Goal: Task Accomplishment & Management: Manage account settings

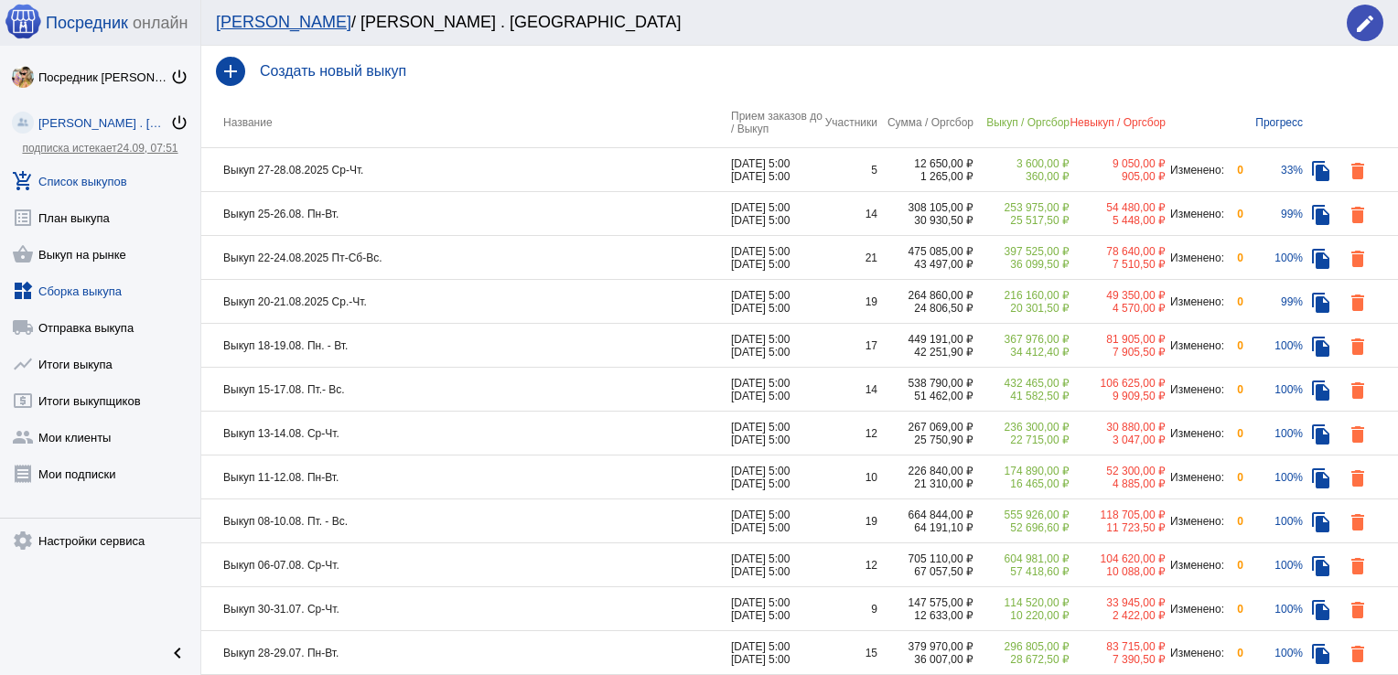
click at [71, 288] on link "widgets Сборка выкупа" at bounding box center [100, 287] width 200 height 37
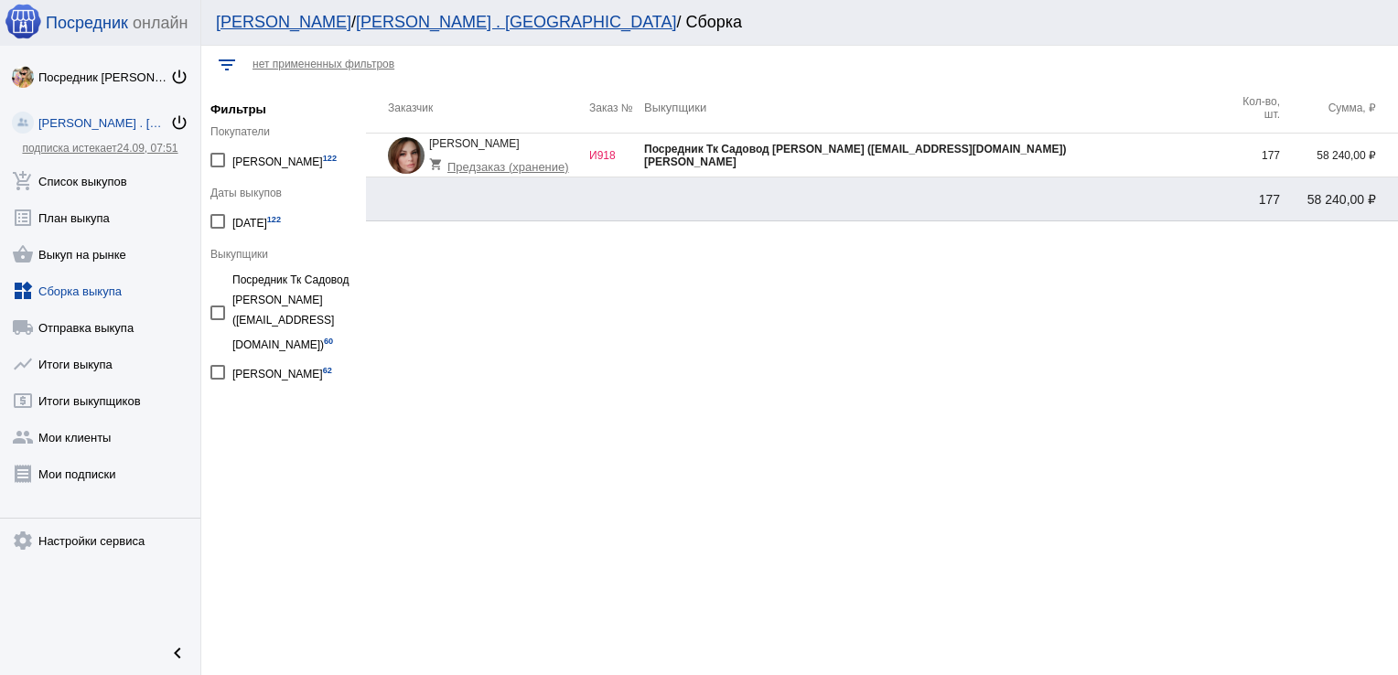
click at [1211, 161] on div "[PERSON_NAME]" at bounding box center [934, 162] width 581 height 13
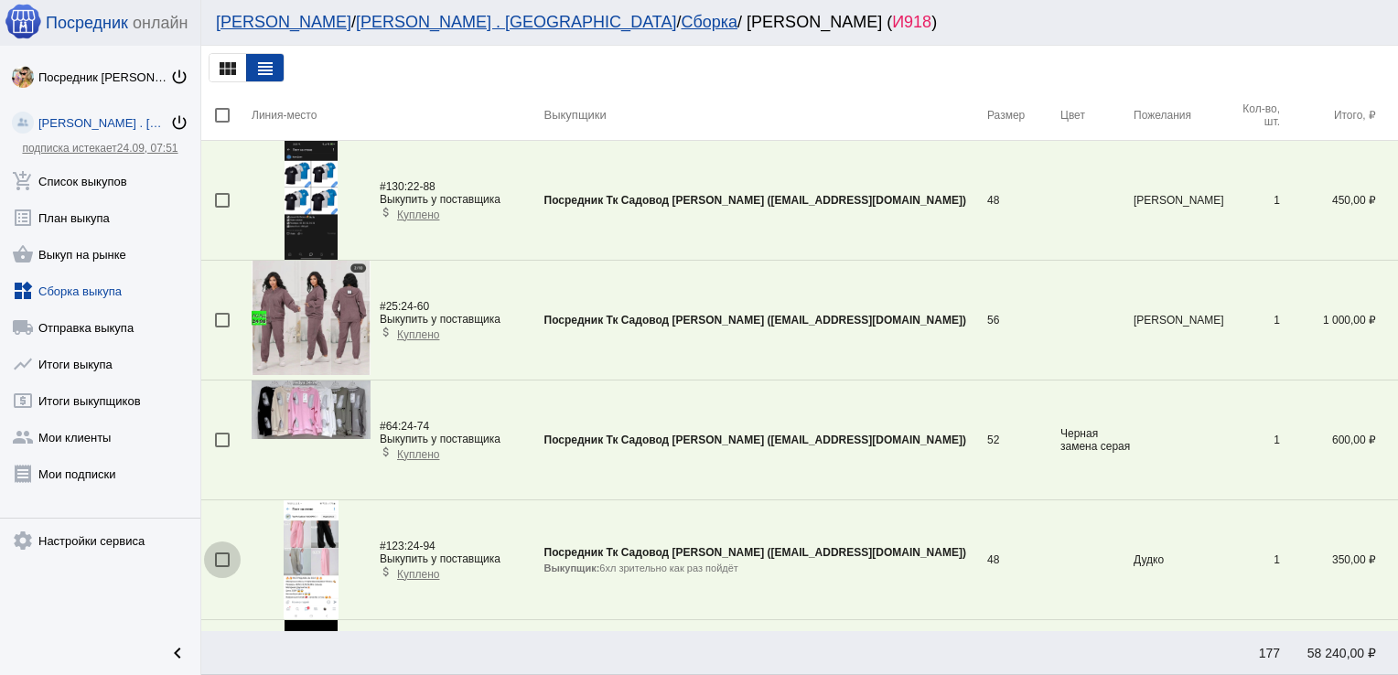
click at [220, 560] on div at bounding box center [222, 559] width 15 height 15
click at [221, 567] on input "checkbox" at bounding box center [221, 567] width 1 height 1
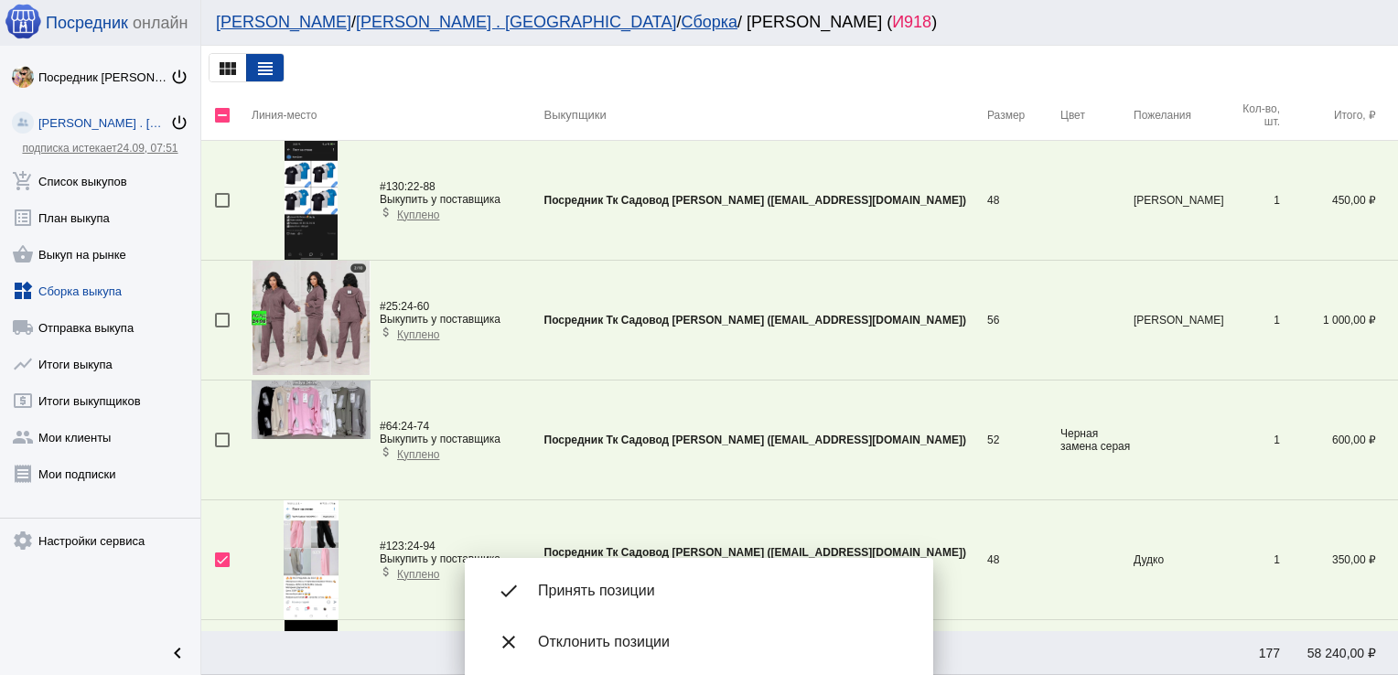
click at [628, 598] on span "Принять позиции" at bounding box center [721, 591] width 366 height 18
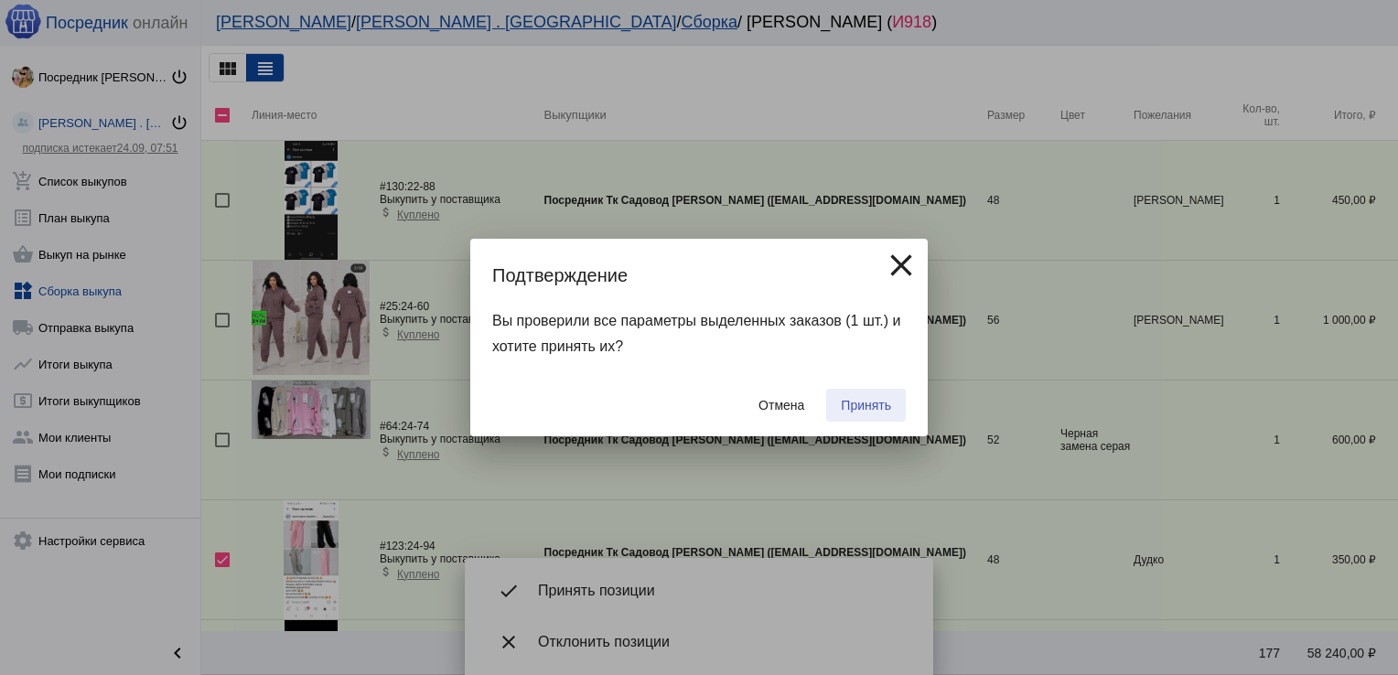
click at [866, 399] on span "Принять" at bounding box center [866, 405] width 50 height 15
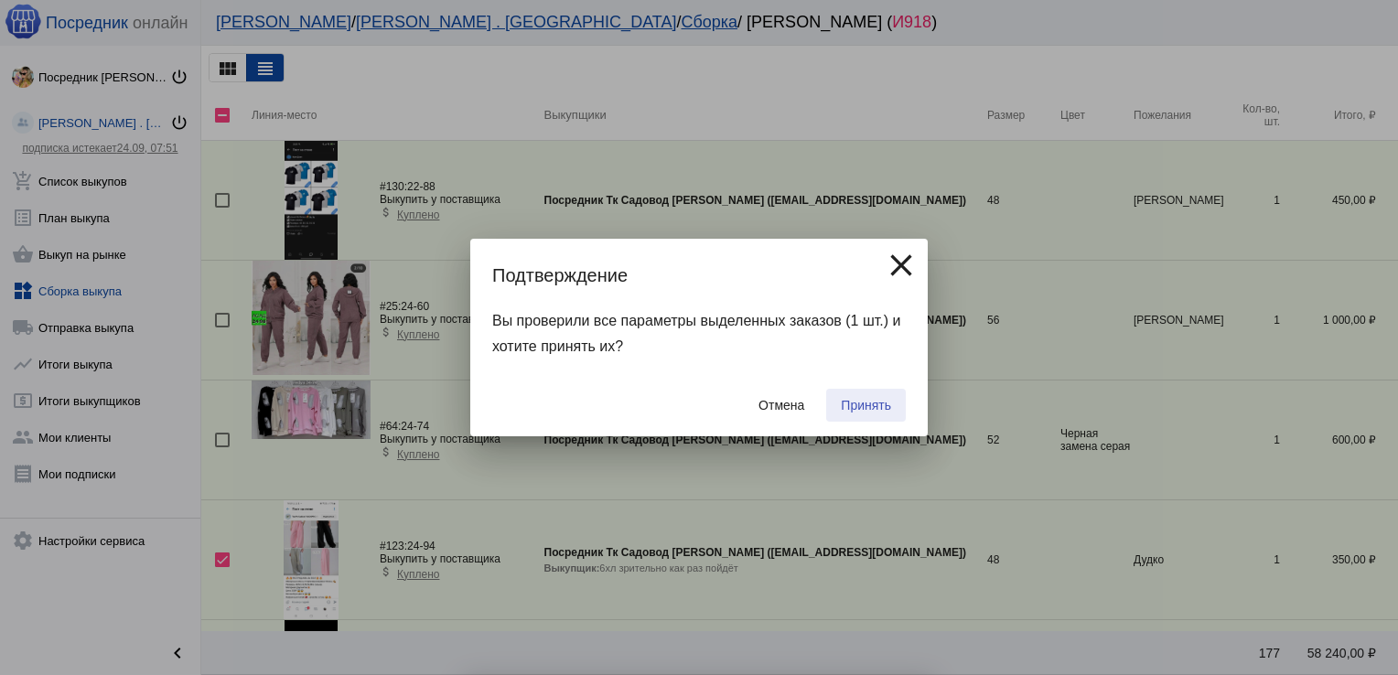
checkbox input "false"
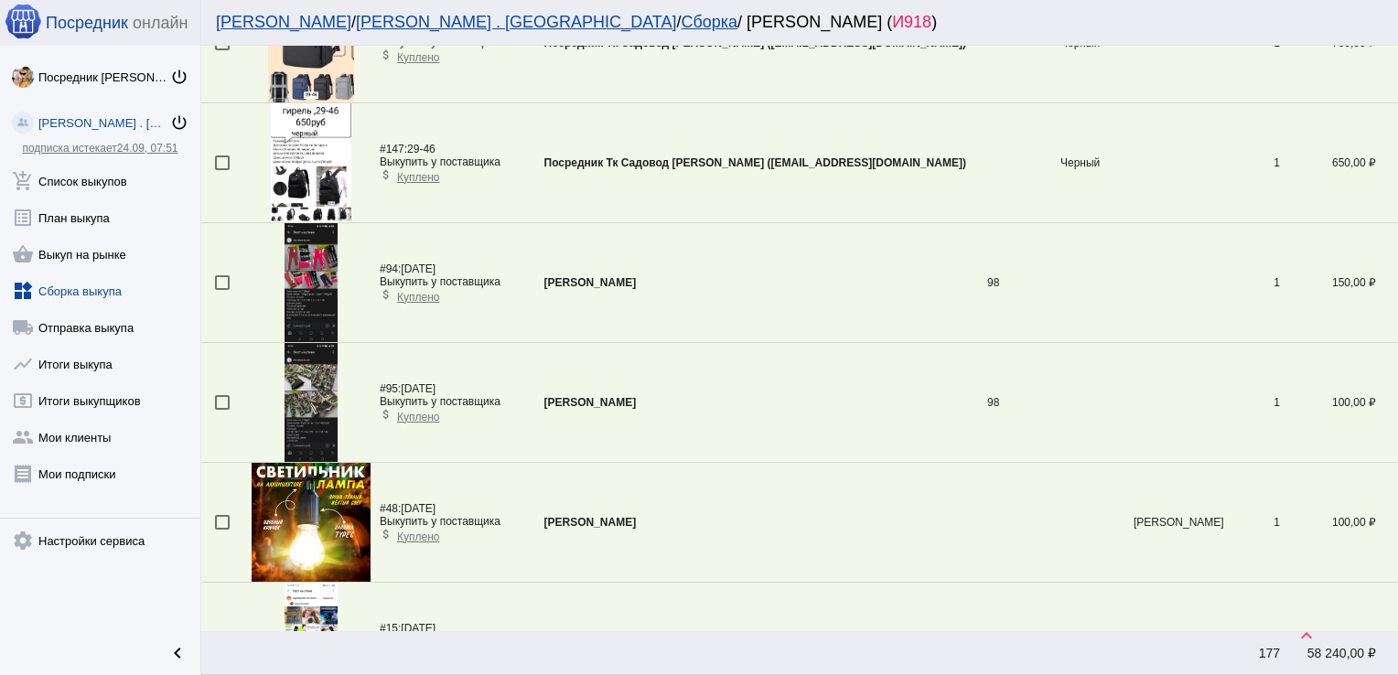
scroll to position [5630, 0]
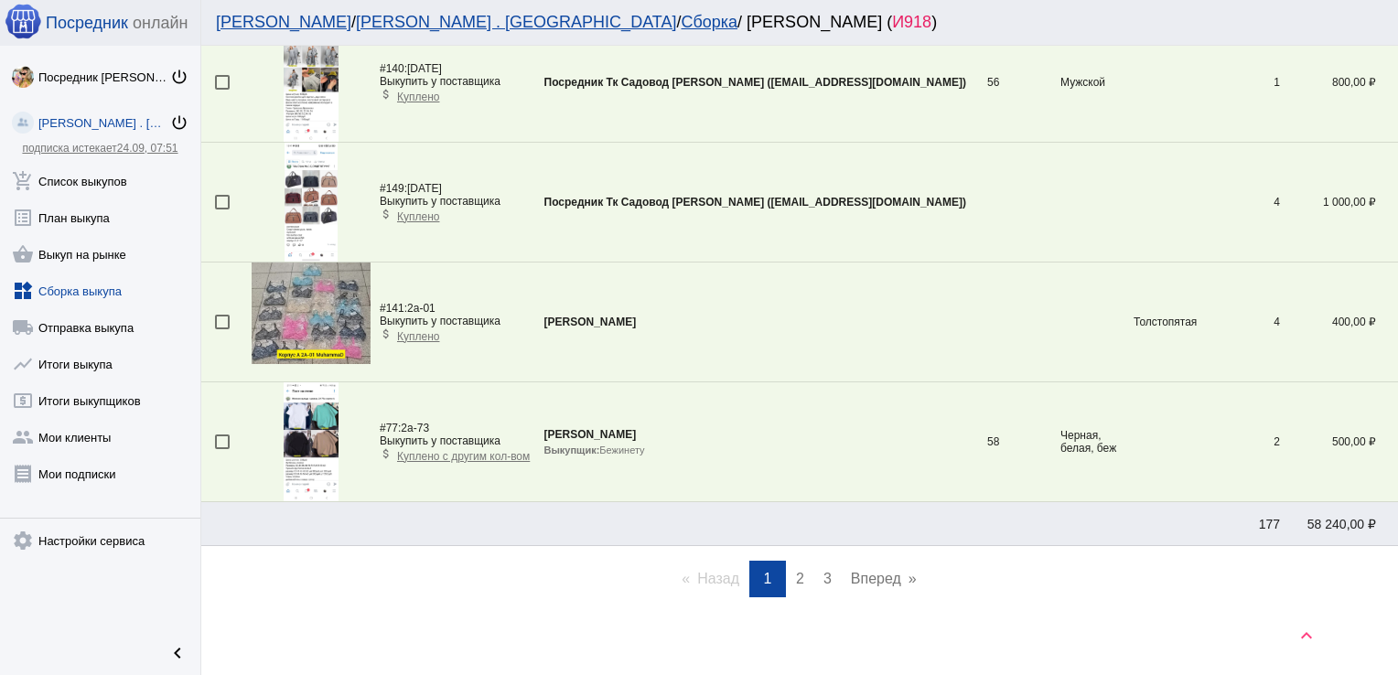
click at [796, 571] on span "2" at bounding box center [800, 579] width 8 height 16
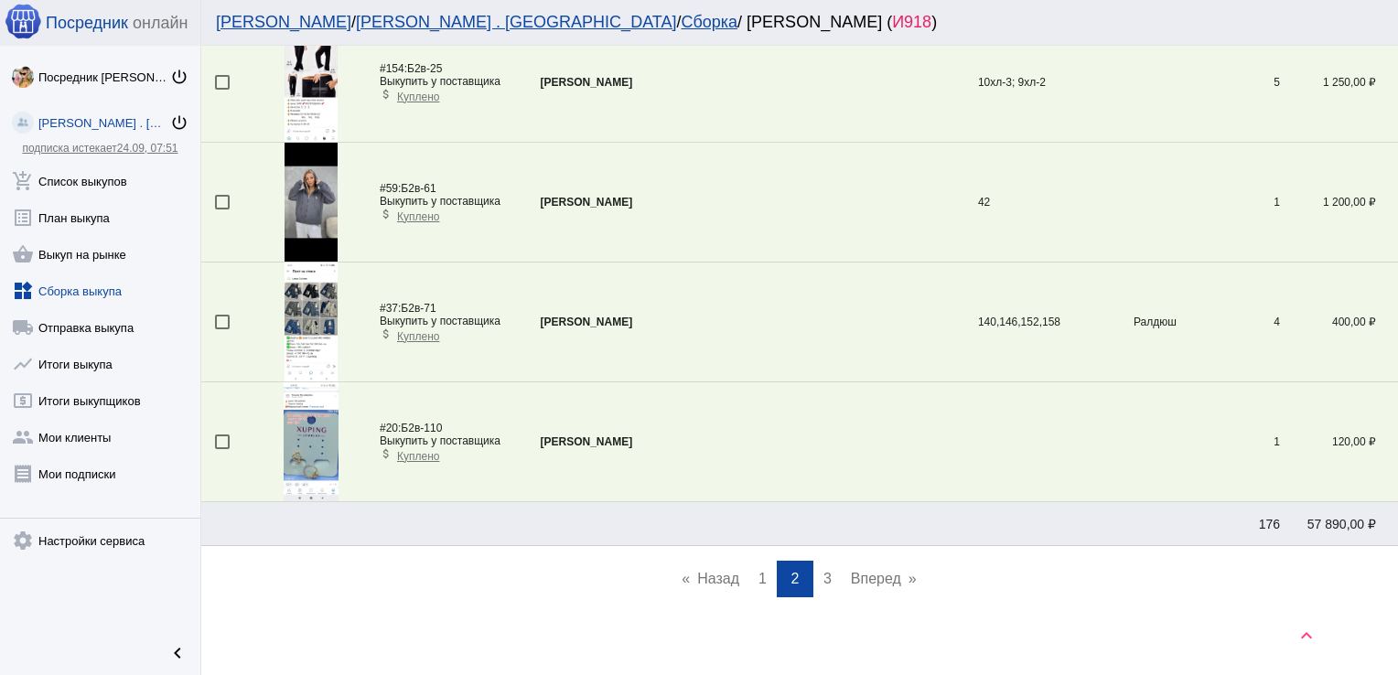
click at [815, 565] on link "page 3" at bounding box center [827, 579] width 27 height 37
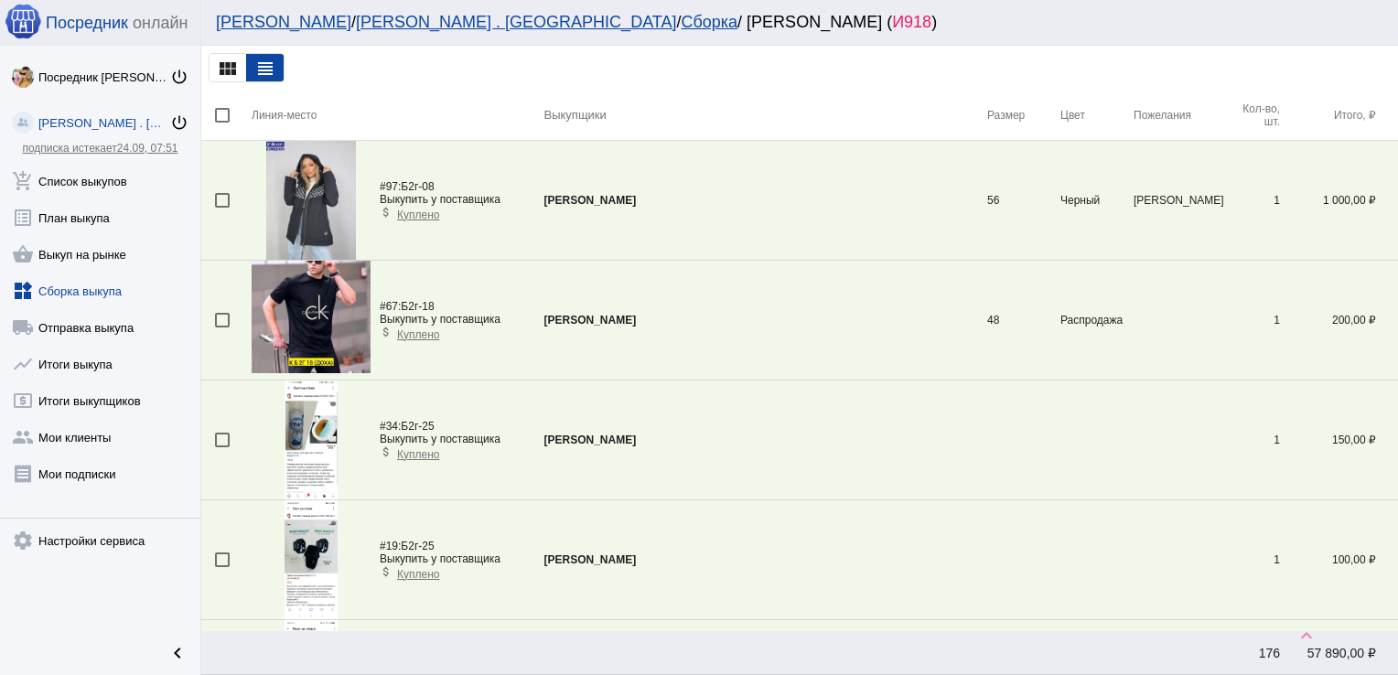
scroll to position [1620, 0]
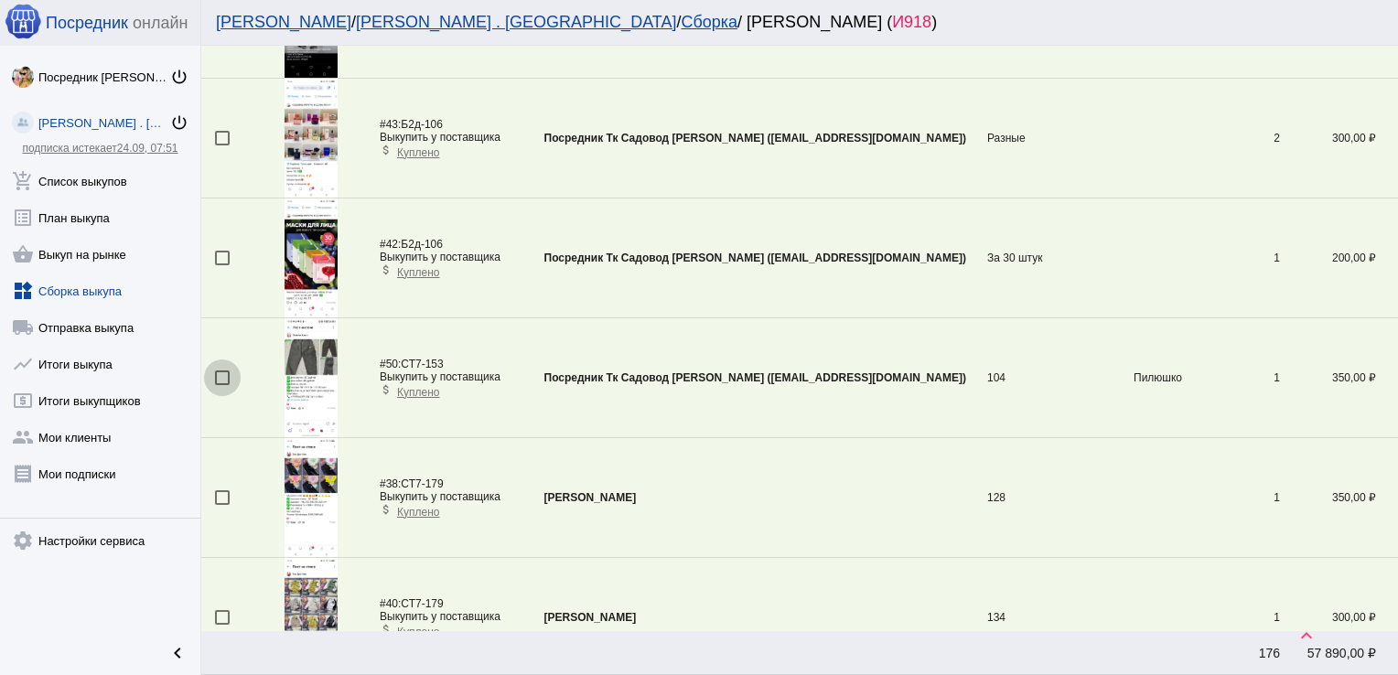
click at [223, 375] on div at bounding box center [222, 377] width 15 height 15
click at [222, 385] on input "checkbox" at bounding box center [221, 385] width 1 height 1
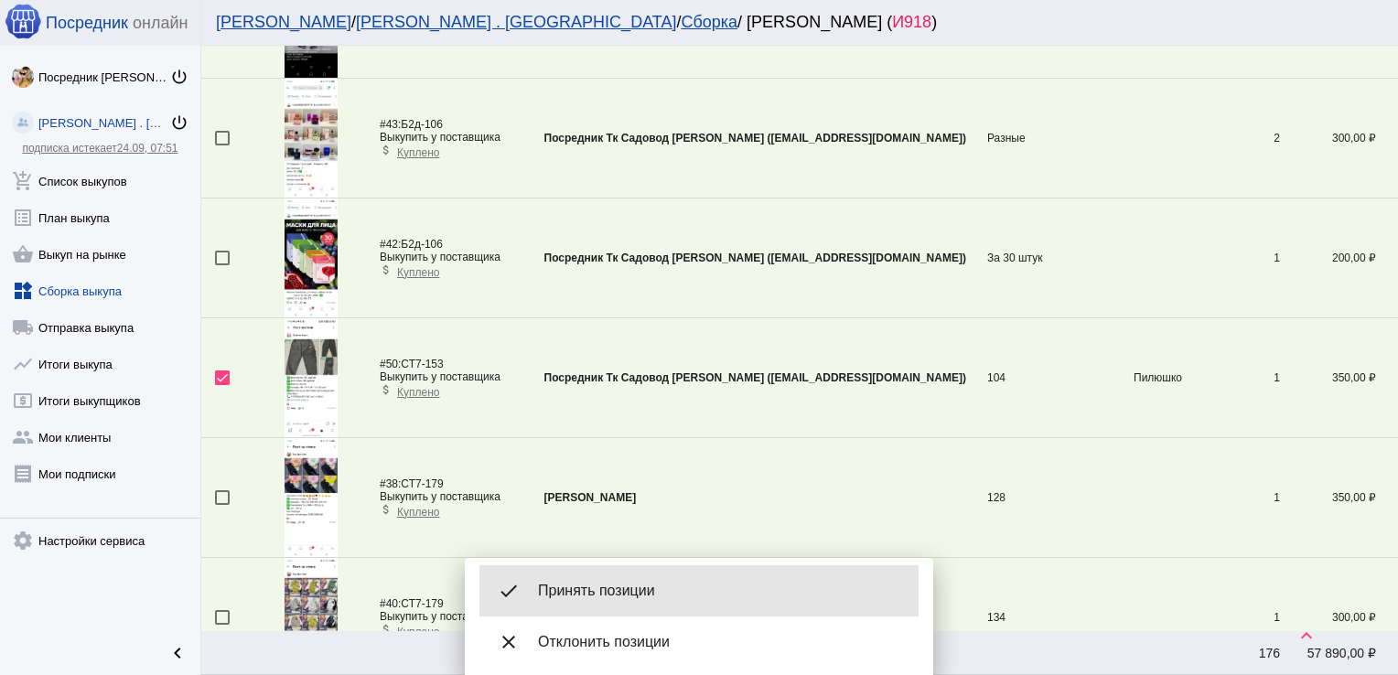
click at [635, 584] on span "Принять позиции" at bounding box center [721, 591] width 366 height 18
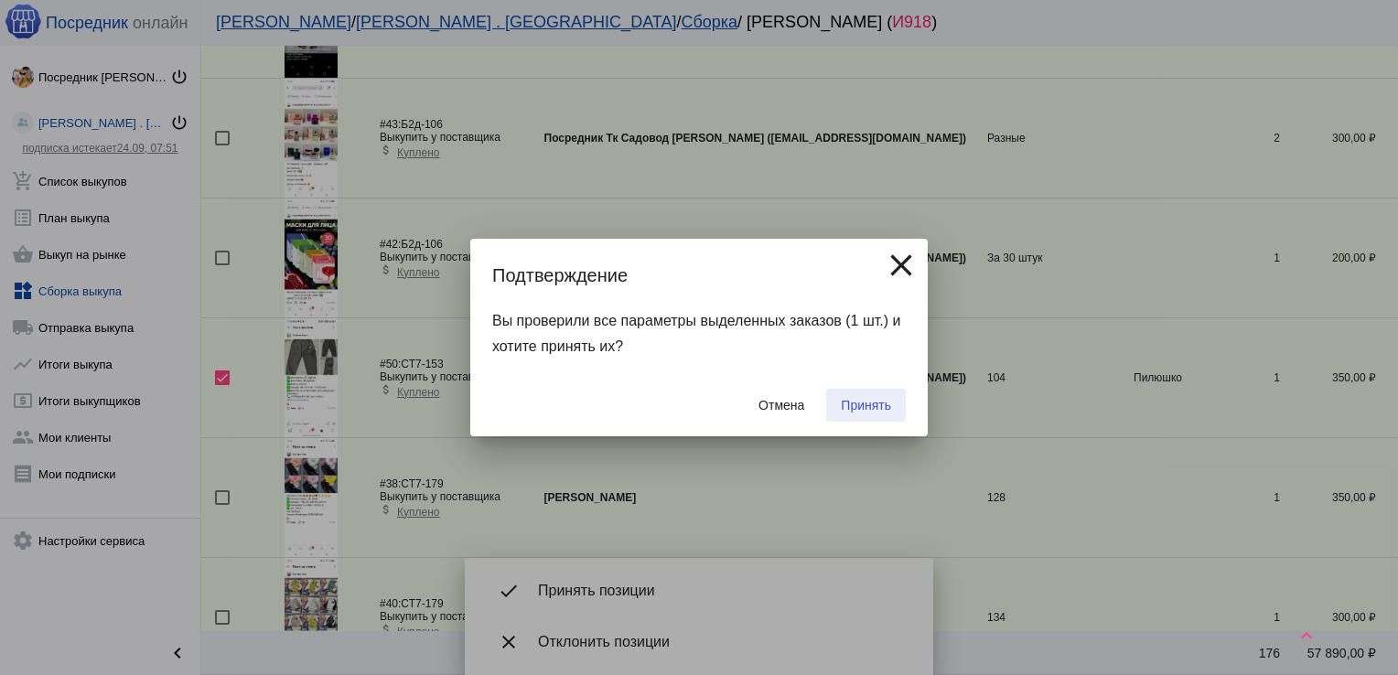
click at [864, 397] on button "Принять" at bounding box center [866, 405] width 80 height 33
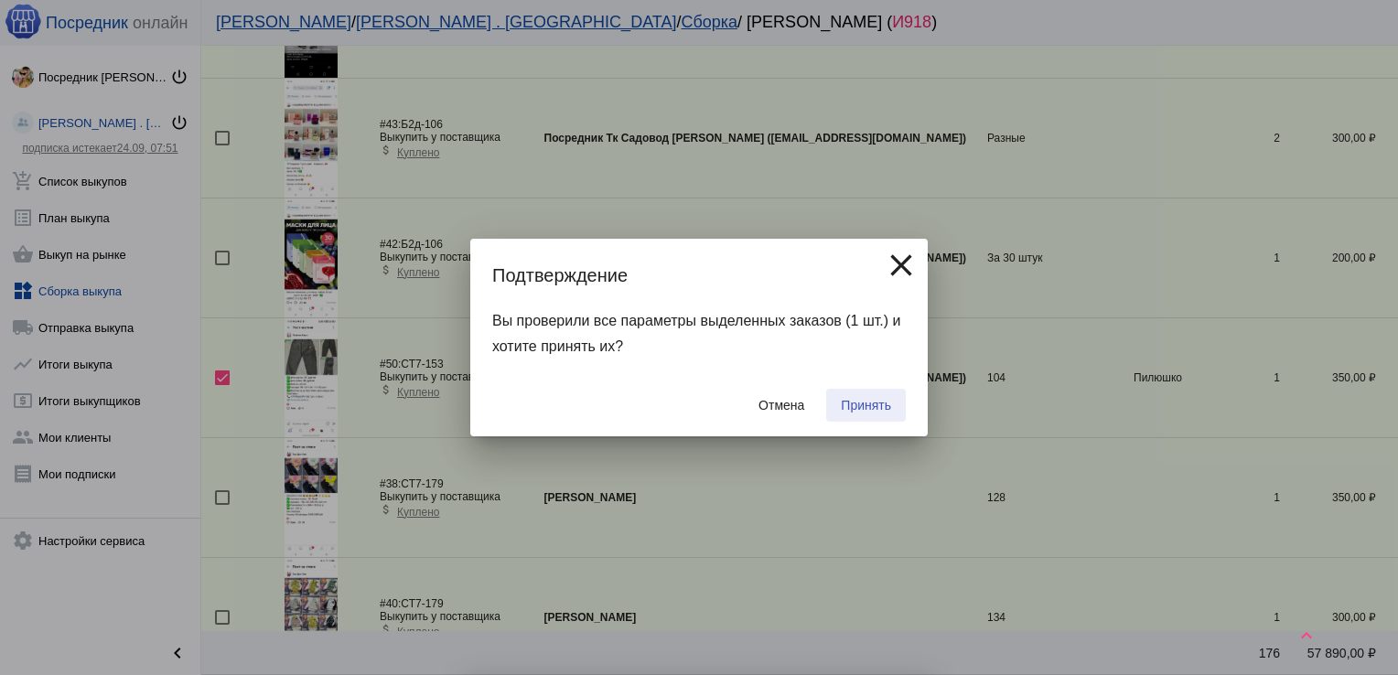
checkbox input "false"
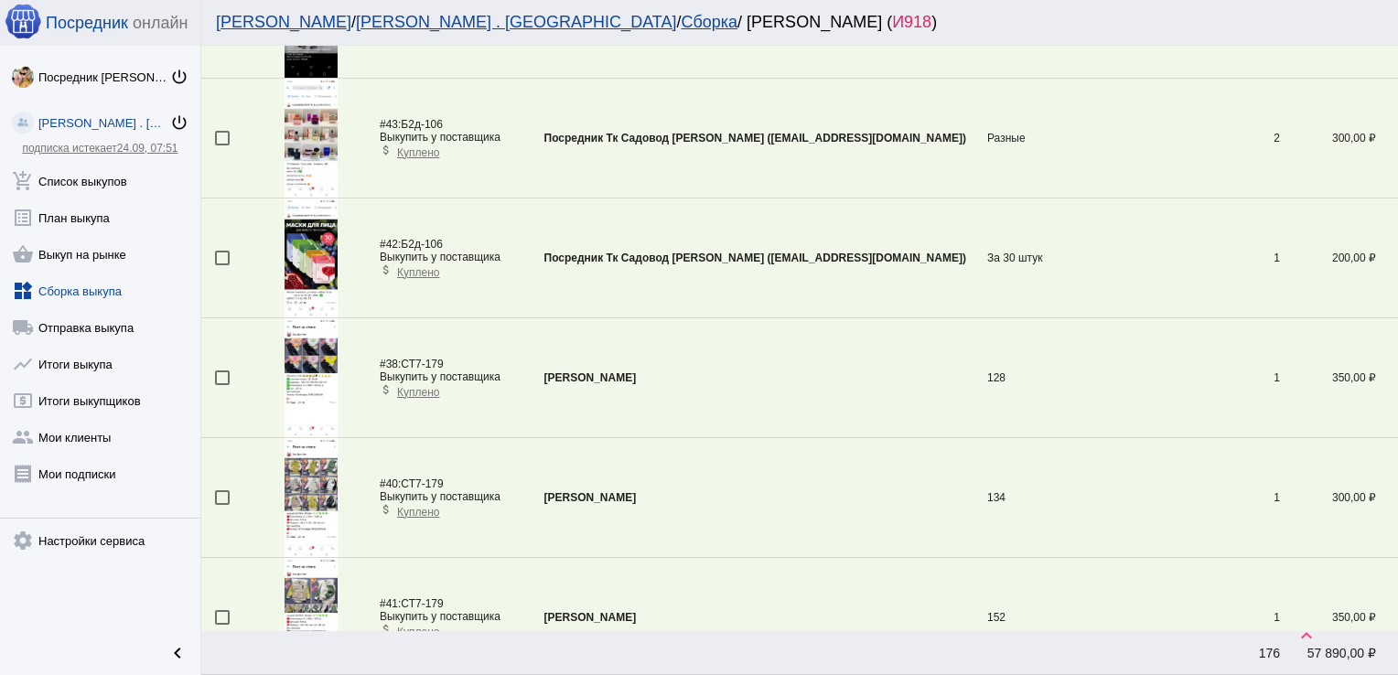
scroll to position [2041, 0]
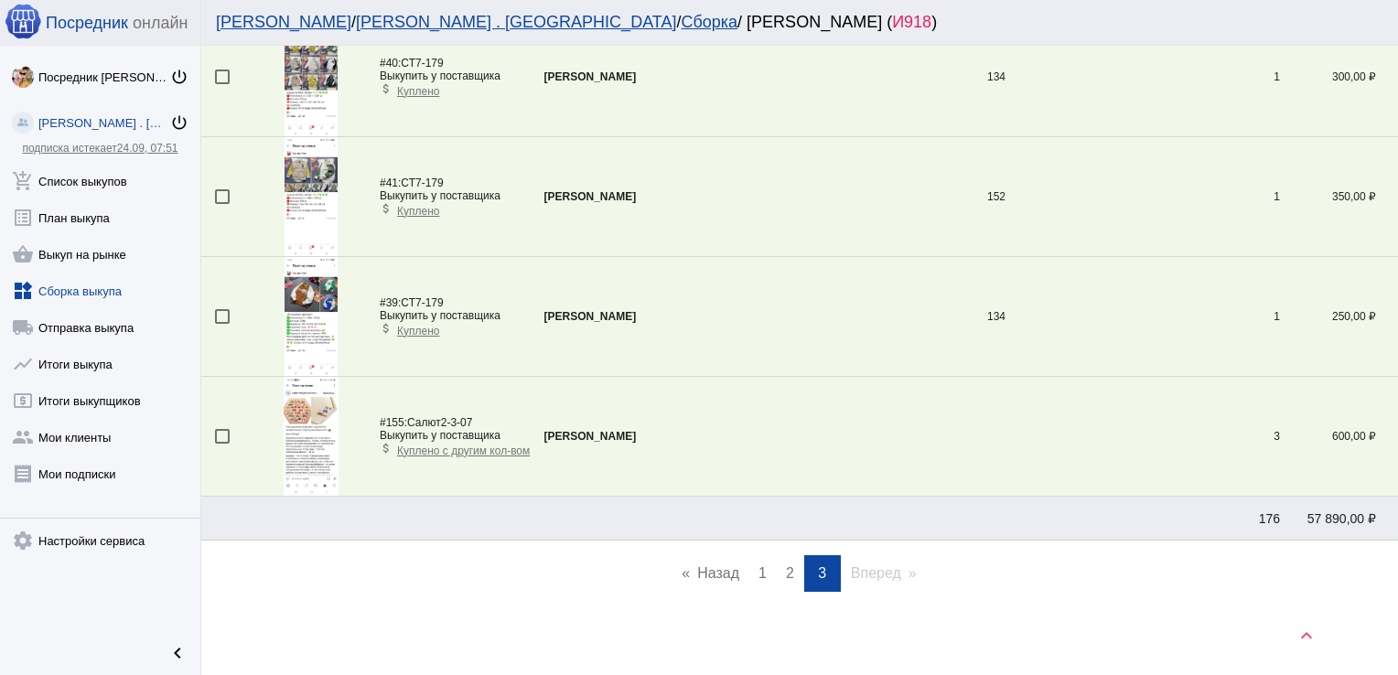
click at [758, 571] on span "1" at bounding box center [762, 573] width 8 height 16
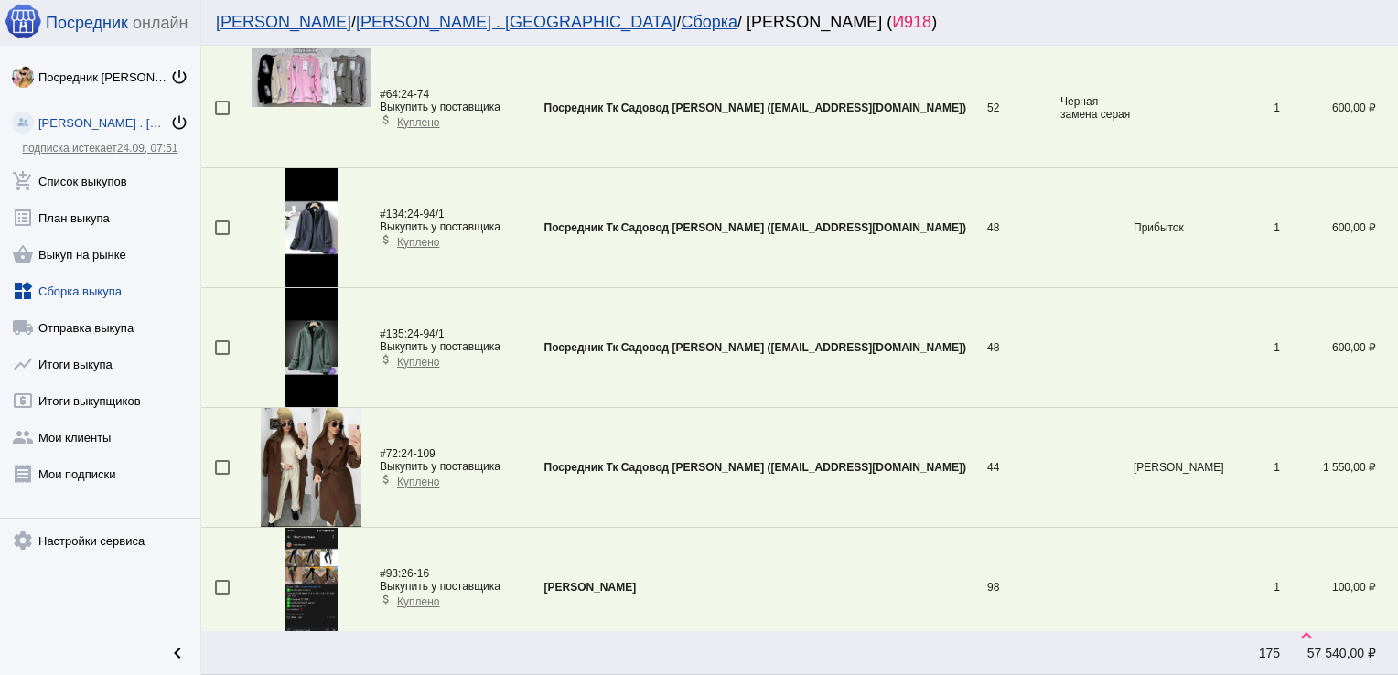
scroll to position [324, 0]
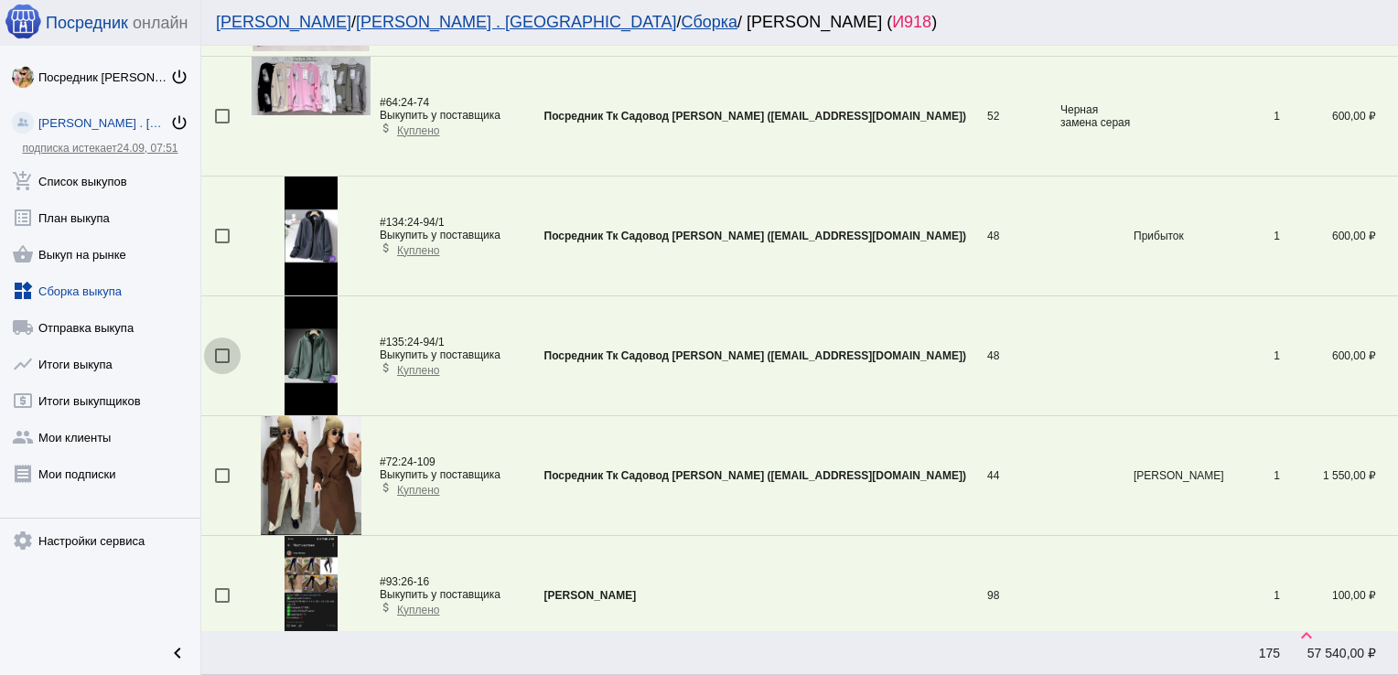
click at [224, 351] on div at bounding box center [222, 356] width 15 height 15
click at [222, 363] on input "checkbox" at bounding box center [221, 363] width 1 height 1
checkbox input "true"
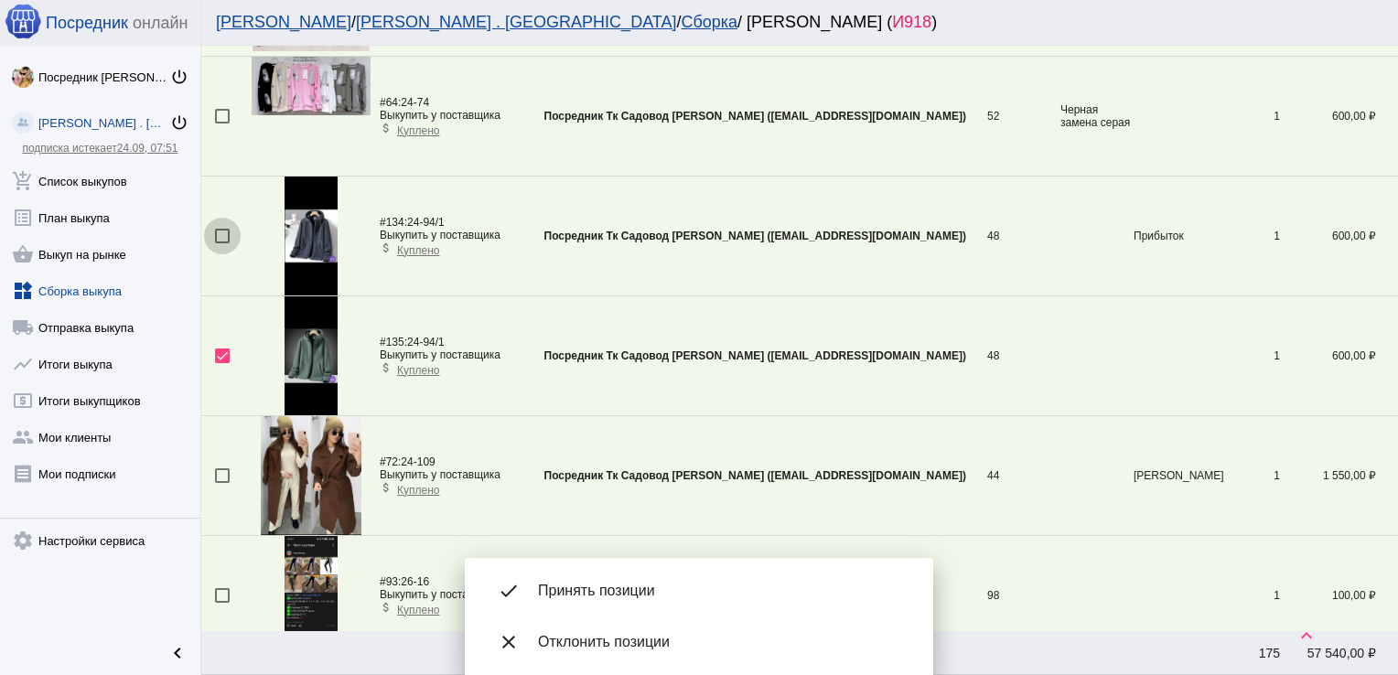
click at [223, 240] on div at bounding box center [222, 236] width 15 height 15
click at [222, 243] on input "checkbox" at bounding box center [221, 243] width 1 height 1
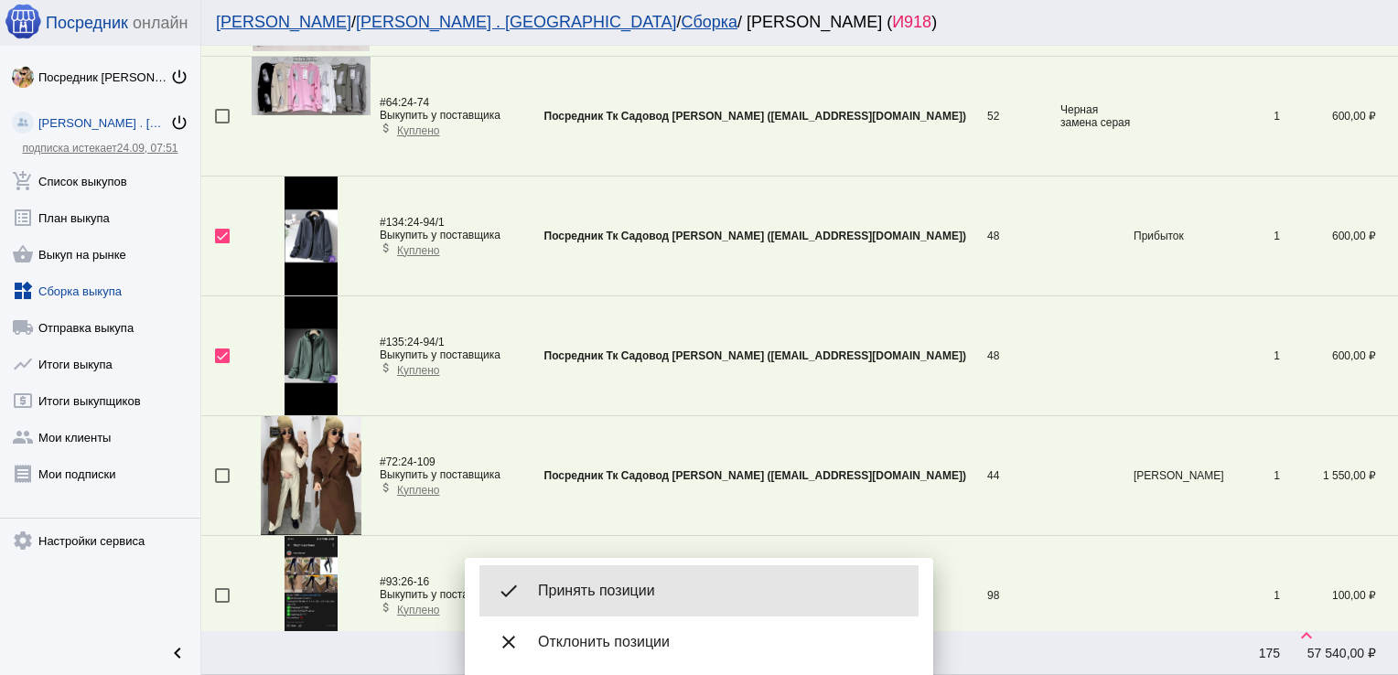
click at [628, 589] on span "Принять позиции" at bounding box center [721, 591] width 366 height 18
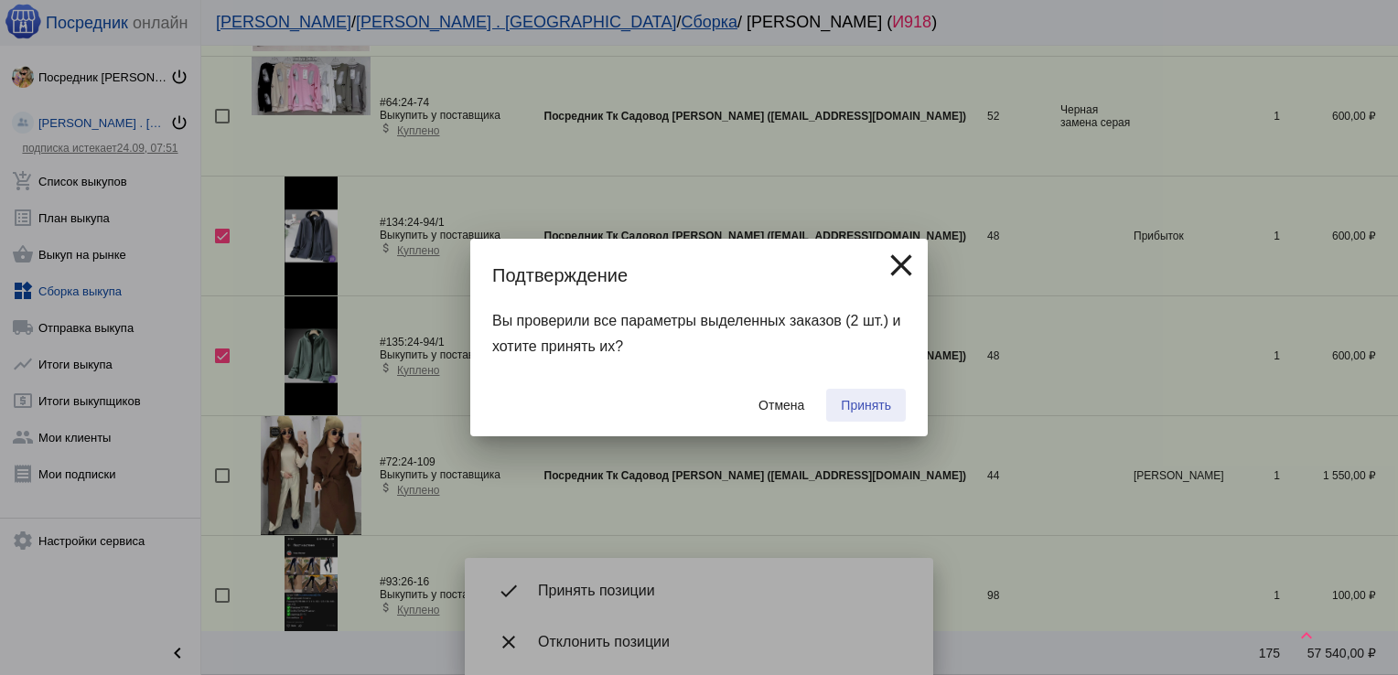
click at [860, 402] on span "Принять" at bounding box center [866, 405] width 50 height 15
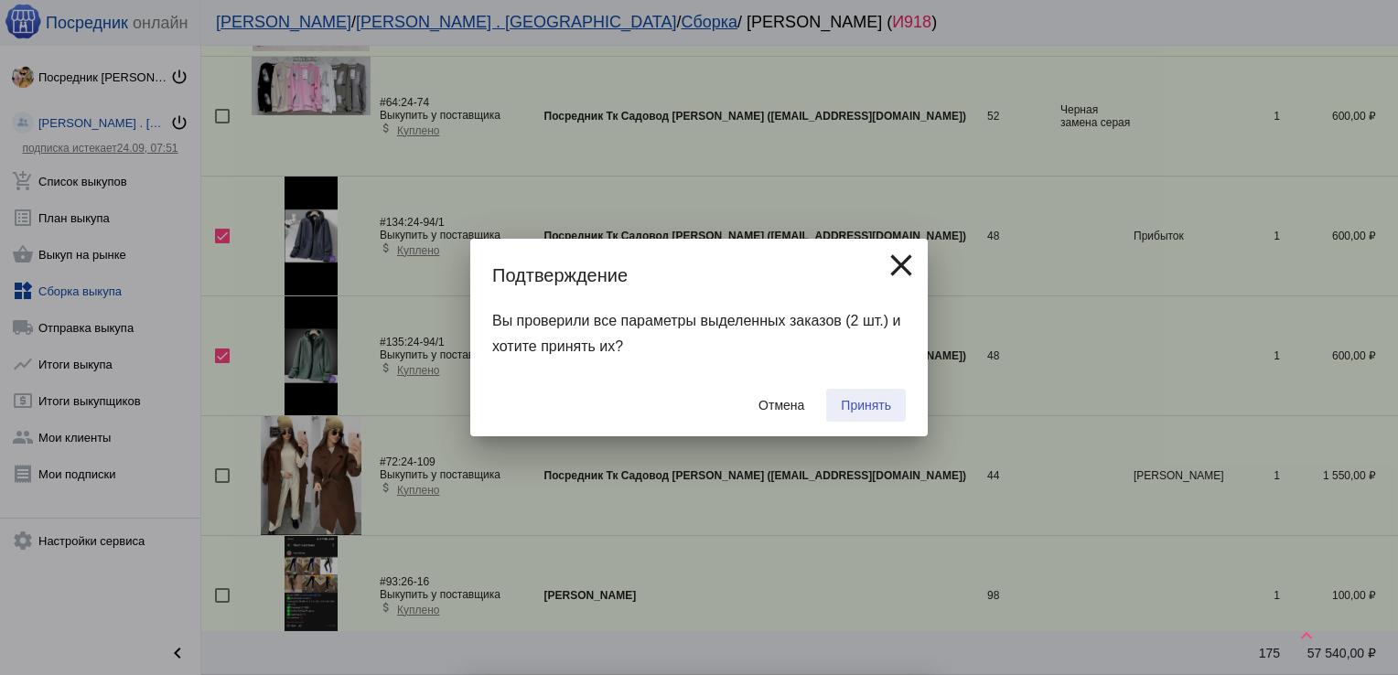
checkbox input "false"
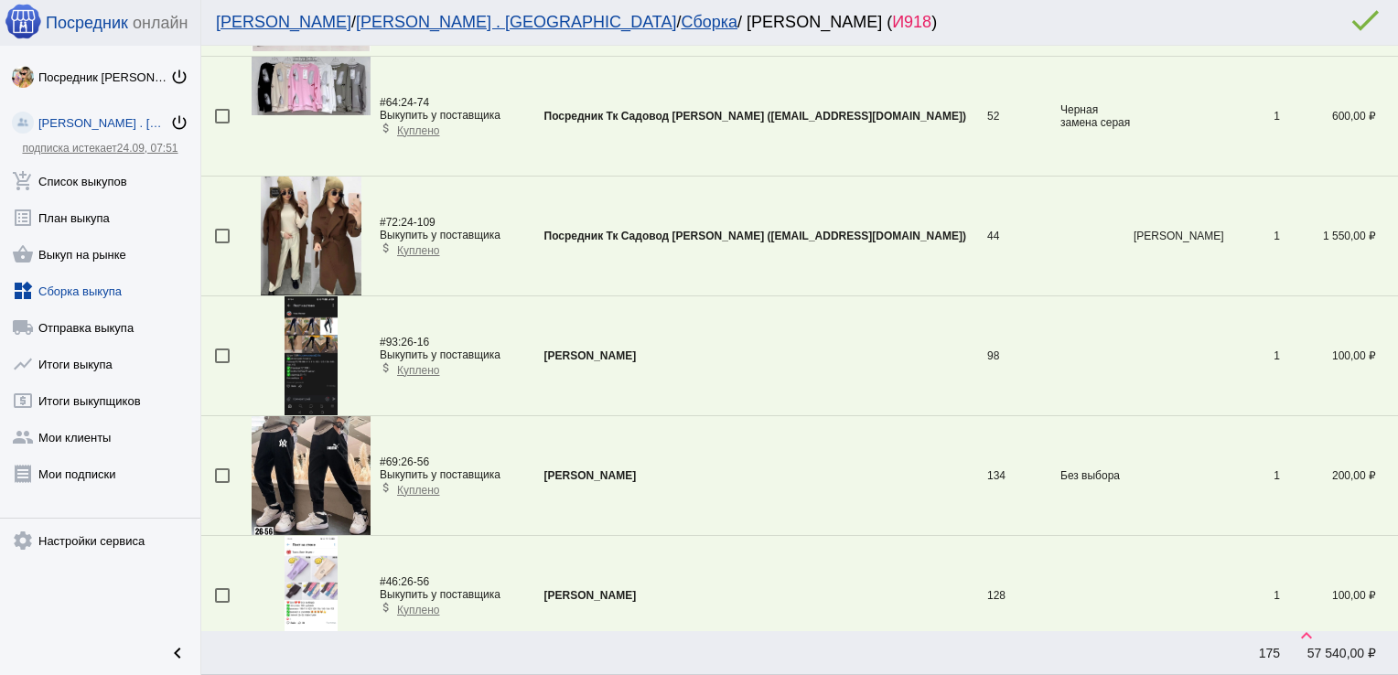
scroll to position [1021, 0]
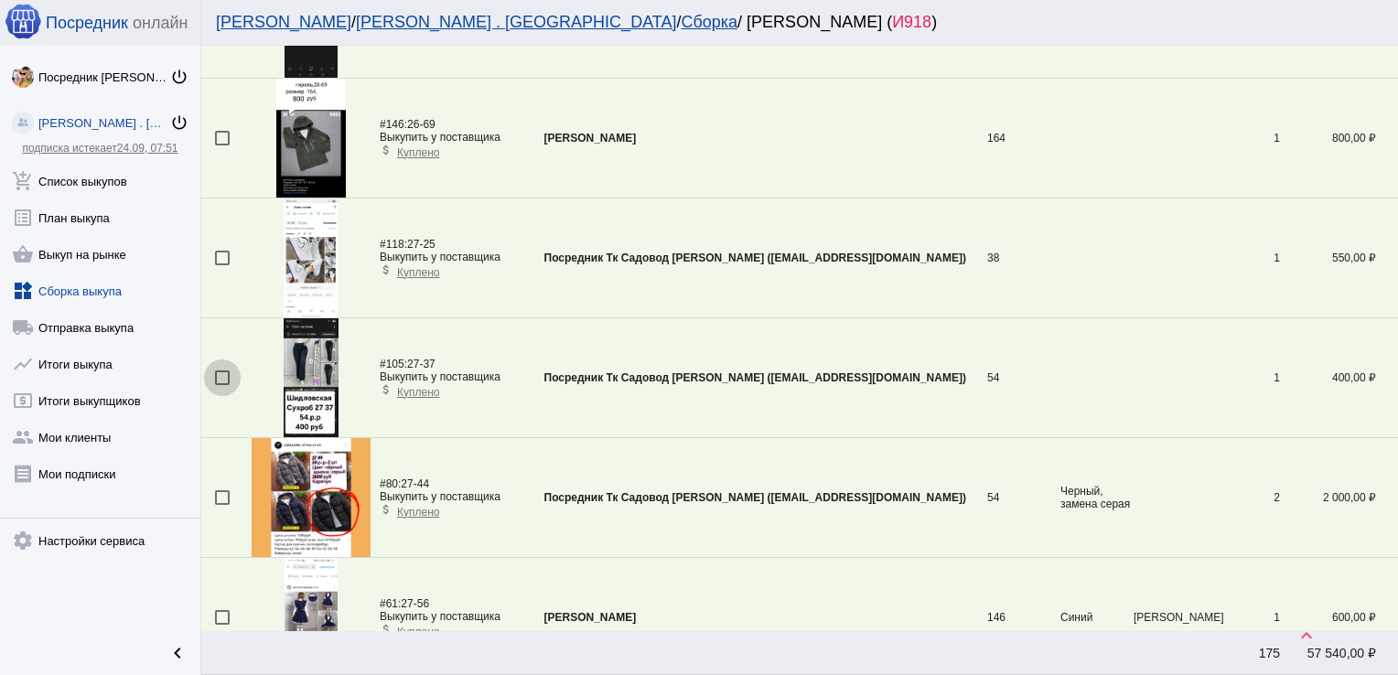
click at [221, 381] on div at bounding box center [222, 377] width 15 height 15
click at [221, 385] on input "checkbox" at bounding box center [221, 385] width 1 height 1
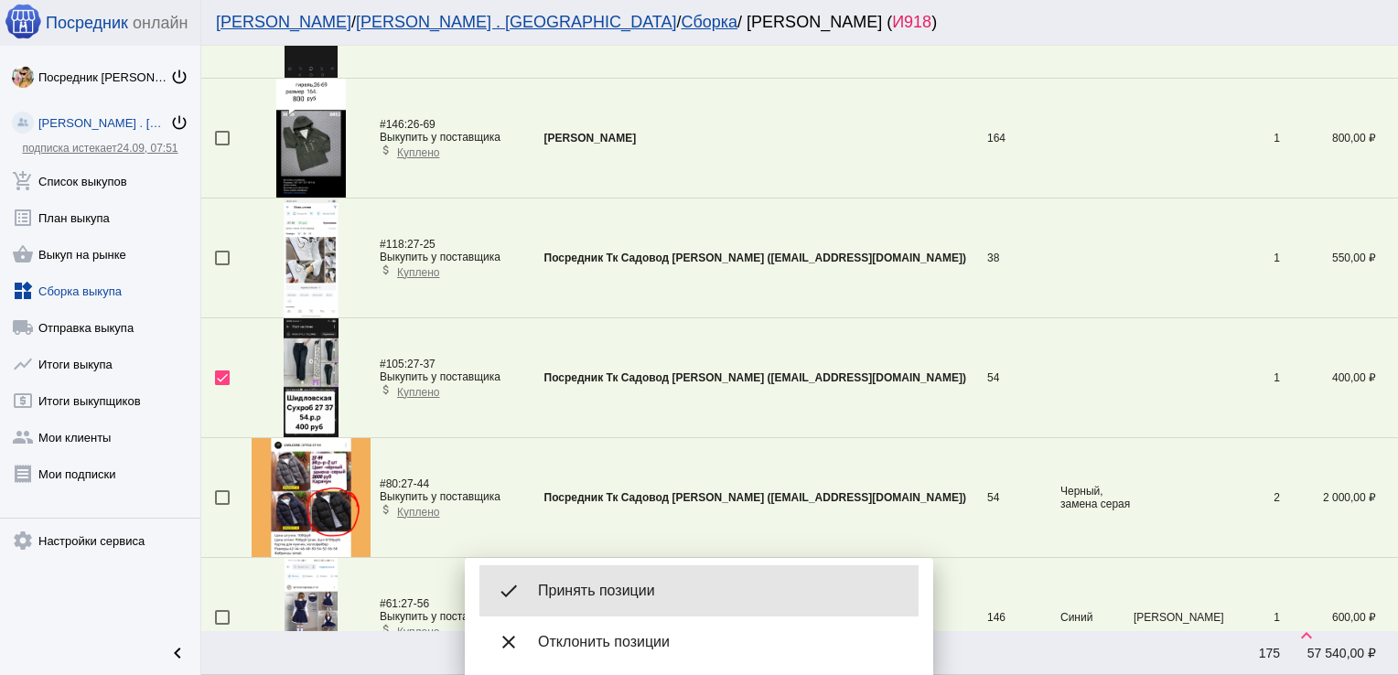
click at [593, 580] on div "done Принять позиции" at bounding box center [698, 590] width 439 height 51
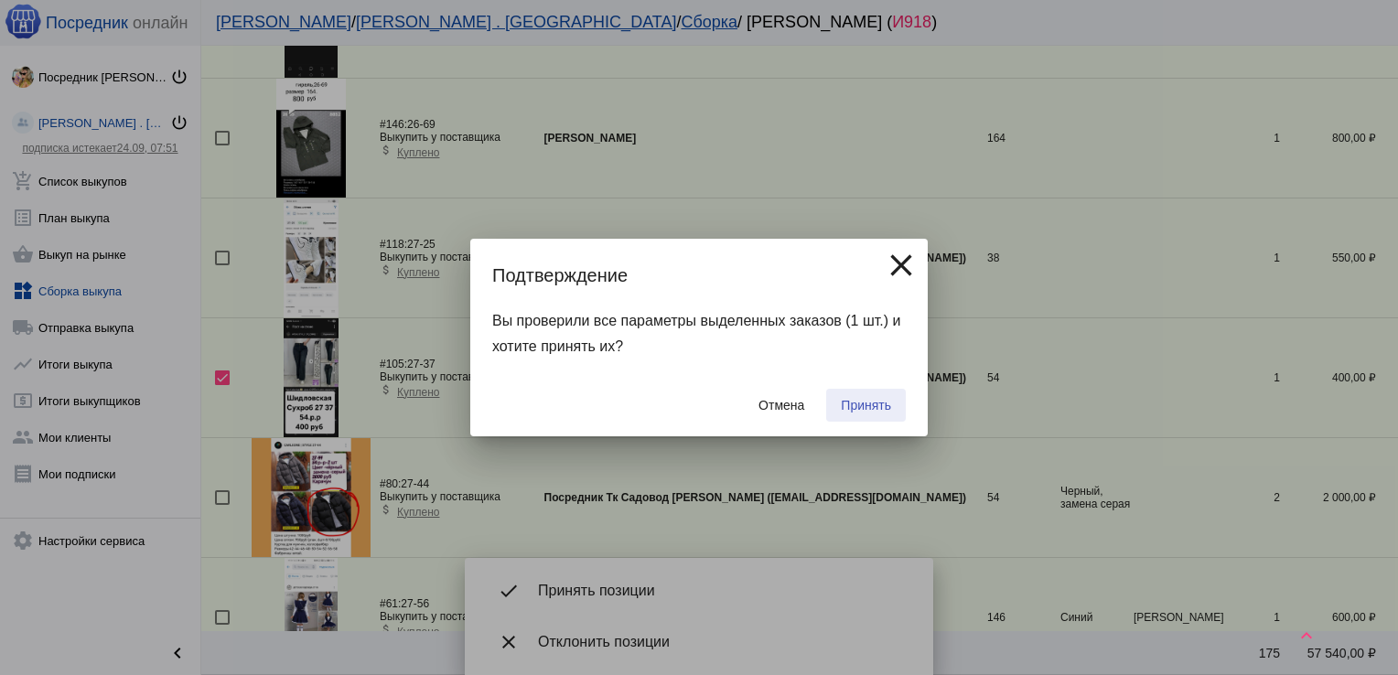
click at [869, 409] on span "Принять" at bounding box center [866, 405] width 50 height 15
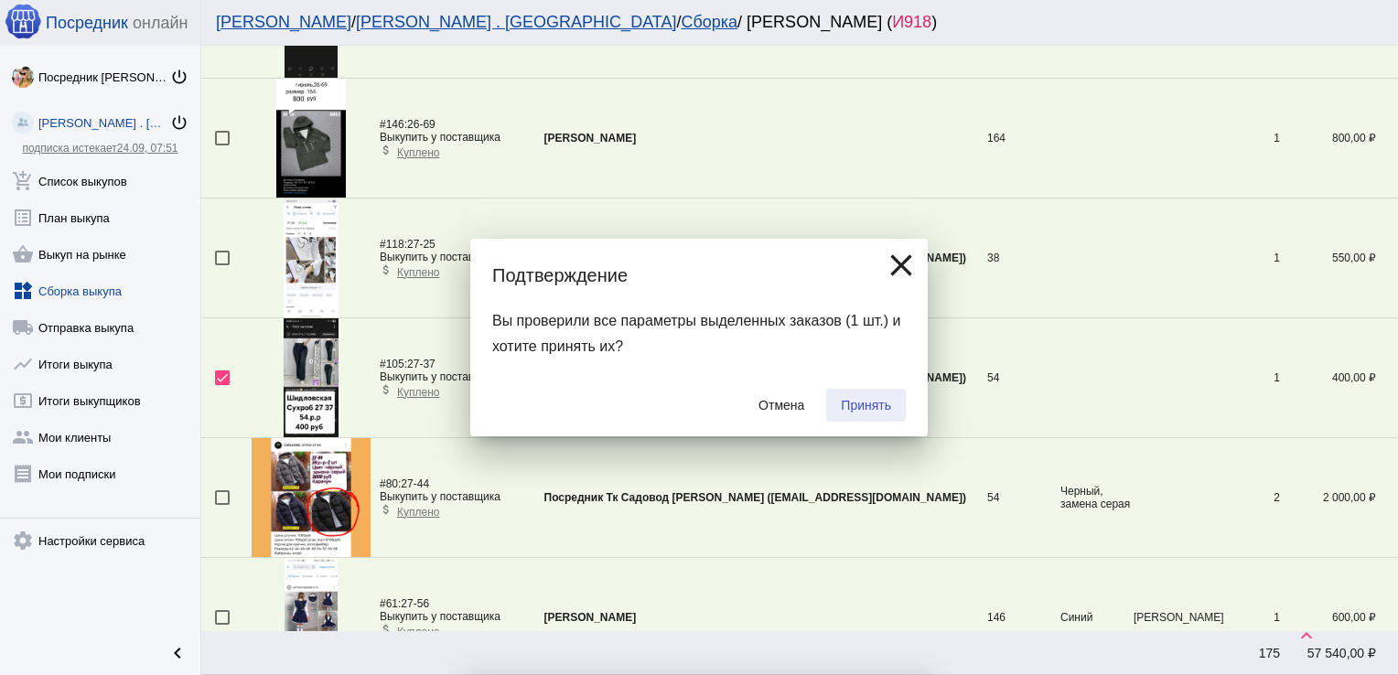
checkbox input "false"
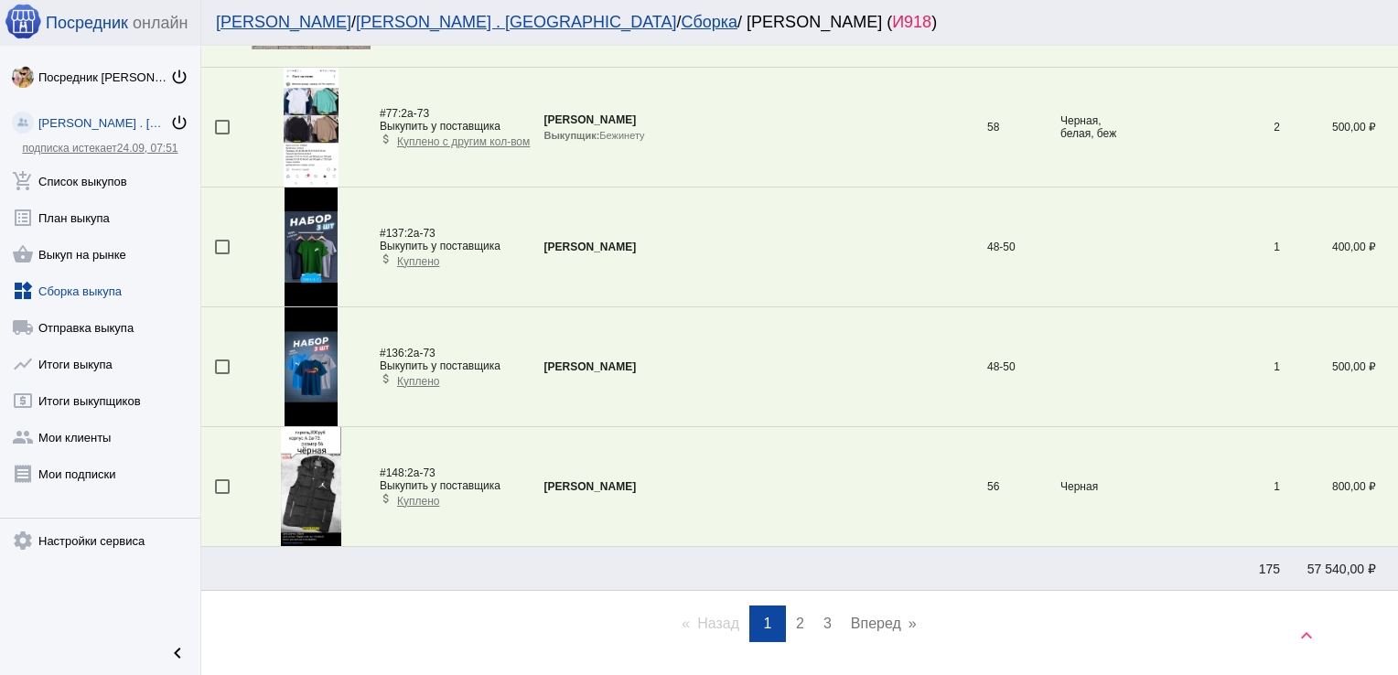
scroll to position [5630, 0]
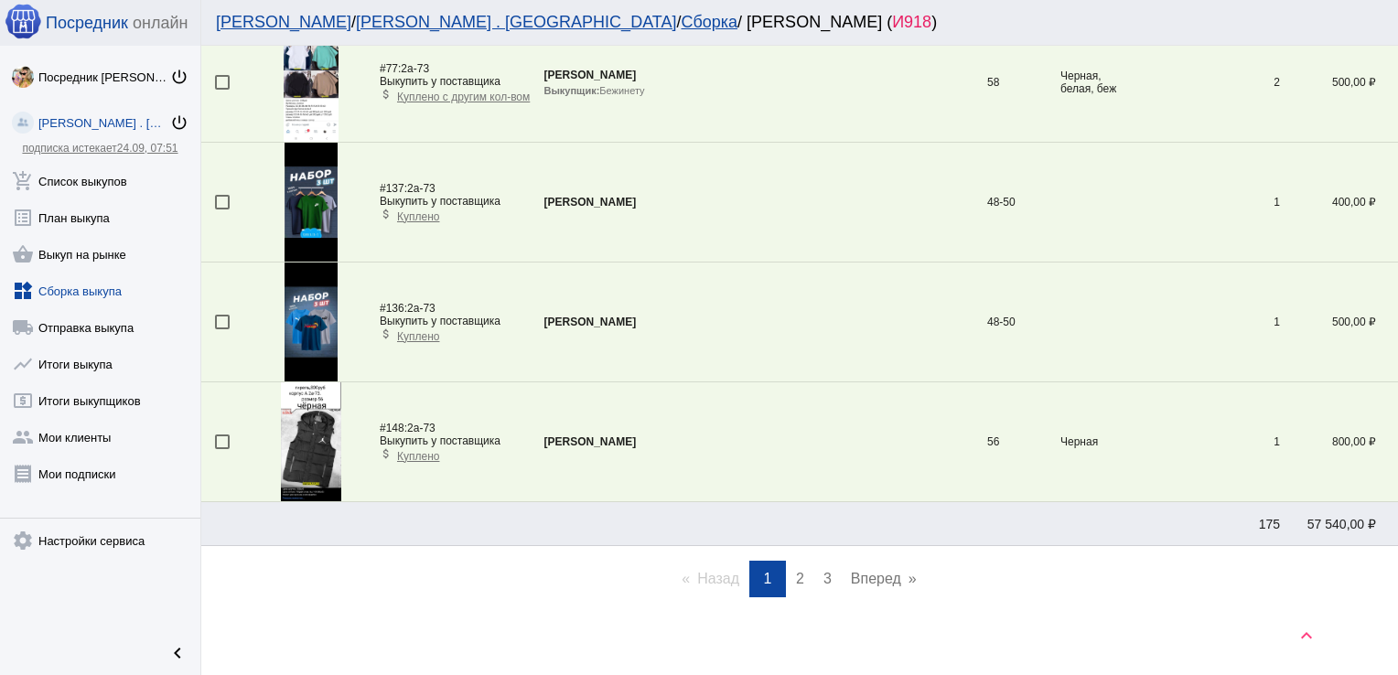
click at [796, 571] on span "2" at bounding box center [800, 579] width 8 height 16
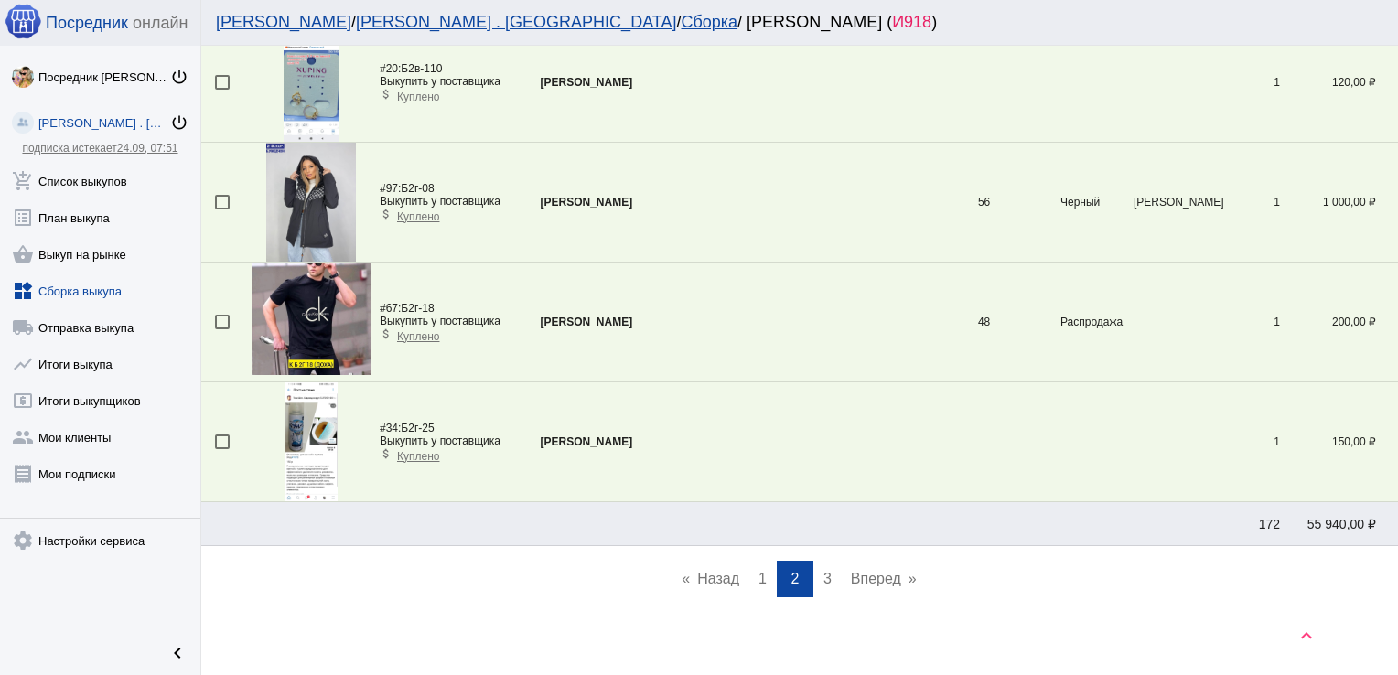
click at [823, 571] on span "3" at bounding box center [827, 579] width 8 height 16
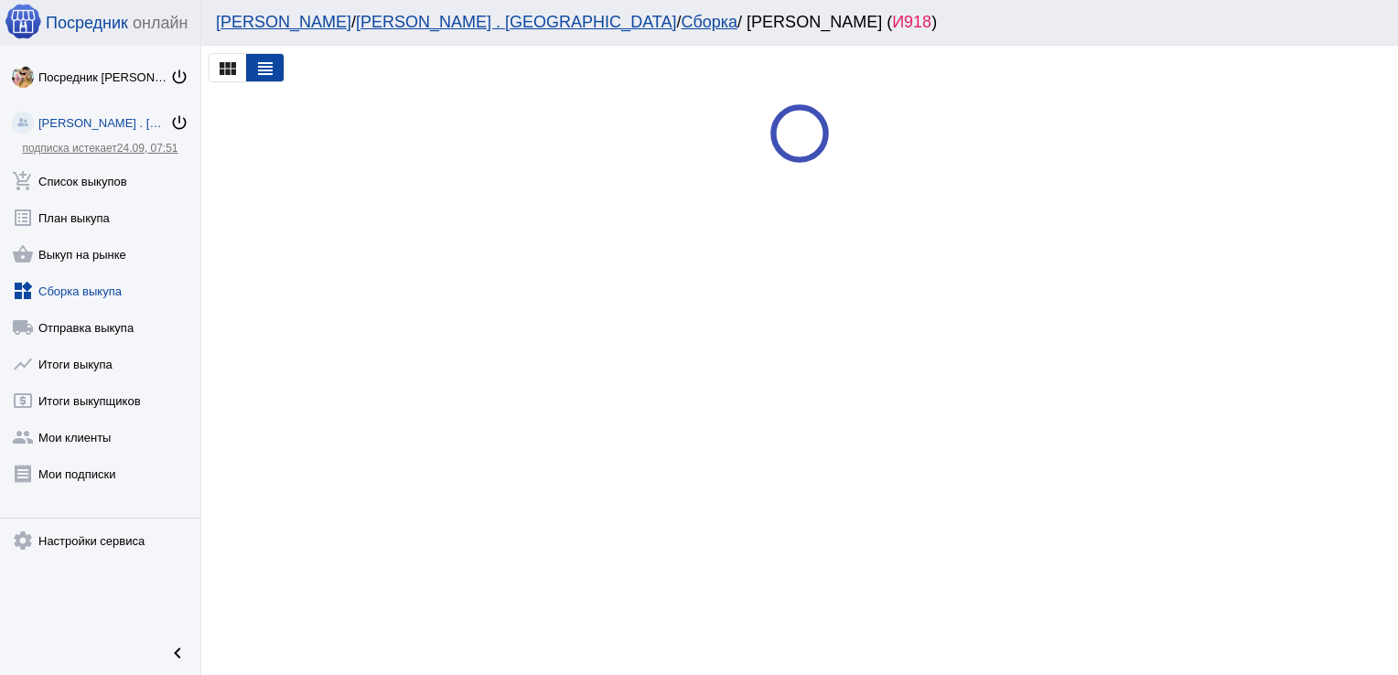
scroll to position [0, 0]
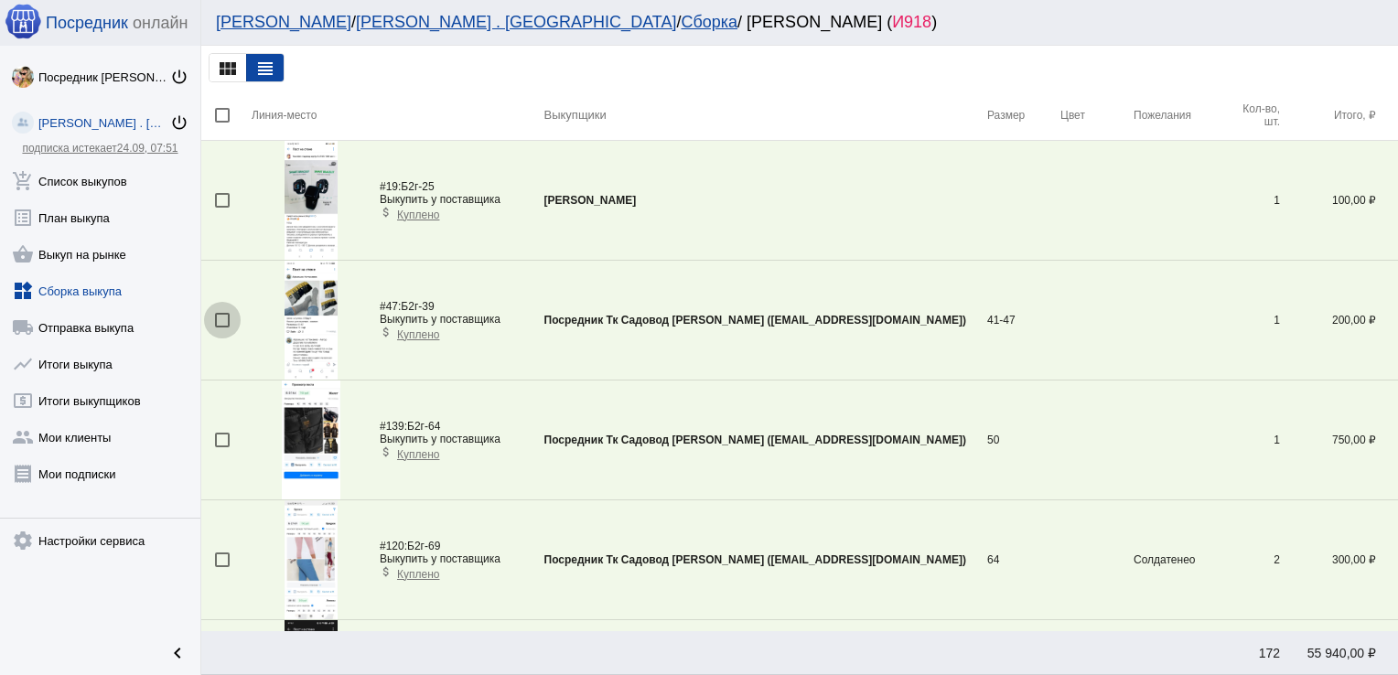
click at [220, 320] on div at bounding box center [222, 320] width 15 height 15
click at [221, 327] on input "checkbox" at bounding box center [221, 327] width 1 height 1
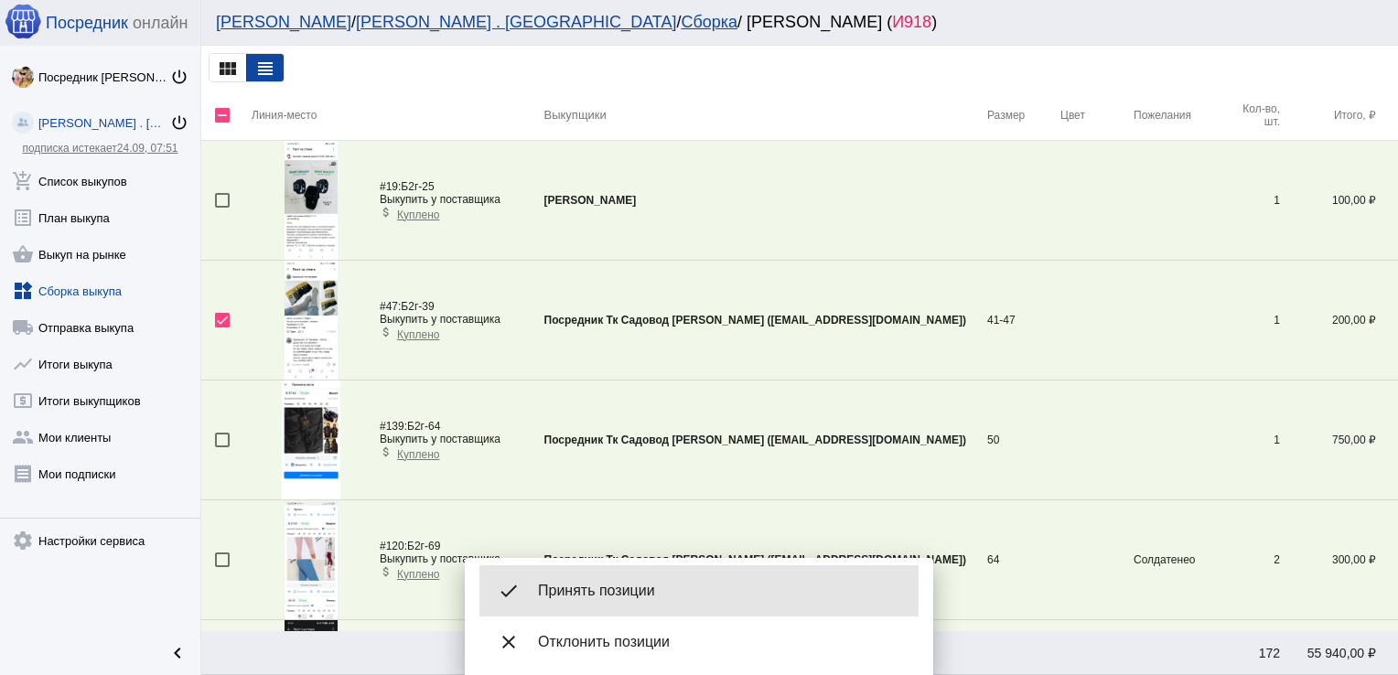
click at [657, 598] on span "Принять позиции" at bounding box center [721, 591] width 366 height 18
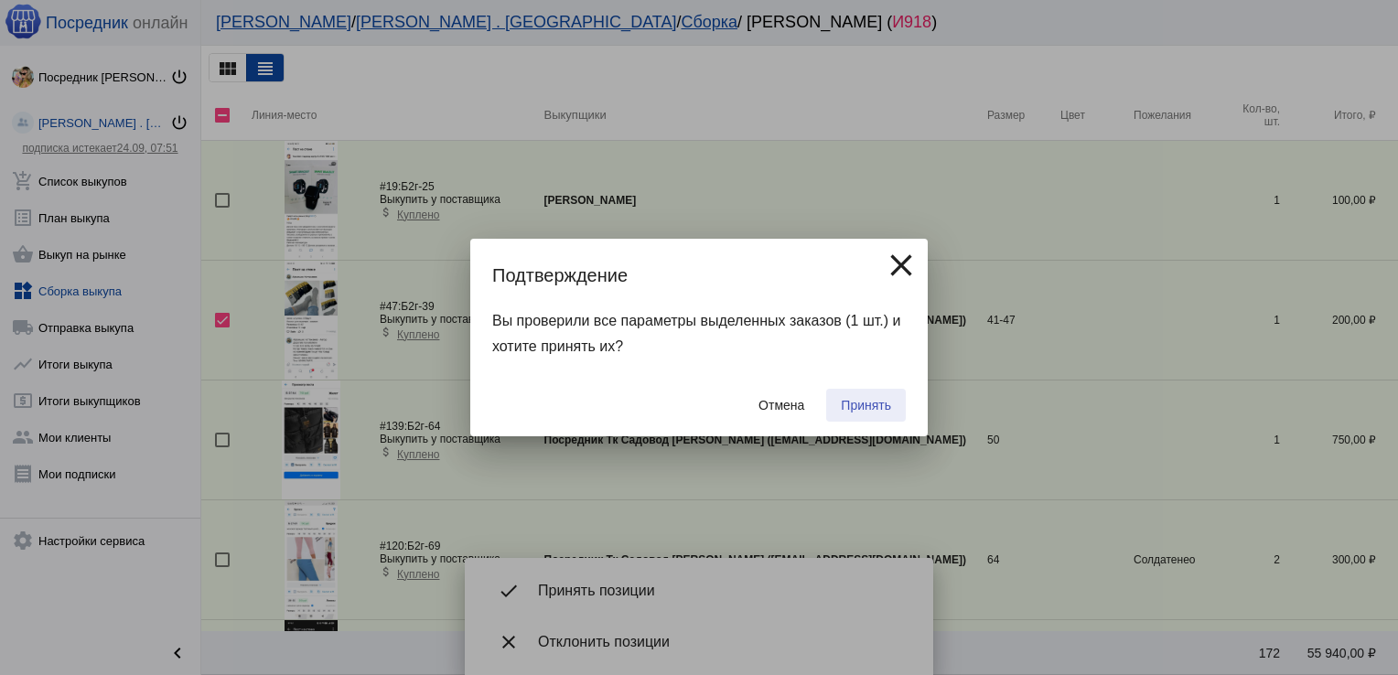
click at [842, 407] on span "Принять" at bounding box center [866, 405] width 50 height 15
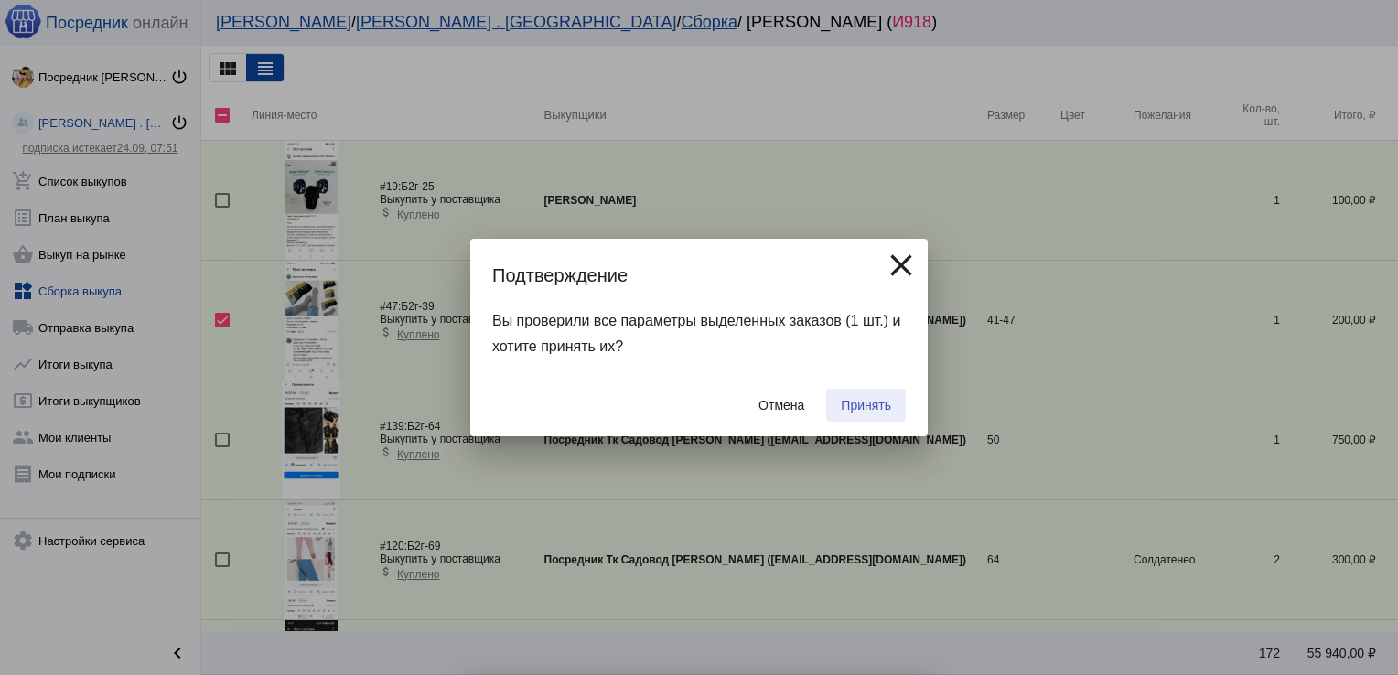
checkbox input "false"
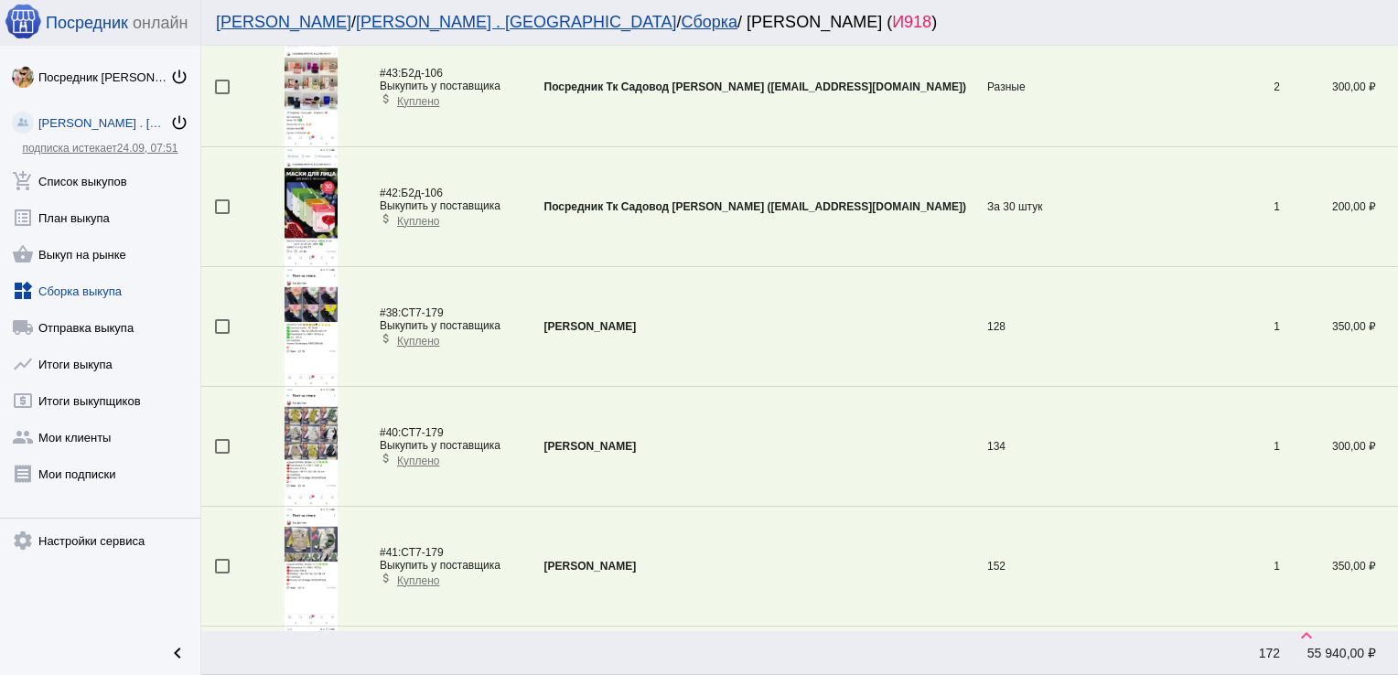
scroll to position [1562, 0]
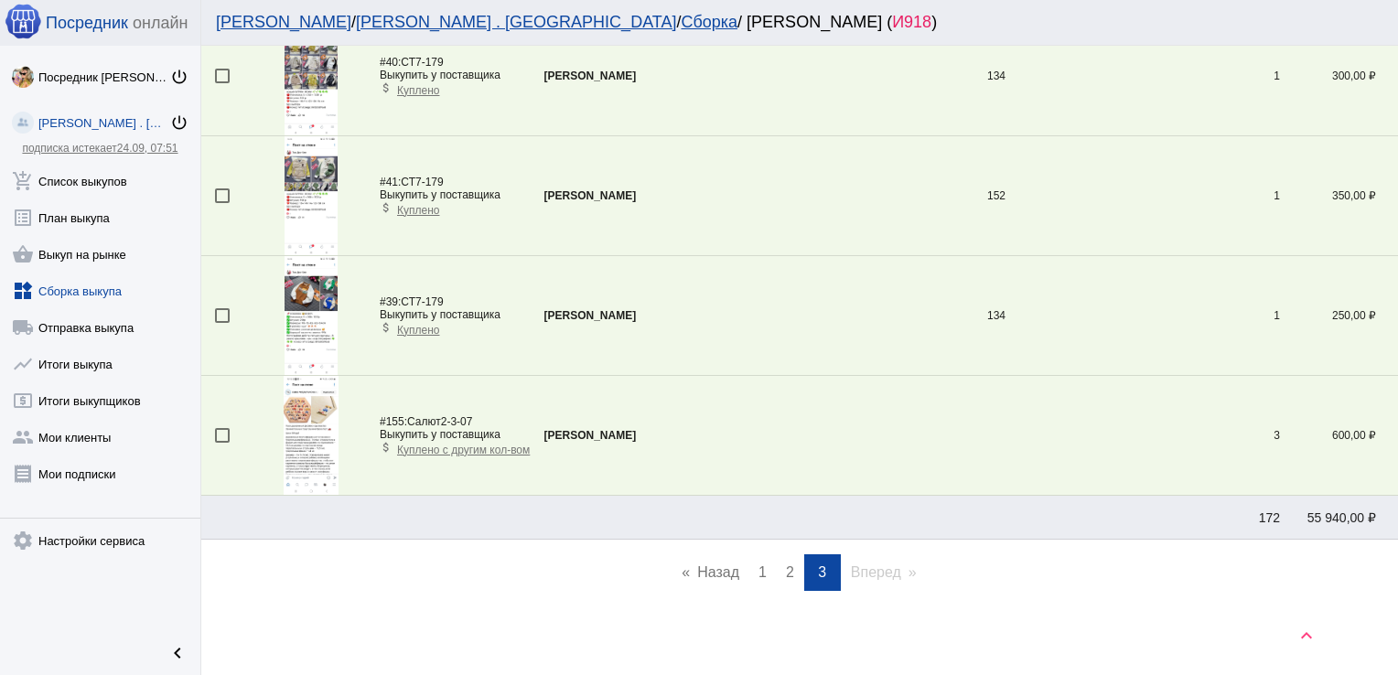
click at [786, 564] on span "2" at bounding box center [790, 572] width 8 height 16
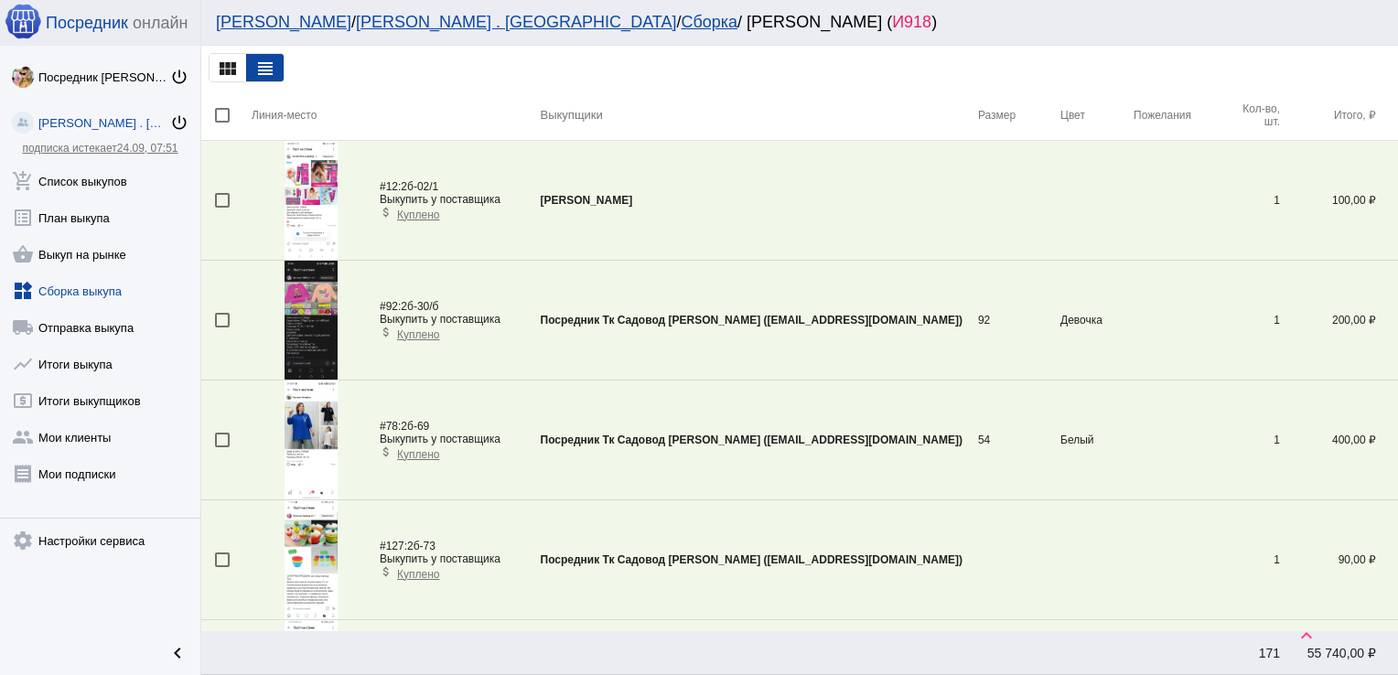
scroll to position [5630, 0]
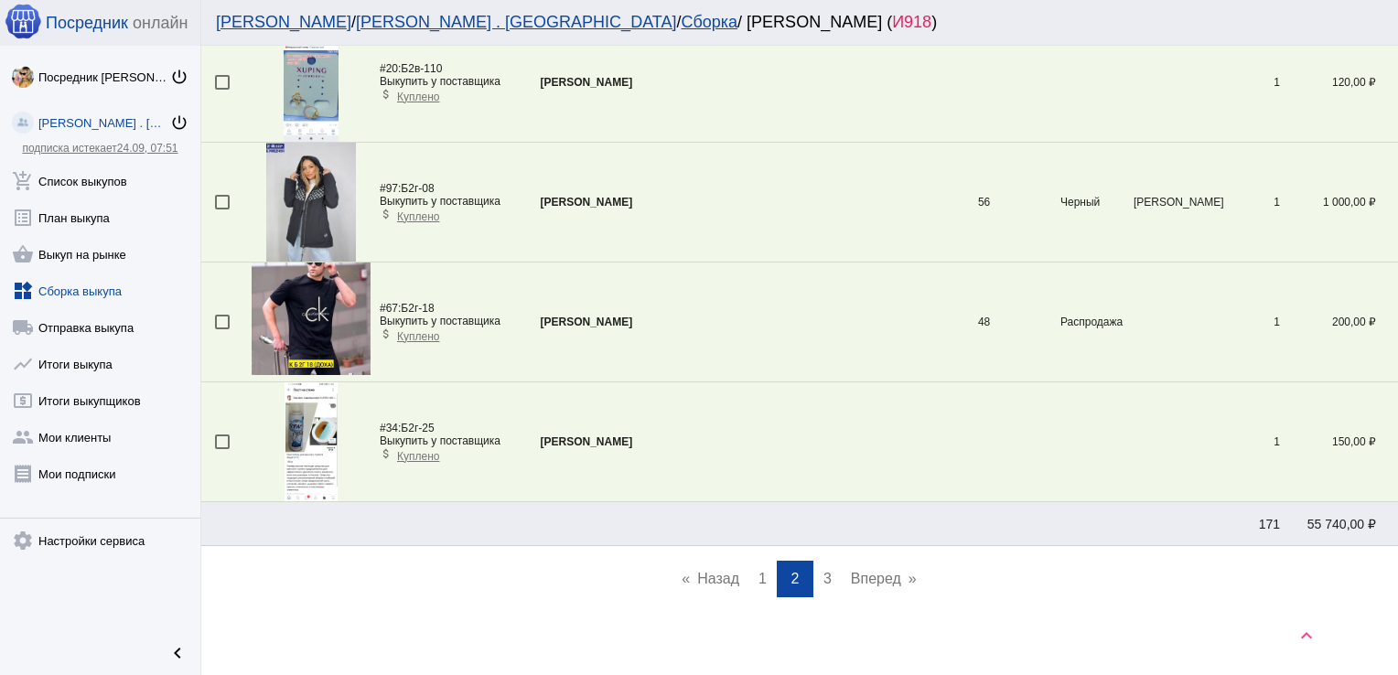
click at [749, 565] on link "page 1" at bounding box center [762, 579] width 27 height 37
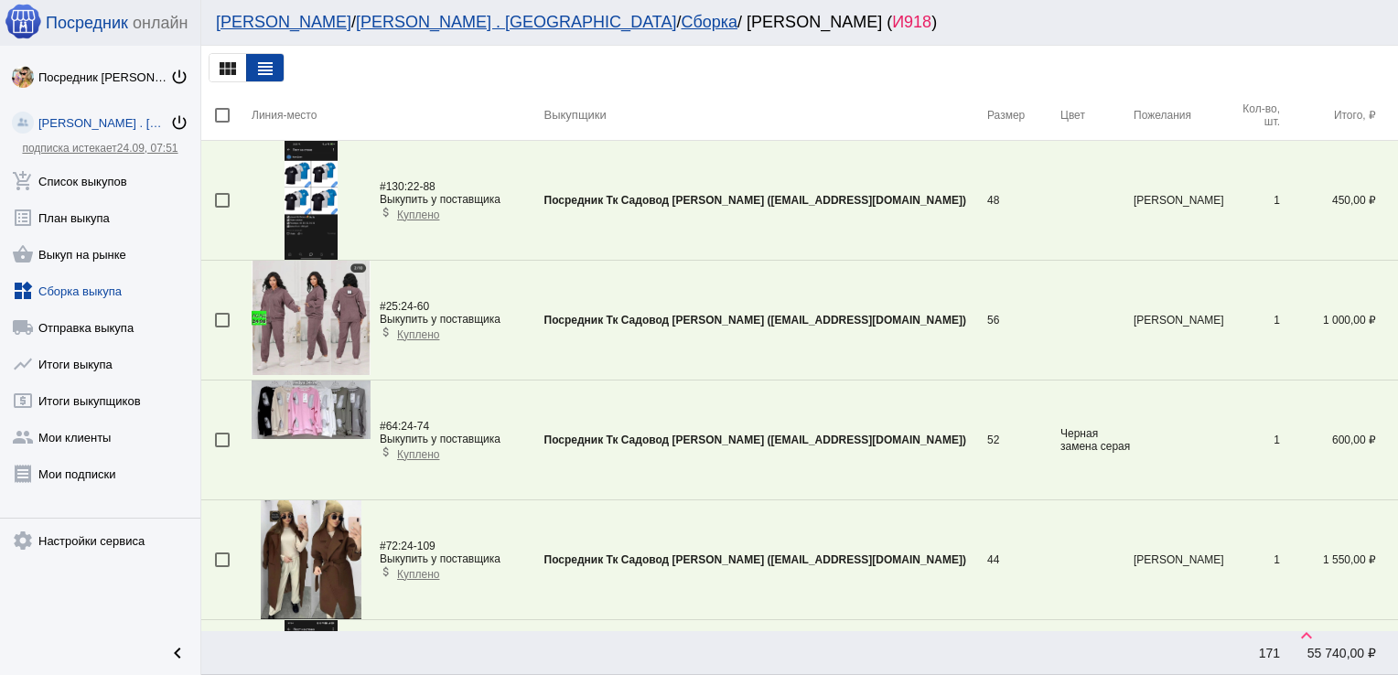
scroll to position [4132, 0]
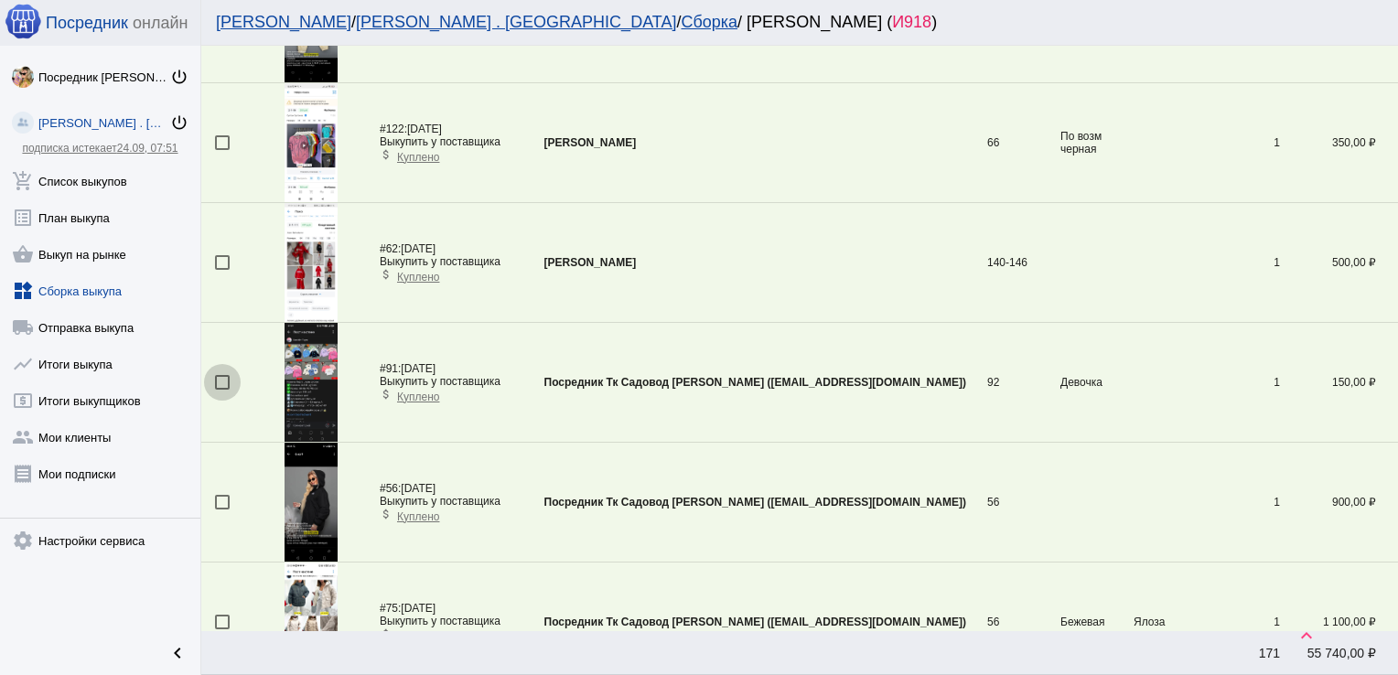
click at [227, 375] on div at bounding box center [222, 382] width 15 height 15
click at [222, 390] on input "checkbox" at bounding box center [221, 390] width 1 height 1
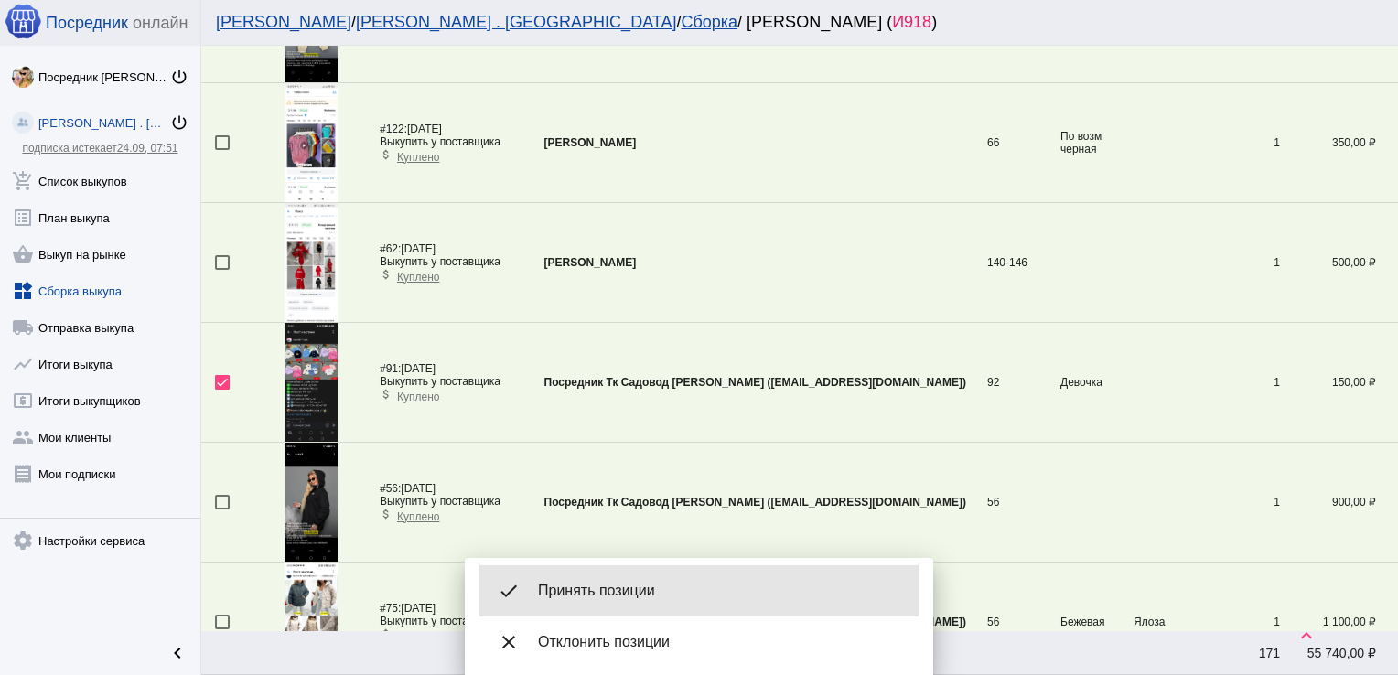
click at [624, 576] on div "done Принять позиции" at bounding box center [698, 590] width 439 height 51
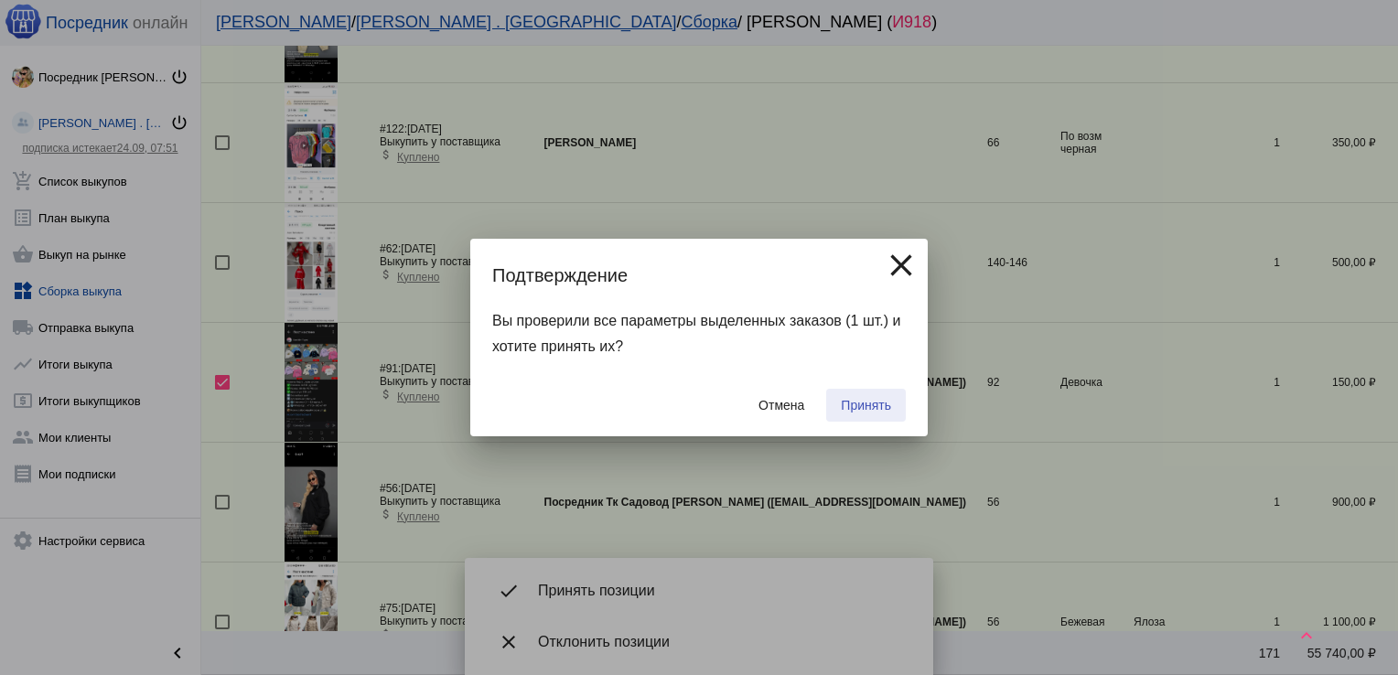
click at [872, 402] on span "Принять" at bounding box center [866, 405] width 50 height 15
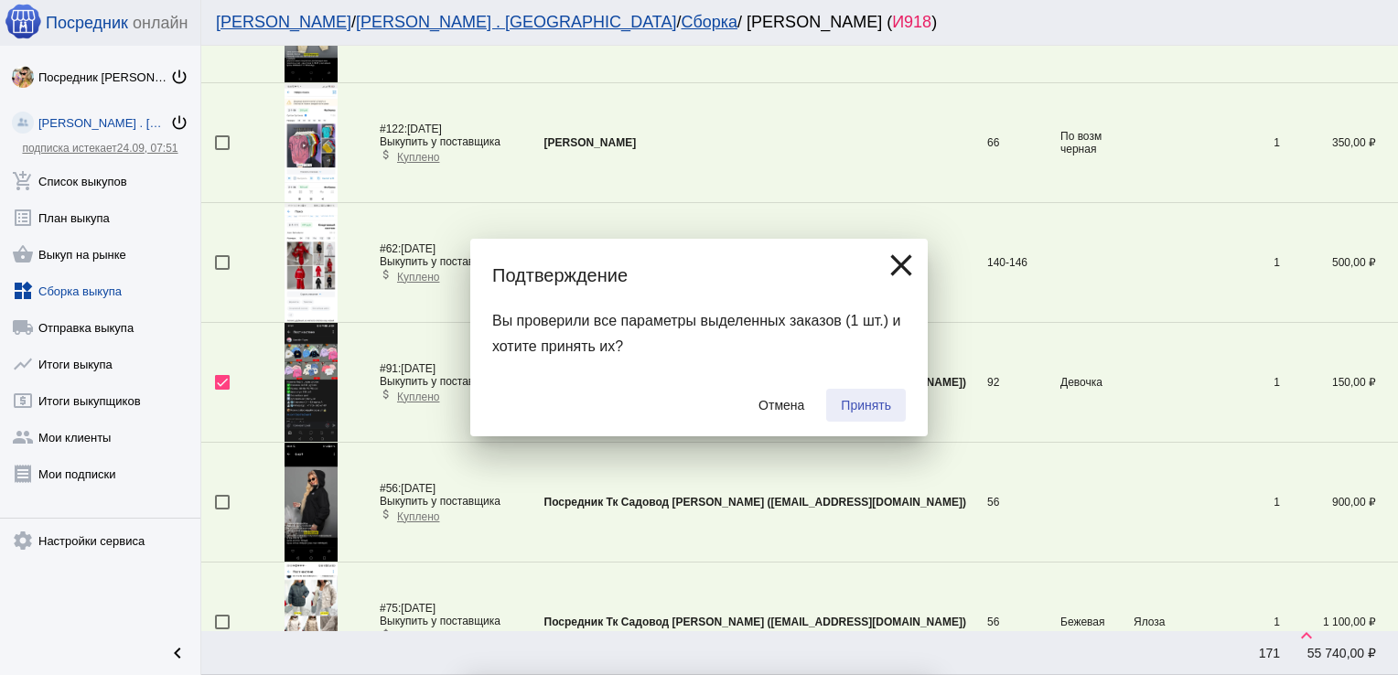
checkbox input "false"
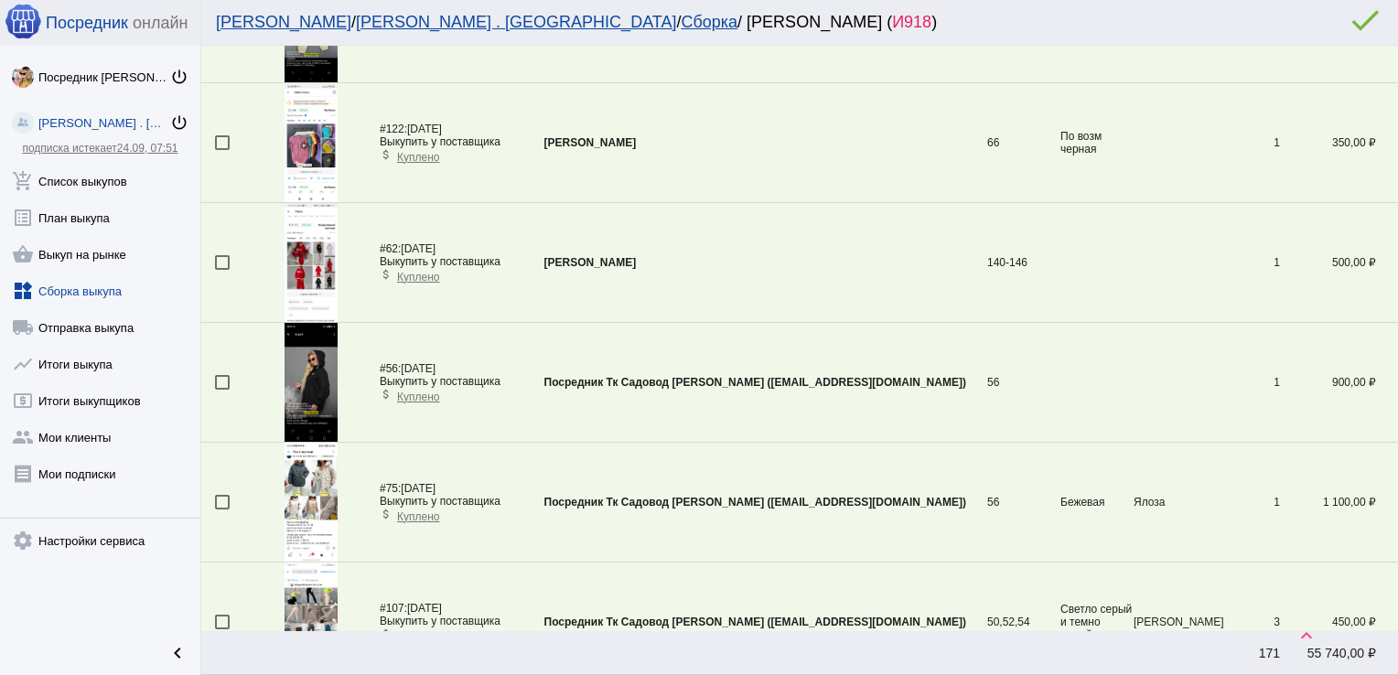
scroll to position [3055, 0]
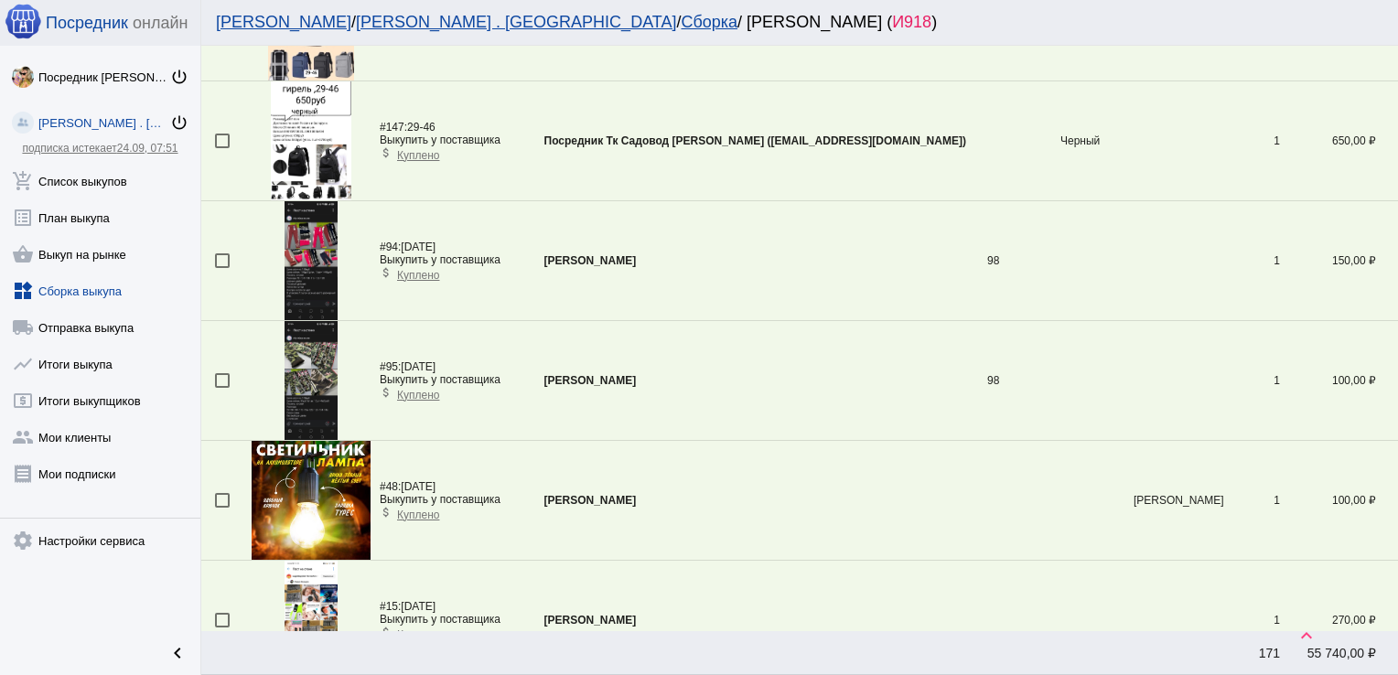
click at [232, 373] on mat-checkbox at bounding box center [233, 380] width 37 height 15
click at [213, 371] on td at bounding box center [226, 381] width 50 height 120
click at [222, 373] on div at bounding box center [222, 380] width 15 height 15
click at [222, 388] on input "checkbox" at bounding box center [221, 388] width 1 height 1
checkbox input "true"
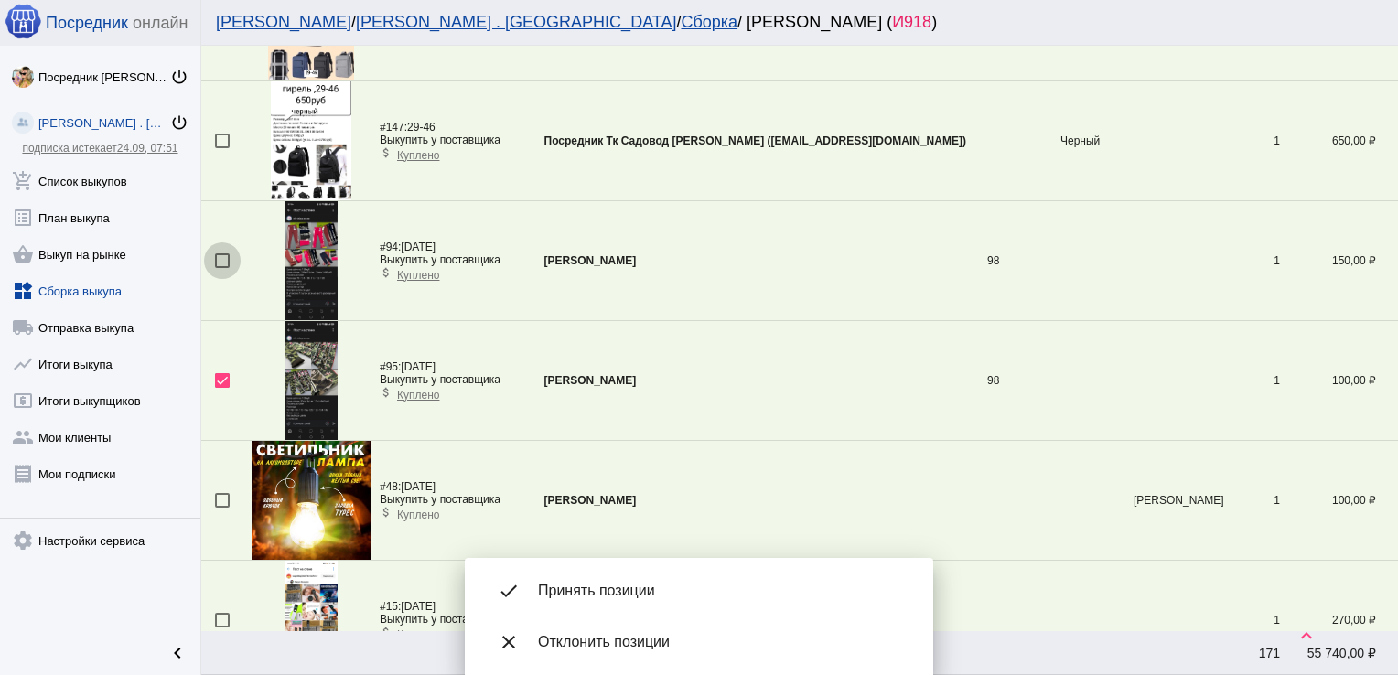
click at [220, 253] on div at bounding box center [222, 260] width 15 height 15
click at [221, 268] on input "checkbox" at bounding box center [221, 268] width 1 height 1
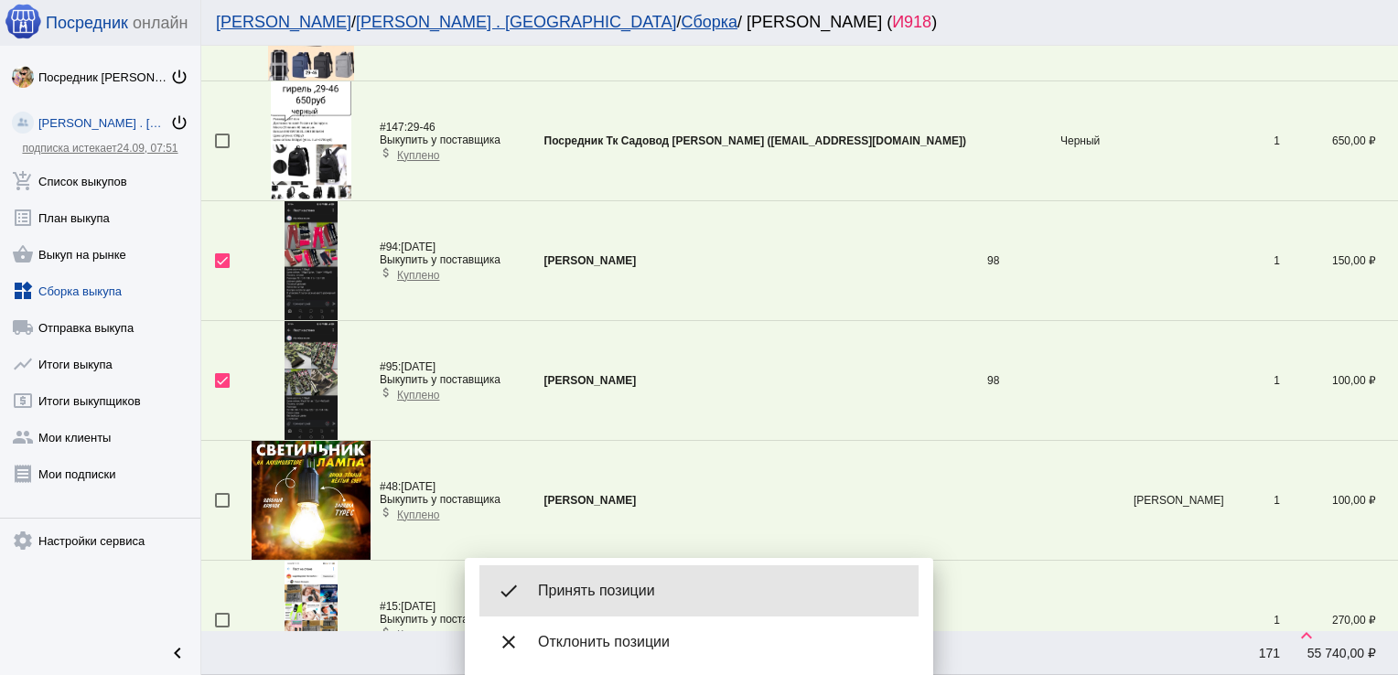
click at [650, 586] on span "Принять позиции" at bounding box center [721, 591] width 366 height 18
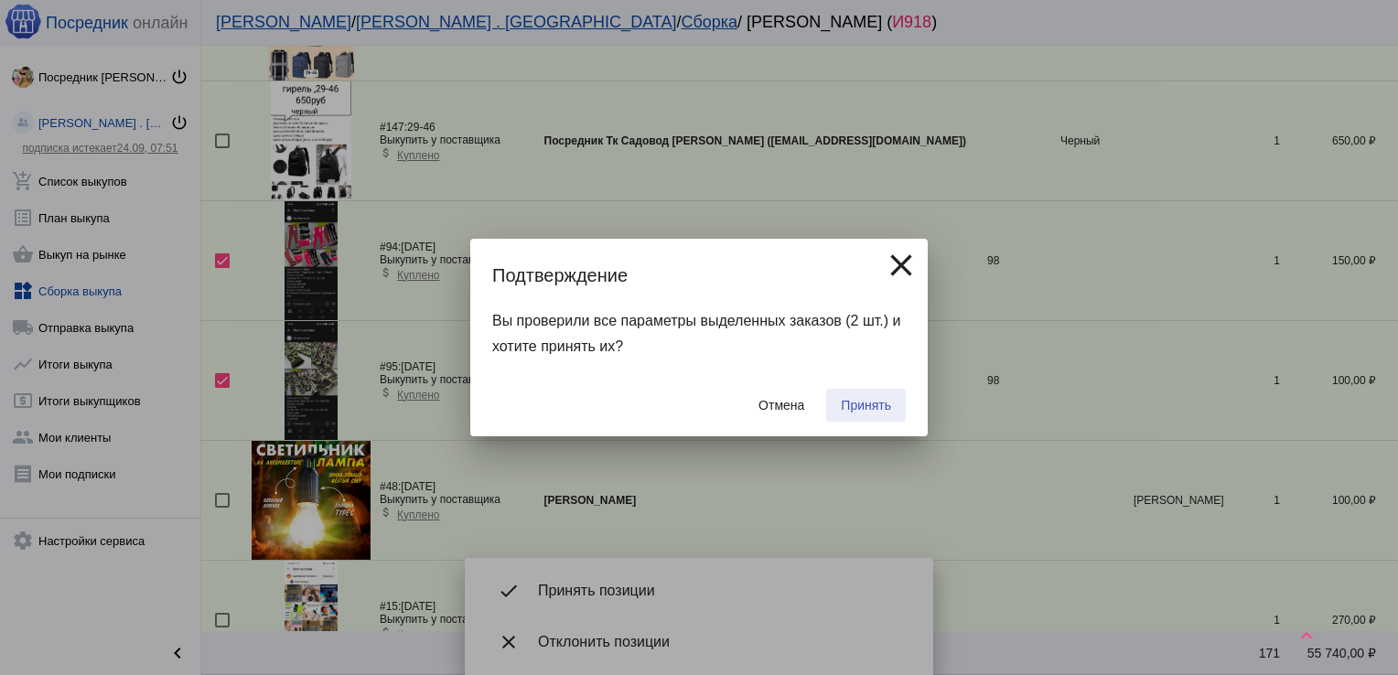
click at [878, 402] on span "Принять" at bounding box center [866, 405] width 50 height 15
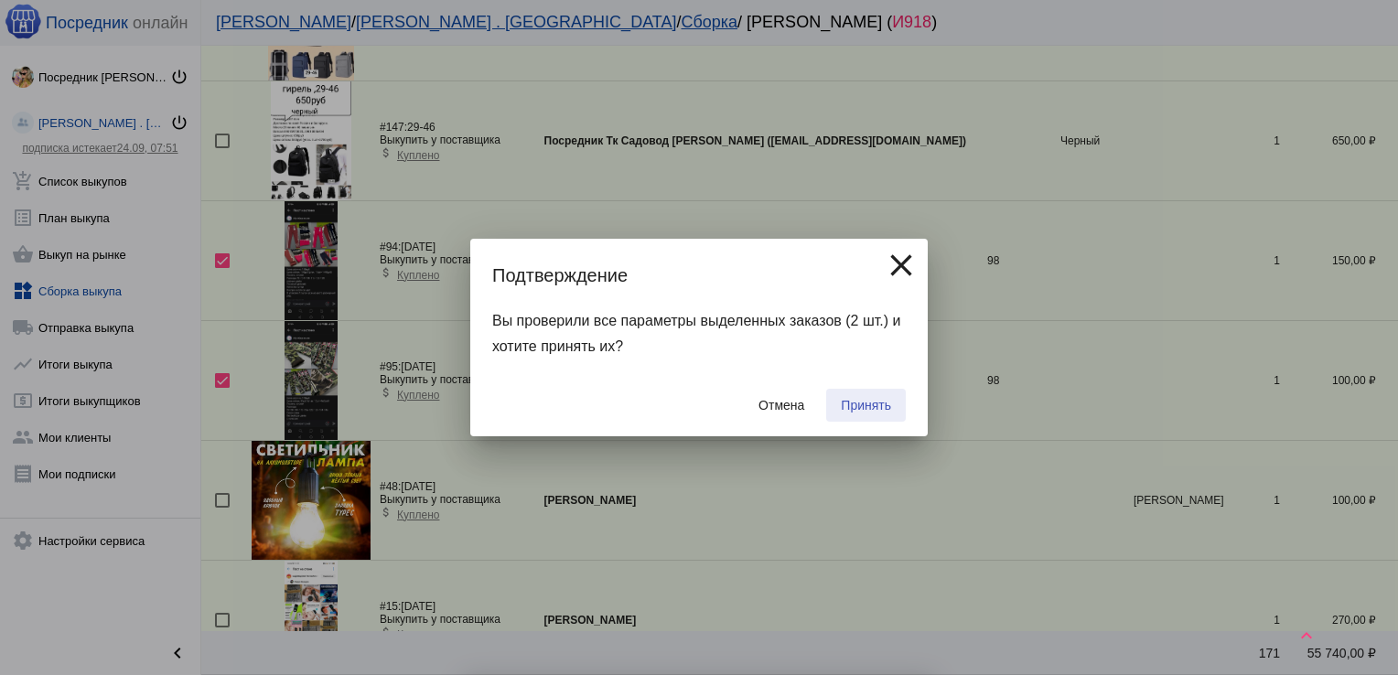
checkbox input "false"
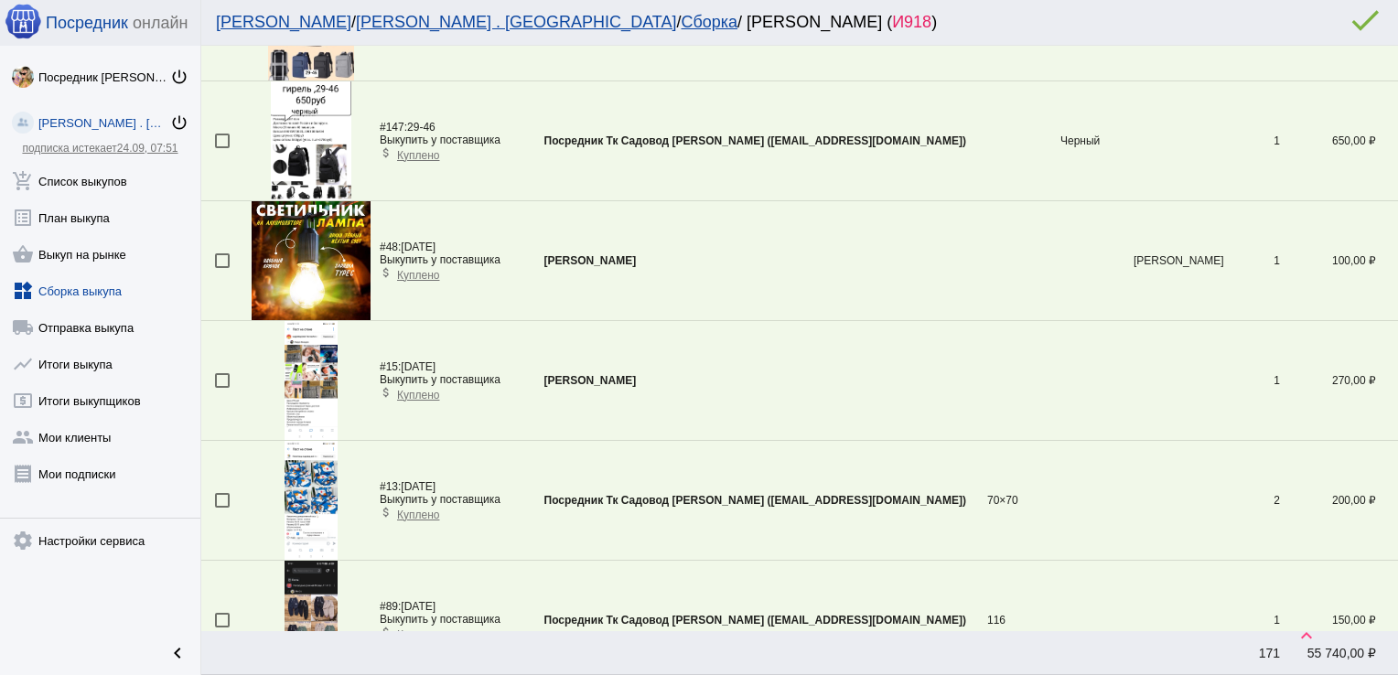
scroll to position [3414, 0]
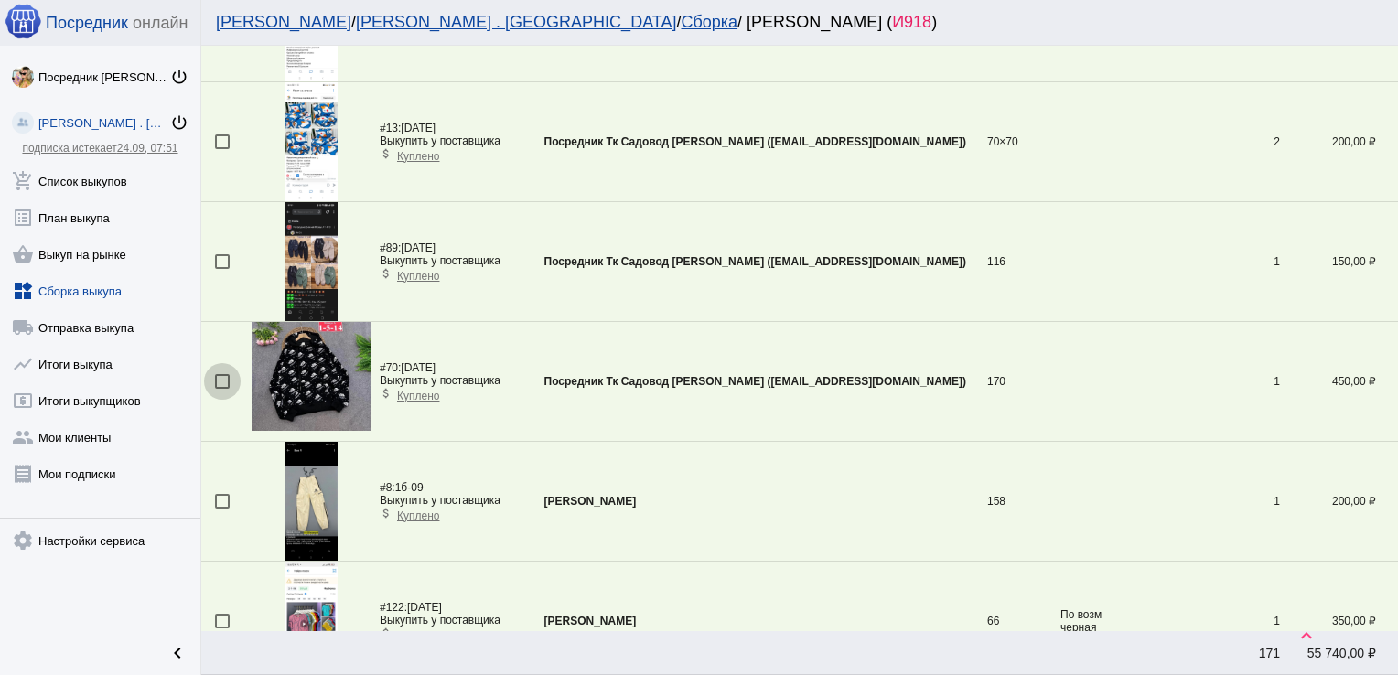
click at [220, 374] on div at bounding box center [222, 381] width 15 height 15
click at [221, 389] on input "checkbox" at bounding box center [221, 389] width 1 height 1
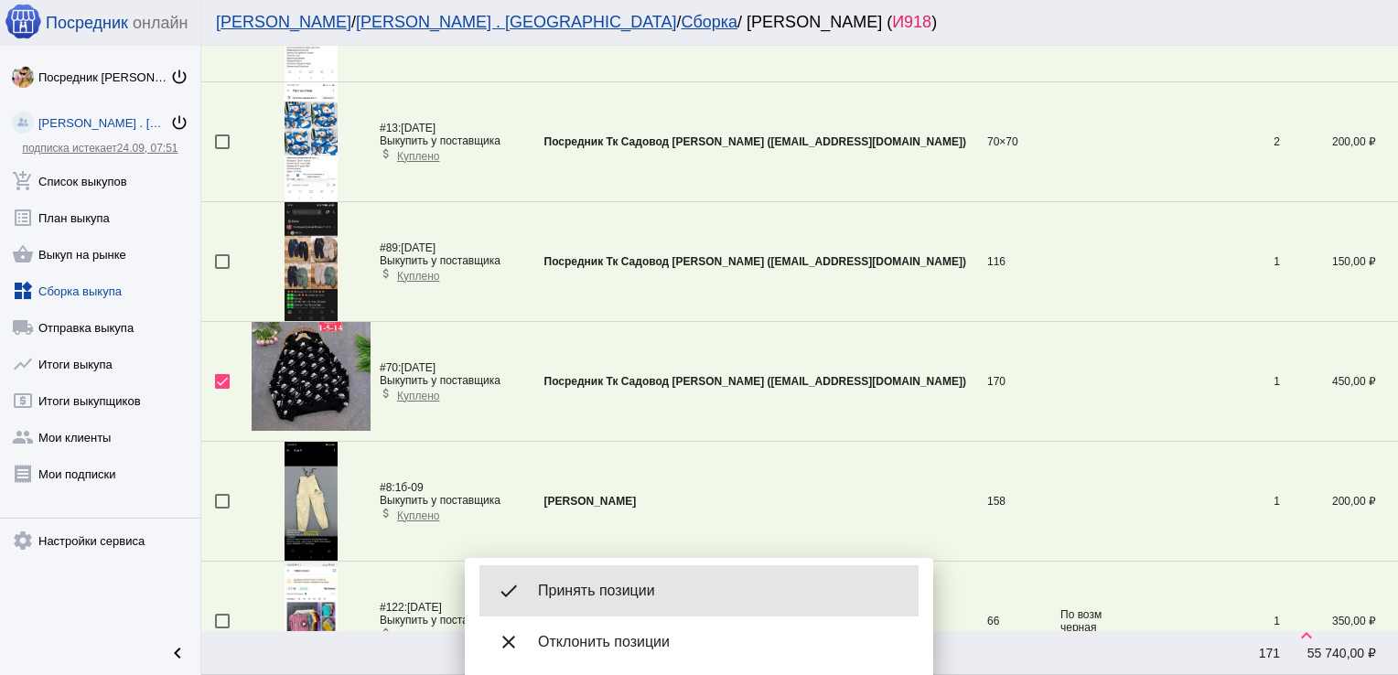
click at [592, 576] on div "done Принять позиции" at bounding box center [698, 590] width 439 height 51
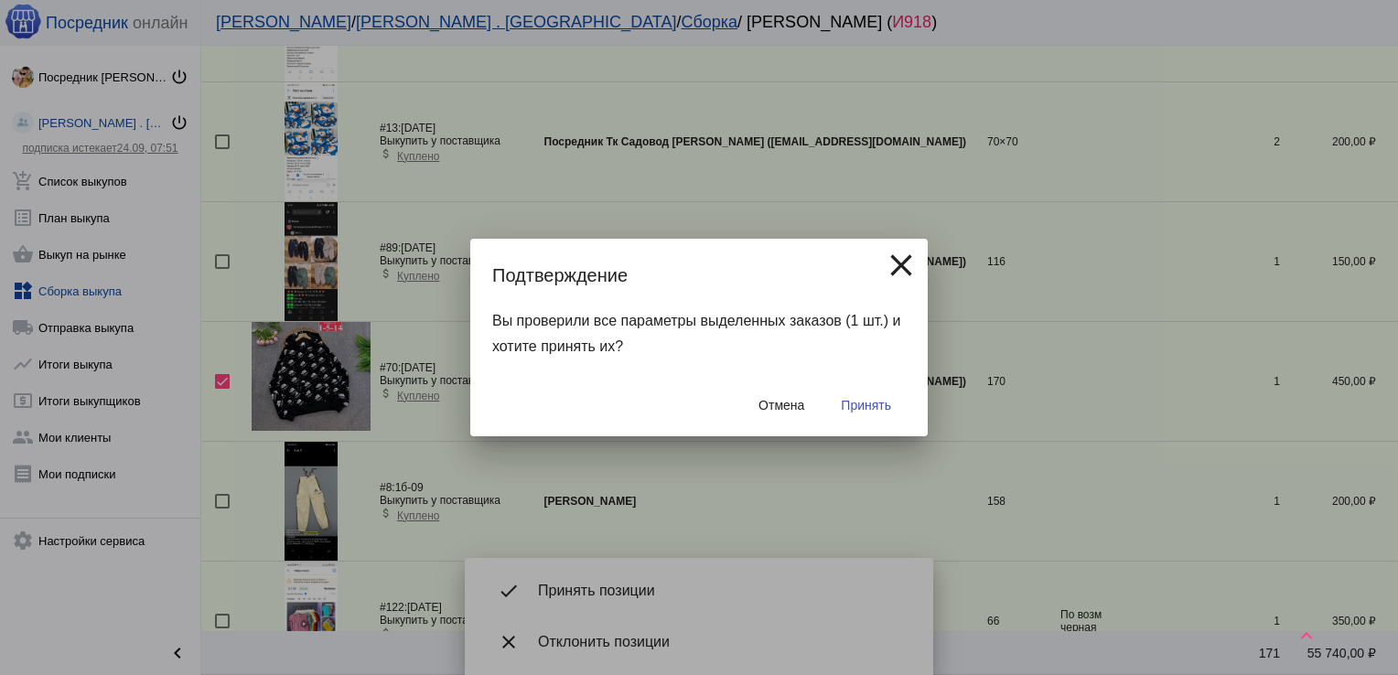
click at [877, 400] on span "Принять" at bounding box center [866, 405] width 50 height 15
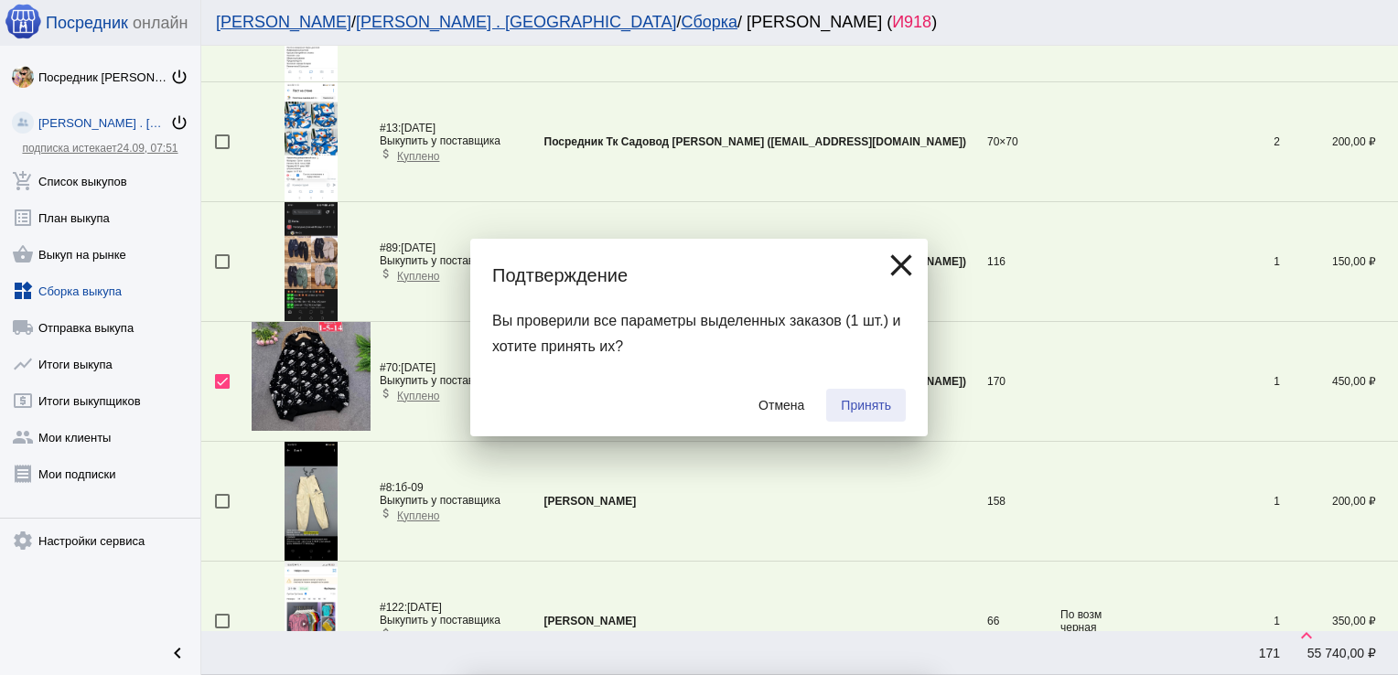
checkbox input "false"
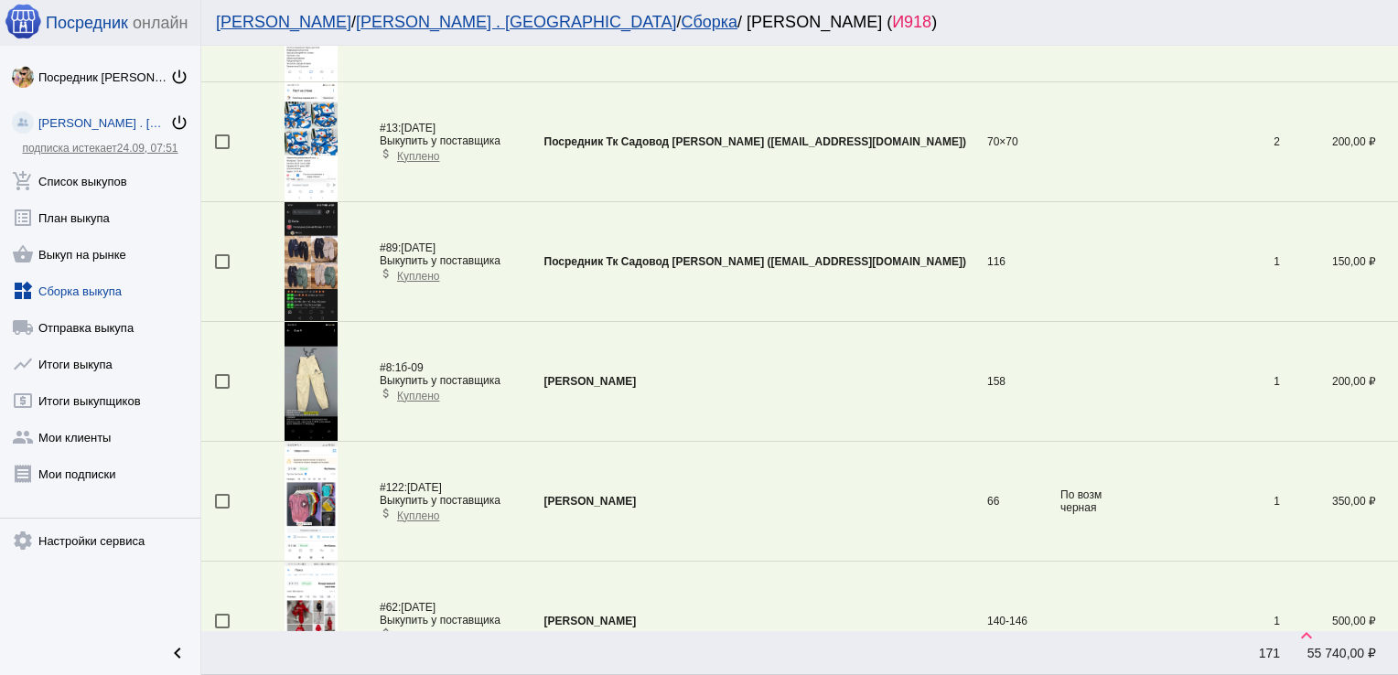
click at [213, 256] on td at bounding box center [226, 262] width 50 height 120
click at [227, 256] on div at bounding box center [222, 261] width 15 height 15
click at [222, 269] on input "checkbox" at bounding box center [221, 269] width 1 height 1
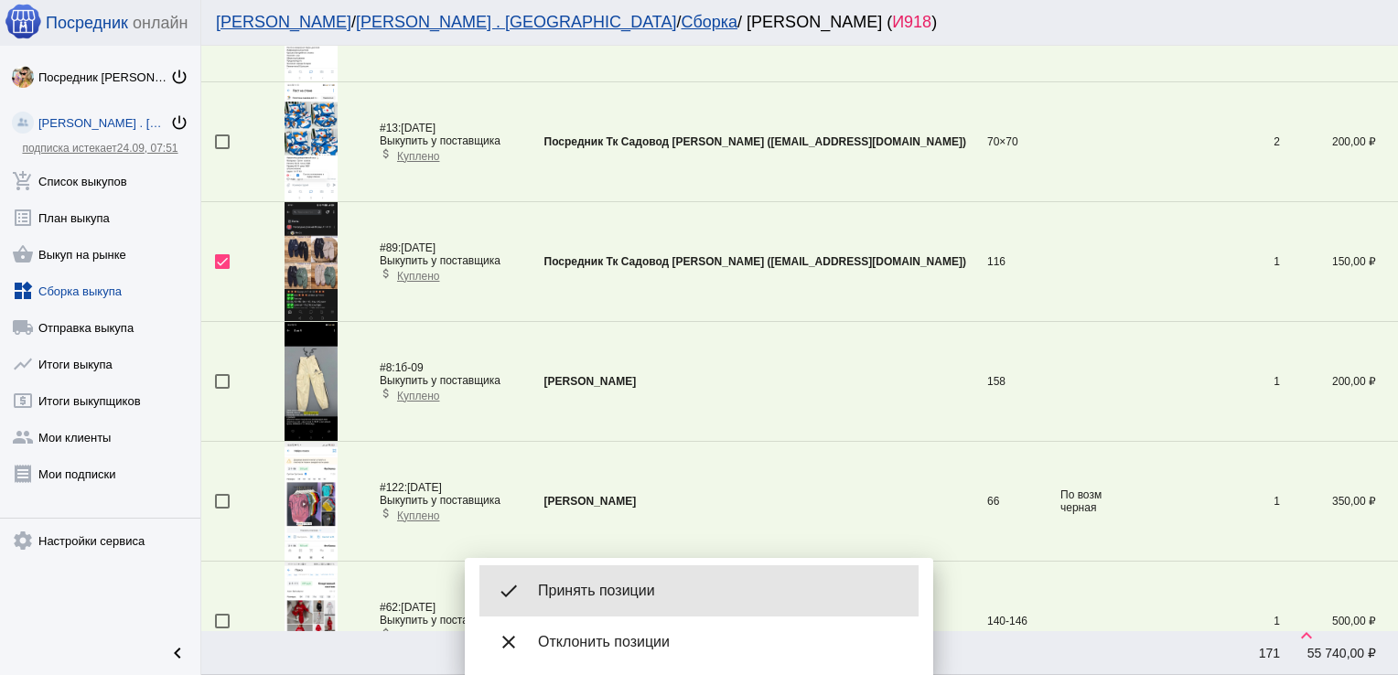
click at [605, 575] on div "done Принять позиции" at bounding box center [698, 590] width 439 height 51
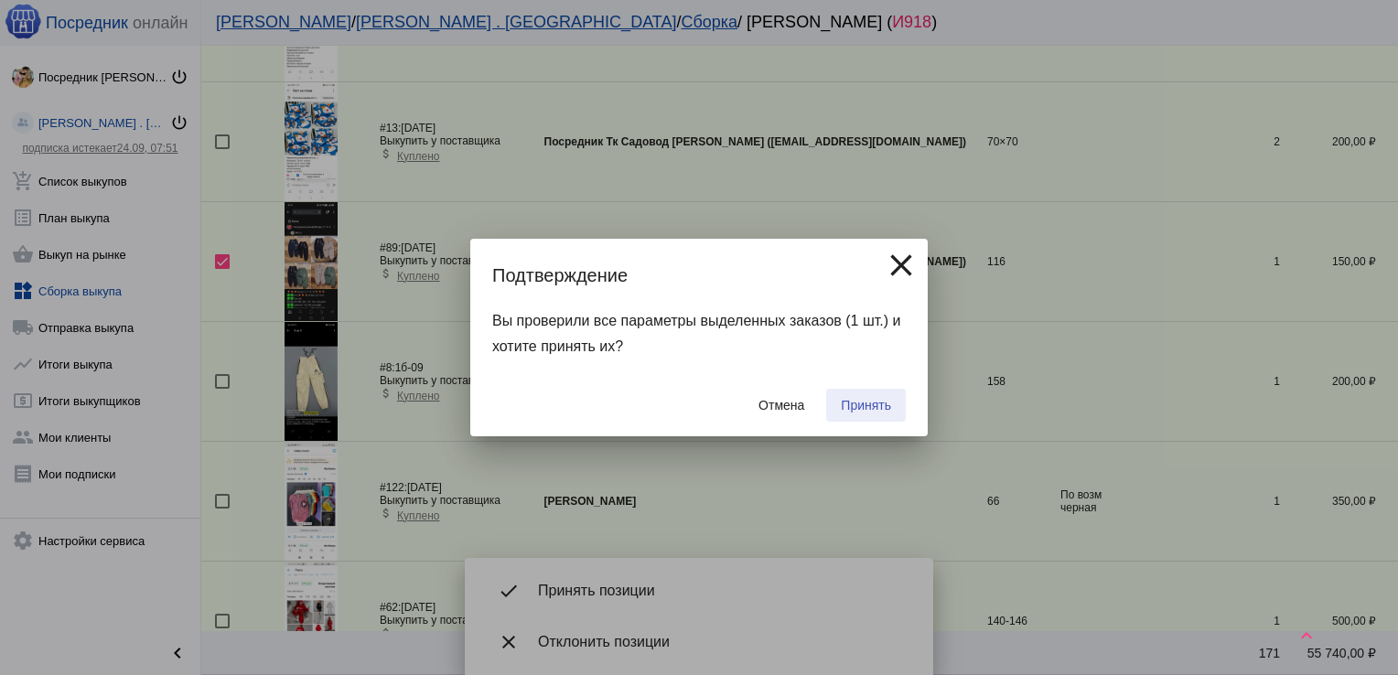
click at [850, 401] on span "Принять" at bounding box center [866, 405] width 50 height 15
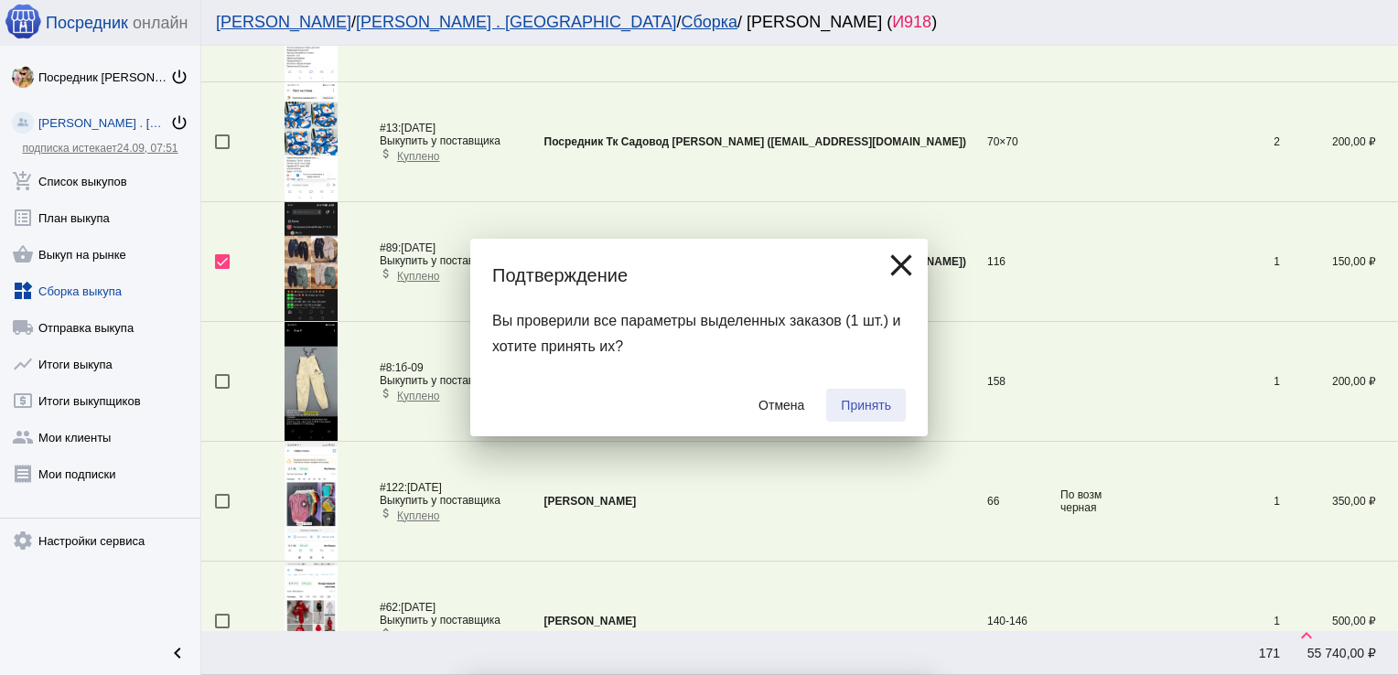
checkbox input "false"
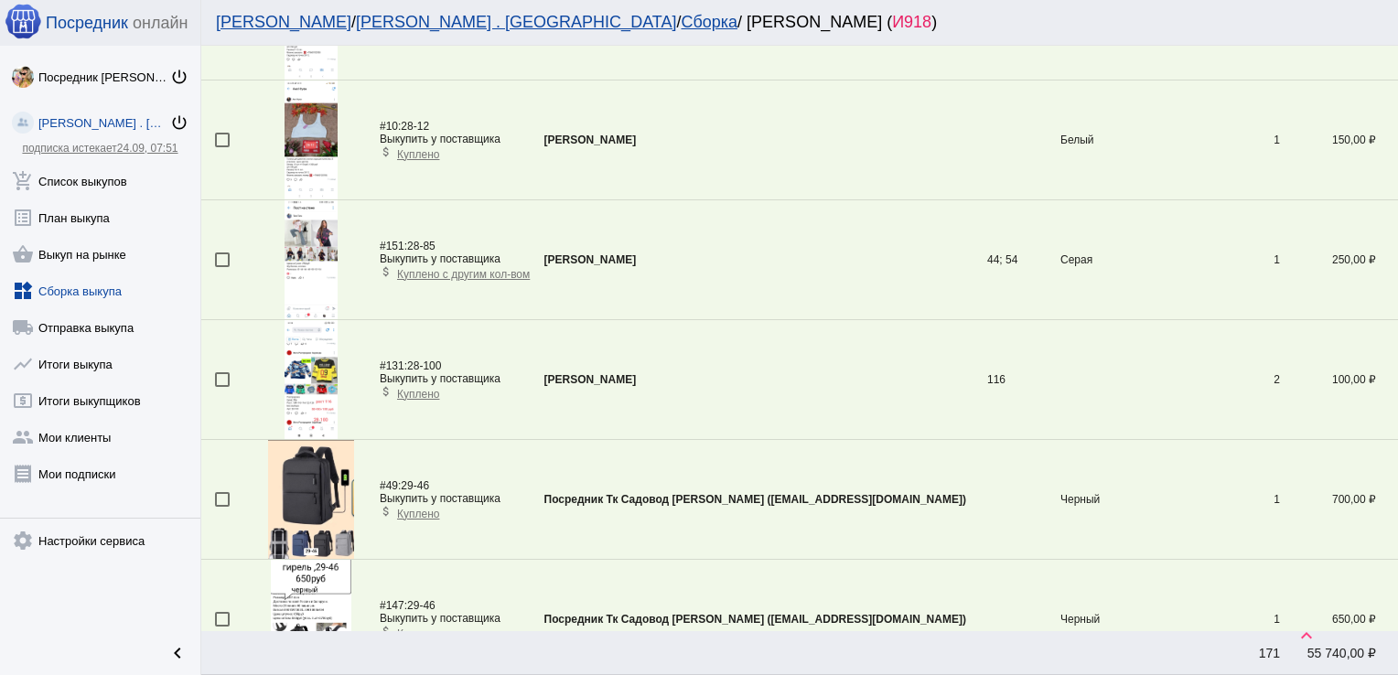
scroll to position [3175, 0]
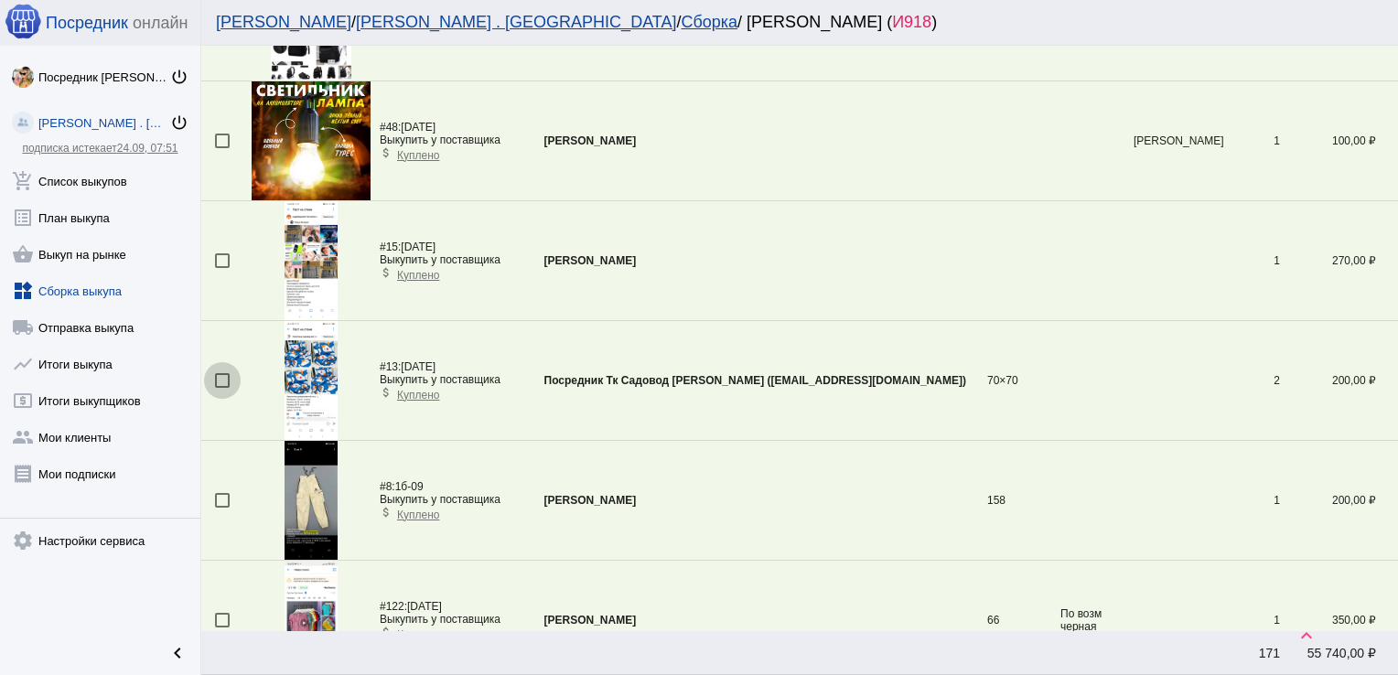
click at [219, 375] on div at bounding box center [222, 380] width 15 height 15
click at [221, 388] on input "checkbox" at bounding box center [221, 388] width 1 height 1
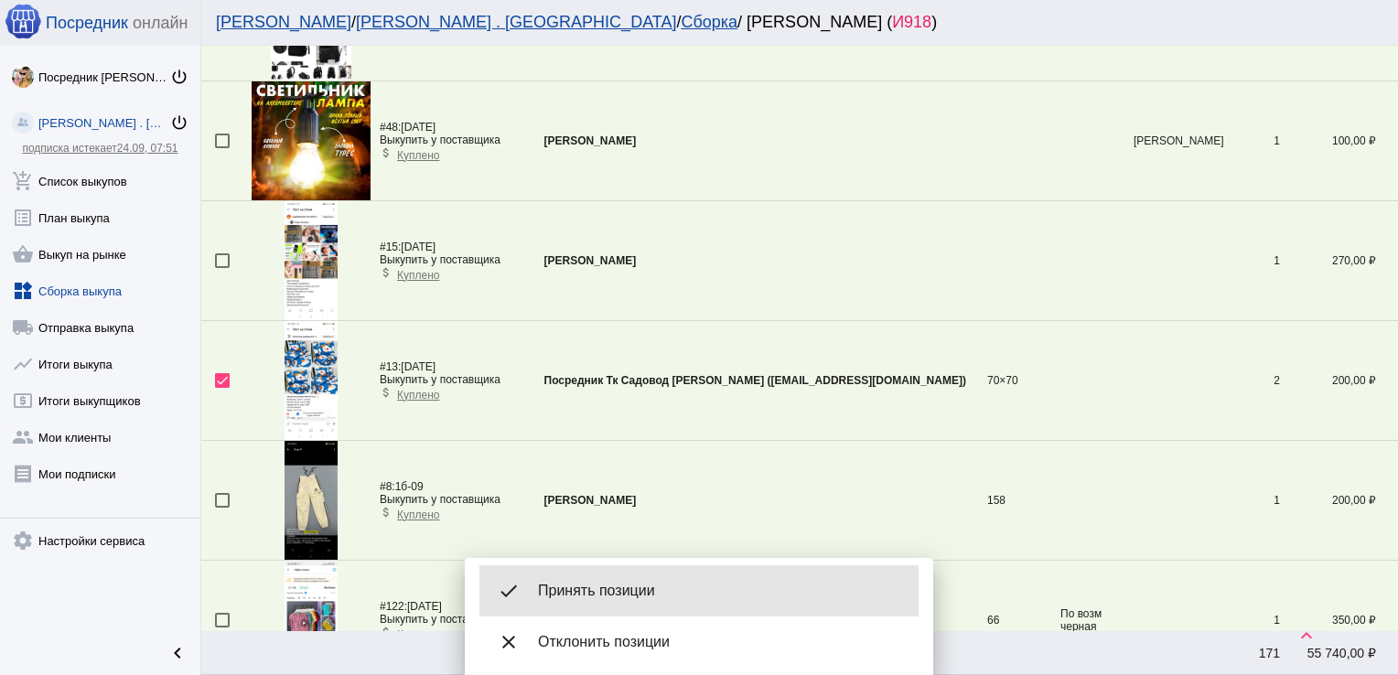
click at [617, 592] on span "Принять позиции" at bounding box center [721, 591] width 366 height 18
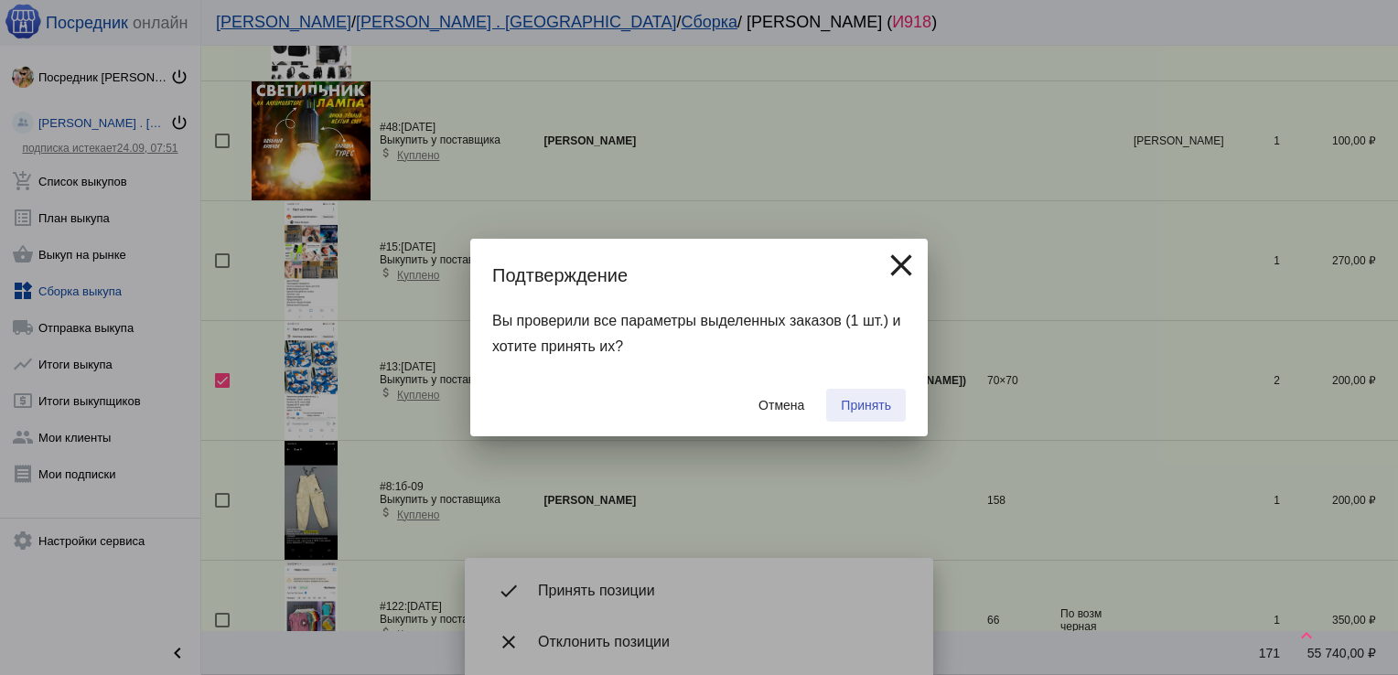
click at [865, 400] on span "Принять" at bounding box center [866, 405] width 50 height 15
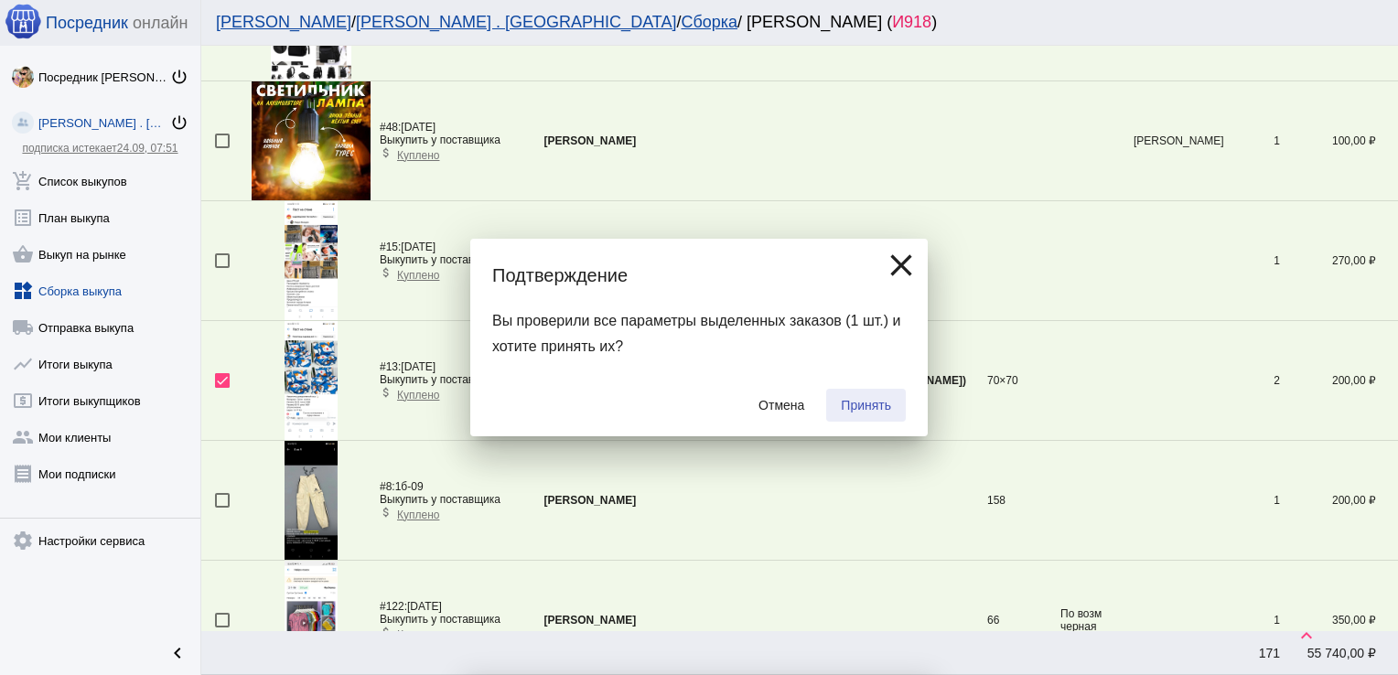
checkbox input "false"
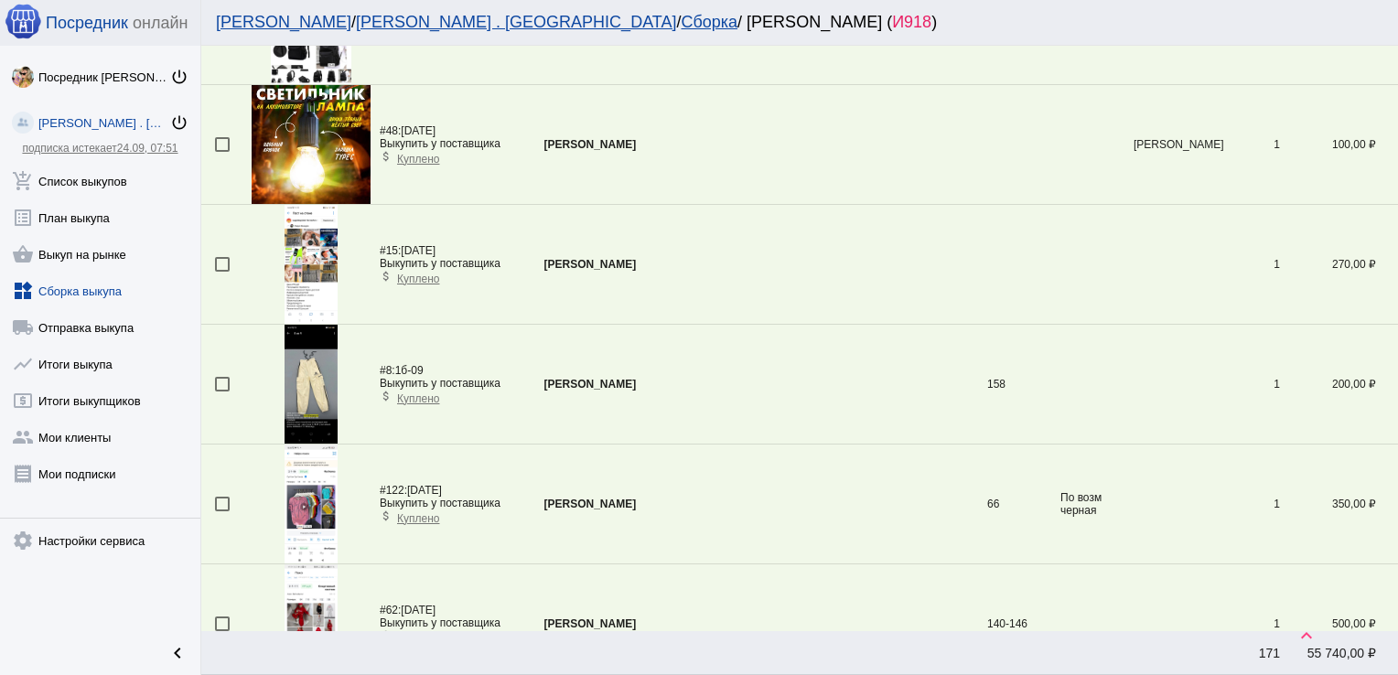
scroll to position [5630, 0]
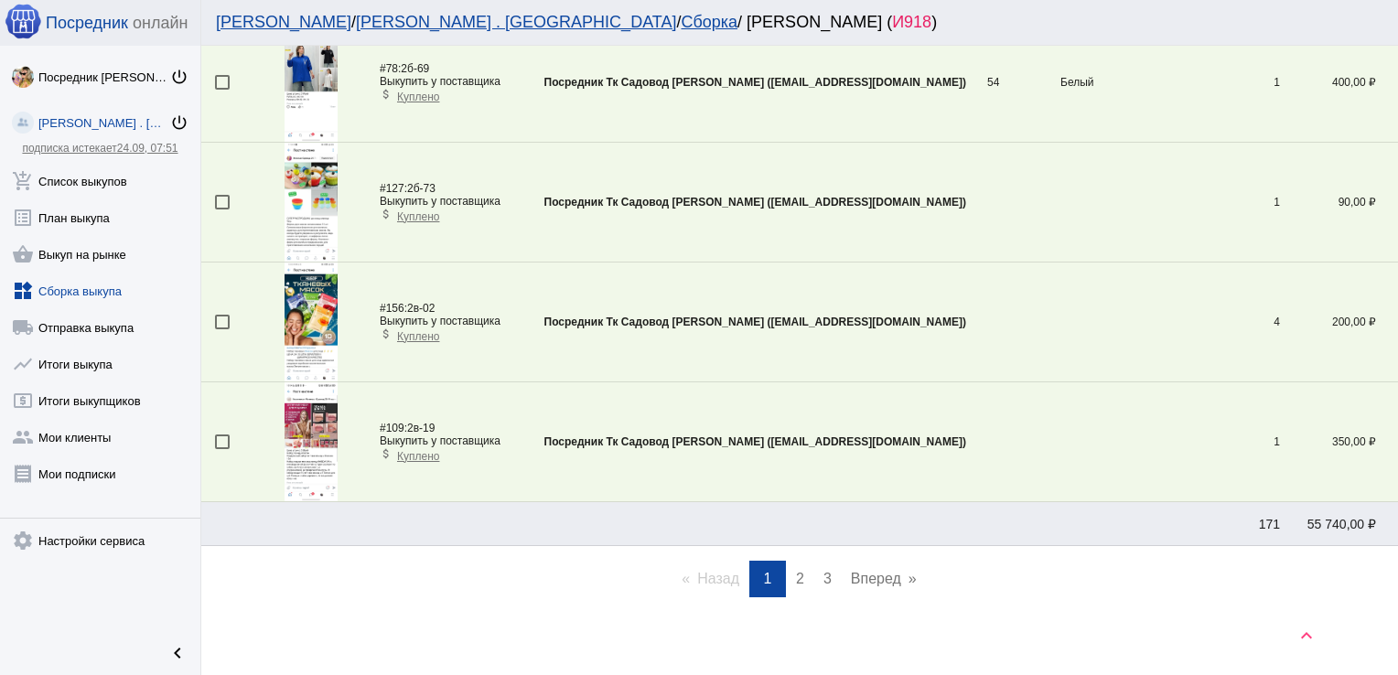
click at [799, 561] on link "page 2" at bounding box center [800, 579] width 27 height 37
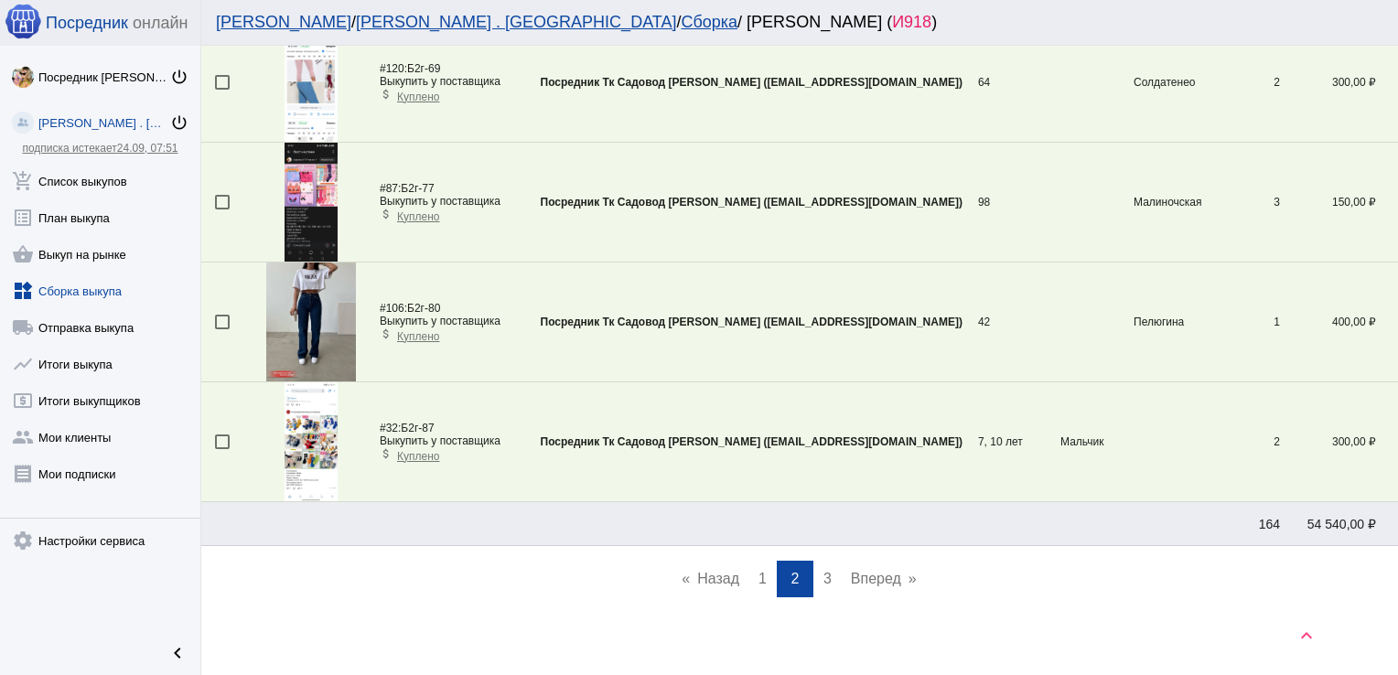
click at [823, 571] on span "3" at bounding box center [827, 579] width 8 height 16
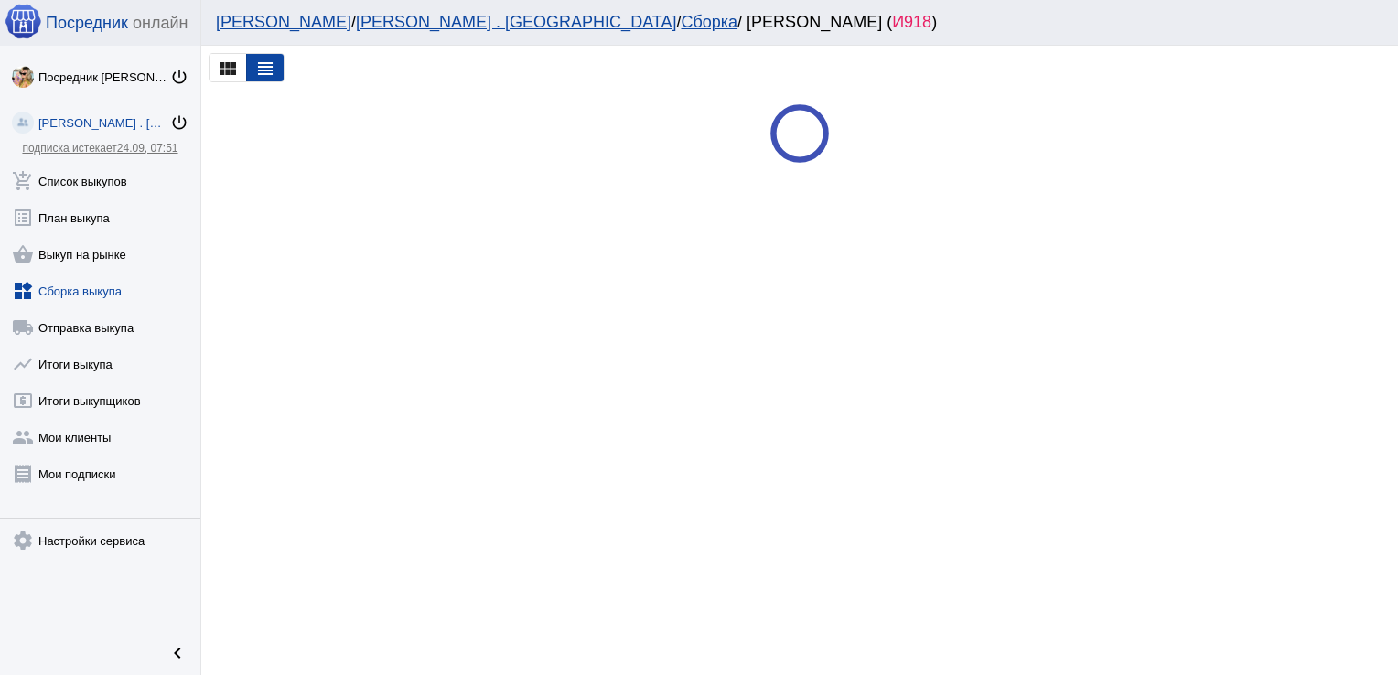
scroll to position [0, 0]
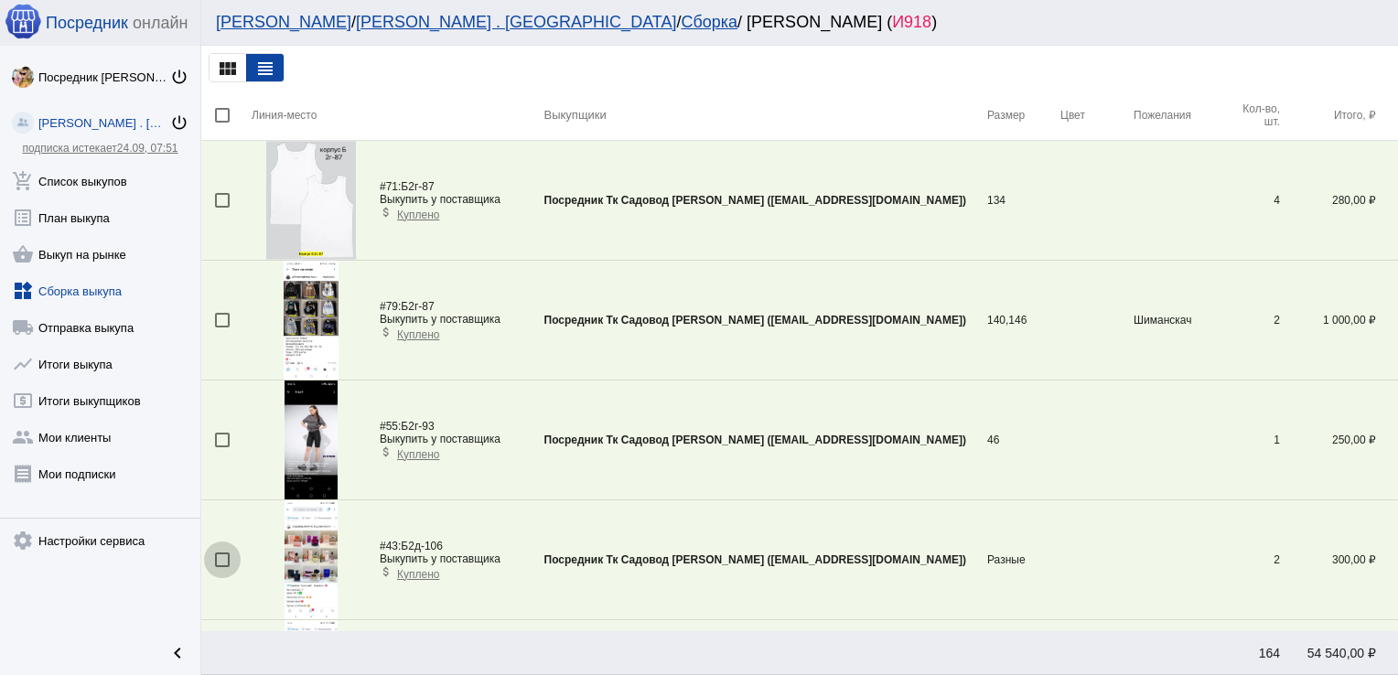
click at [221, 558] on div at bounding box center [222, 559] width 15 height 15
click at [221, 567] on input "checkbox" at bounding box center [221, 567] width 1 height 1
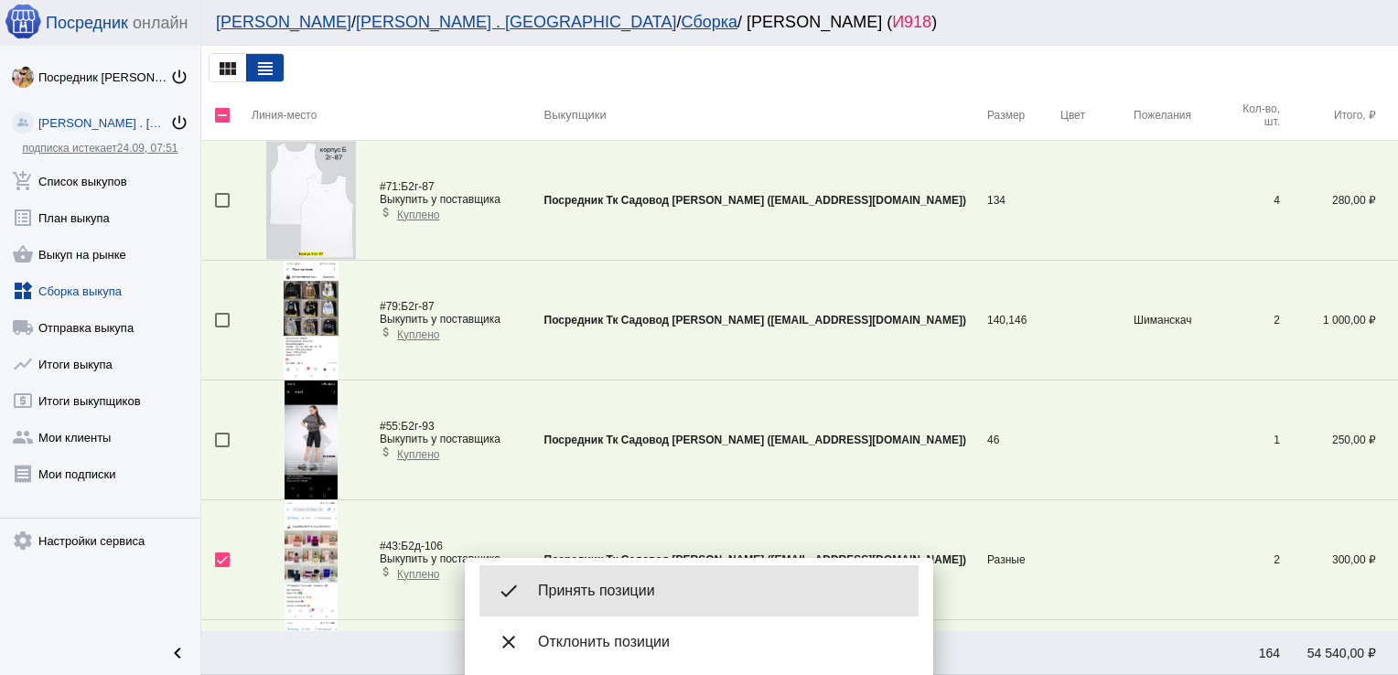
click at [567, 590] on span "Принять позиции" at bounding box center [721, 591] width 366 height 18
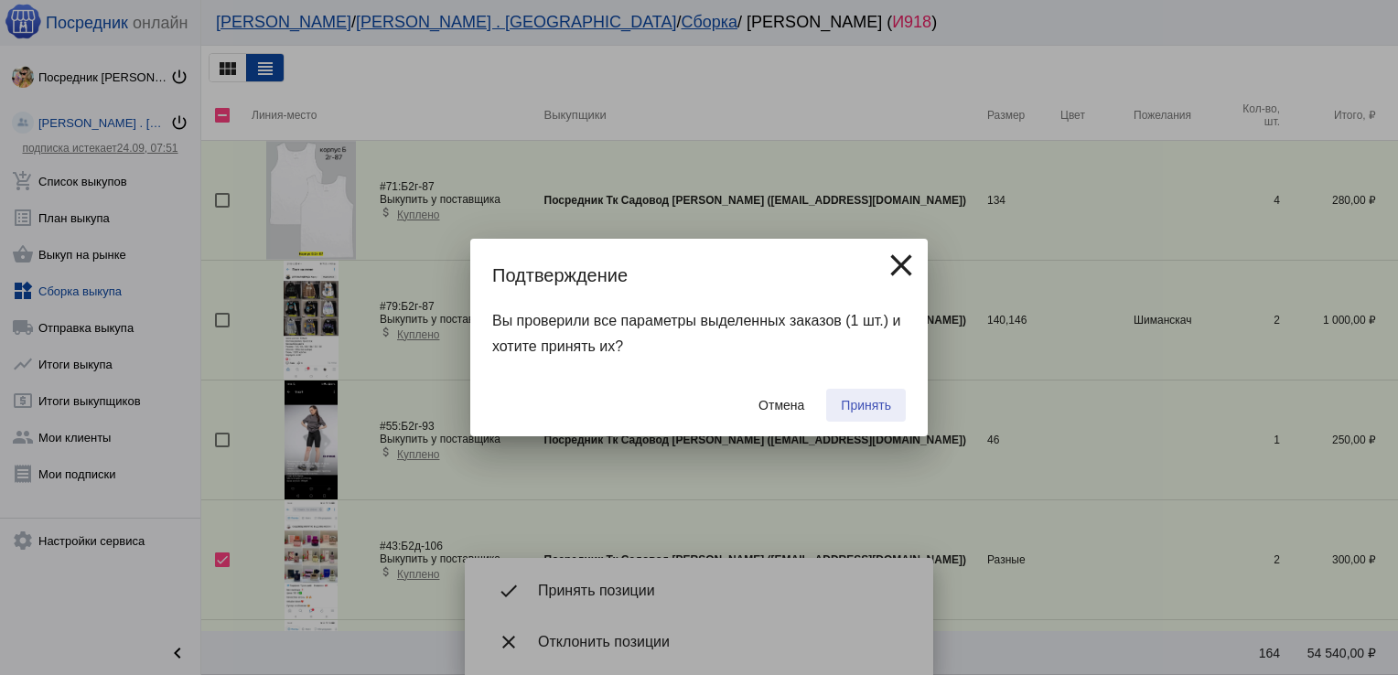
click at [870, 405] on span "Принять" at bounding box center [866, 405] width 50 height 15
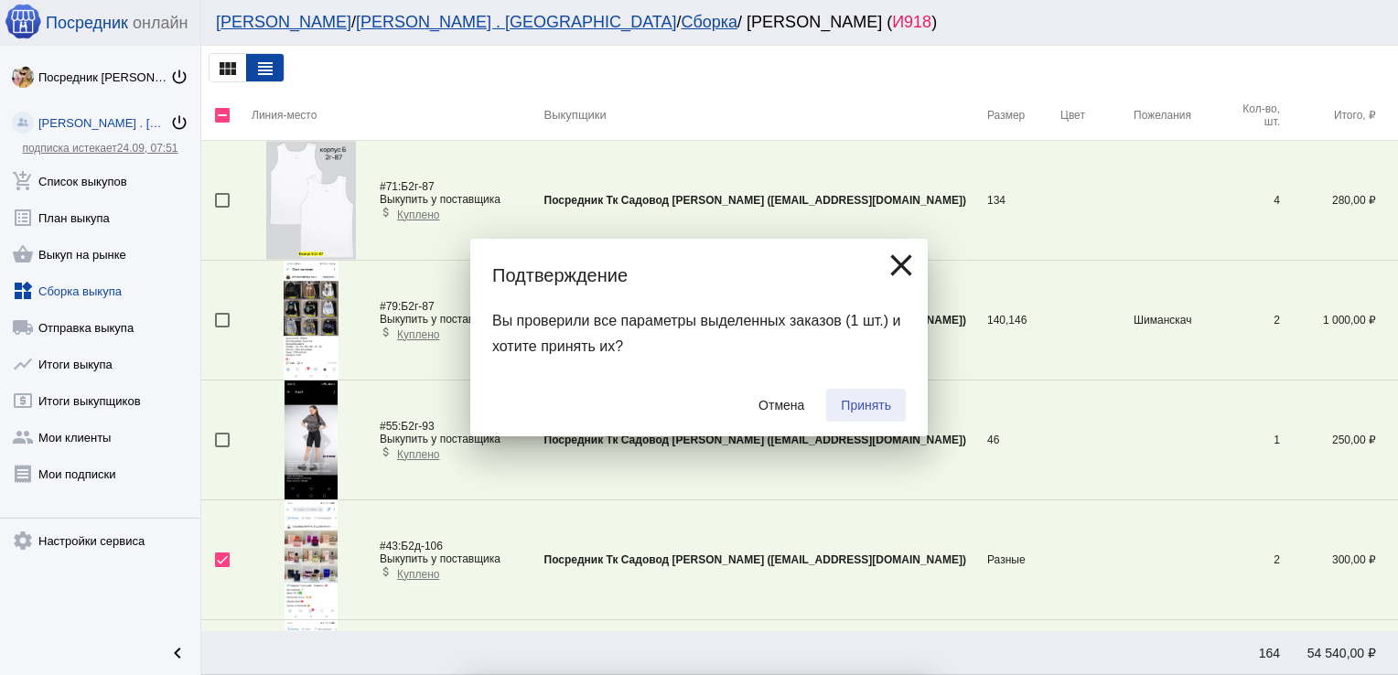
checkbox input "false"
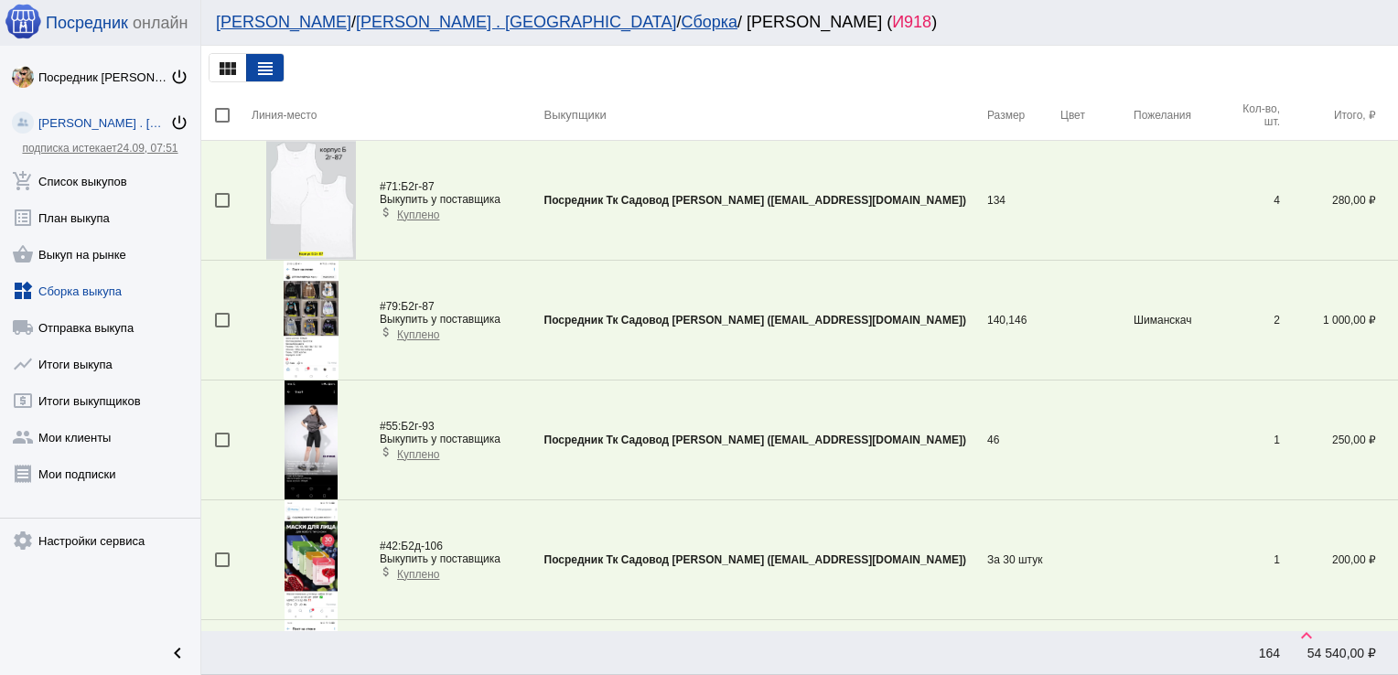
scroll to position [724, 0]
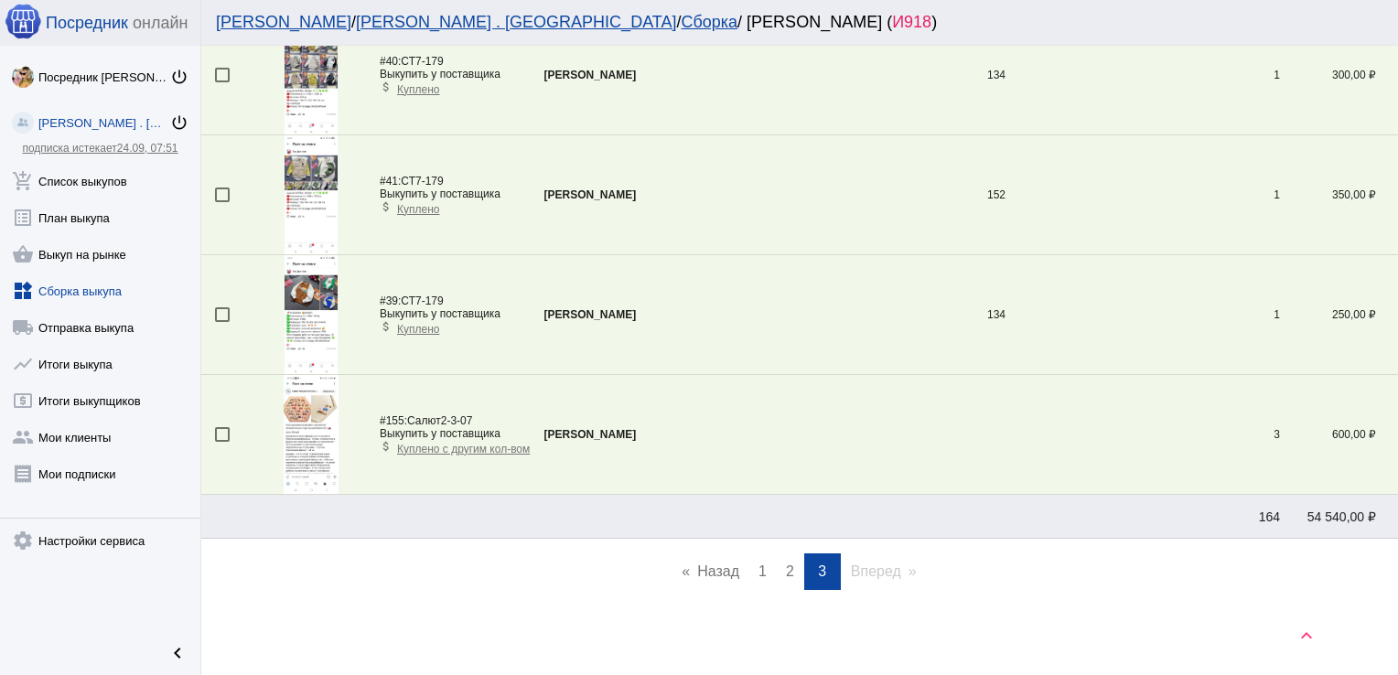
click at [786, 565] on span "2" at bounding box center [790, 571] width 8 height 16
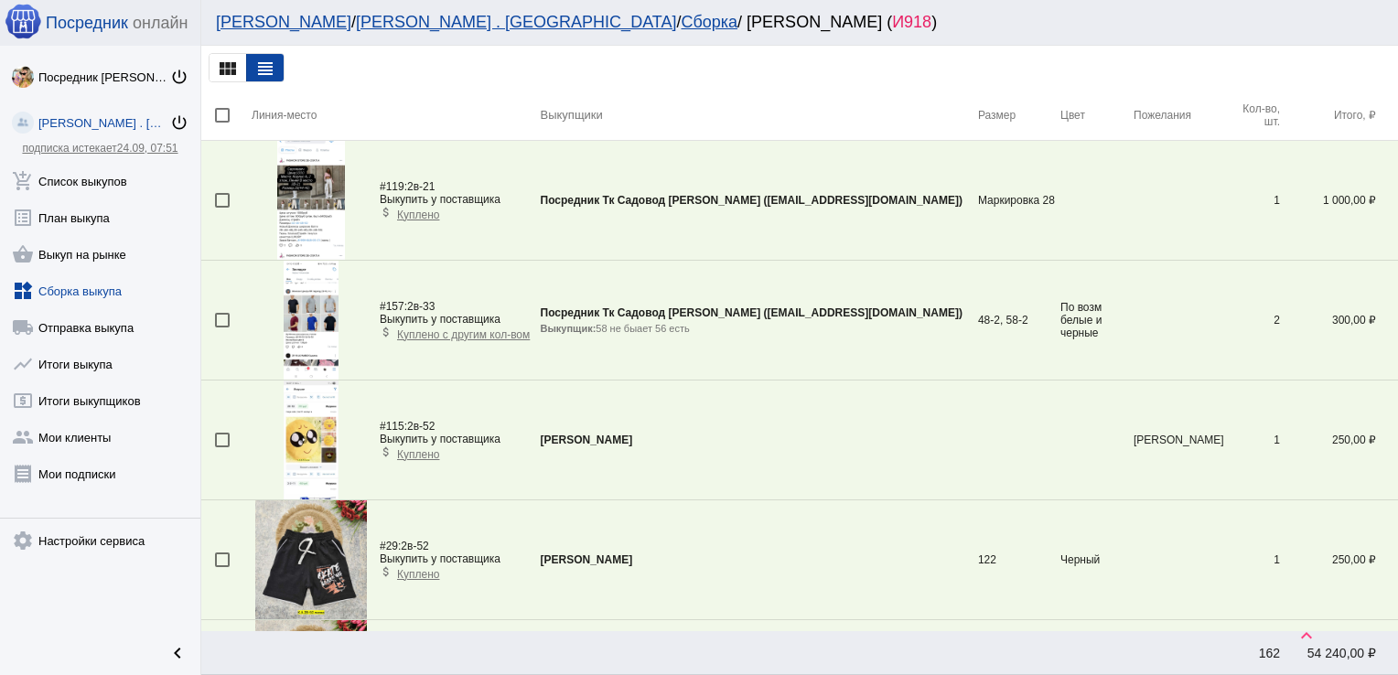
scroll to position [2816, 0]
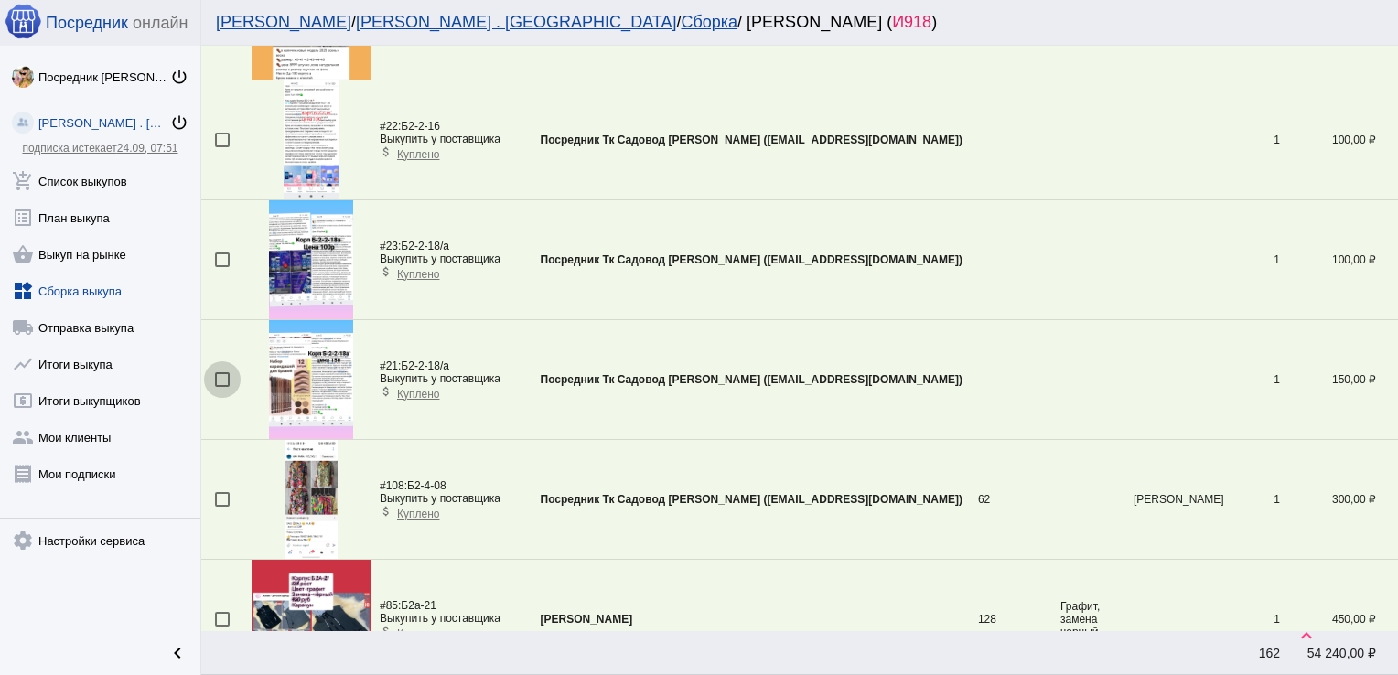
click at [223, 378] on div at bounding box center [222, 379] width 15 height 15
click at [222, 387] on input "checkbox" at bounding box center [221, 387] width 1 height 1
checkbox input "true"
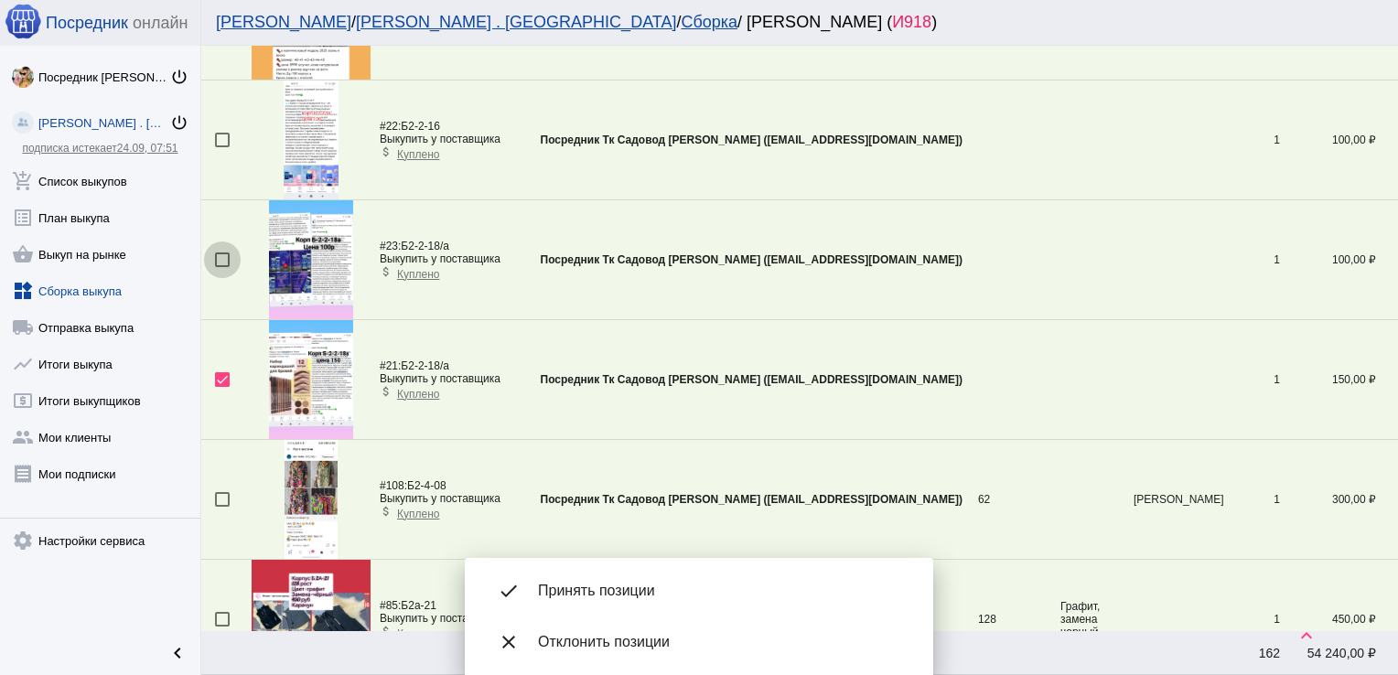
click at [224, 255] on div at bounding box center [222, 259] width 15 height 15
click at [222, 267] on input "checkbox" at bounding box center [221, 267] width 1 height 1
checkbox input "true"
click at [226, 139] on div at bounding box center [222, 140] width 15 height 15
click at [222, 147] on input "checkbox" at bounding box center [221, 147] width 1 height 1
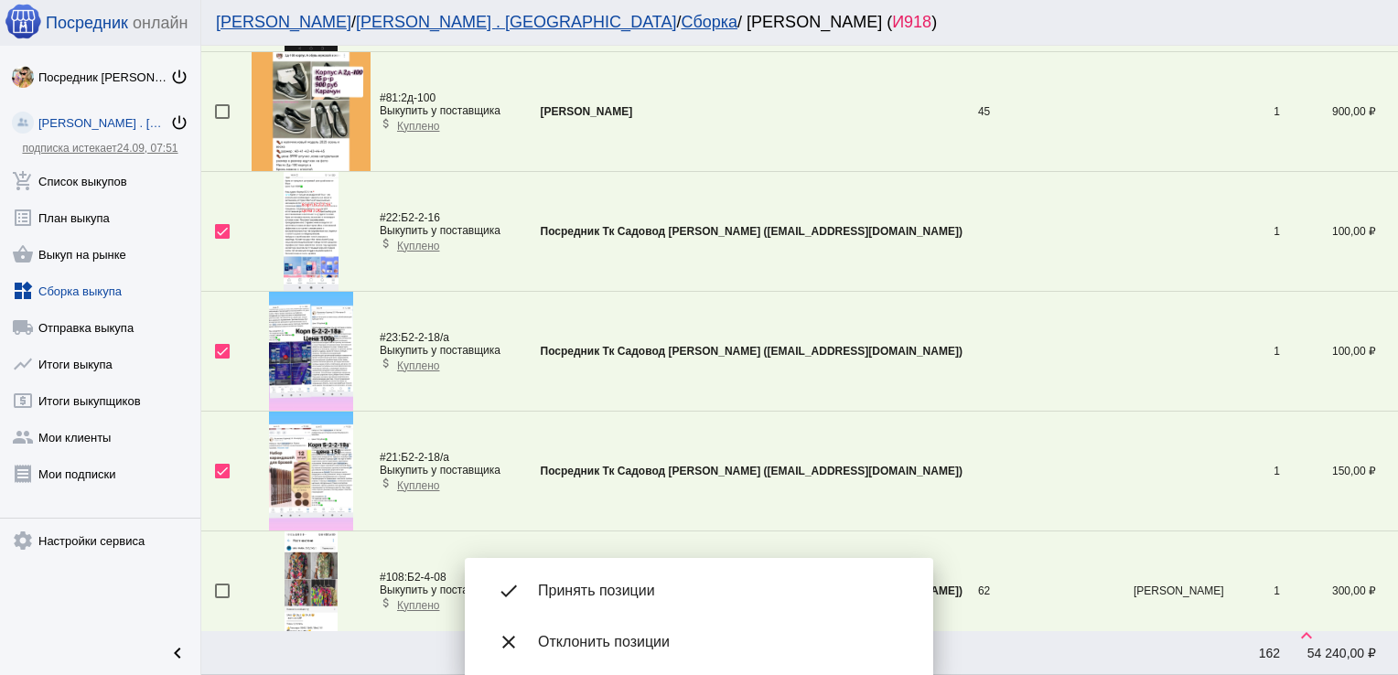
scroll to position [2702, 0]
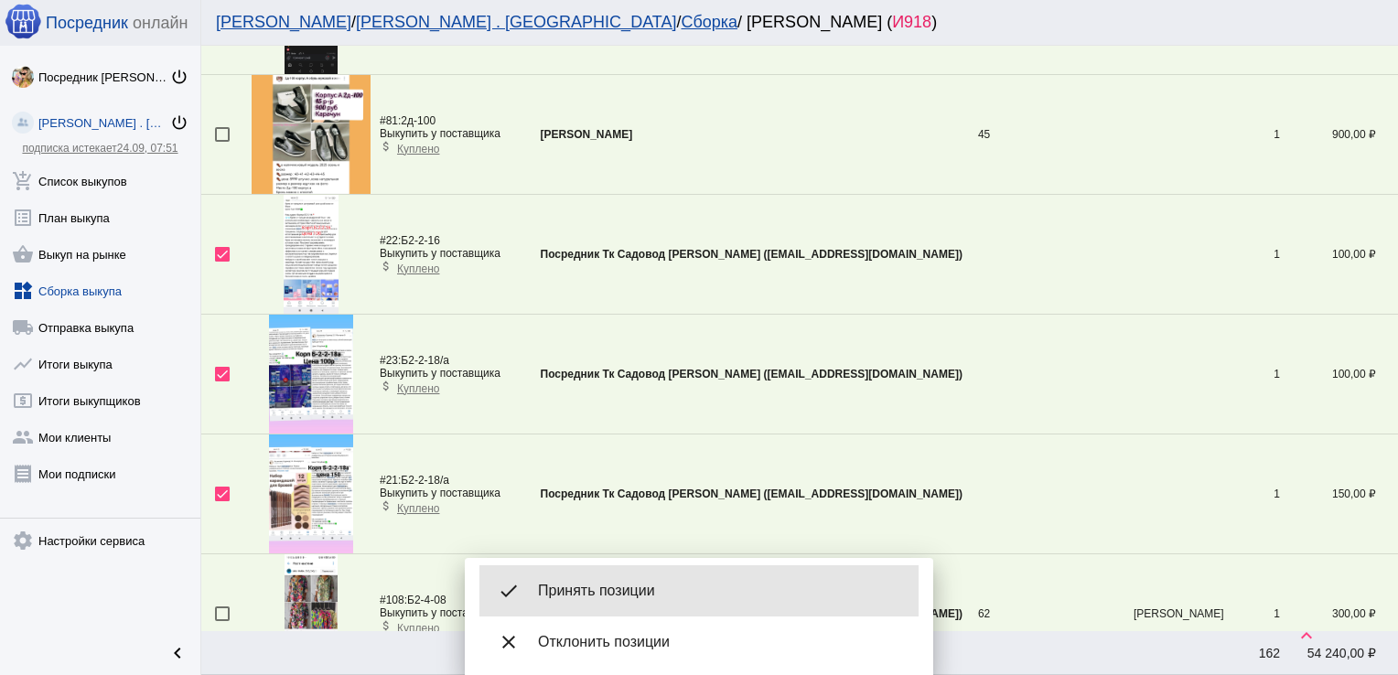
click at [663, 571] on div "done Принять позиции" at bounding box center [698, 590] width 439 height 51
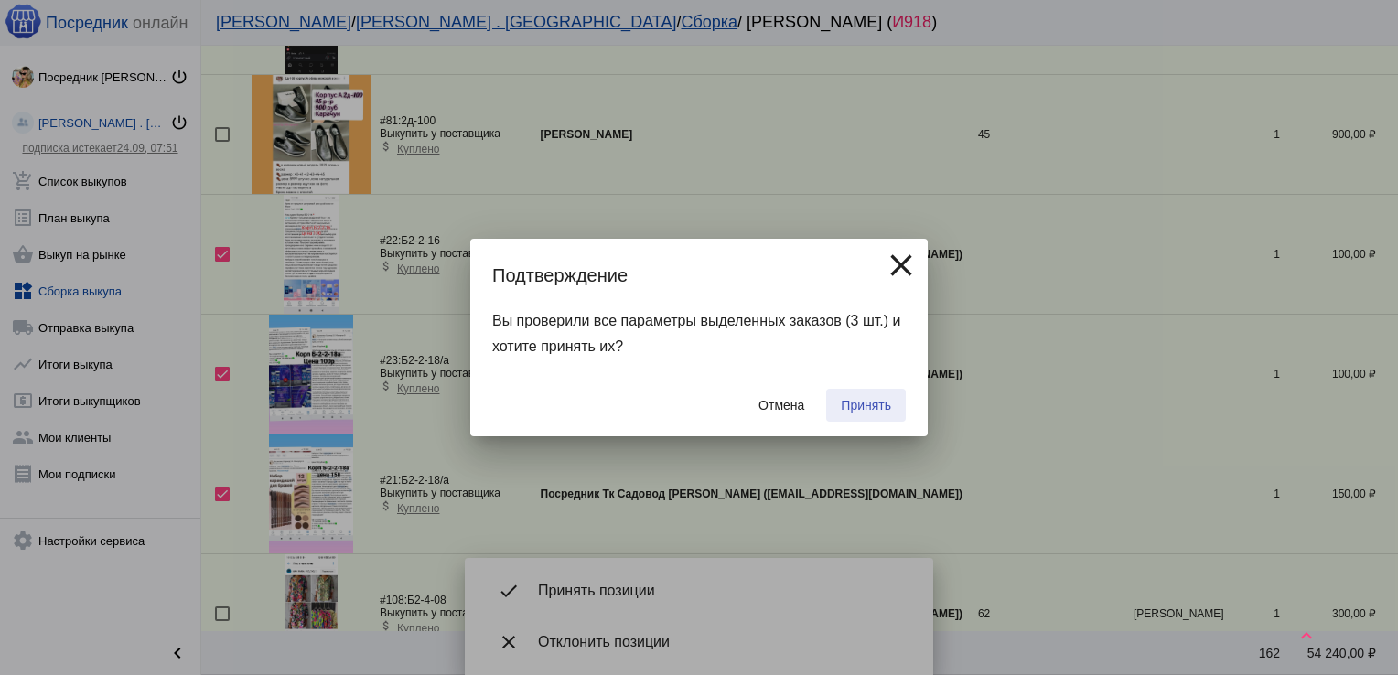
click at [867, 395] on button "Принять" at bounding box center [866, 405] width 80 height 33
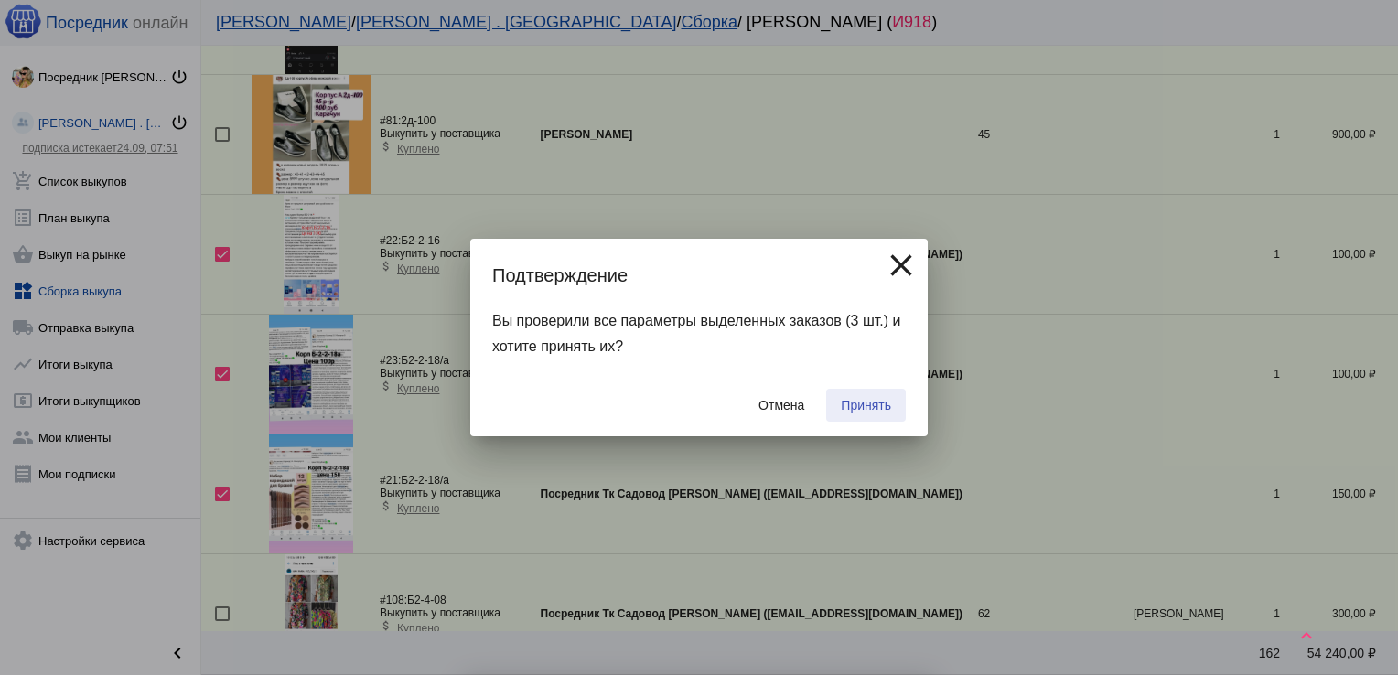
checkbox input "false"
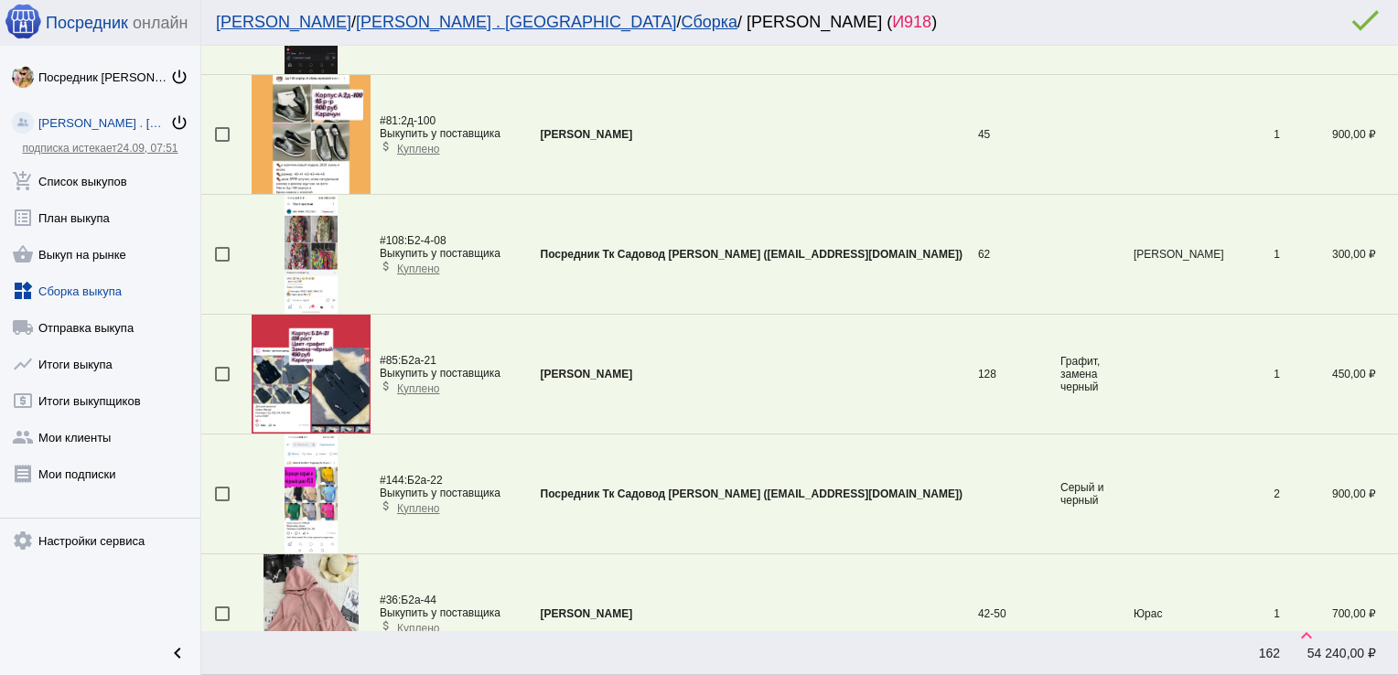
scroll to position [1380, 0]
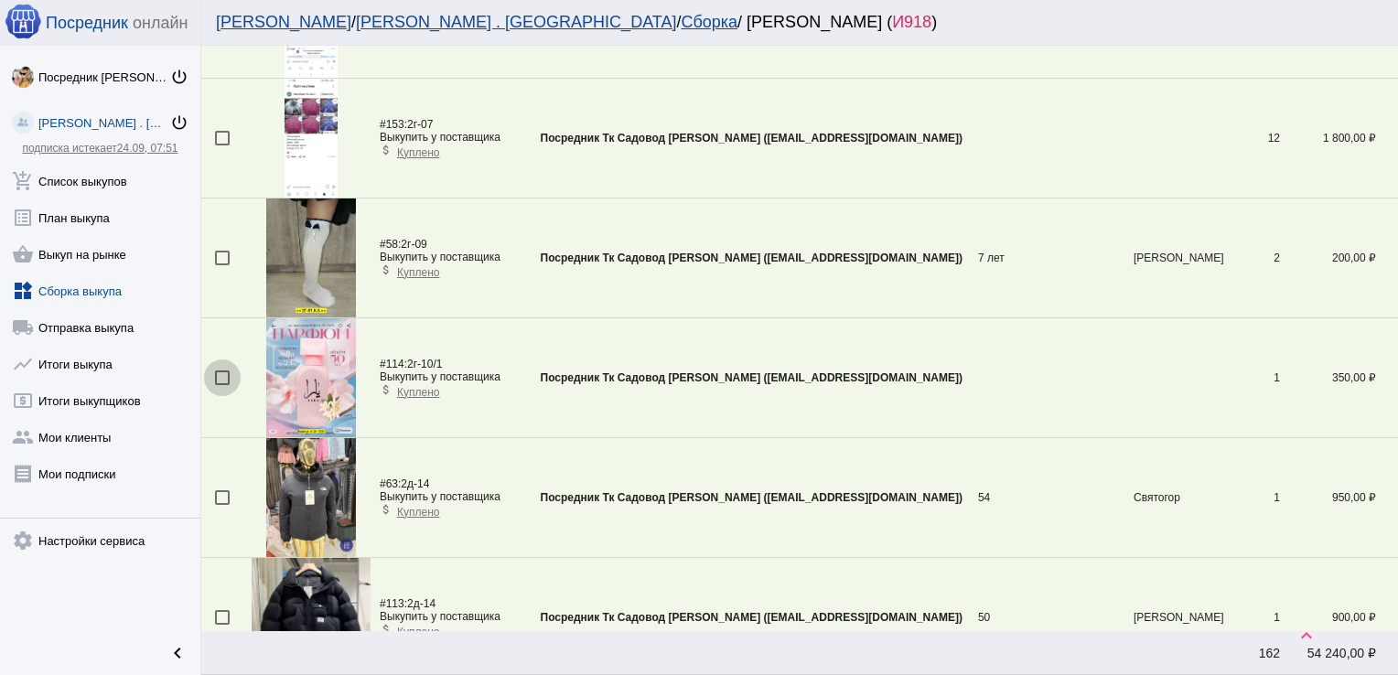
click at [217, 372] on div at bounding box center [222, 377] width 15 height 15
click at [221, 385] on input "checkbox" at bounding box center [221, 385] width 1 height 1
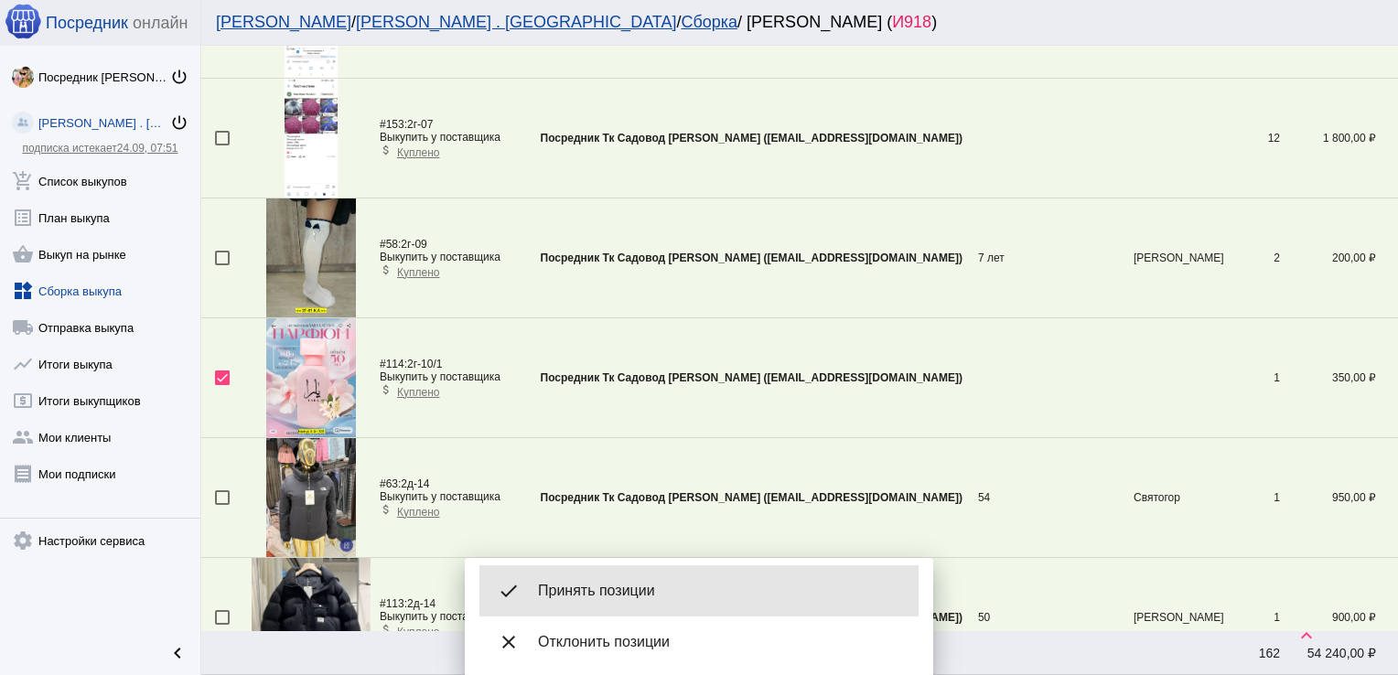
click at [619, 606] on div "done Принять позиции" at bounding box center [698, 590] width 439 height 51
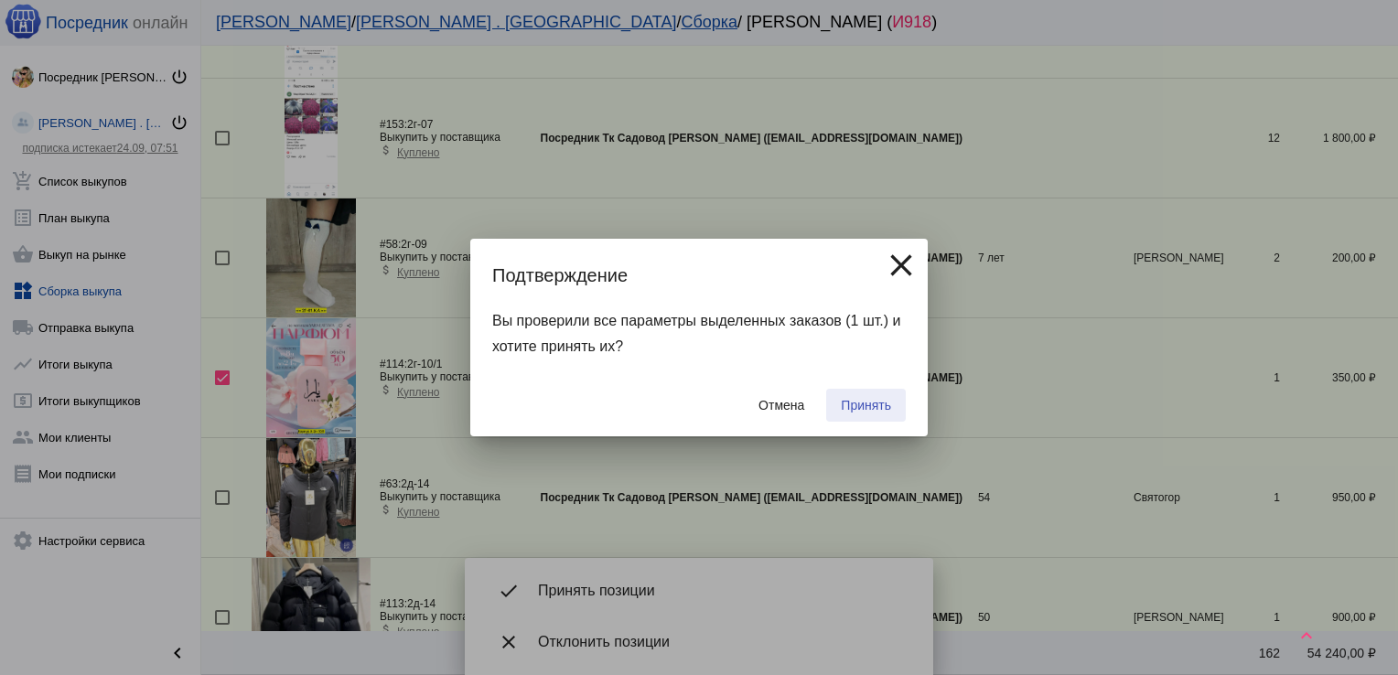
click at [874, 400] on span "Принять" at bounding box center [866, 405] width 50 height 15
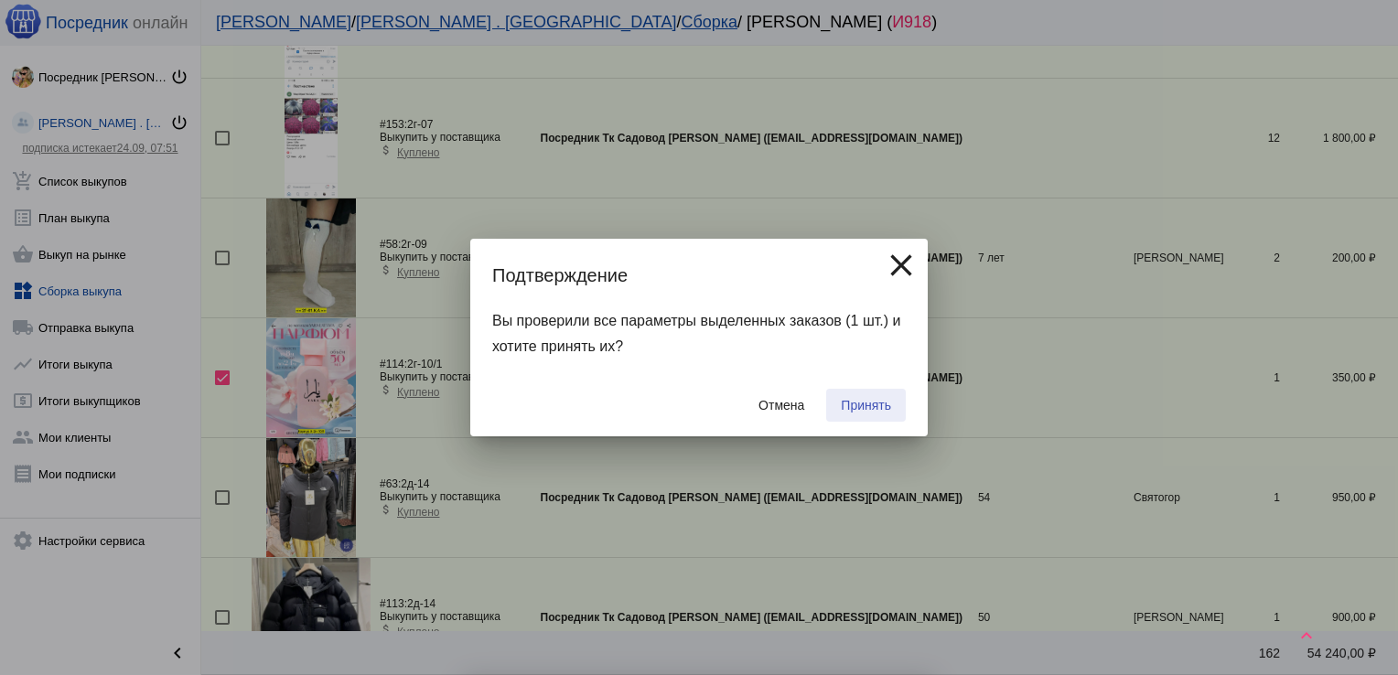
checkbox input "false"
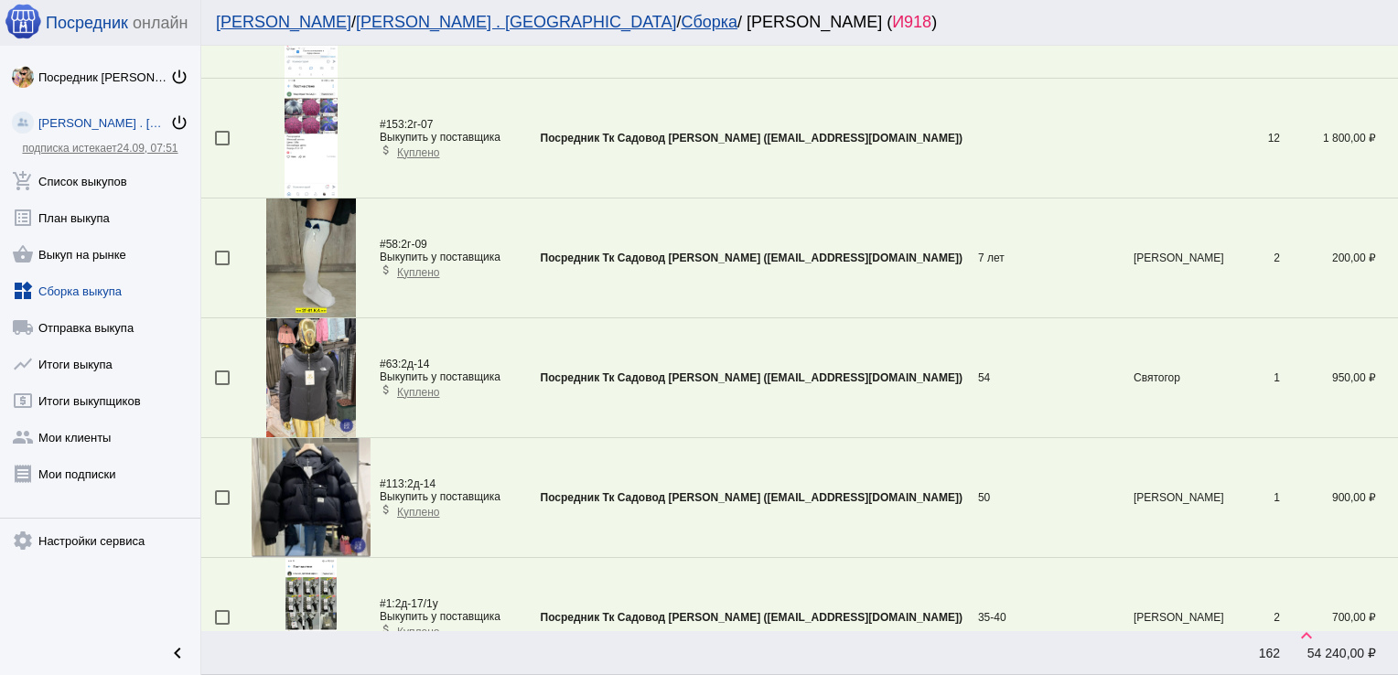
scroll to position [1244, 0]
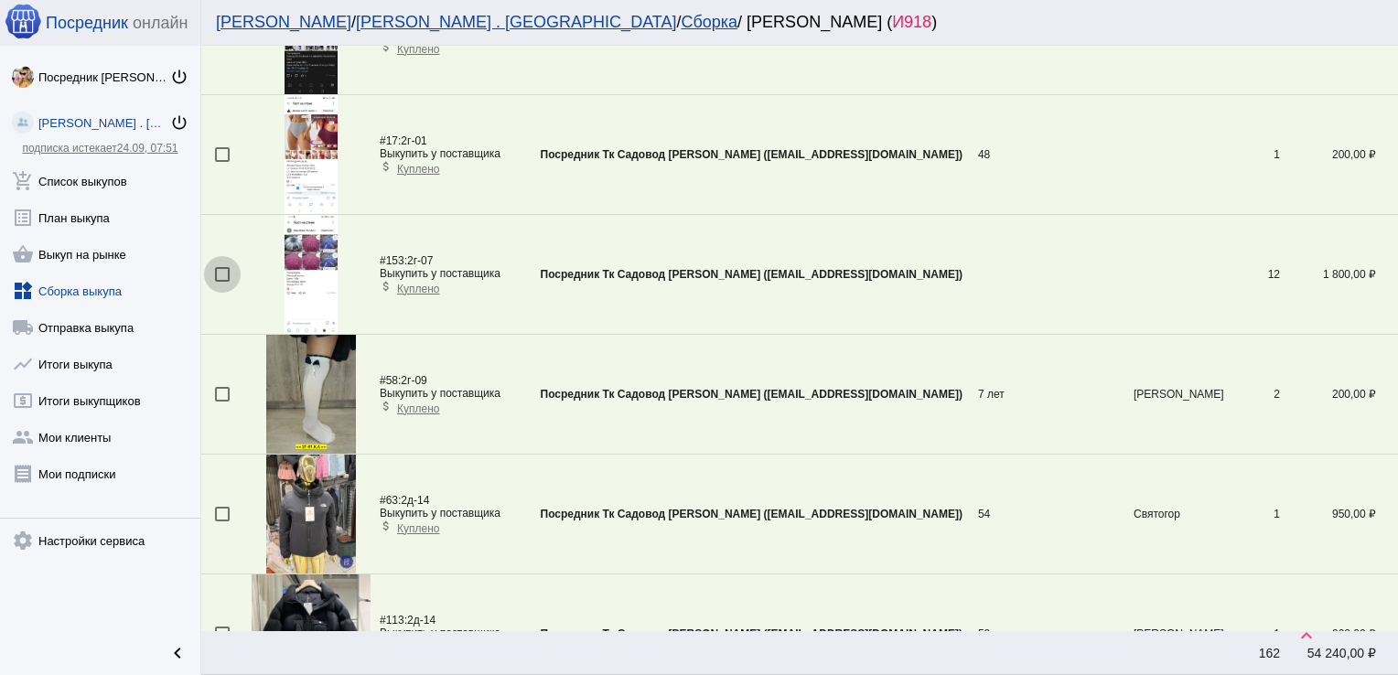
click at [223, 272] on div at bounding box center [222, 274] width 15 height 15
click at [222, 282] on input "checkbox" at bounding box center [221, 282] width 1 height 1
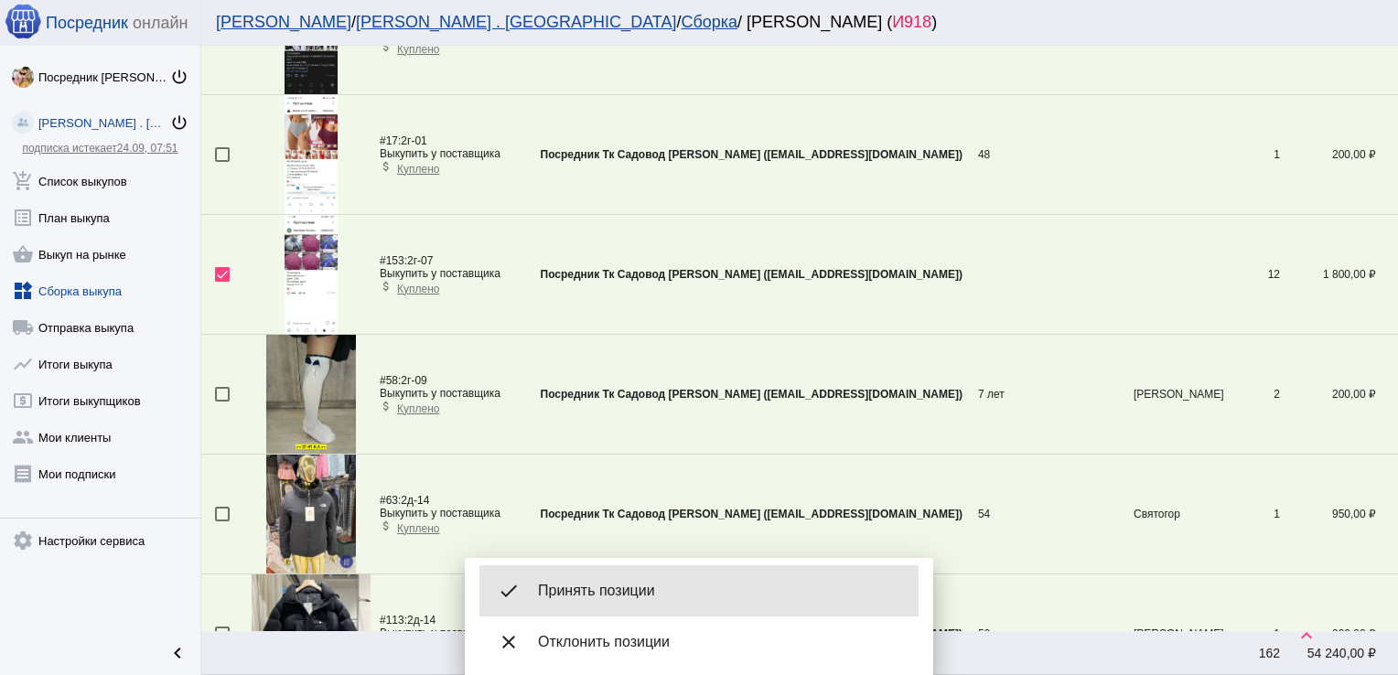
click at [618, 592] on span "Принять позиции" at bounding box center [721, 591] width 366 height 18
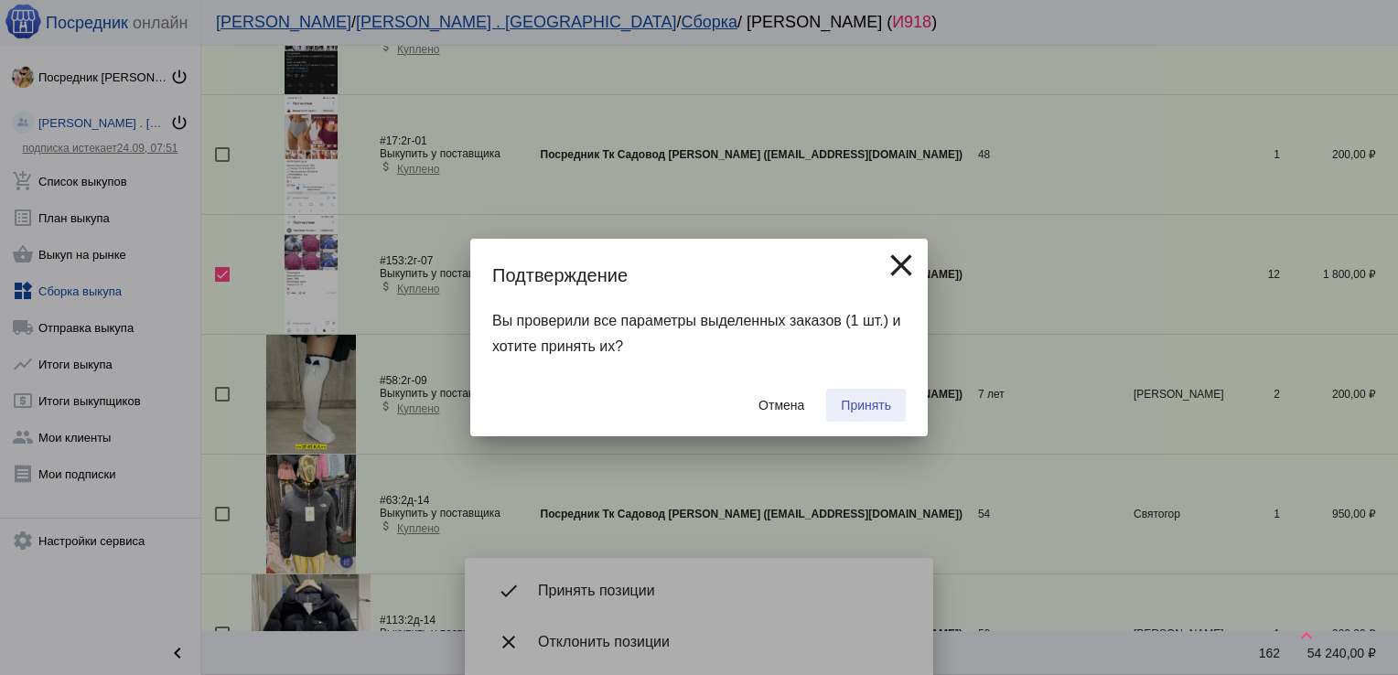
click at [865, 411] on span "Принять" at bounding box center [866, 405] width 50 height 15
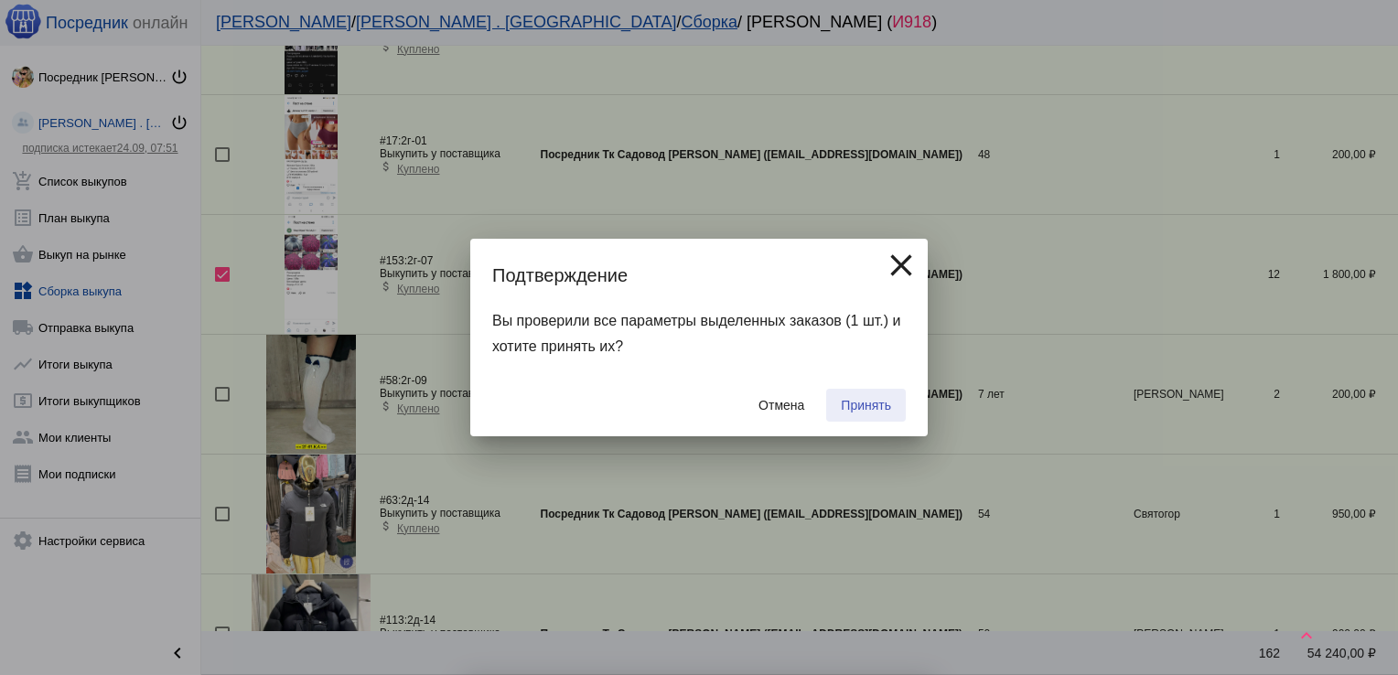
checkbox input "false"
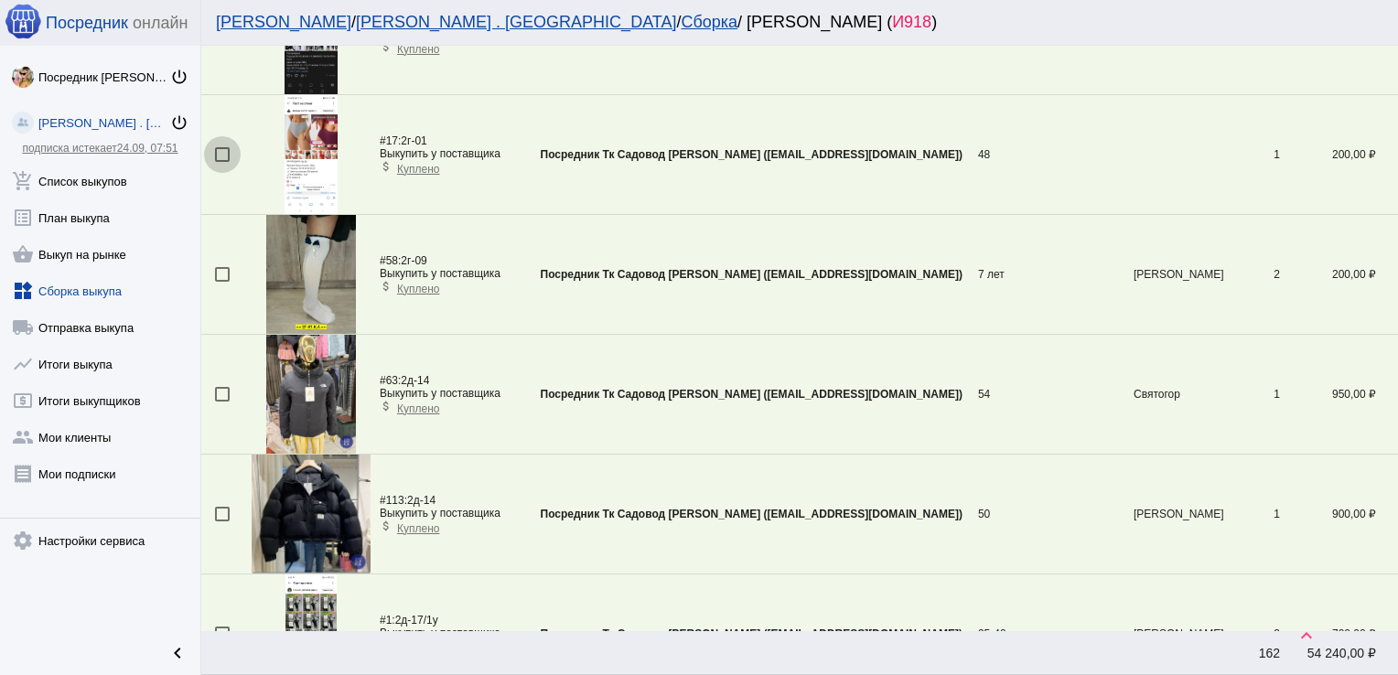
click at [221, 147] on div at bounding box center [222, 154] width 15 height 15
click at [221, 162] on input "checkbox" at bounding box center [221, 162] width 1 height 1
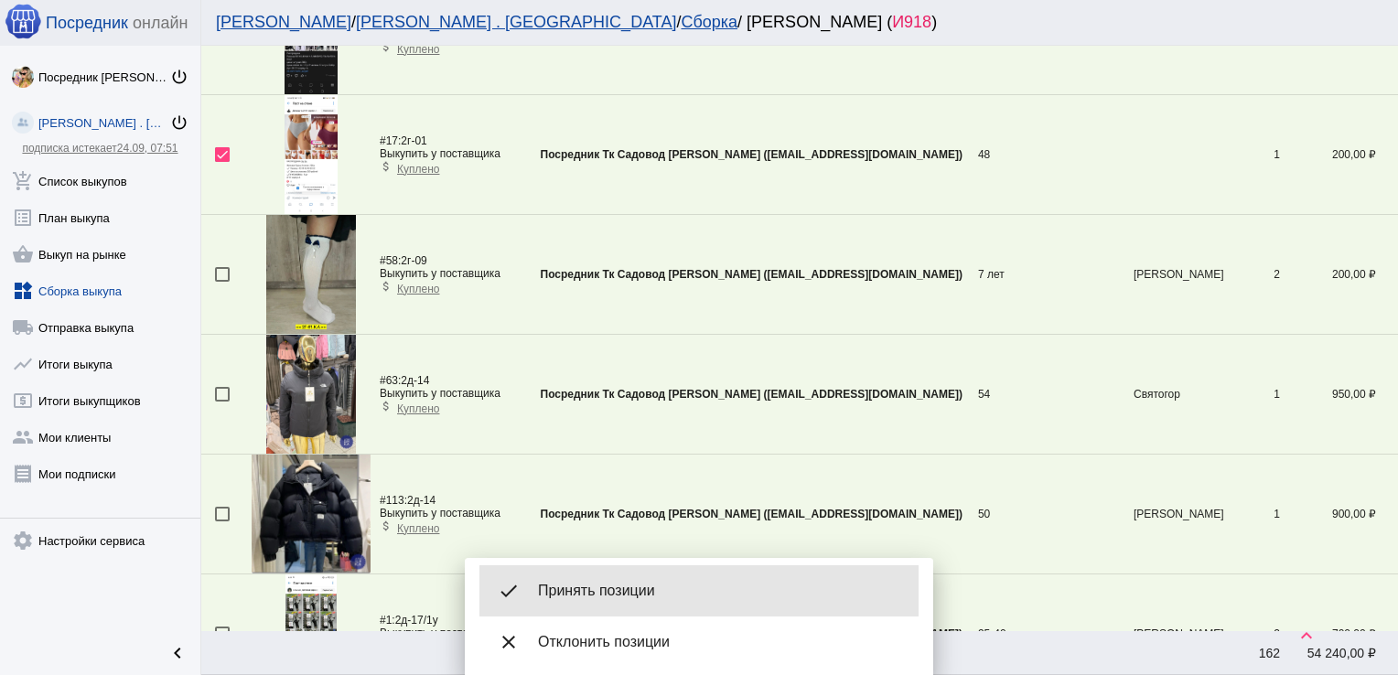
click at [622, 587] on span "Принять позиции" at bounding box center [721, 591] width 366 height 18
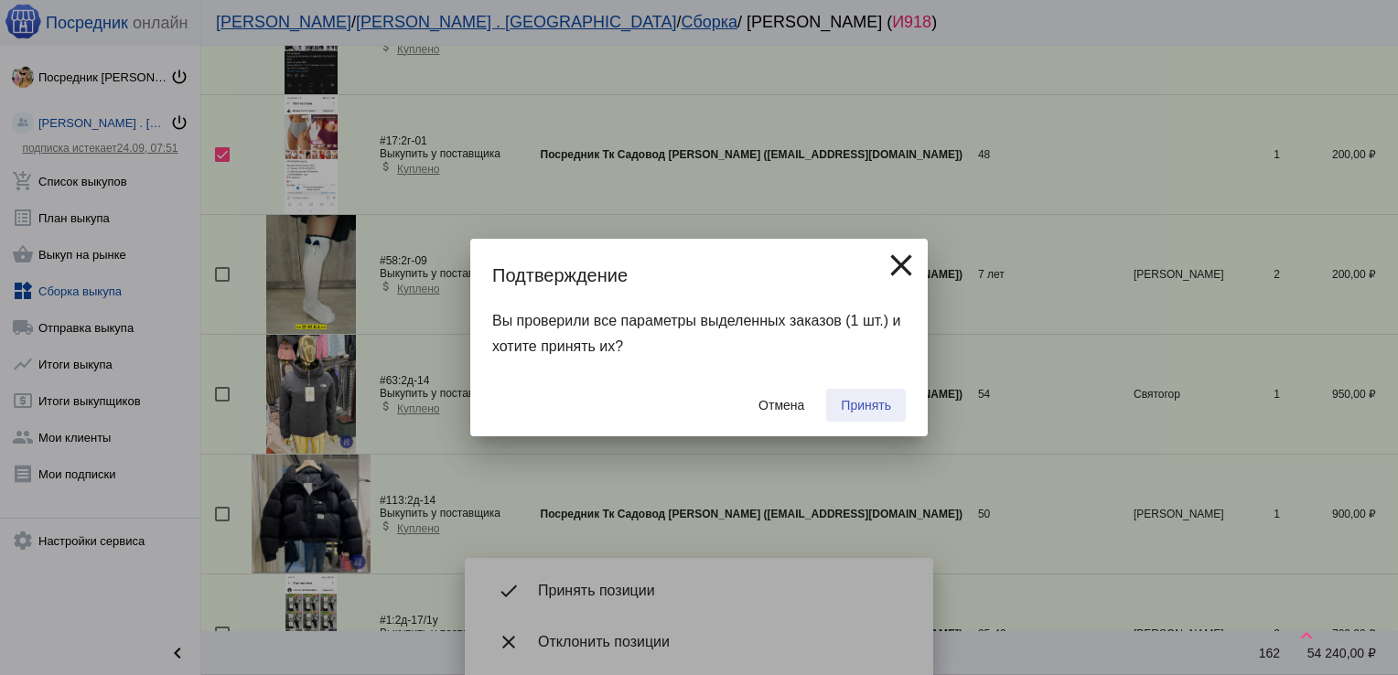
click at [853, 408] on span "Принять" at bounding box center [866, 405] width 50 height 15
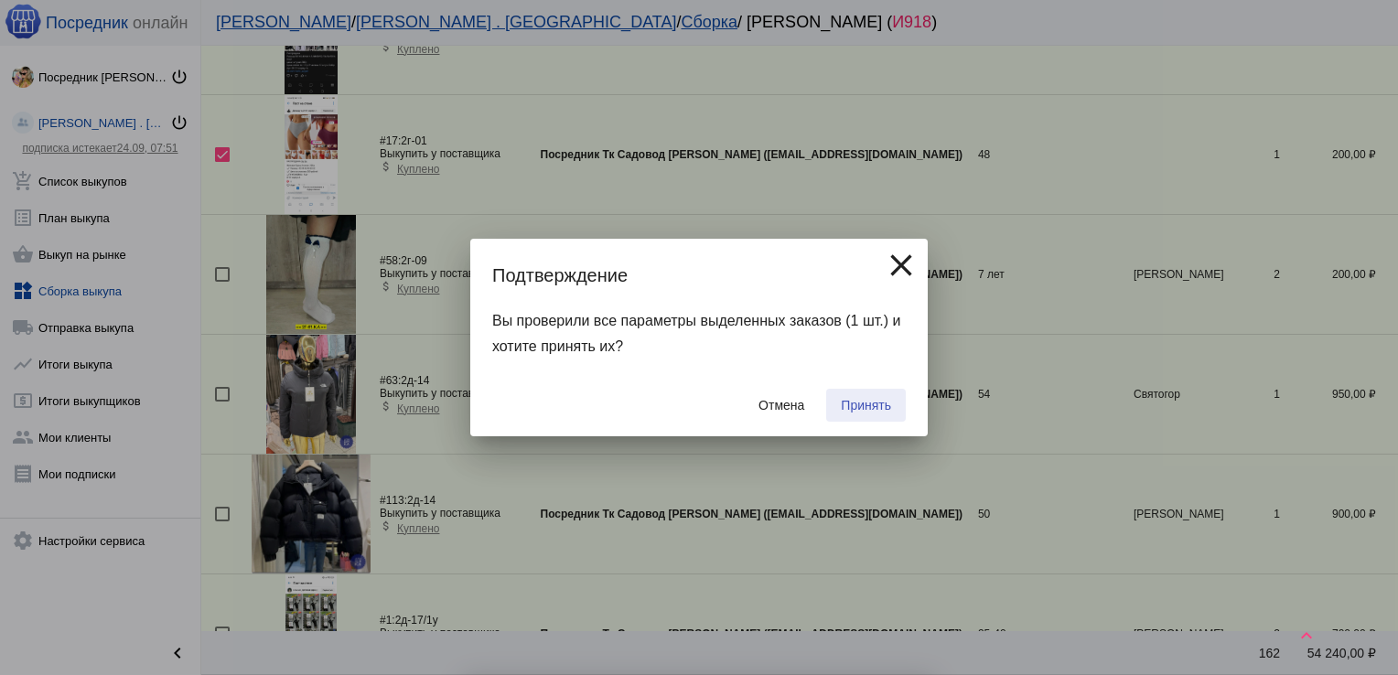
checkbox input "false"
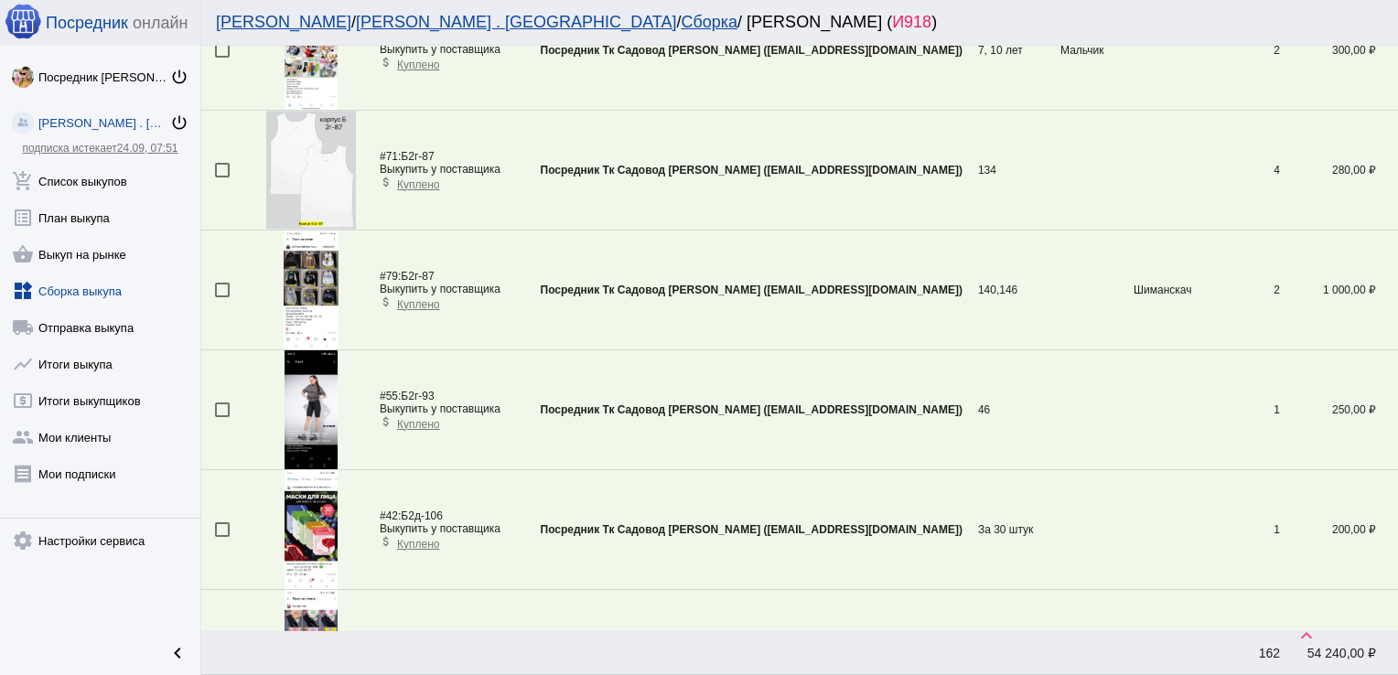
scroll to position [5630, 0]
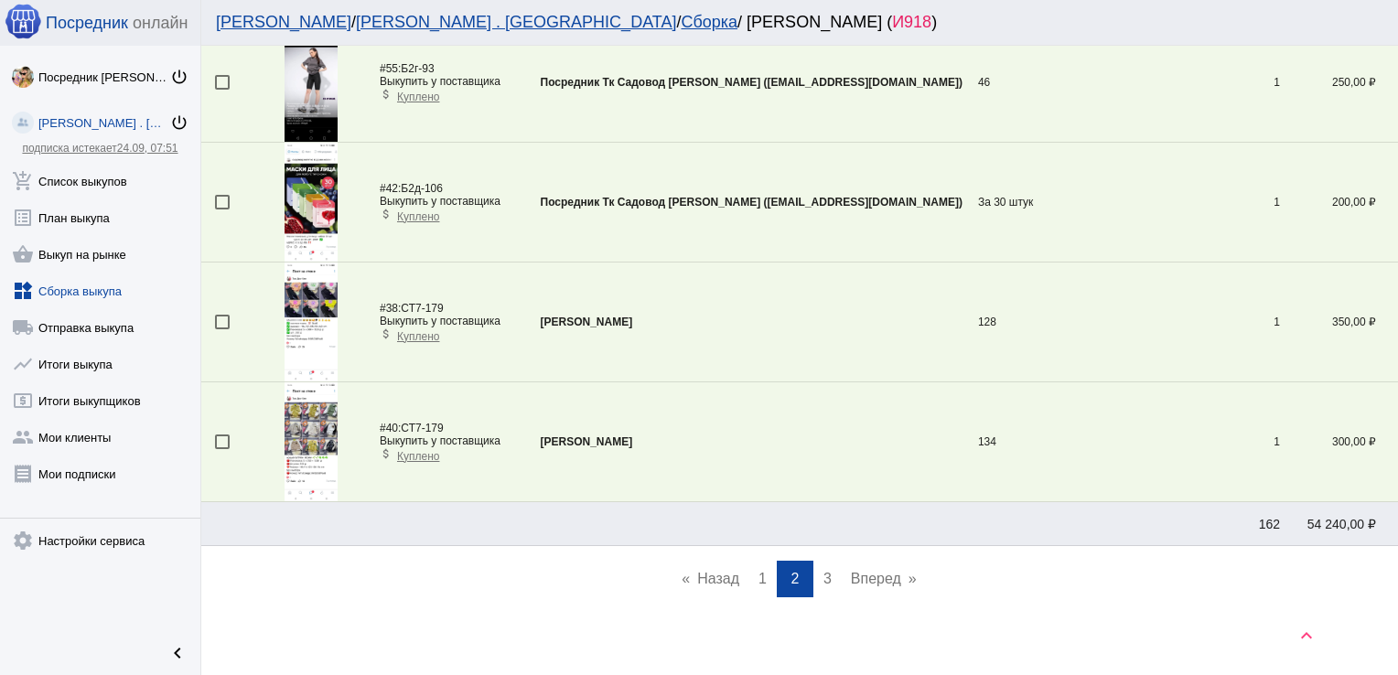
click at [758, 571] on span "1" at bounding box center [762, 579] width 8 height 16
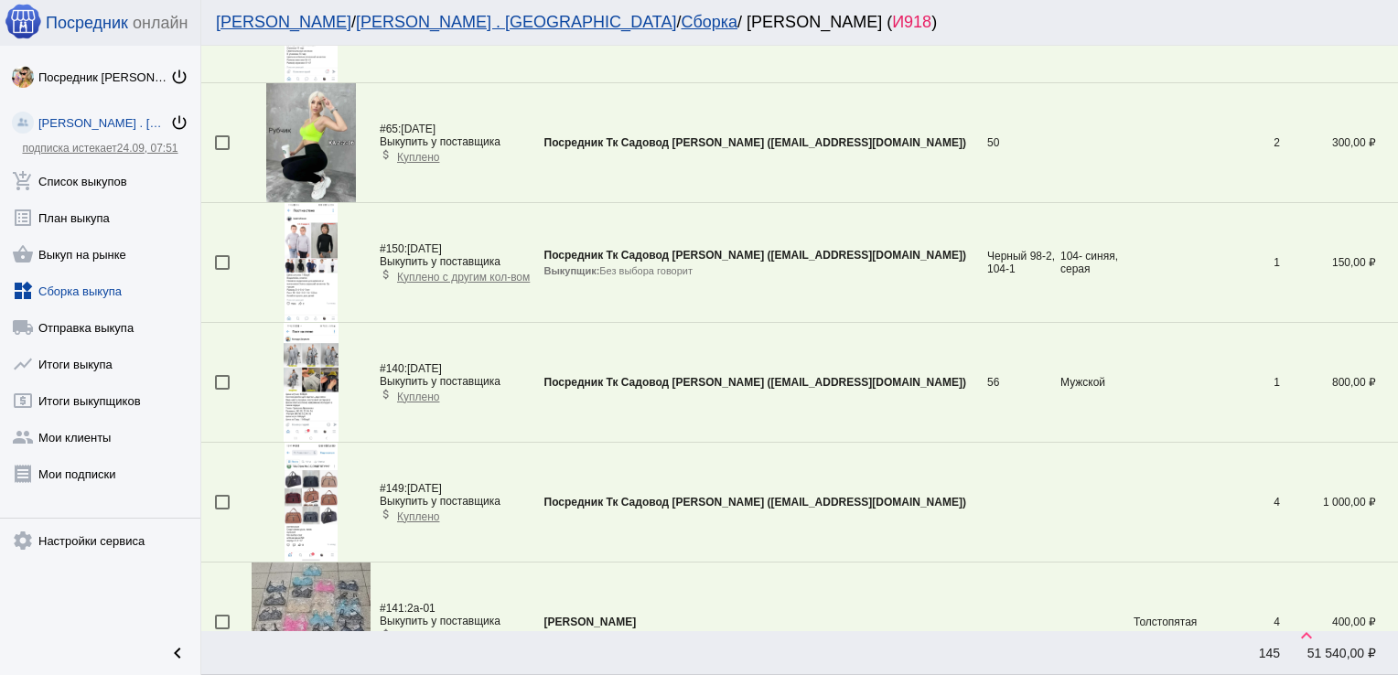
scroll to position [662, 0]
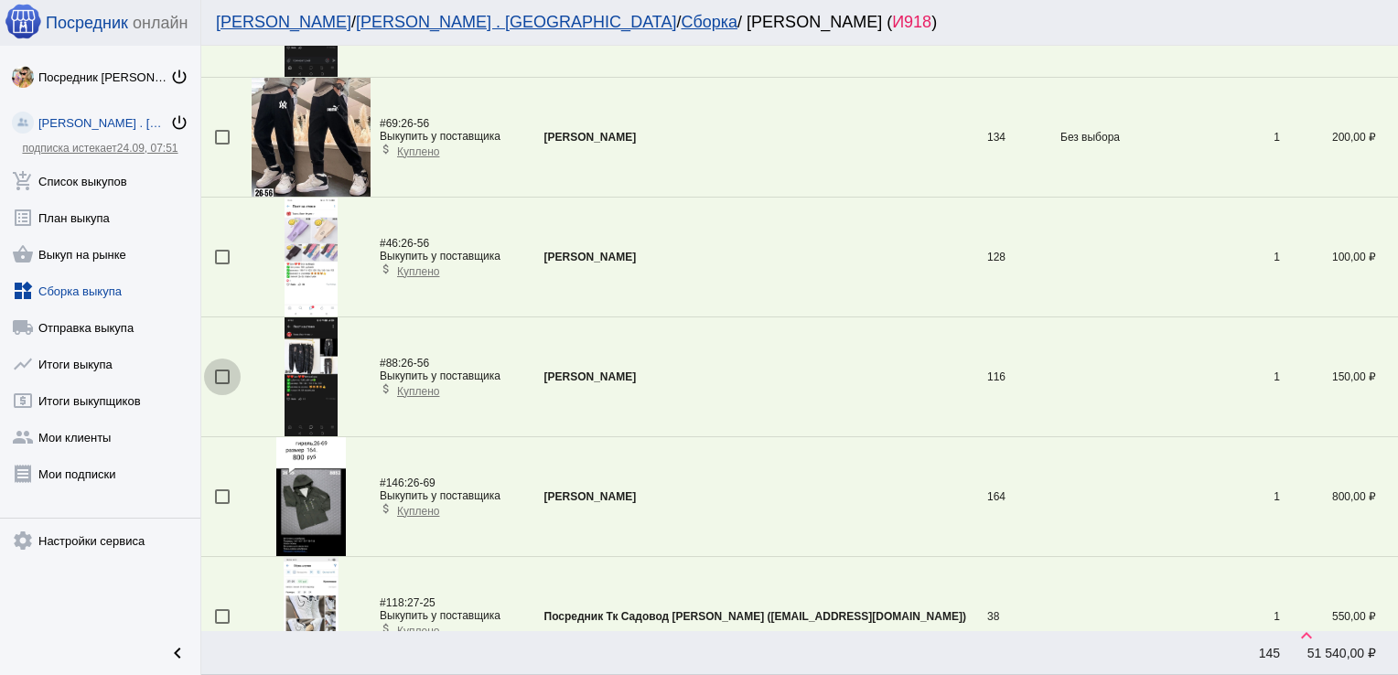
click at [224, 375] on div at bounding box center [222, 377] width 15 height 15
click at [222, 384] on input "checkbox" at bounding box center [221, 384] width 1 height 1
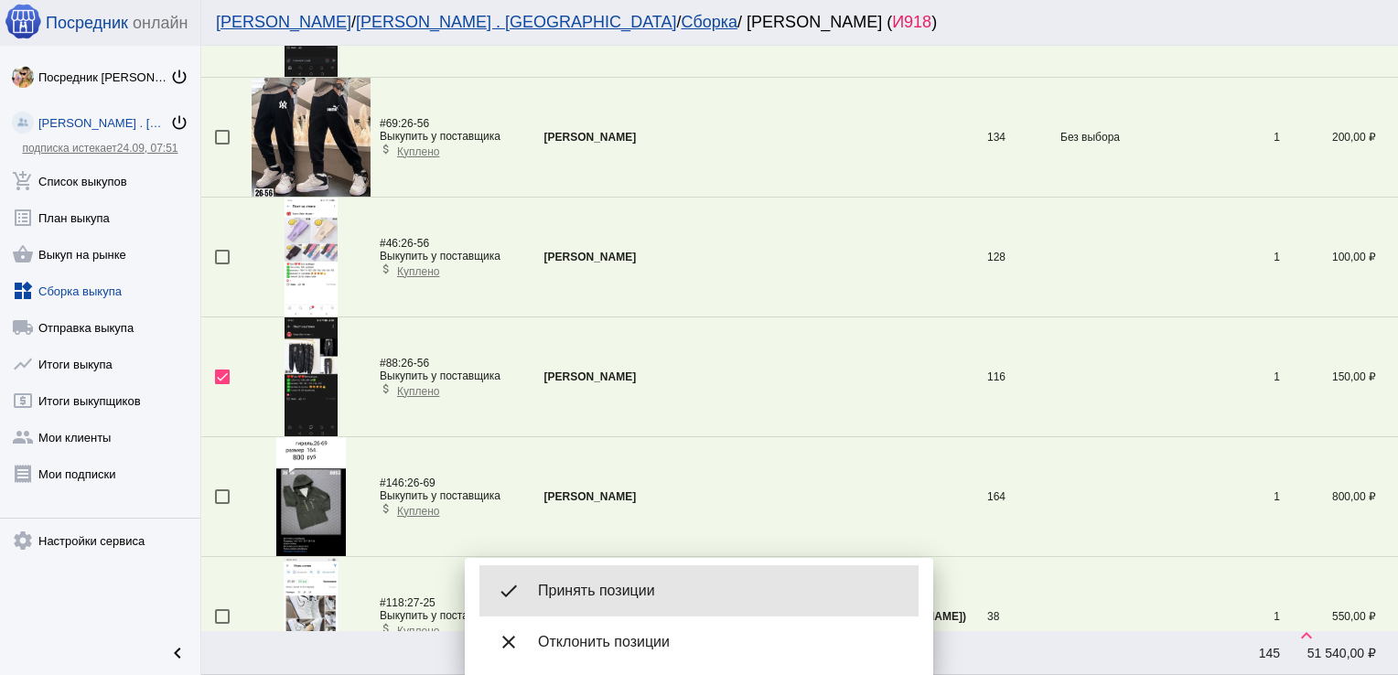
click at [621, 585] on span "Принять позиции" at bounding box center [721, 591] width 366 height 18
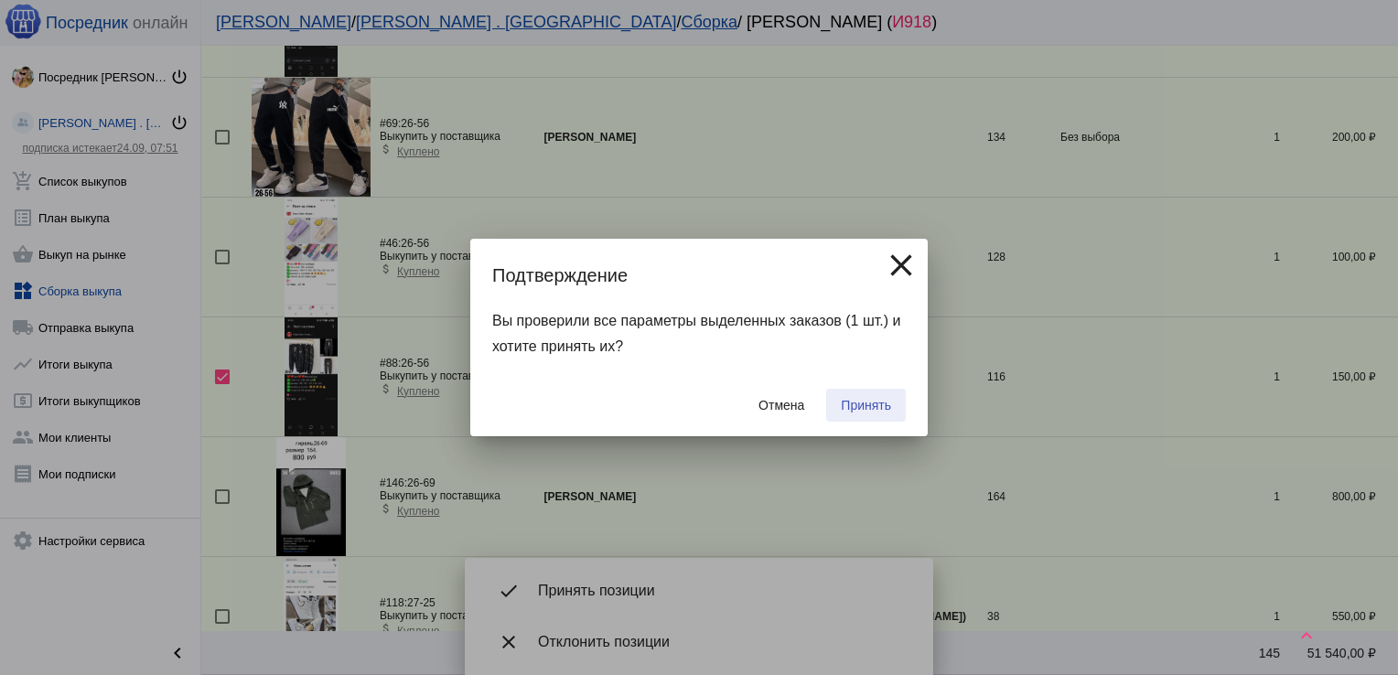
click at [876, 401] on span "Принять" at bounding box center [866, 405] width 50 height 15
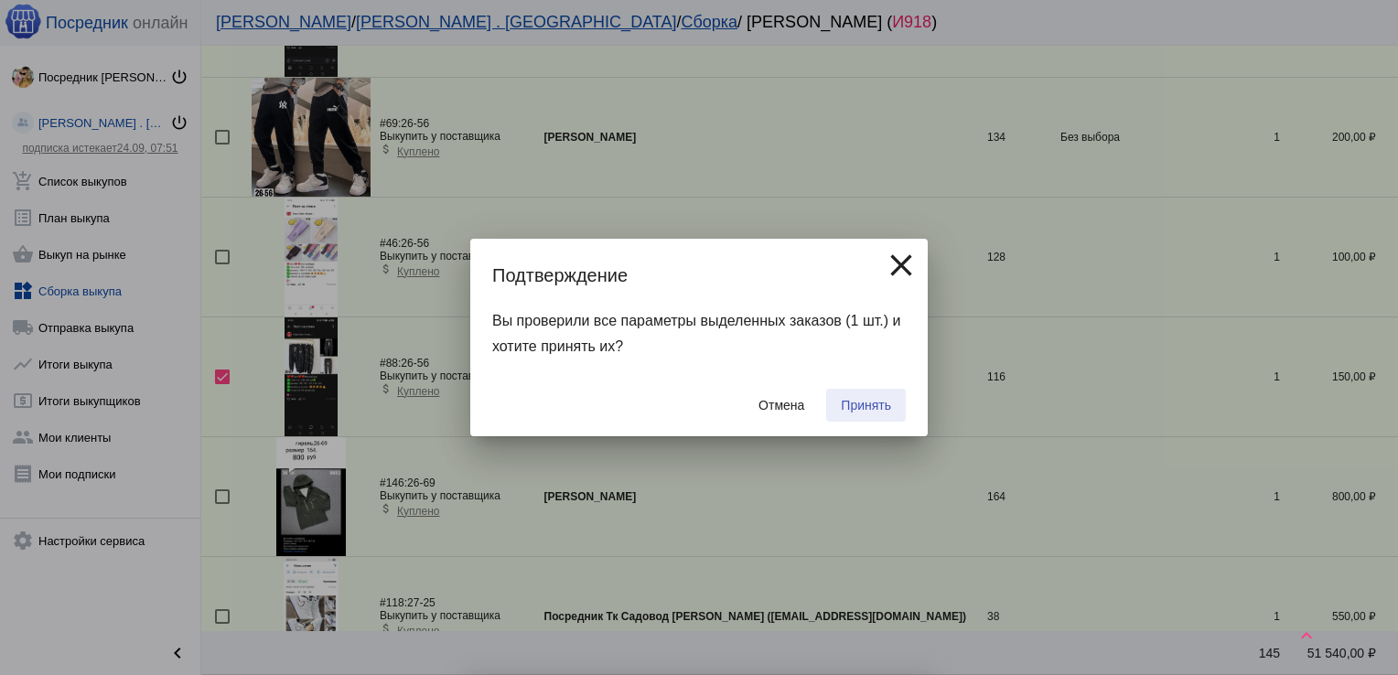
checkbox input "false"
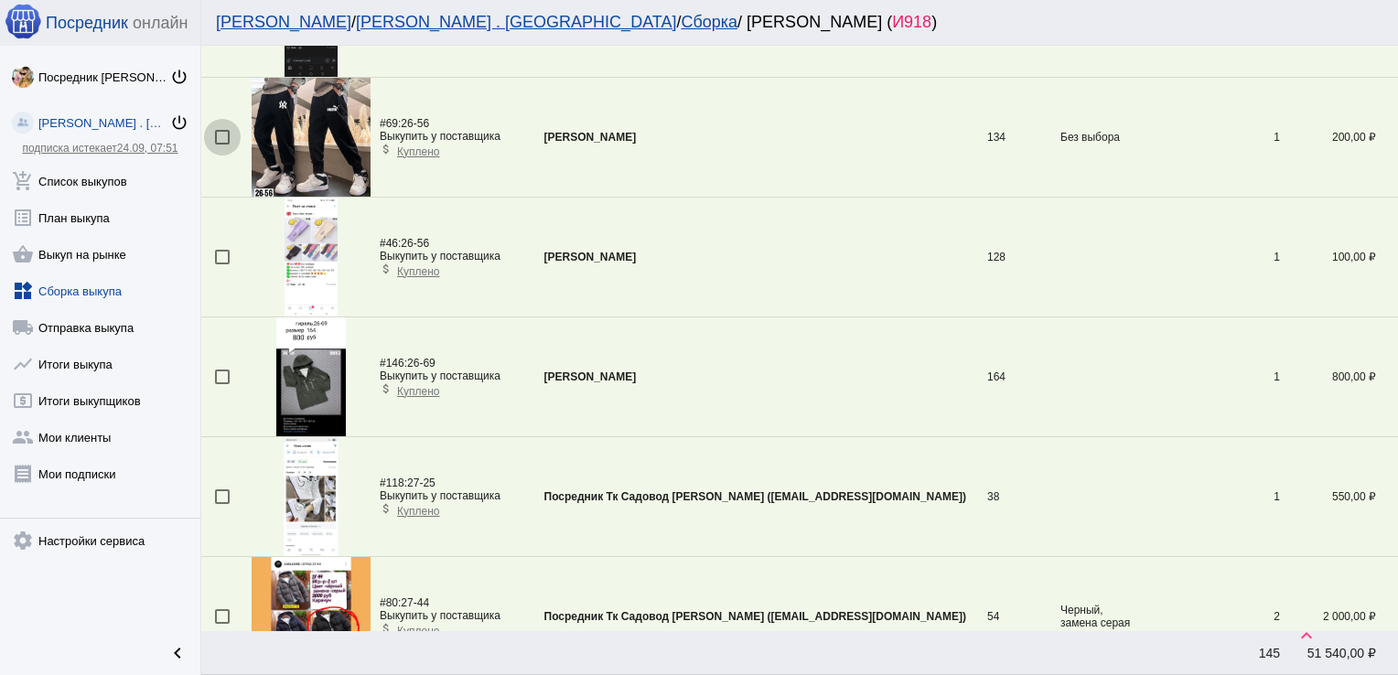
click at [220, 133] on div at bounding box center [222, 137] width 15 height 15
click at [221, 145] on input "checkbox" at bounding box center [221, 145] width 1 height 1
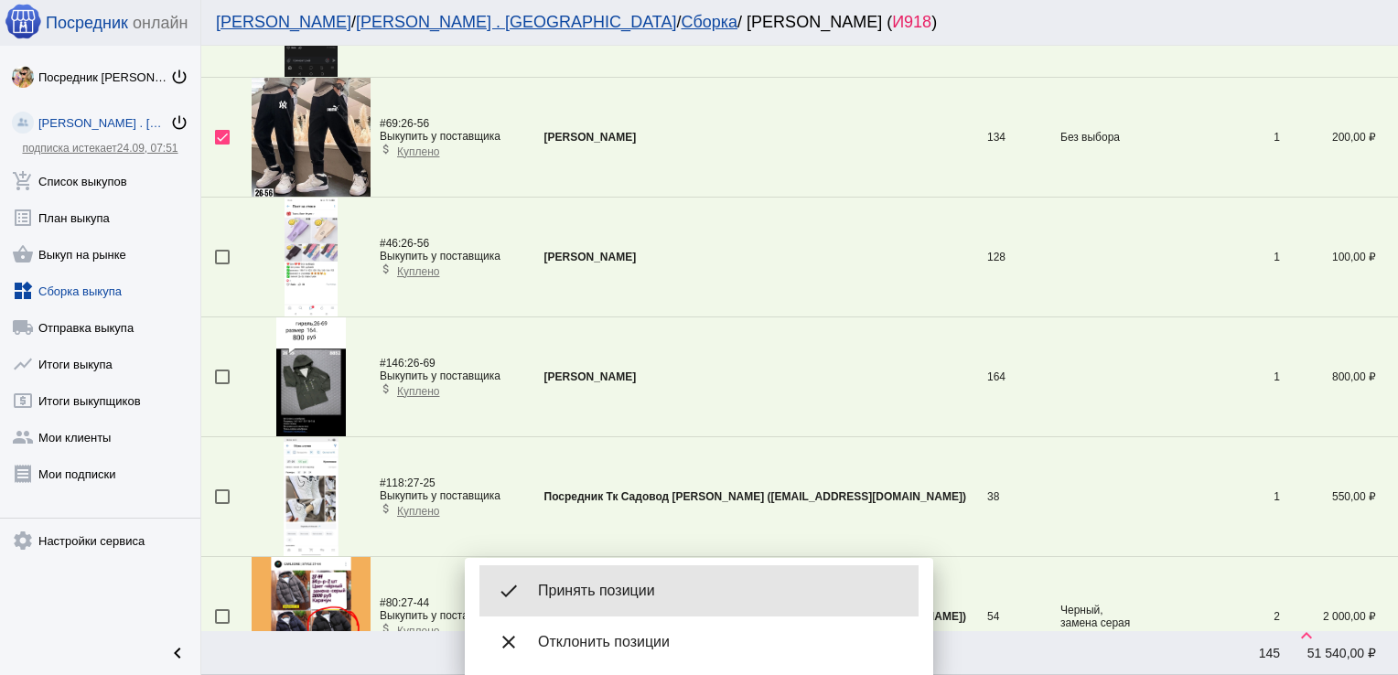
click at [608, 584] on span "Принять позиции" at bounding box center [721, 591] width 366 height 18
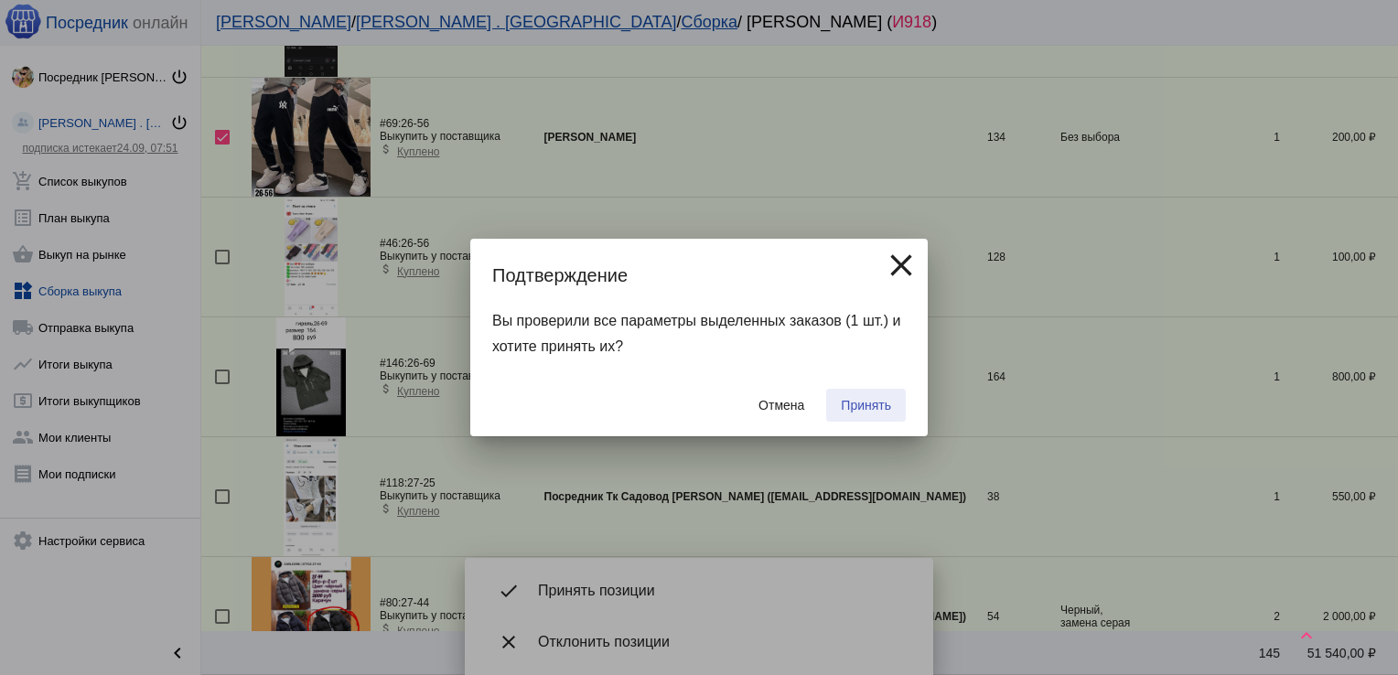
click at [863, 398] on span "Принять" at bounding box center [866, 405] width 50 height 15
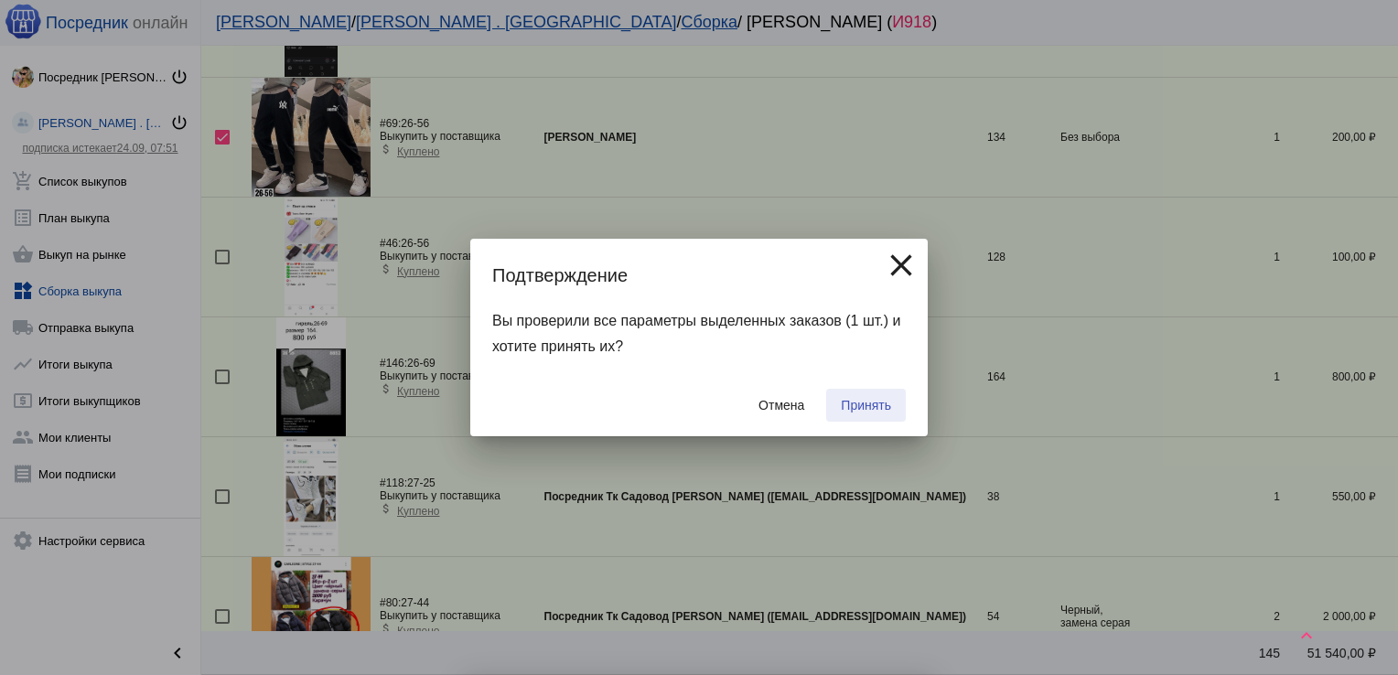
checkbox input "false"
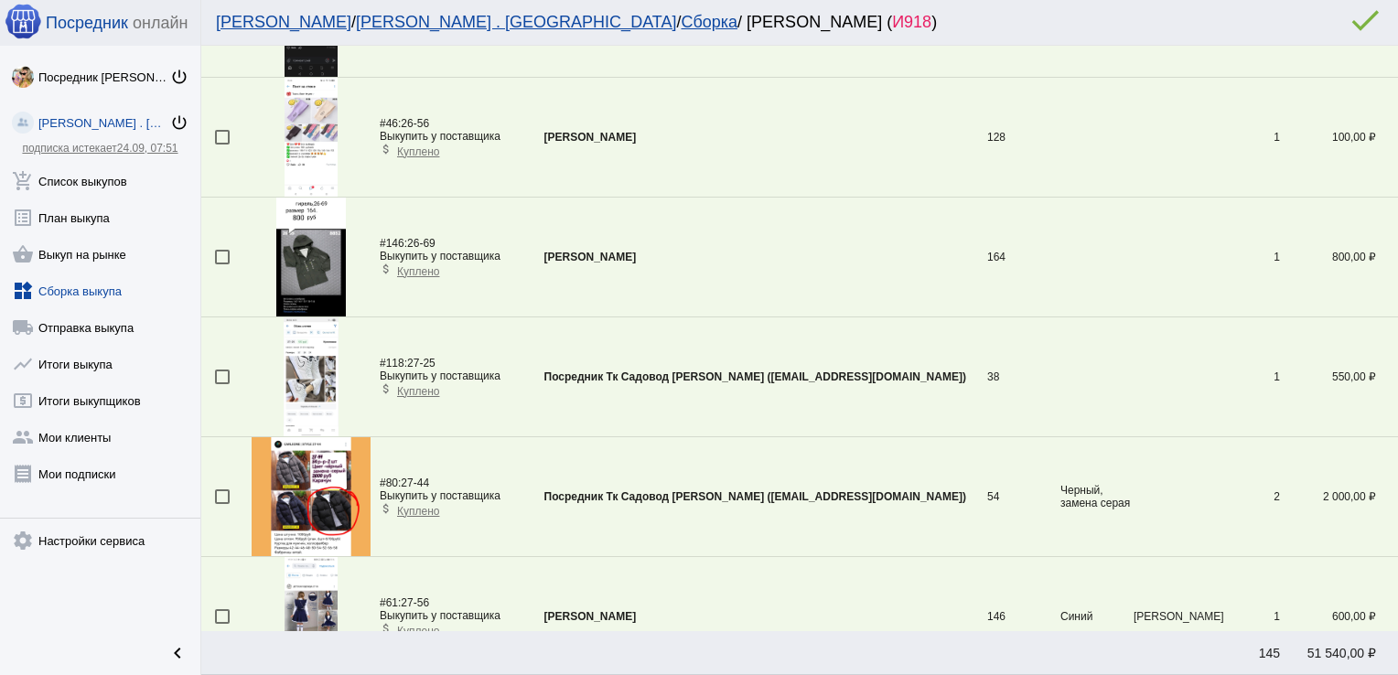
scroll to position [0, 0]
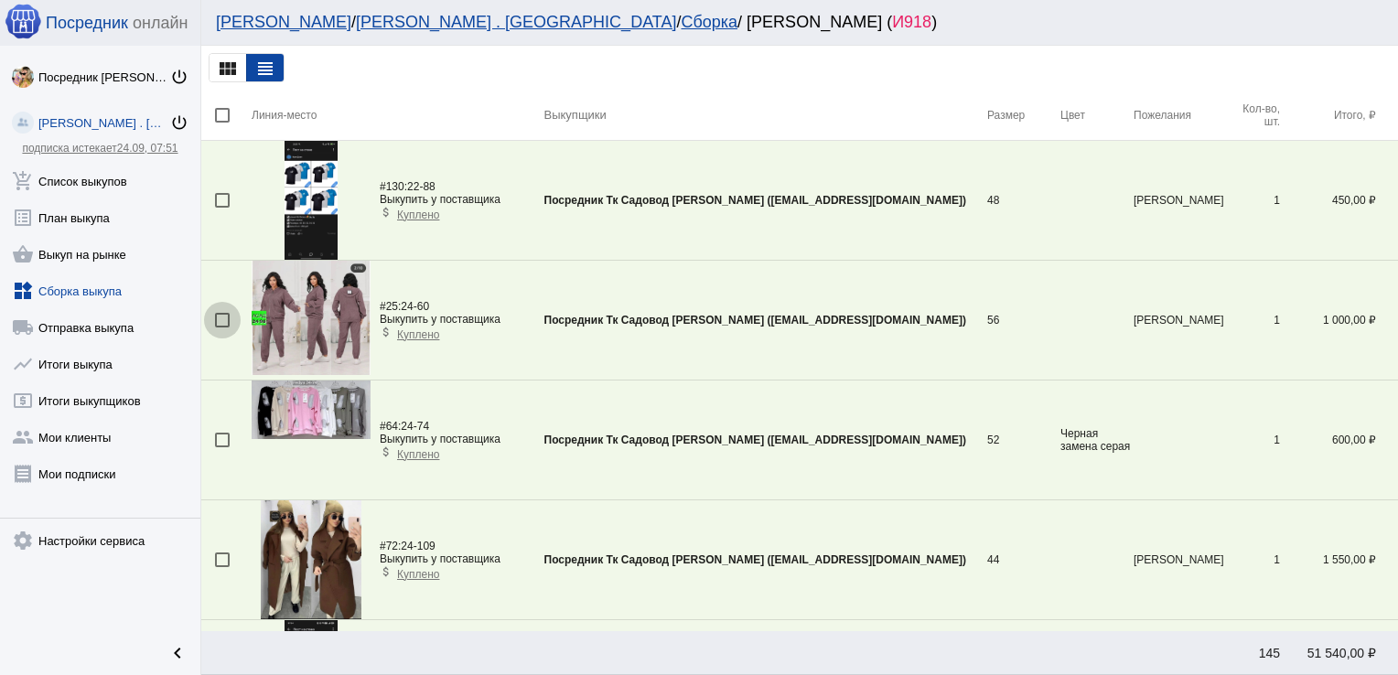
click at [216, 324] on div at bounding box center [222, 320] width 15 height 15
click at [221, 327] on input "checkbox" at bounding box center [221, 327] width 1 height 1
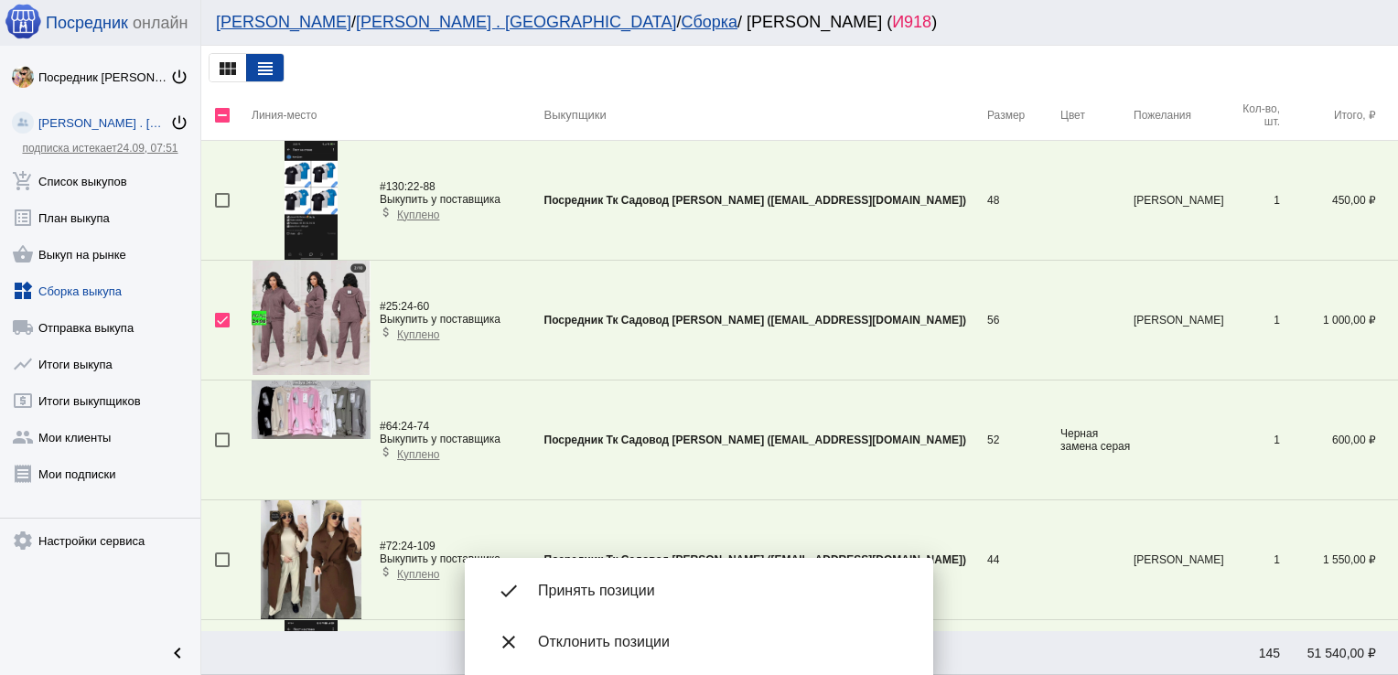
click at [632, 590] on span "Принять позиции" at bounding box center [721, 591] width 366 height 18
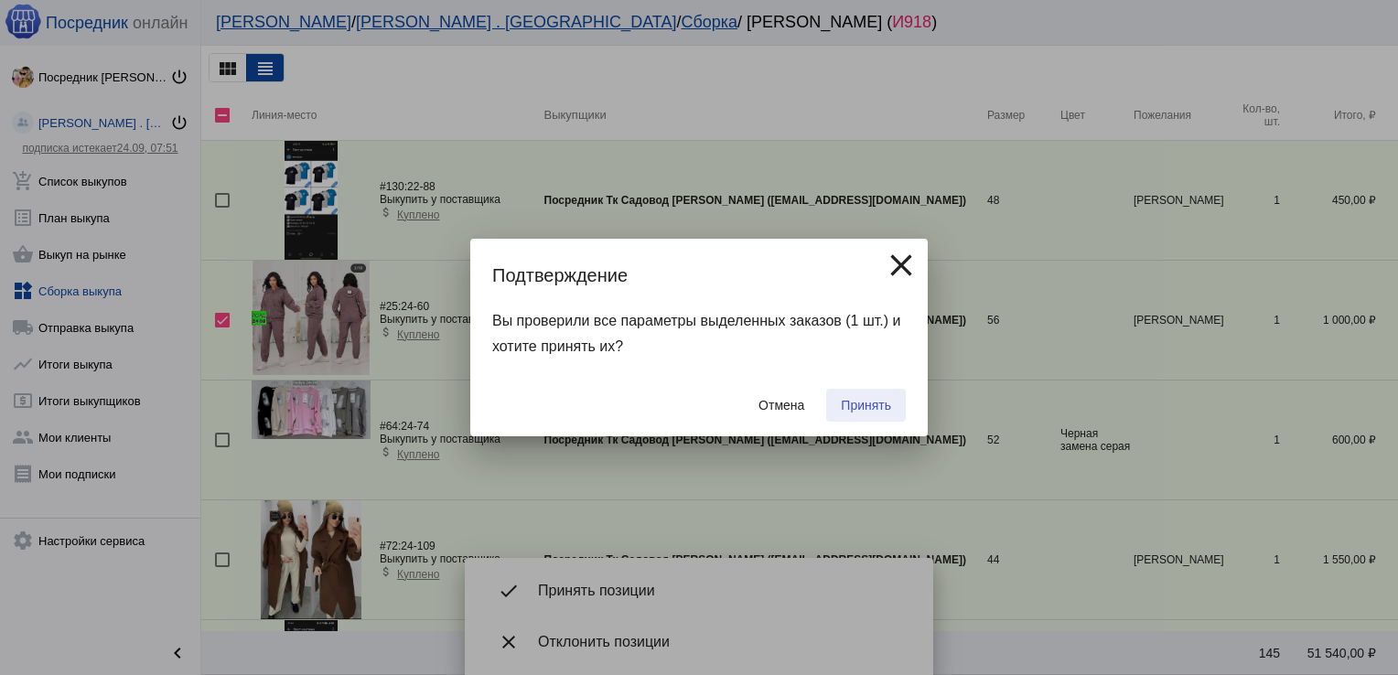
click at [864, 401] on span "Принять" at bounding box center [866, 405] width 50 height 15
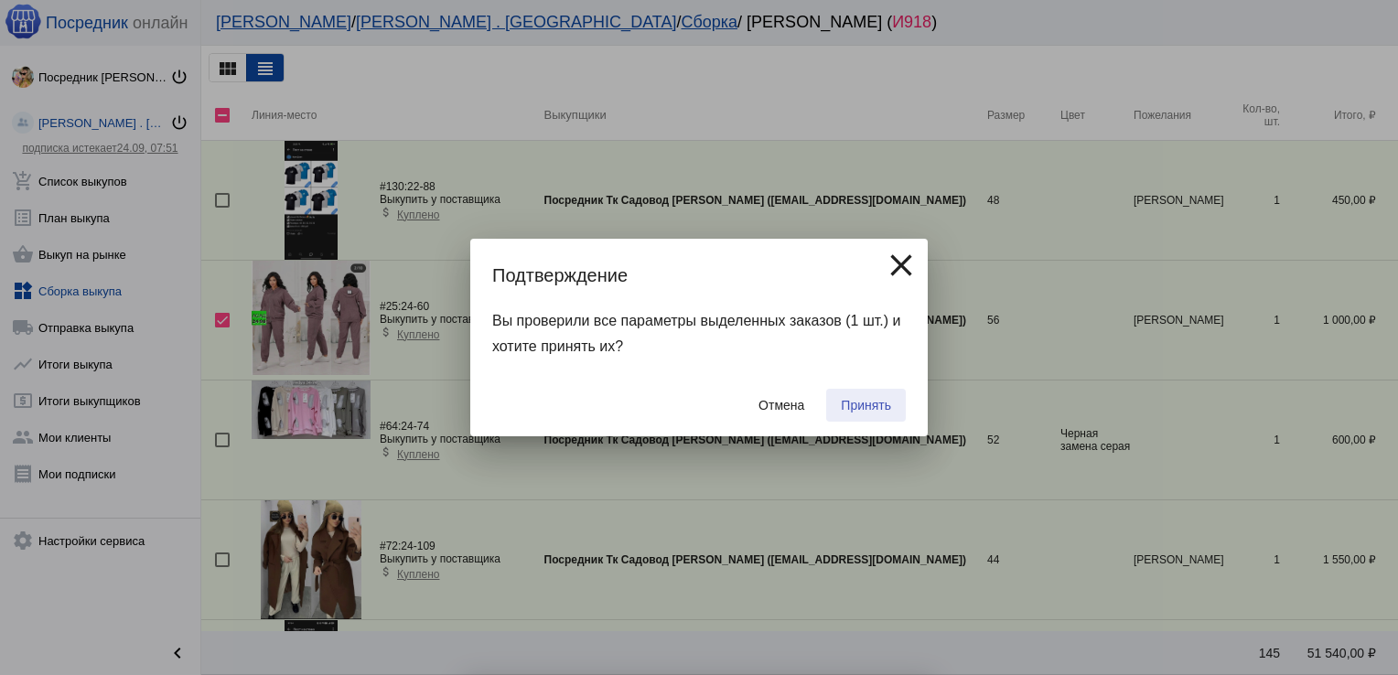
checkbox input "false"
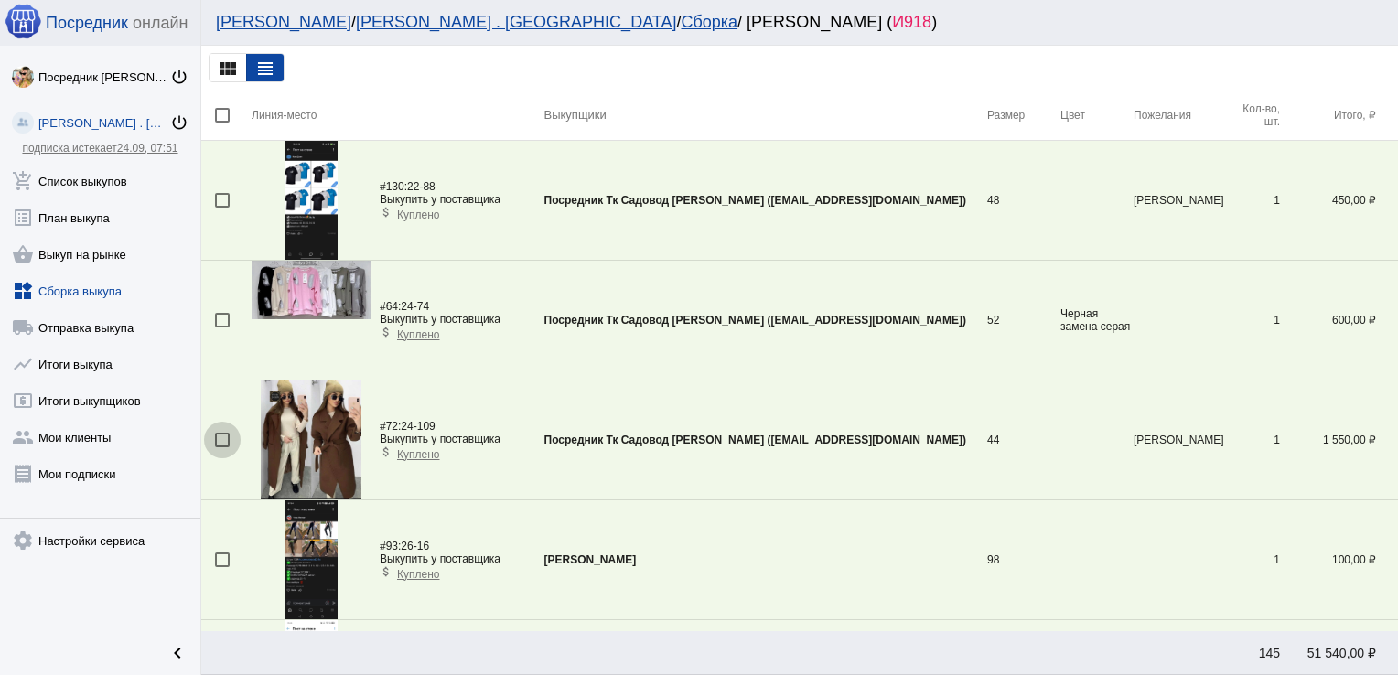
click at [224, 439] on div at bounding box center [222, 440] width 15 height 15
click at [222, 447] on input "checkbox" at bounding box center [221, 447] width 1 height 1
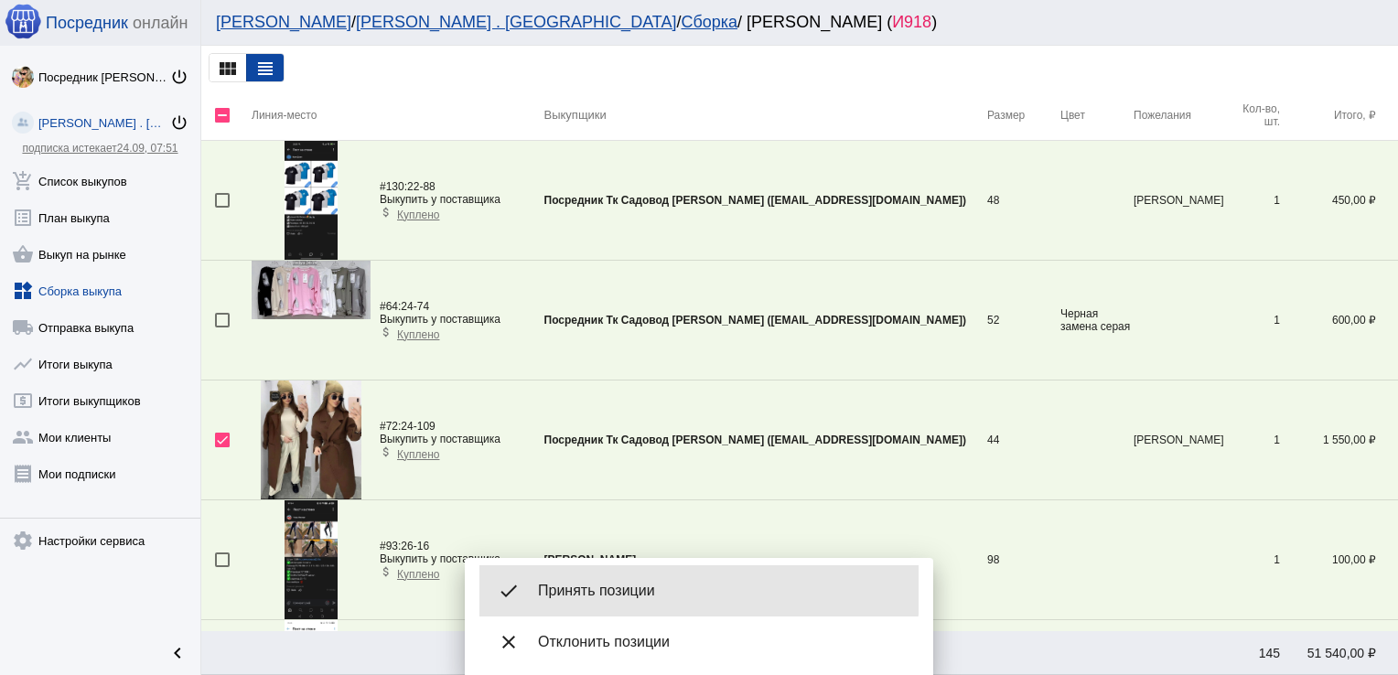
click at [596, 580] on div "done Принять позиции" at bounding box center [698, 590] width 439 height 51
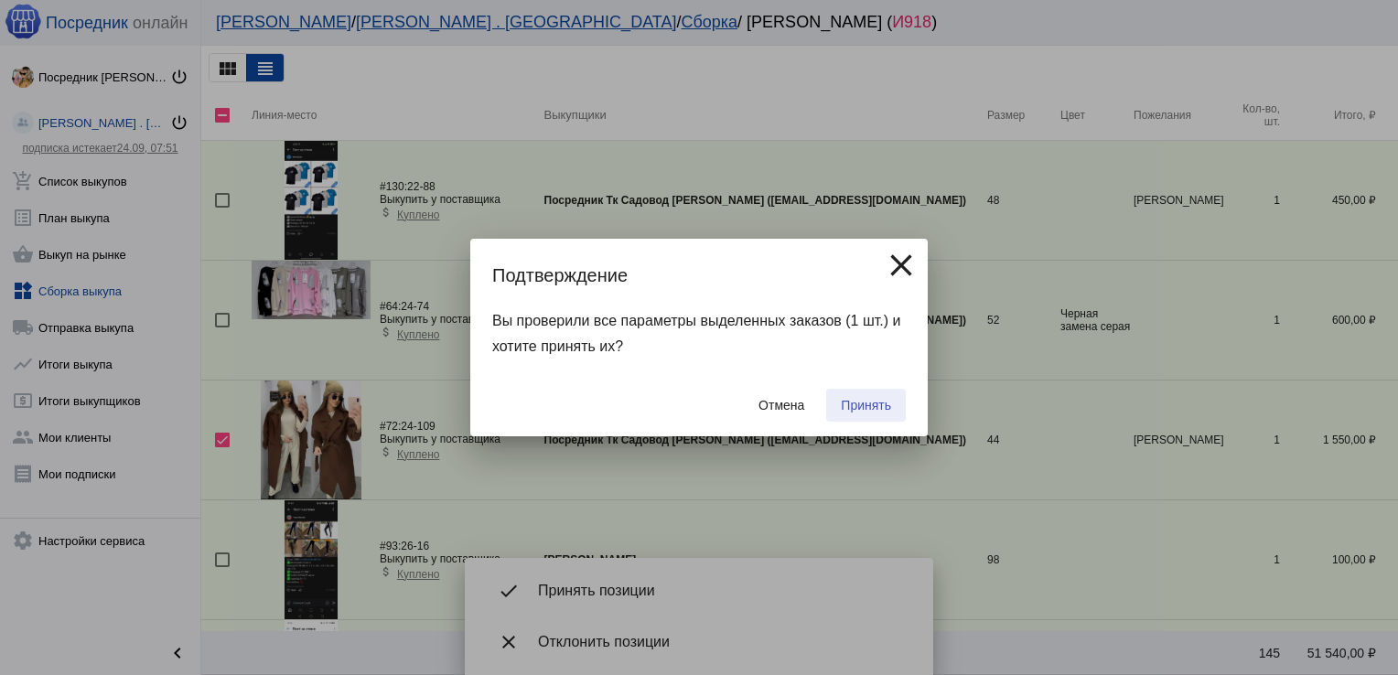
click at [863, 400] on span "Принять" at bounding box center [866, 405] width 50 height 15
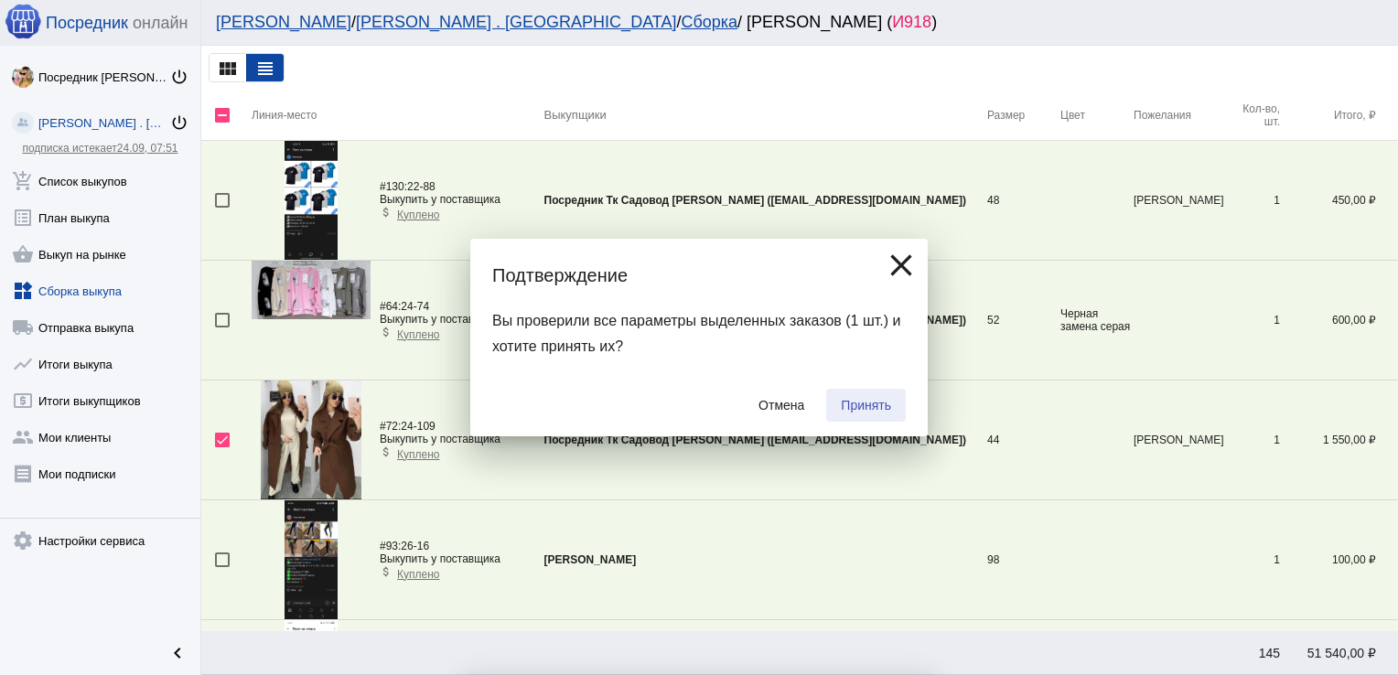
checkbox input "false"
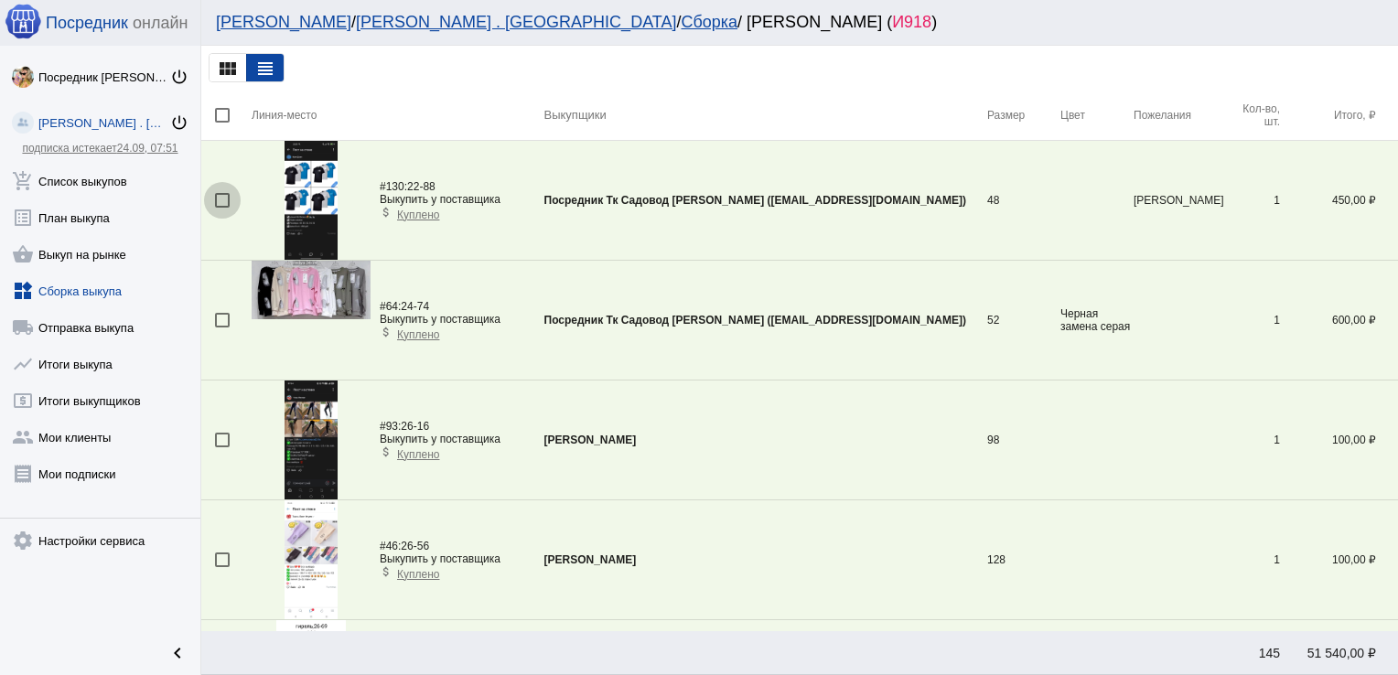
click at [220, 198] on div at bounding box center [222, 200] width 15 height 15
click at [221, 208] on input "checkbox" at bounding box center [221, 208] width 1 height 1
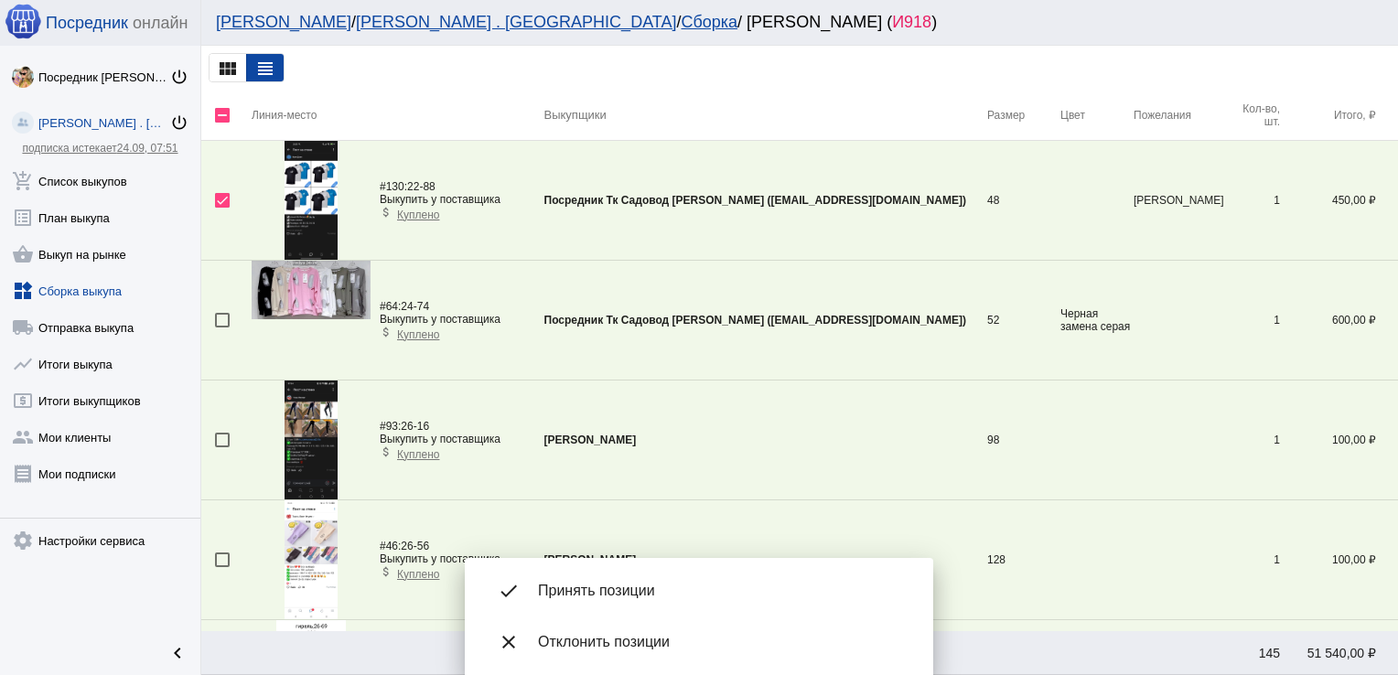
click at [610, 594] on span "Принять позиции" at bounding box center [721, 591] width 366 height 18
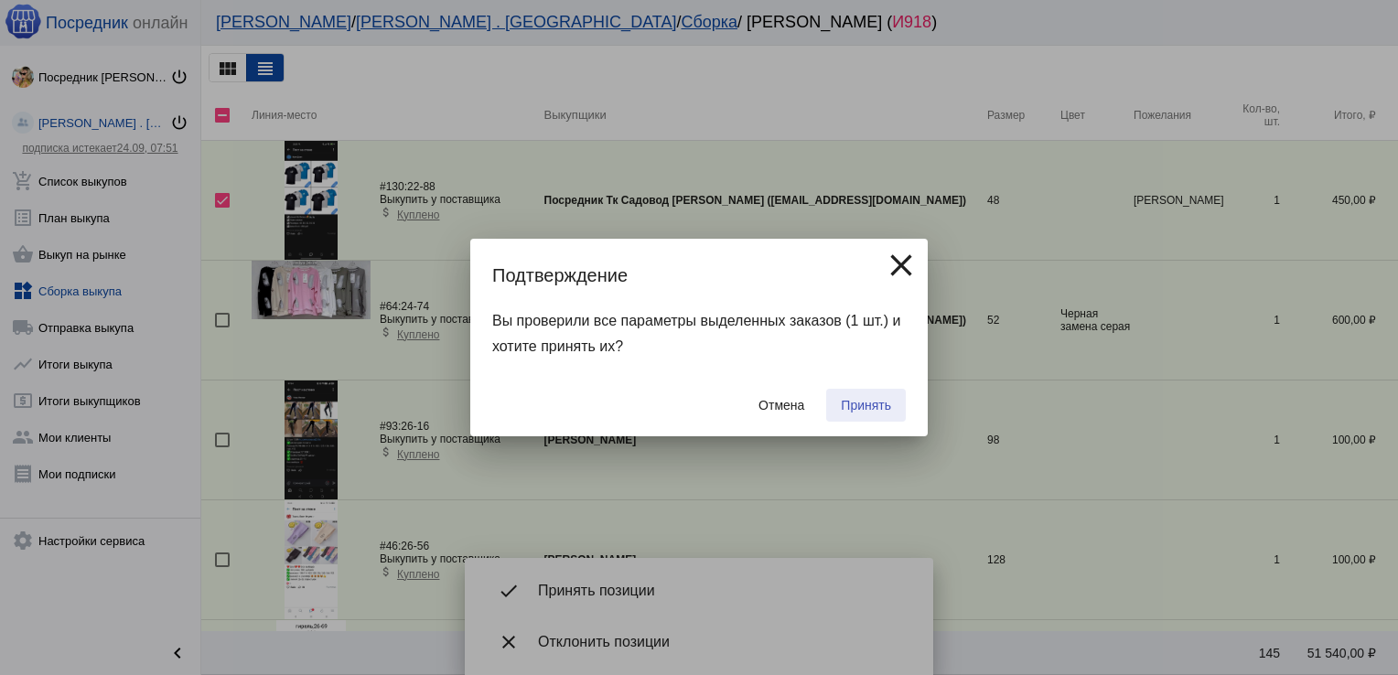
click at [868, 407] on span "Принять" at bounding box center [866, 405] width 50 height 15
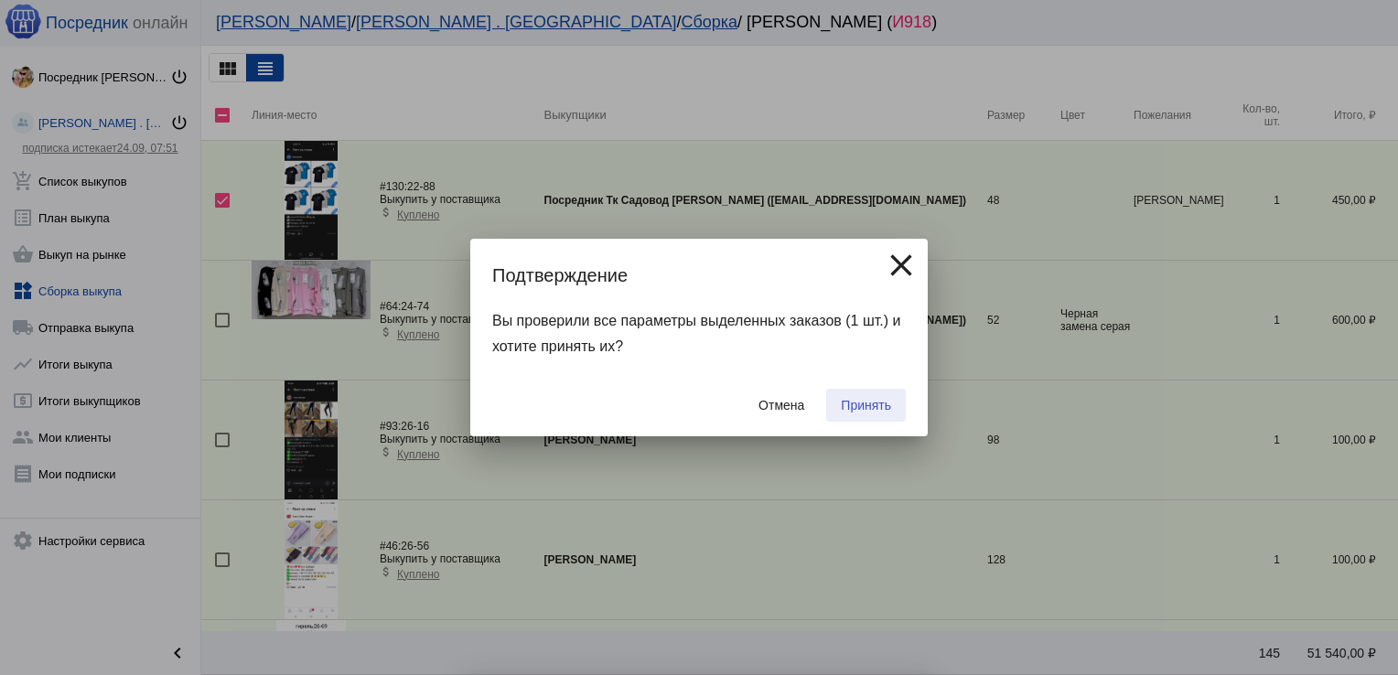
checkbox input "false"
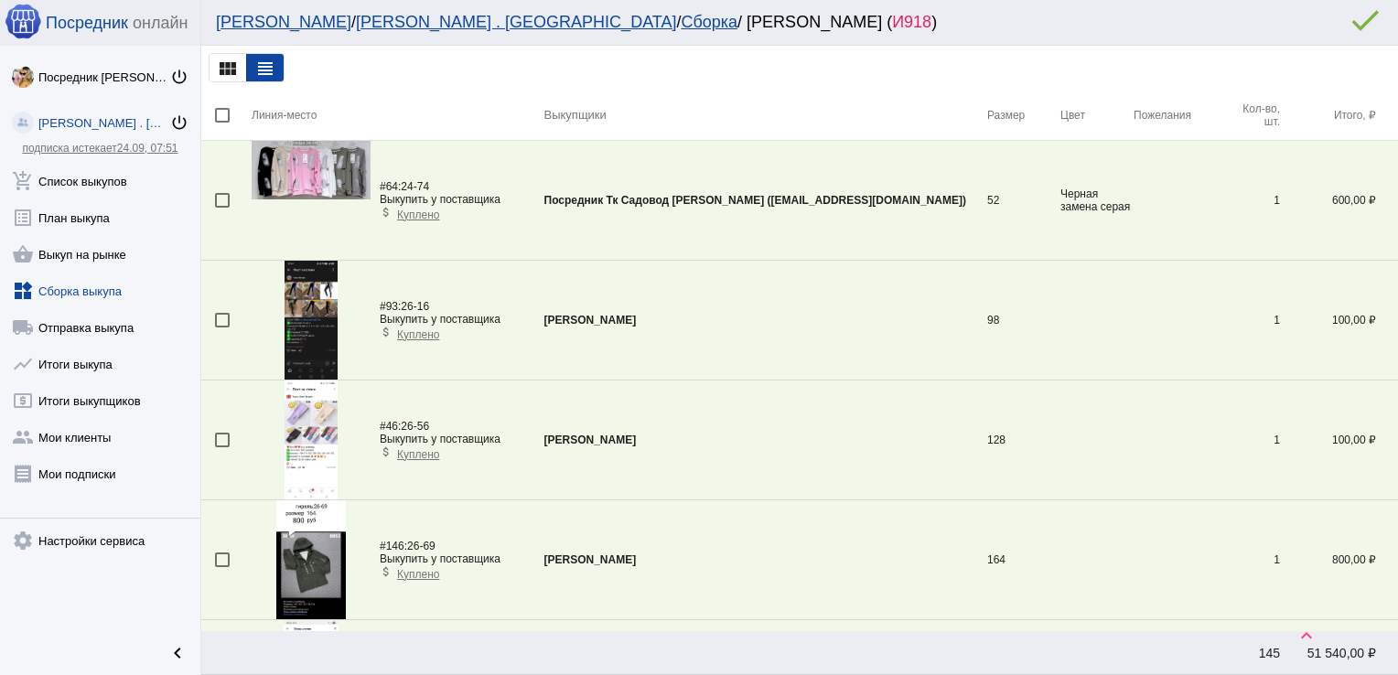
scroll to position [542, 0]
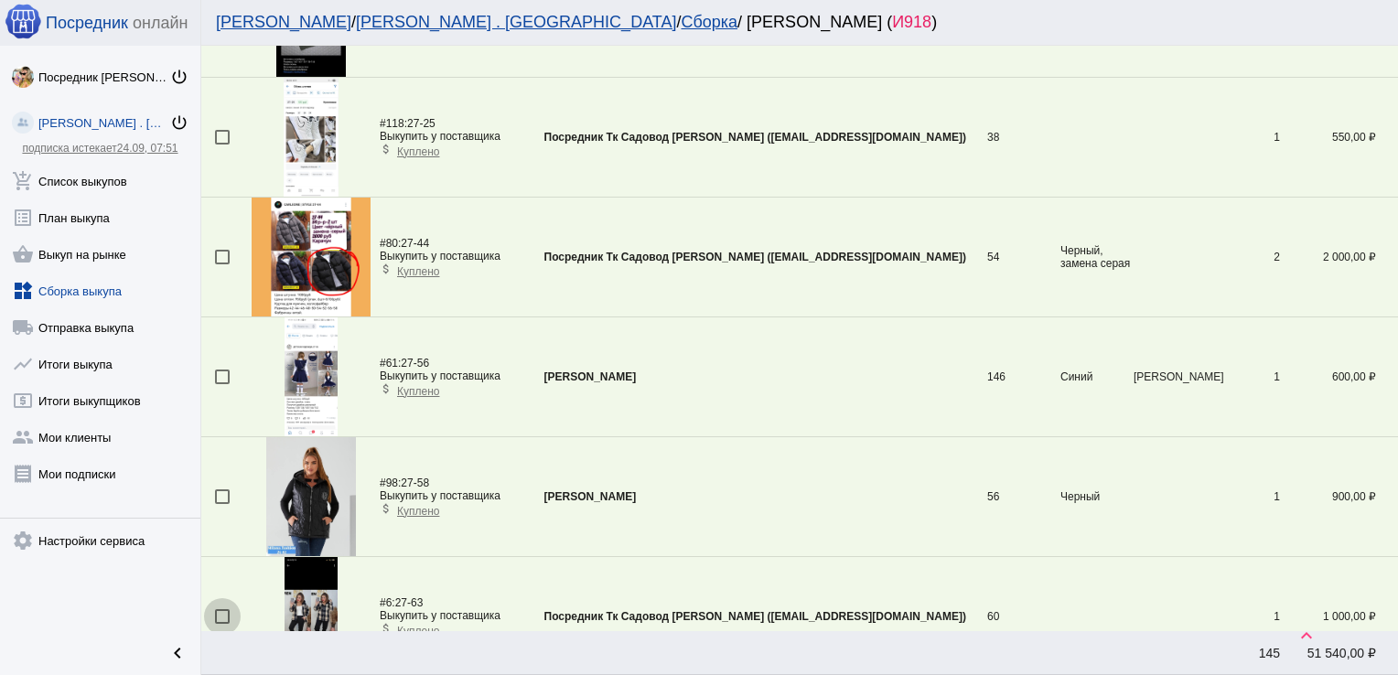
click at [224, 612] on div at bounding box center [222, 616] width 15 height 15
click at [222, 624] on input "checkbox" at bounding box center [221, 624] width 1 height 1
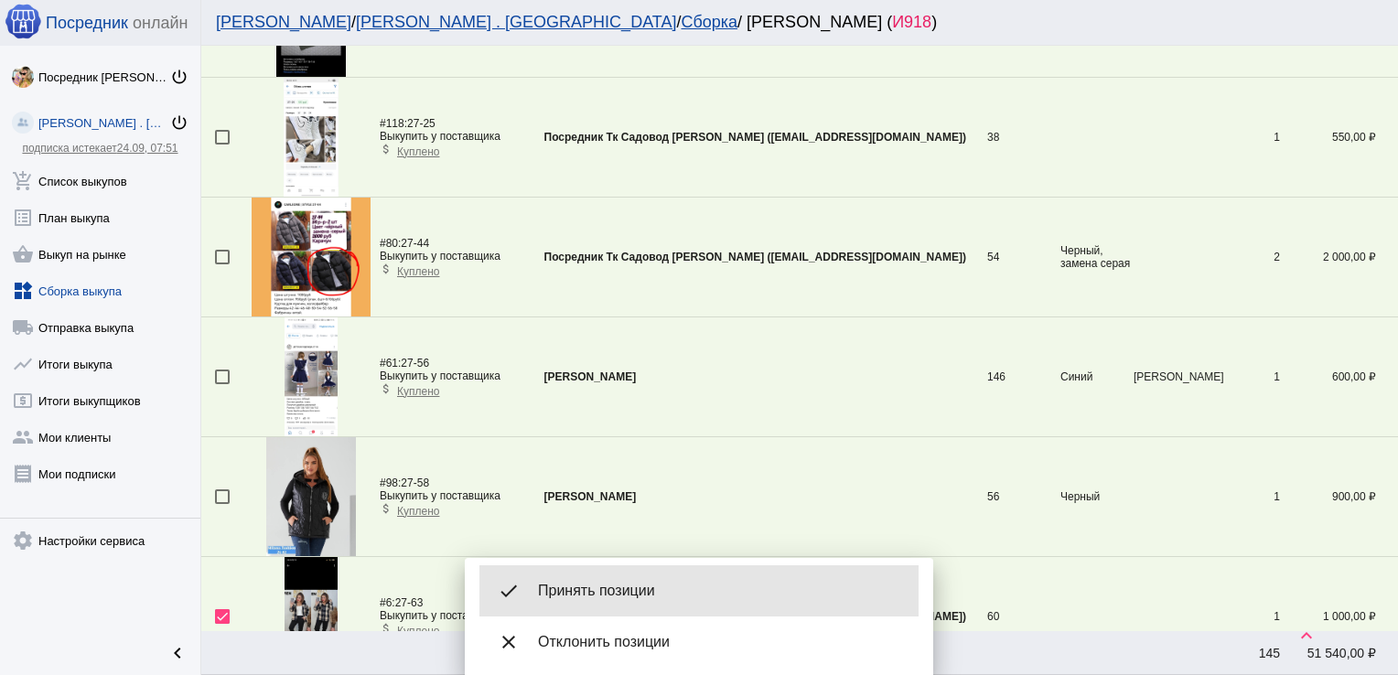
click at [630, 588] on span "Принять позиции" at bounding box center [721, 591] width 366 height 18
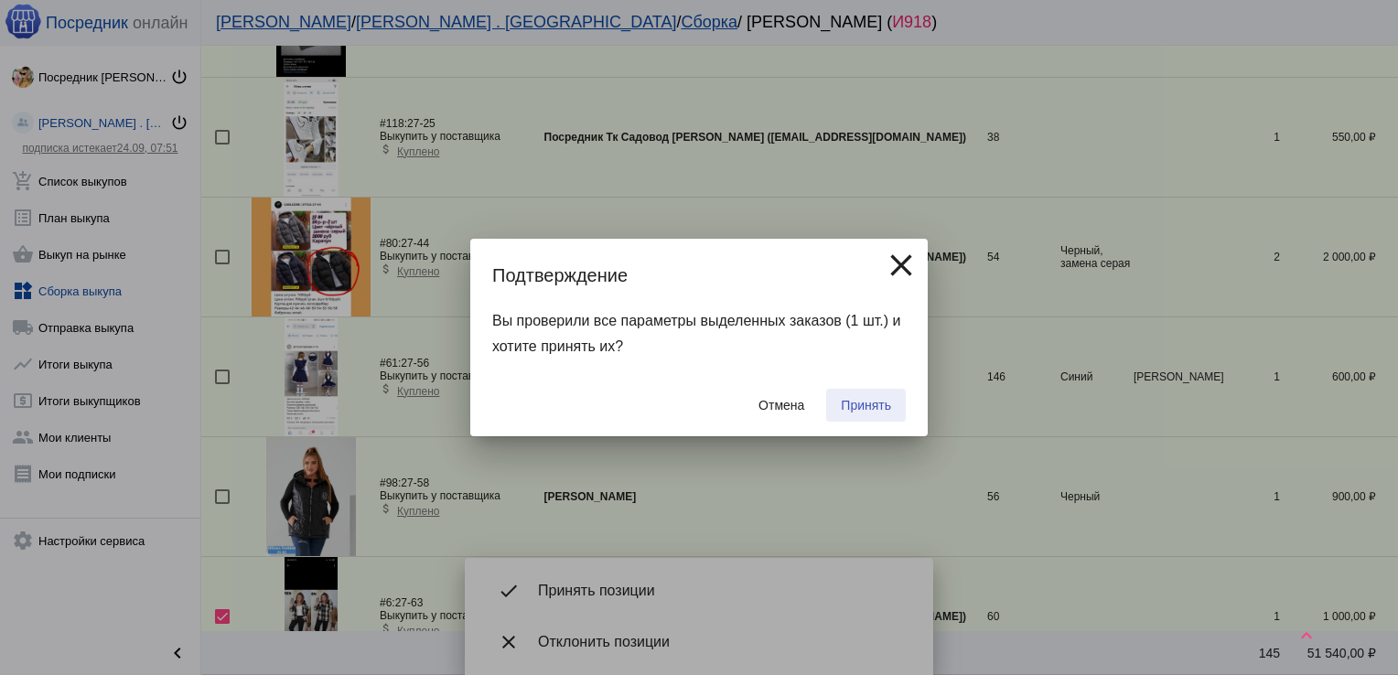
click at [873, 392] on button "Принять" at bounding box center [866, 405] width 80 height 33
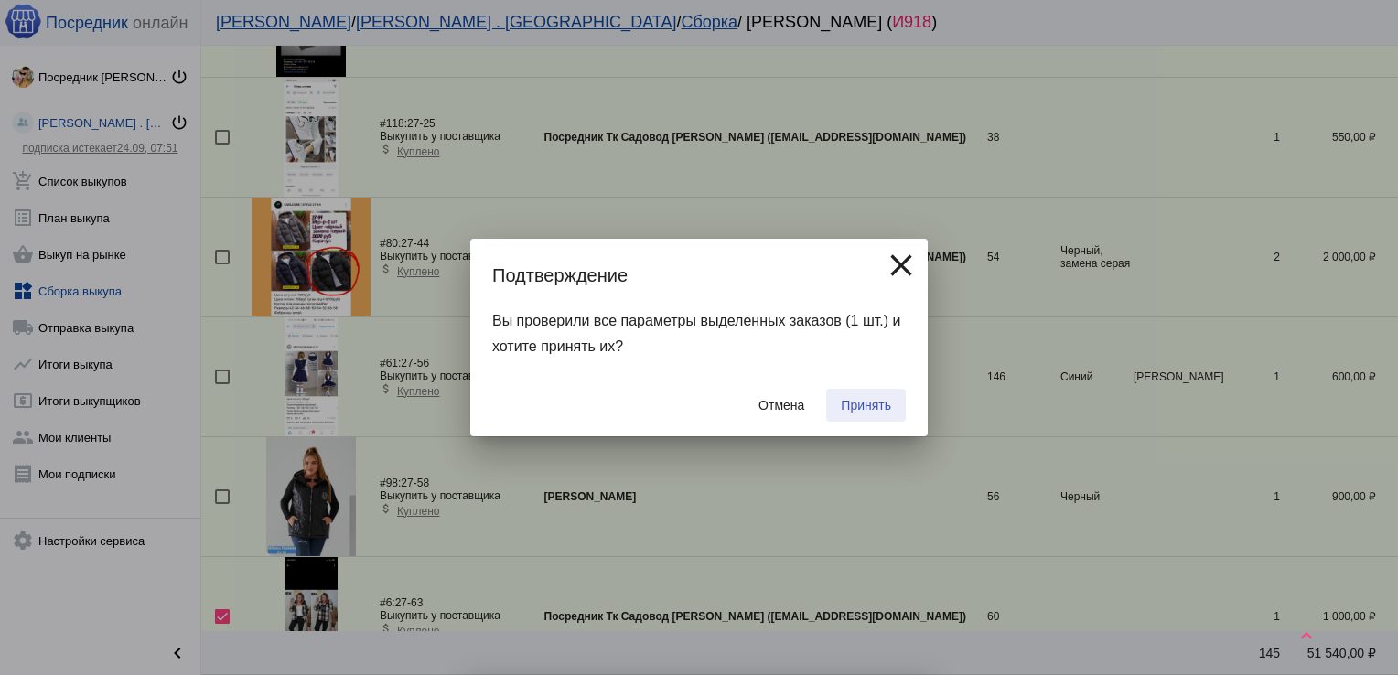
checkbox input "false"
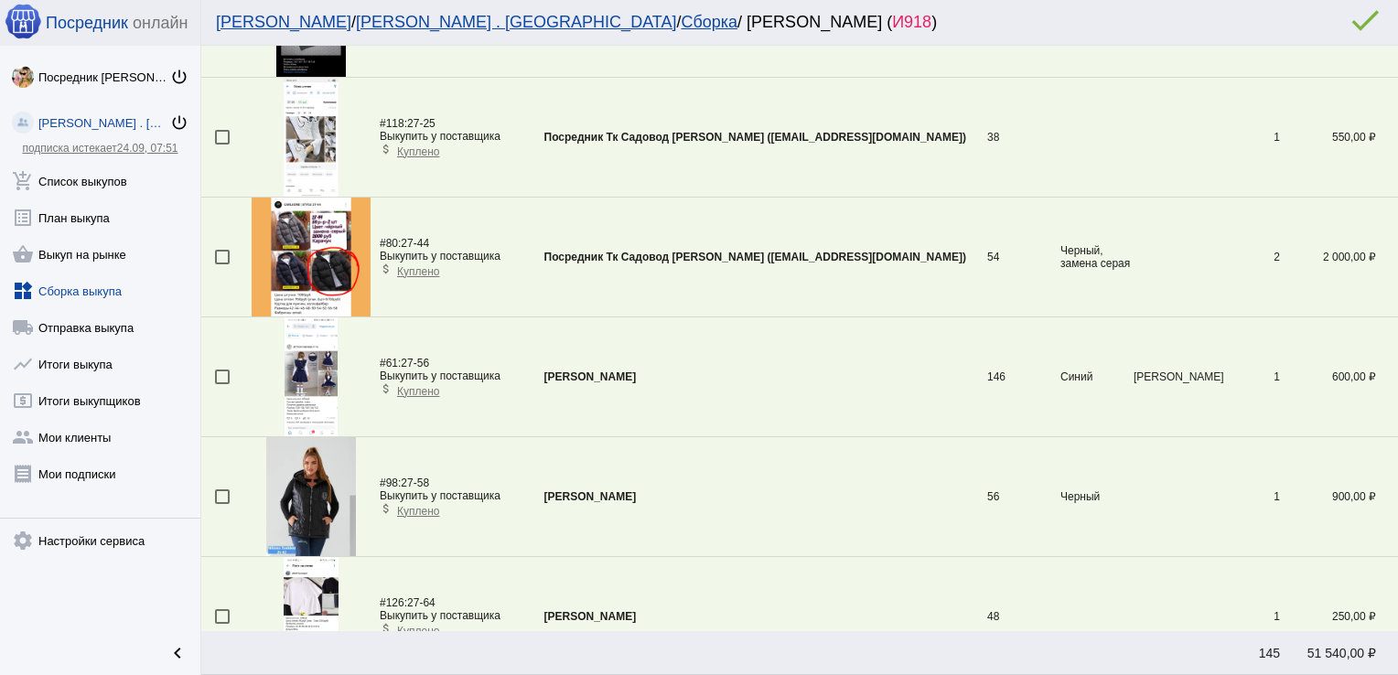
scroll to position [0, 0]
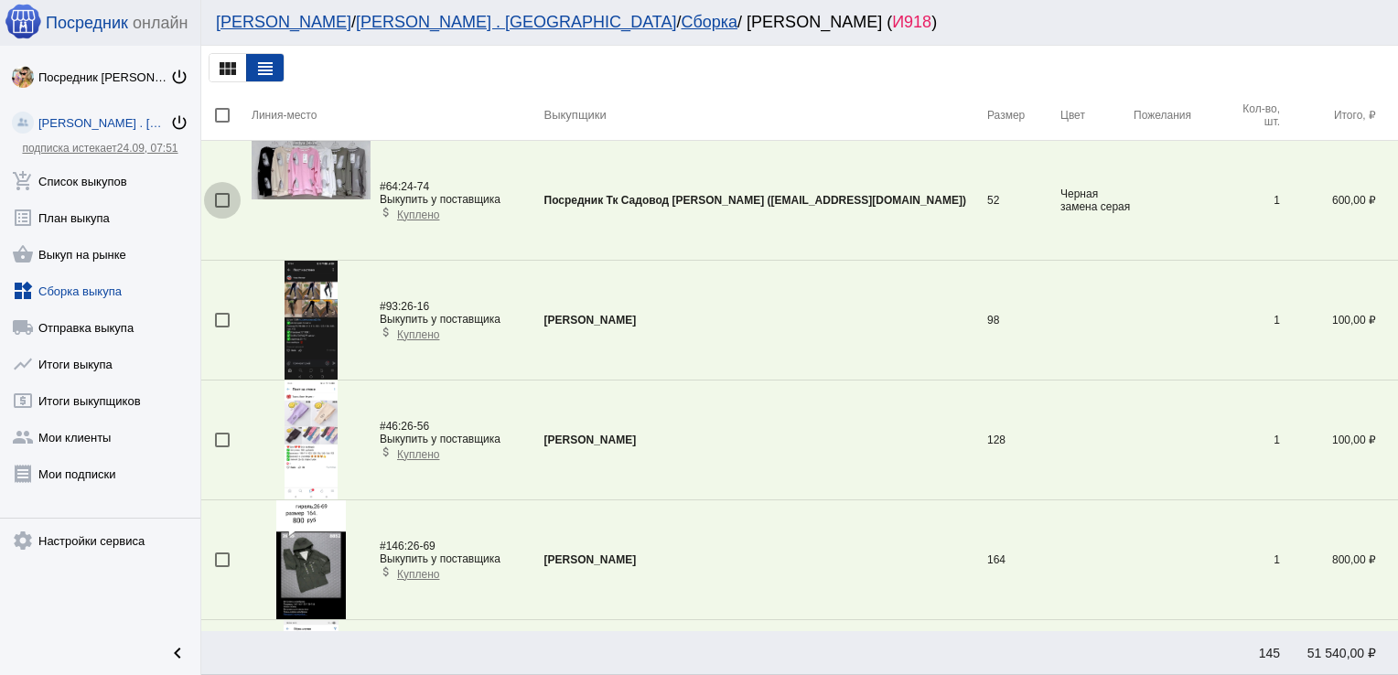
click at [220, 196] on div at bounding box center [222, 200] width 15 height 15
click at [221, 208] on input "checkbox" at bounding box center [221, 208] width 1 height 1
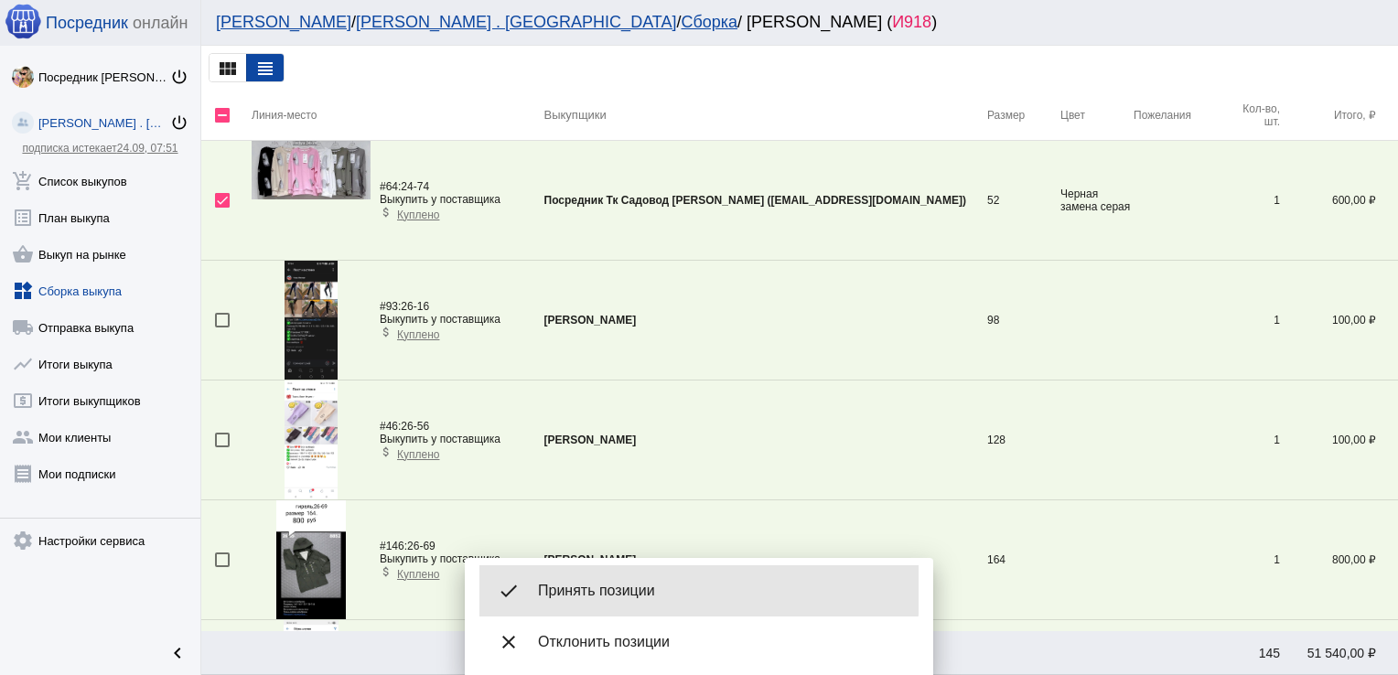
click at [622, 582] on span "Принять позиции" at bounding box center [721, 591] width 366 height 18
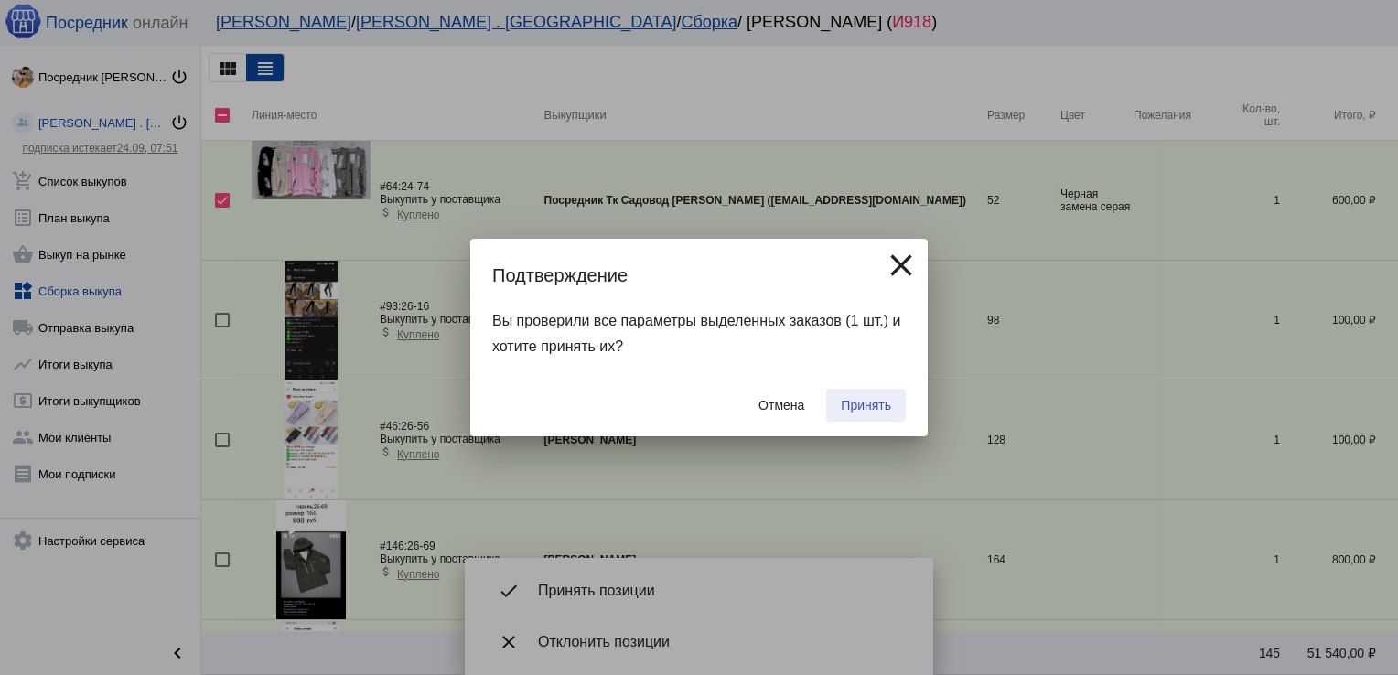
click at [874, 394] on button "Принять" at bounding box center [866, 405] width 80 height 33
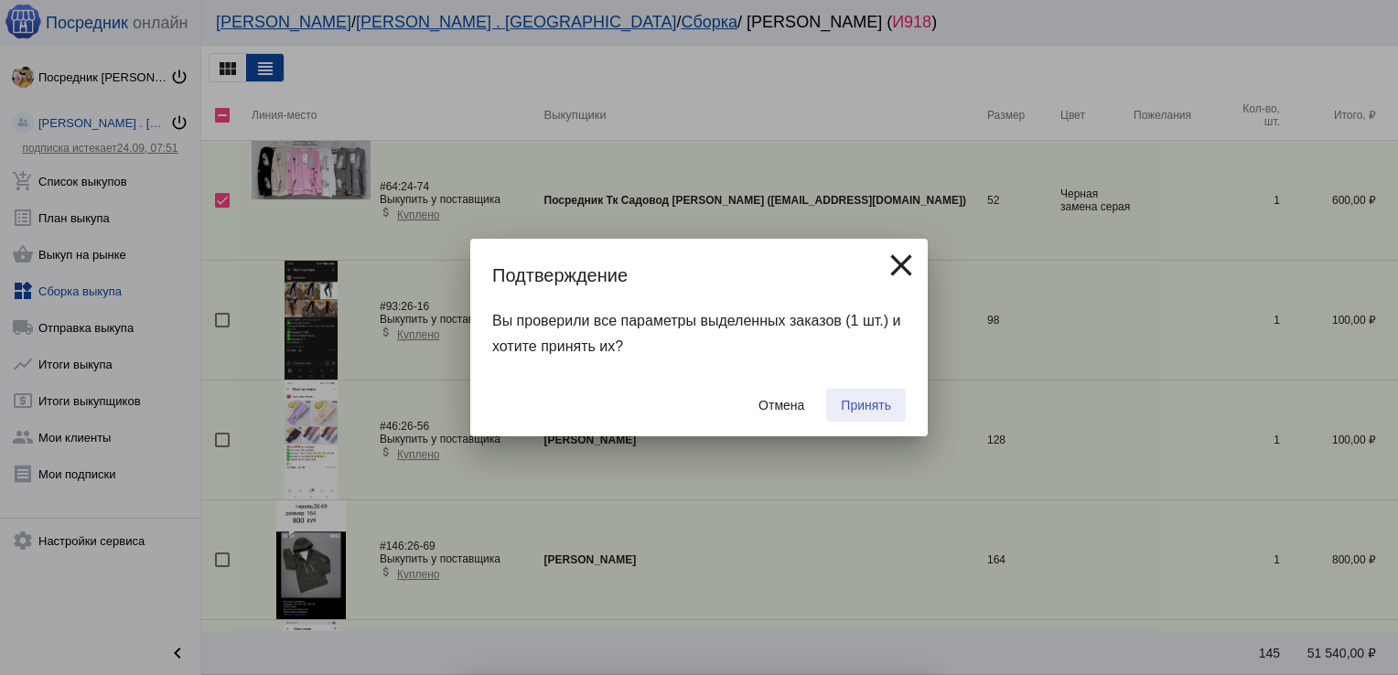
checkbox input "false"
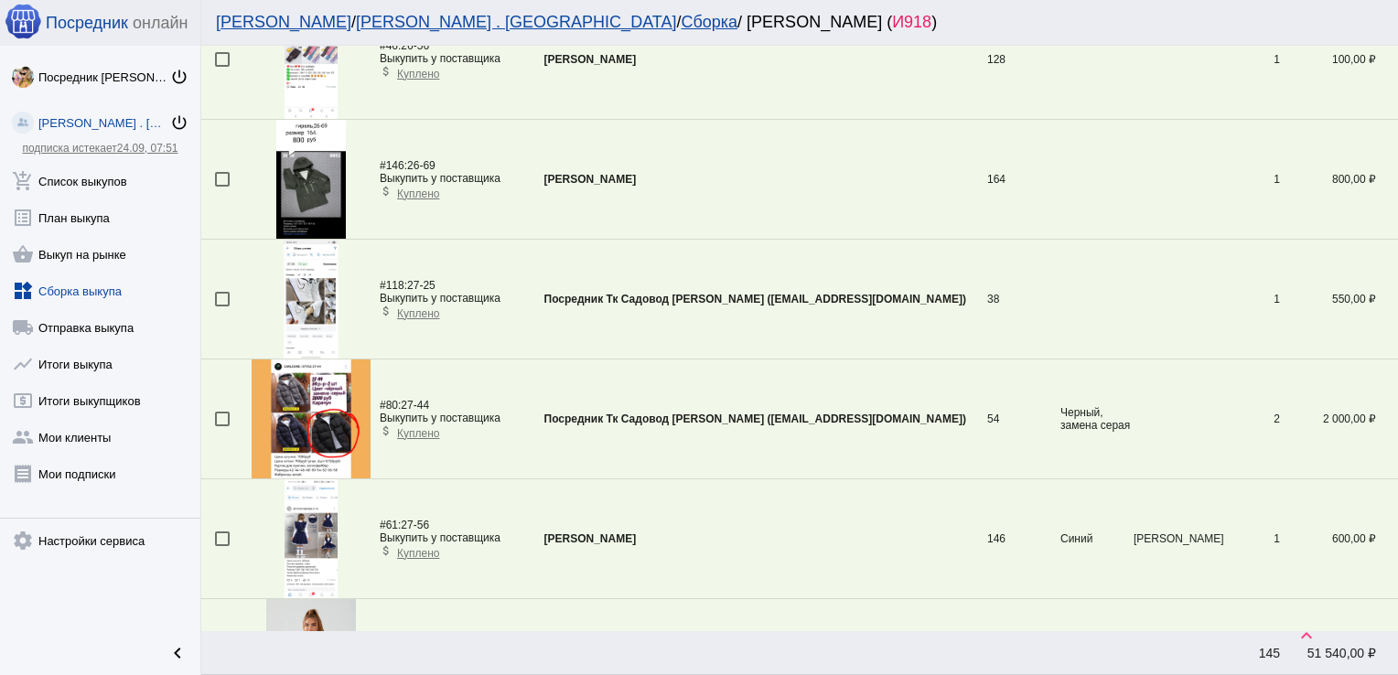
scroll to position [324, 0]
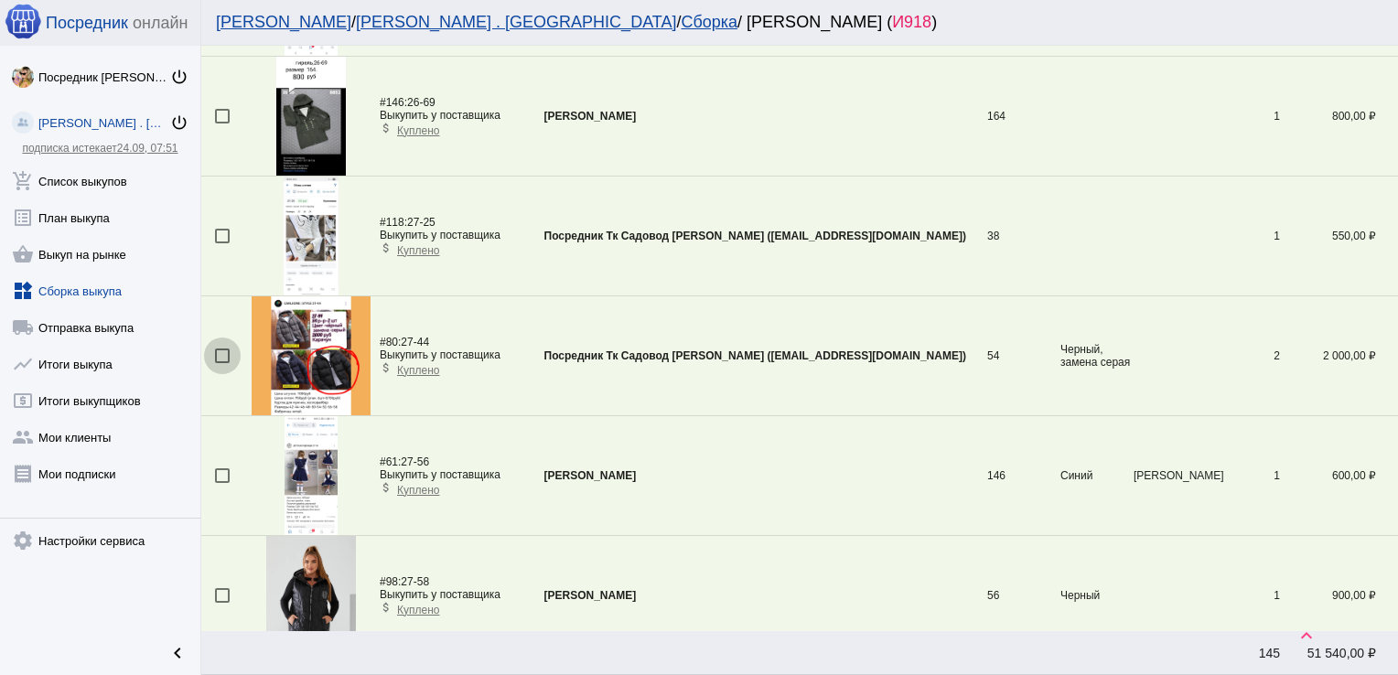
click at [226, 352] on div at bounding box center [222, 356] width 15 height 15
click at [222, 363] on input "checkbox" at bounding box center [221, 363] width 1 height 1
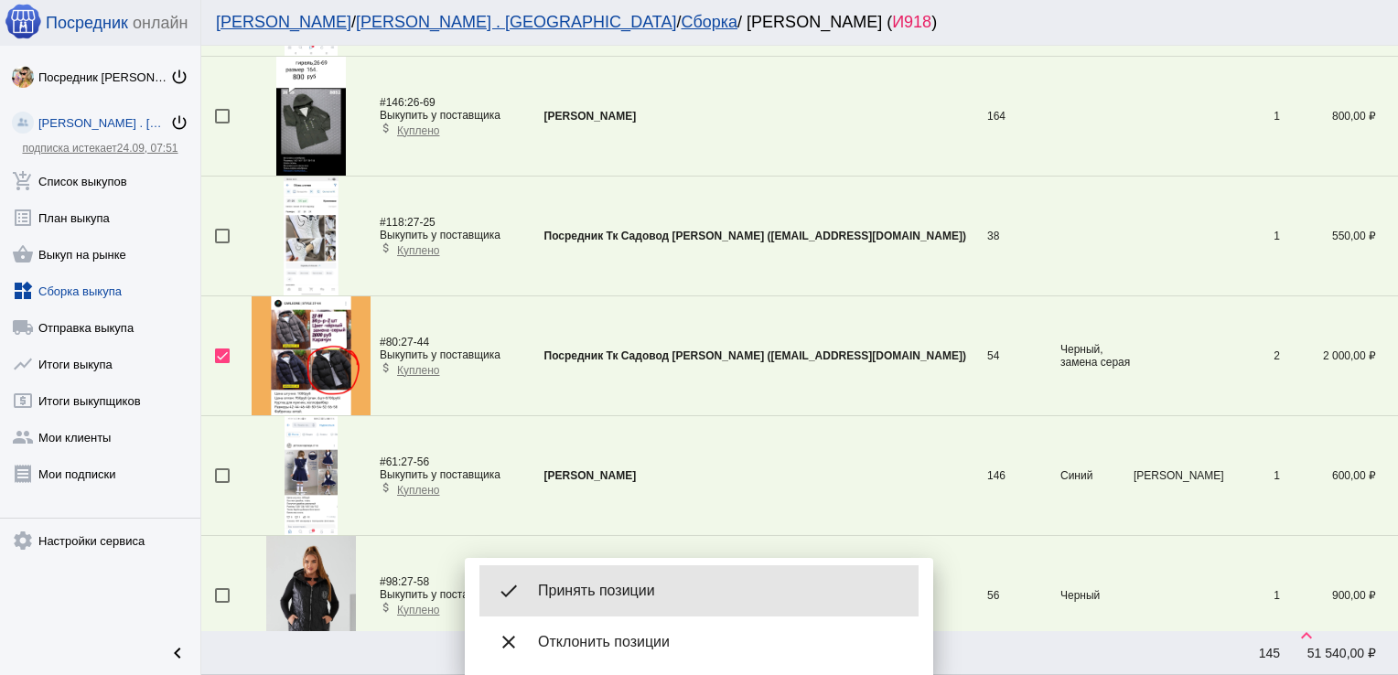
click at [600, 585] on span "Принять позиции" at bounding box center [721, 591] width 366 height 18
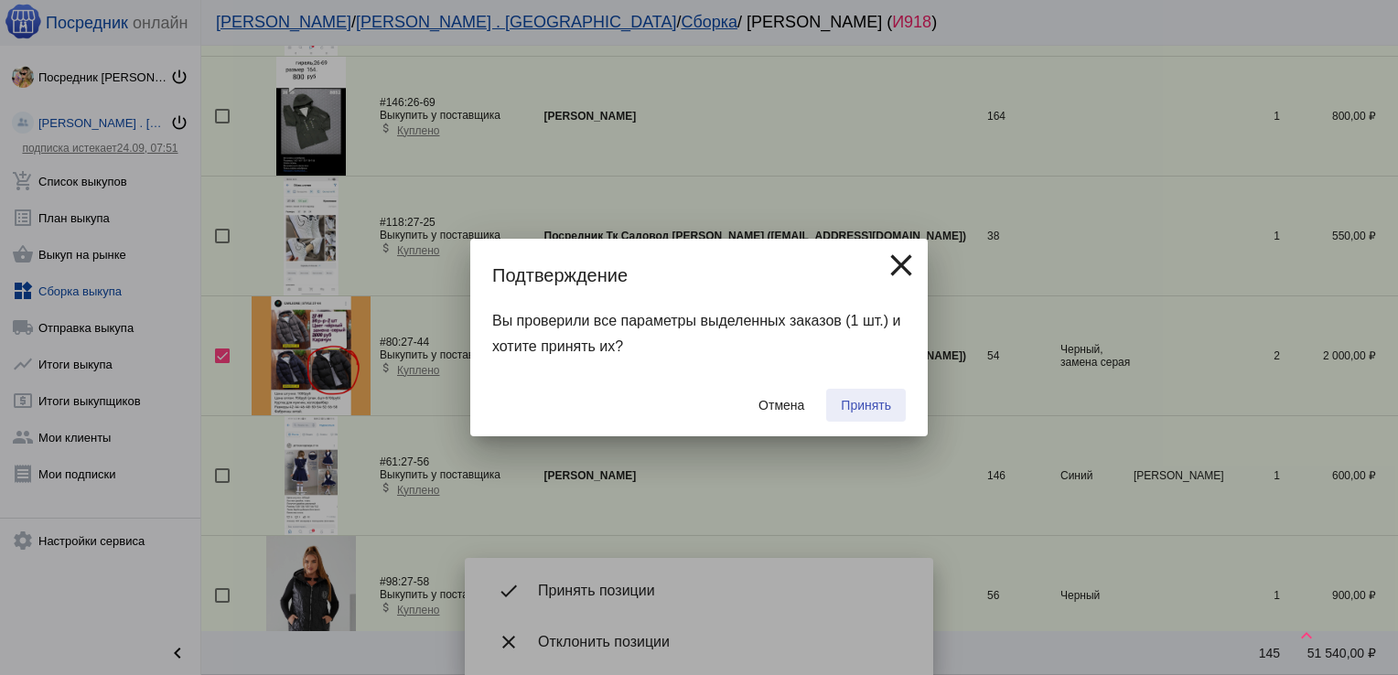
click at [884, 393] on button "Принять" at bounding box center [866, 405] width 80 height 33
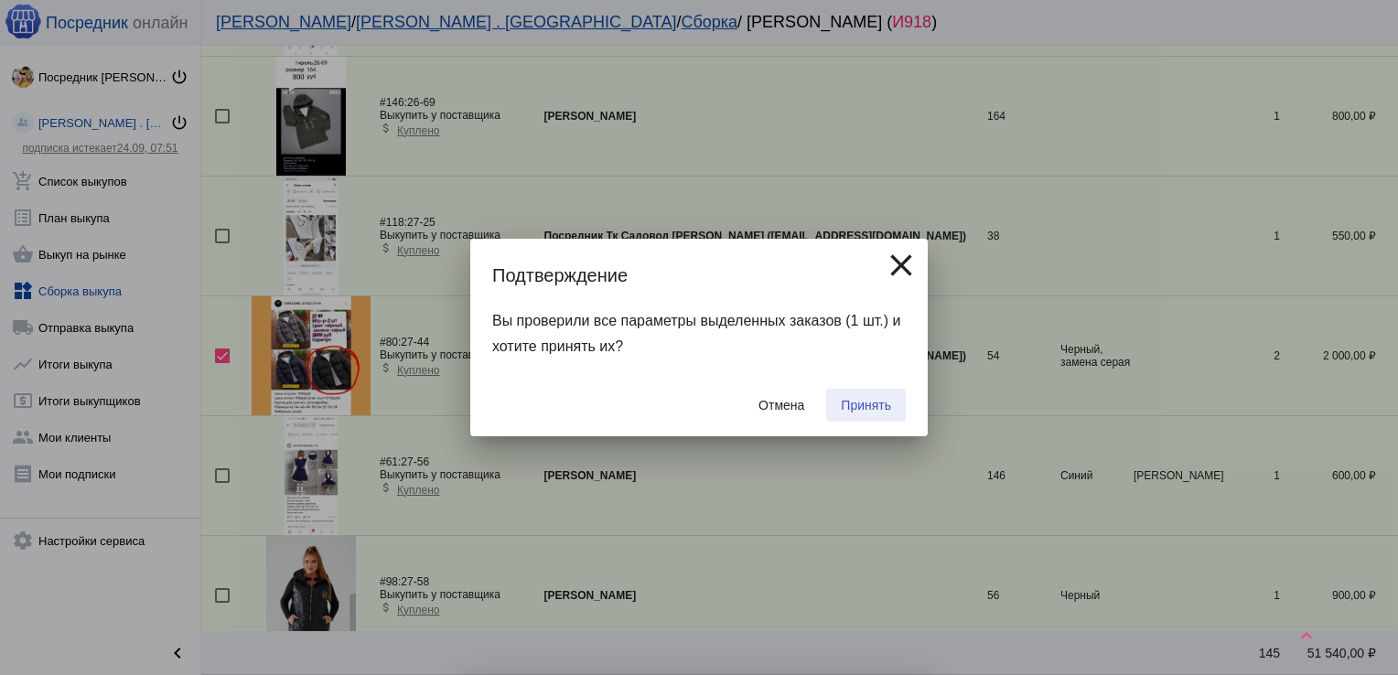
checkbox input "false"
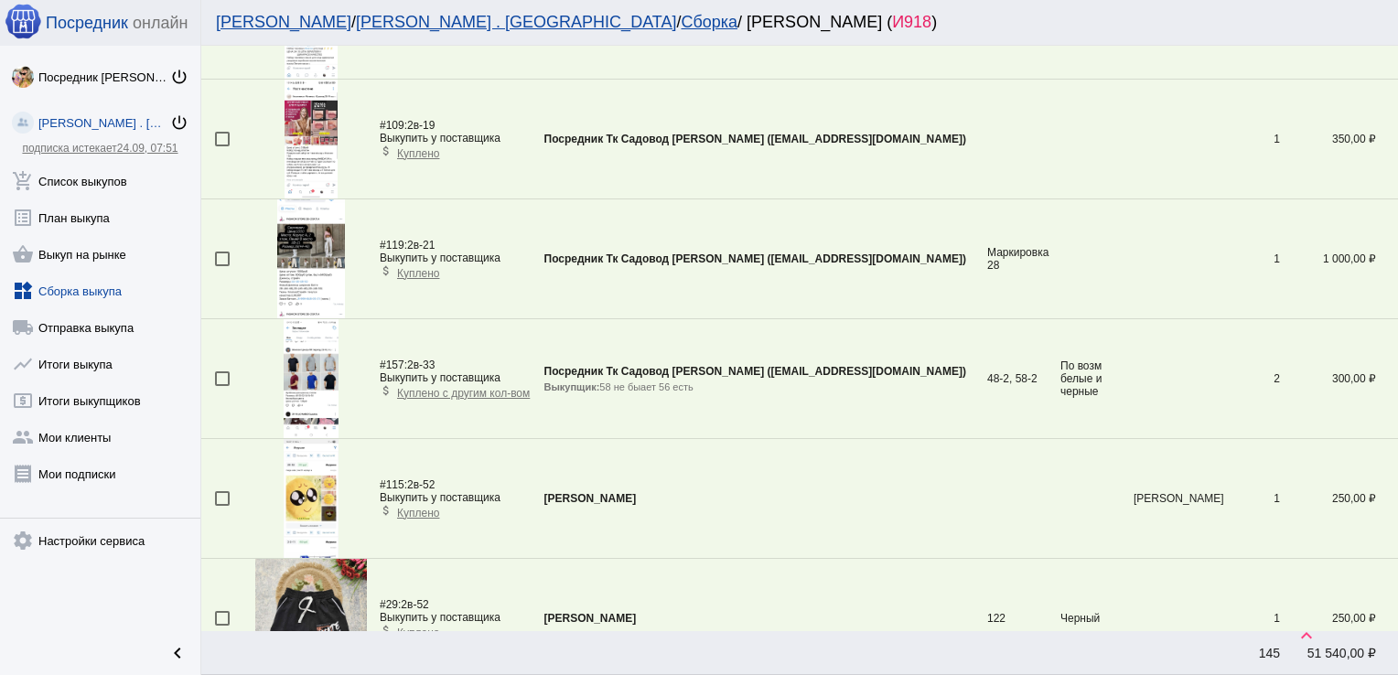
scroll to position [5630, 0]
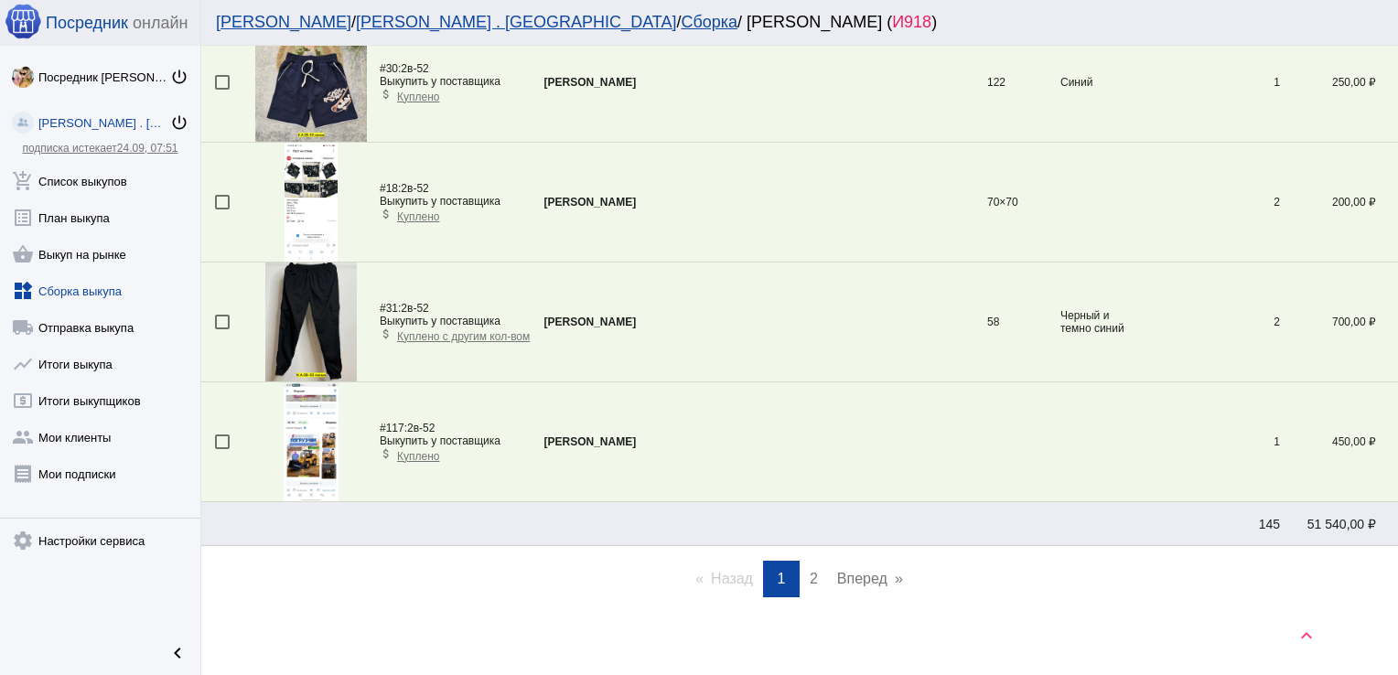
click at [810, 573] on span "2" at bounding box center [814, 579] width 8 height 16
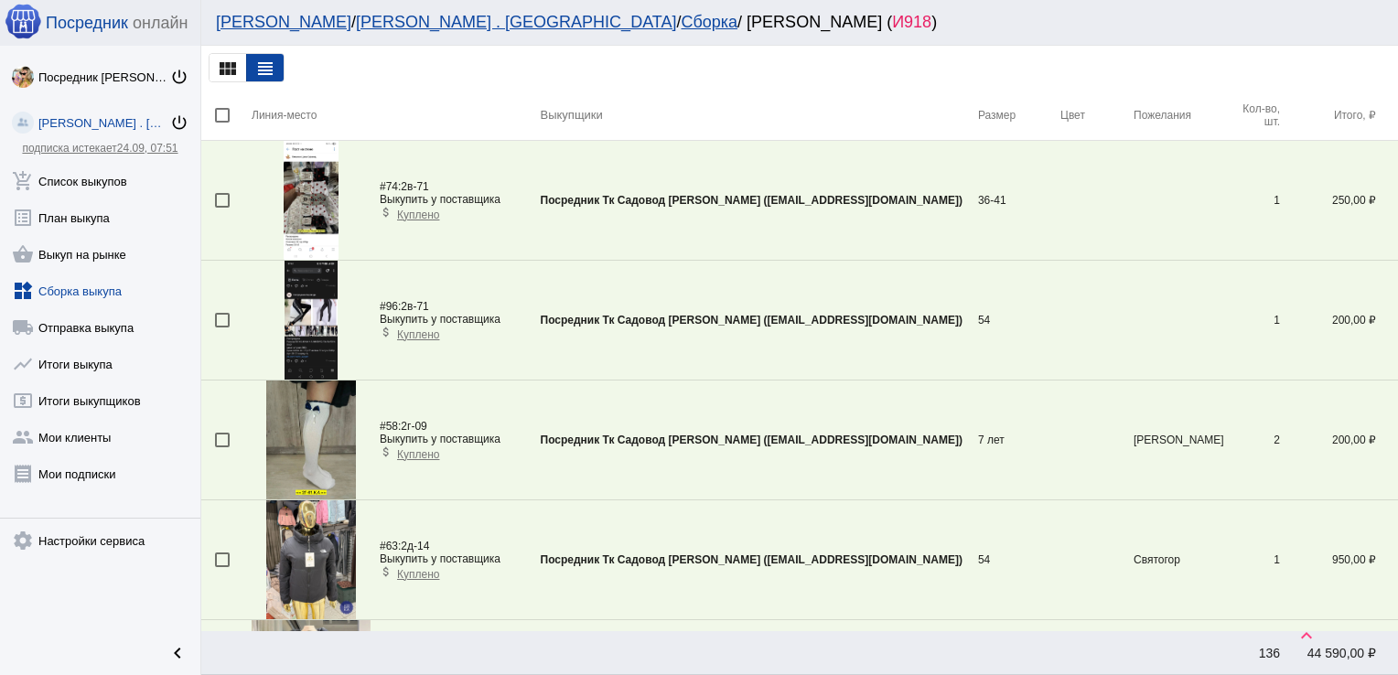
scroll to position [3653, 0]
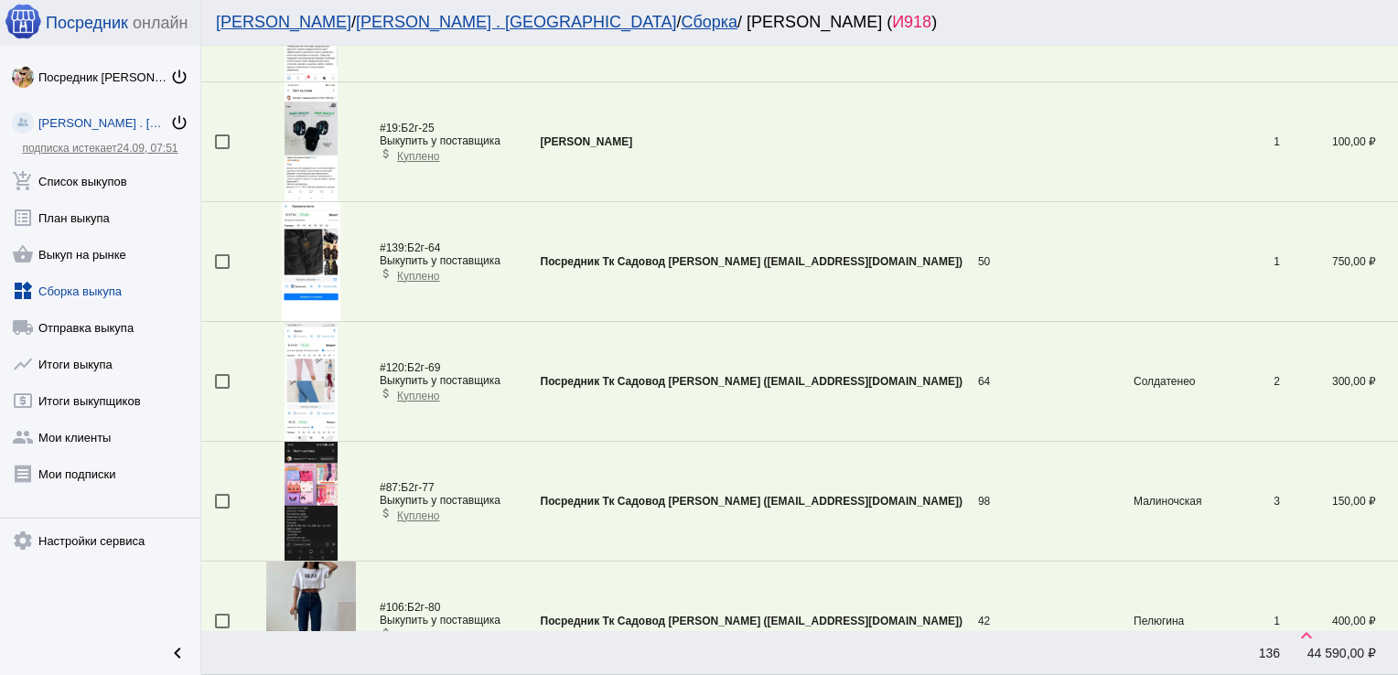
click at [220, 374] on div at bounding box center [222, 381] width 15 height 15
click at [221, 389] on input "checkbox" at bounding box center [221, 389] width 1 height 1
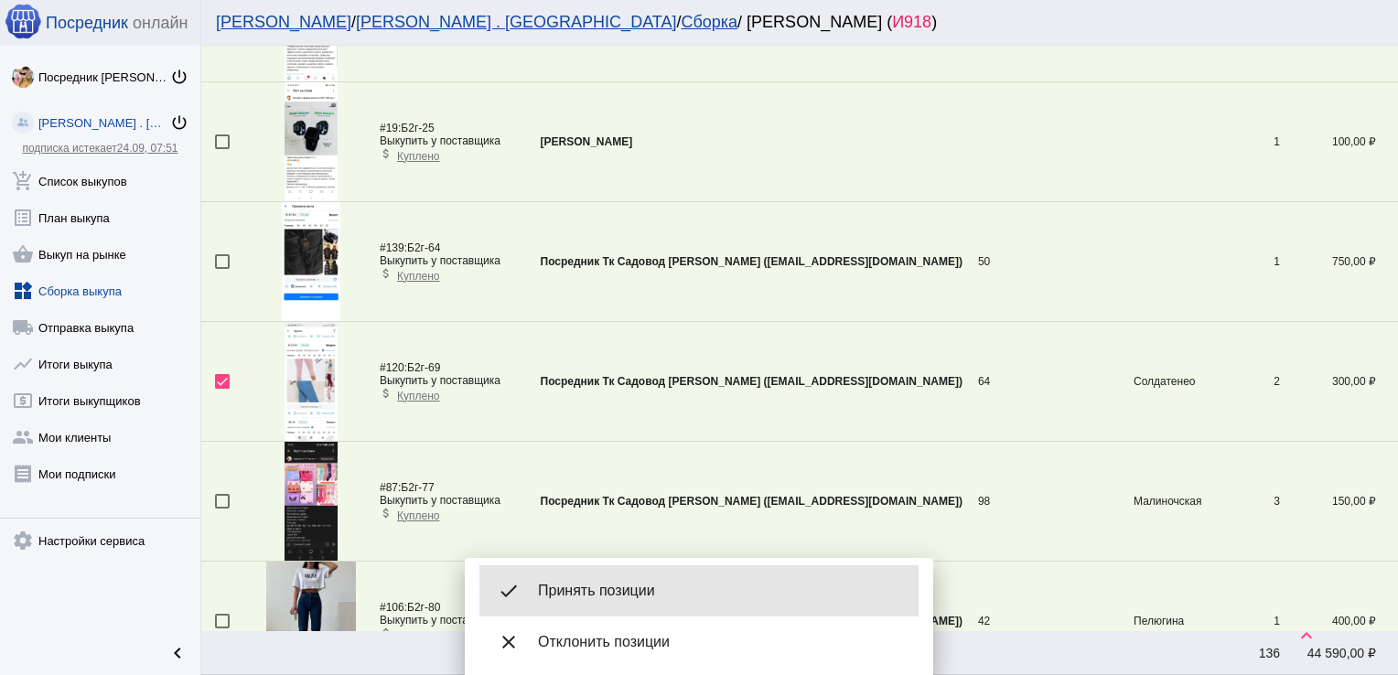
click at [624, 574] on div "done Принять позиции" at bounding box center [698, 590] width 439 height 51
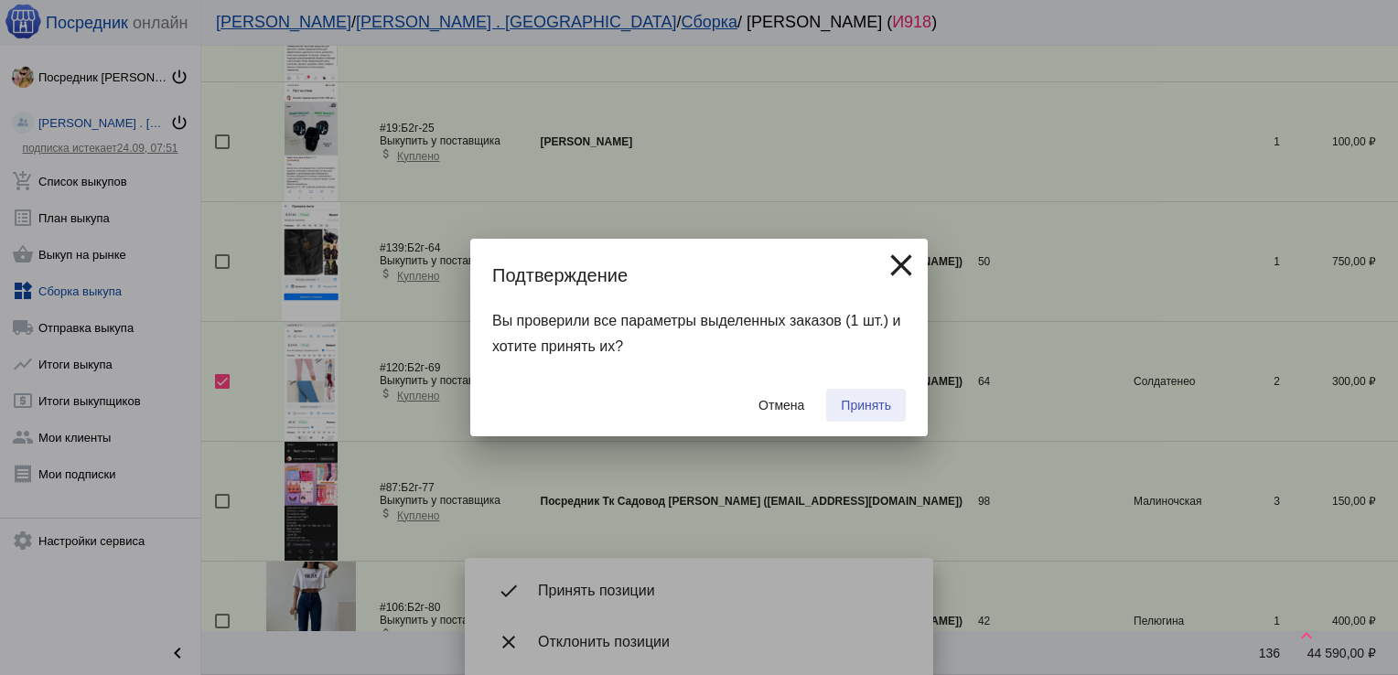
click at [845, 413] on span "Принять" at bounding box center [866, 405] width 50 height 15
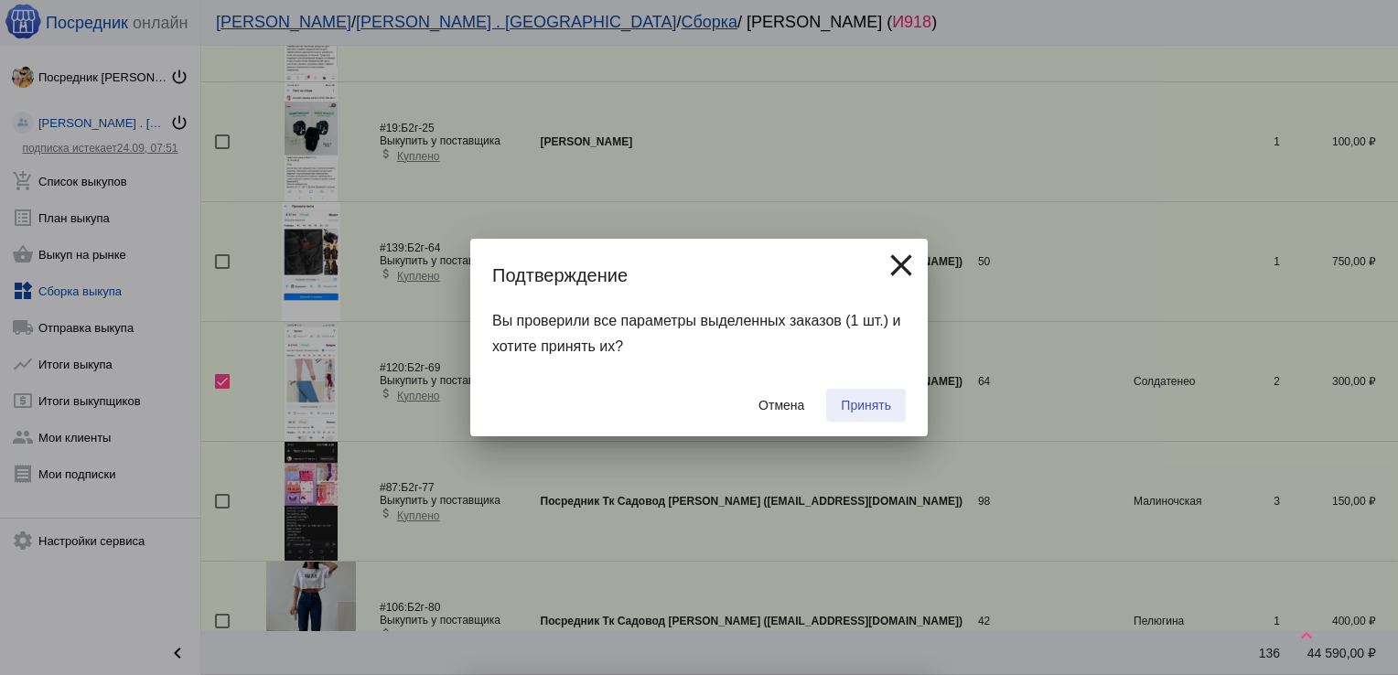
checkbox input "false"
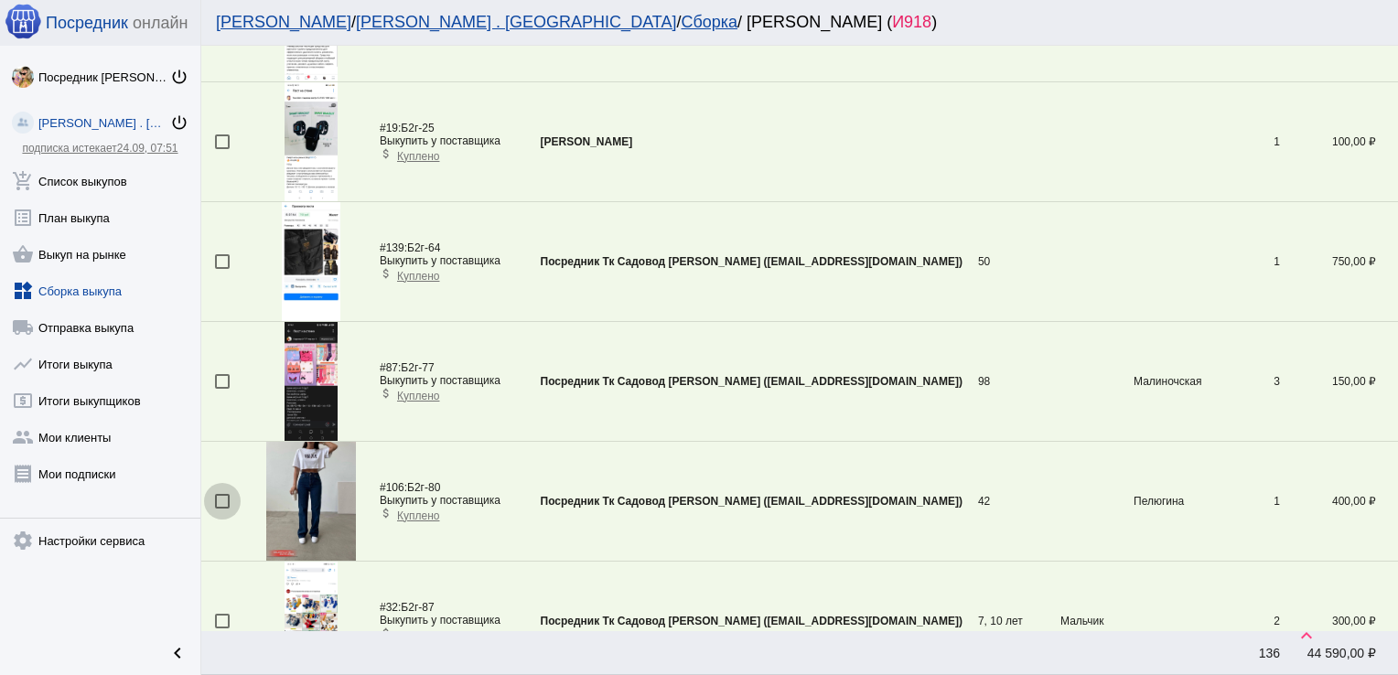
click at [220, 494] on div at bounding box center [222, 501] width 15 height 15
click at [221, 509] on input "checkbox" at bounding box center [221, 509] width 1 height 1
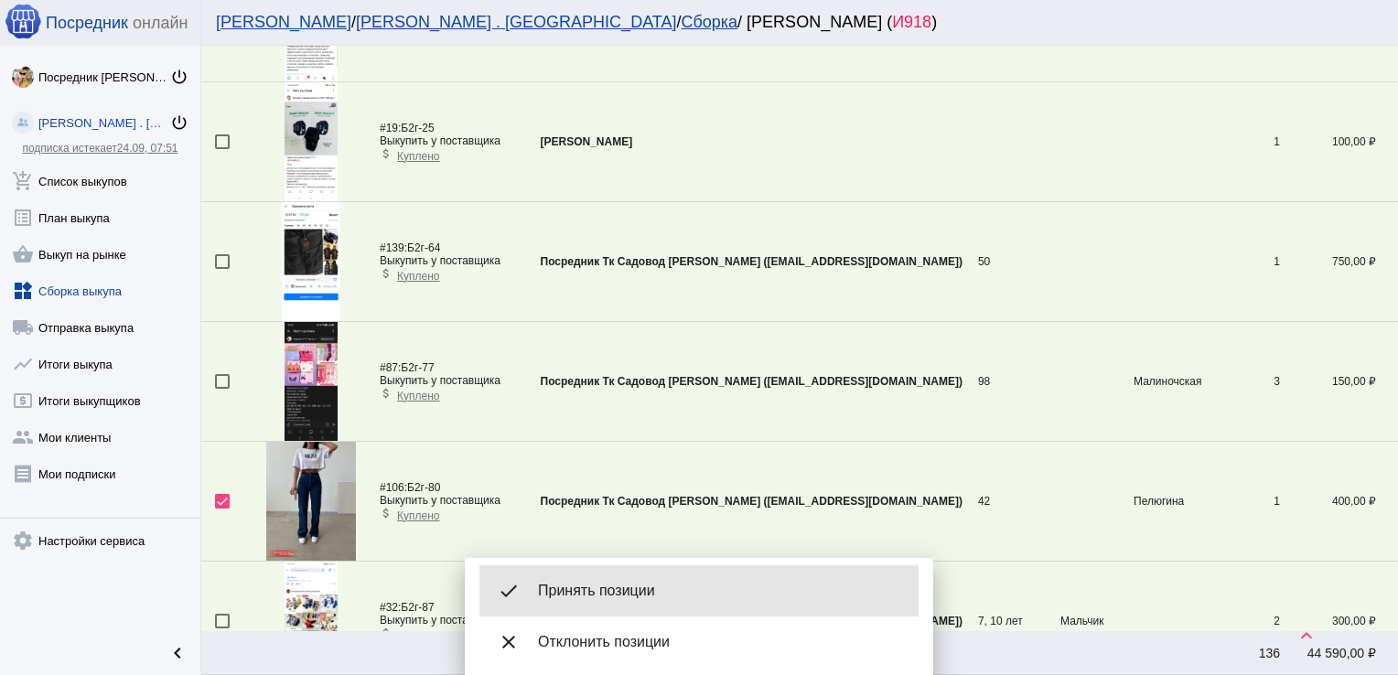
click at [629, 584] on span "Принять позиции" at bounding box center [721, 591] width 366 height 18
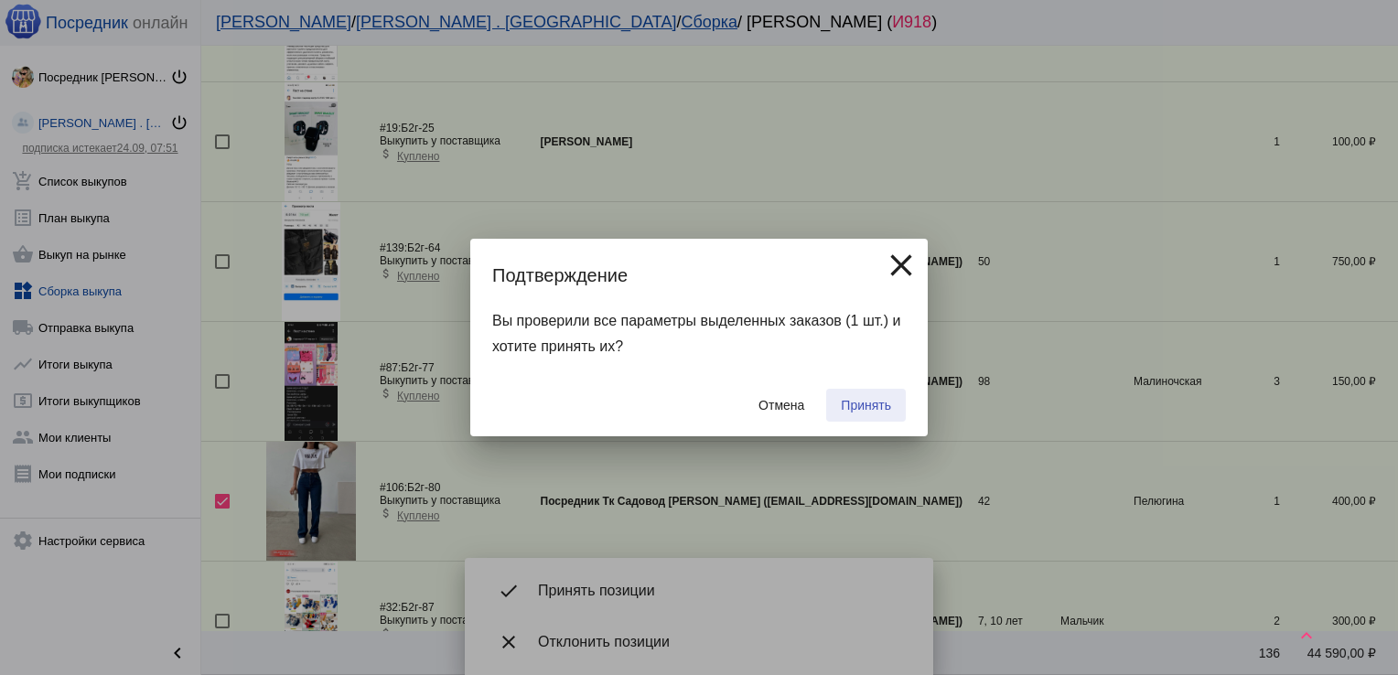
click at [864, 411] on span "Принять" at bounding box center [866, 405] width 50 height 15
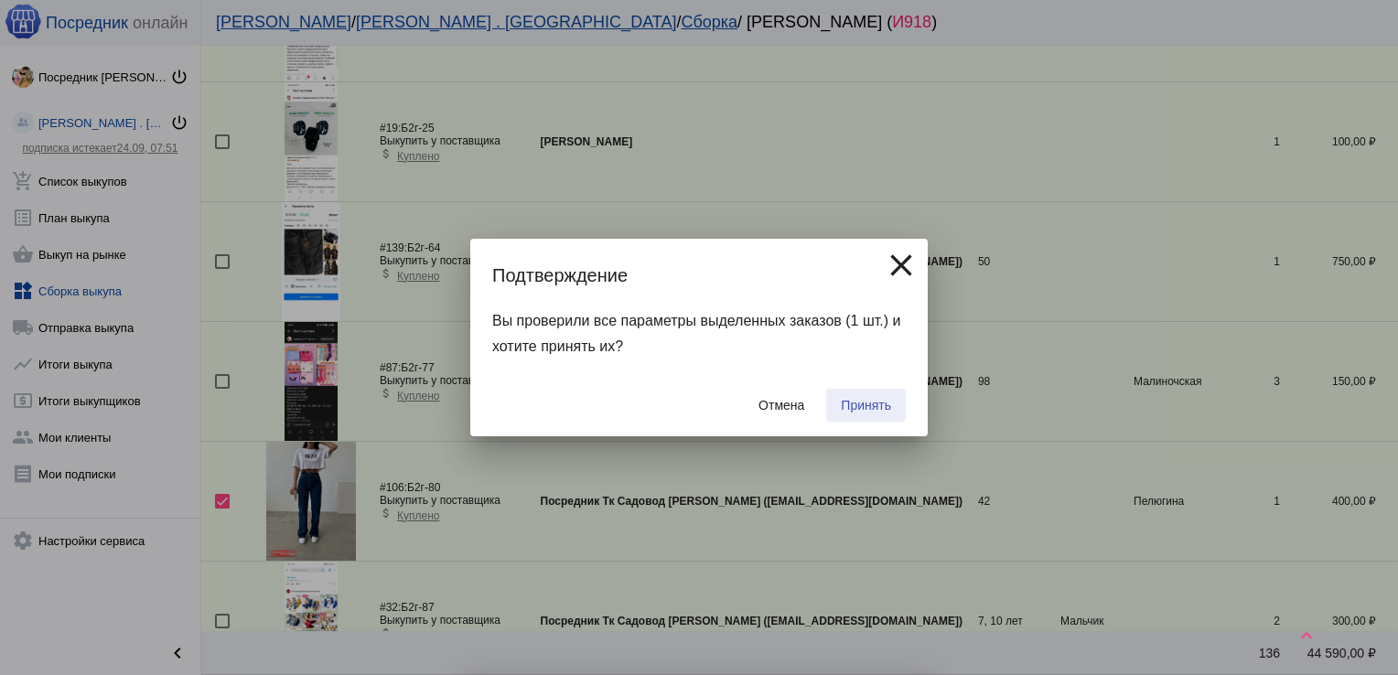
checkbox input "false"
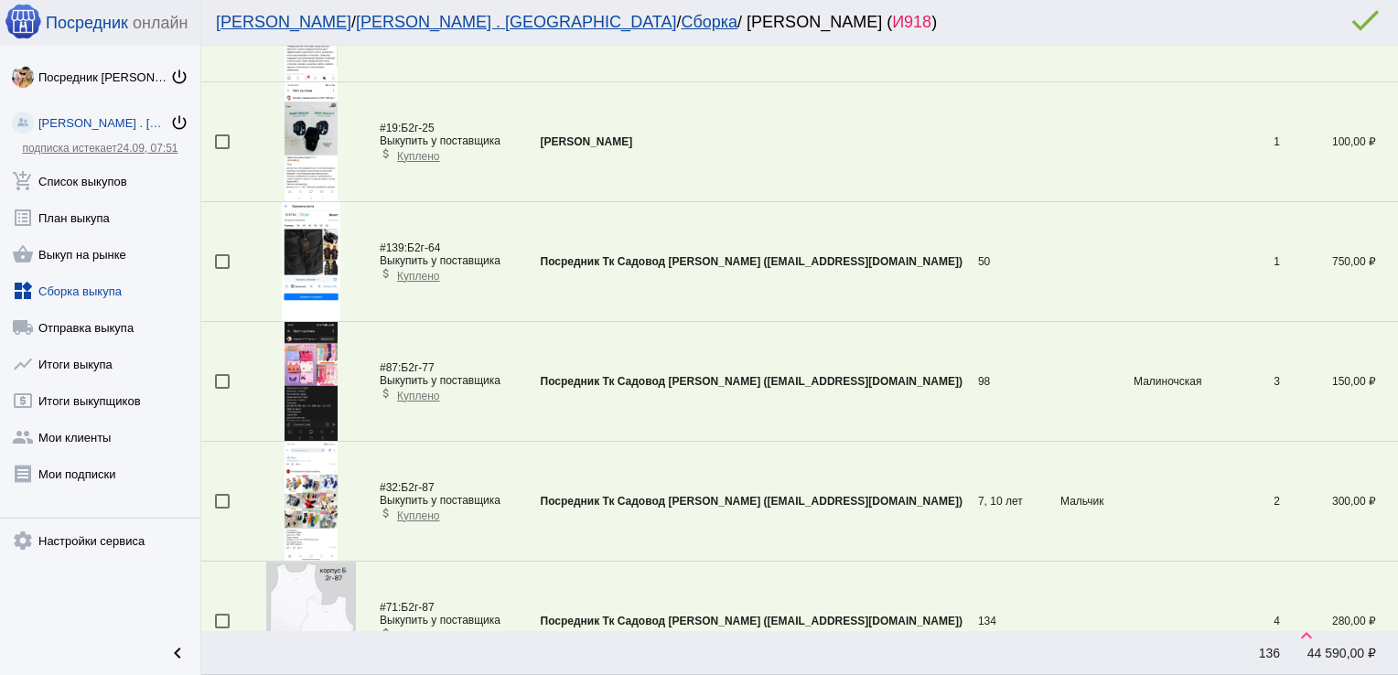
scroll to position [4013, 0]
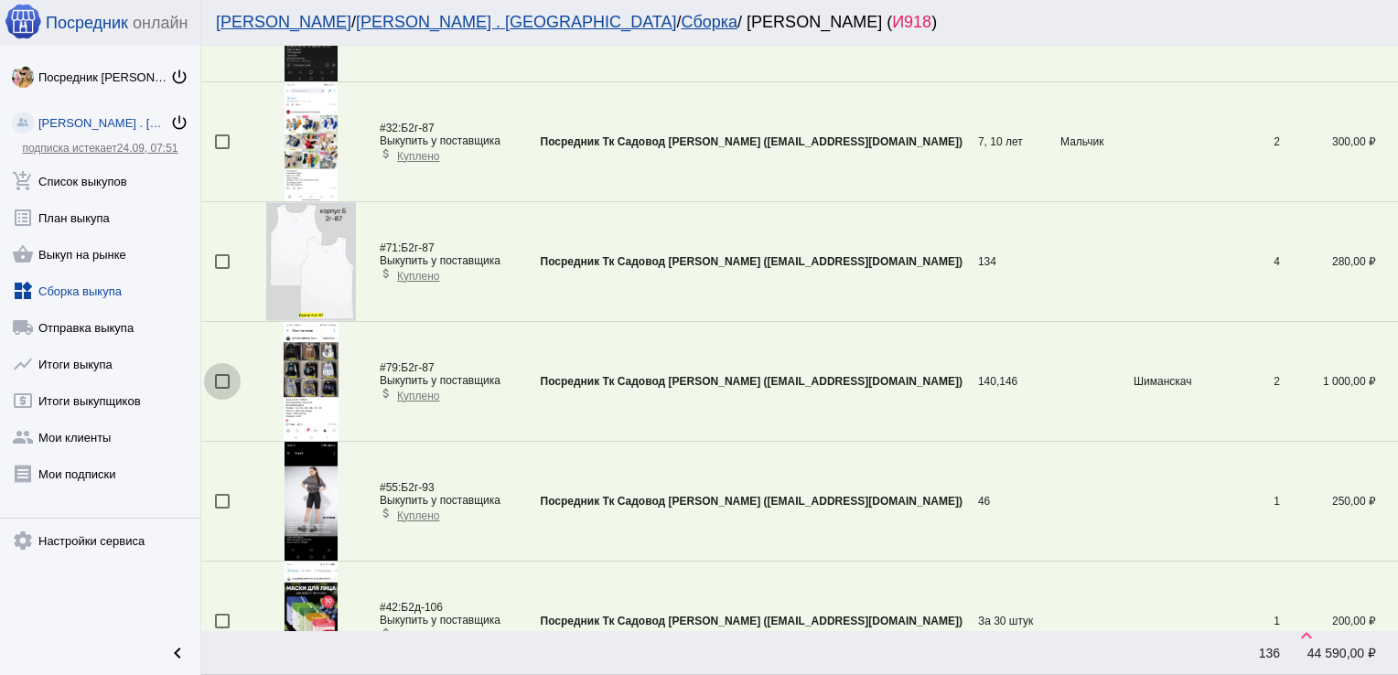
click at [217, 375] on div at bounding box center [222, 381] width 15 height 15
click at [221, 389] on input "checkbox" at bounding box center [221, 389] width 1 height 1
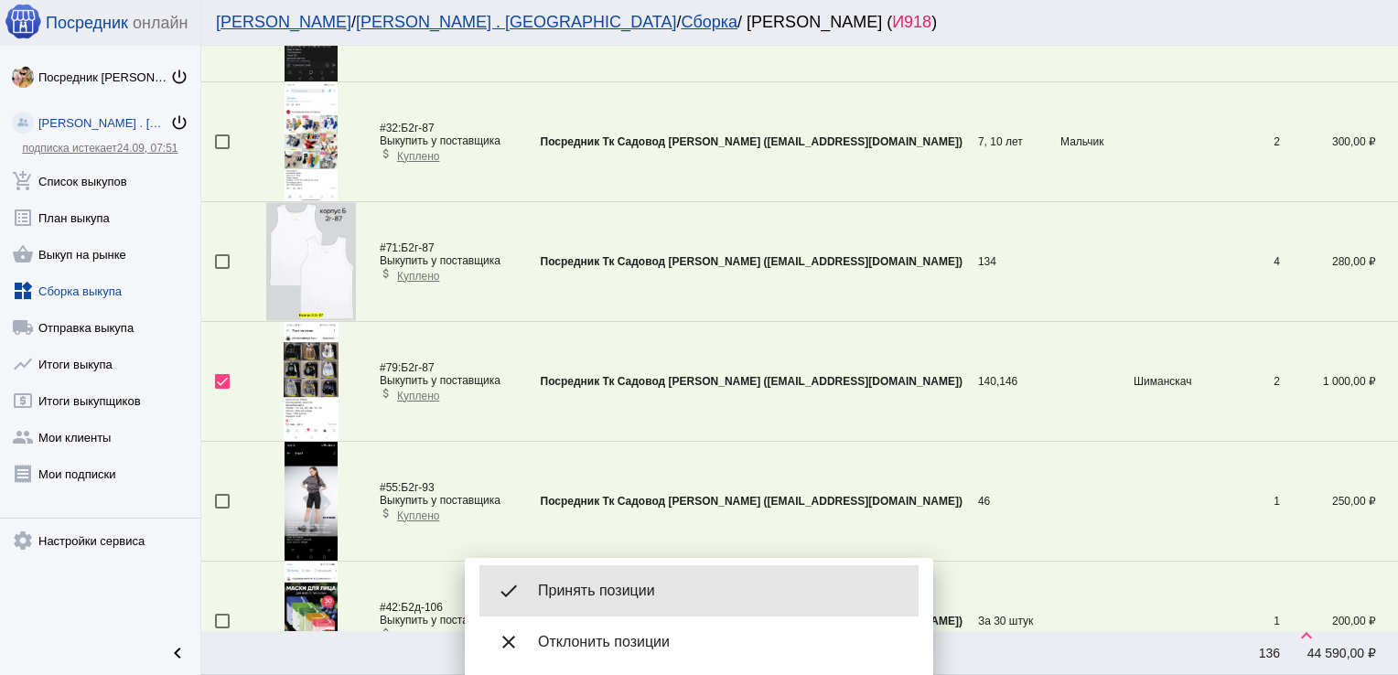
click at [600, 584] on span "Принять позиции" at bounding box center [721, 591] width 366 height 18
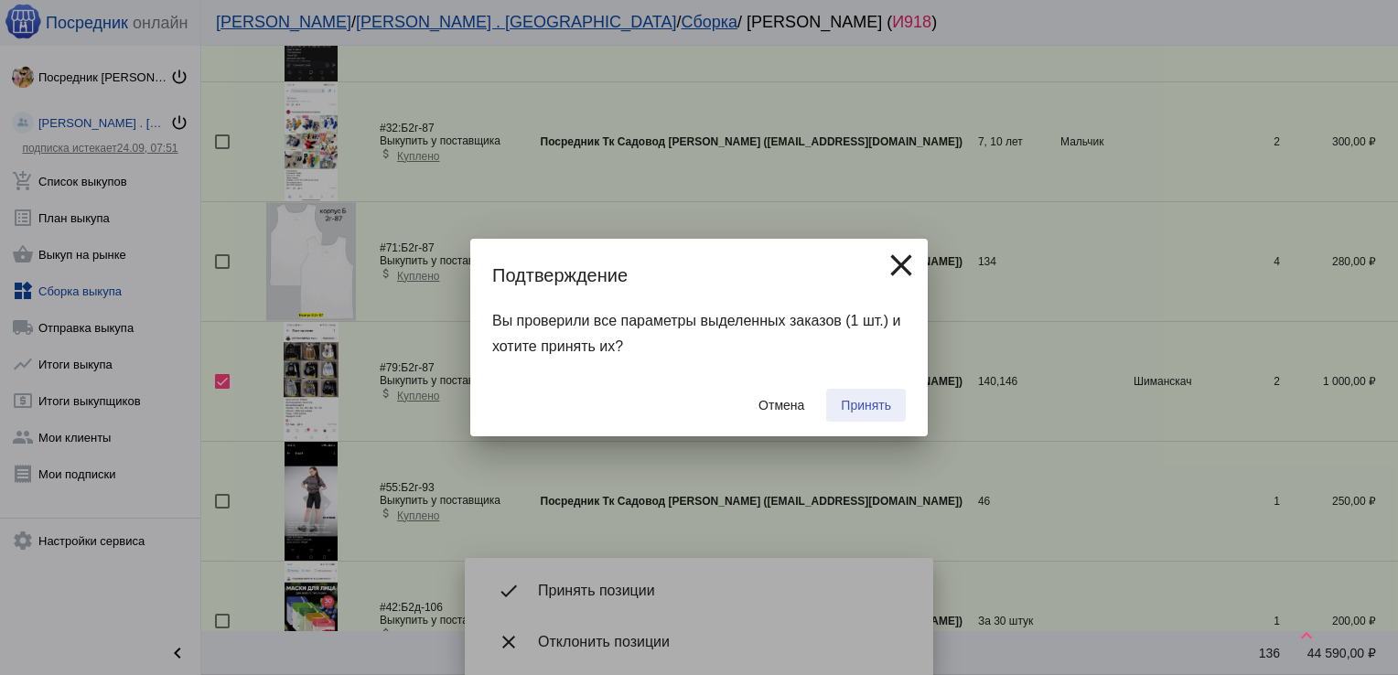
click at [876, 405] on span "Принять" at bounding box center [866, 405] width 50 height 15
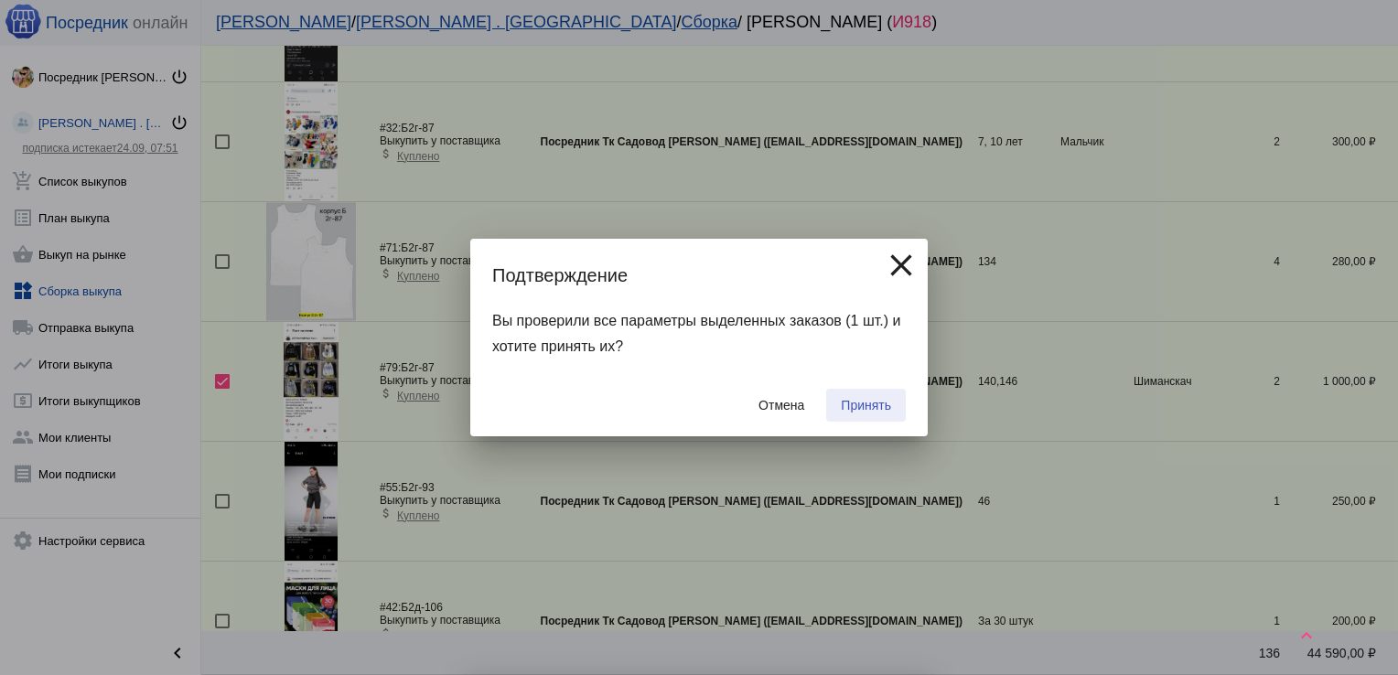
checkbox input "false"
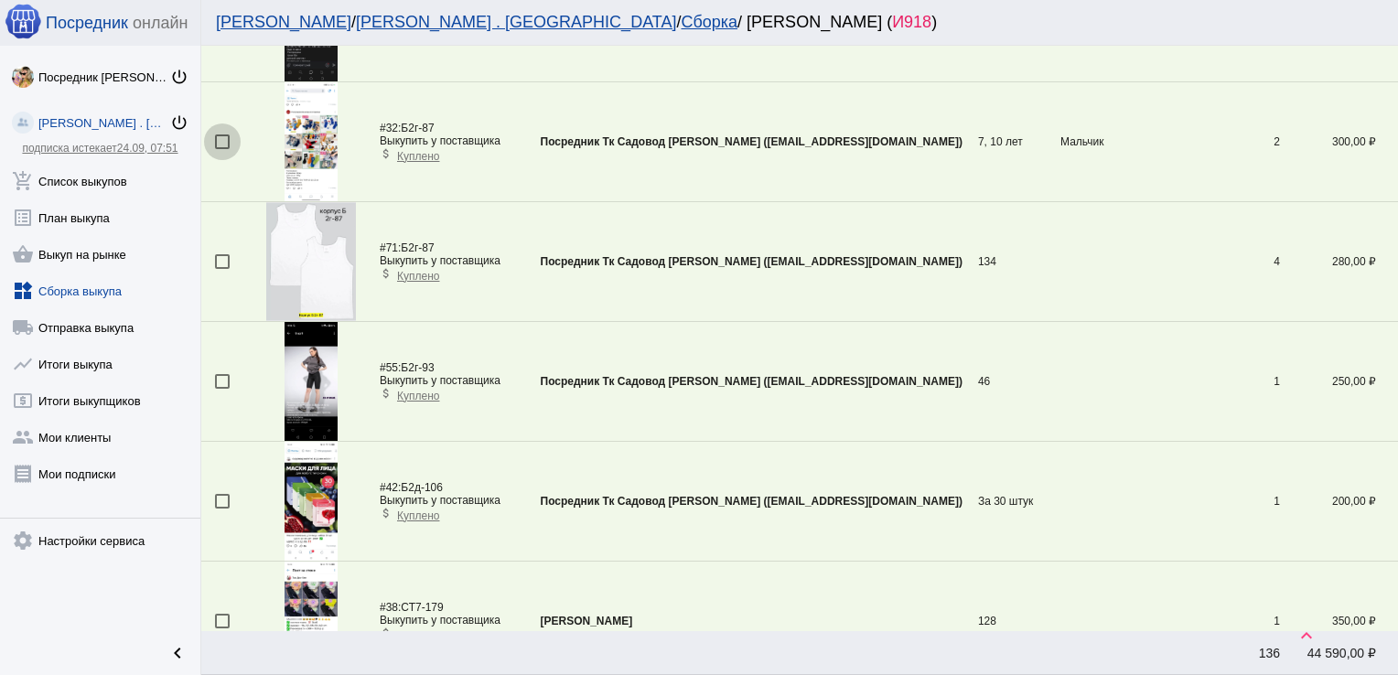
click at [220, 136] on div at bounding box center [222, 141] width 15 height 15
click at [221, 149] on input "checkbox" at bounding box center [221, 149] width 1 height 1
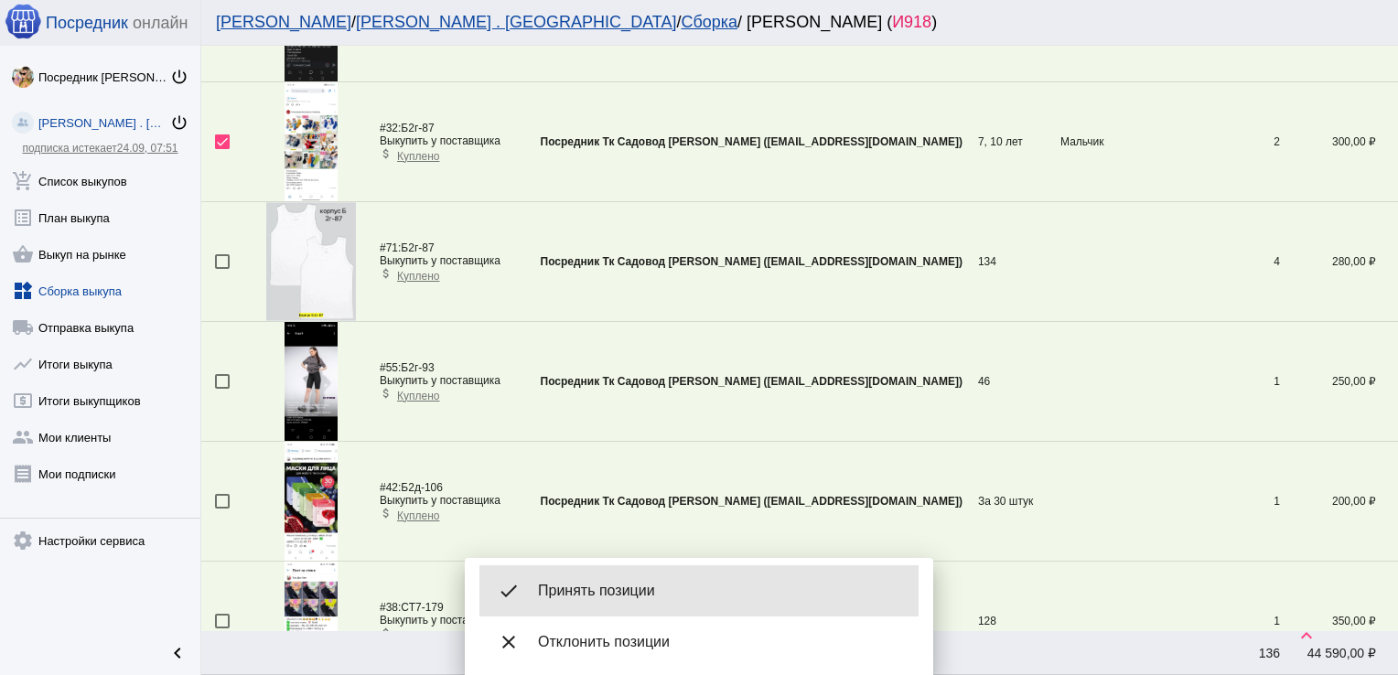
click at [643, 574] on div "done Принять позиции" at bounding box center [698, 590] width 439 height 51
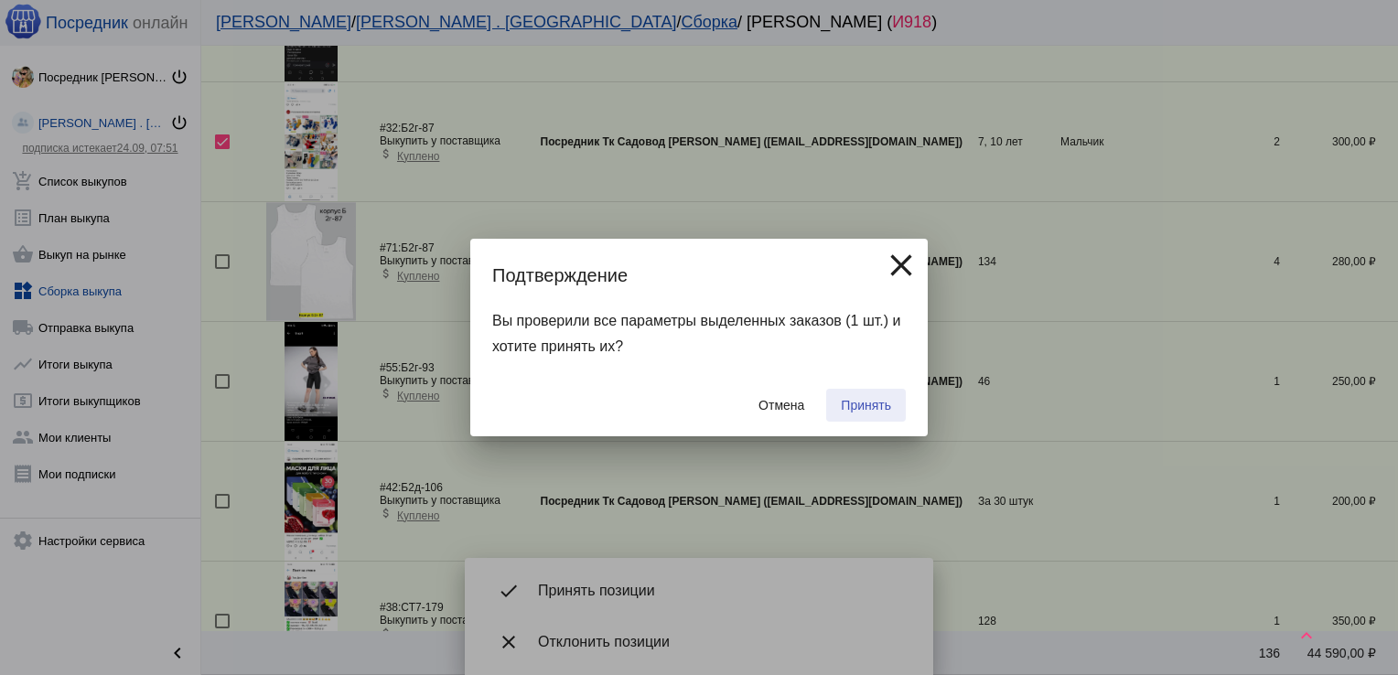
click at [861, 407] on span "Принять" at bounding box center [866, 405] width 50 height 15
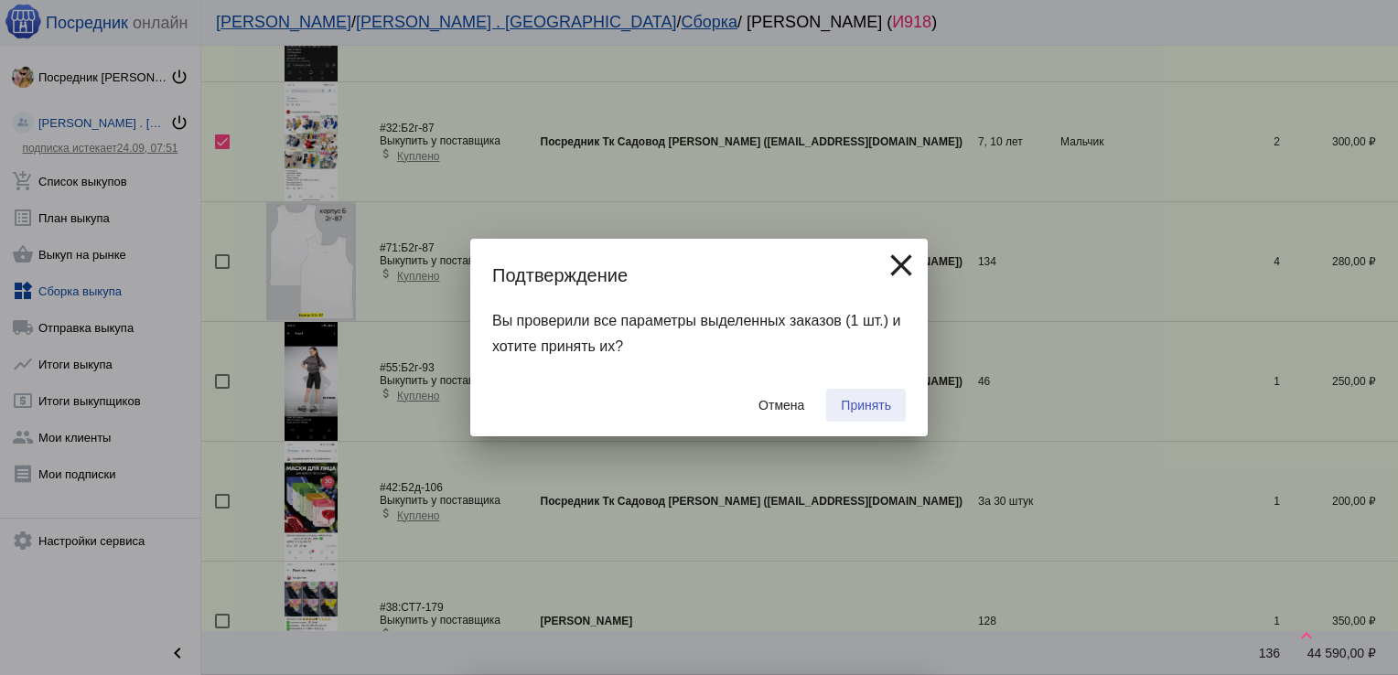
checkbox input "false"
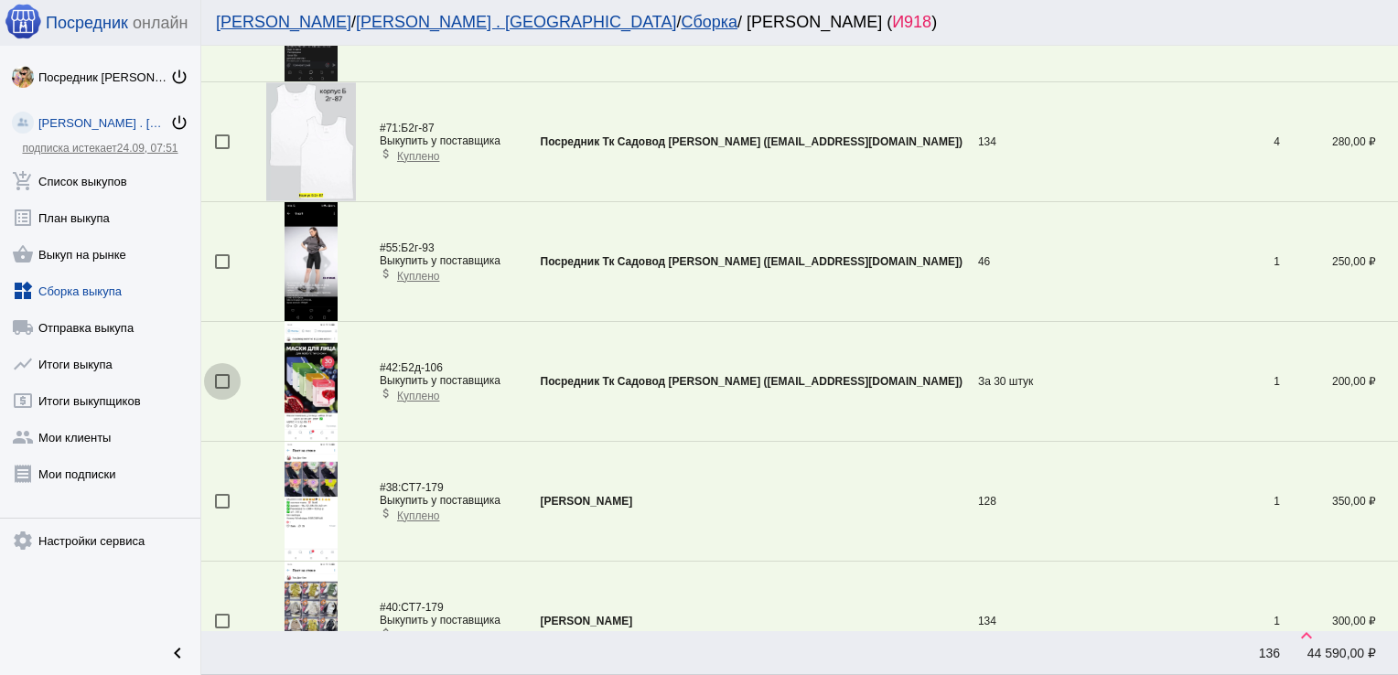
click at [224, 374] on div at bounding box center [222, 381] width 15 height 15
click at [222, 389] on input "checkbox" at bounding box center [221, 389] width 1 height 1
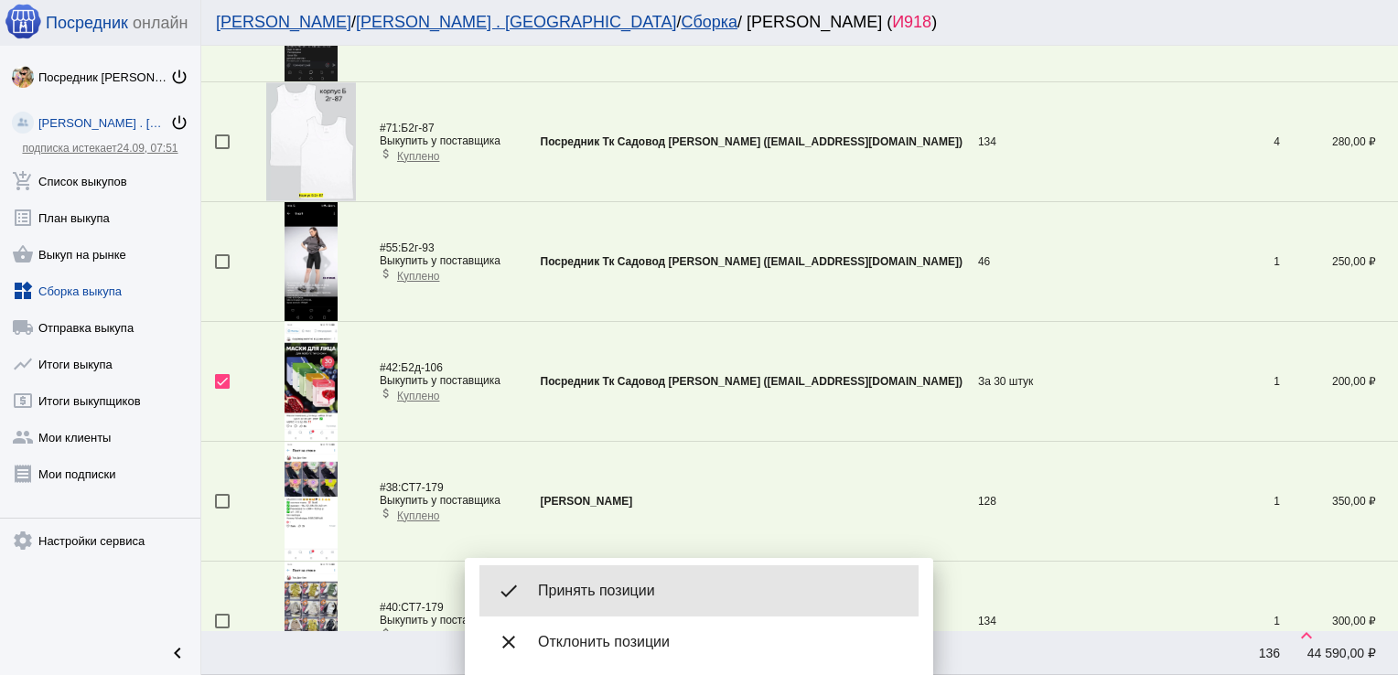
click at [626, 586] on span "Принять позиции" at bounding box center [721, 591] width 366 height 18
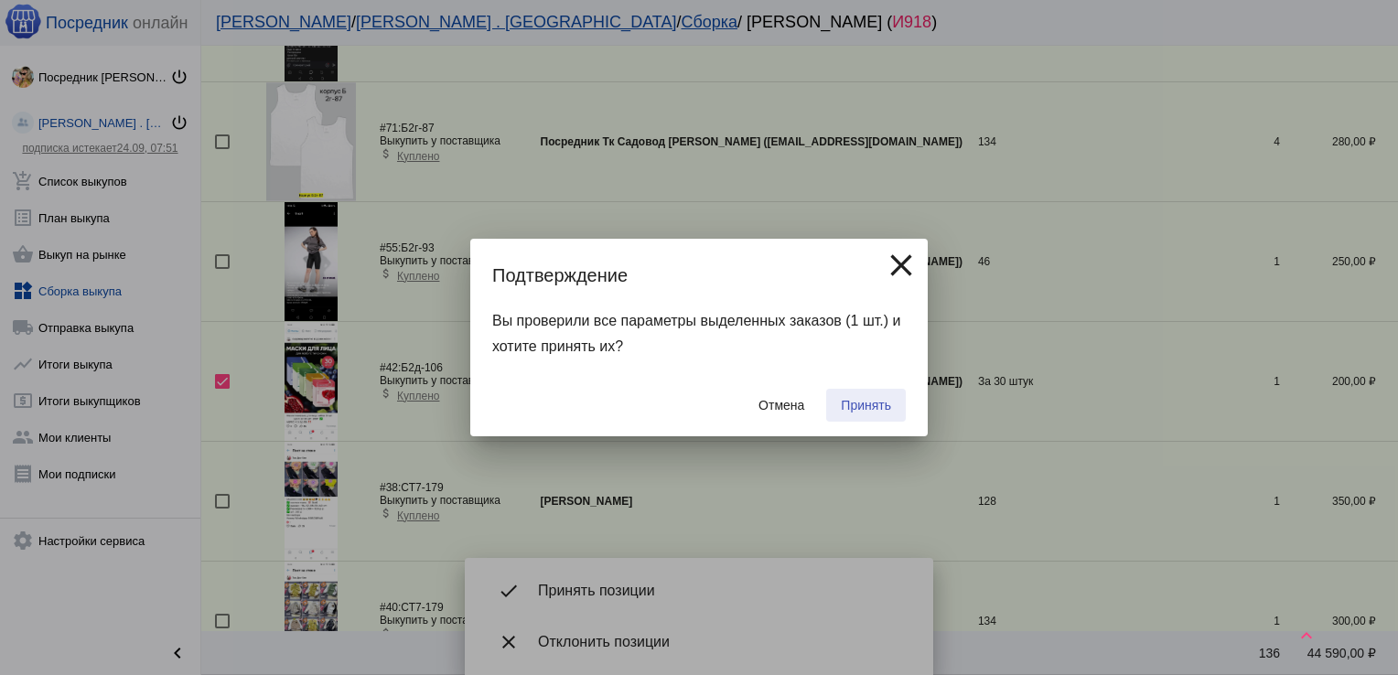
click at [875, 402] on span "Принять" at bounding box center [866, 405] width 50 height 15
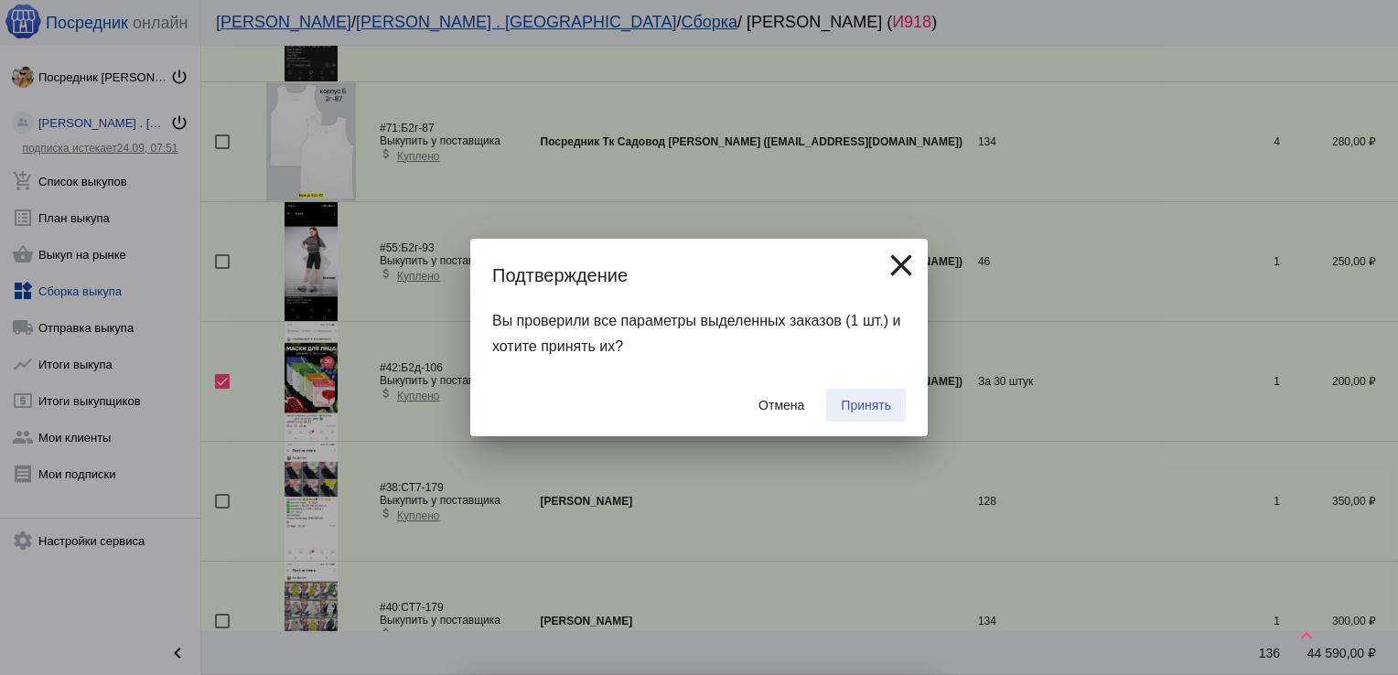
checkbox input "false"
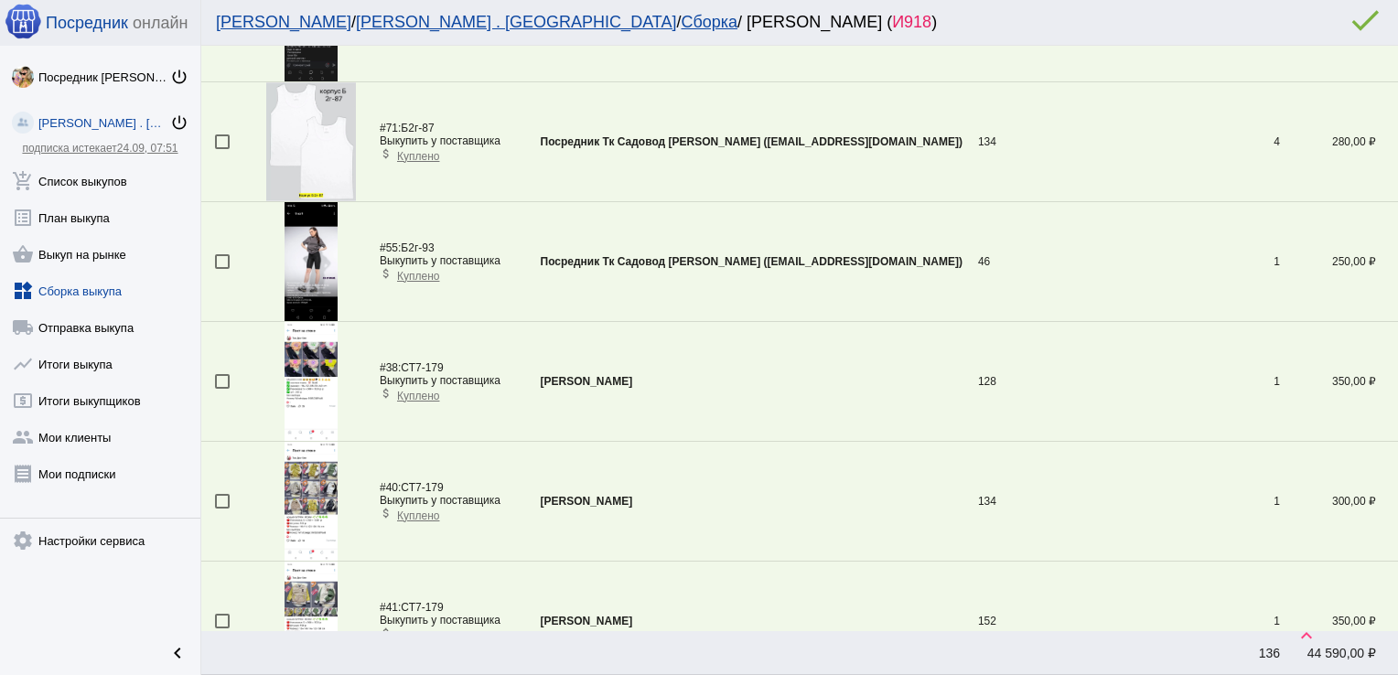
scroll to position [4434, 0]
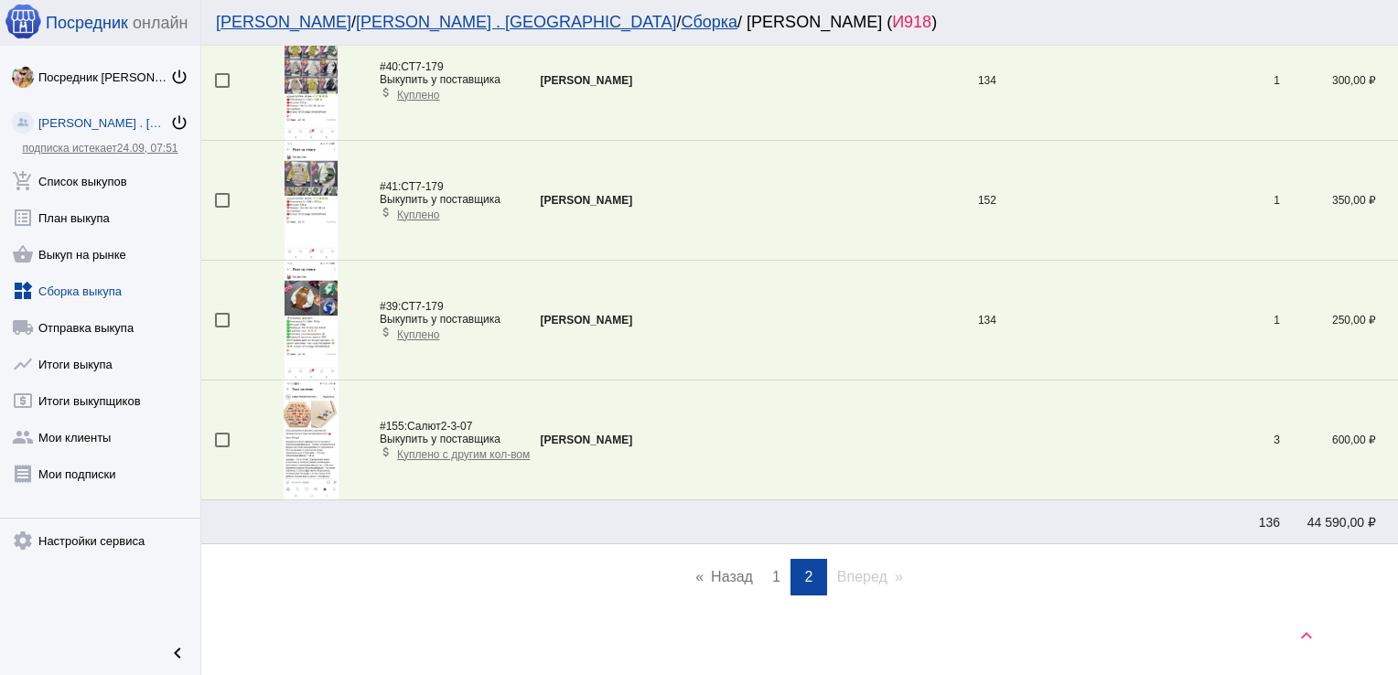
click at [763, 559] on link "page 1" at bounding box center [776, 577] width 27 height 37
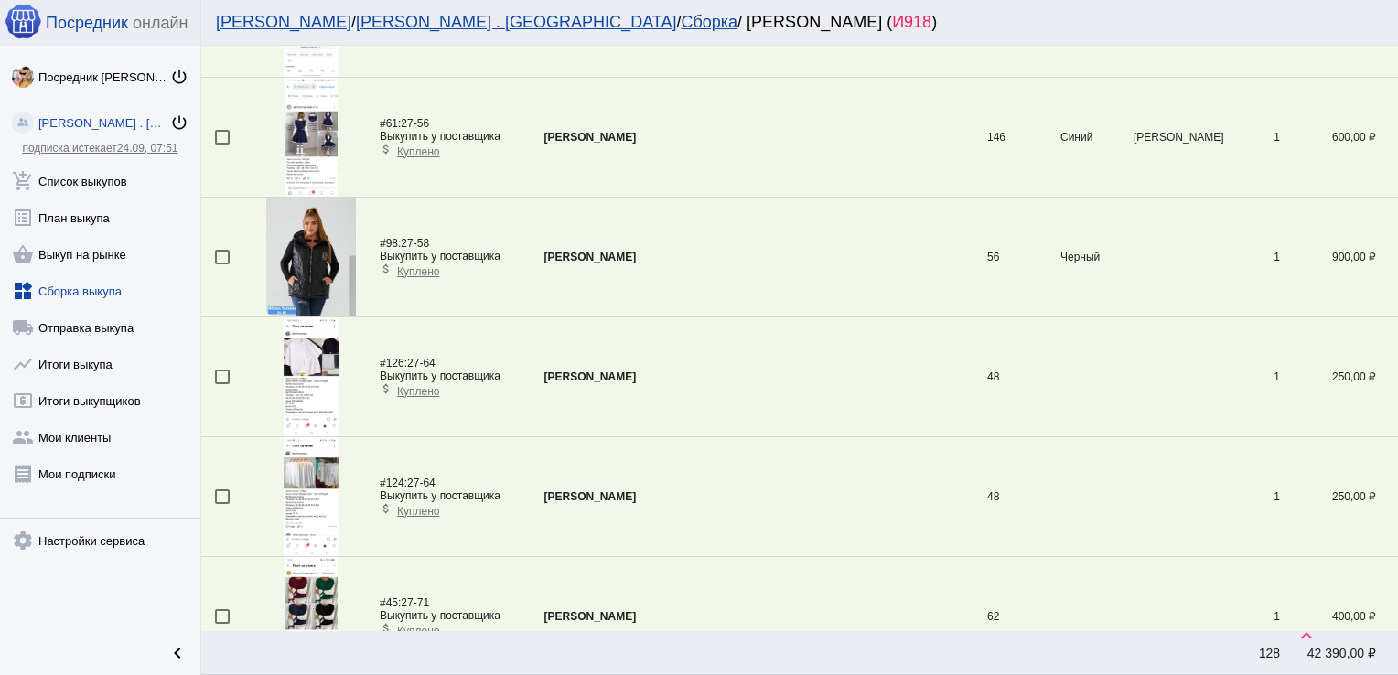
scroll to position [2935, 0]
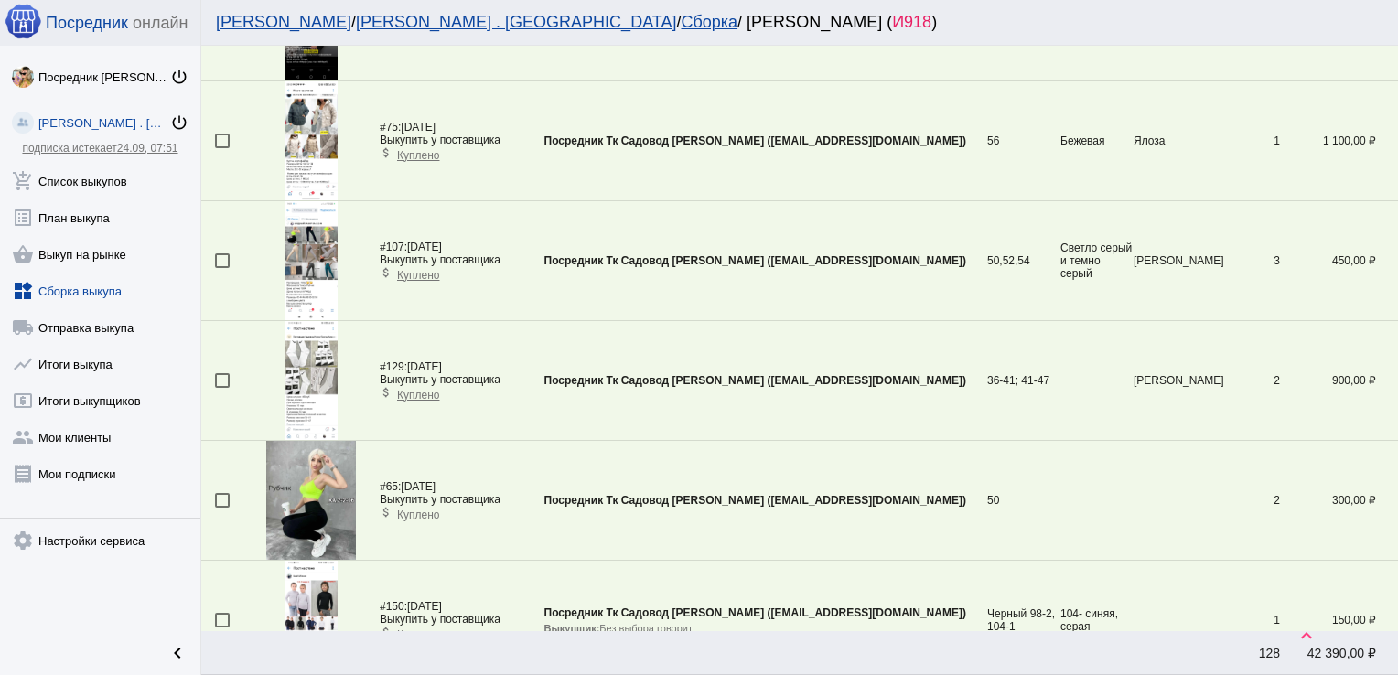
click at [212, 375] on td at bounding box center [226, 381] width 50 height 120
click at [231, 375] on mat-checkbox at bounding box center [233, 380] width 37 height 15
click at [223, 374] on div at bounding box center [222, 380] width 15 height 15
click at [222, 388] on input "checkbox" at bounding box center [221, 388] width 1 height 1
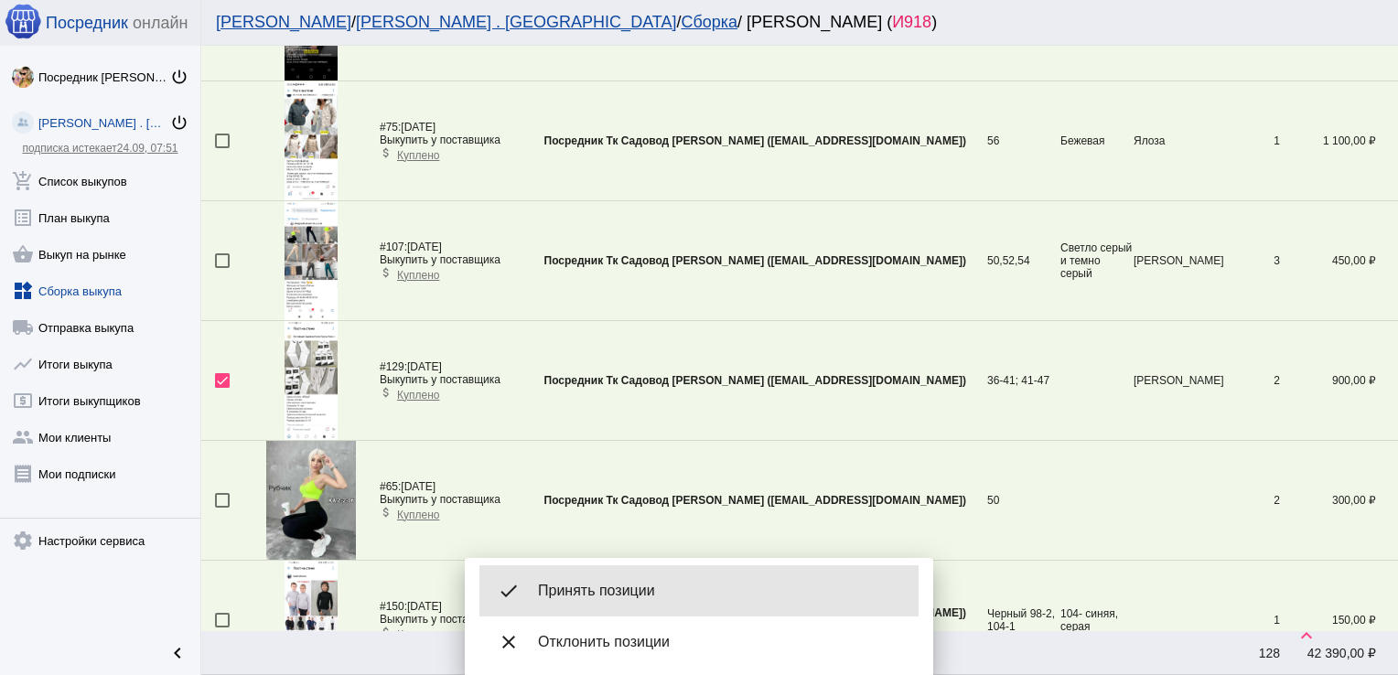
click at [584, 608] on div "done Принять позиции" at bounding box center [698, 590] width 439 height 51
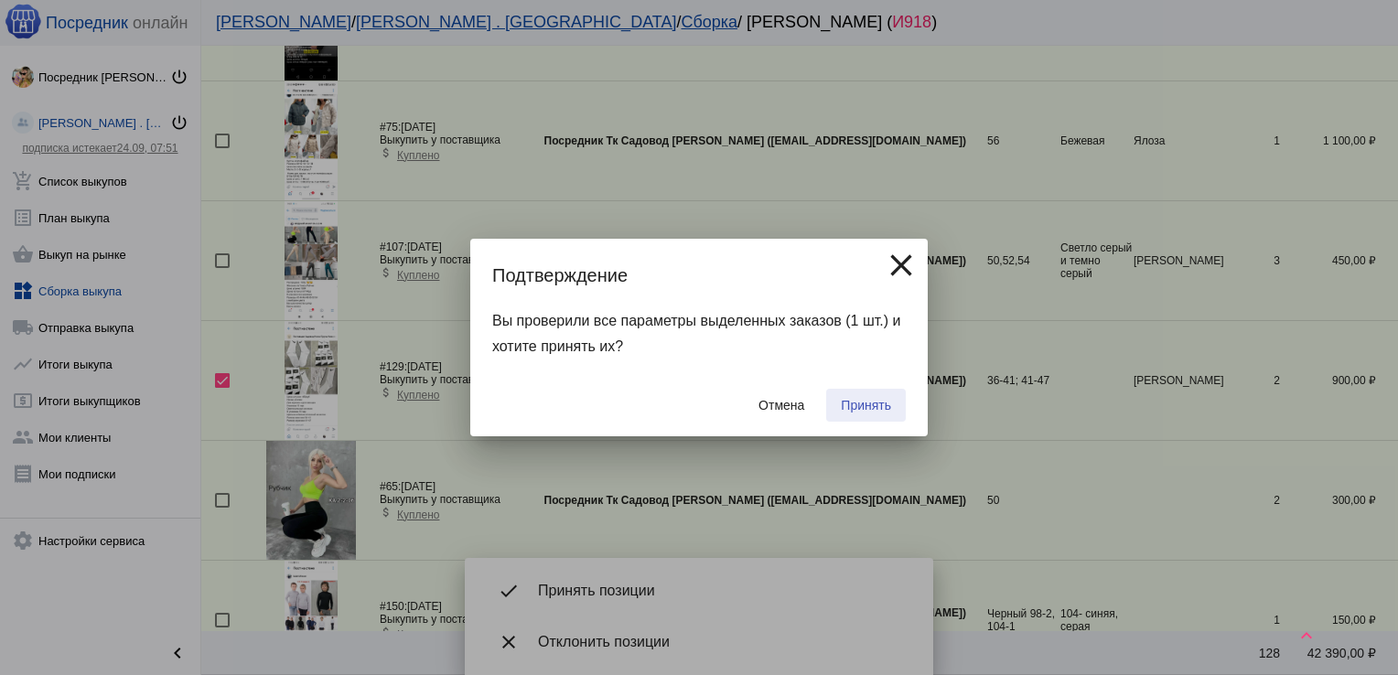
click at [878, 403] on span "Принять" at bounding box center [866, 405] width 50 height 15
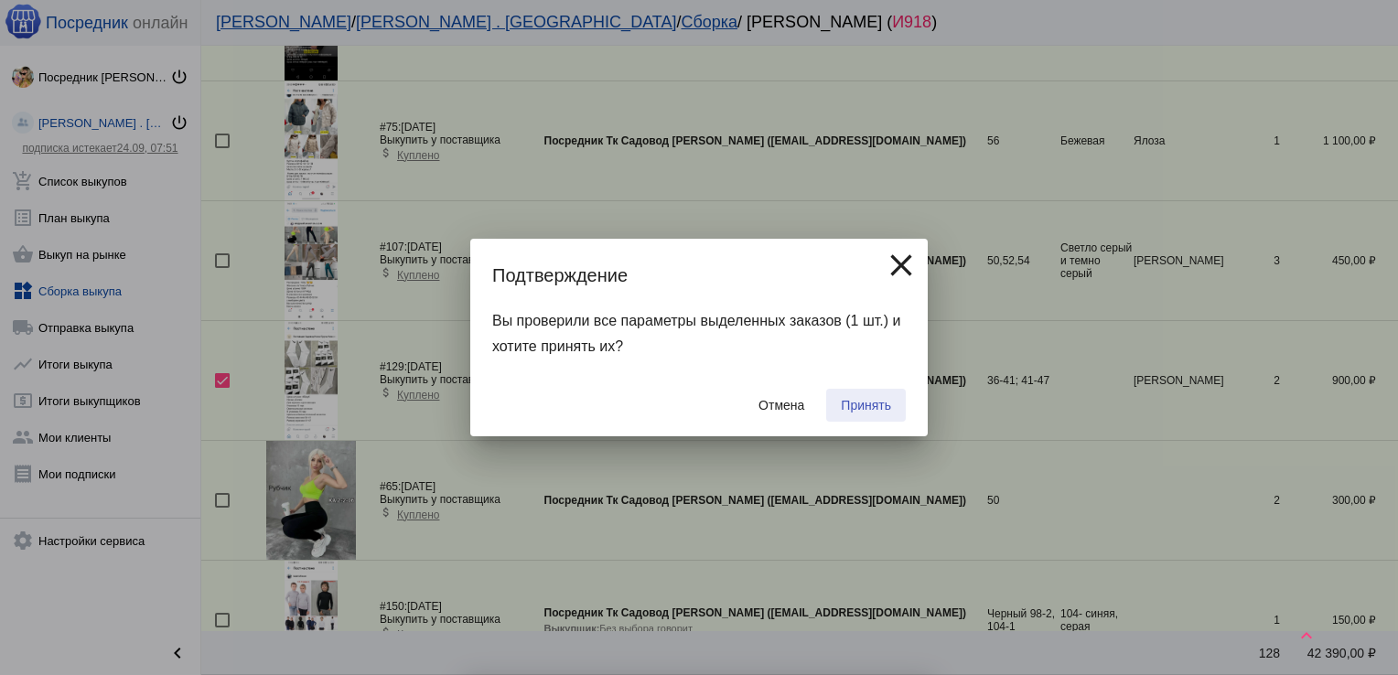
checkbox input "false"
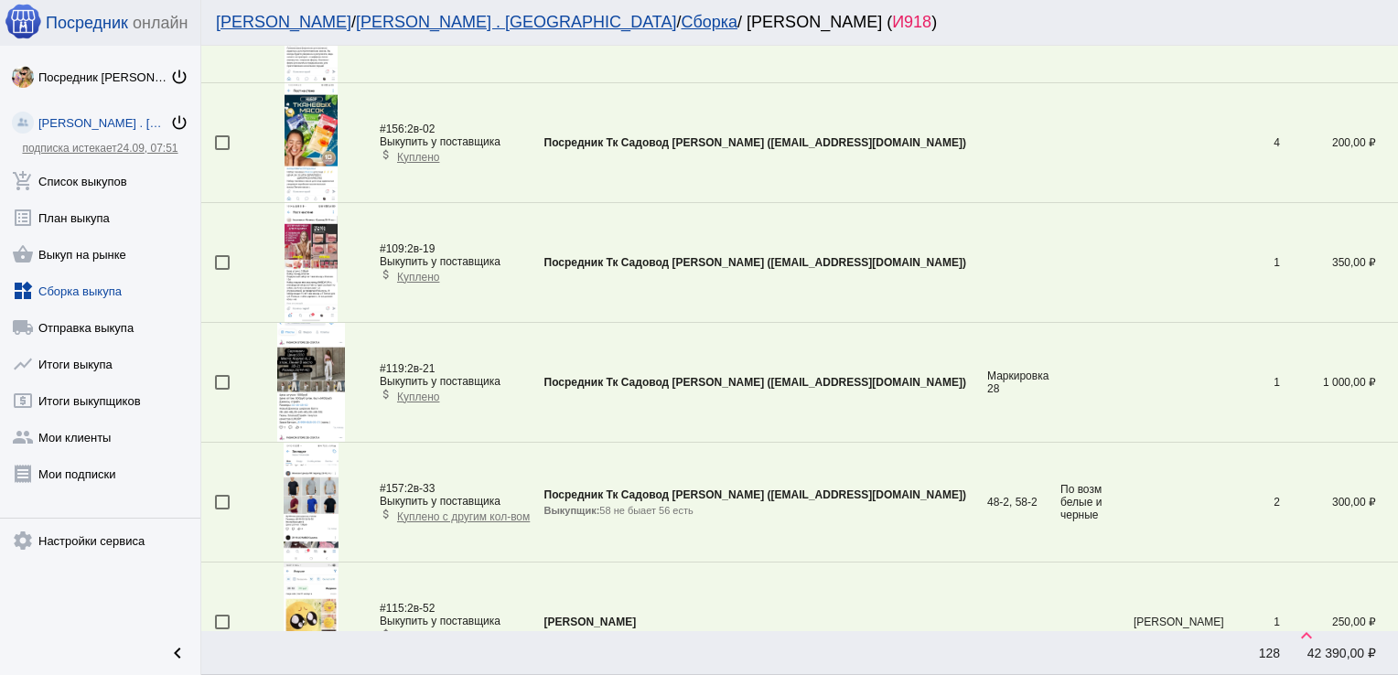
scroll to position [184, 0]
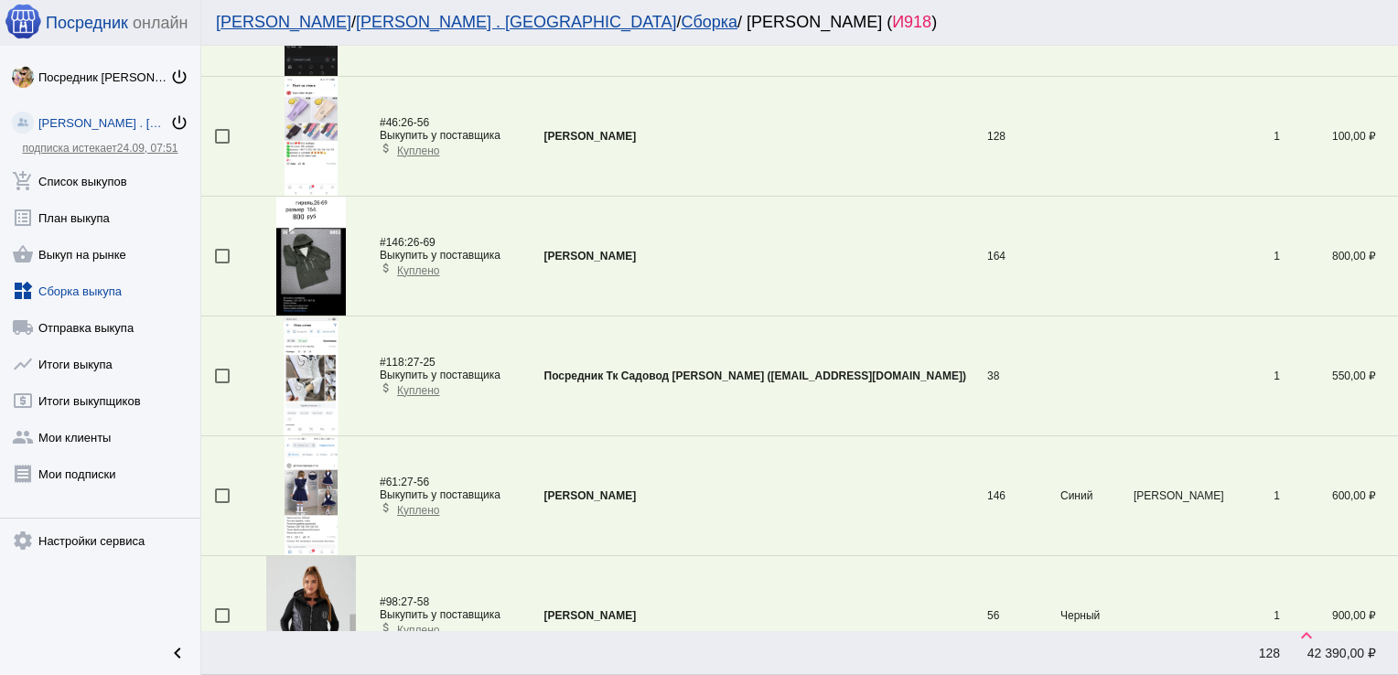
click at [224, 372] on td at bounding box center [226, 376] width 50 height 120
click at [224, 372] on div at bounding box center [222, 376] width 15 height 15
click at [222, 383] on input "checkbox" at bounding box center [221, 383] width 1 height 1
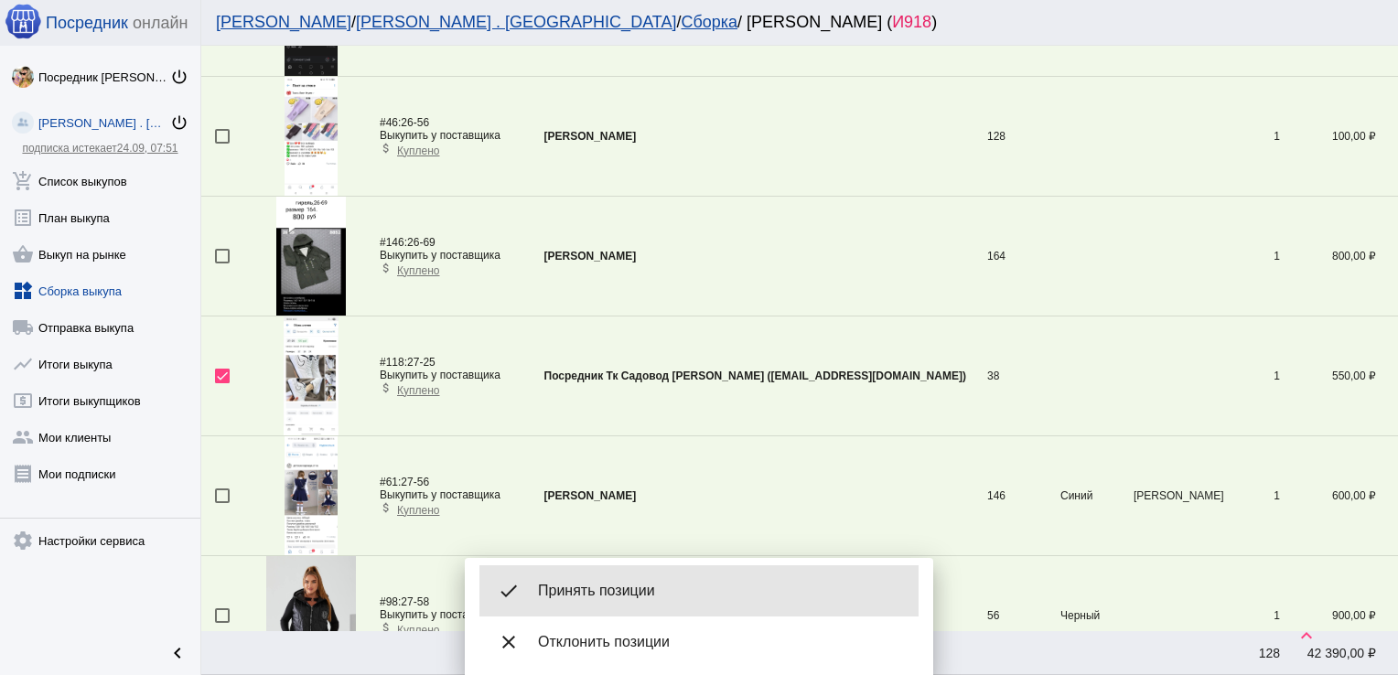
click at [608, 578] on div "done Принять позиции" at bounding box center [698, 590] width 439 height 51
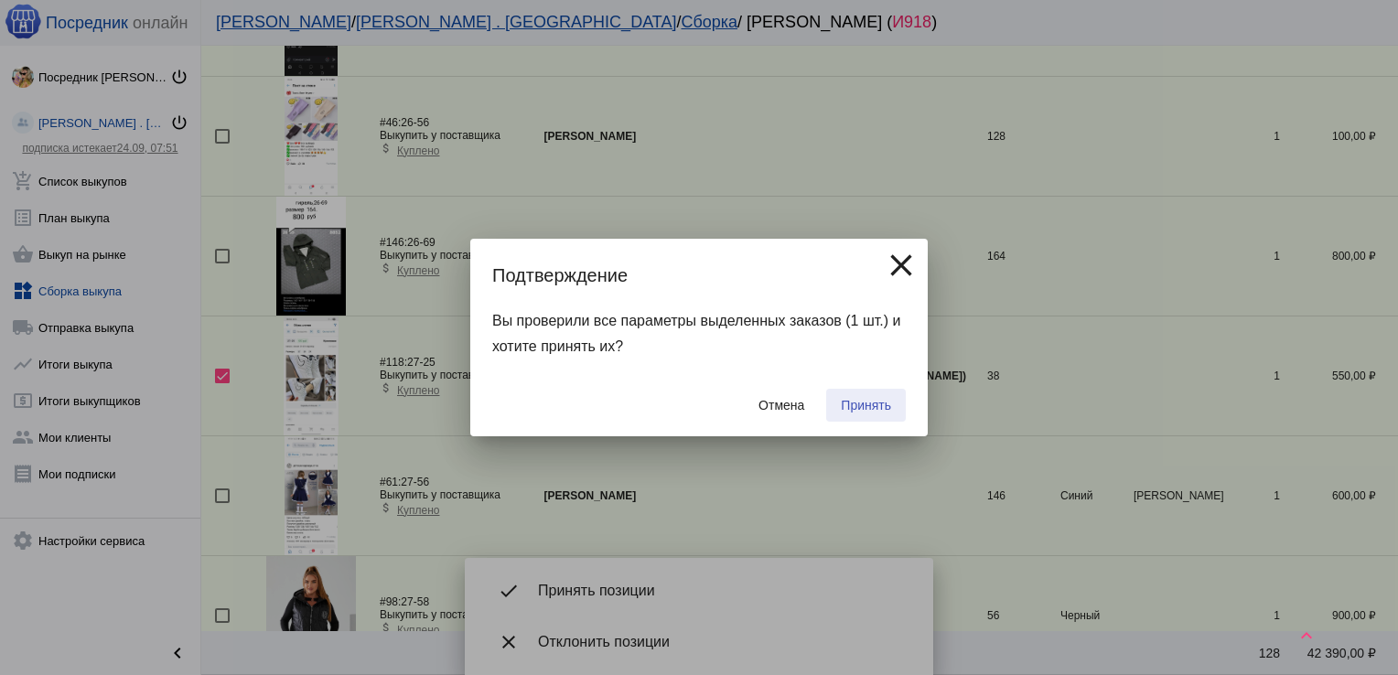
click at [874, 402] on span "Принять" at bounding box center [866, 405] width 50 height 15
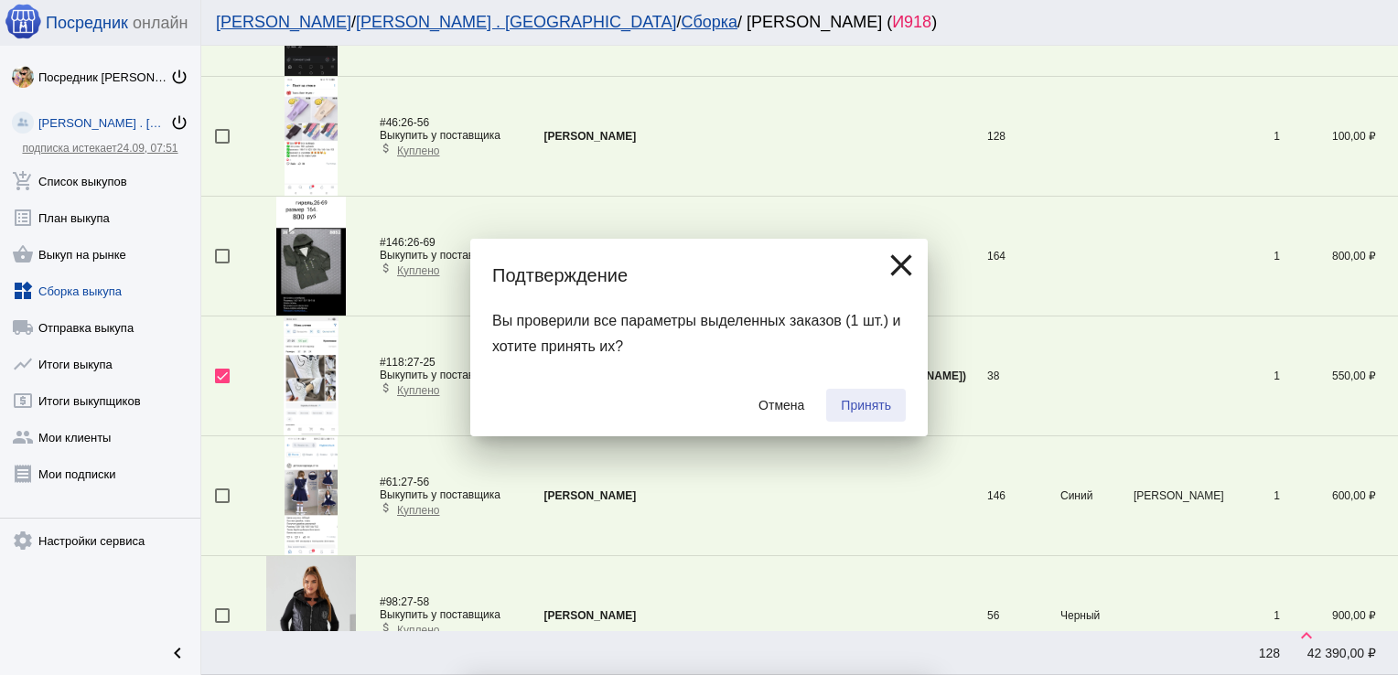
checkbox input "false"
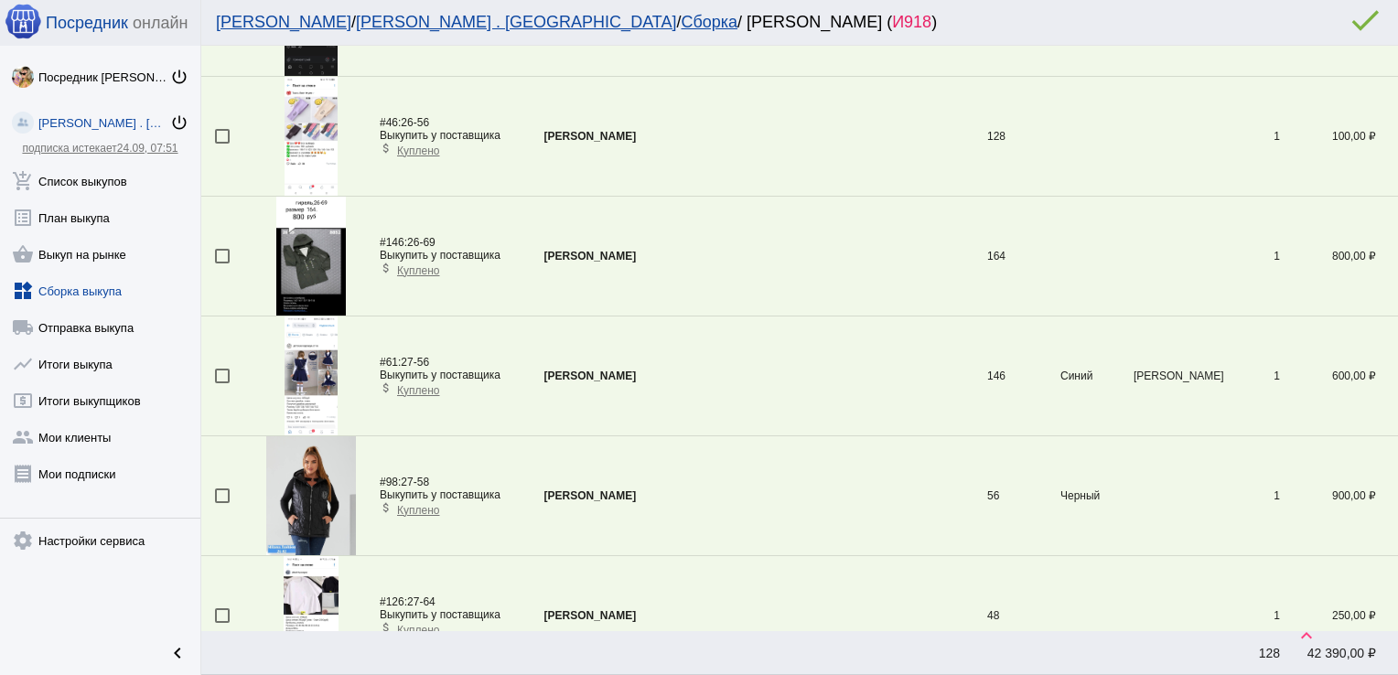
scroll to position [5630, 0]
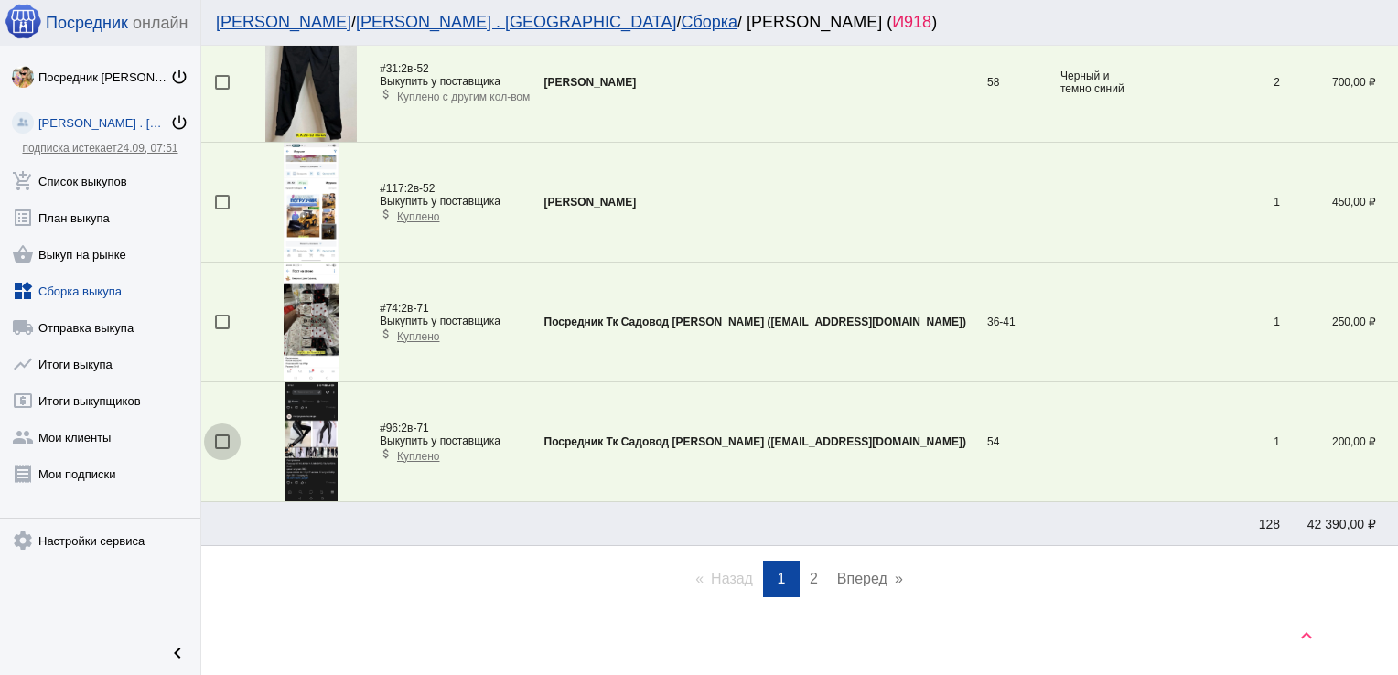
click at [220, 434] on div at bounding box center [222, 441] width 15 height 15
click at [221, 449] on input "checkbox" at bounding box center [221, 449] width 1 height 1
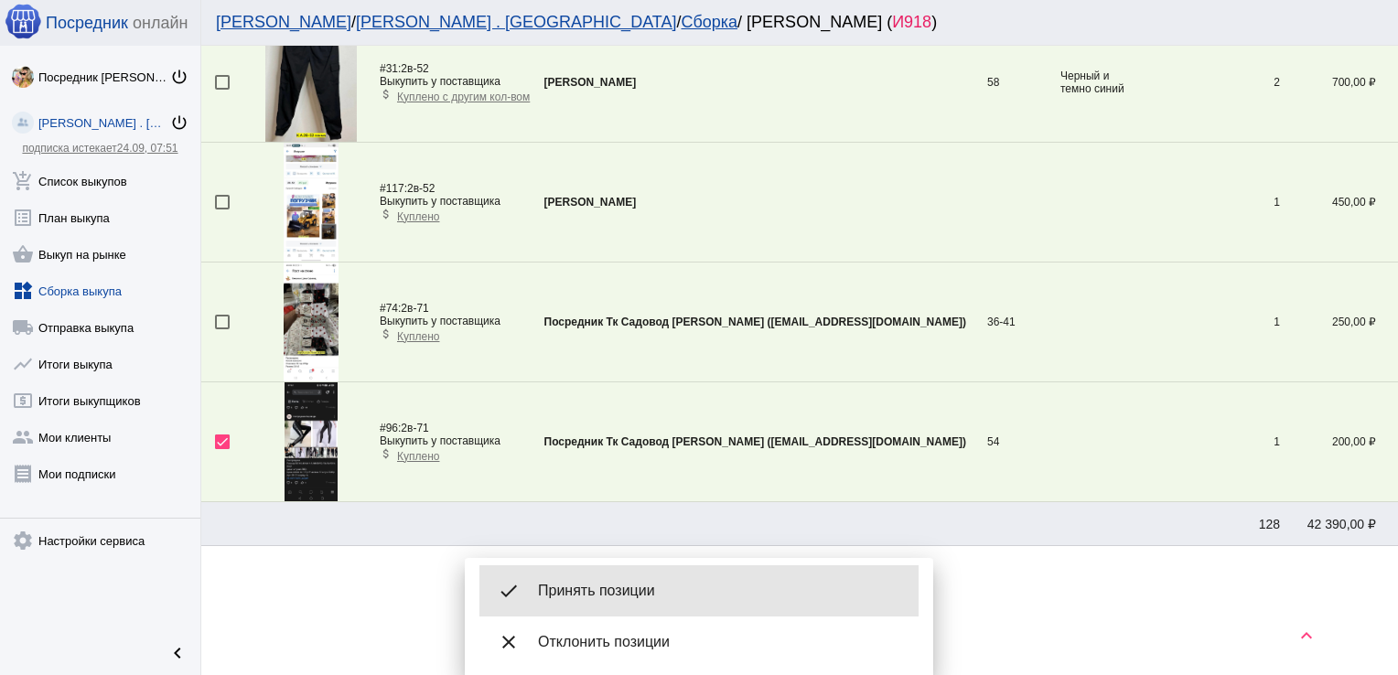
click at [611, 584] on span "Принять позиции" at bounding box center [721, 591] width 366 height 18
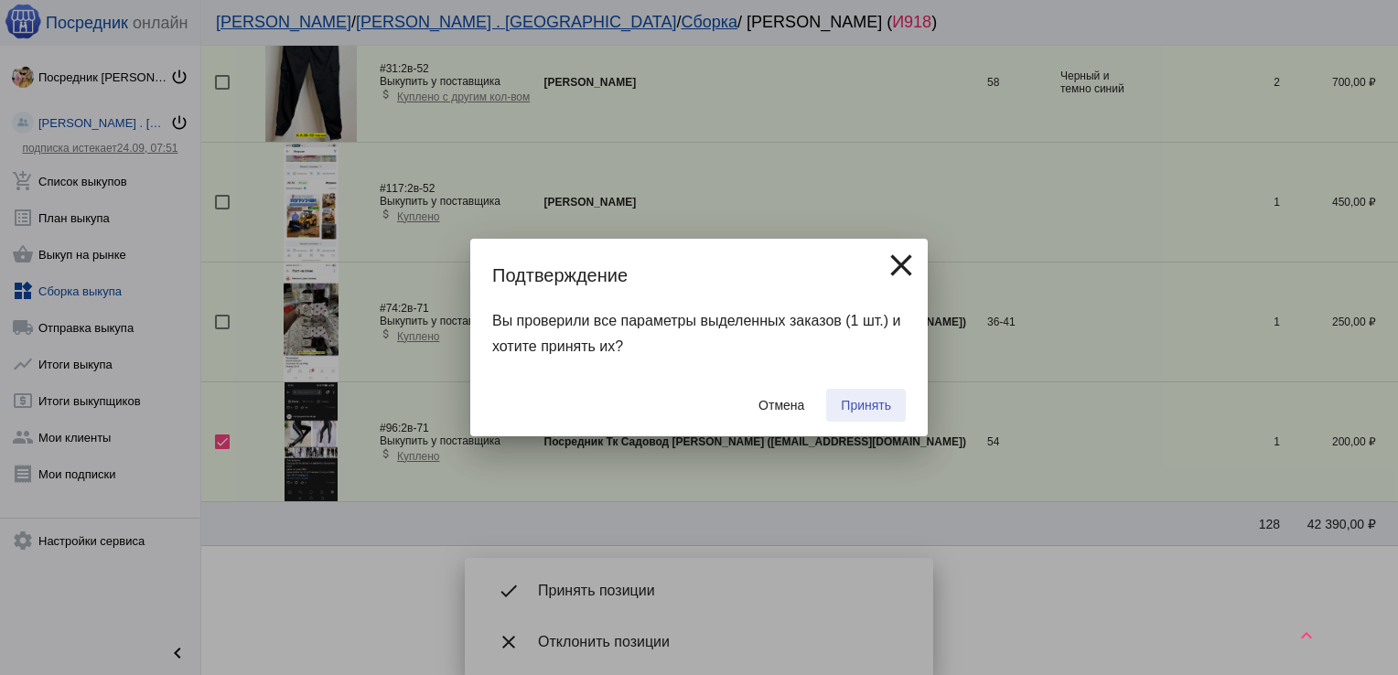
click at [867, 402] on span "Принять" at bounding box center [866, 405] width 50 height 15
checkbox input "false"
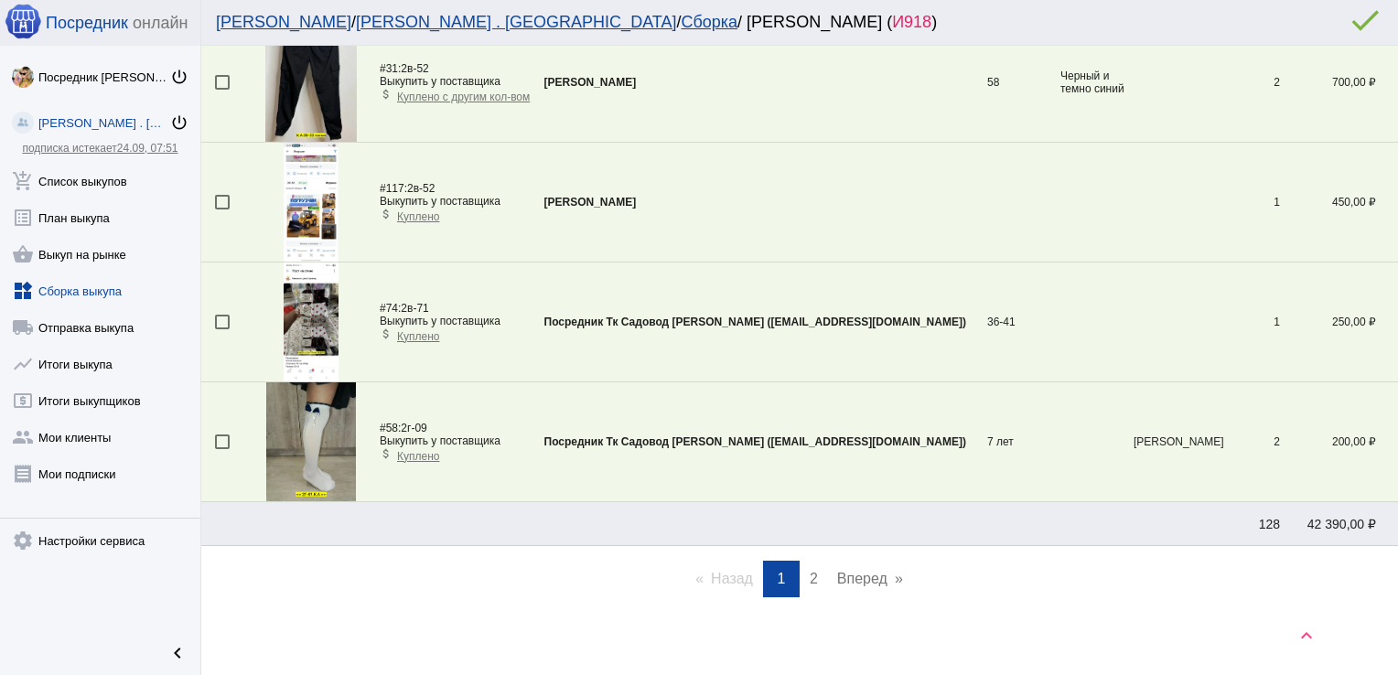
scroll to position [2816, 0]
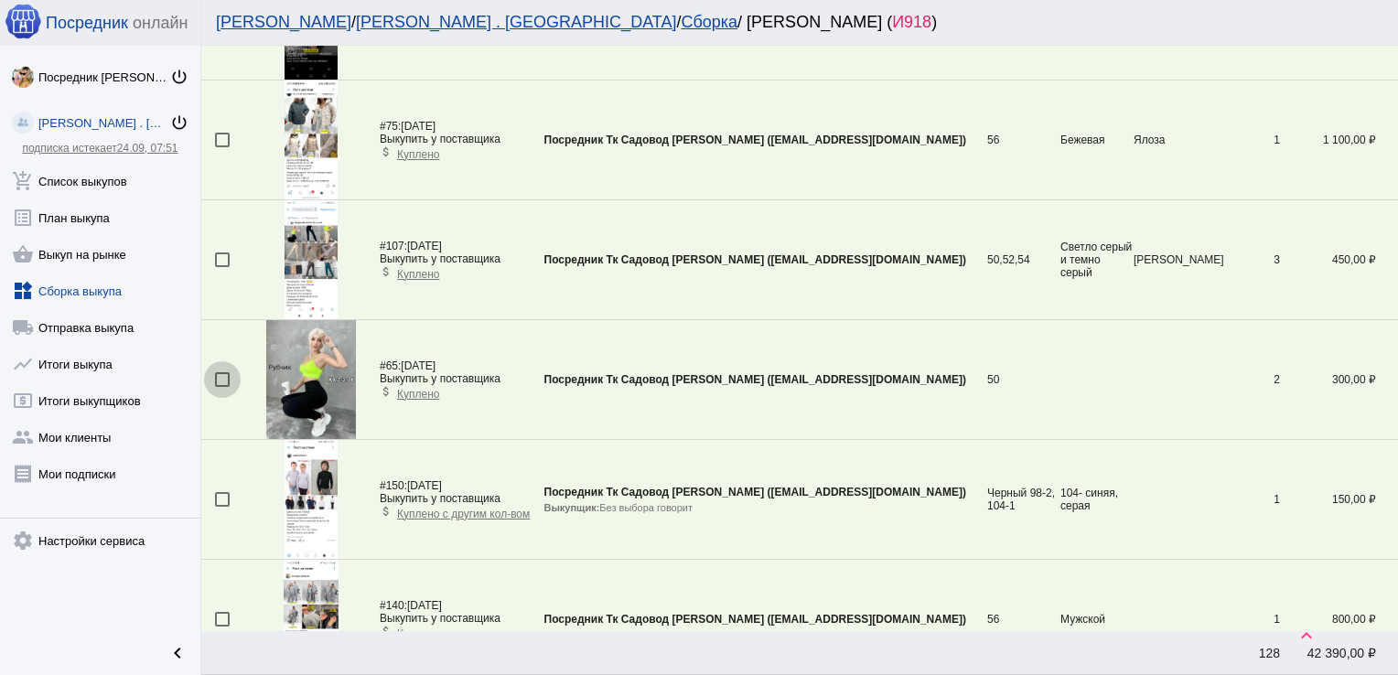
click at [221, 372] on div at bounding box center [222, 379] width 15 height 15
click at [221, 387] on input "checkbox" at bounding box center [221, 387] width 1 height 1
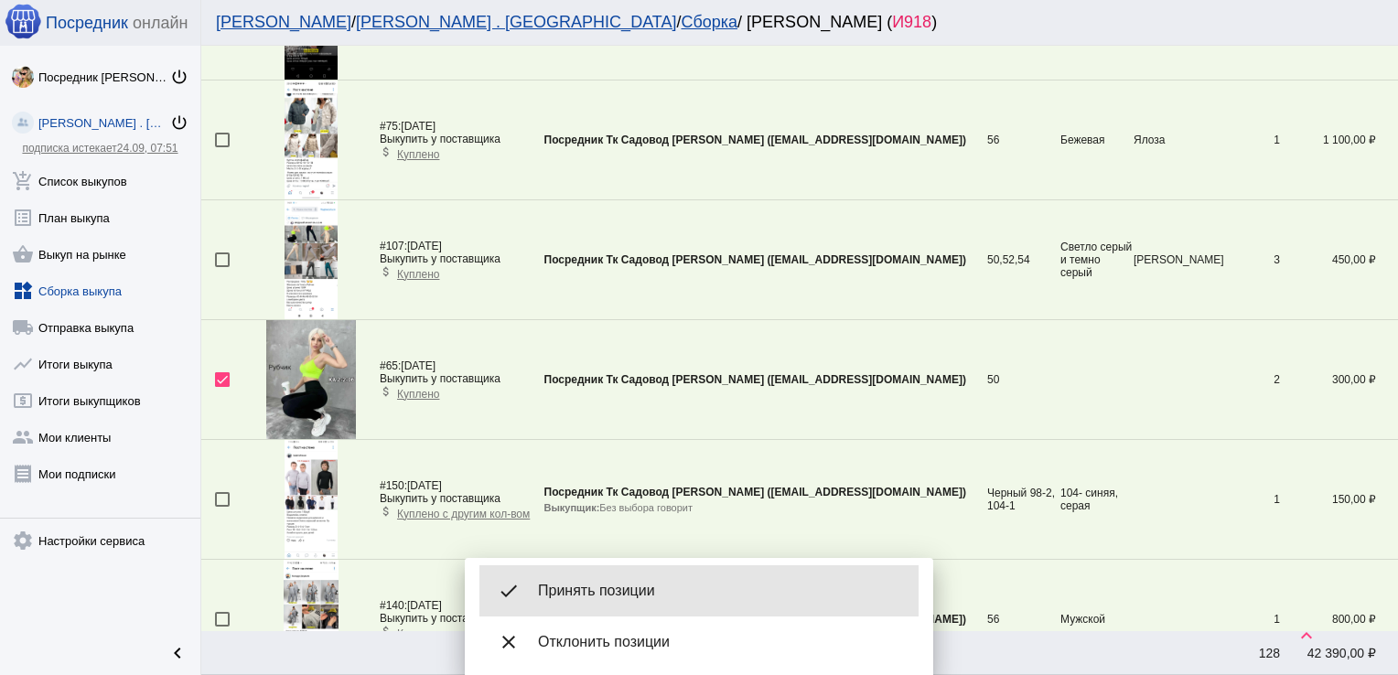
click at [608, 587] on span "Принять позиции" at bounding box center [721, 591] width 366 height 18
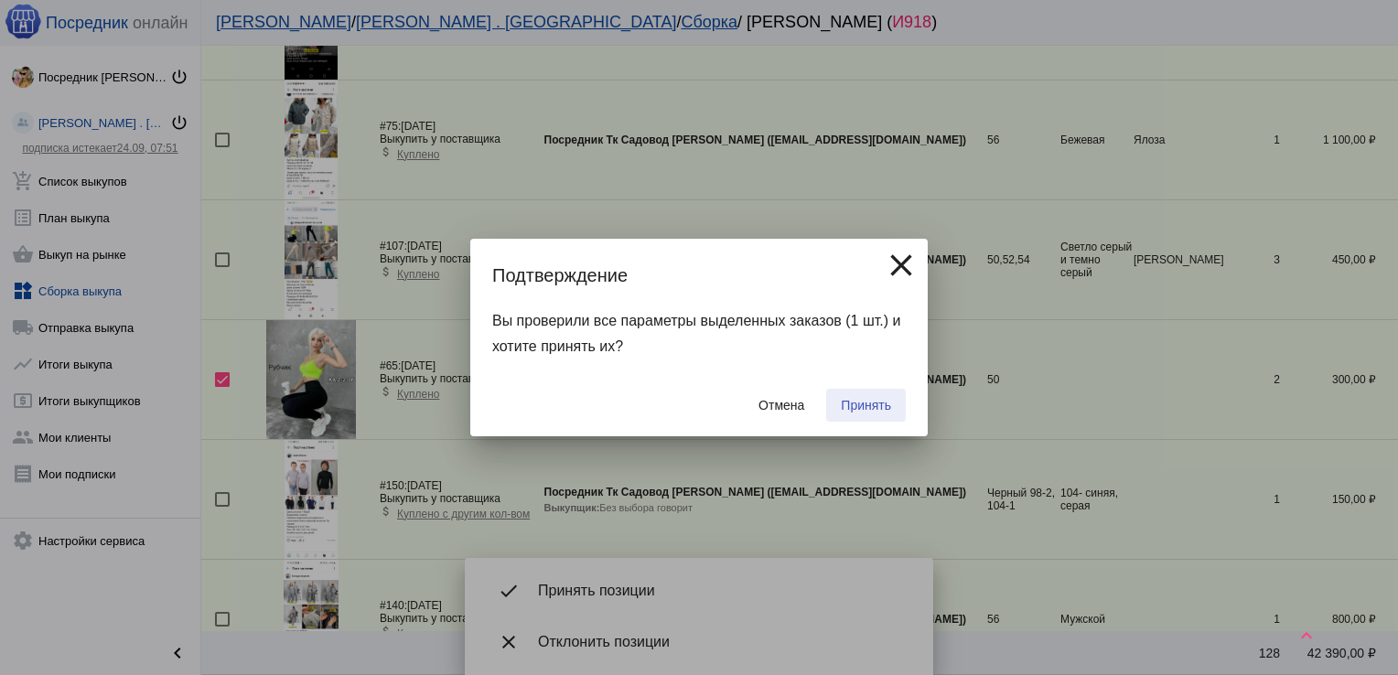
click at [881, 401] on span "Принять" at bounding box center [866, 405] width 50 height 15
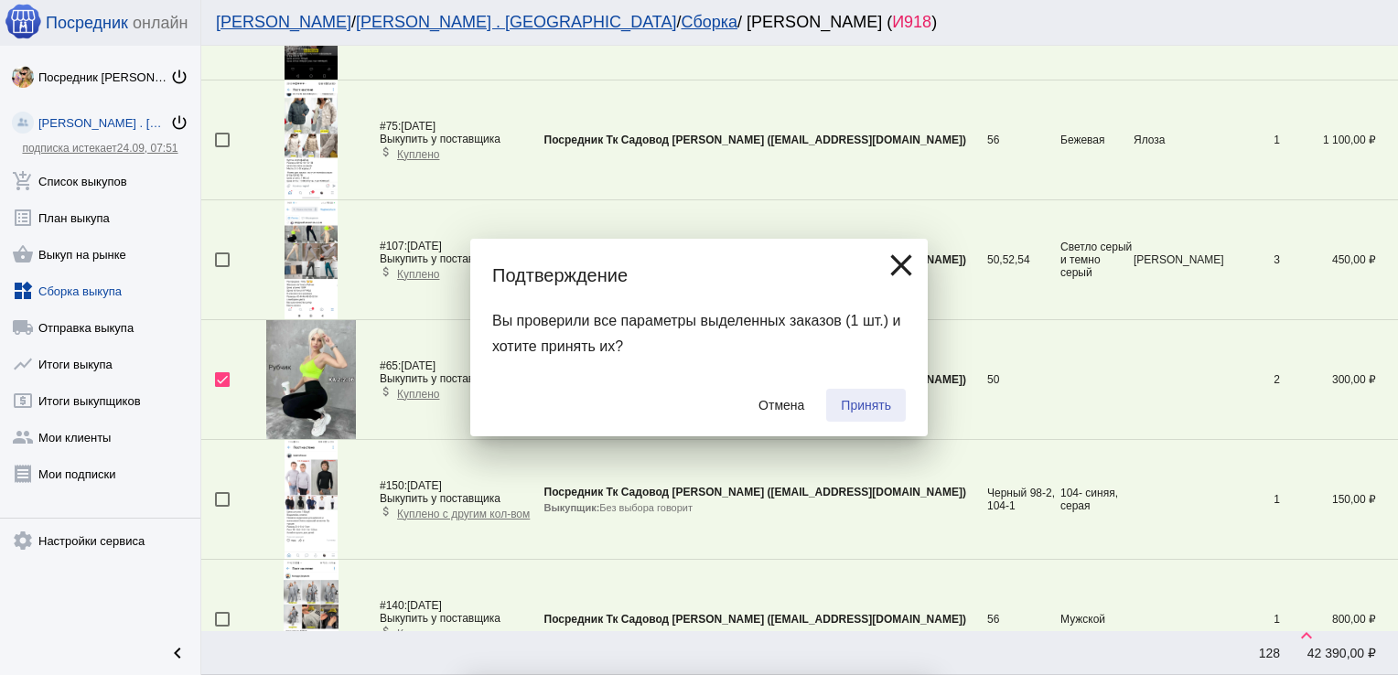
checkbox input "false"
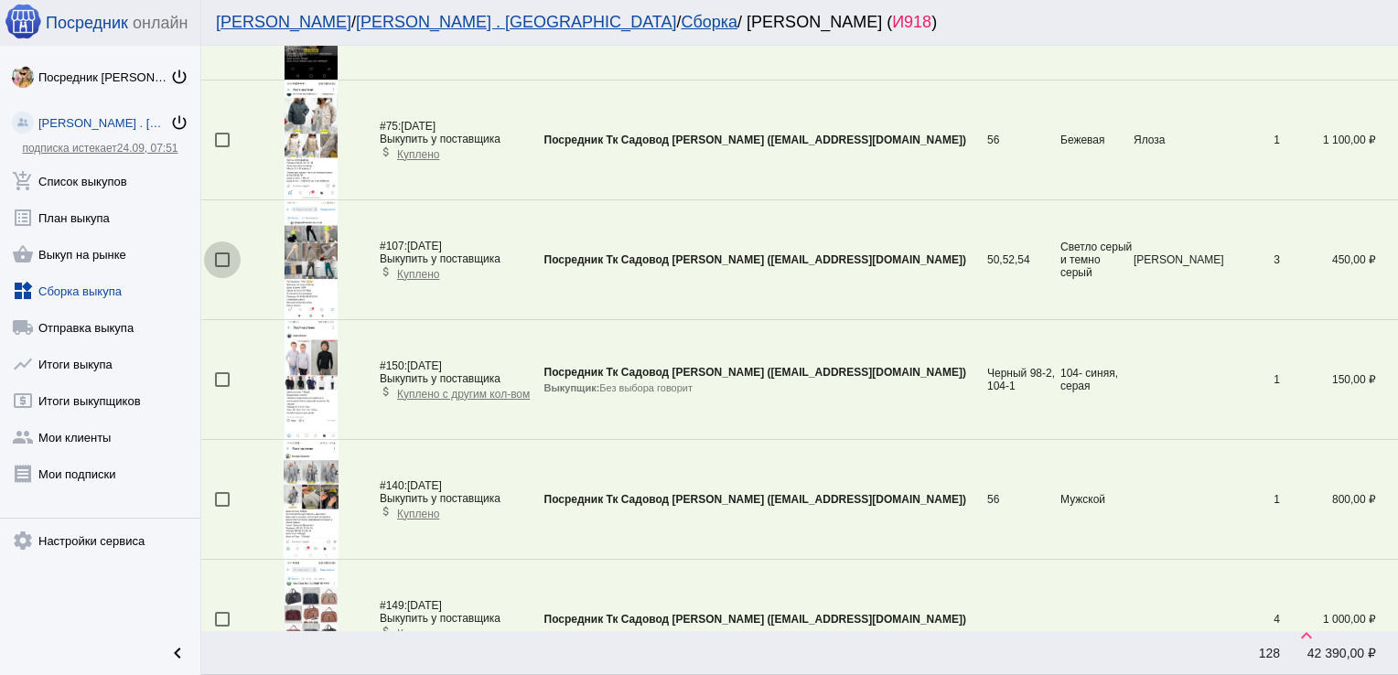
click at [217, 252] on div at bounding box center [222, 259] width 15 height 15
click at [221, 267] on input "checkbox" at bounding box center [221, 267] width 1 height 1
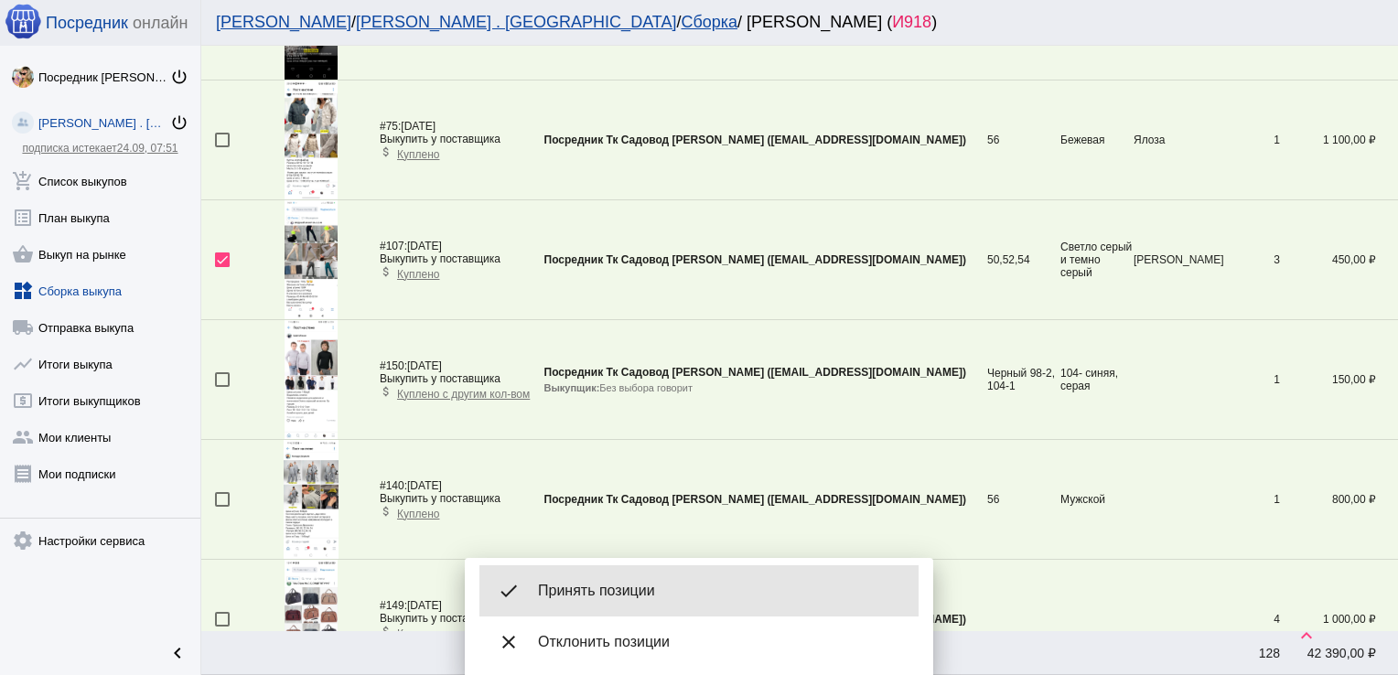
click at [659, 580] on div "done Принять позиции" at bounding box center [698, 590] width 439 height 51
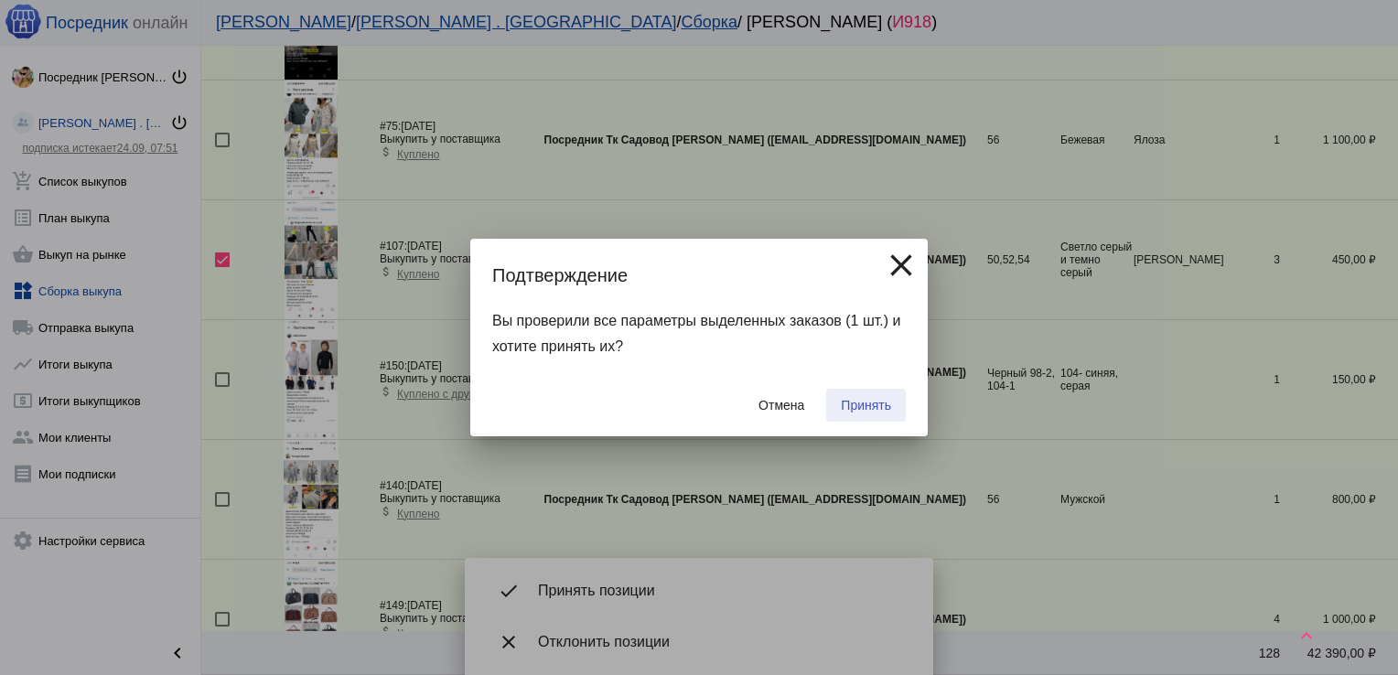
click at [857, 413] on span "Принять" at bounding box center [866, 405] width 50 height 15
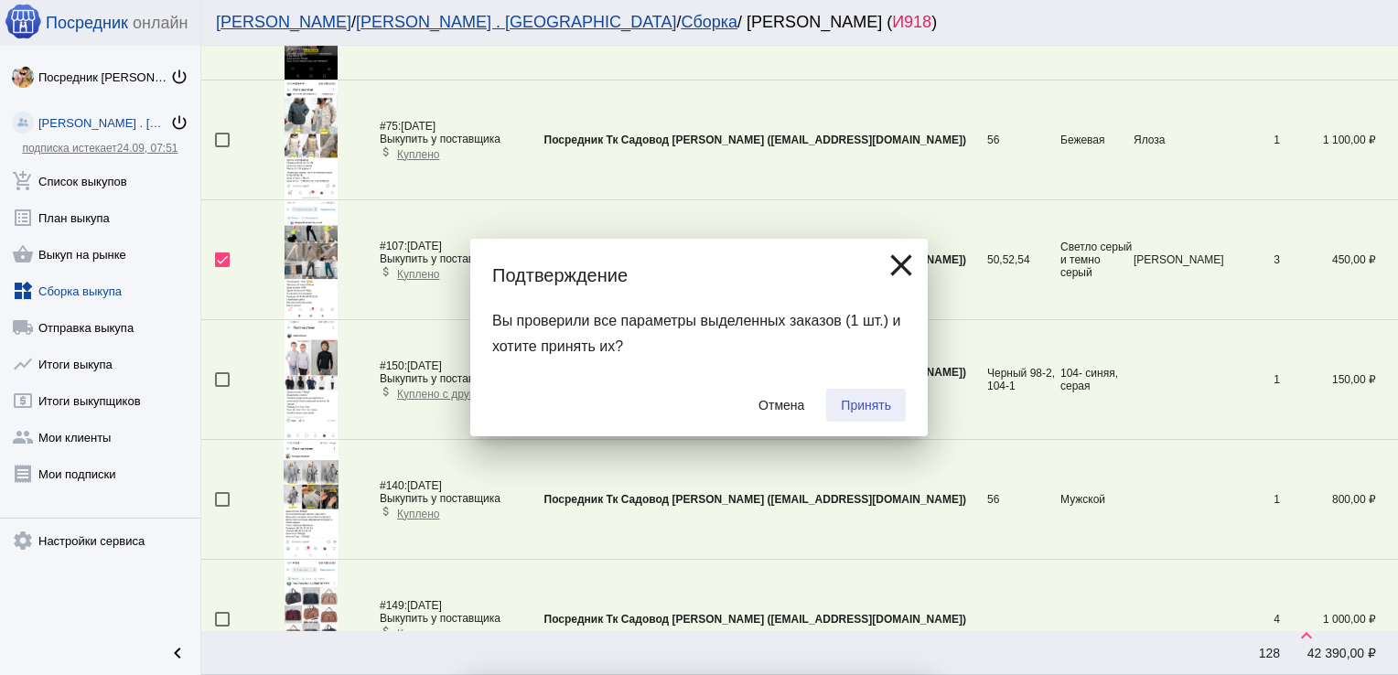
checkbox input "false"
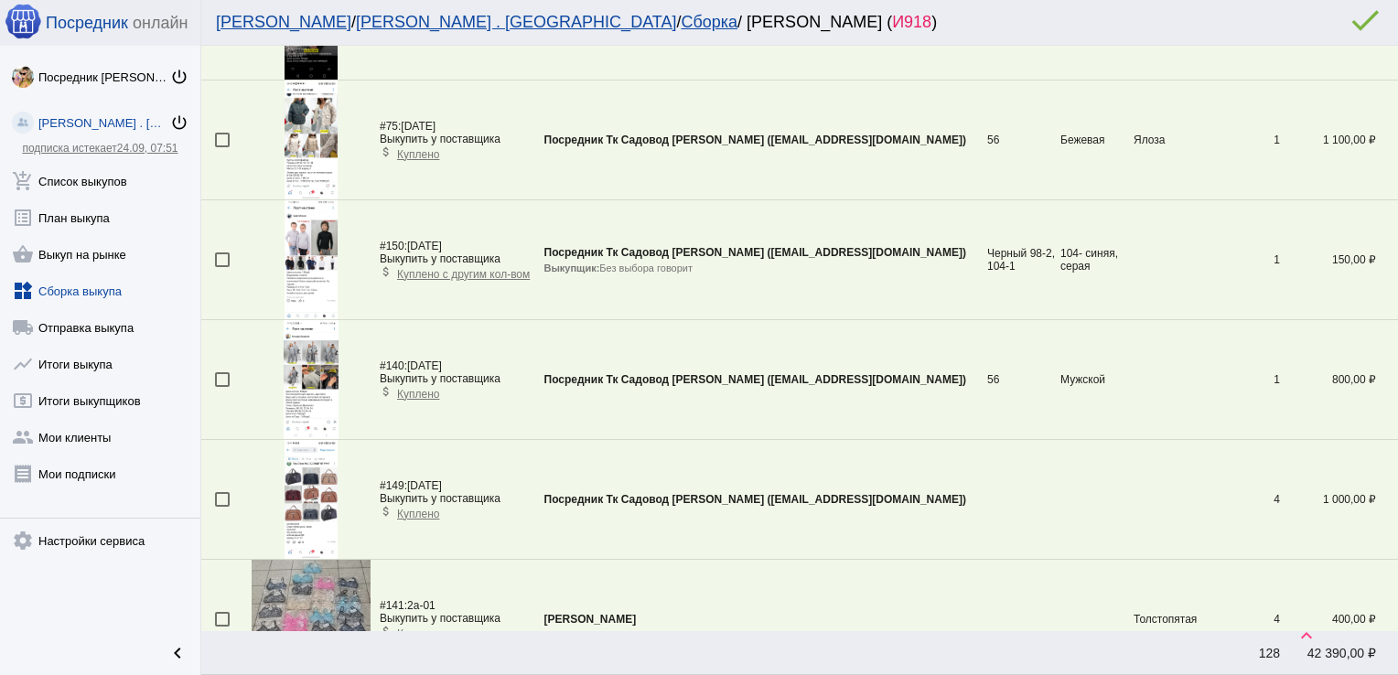
scroll to position [5328, 0]
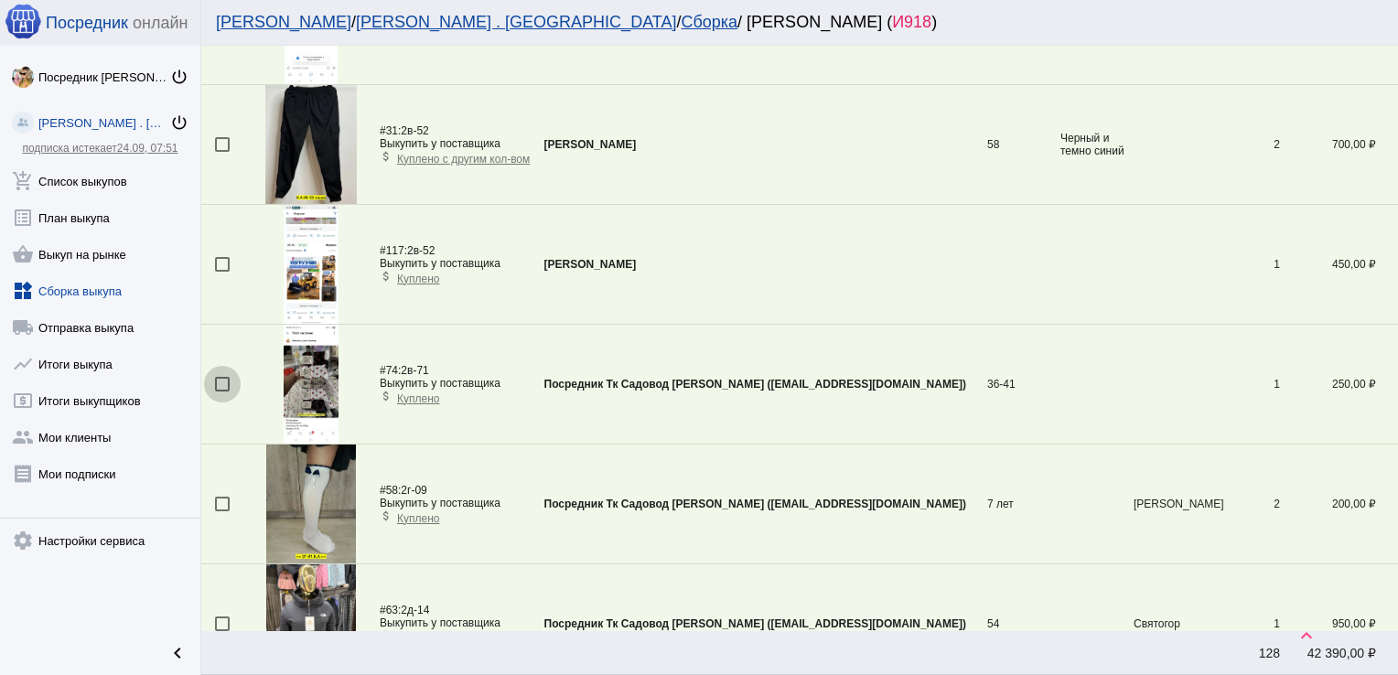
click at [225, 377] on div at bounding box center [222, 384] width 15 height 15
click at [222, 392] on input "checkbox" at bounding box center [221, 392] width 1 height 1
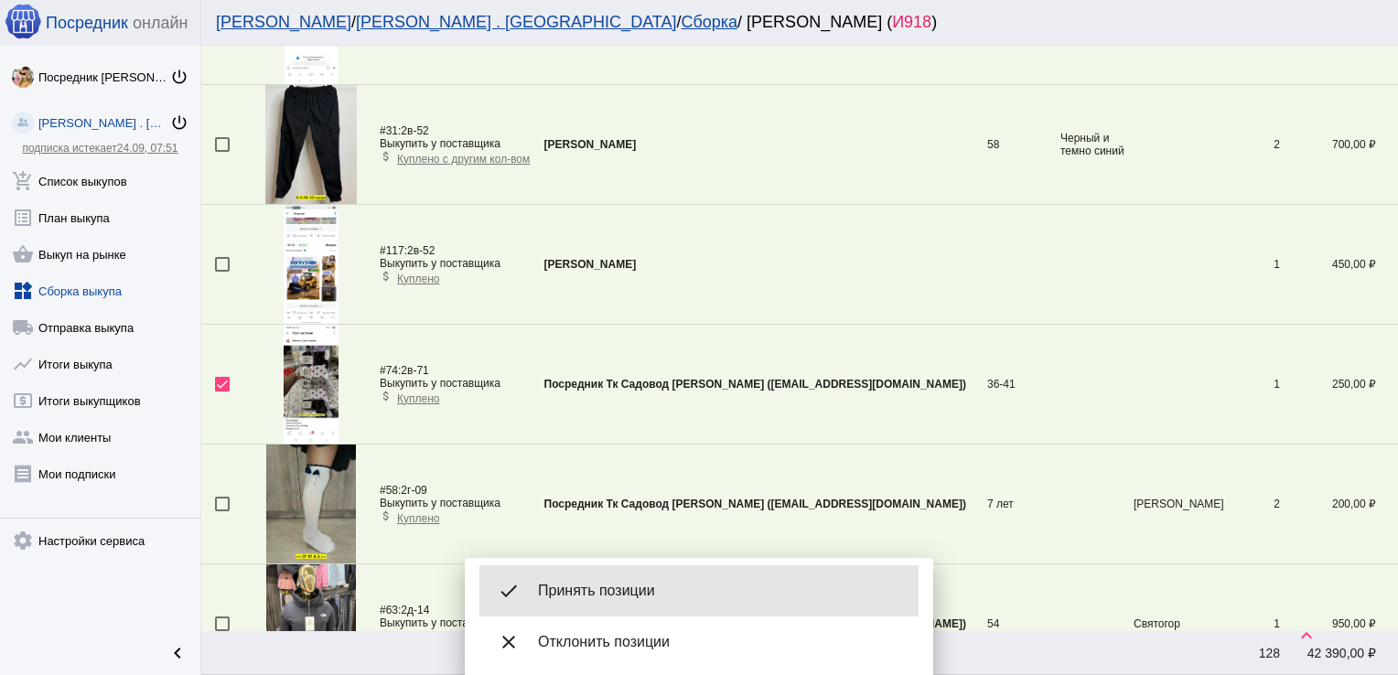
click at [615, 587] on span "Принять позиции" at bounding box center [721, 591] width 366 height 18
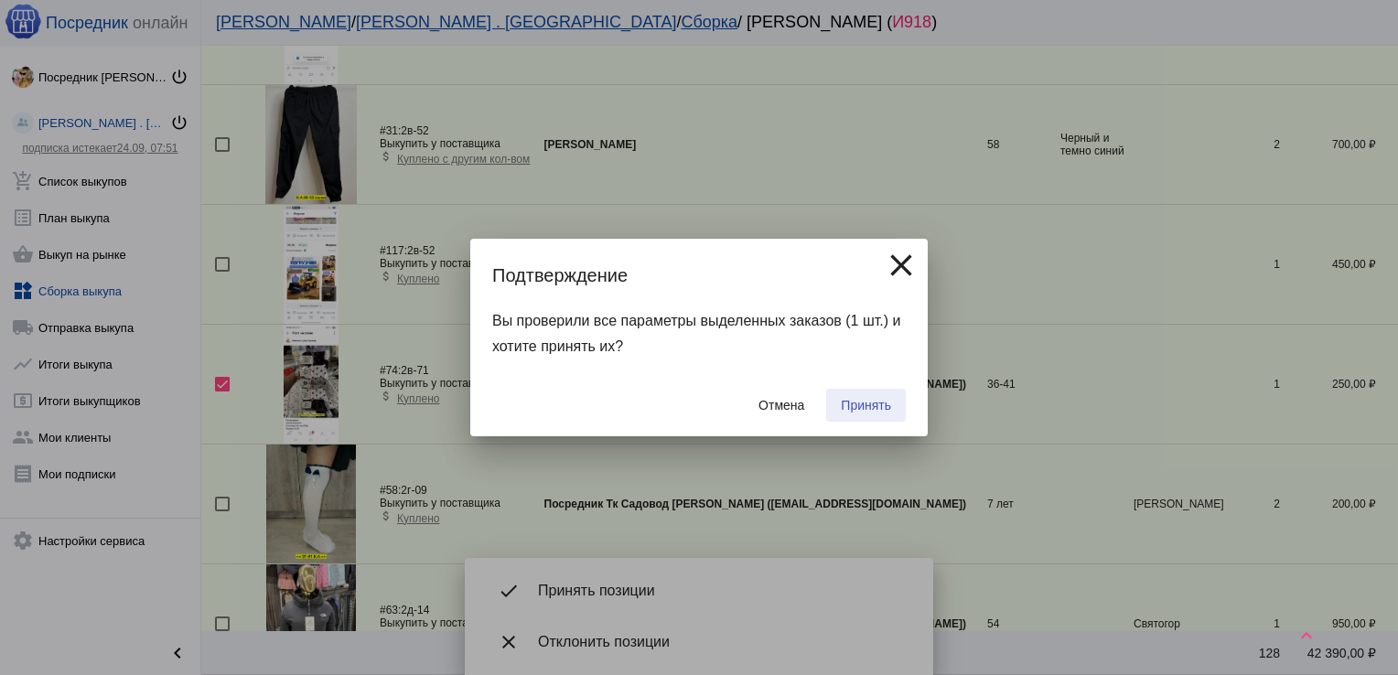
click at [874, 401] on span "Принять" at bounding box center [866, 405] width 50 height 15
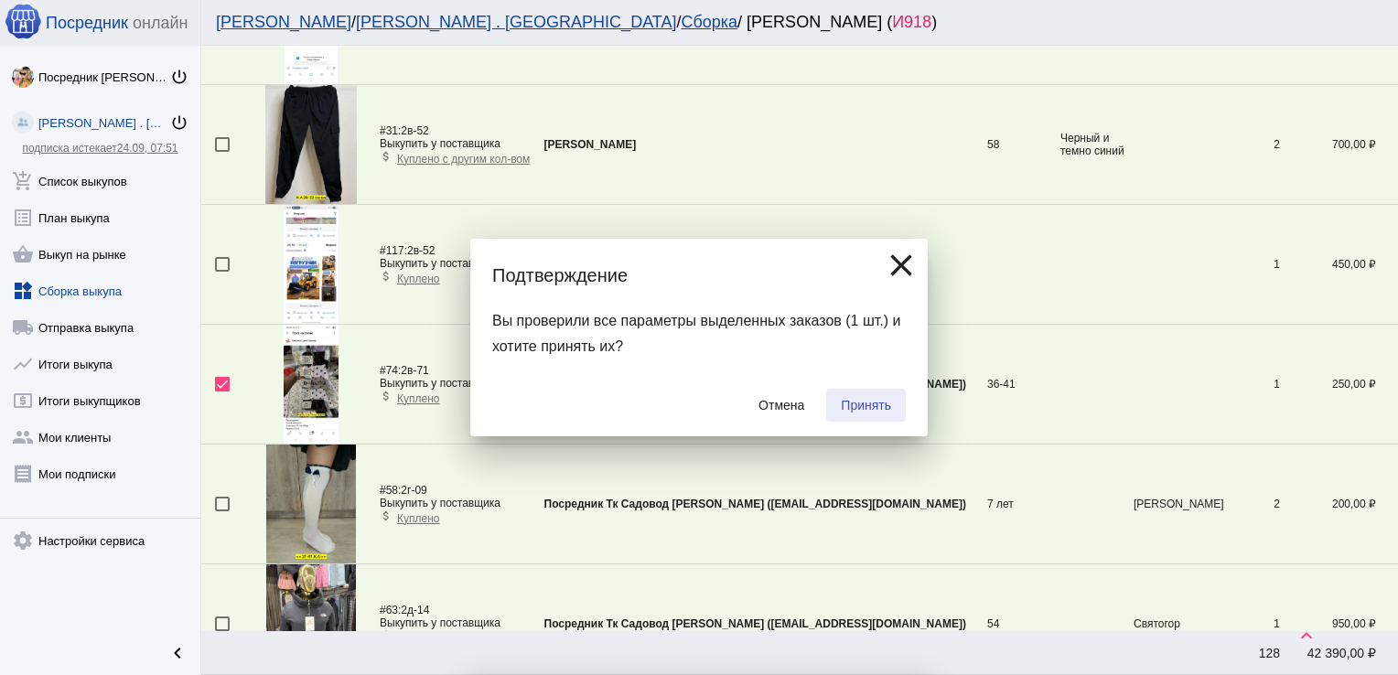
checkbox input "false"
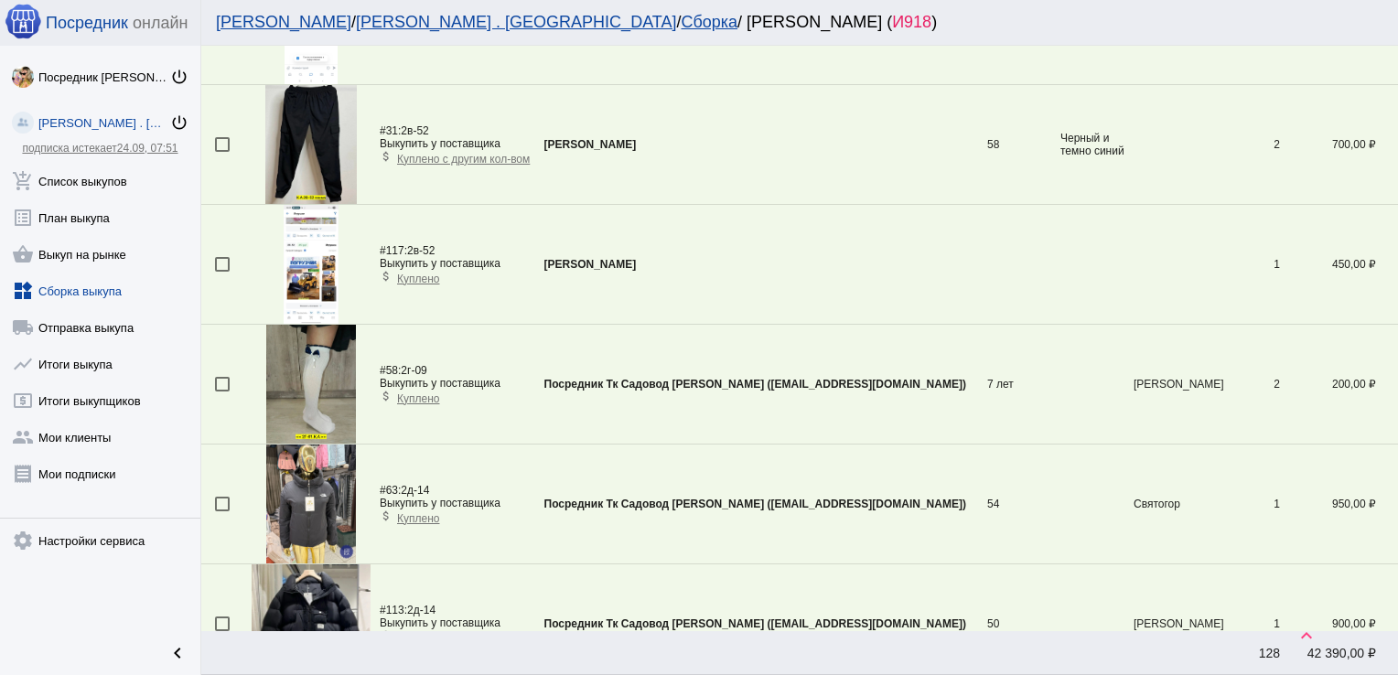
scroll to position [5630, 0]
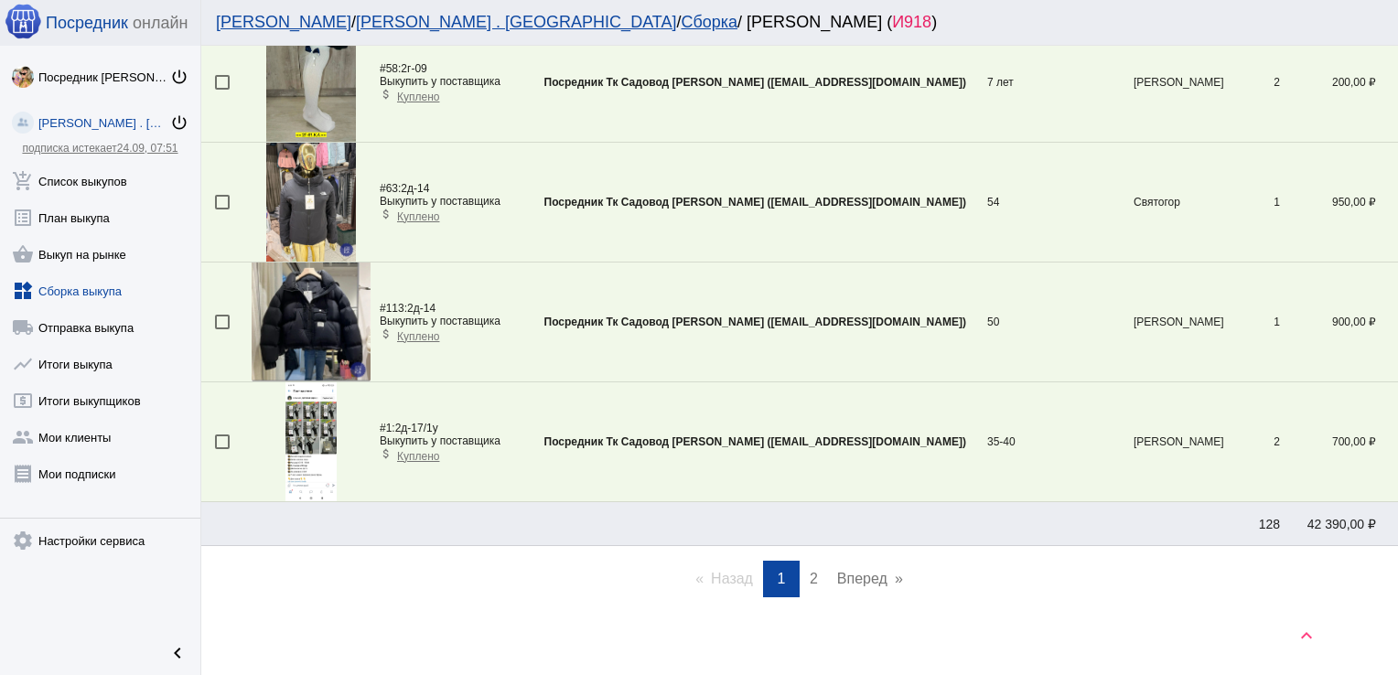
click at [810, 571] on span "2" at bounding box center [814, 579] width 8 height 16
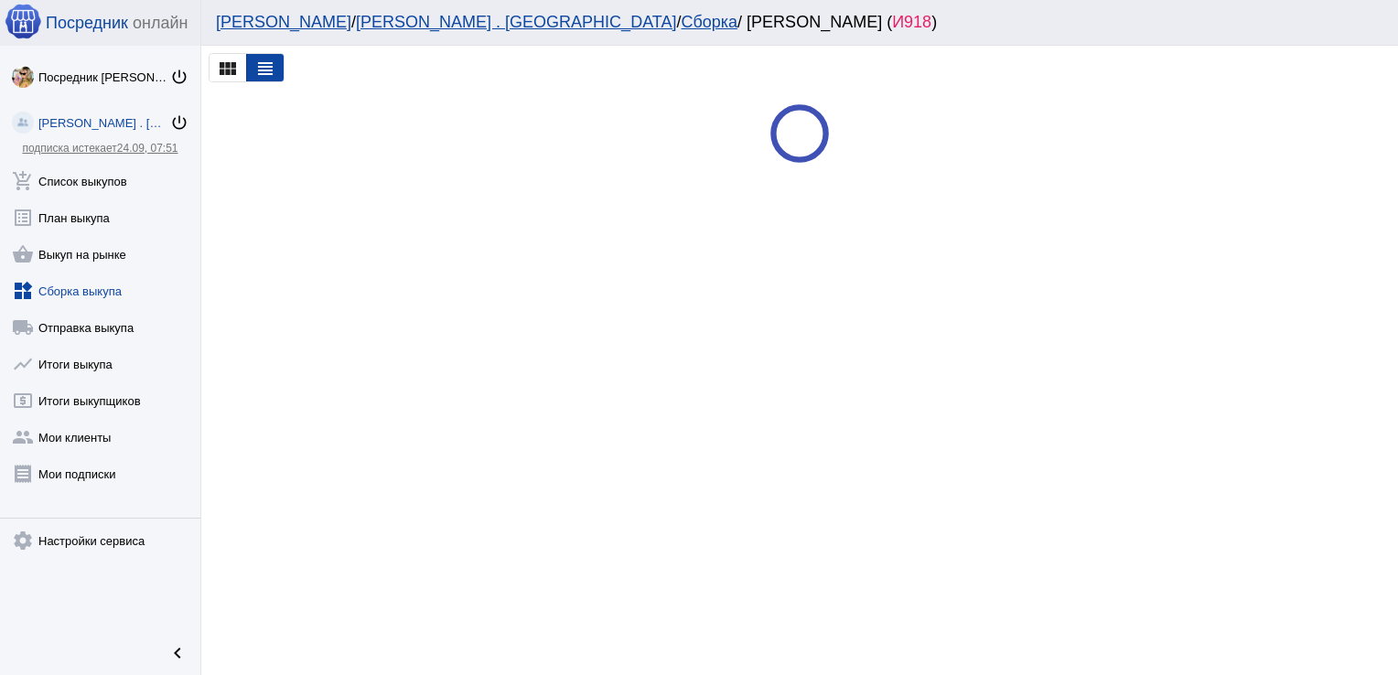
scroll to position [0, 0]
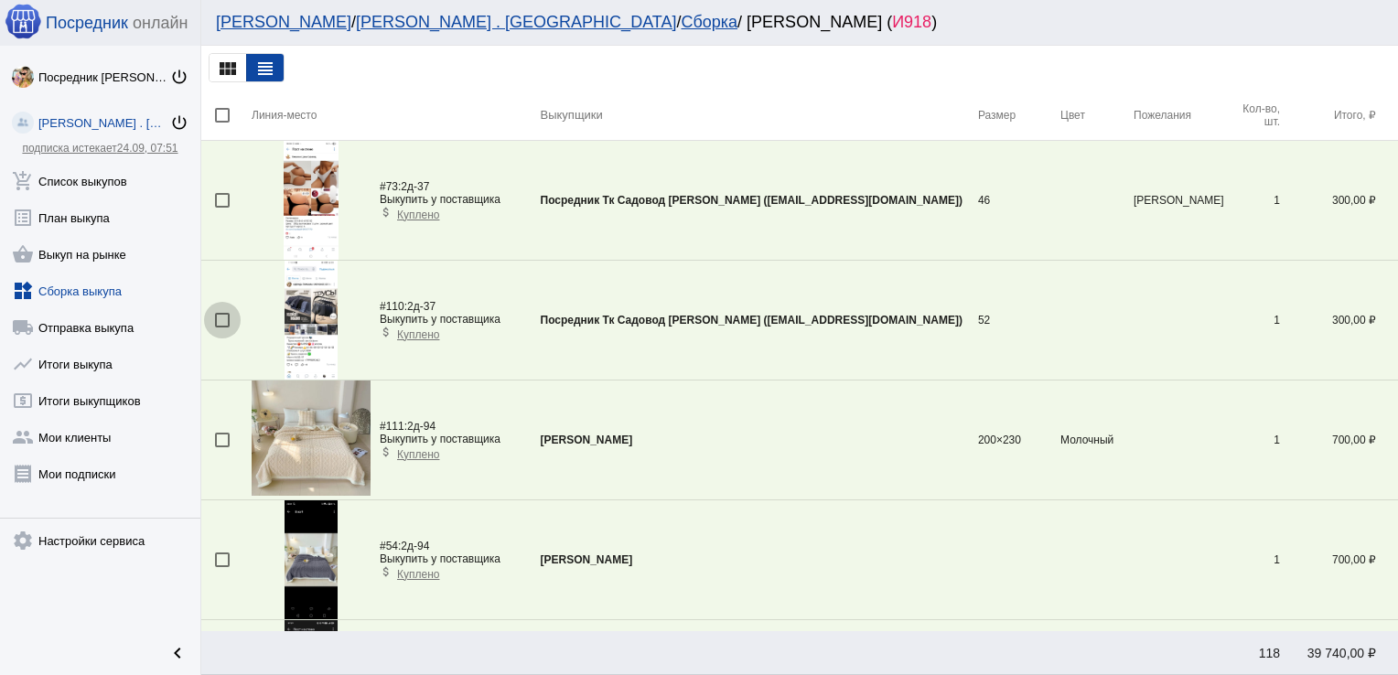
click at [227, 320] on div at bounding box center [222, 320] width 15 height 15
click at [222, 327] on input "checkbox" at bounding box center [221, 327] width 1 height 1
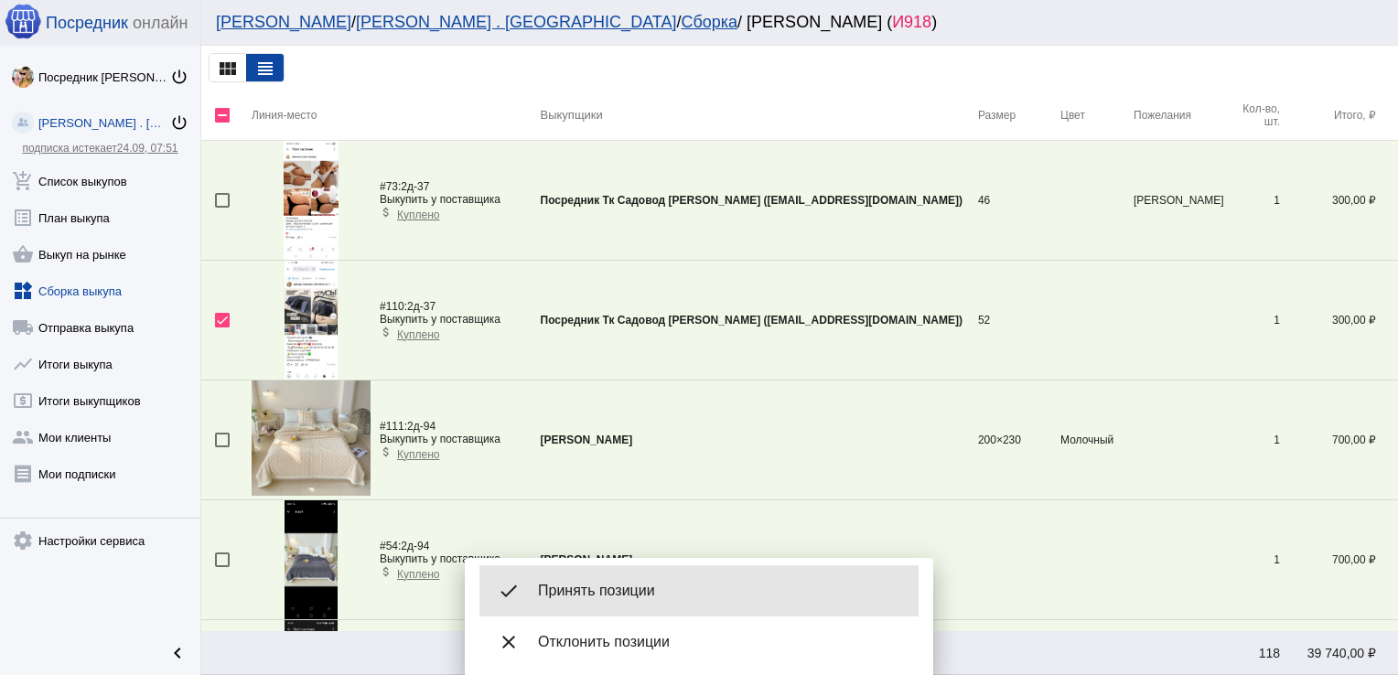
click at [597, 576] on div "done Принять позиции" at bounding box center [698, 590] width 439 height 51
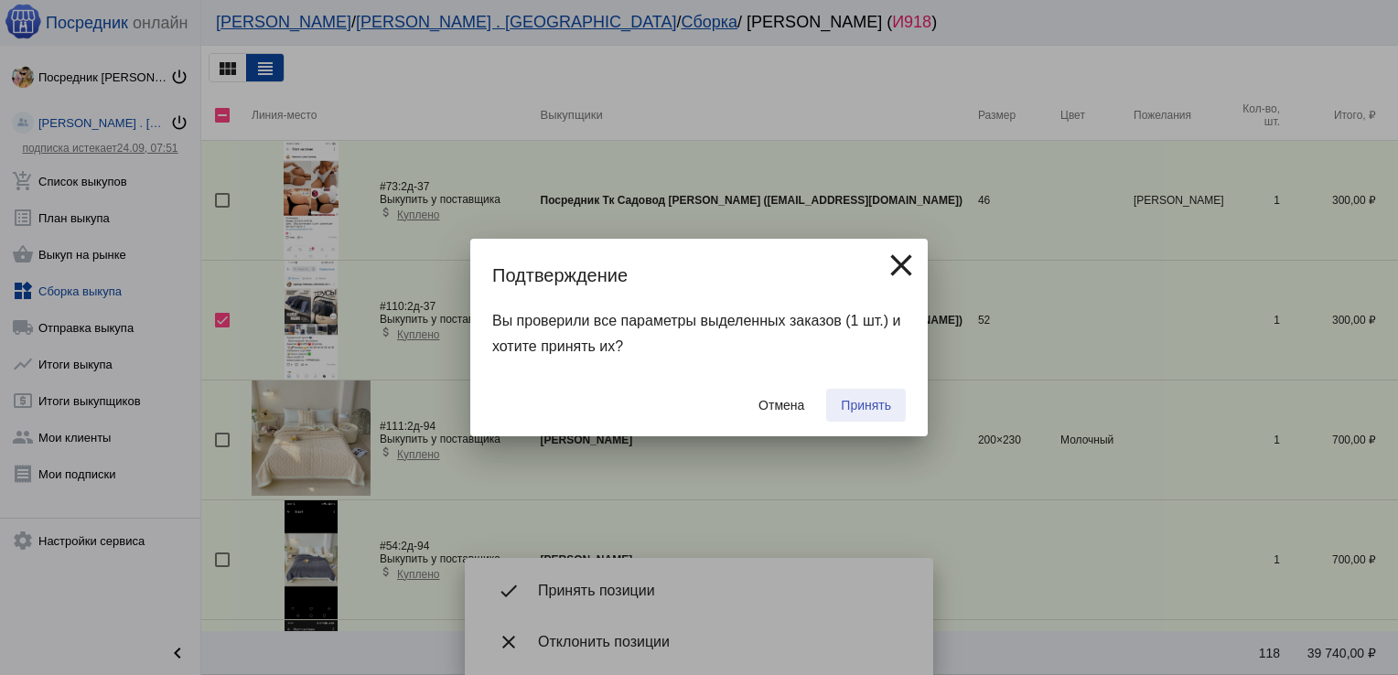
click at [868, 401] on span "Принять" at bounding box center [866, 405] width 50 height 15
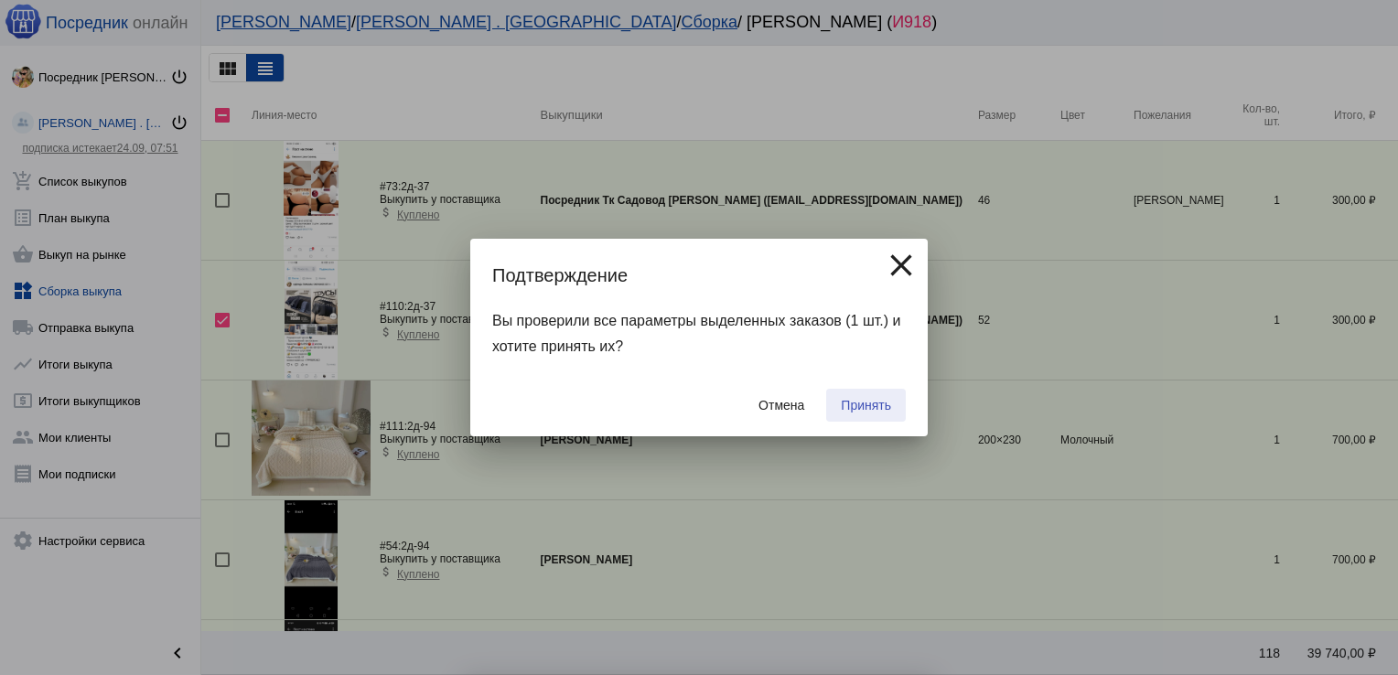
checkbox input "false"
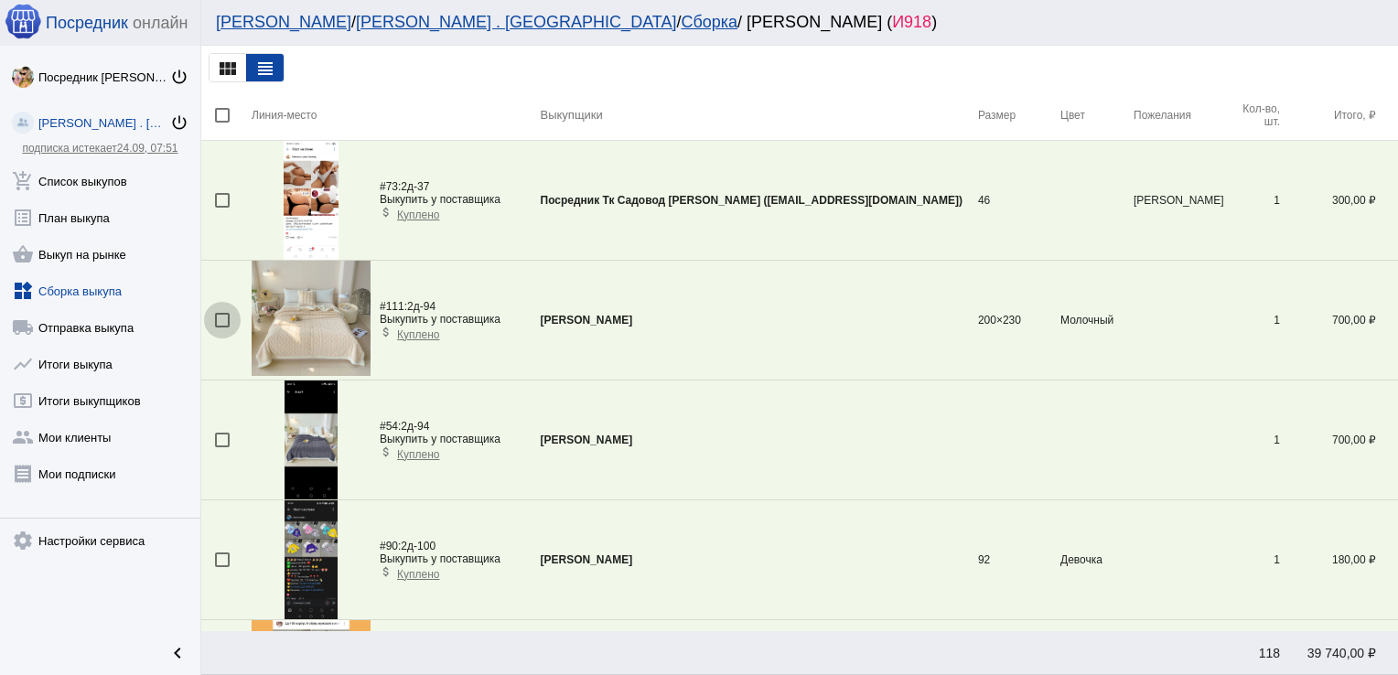
click at [219, 317] on div at bounding box center [222, 320] width 15 height 15
click at [221, 327] on input "checkbox" at bounding box center [221, 327] width 1 height 1
checkbox input "true"
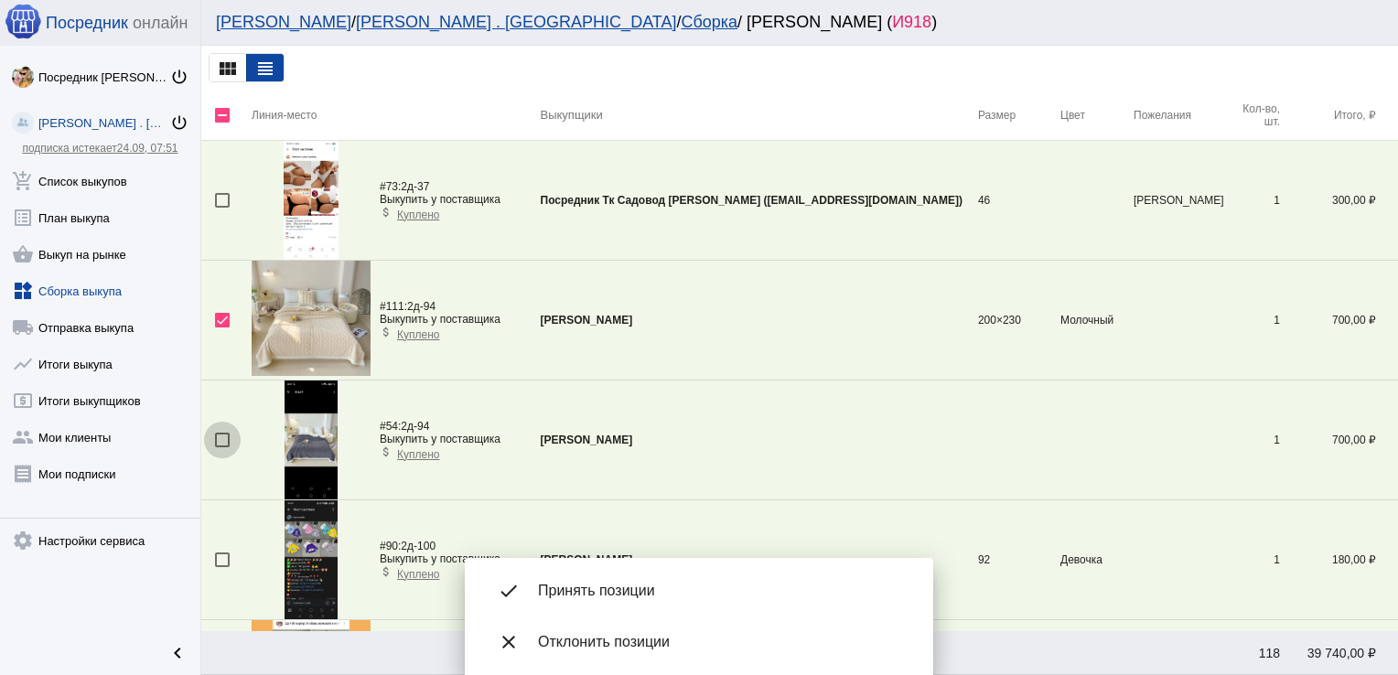
click at [224, 437] on div at bounding box center [222, 440] width 15 height 15
click at [222, 447] on input "checkbox" at bounding box center [221, 447] width 1 height 1
checkbox input "true"
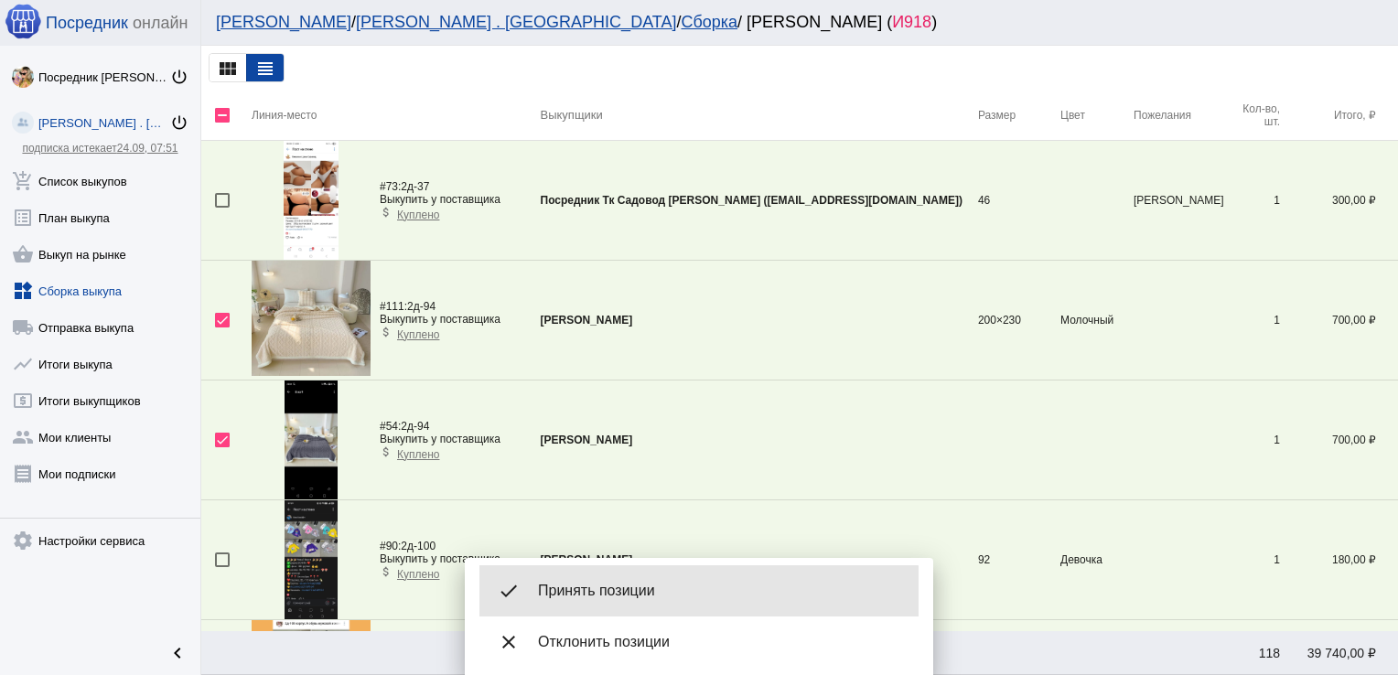
click at [602, 602] on div "done Принять позиции" at bounding box center [698, 590] width 439 height 51
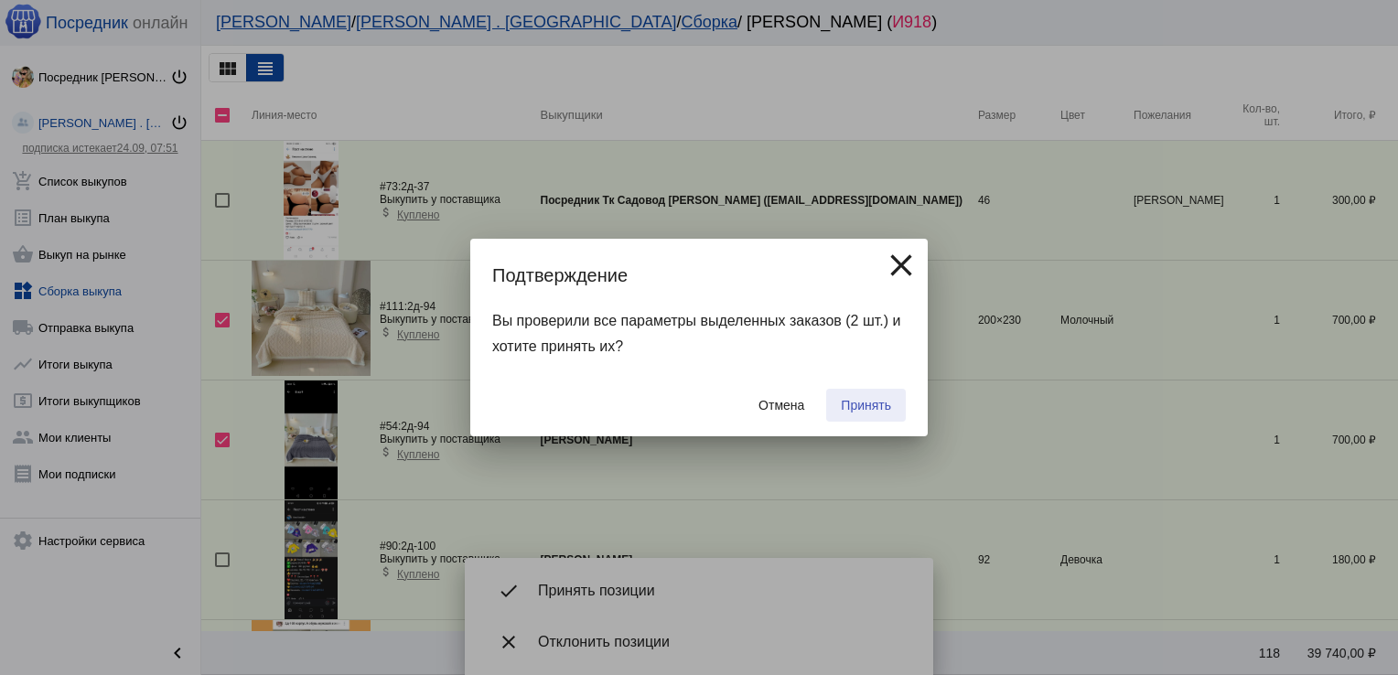
click at [876, 414] on button "Принять" at bounding box center [866, 405] width 80 height 33
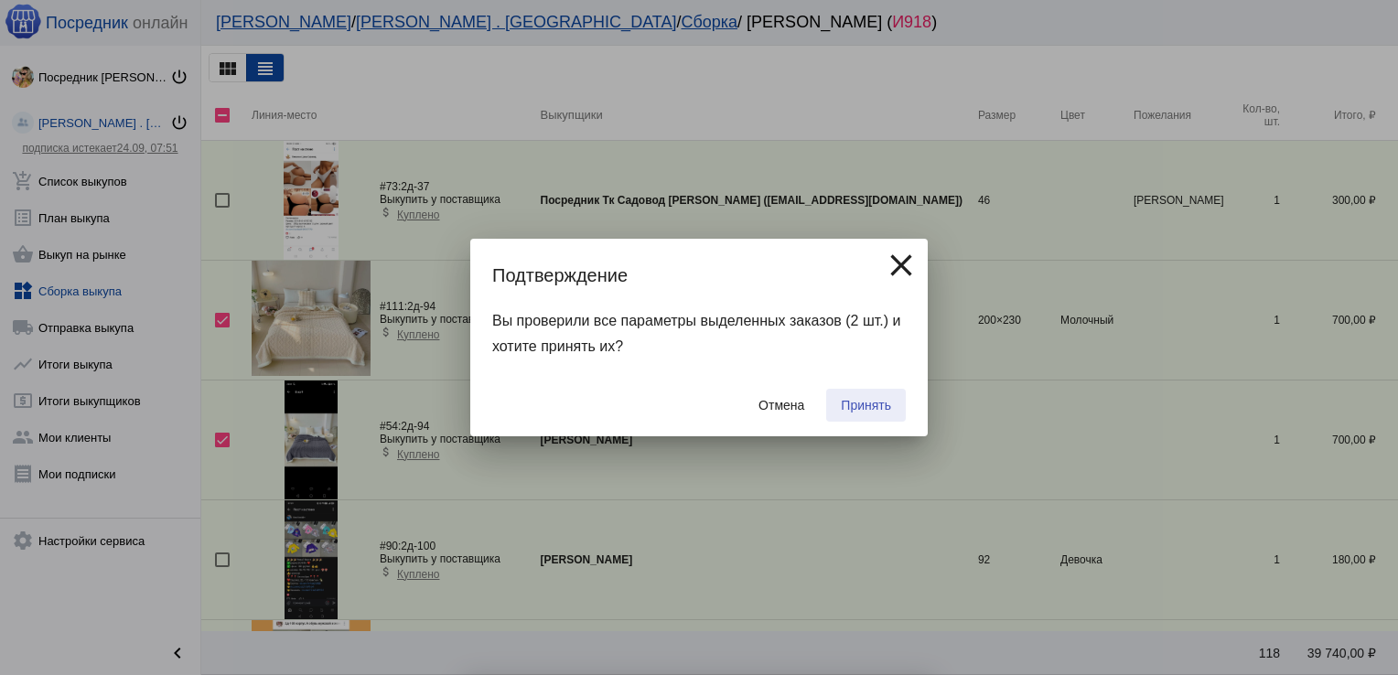
checkbox input "false"
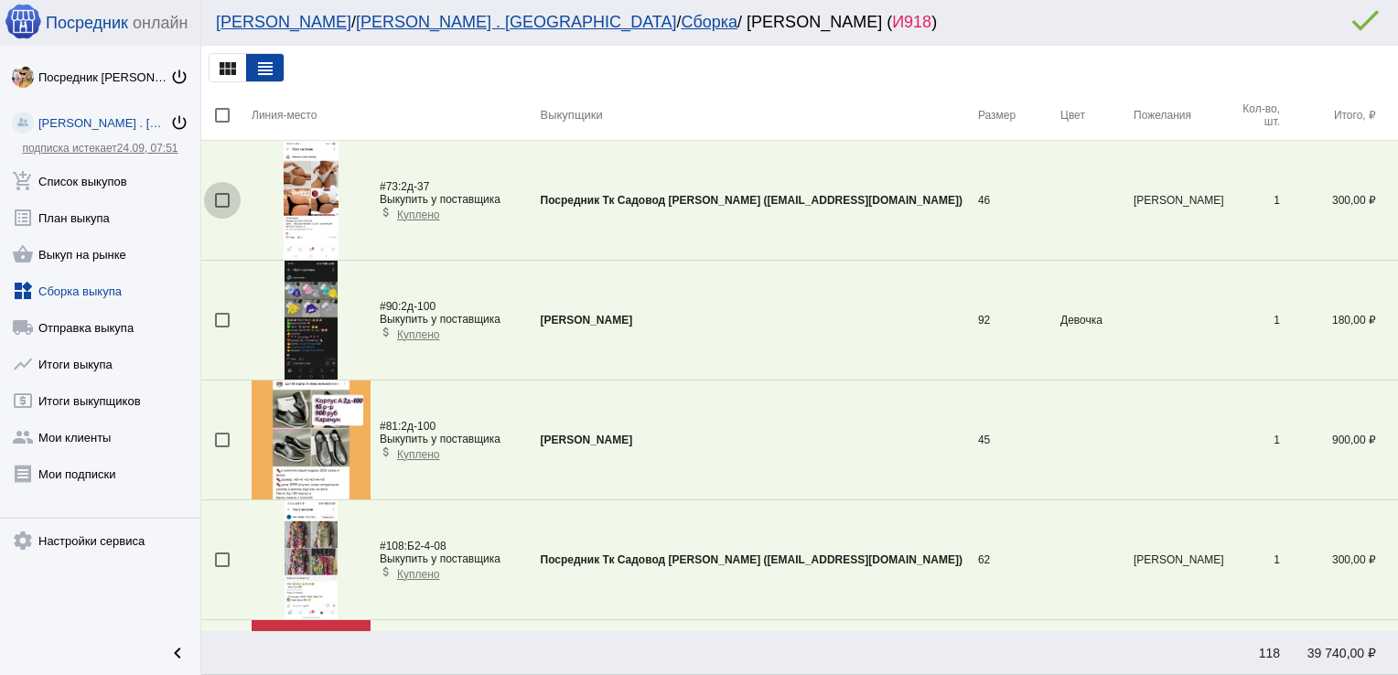
click at [220, 198] on div at bounding box center [222, 200] width 15 height 15
click at [221, 208] on input "checkbox" at bounding box center [221, 208] width 1 height 1
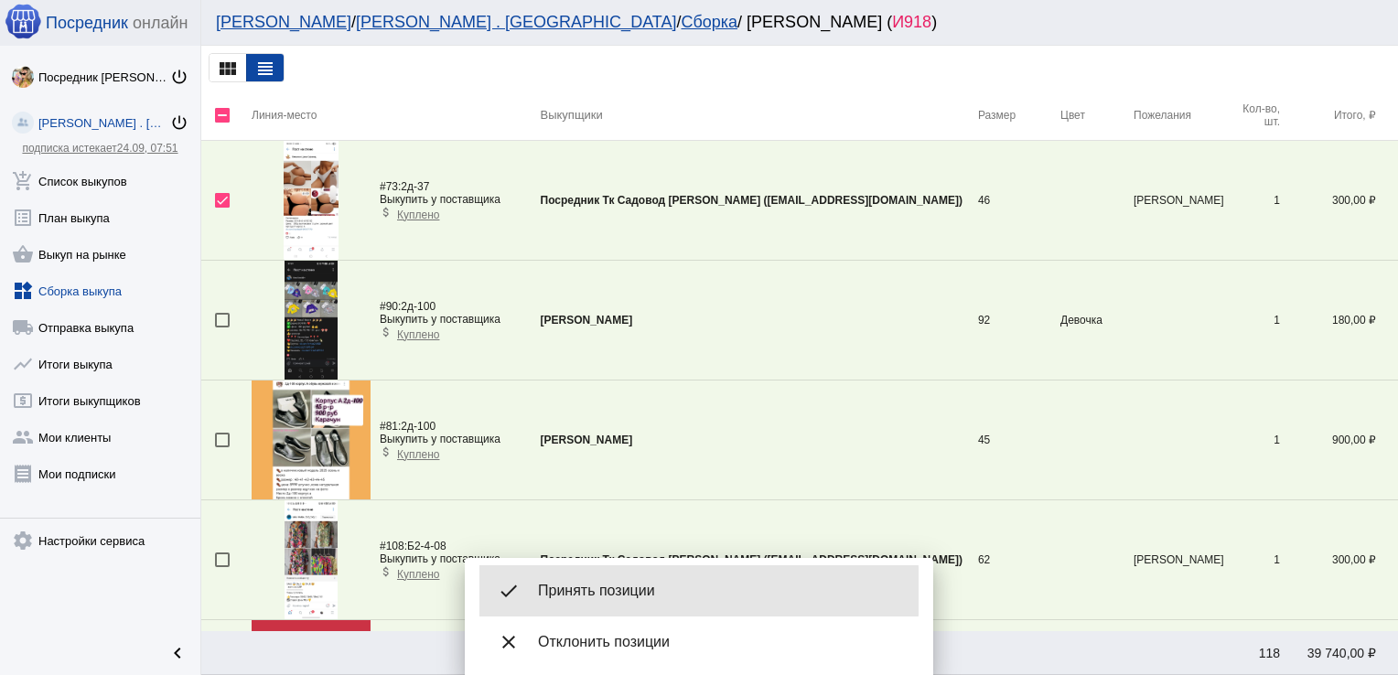
click at [606, 591] on span "Принять позиции" at bounding box center [721, 591] width 366 height 18
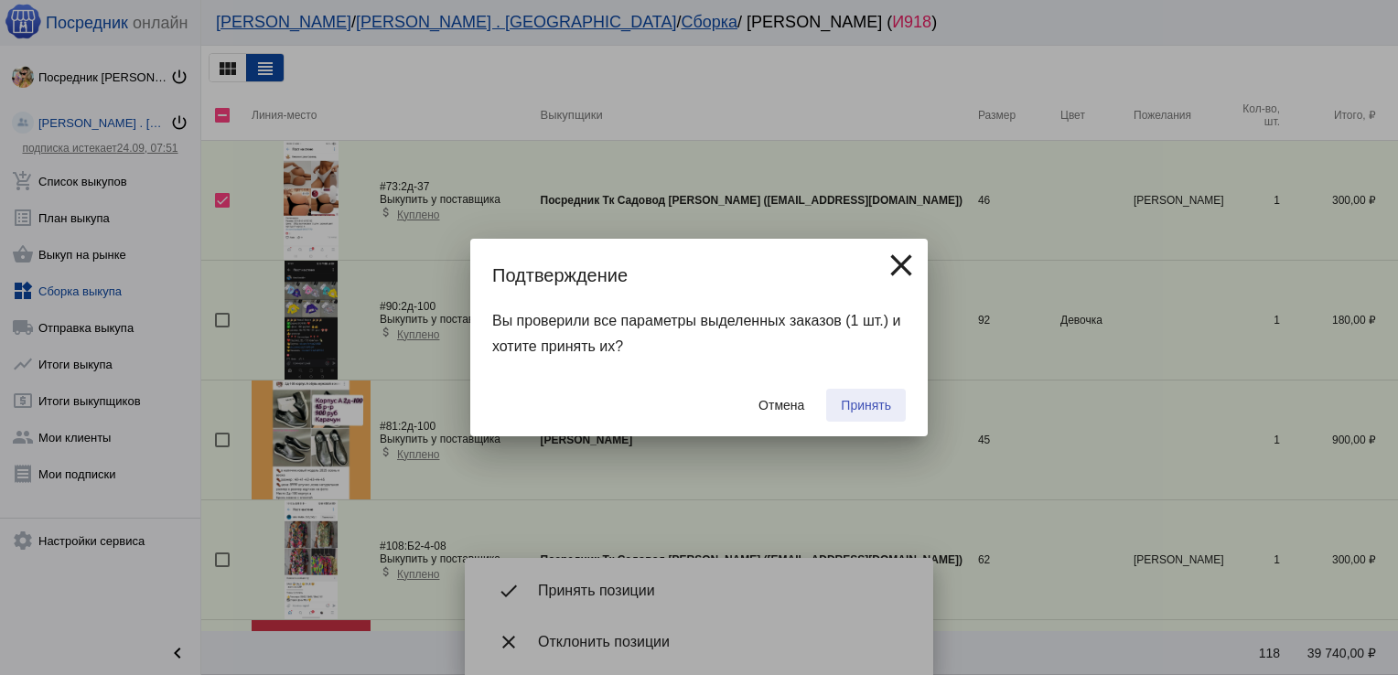
click at [878, 400] on span "Принять" at bounding box center [866, 405] width 50 height 15
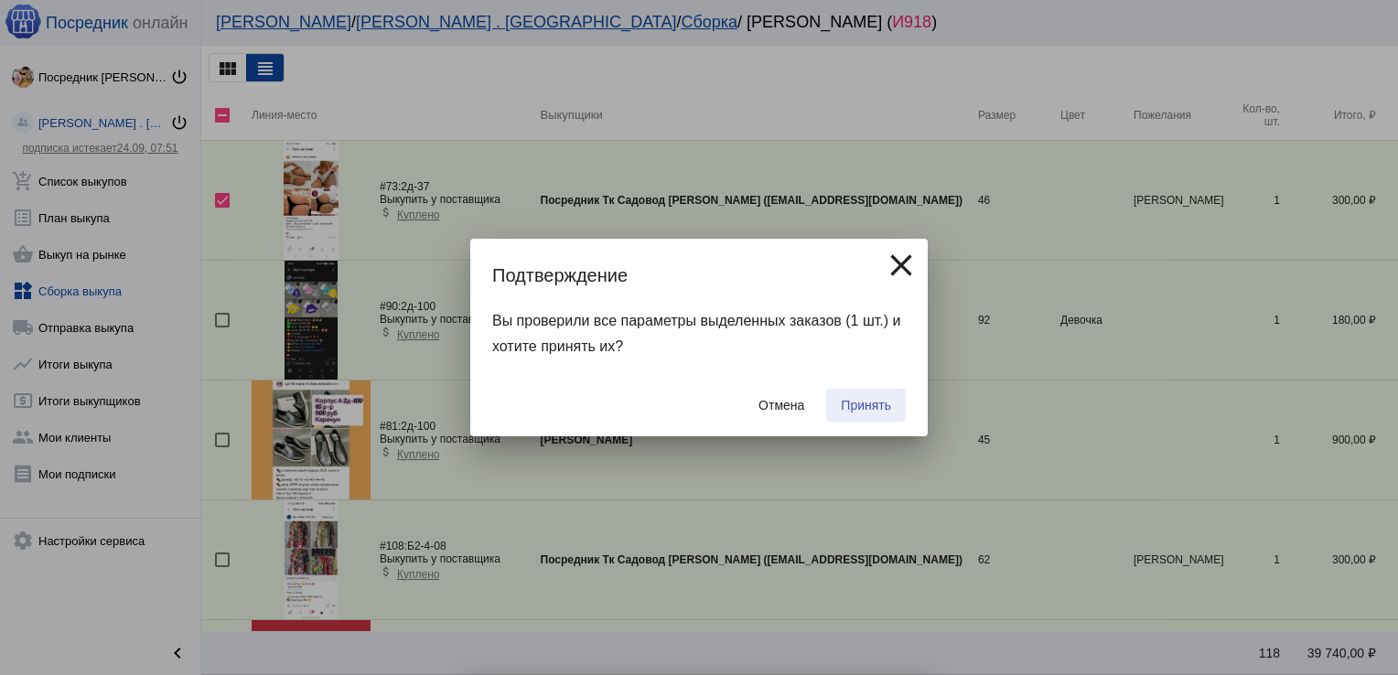
checkbox input "false"
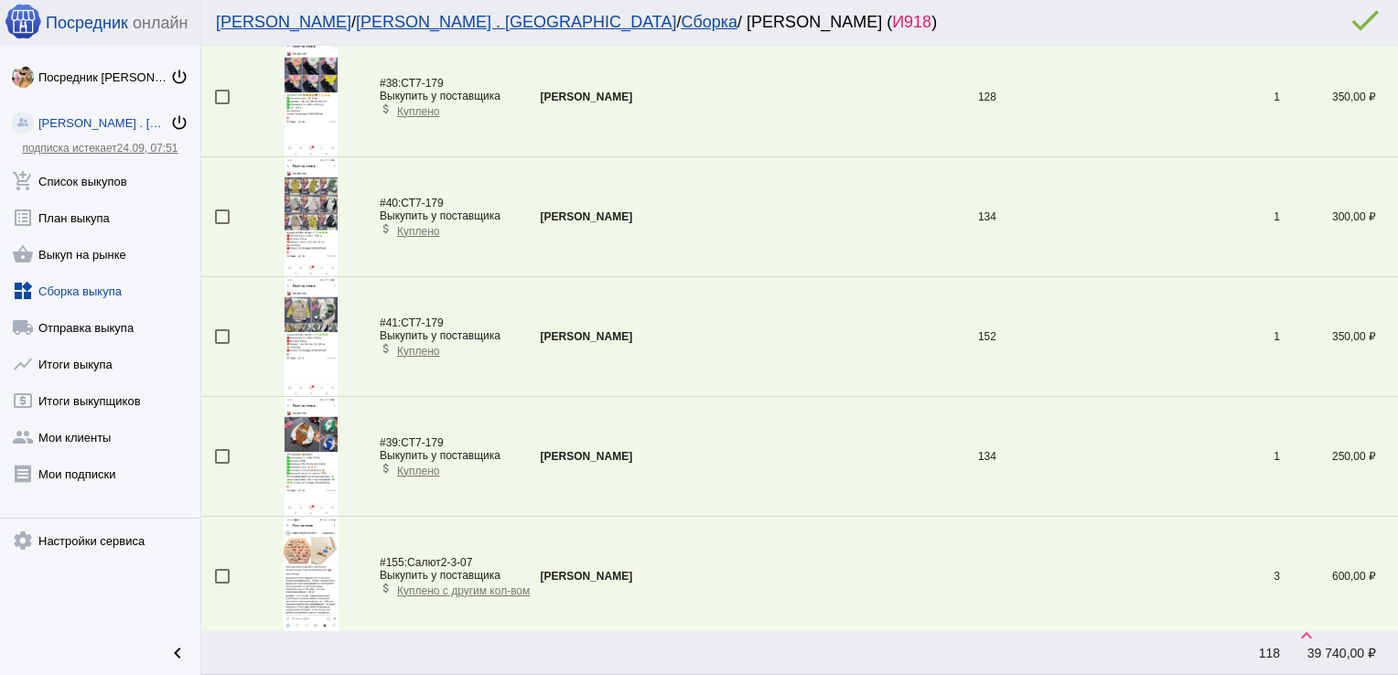
scroll to position [3237, 0]
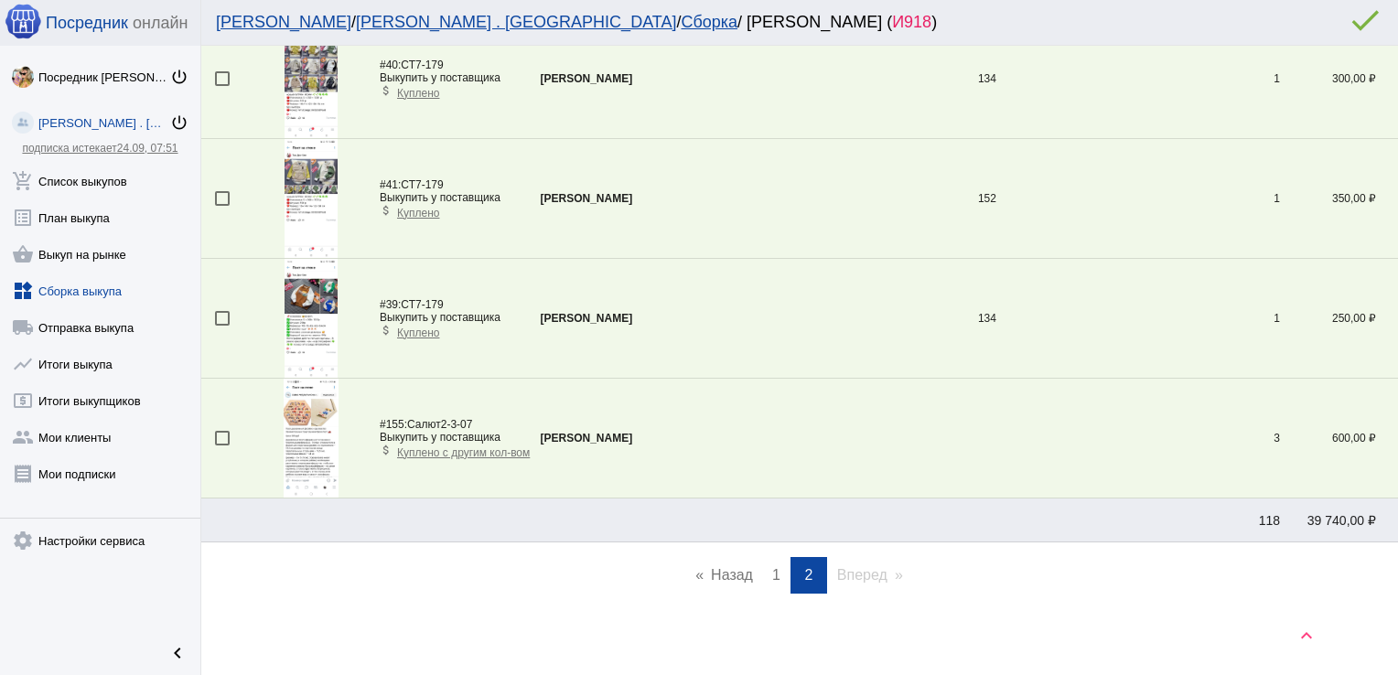
click at [763, 570] on link "page 1" at bounding box center [776, 575] width 27 height 37
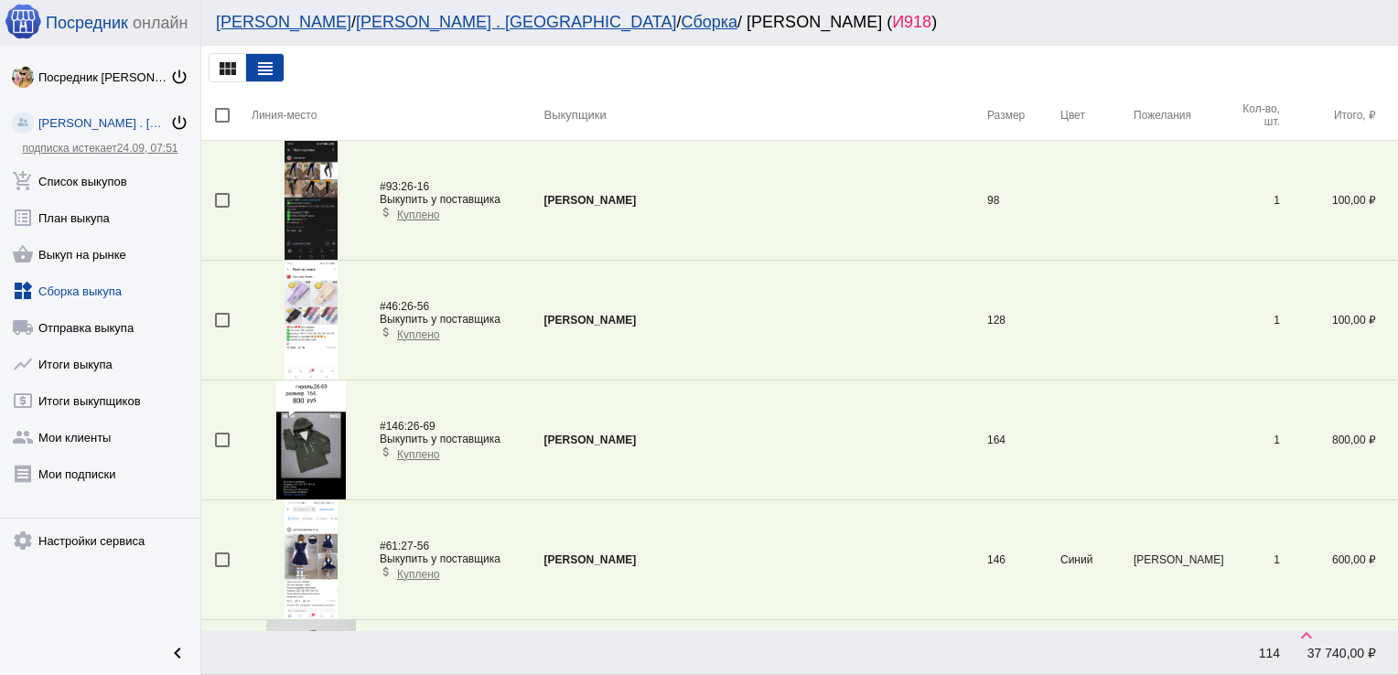
scroll to position [5630, 0]
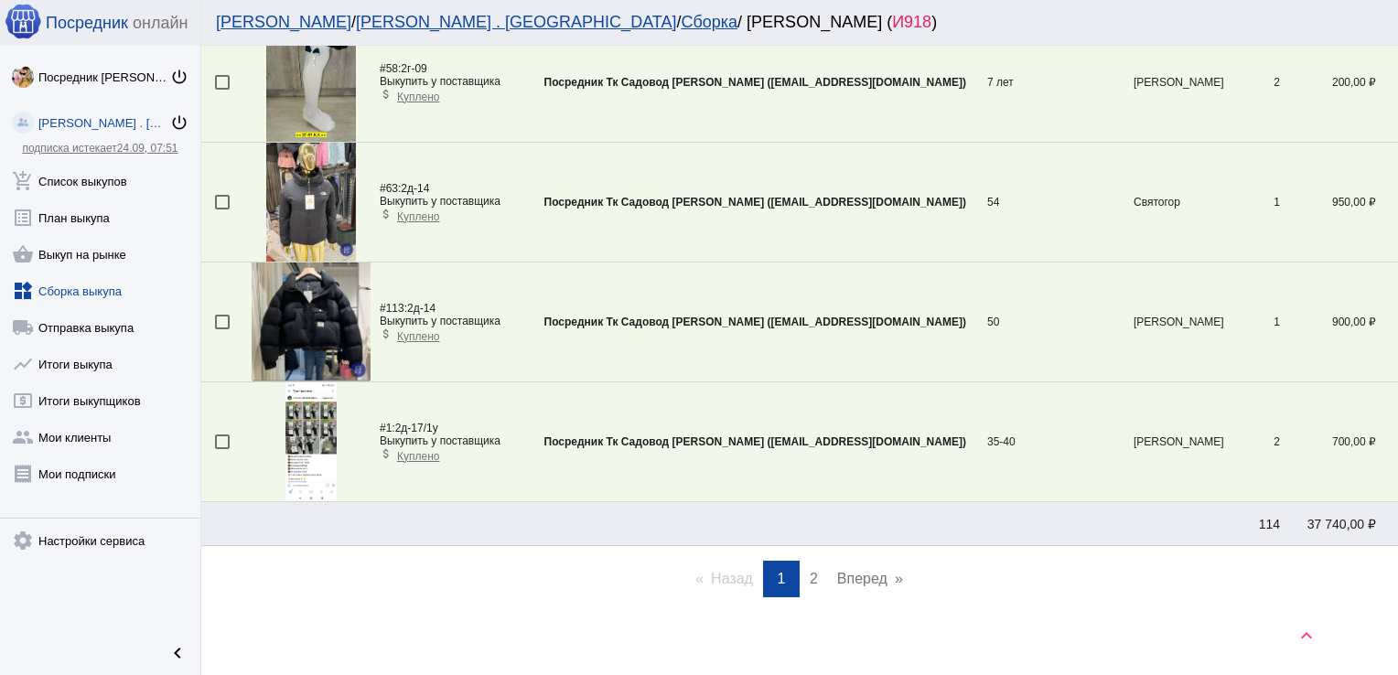
click at [813, 564] on link "page 2" at bounding box center [813, 579] width 27 height 37
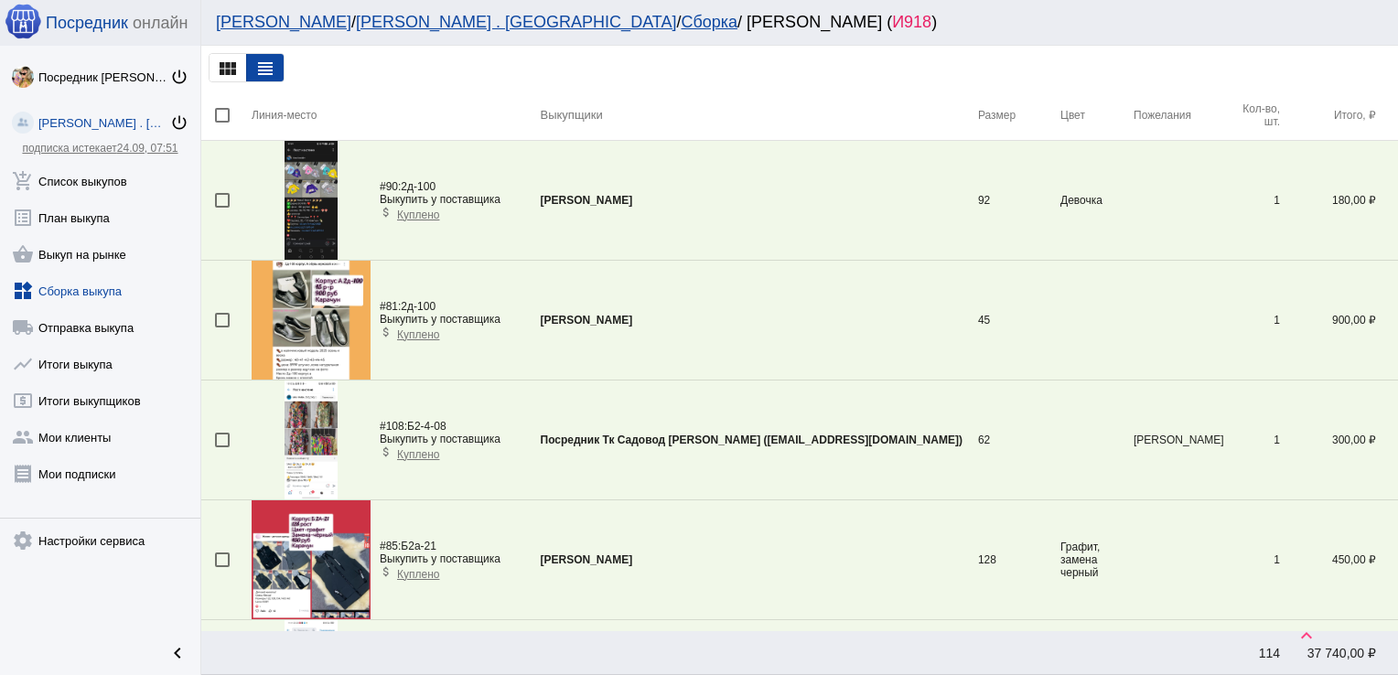
scroll to position [2577, 0]
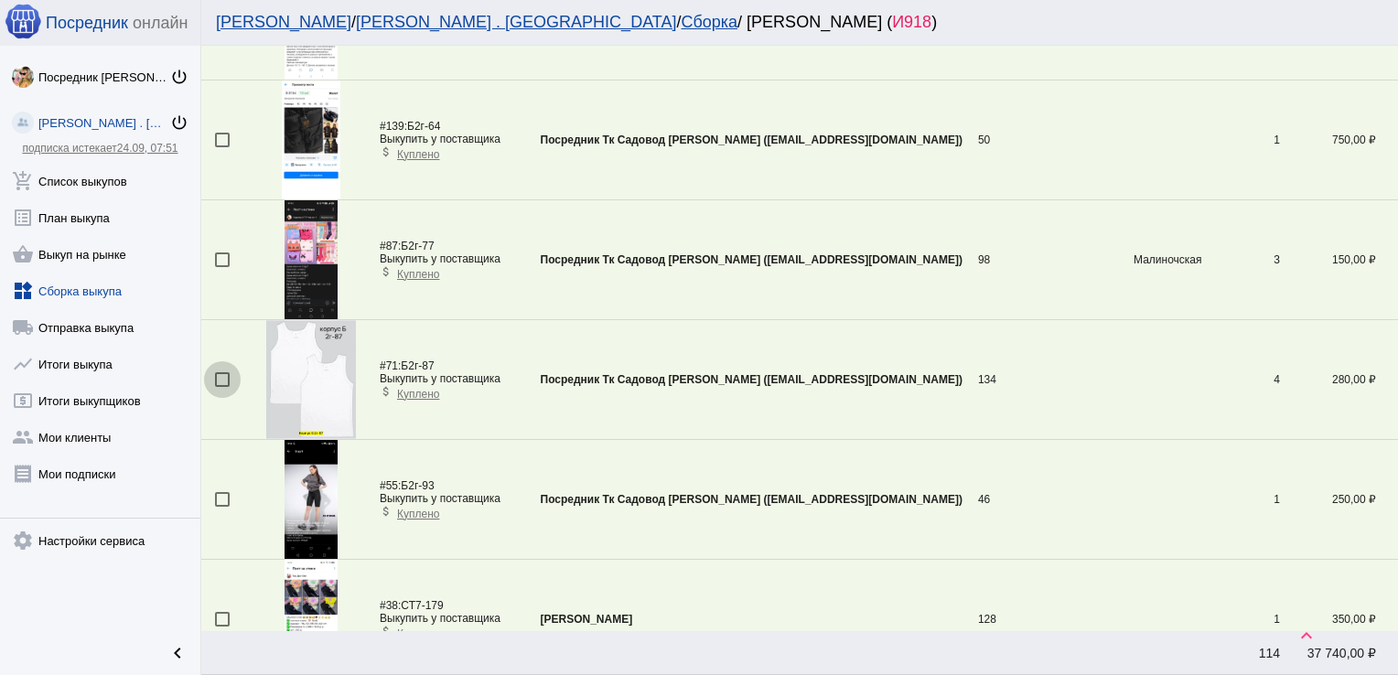
click at [220, 380] on div at bounding box center [222, 379] width 15 height 15
click at [221, 387] on input "checkbox" at bounding box center [221, 387] width 1 height 1
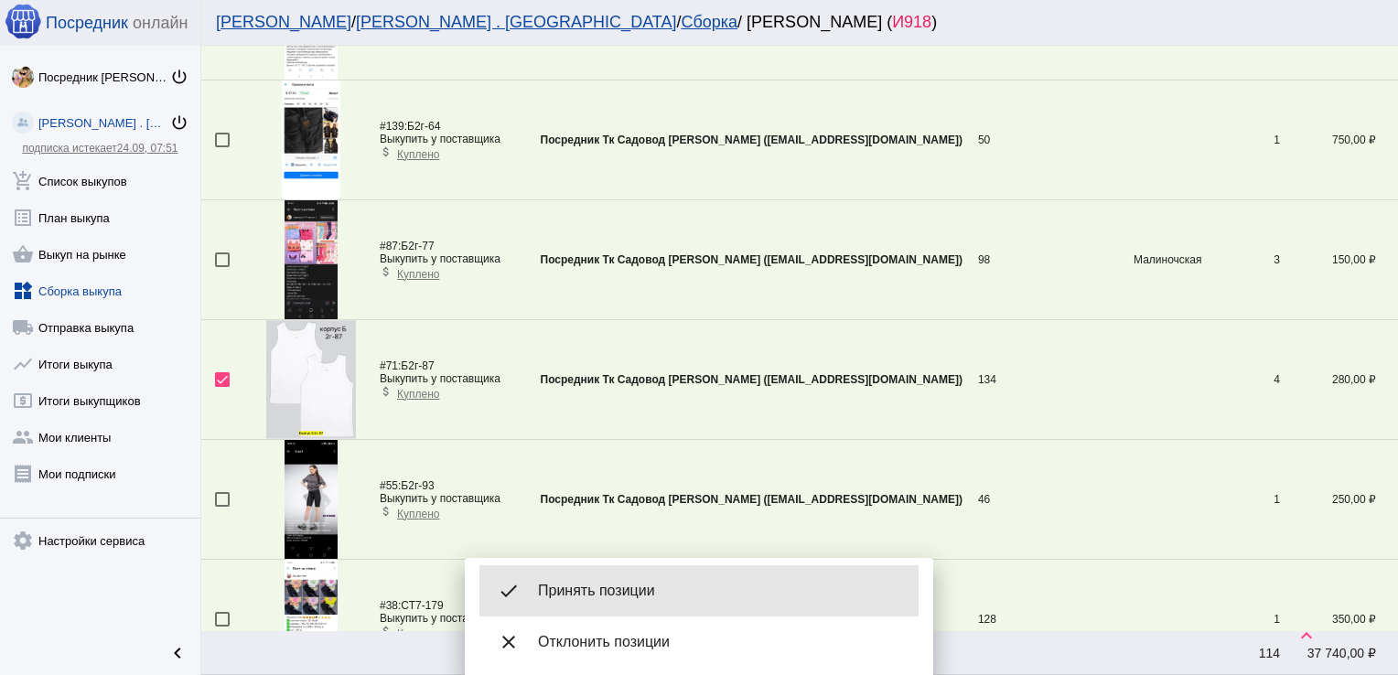
click at [651, 585] on span "Принять позиции" at bounding box center [721, 591] width 366 height 18
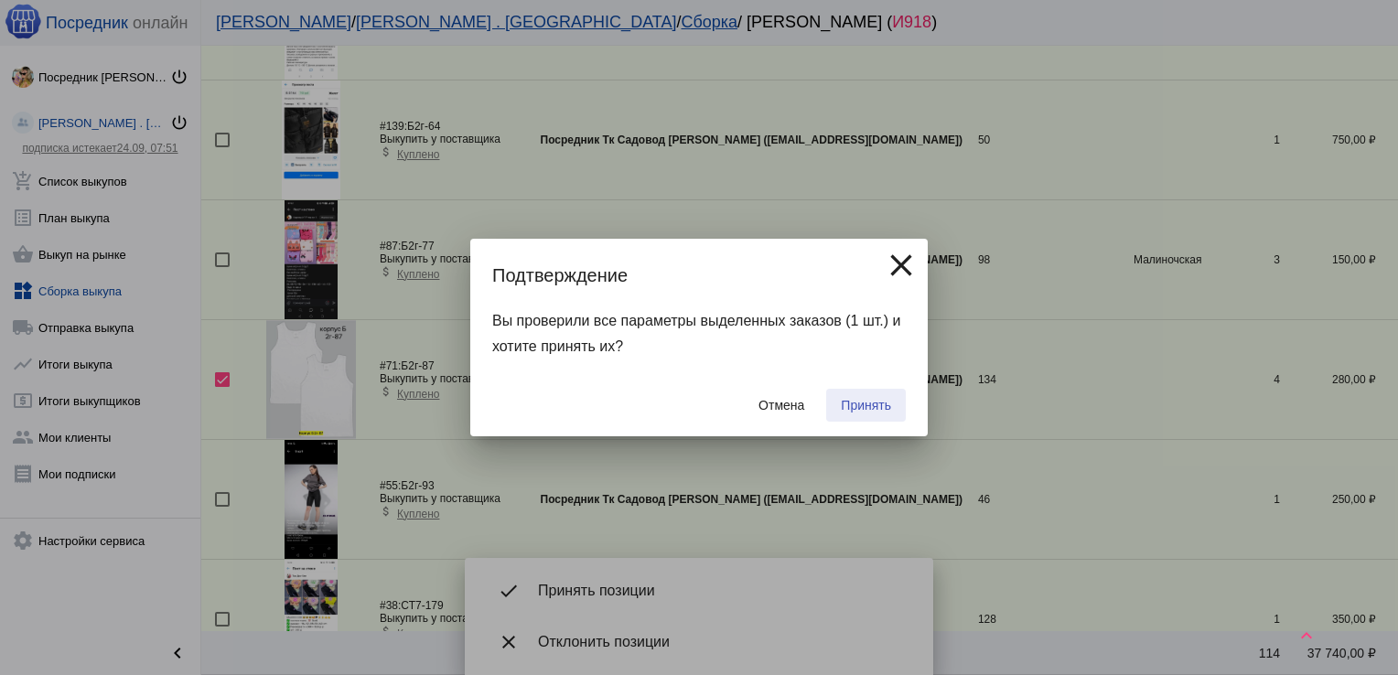
click at [857, 407] on span "Принять" at bounding box center [866, 405] width 50 height 15
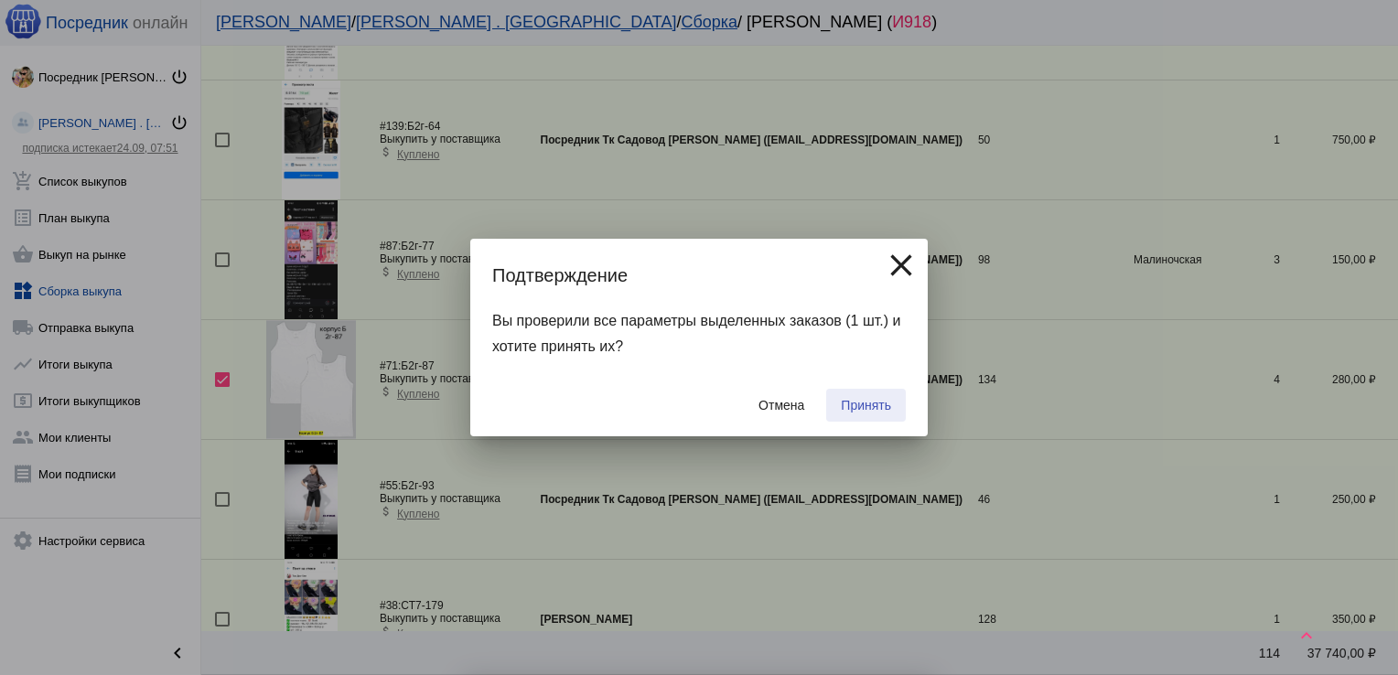
checkbox input "false"
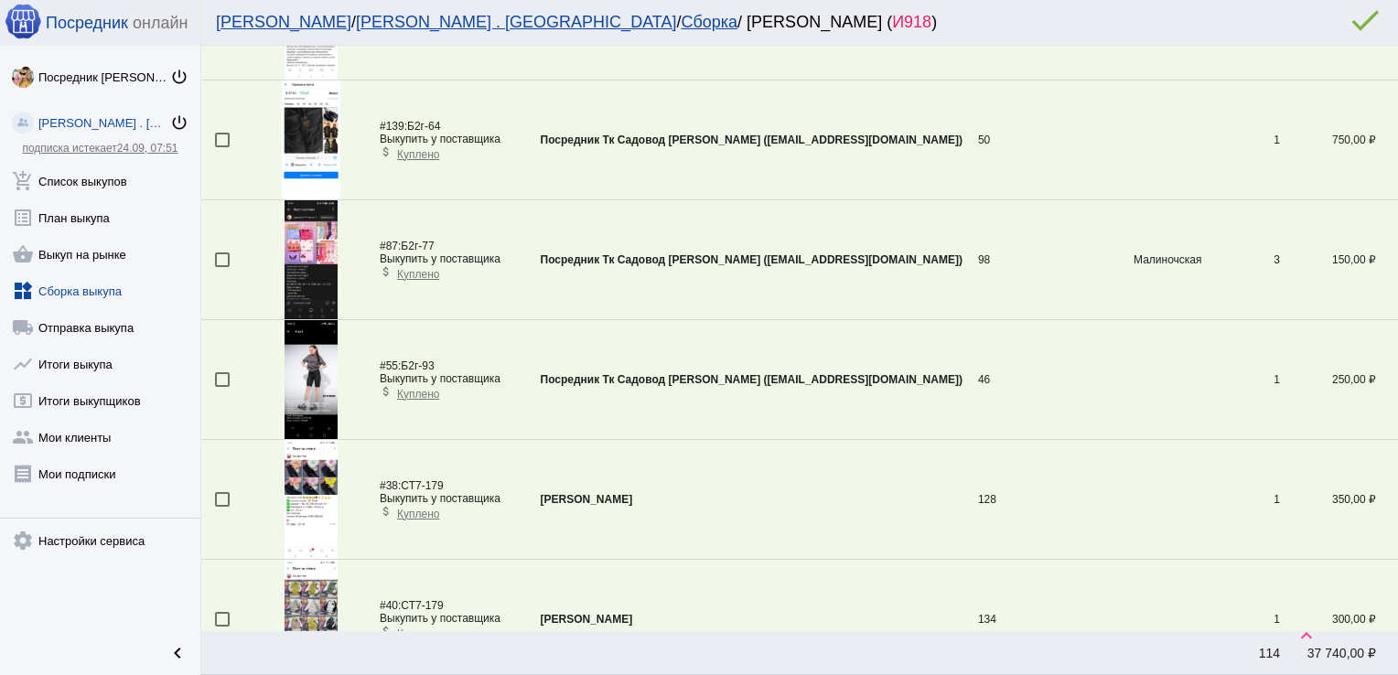
scroll to position [3117, 0]
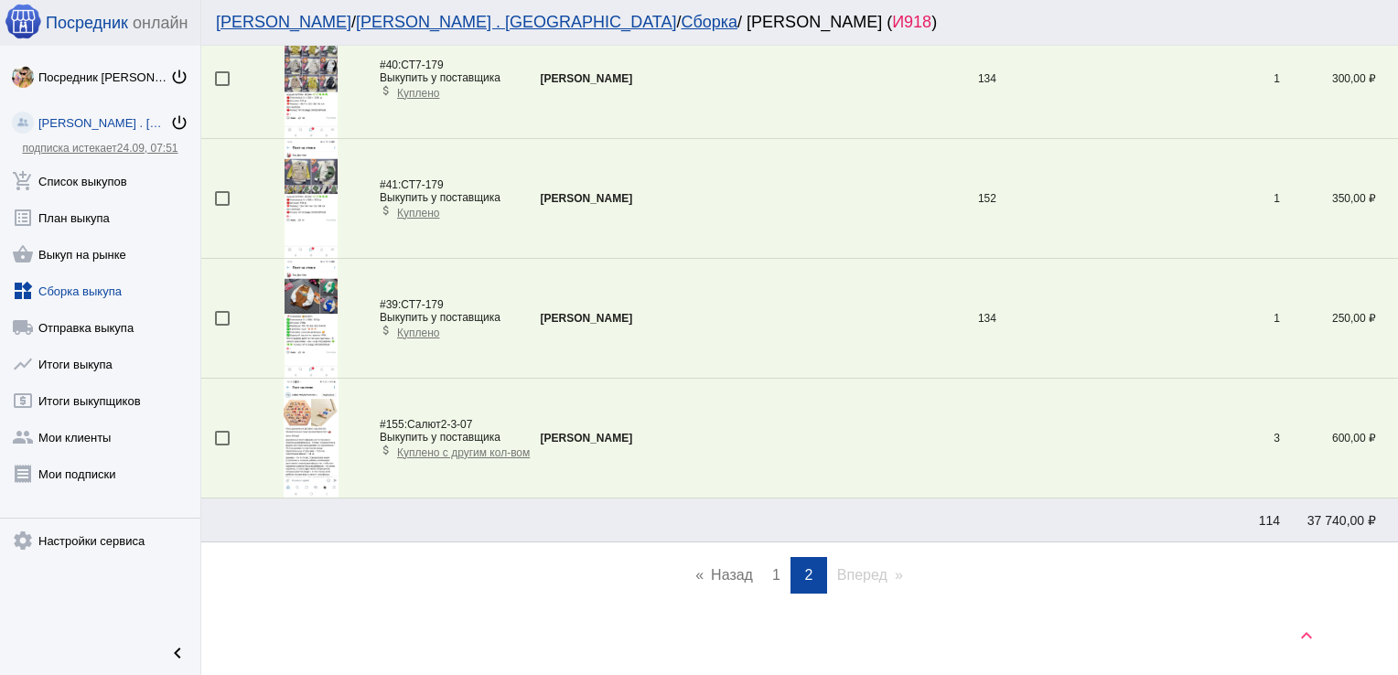
click at [763, 562] on link "page 1" at bounding box center [776, 575] width 27 height 37
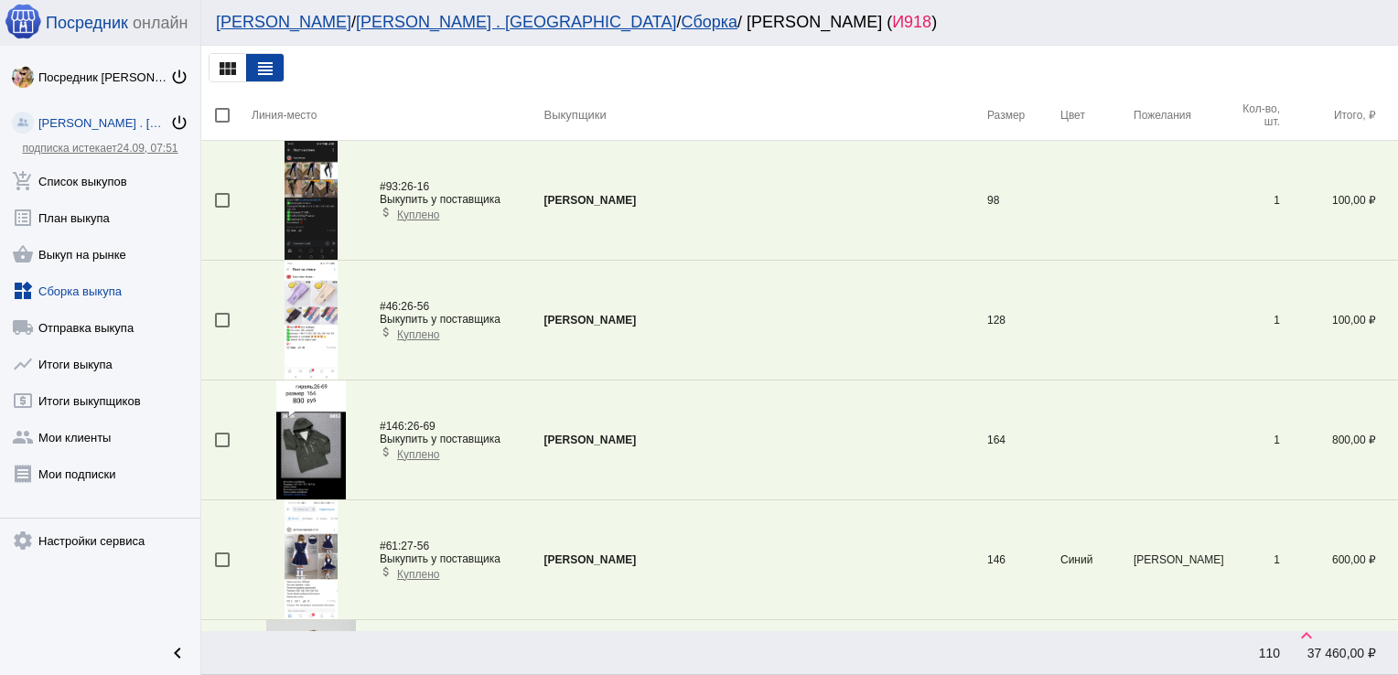
scroll to position [5630, 0]
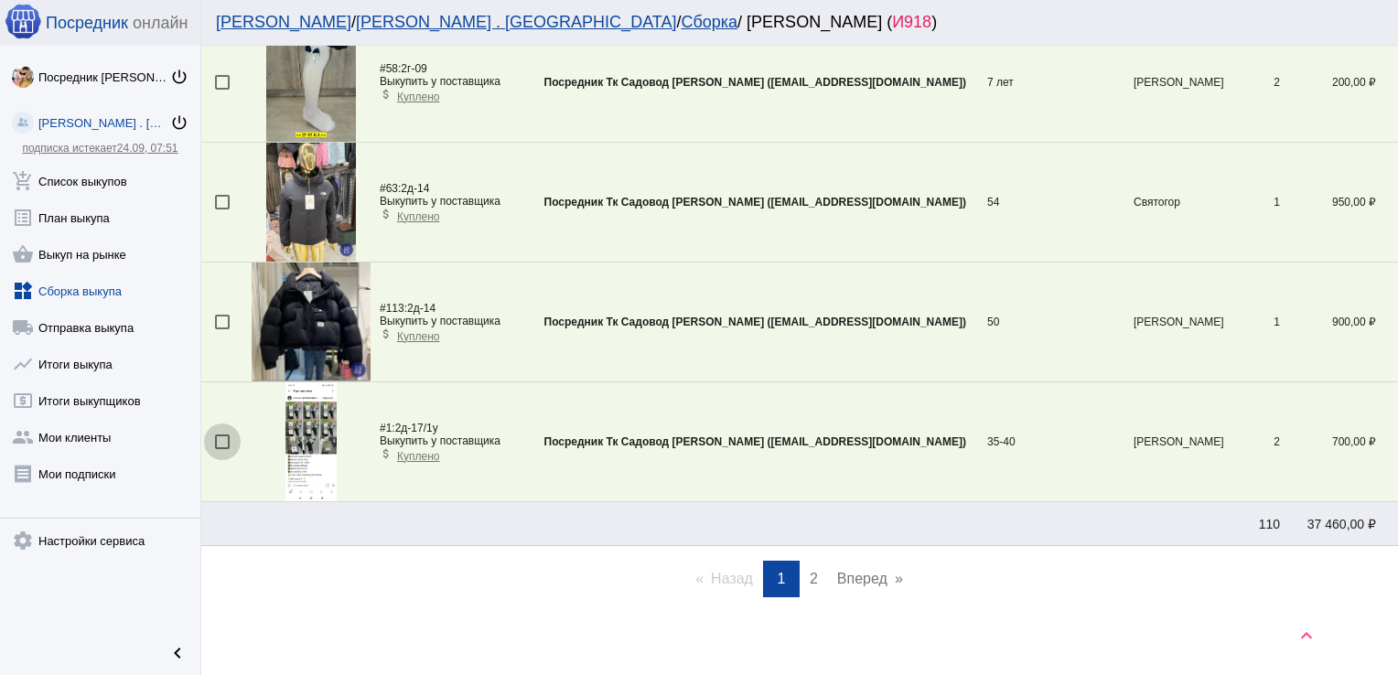
click at [223, 434] on div at bounding box center [222, 441] width 15 height 15
click at [222, 449] on input "checkbox" at bounding box center [221, 449] width 1 height 1
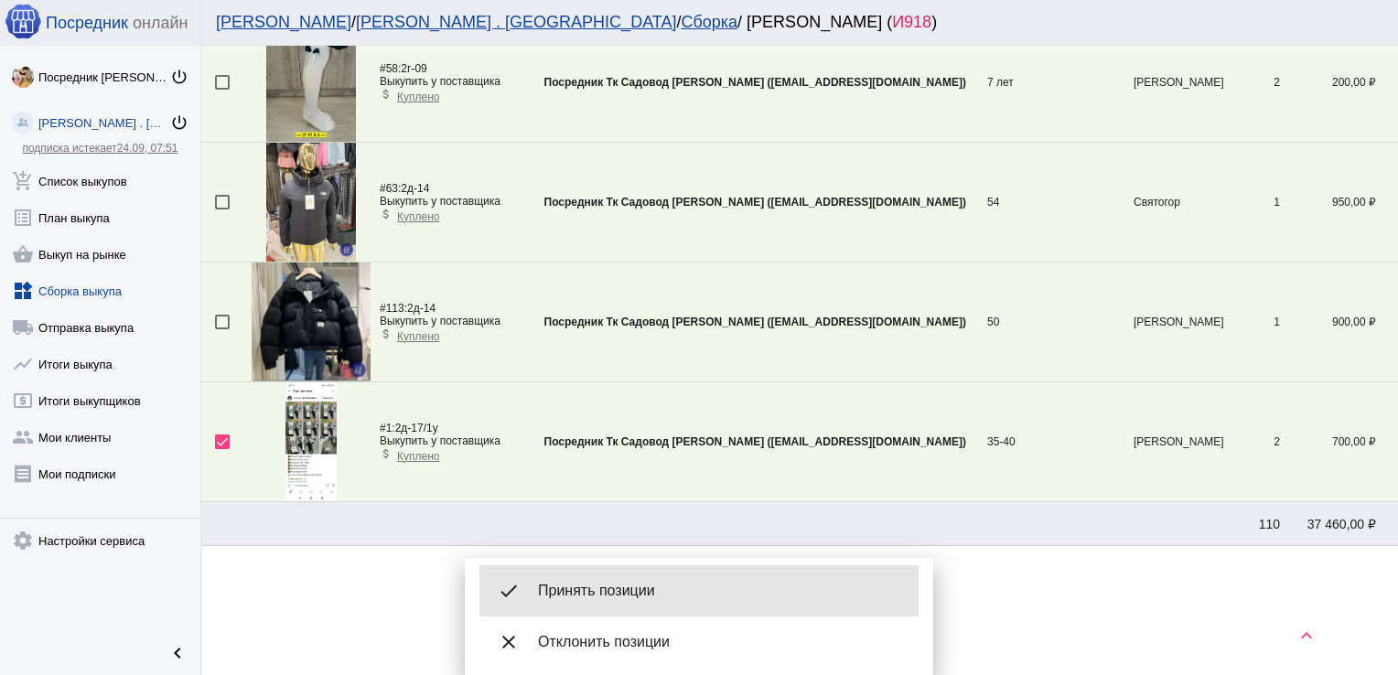
click at [606, 580] on div "done Принять позиции" at bounding box center [698, 590] width 439 height 51
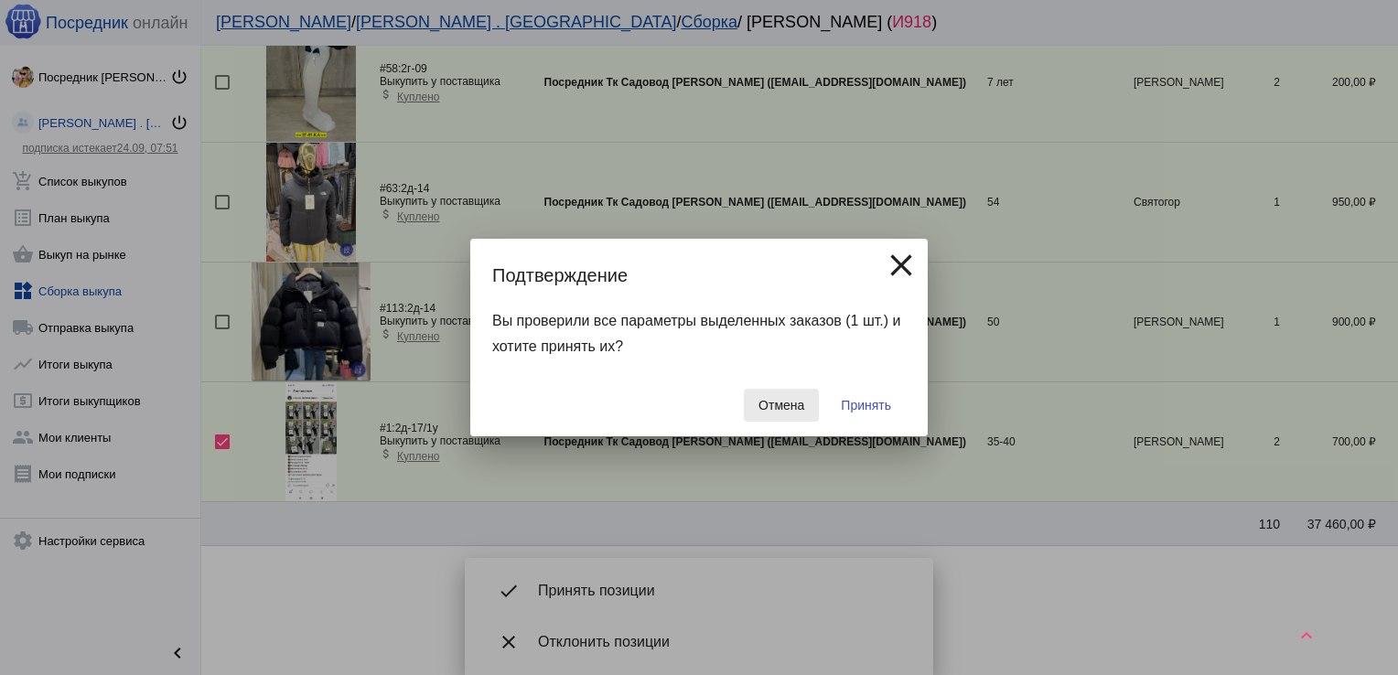
click at [768, 413] on button "Отмена" at bounding box center [781, 405] width 75 height 33
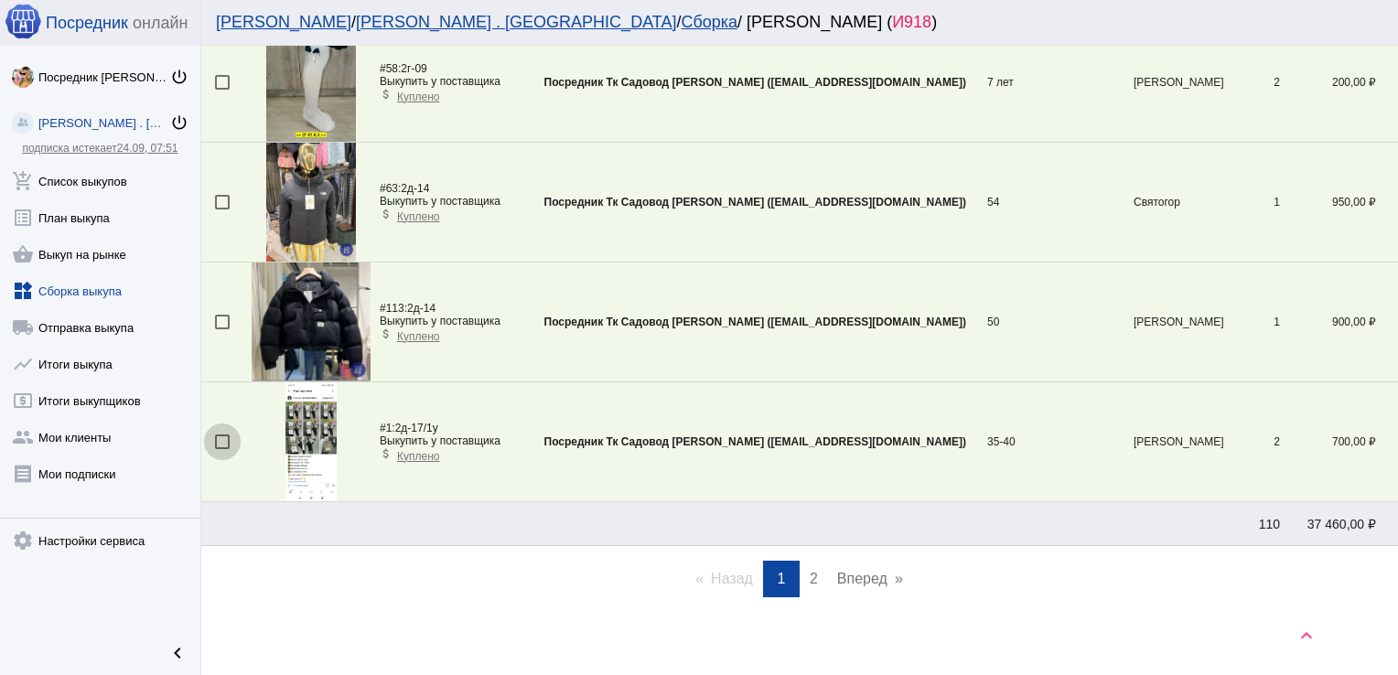
click at [223, 434] on div at bounding box center [222, 441] width 15 height 15
click at [222, 449] on input "checkbox" at bounding box center [221, 449] width 1 height 1
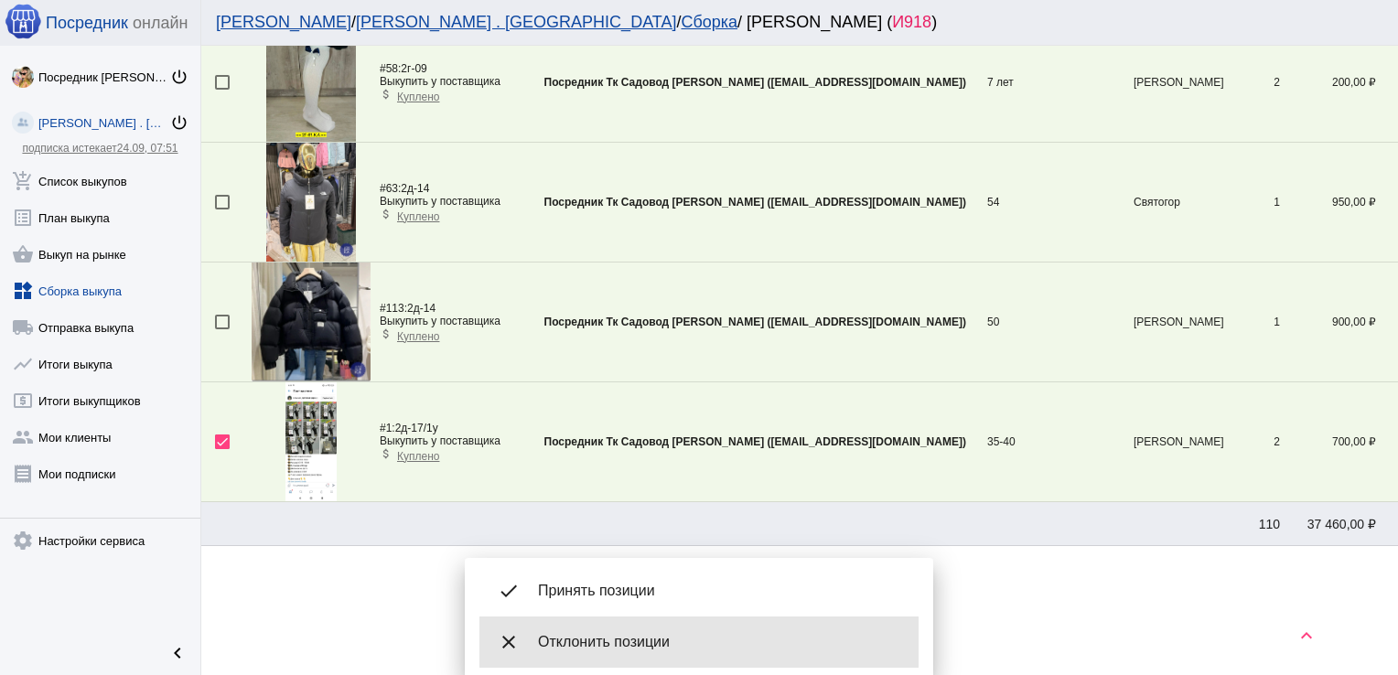
click at [595, 628] on div "close Отклонить позиции" at bounding box center [698, 642] width 439 height 51
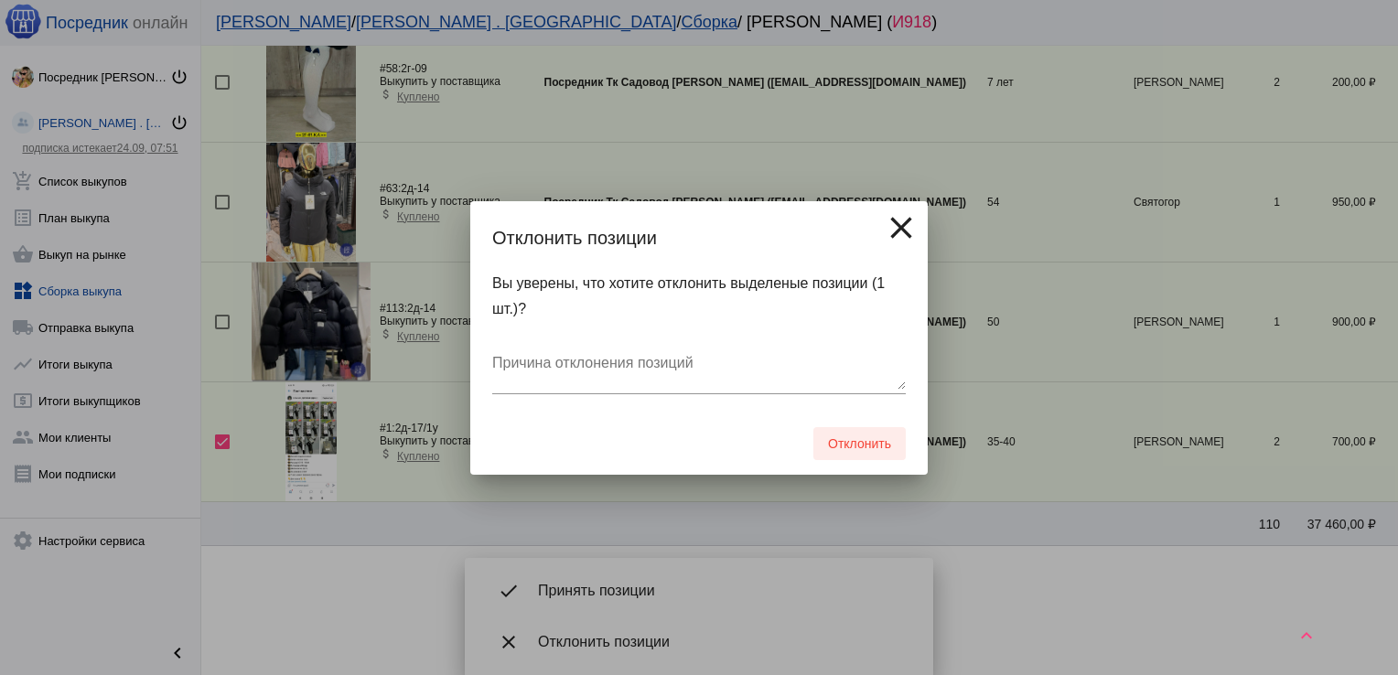
click at [858, 438] on span "Отклонить" at bounding box center [859, 443] width 63 height 15
checkbox input "false"
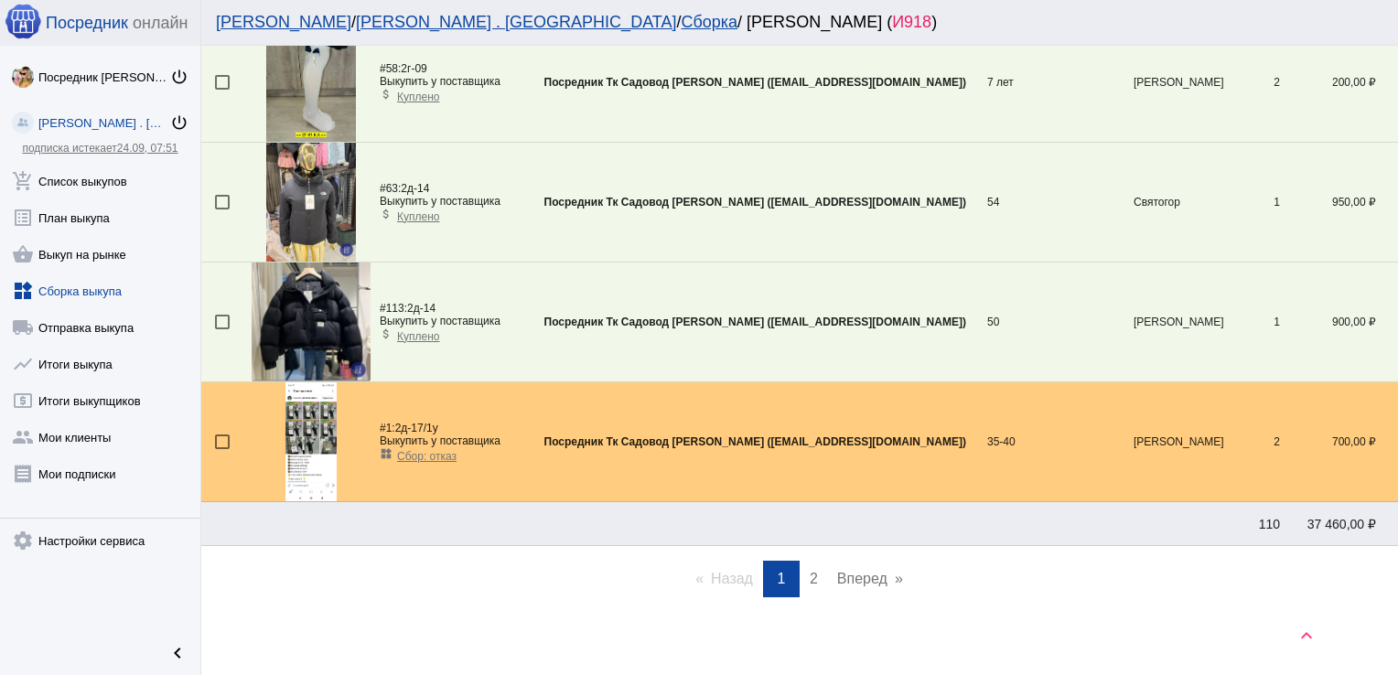
click at [800, 571] on link "page 2" at bounding box center [813, 579] width 27 height 37
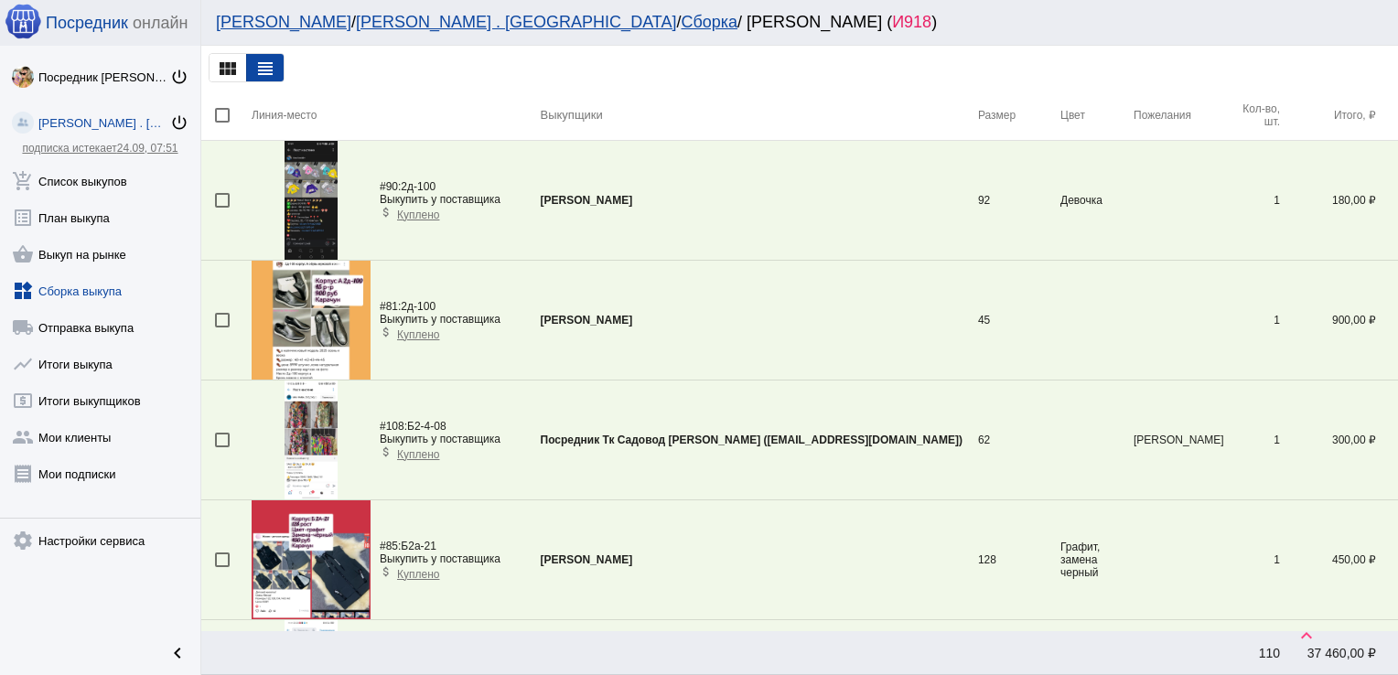
scroll to position [2338, 0]
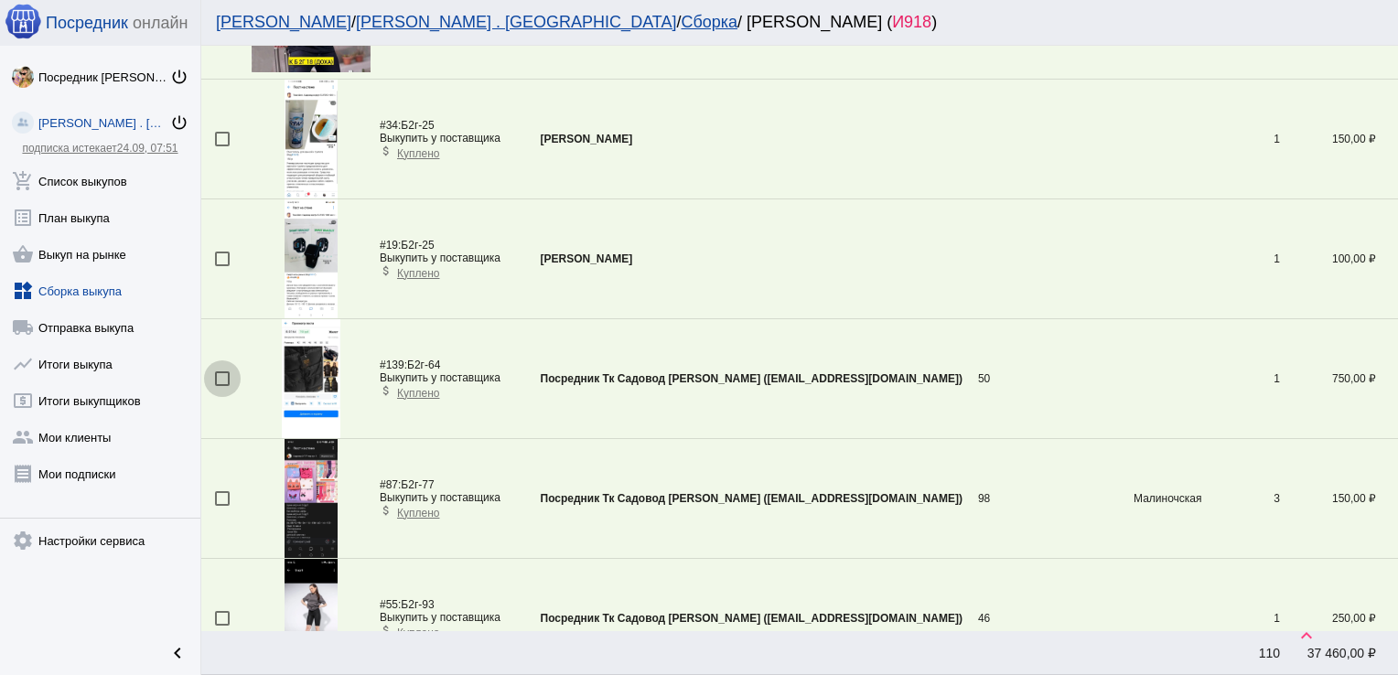
click at [226, 371] on div at bounding box center [222, 378] width 15 height 15
click at [222, 386] on input "checkbox" at bounding box center [221, 386] width 1 height 1
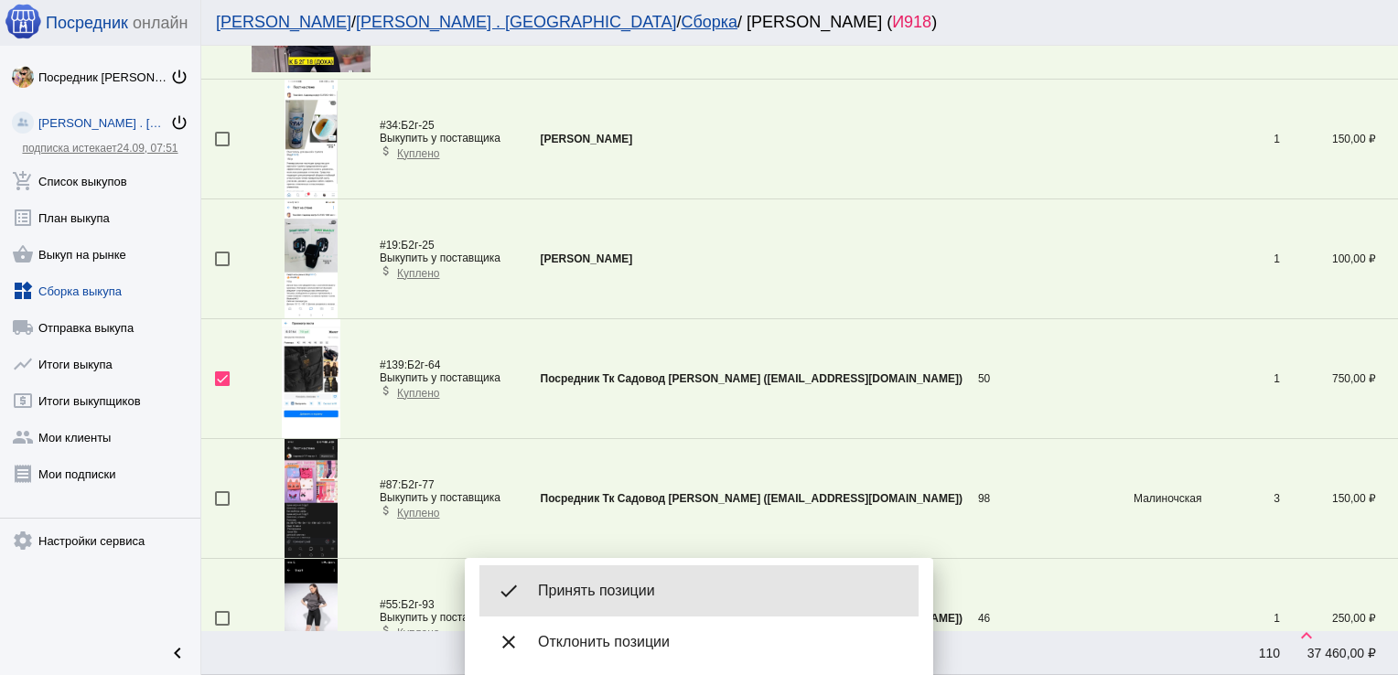
click at [619, 587] on span "Принять позиции" at bounding box center [721, 591] width 366 height 18
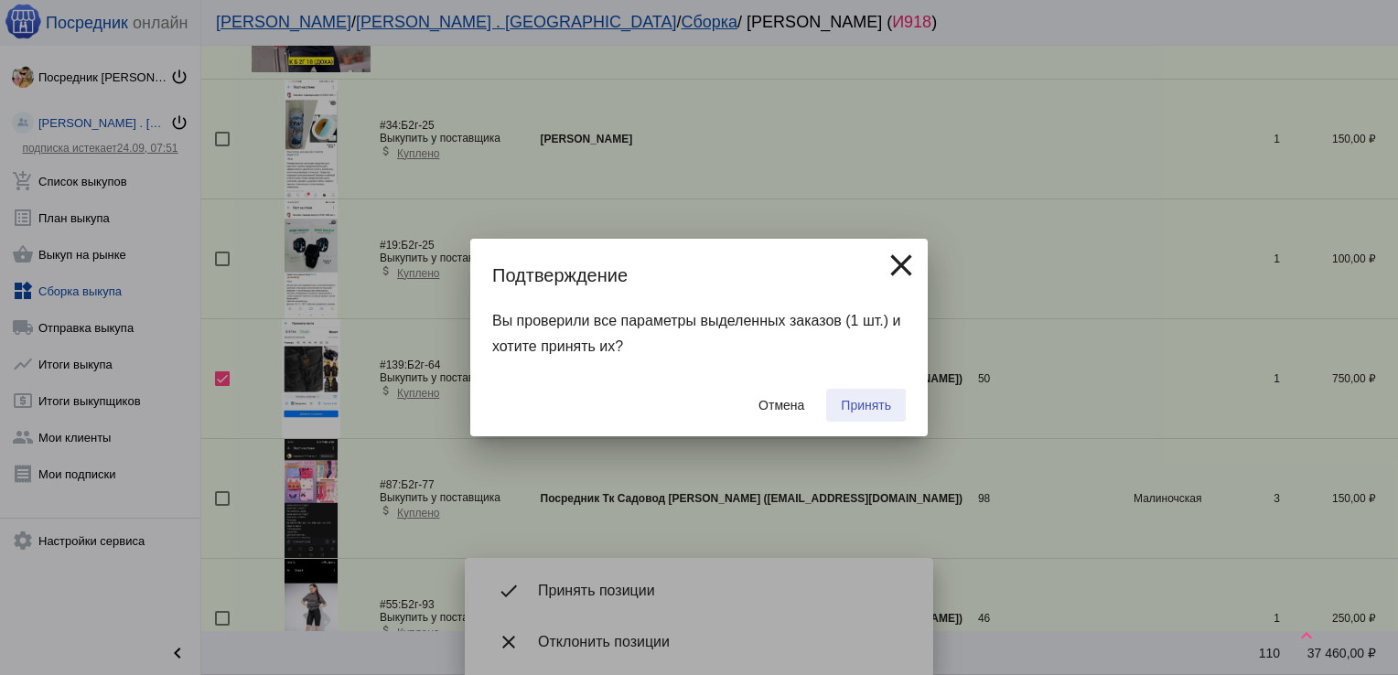
click at [857, 408] on span "Принять" at bounding box center [866, 405] width 50 height 15
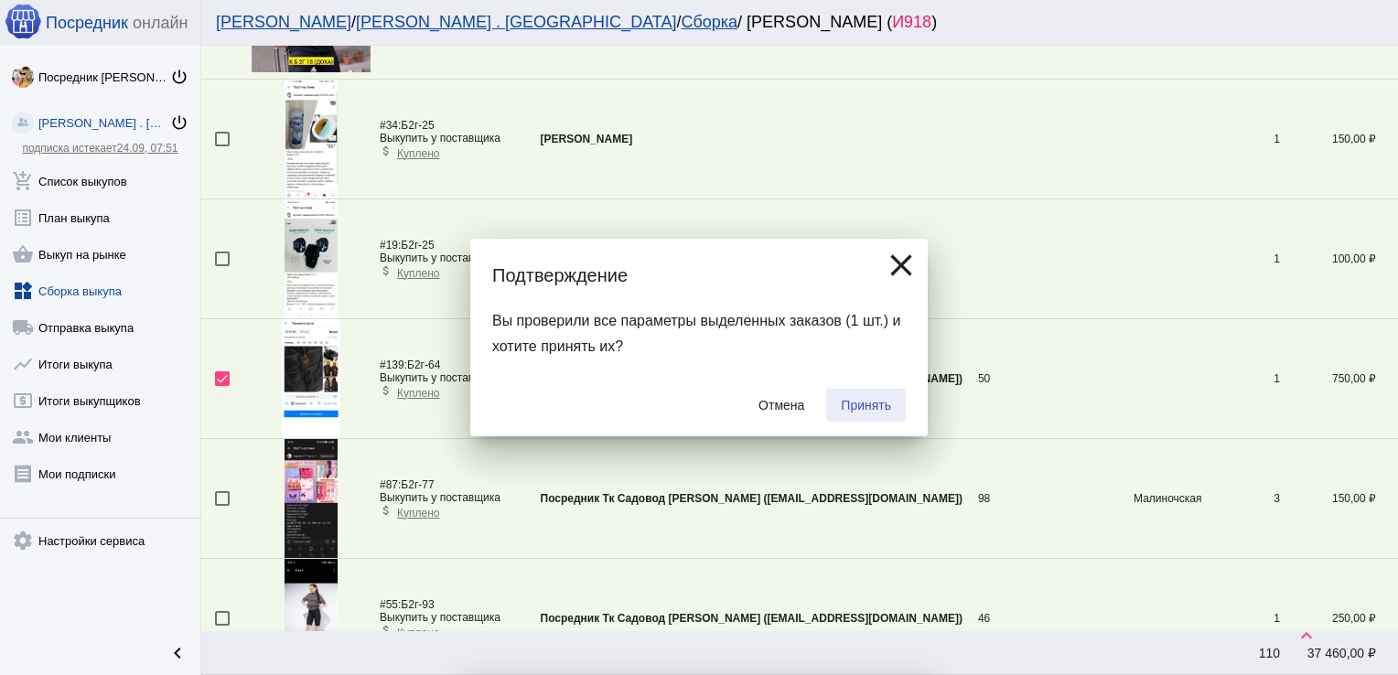
checkbox input "false"
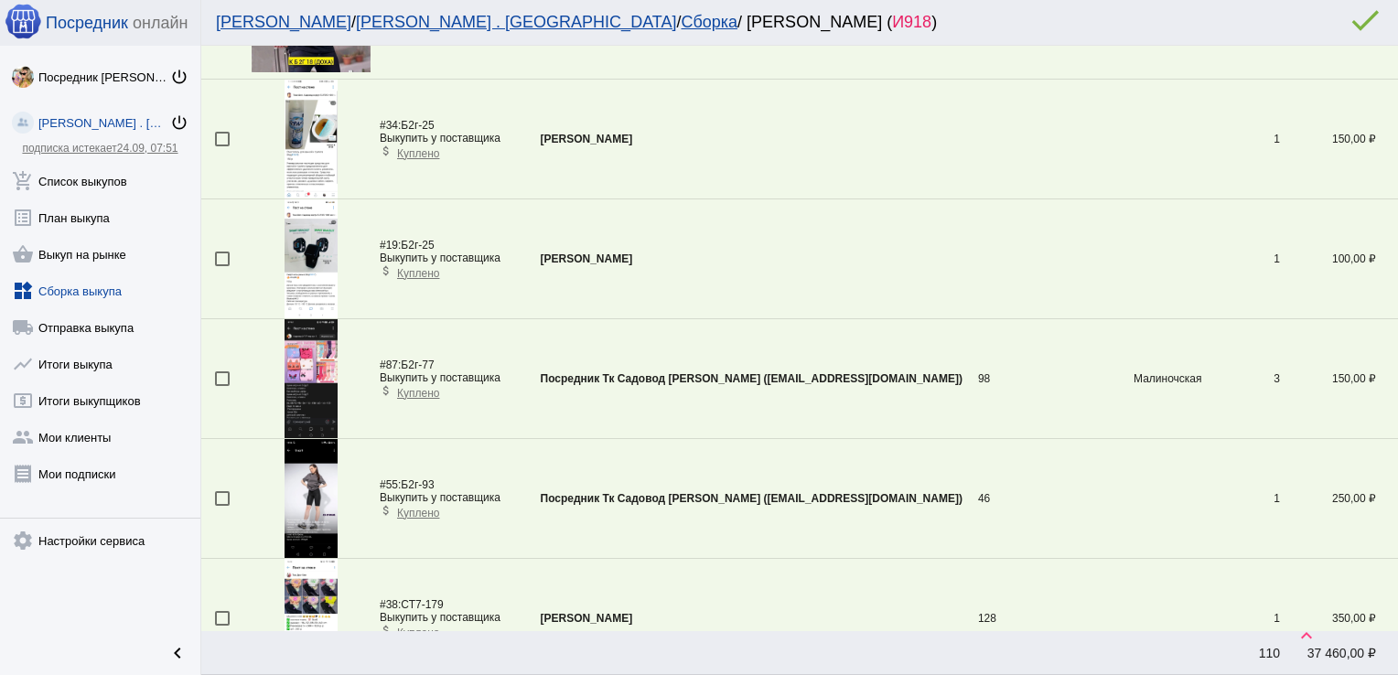
scroll to position [304, 0]
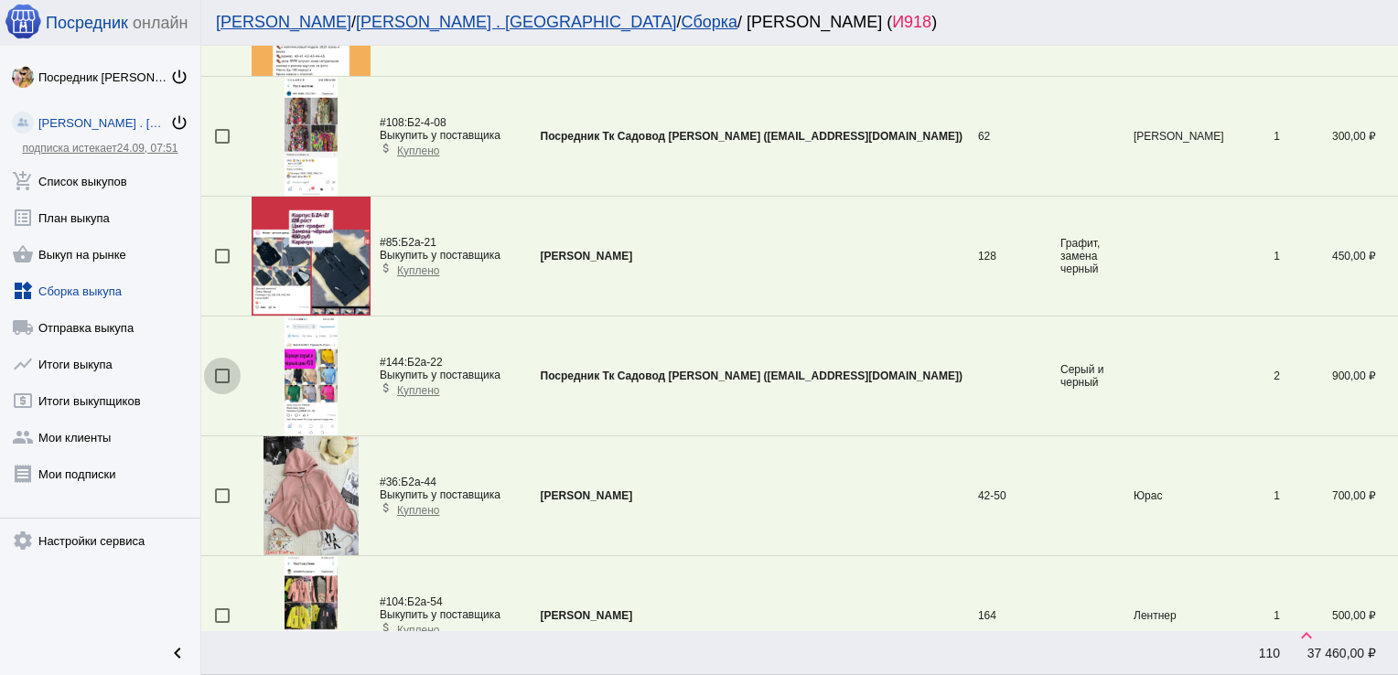
click at [216, 377] on div at bounding box center [222, 376] width 15 height 15
click at [221, 383] on input "checkbox" at bounding box center [221, 383] width 1 height 1
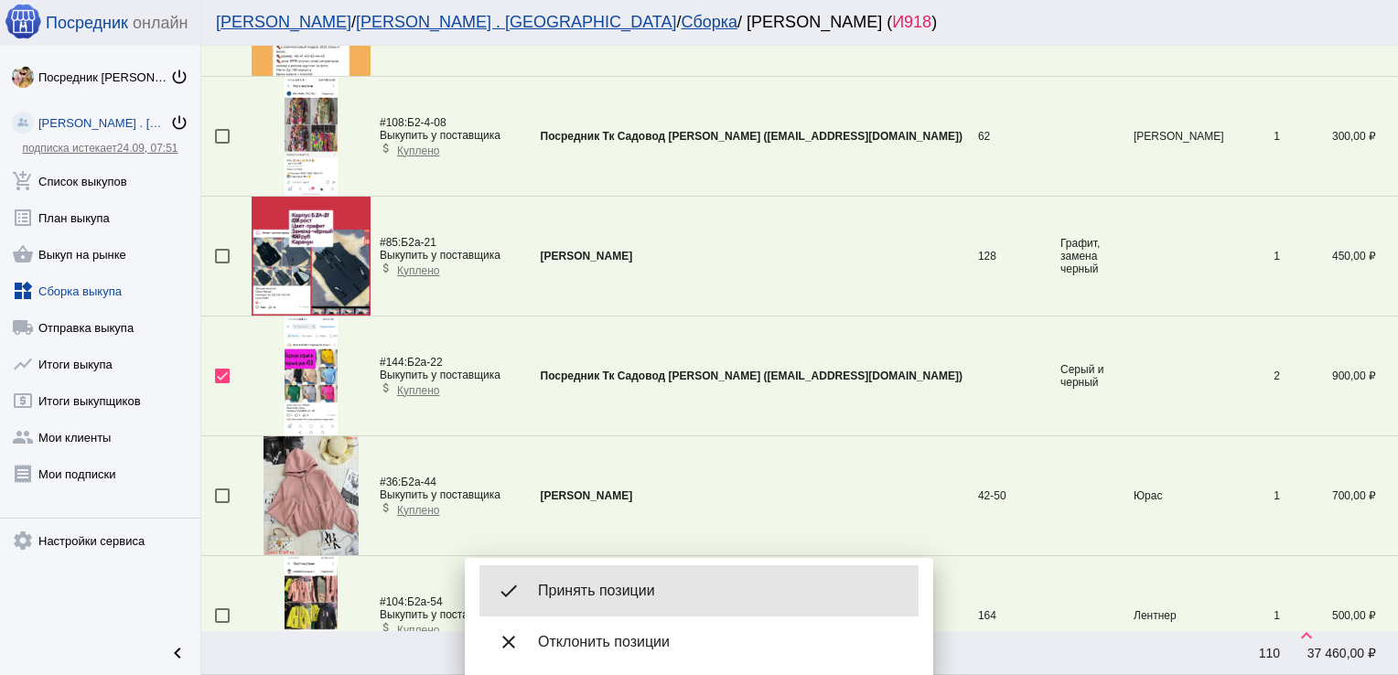
click at [666, 587] on span "Принять позиции" at bounding box center [721, 591] width 366 height 18
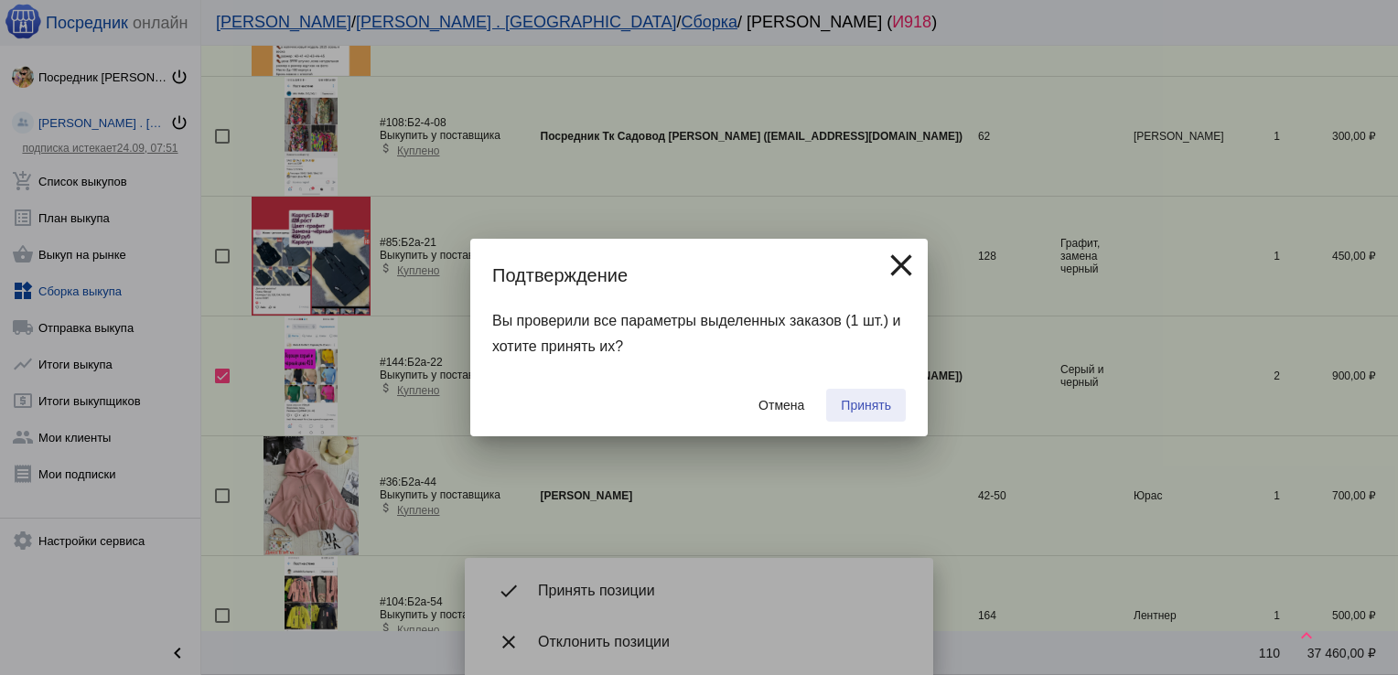
click at [874, 399] on span "Принять" at bounding box center [866, 405] width 50 height 15
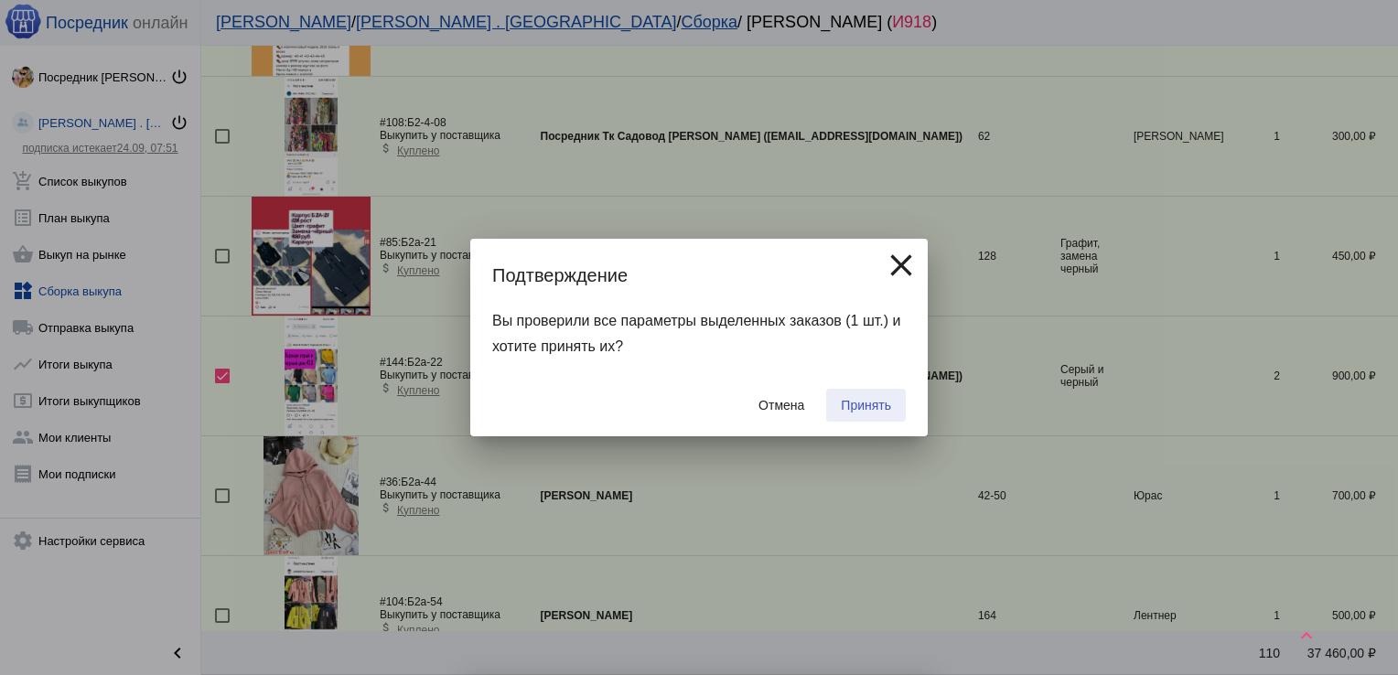
checkbox input "false"
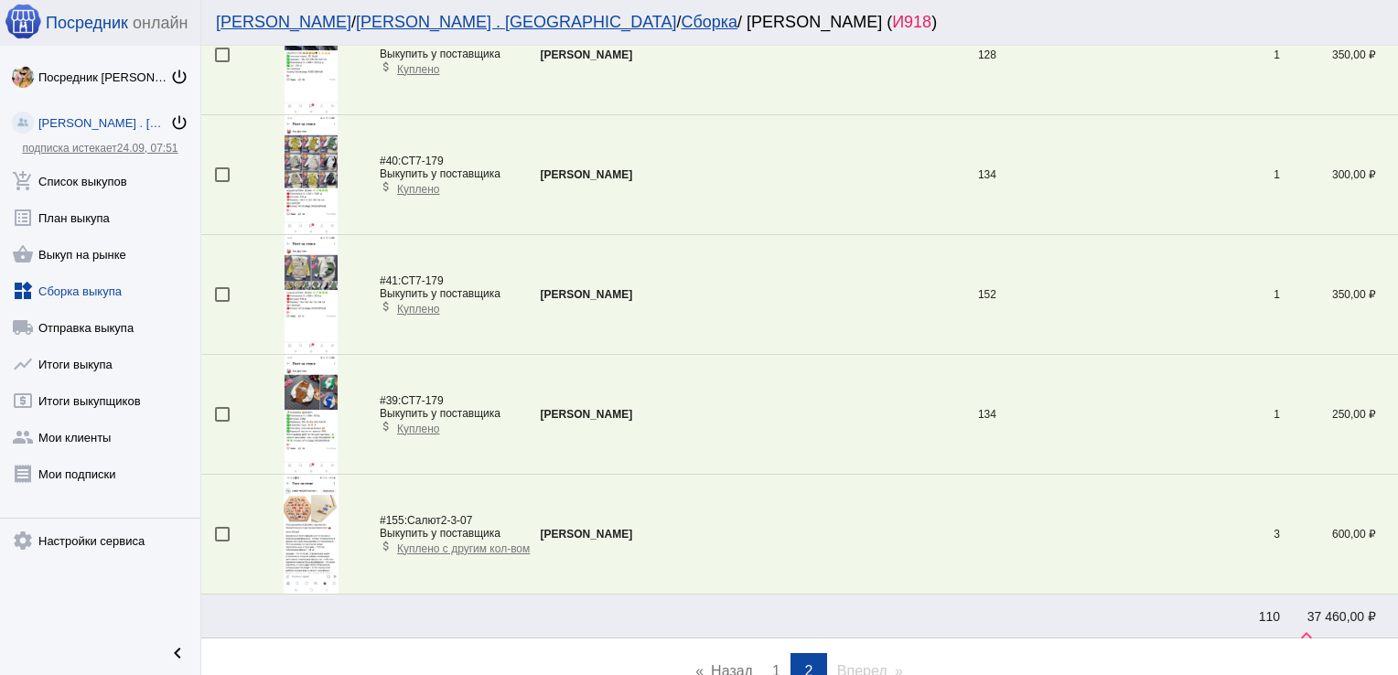
scroll to position [2878, 0]
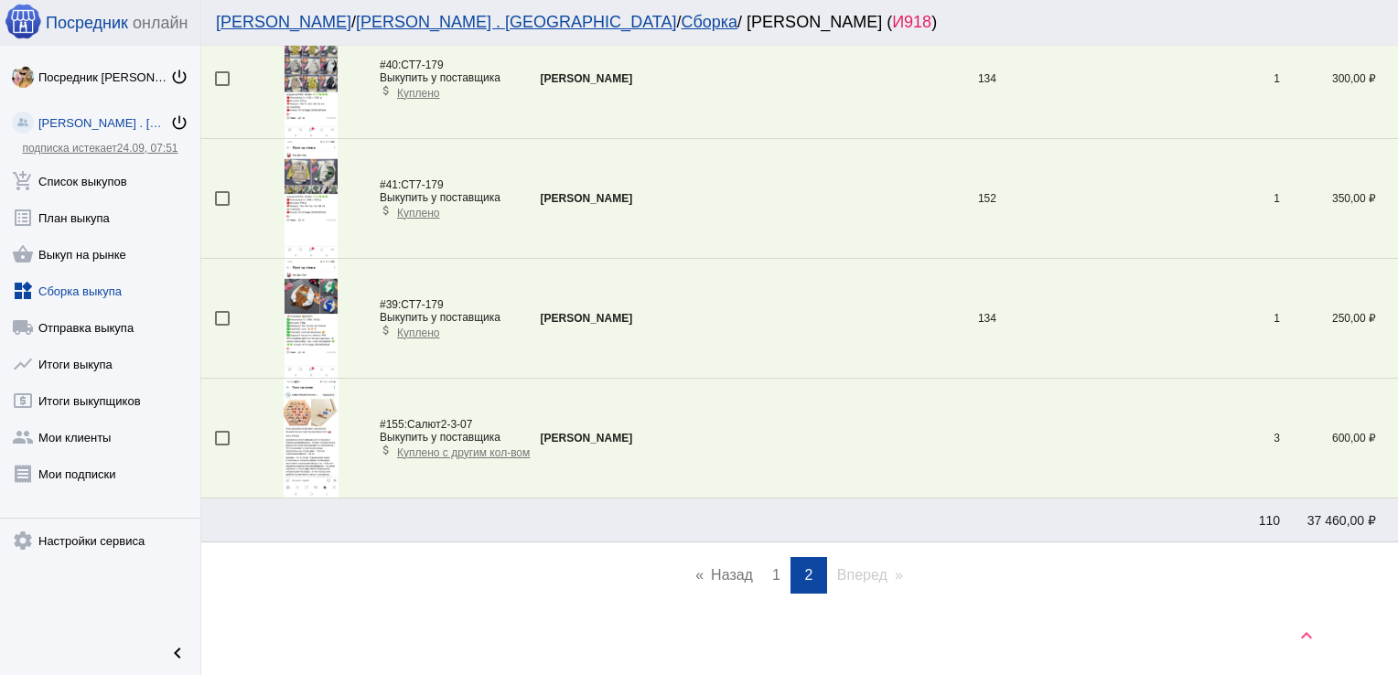
click at [763, 563] on link "page 1" at bounding box center [776, 575] width 27 height 37
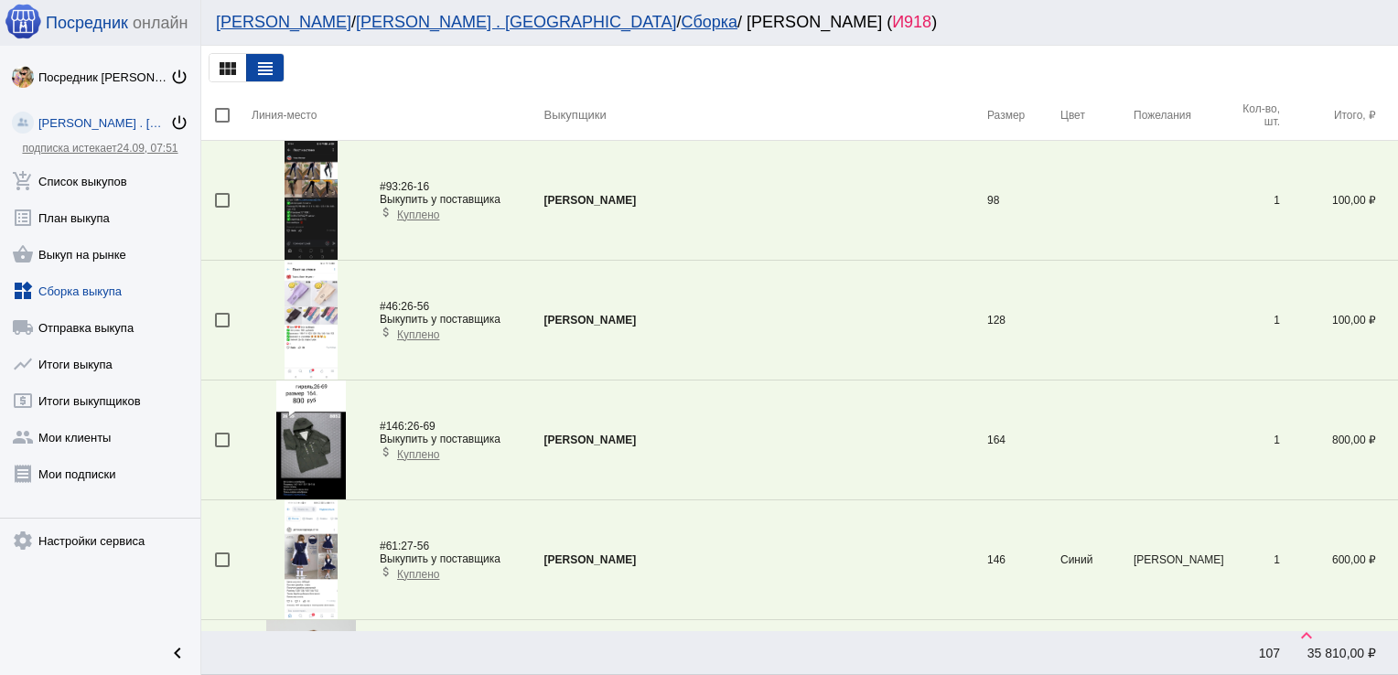
scroll to position [5328, 0]
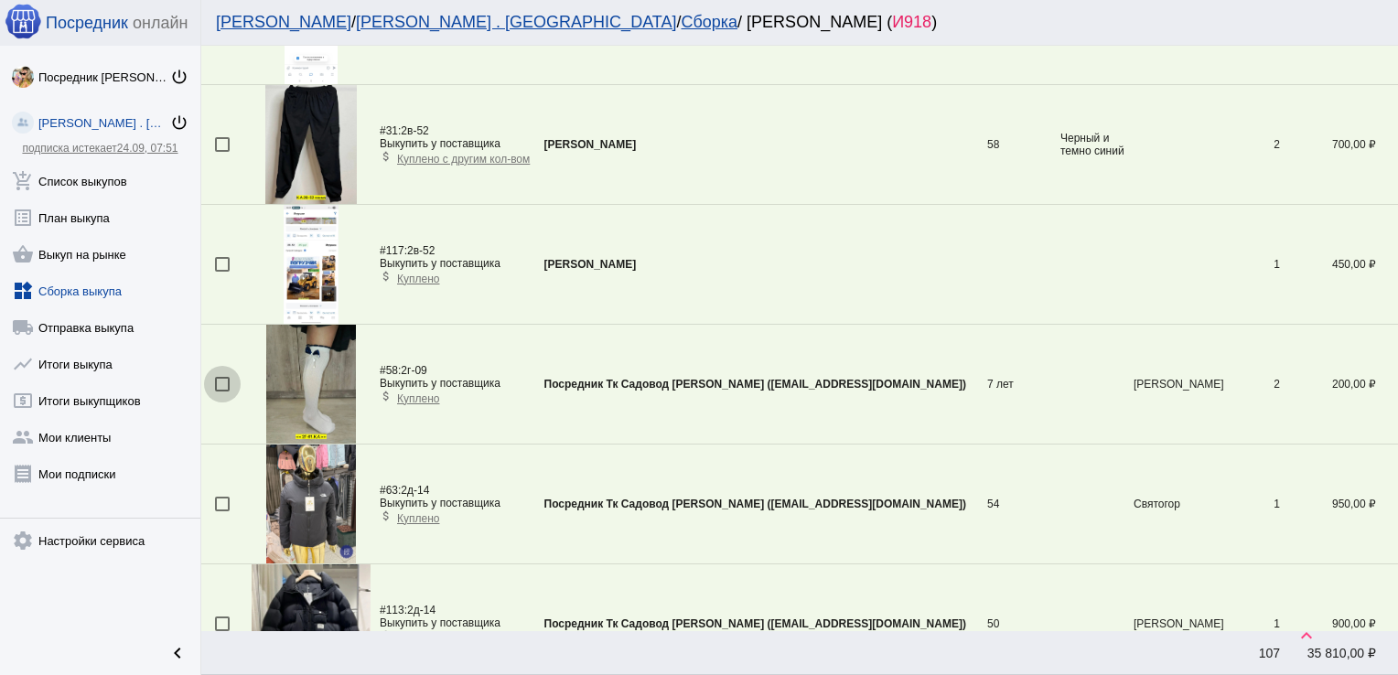
click at [220, 377] on div at bounding box center [222, 384] width 15 height 15
click at [221, 392] on input "checkbox" at bounding box center [221, 392] width 1 height 1
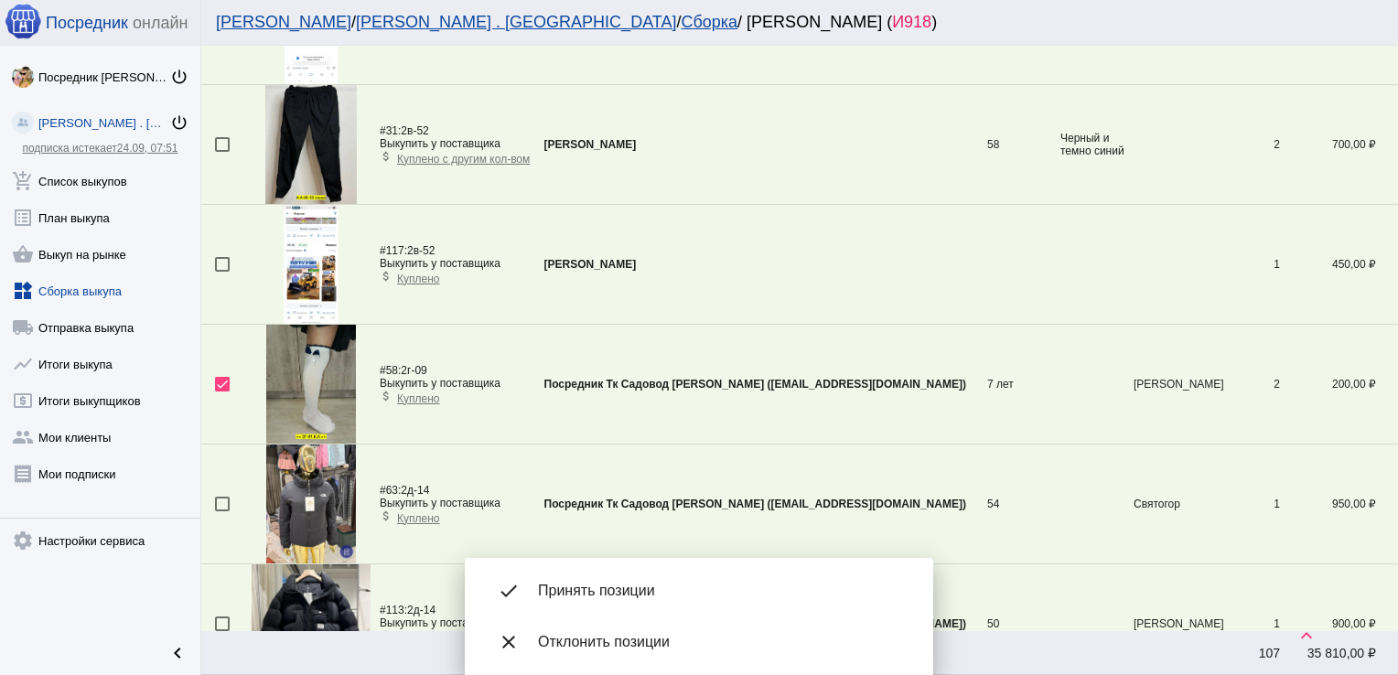
click at [600, 591] on span "Принять позиции" at bounding box center [721, 591] width 366 height 18
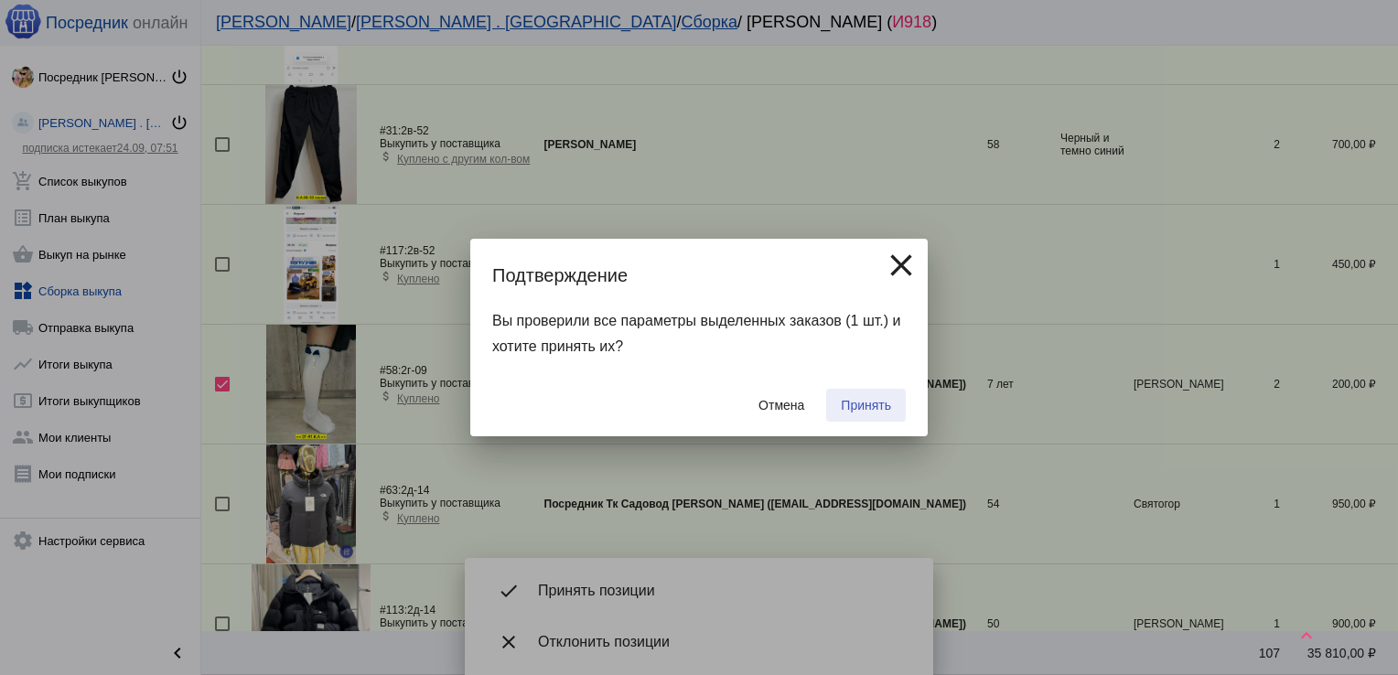
click at [878, 395] on button "Принять" at bounding box center [866, 405] width 80 height 33
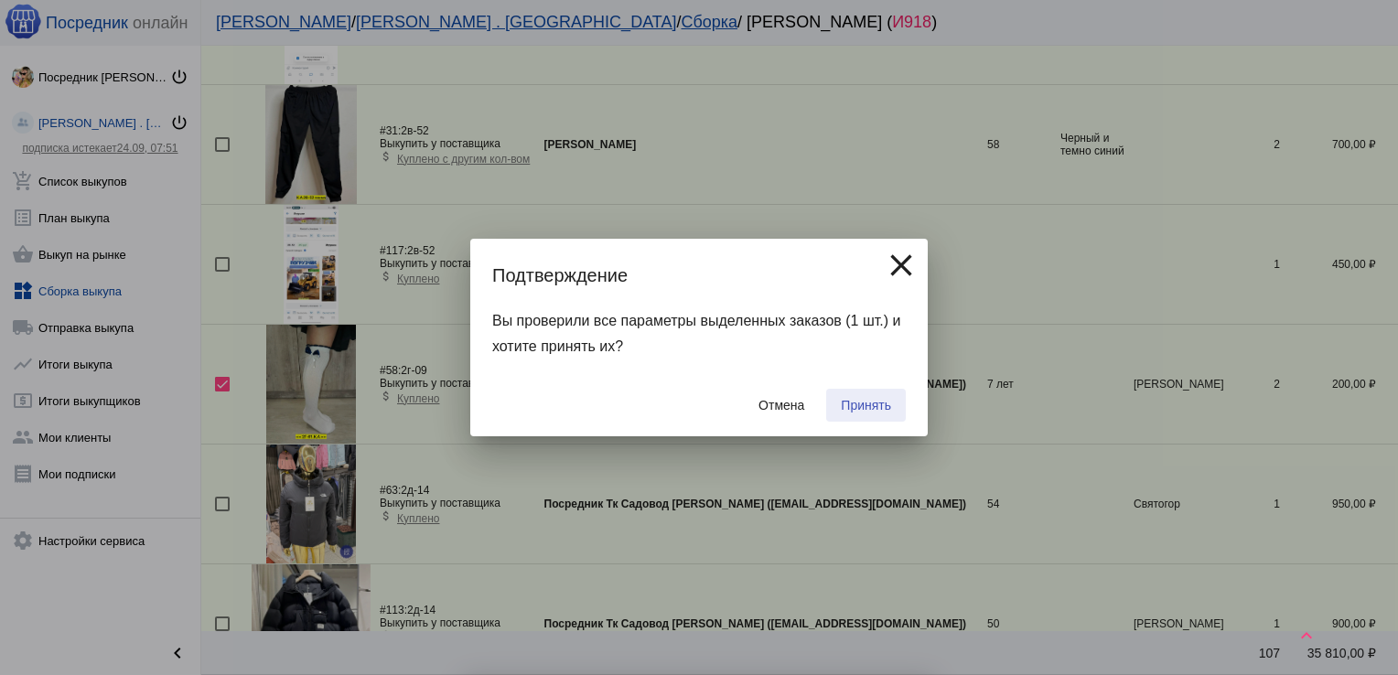
checkbox input "false"
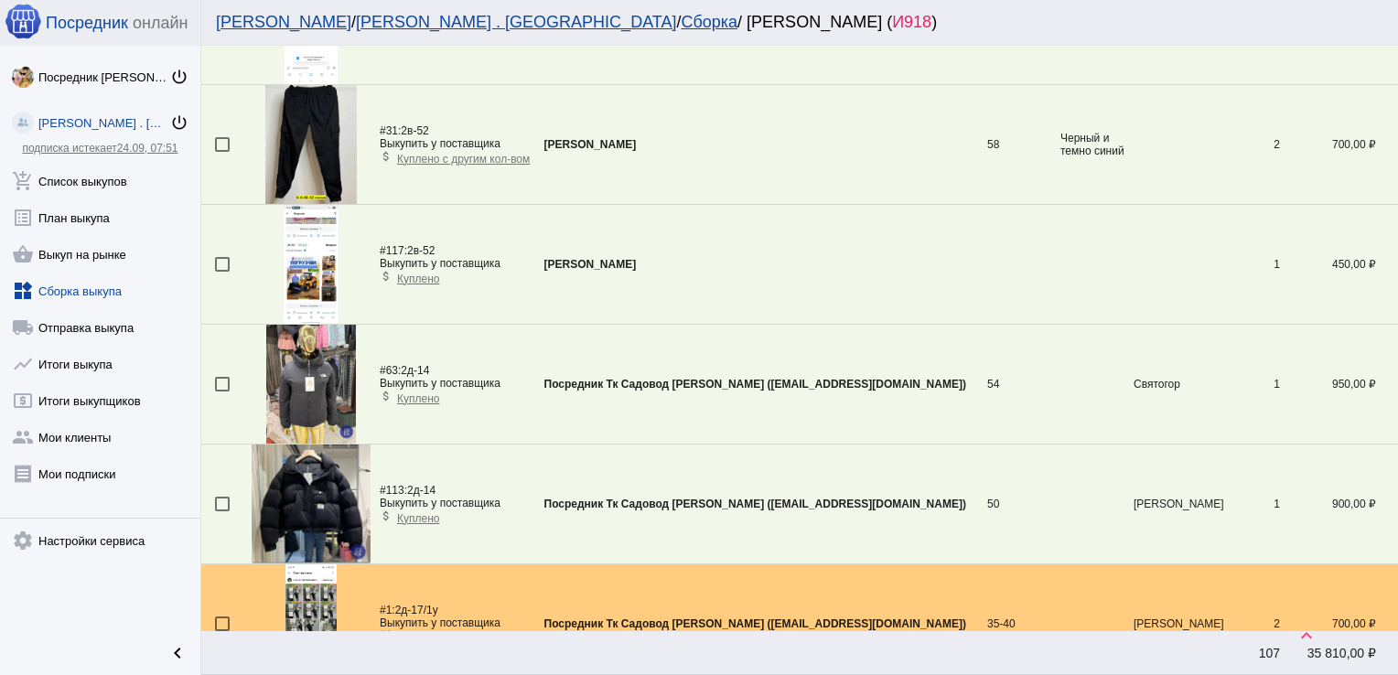
scroll to position [5630, 0]
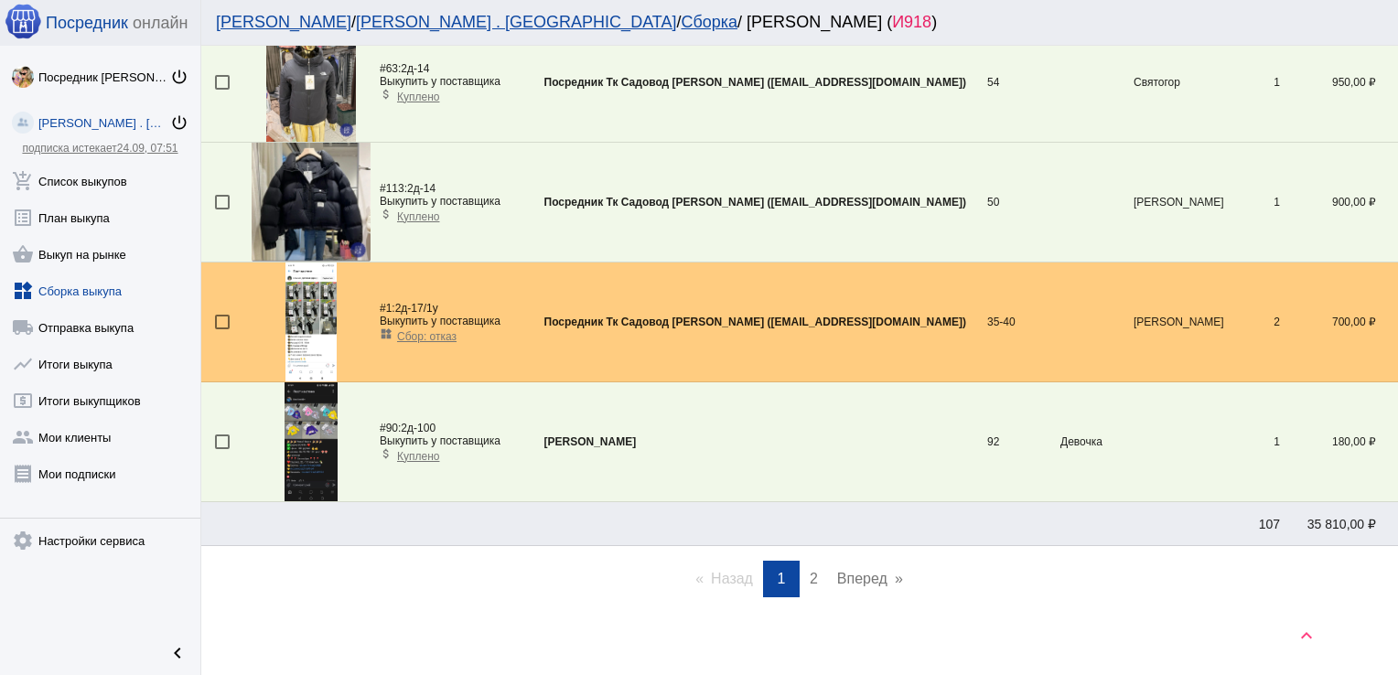
click at [810, 571] on span "2" at bounding box center [814, 579] width 8 height 16
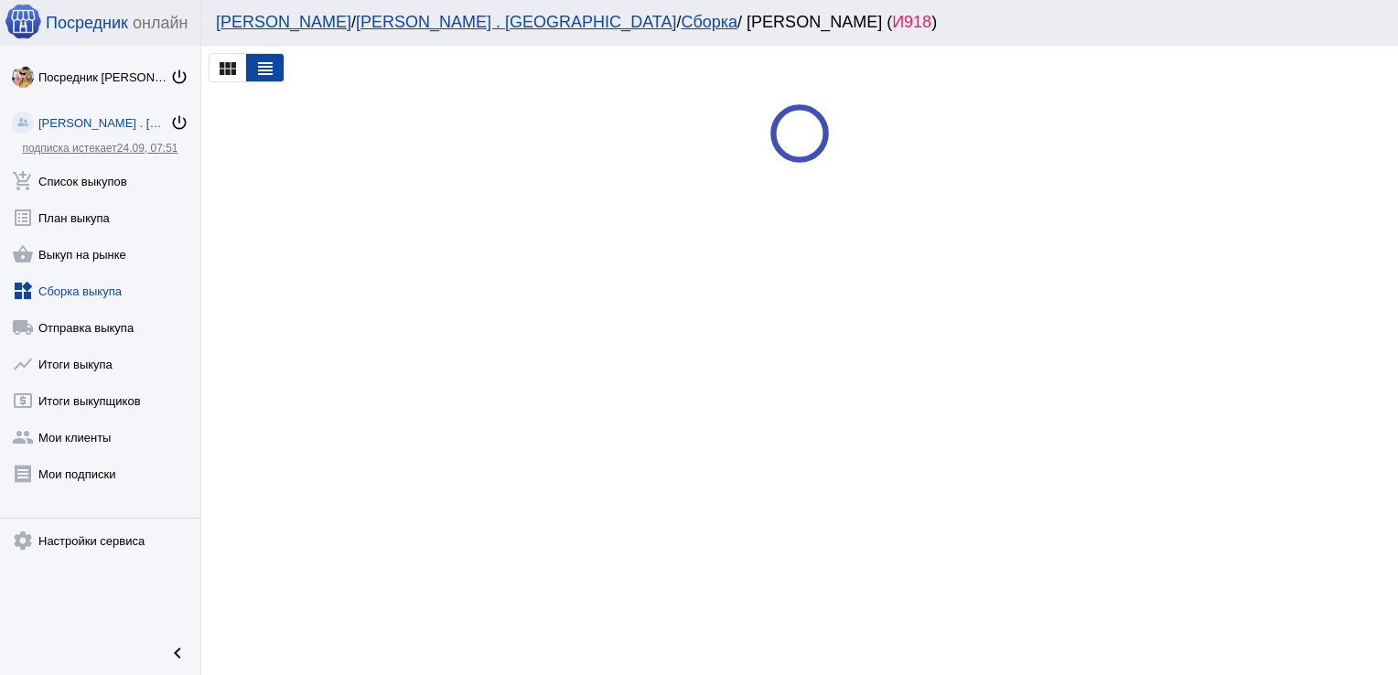
scroll to position [0, 0]
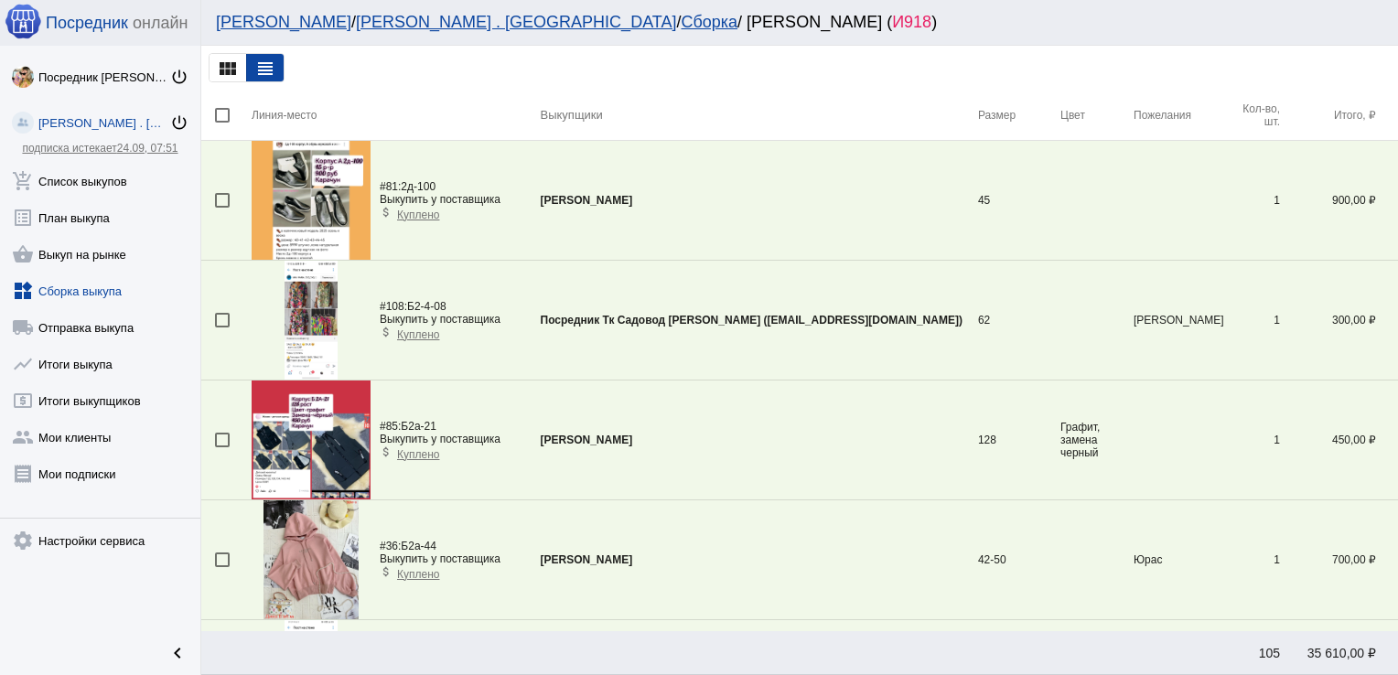
click at [226, 320] on div at bounding box center [222, 320] width 15 height 15
click at [222, 327] on input "checkbox" at bounding box center [221, 327] width 1 height 1
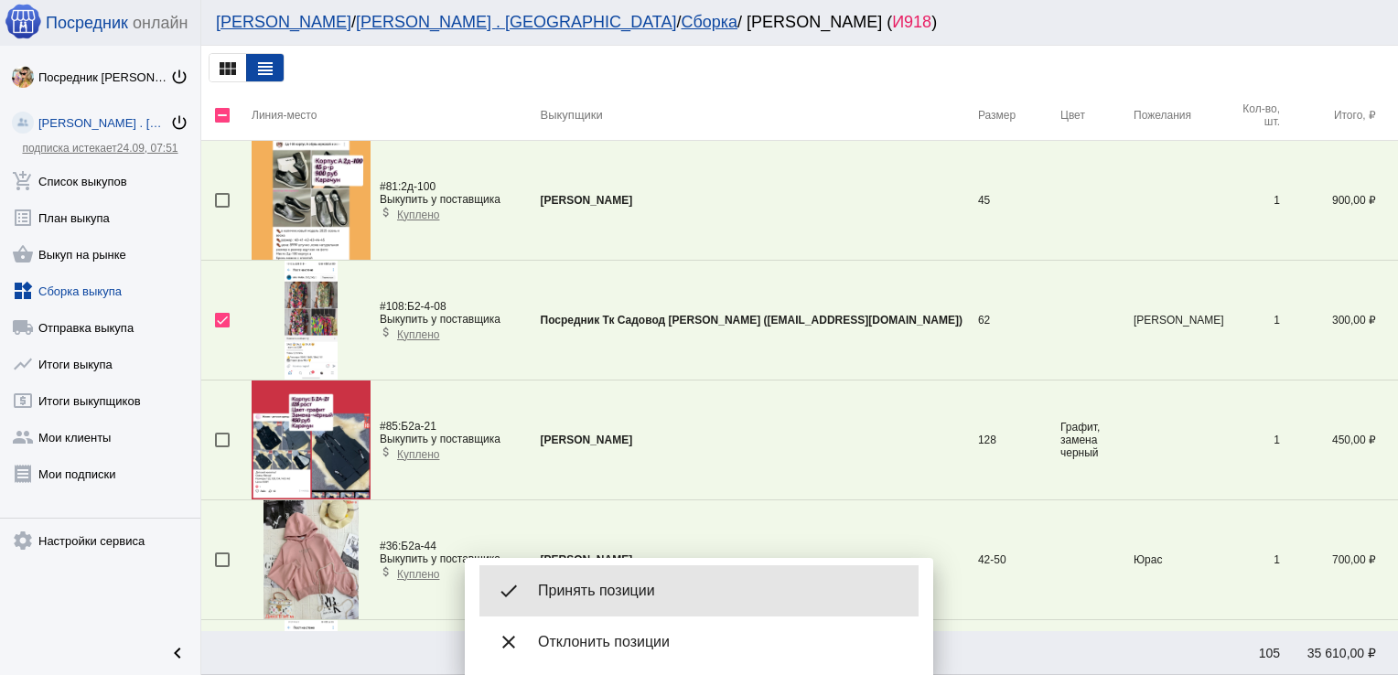
click at [626, 586] on span "Принять позиции" at bounding box center [721, 591] width 366 height 18
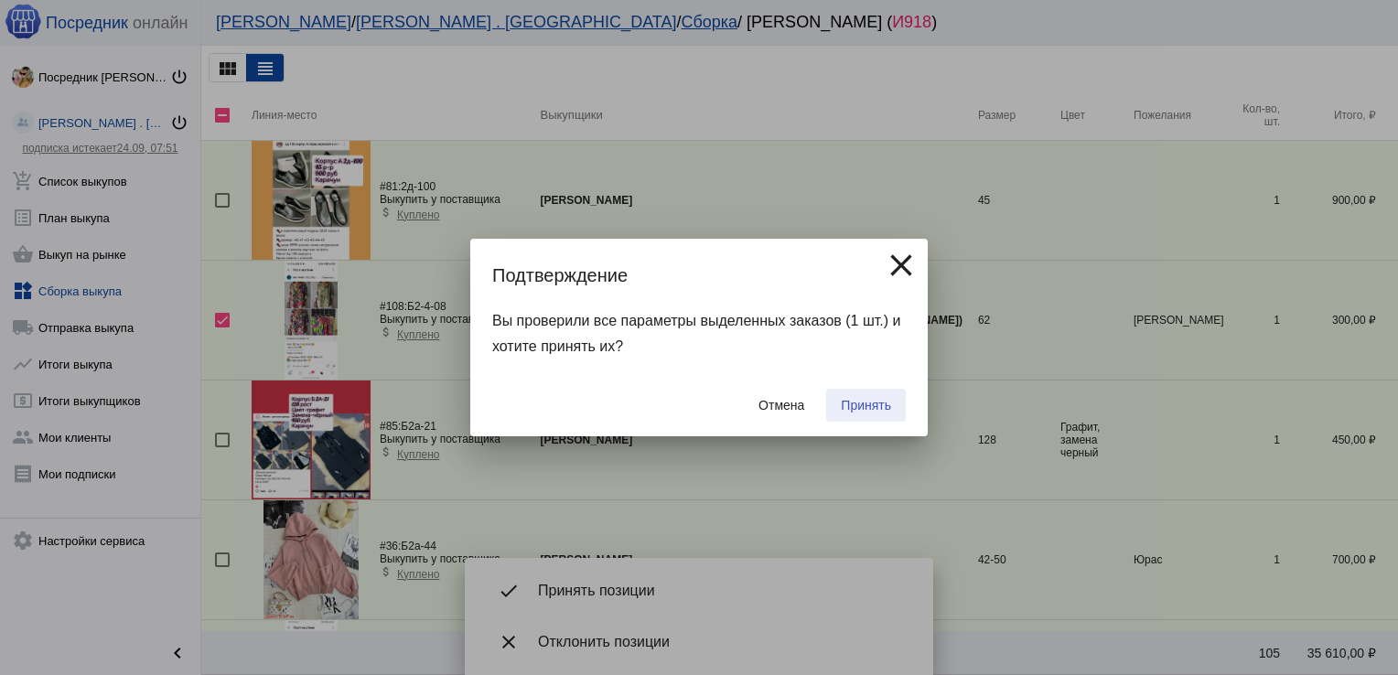
click at [869, 407] on span "Принять" at bounding box center [866, 405] width 50 height 15
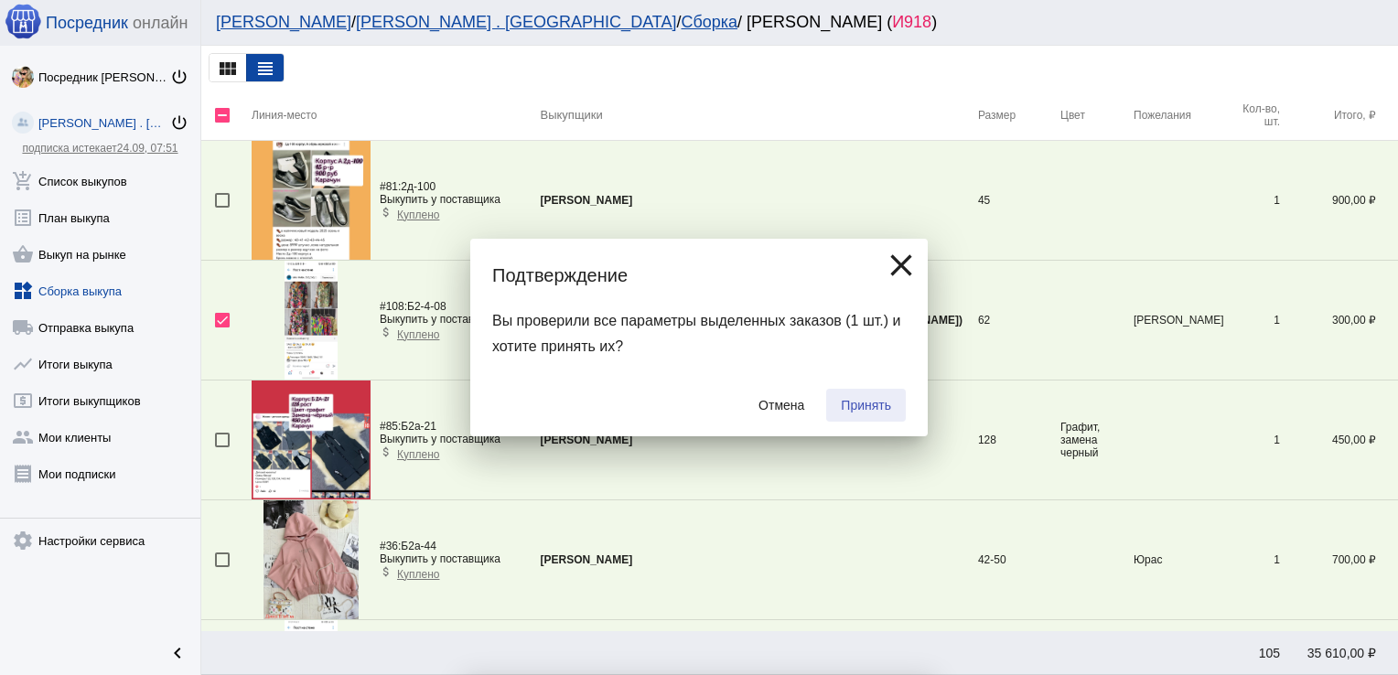
checkbox input "false"
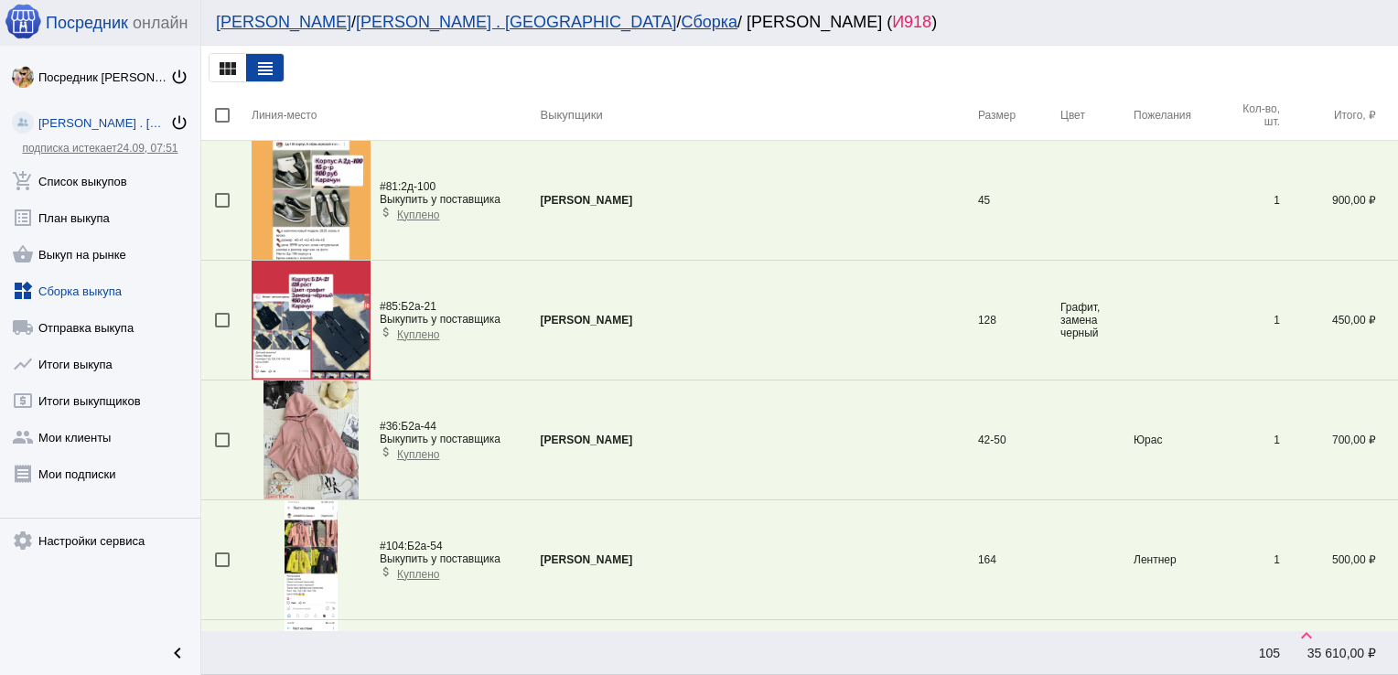
scroll to position [2638, 0]
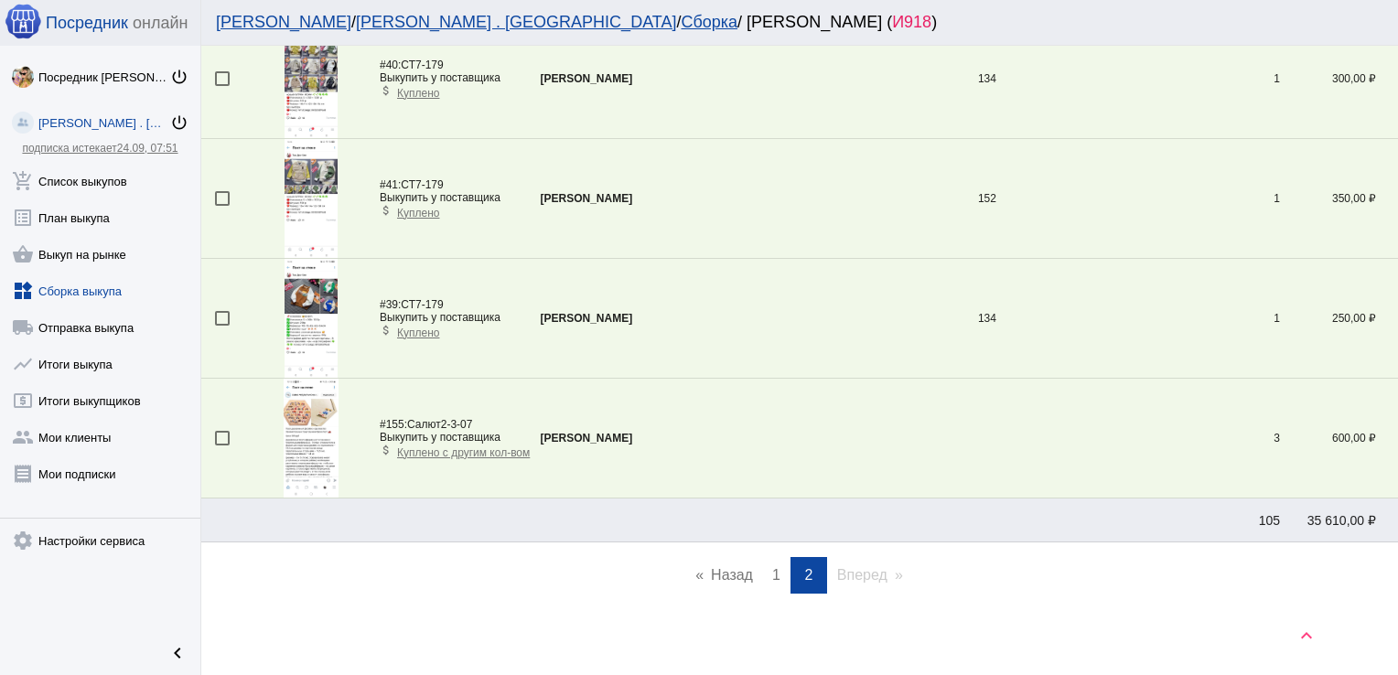
click at [772, 567] on span "1" at bounding box center [776, 575] width 8 height 16
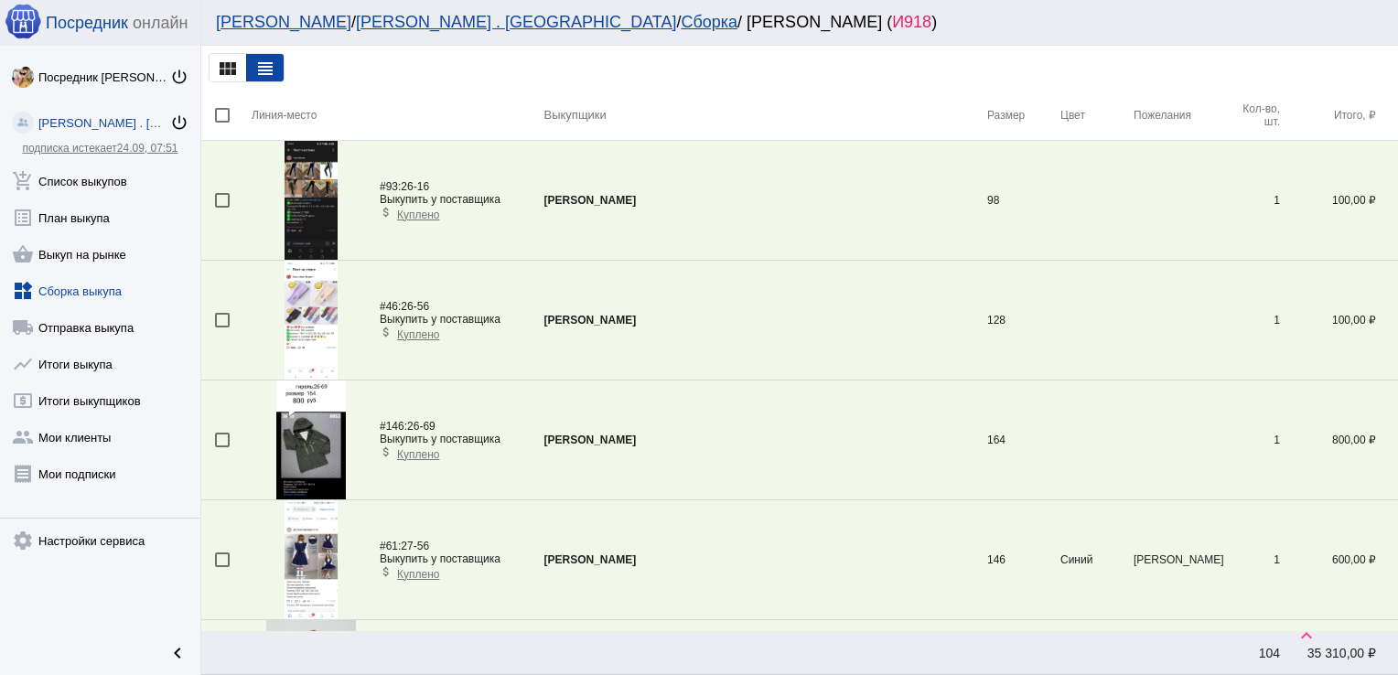
scroll to position [5328, 0]
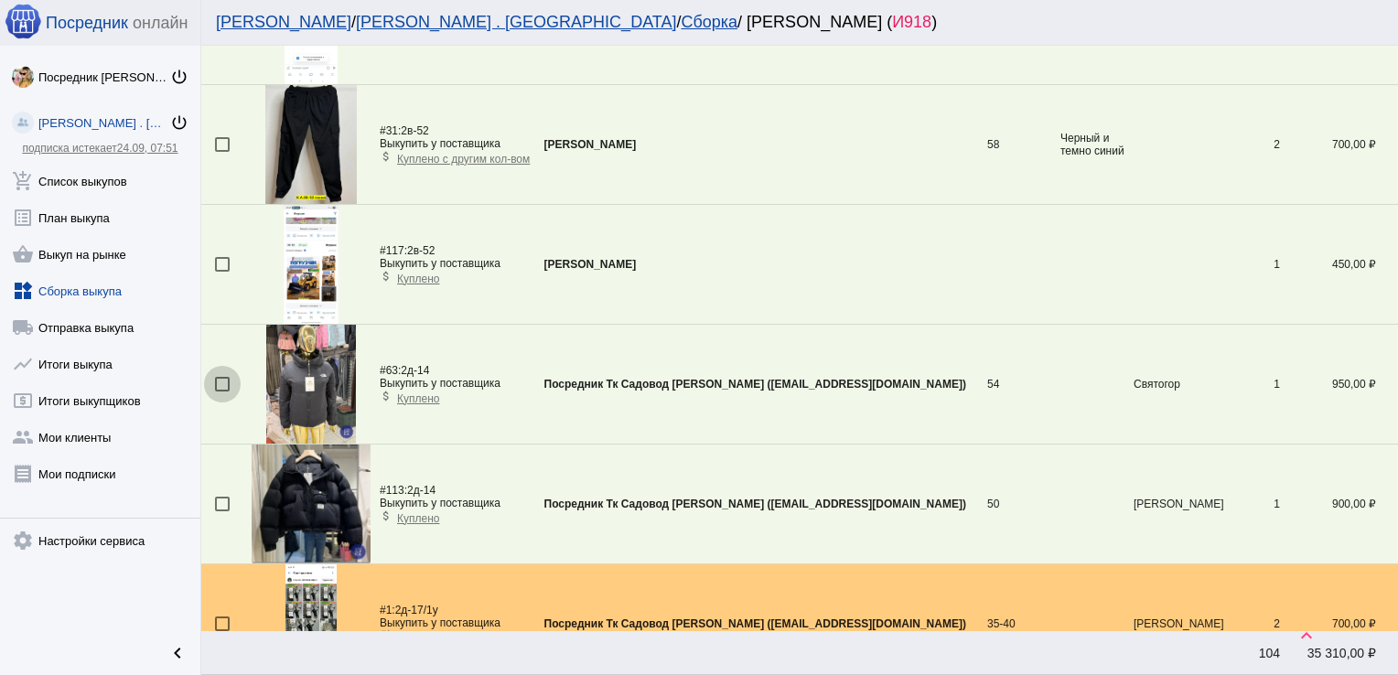
click at [222, 377] on div at bounding box center [222, 384] width 15 height 15
click at [222, 392] on input "checkbox" at bounding box center [221, 392] width 1 height 1
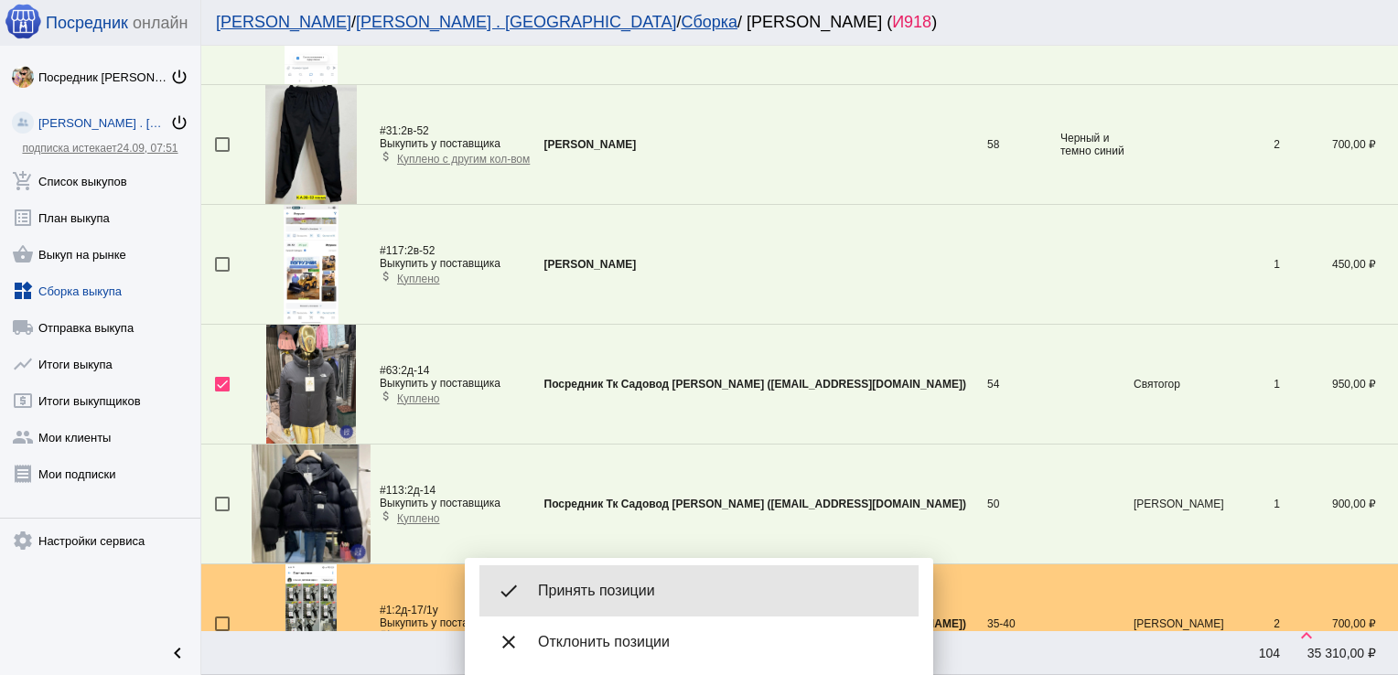
click at [644, 581] on div "done Принять позиции" at bounding box center [698, 590] width 439 height 51
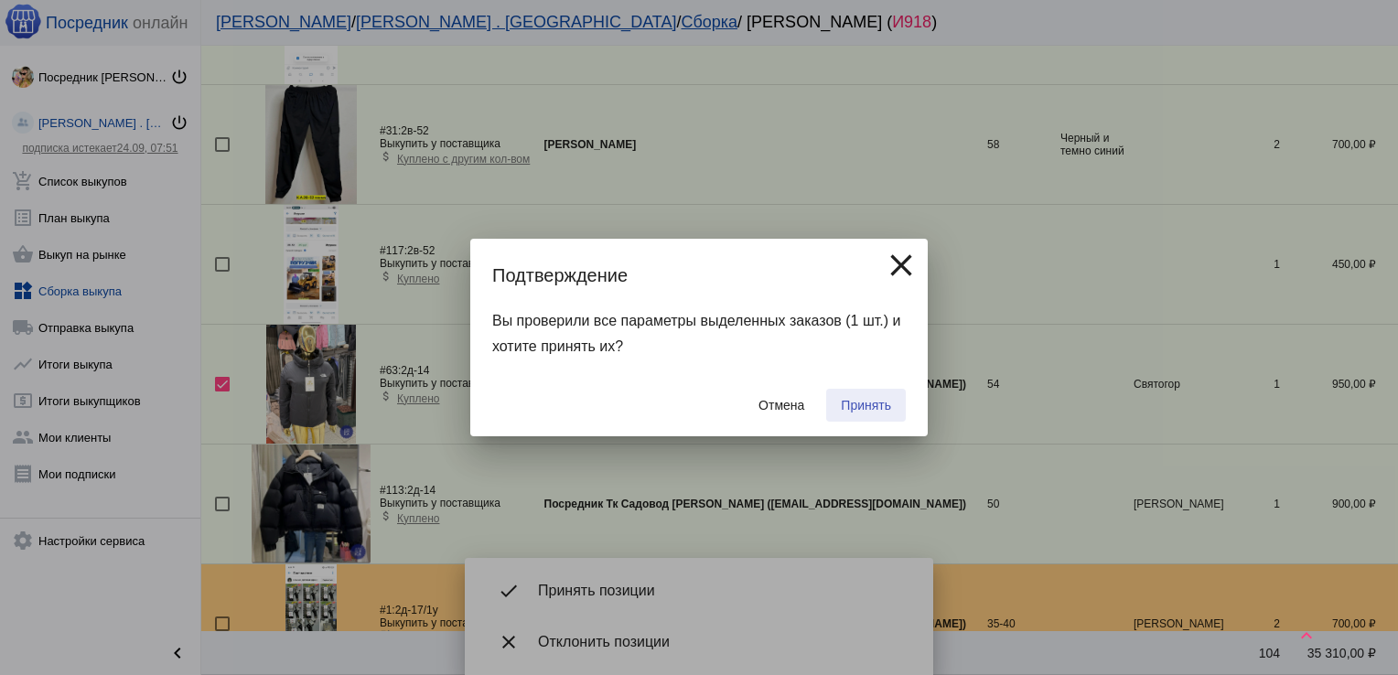
click at [877, 393] on button "Принять" at bounding box center [866, 405] width 80 height 33
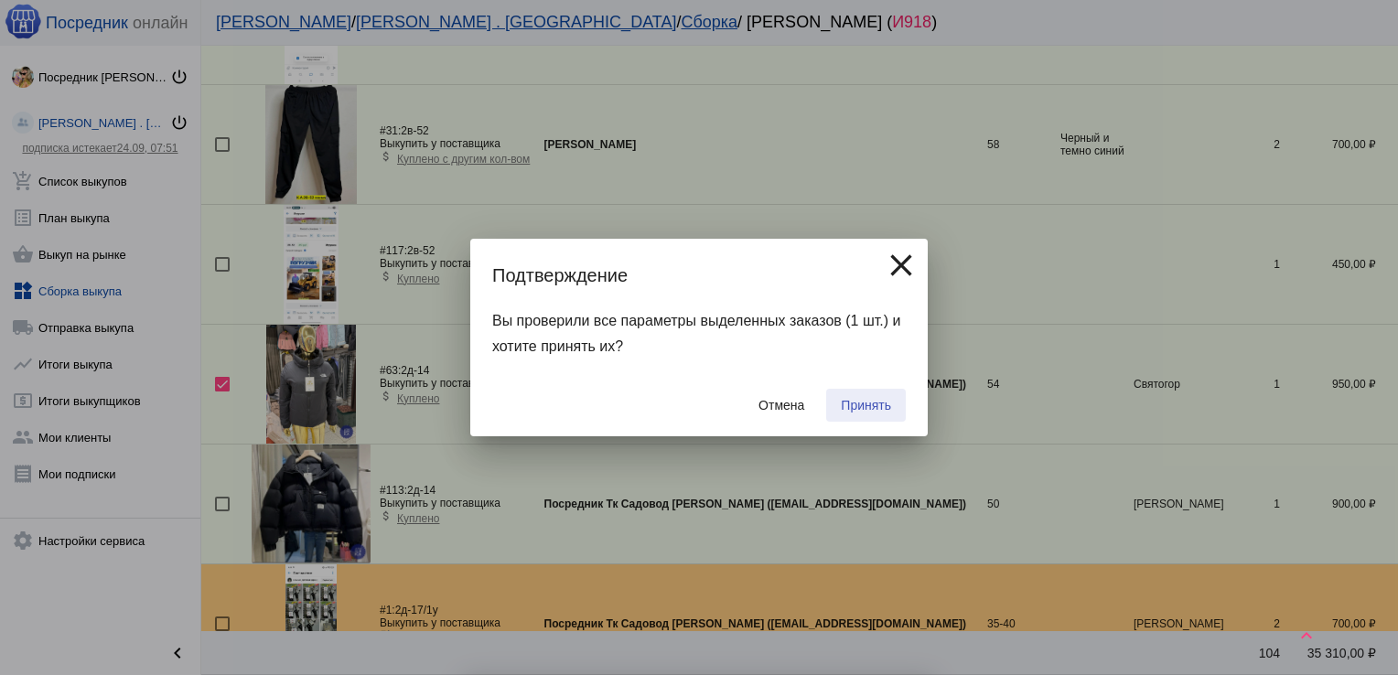
checkbox input "false"
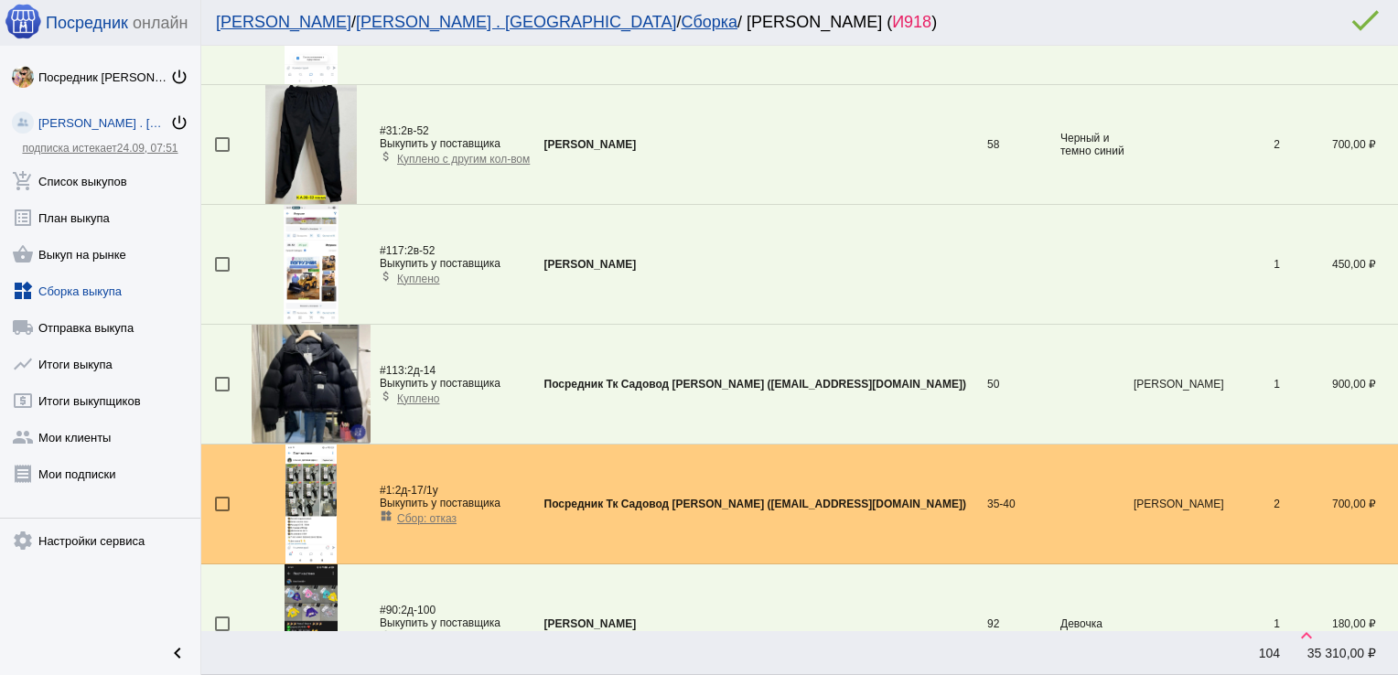
scroll to position [2935, 0]
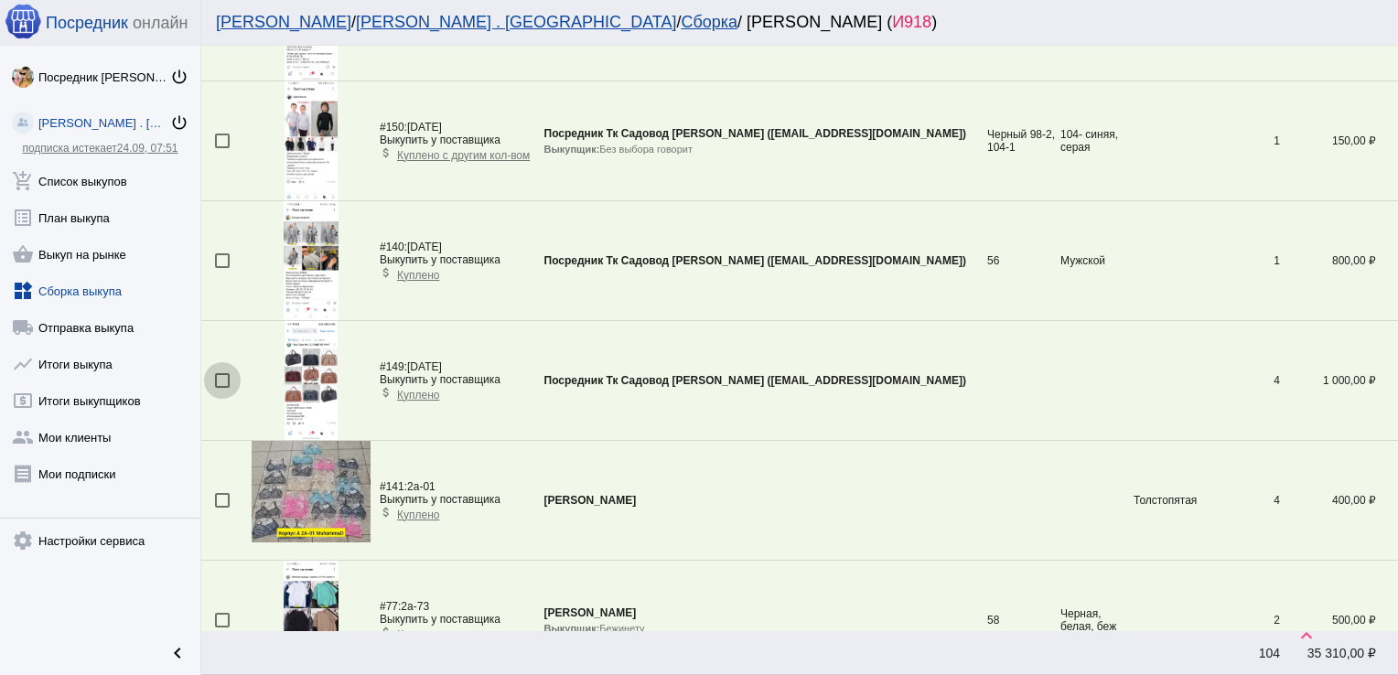
click at [220, 379] on div at bounding box center [222, 380] width 15 height 15
click at [221, 388] on input "checkbox" at bounding box center [221, 388] width 1 height 1
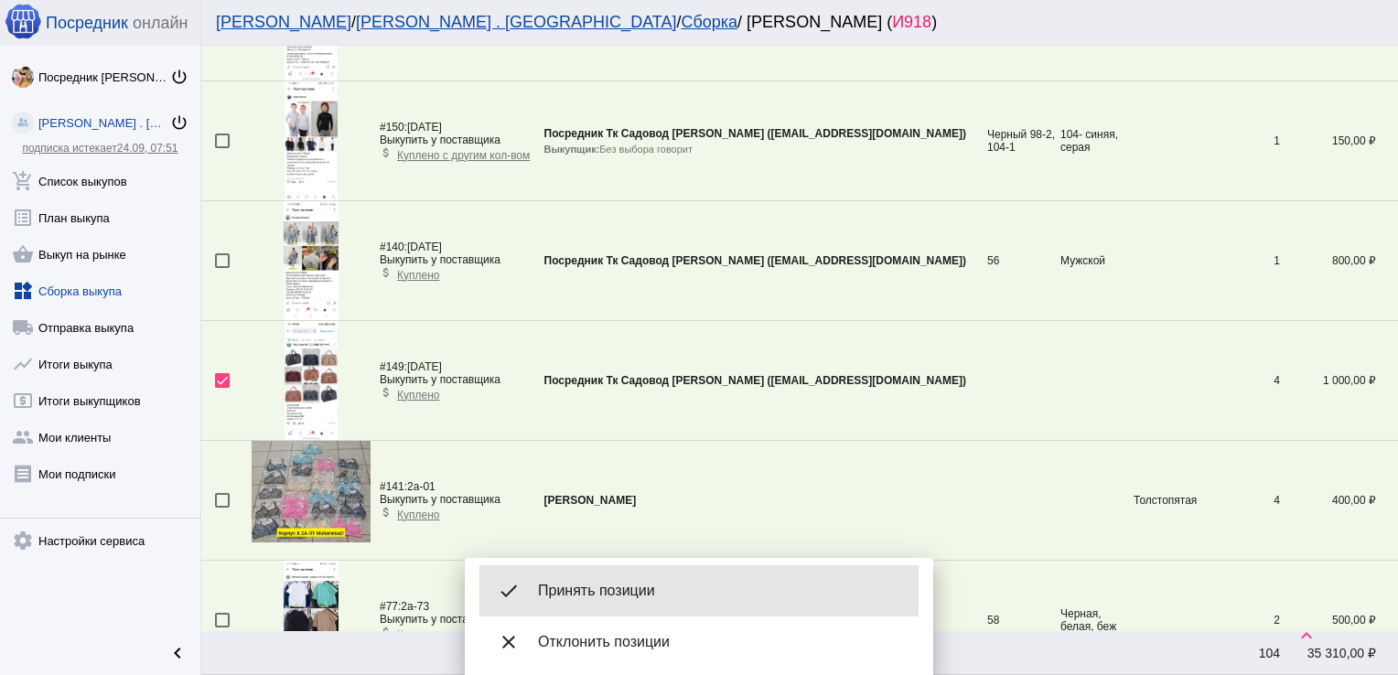
click at [647, 584] on span "Принять позиции" at bounding box center [721, 591] width 366 height 18
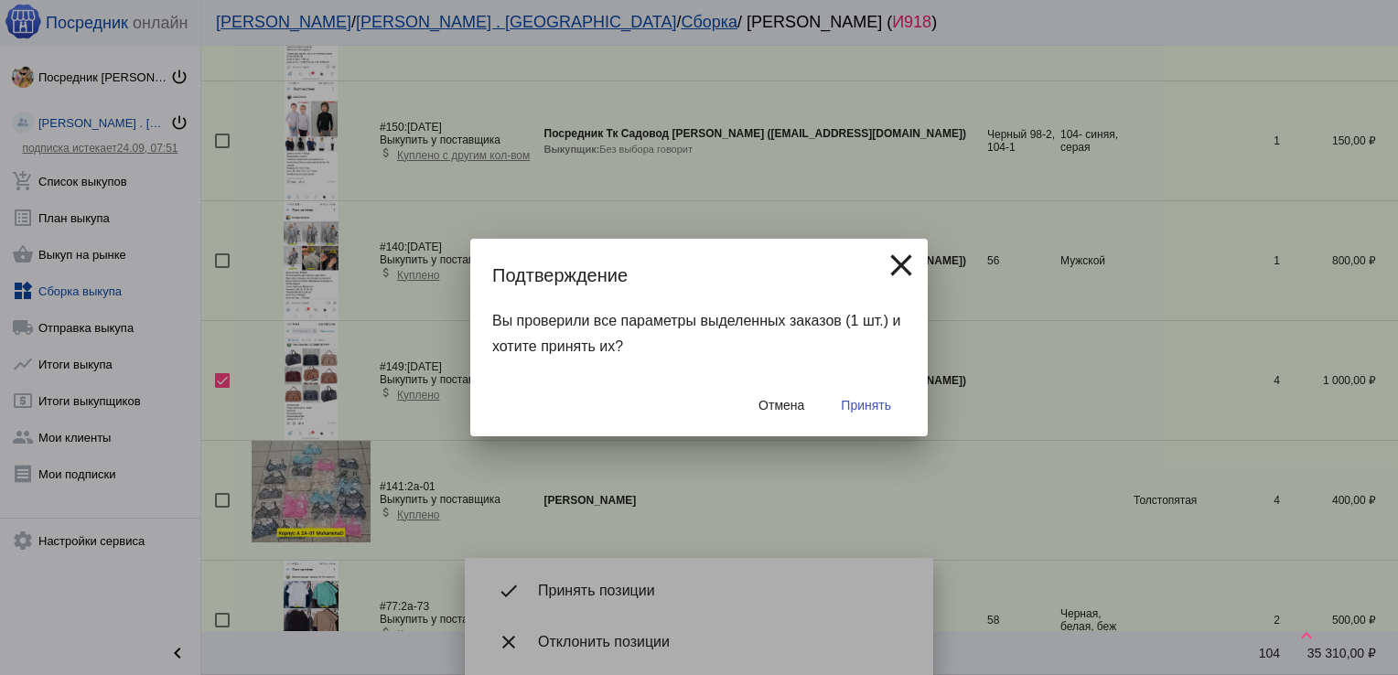
click at [876, 404] on span "Принять" at bounding box center [866, 405] width 50 height 15
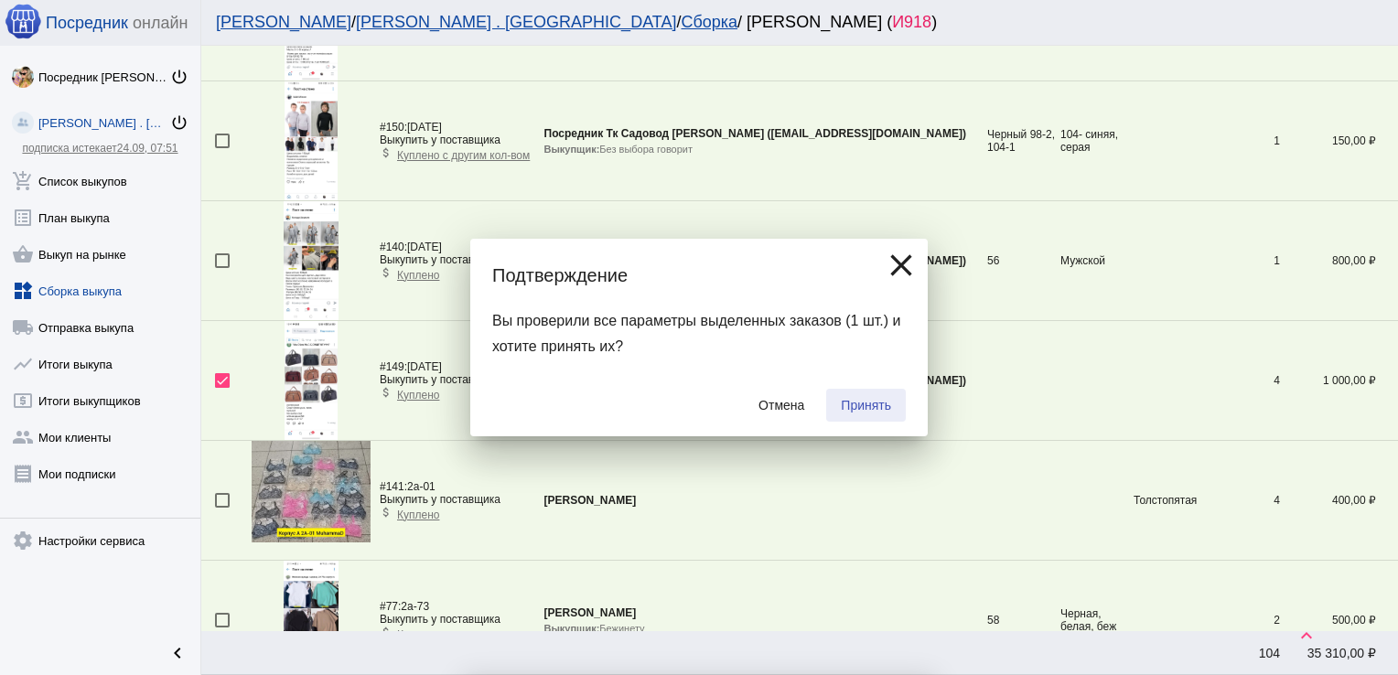
checkbox input "false"
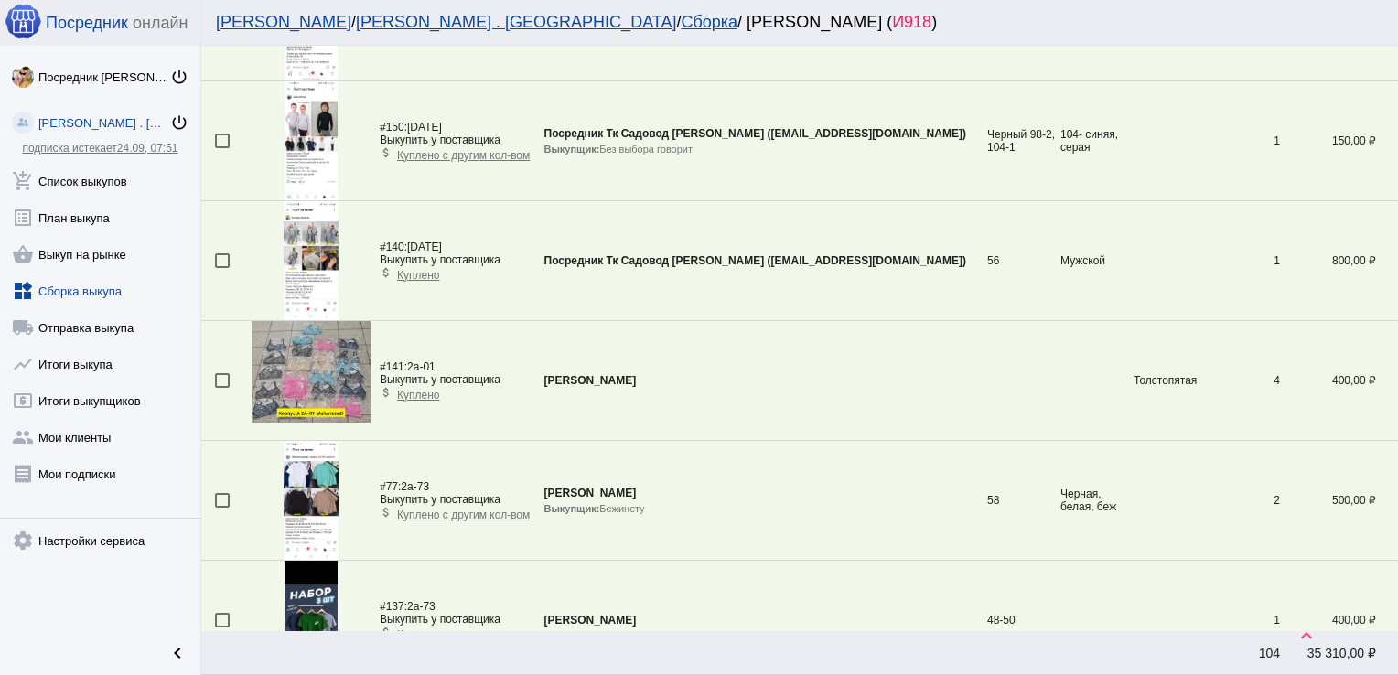
scroll to position [5630, 0]
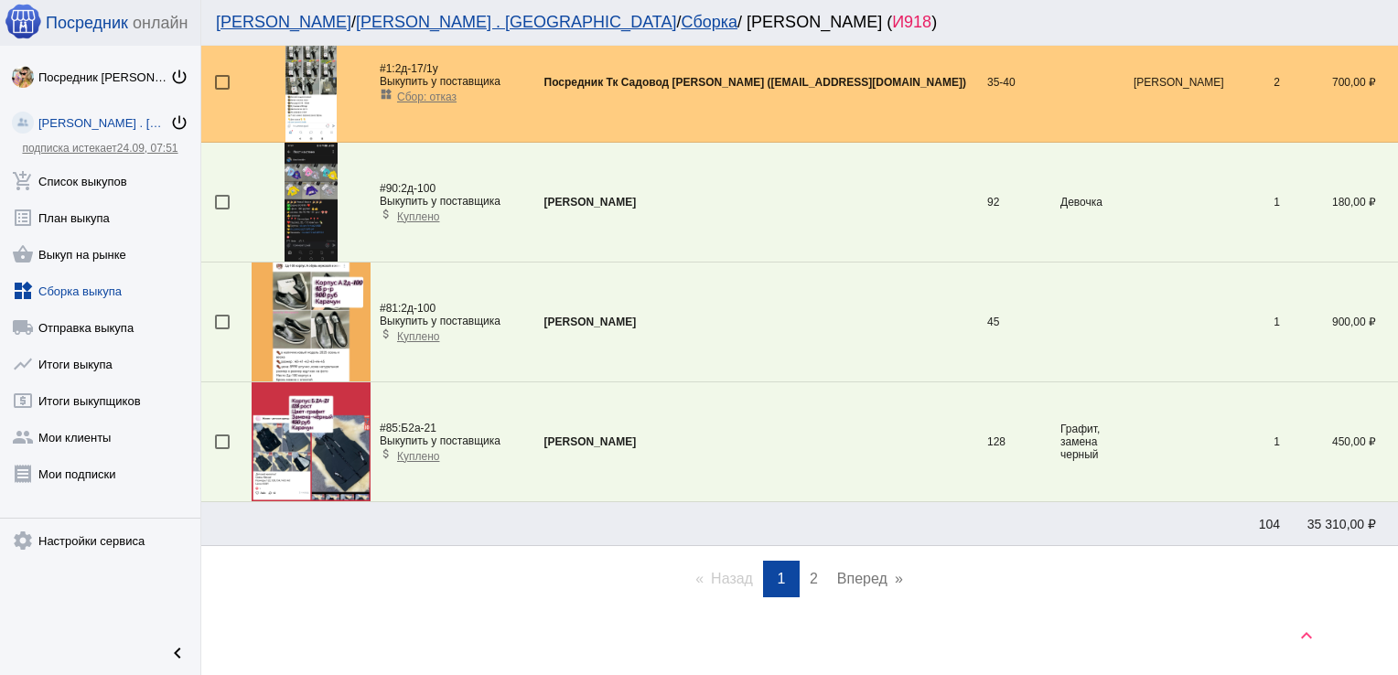
click at [810, 571] on span "2" at bounding box center [814, 579] width 8 height 16
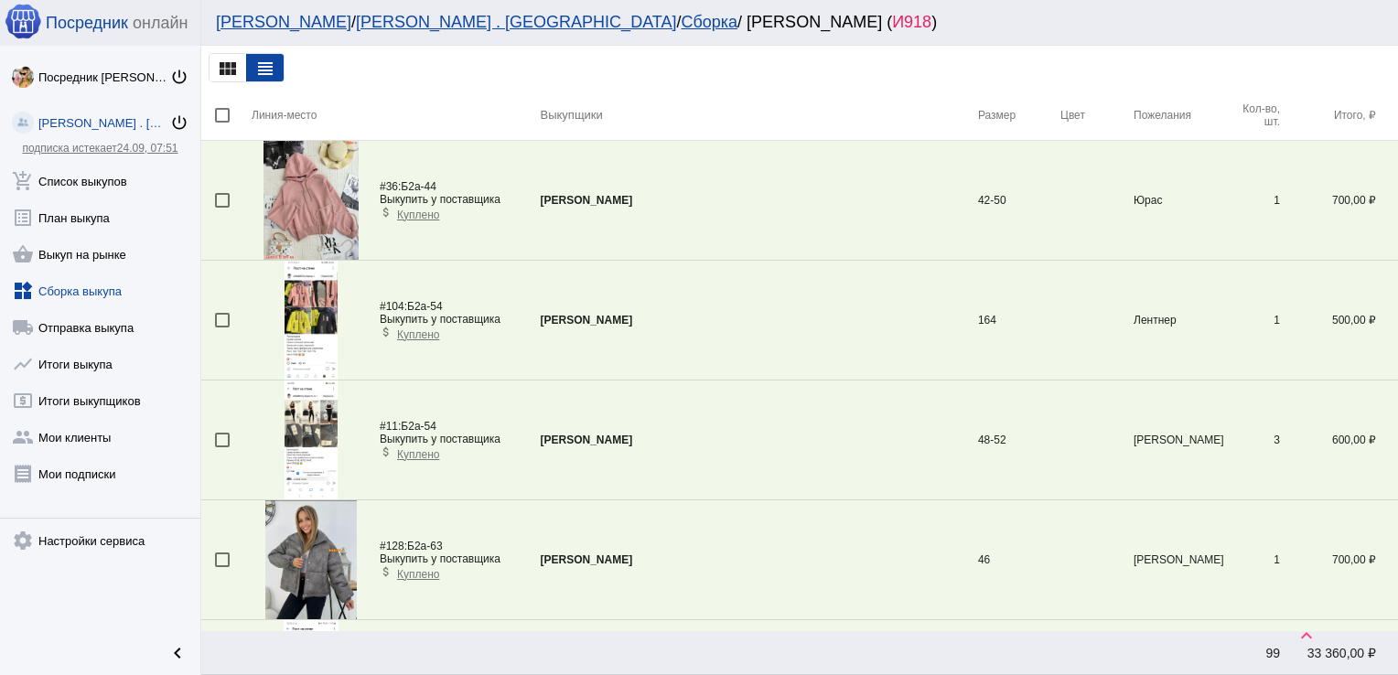
scroll to position [1260, 0]
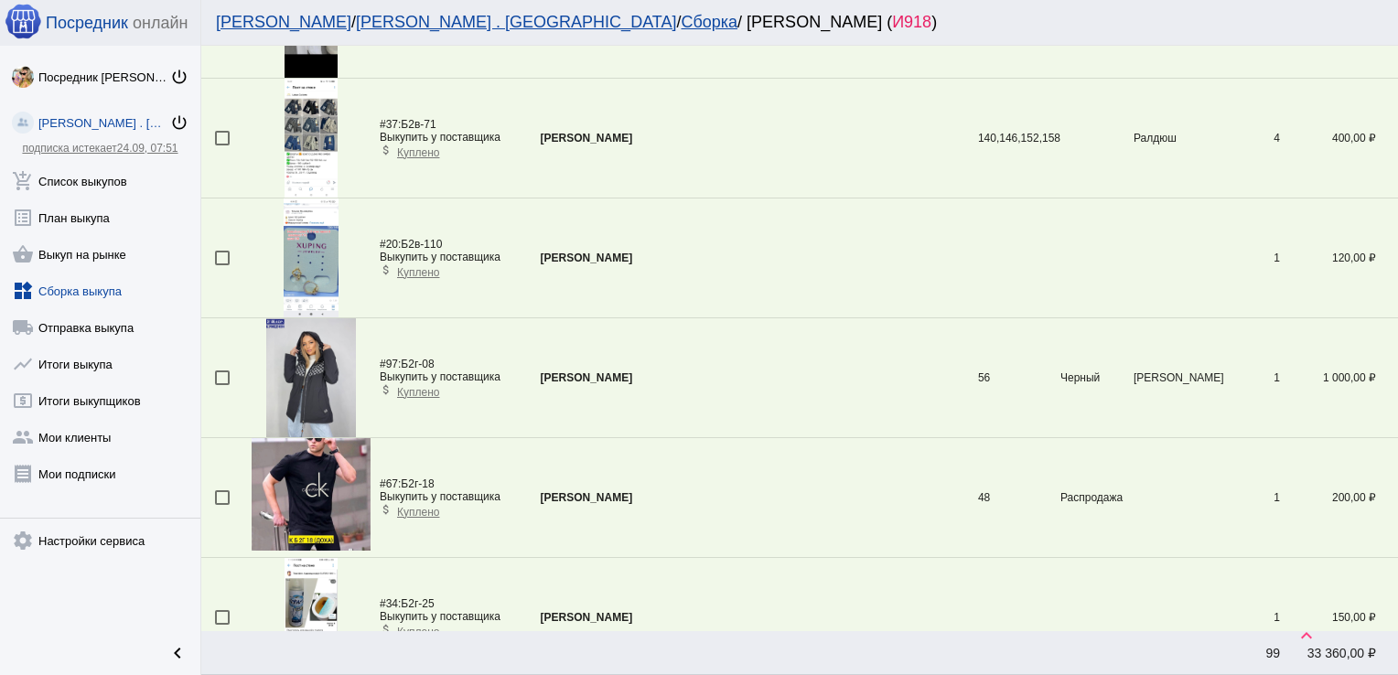
click at [222, 376] on div at bounding box center [222, 377] width 15 height 15
click at [222, 385] on input "checkbox" at bounding box center [221, 385] width 1 height 1
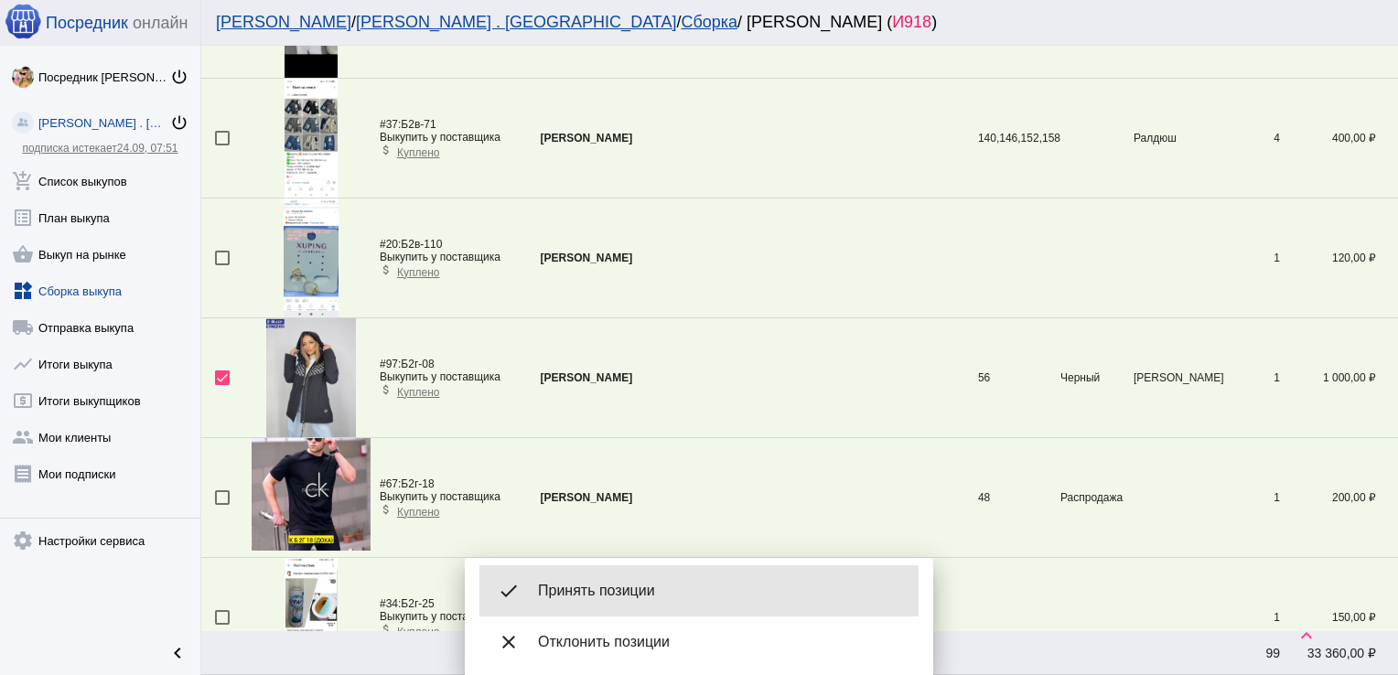
click at [613, 595] on span "Принять позиции" at bounding box center [721, 591] width 366 height 18
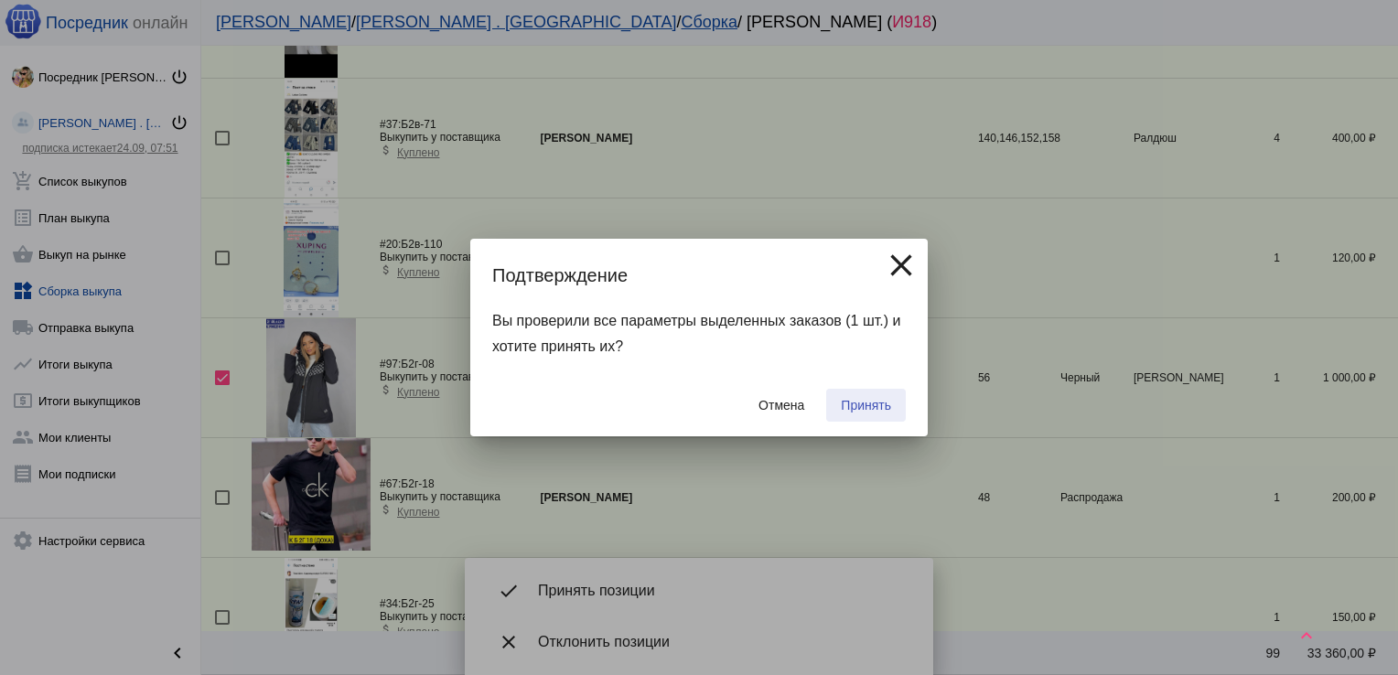
click at [878, 399] on span "Принять" at bounding box center [866, 405] width 50 height 15
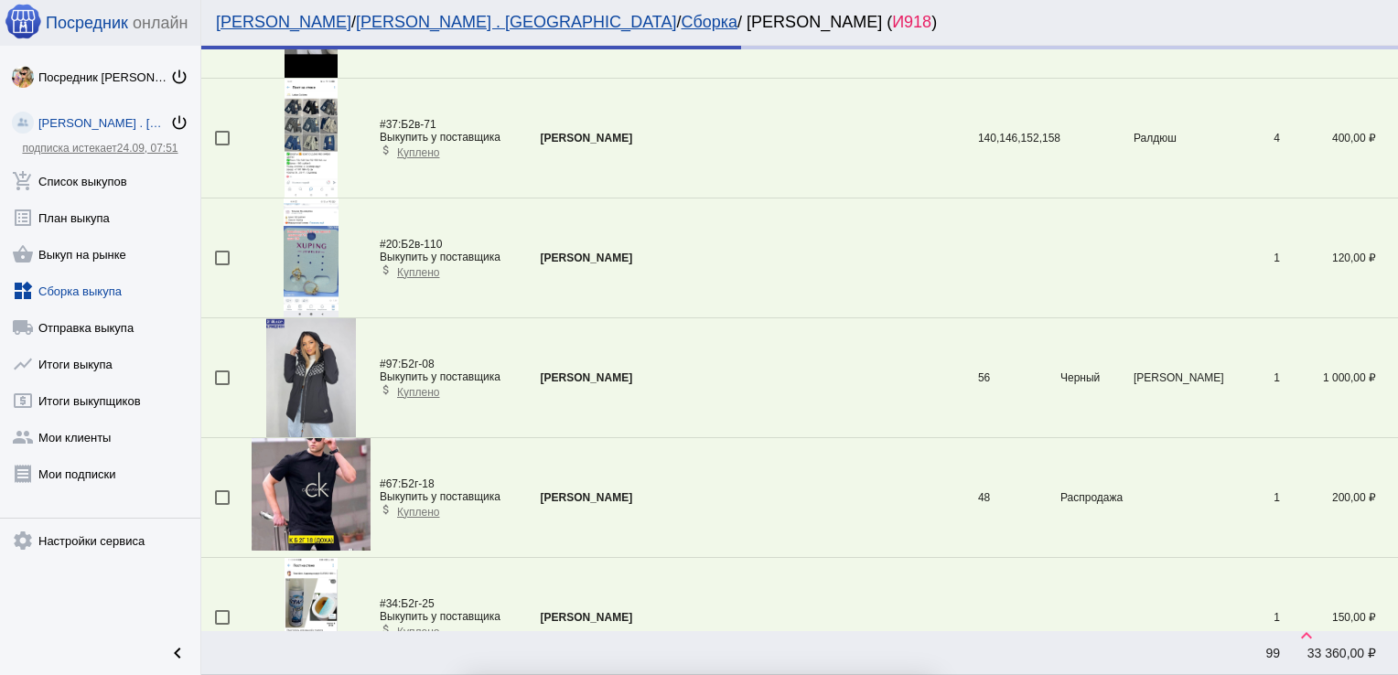
checkbox input "false"
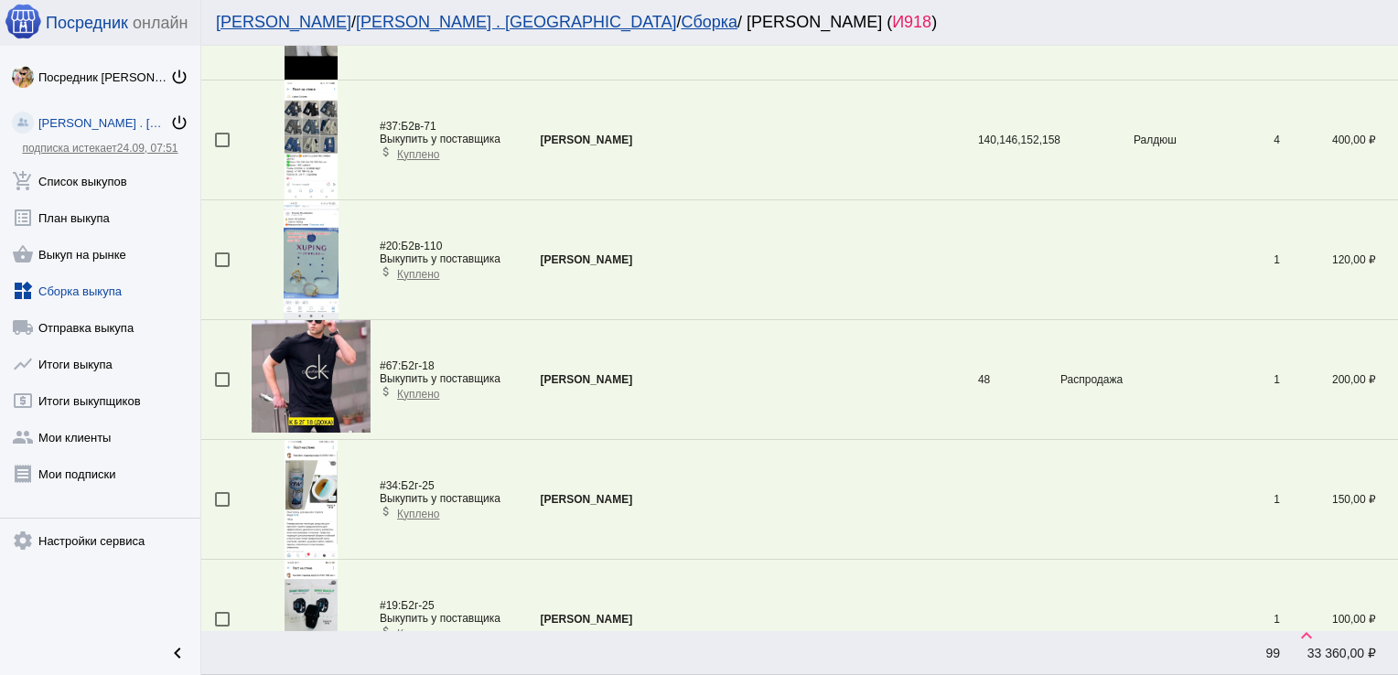
scroll to position [2279, 0]
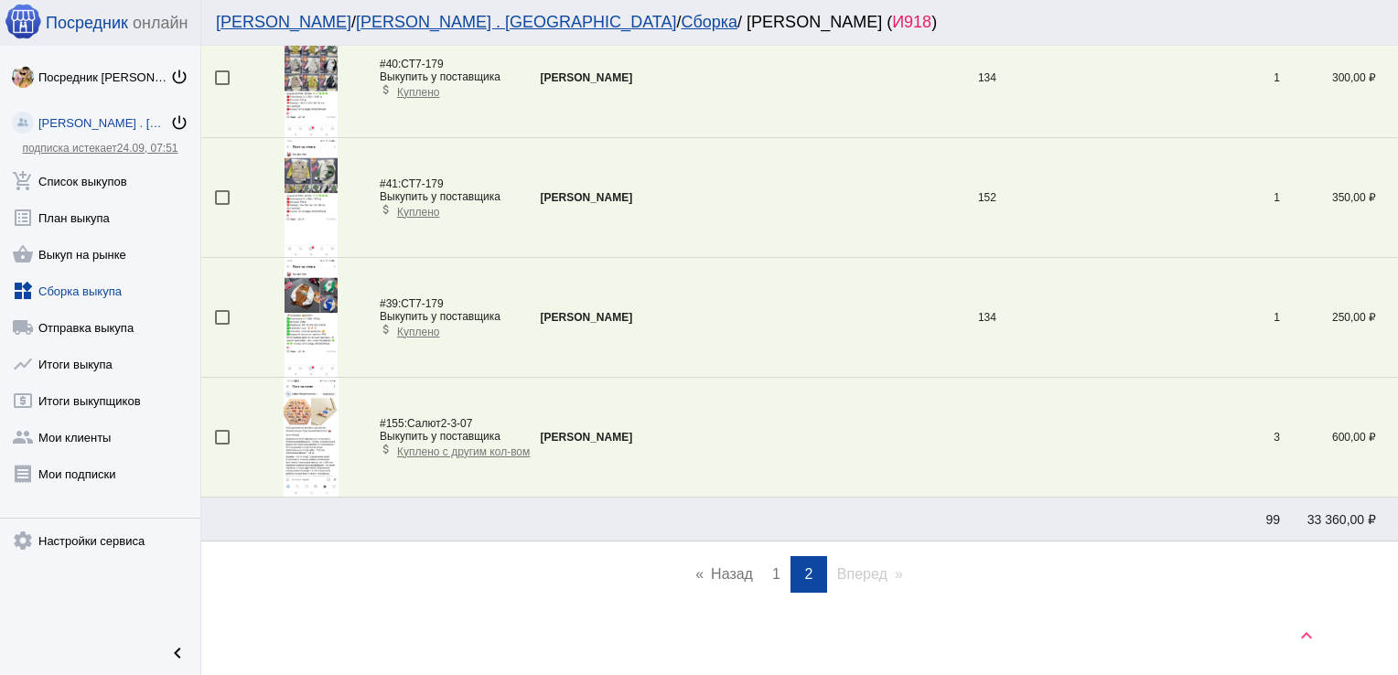
click at [772, 569] on span "1" at bounding box center [776, 574] width 8 height 16
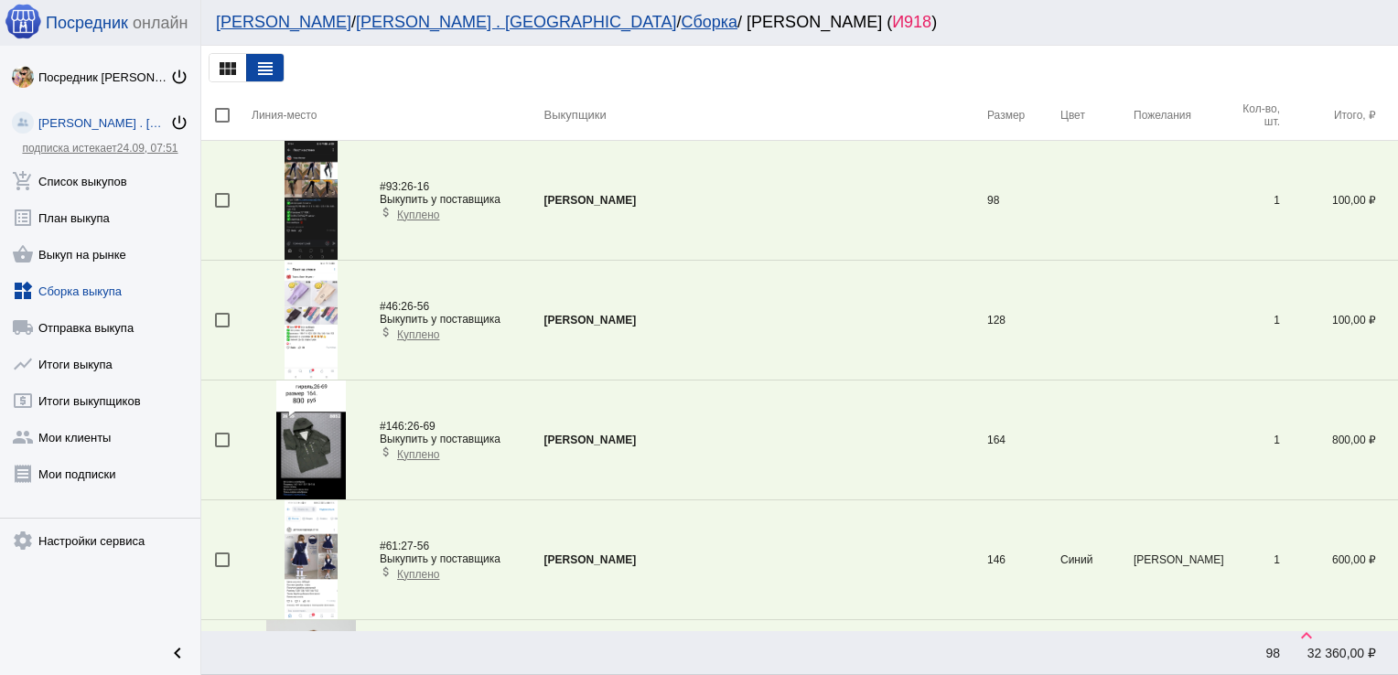
scroll to position [1021, 0]
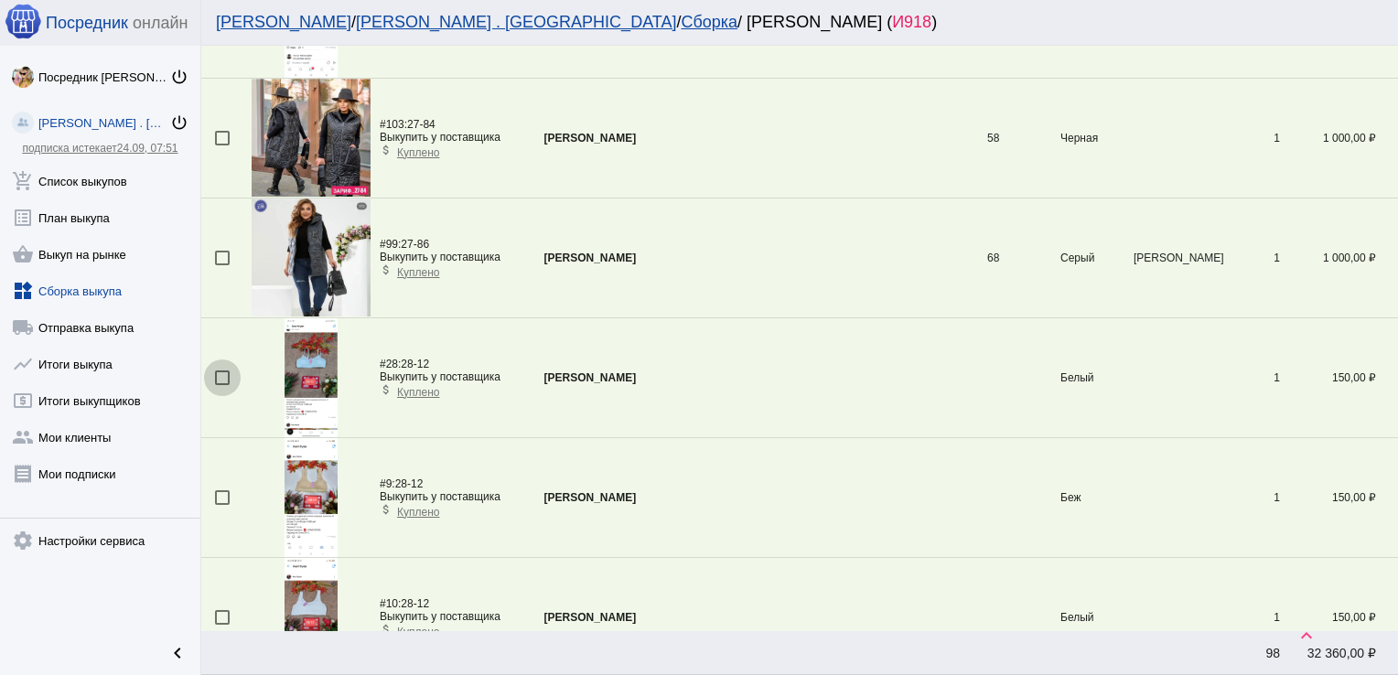
click at [218, 375] on div at bounding box center [222, 377] width 15 height 15
click at [221, 385] on input "checkbox" at bounding box center [221, 385] width 1 height 1
checkbox input "true"
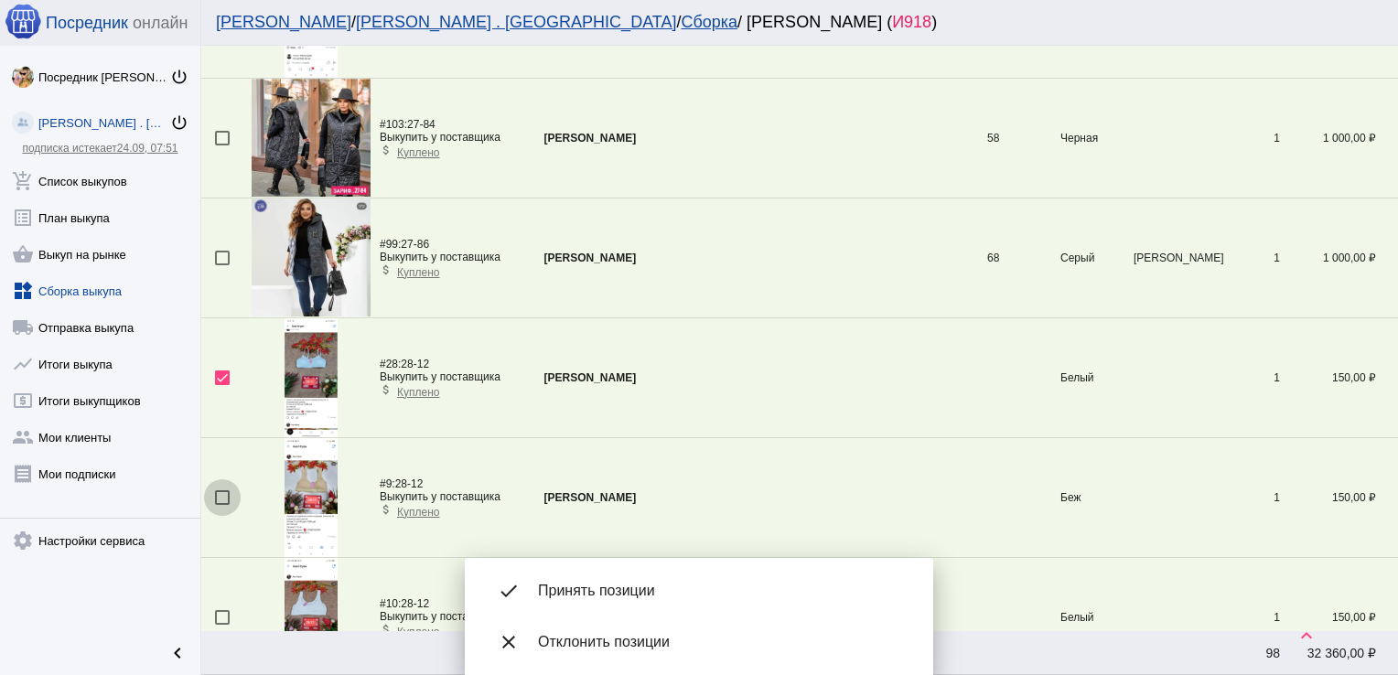
click at [223, 491] on div at bounding box center [222, 497] width 15 height 15
click at [222, 505] on input "checkbox" at bounding box center [221, 505] width 1 height 1
checkbox input "true"
click at [223, 606] on td at bounding box center [226, 618] width 50 height 120
click at [223, 610] on div at bounding box center [222, 617] width 15 height 15
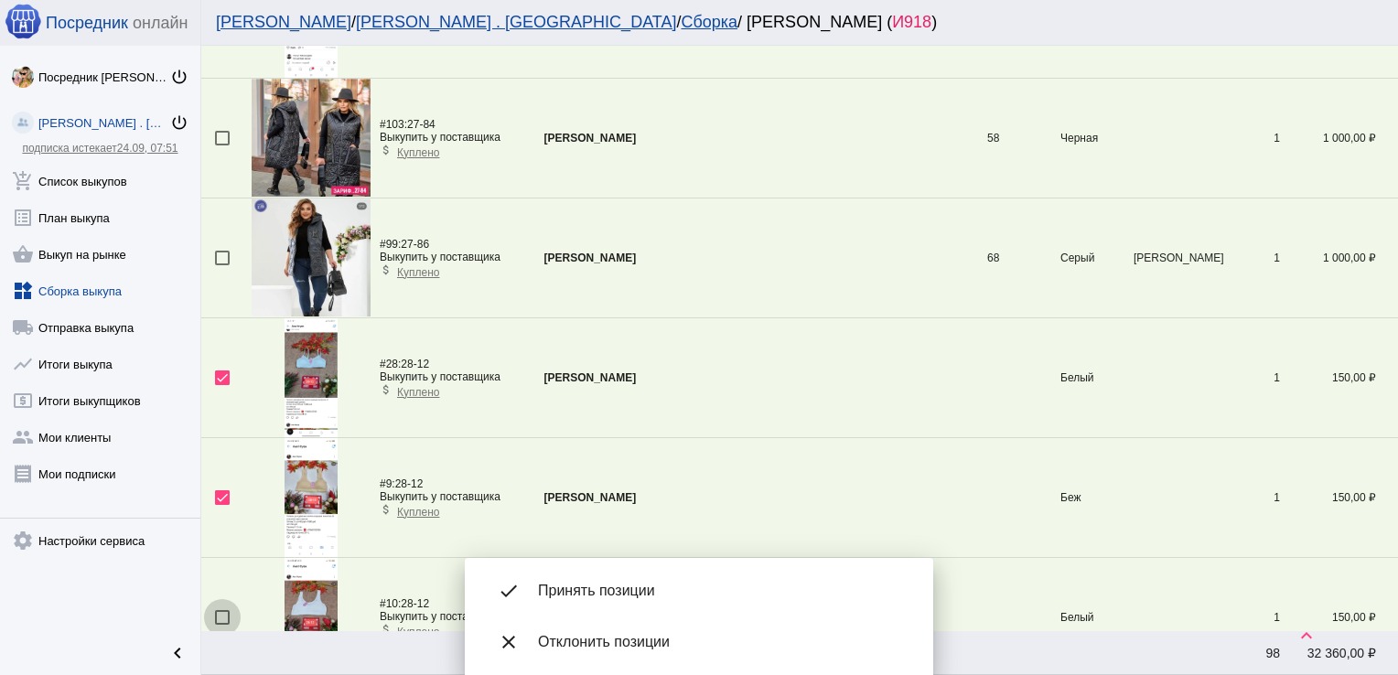
click at [222, 625] on input "checkbox" at bounding box center [221, 625] width 1 height 1
checkbox input "true"
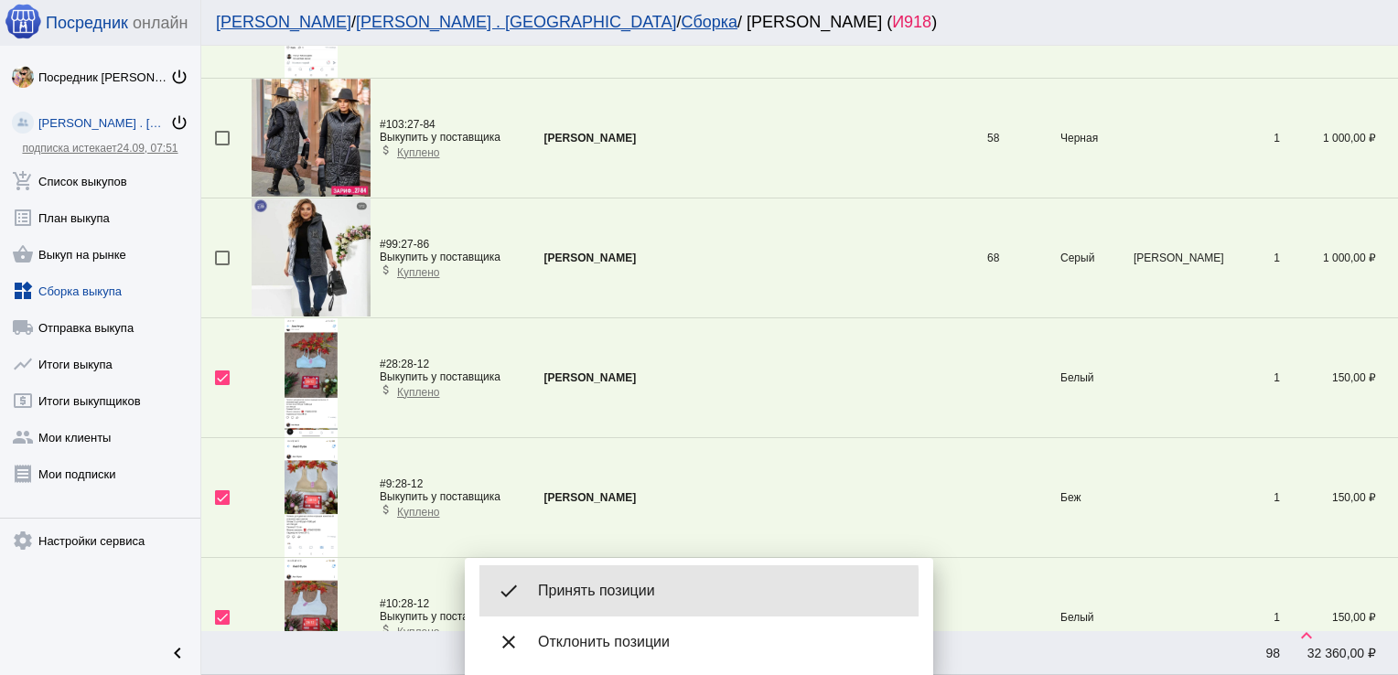
click at [593, 595] on span "Принять позиции" at bounding box center [721, 591] width 366 height 18
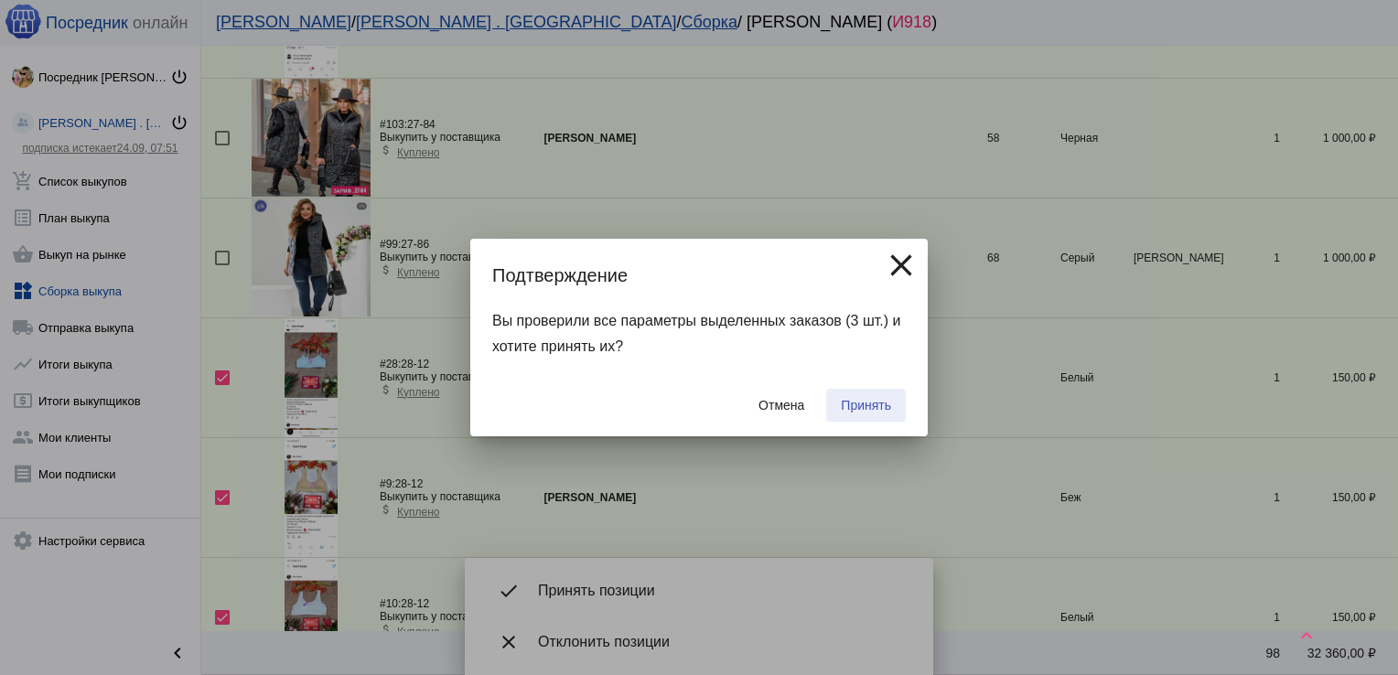
click at [838, 415] on button "Принять" at bounding box center [866, 405] width 80 height 33
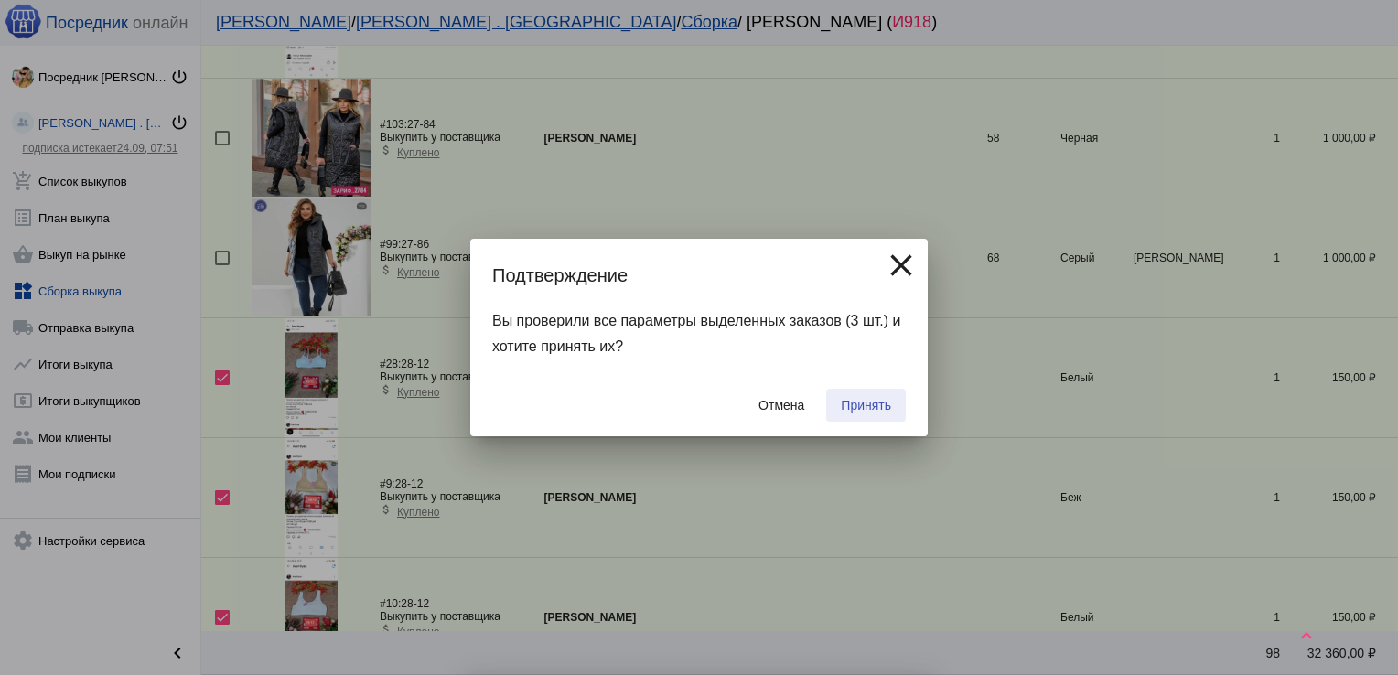
checkbox input "false"
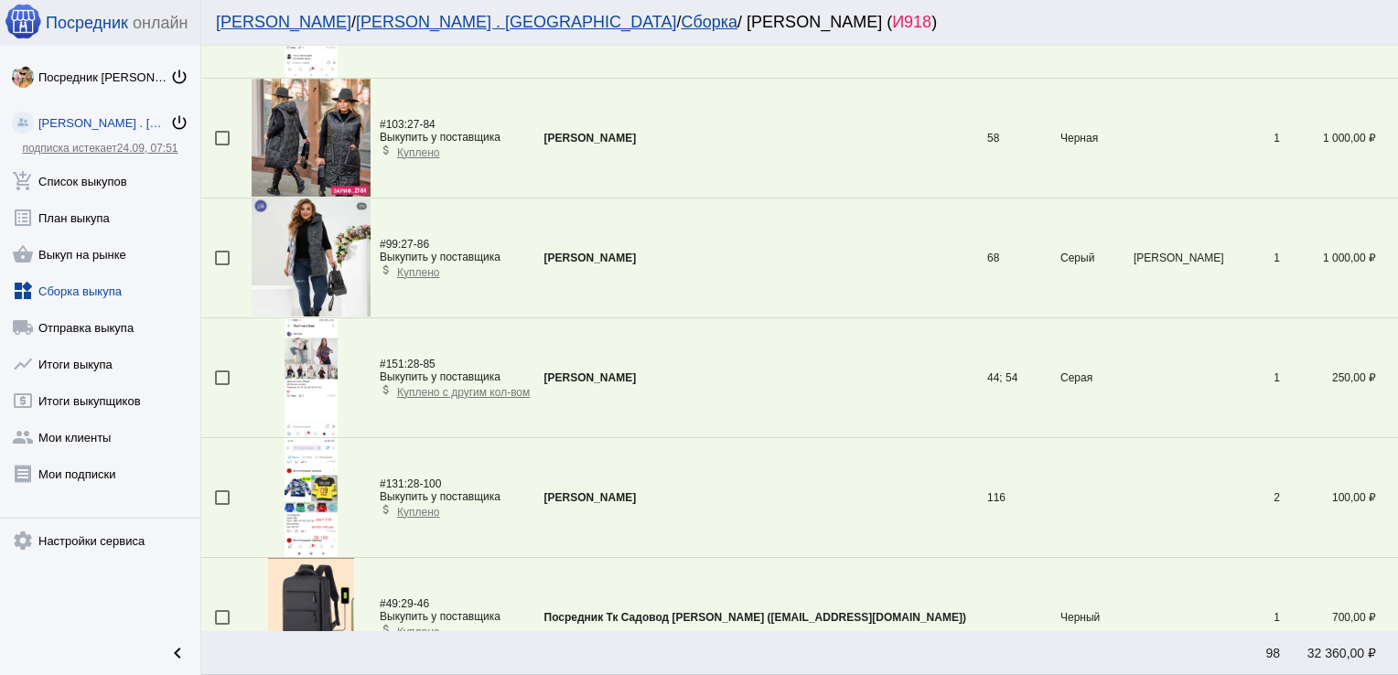
scroll to position [64, 0]
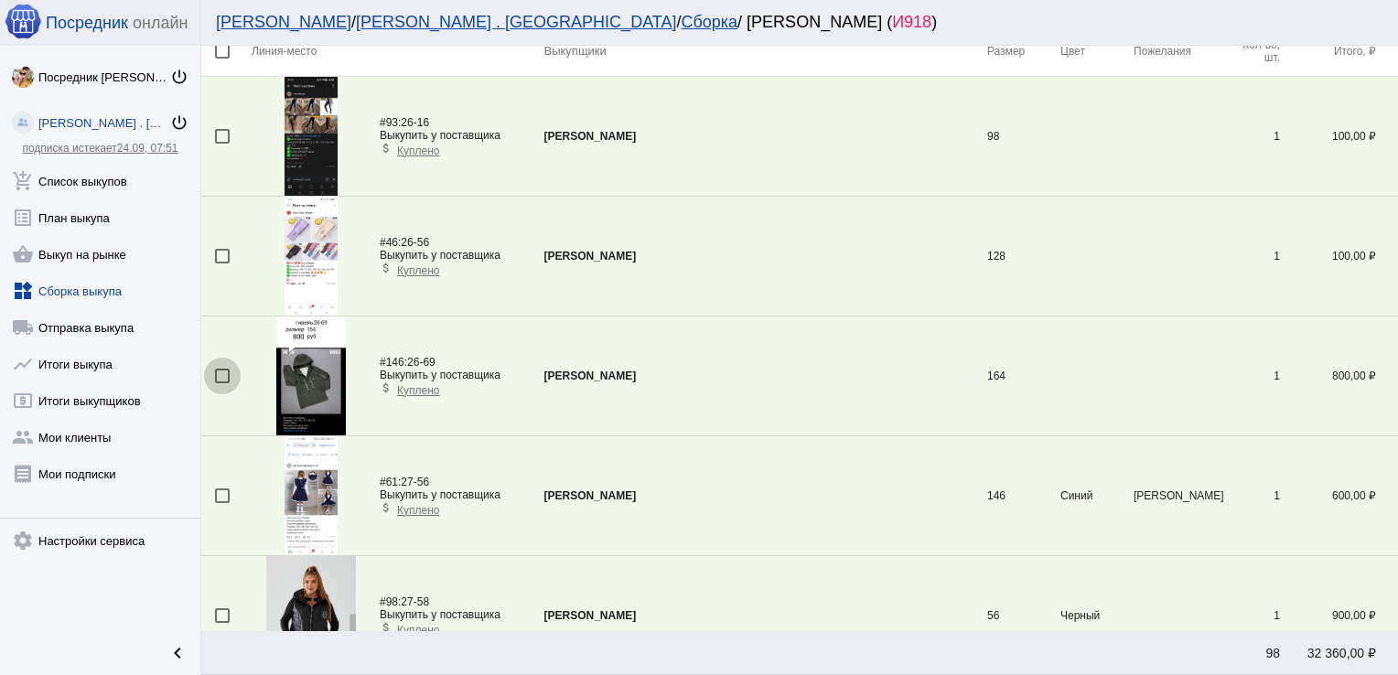
click at [228, 374] on div at bounding box center [222, 376] width 15 height 15
click at [222, 383] on input "checkbox" at bounding box center [221, 383] width 1 height 1
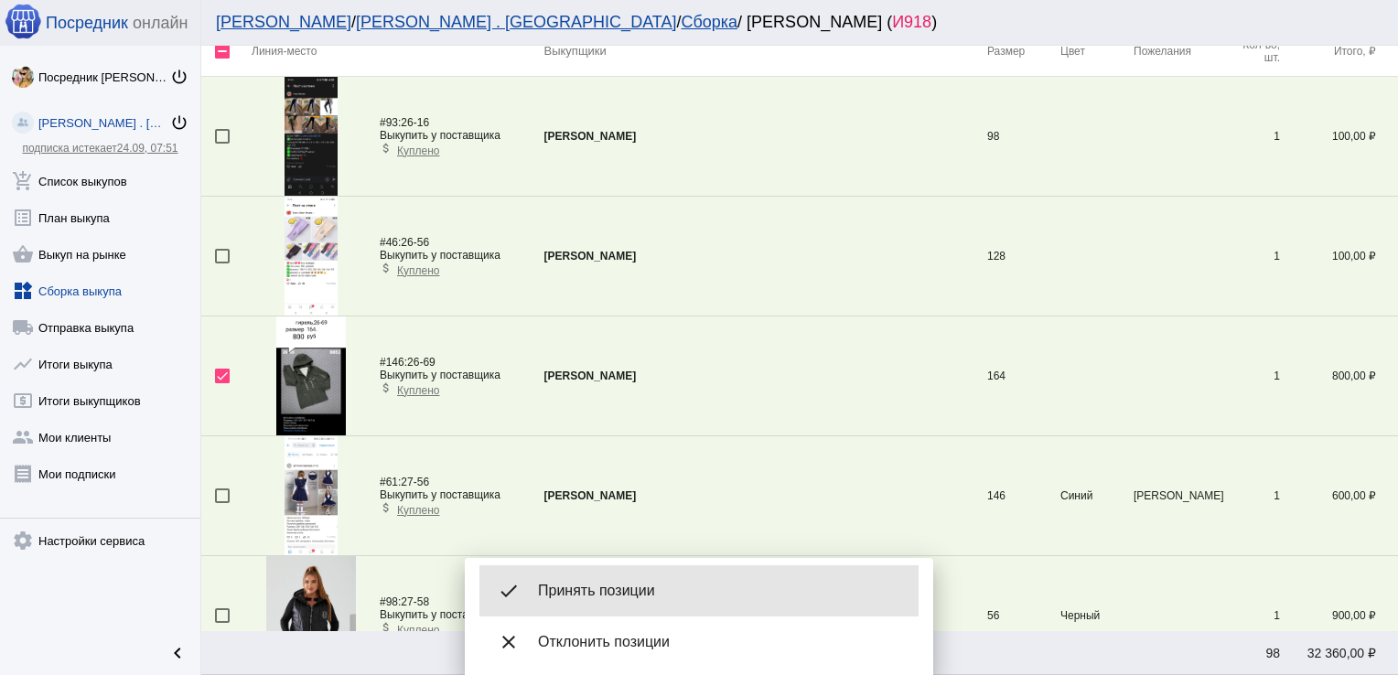
click at [584, 574] on div "done Принять позиции" at bounding box center [698, 590] width 439 height 51
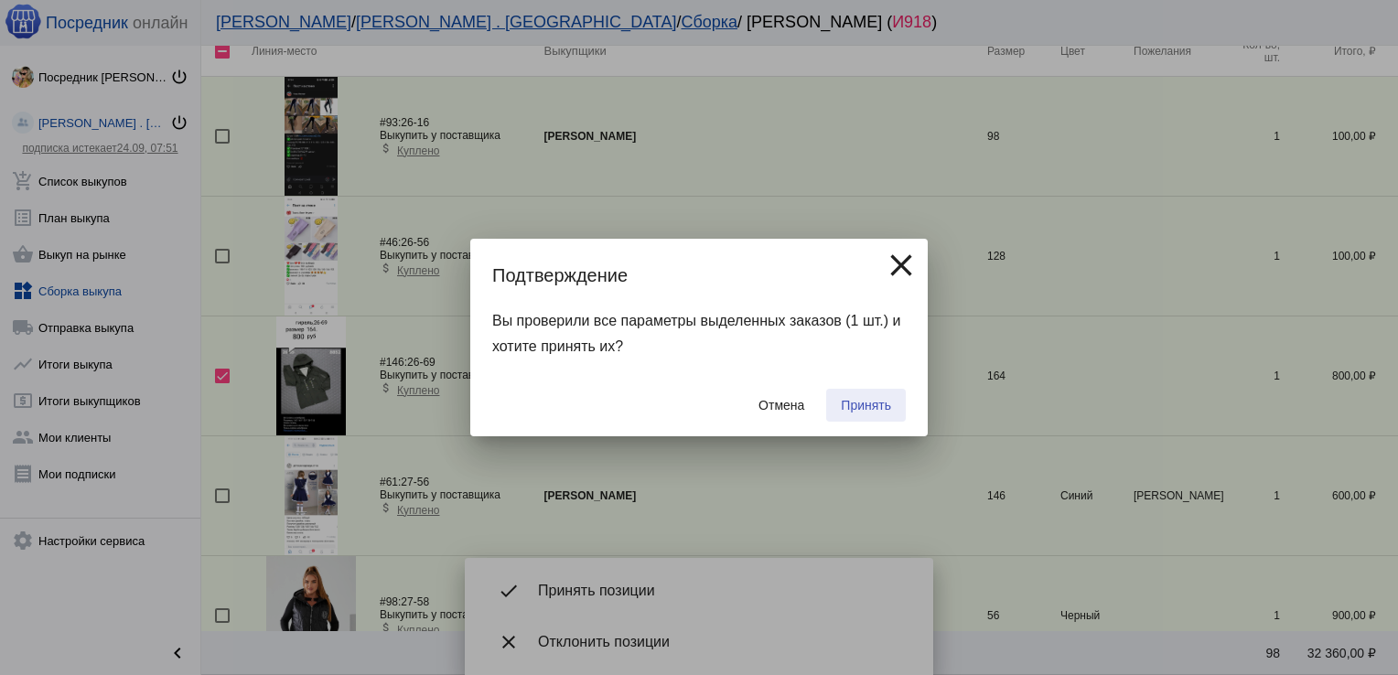
click at [864, 404] on span "Принять" at bounding box center [866, 405] width 50 height 15
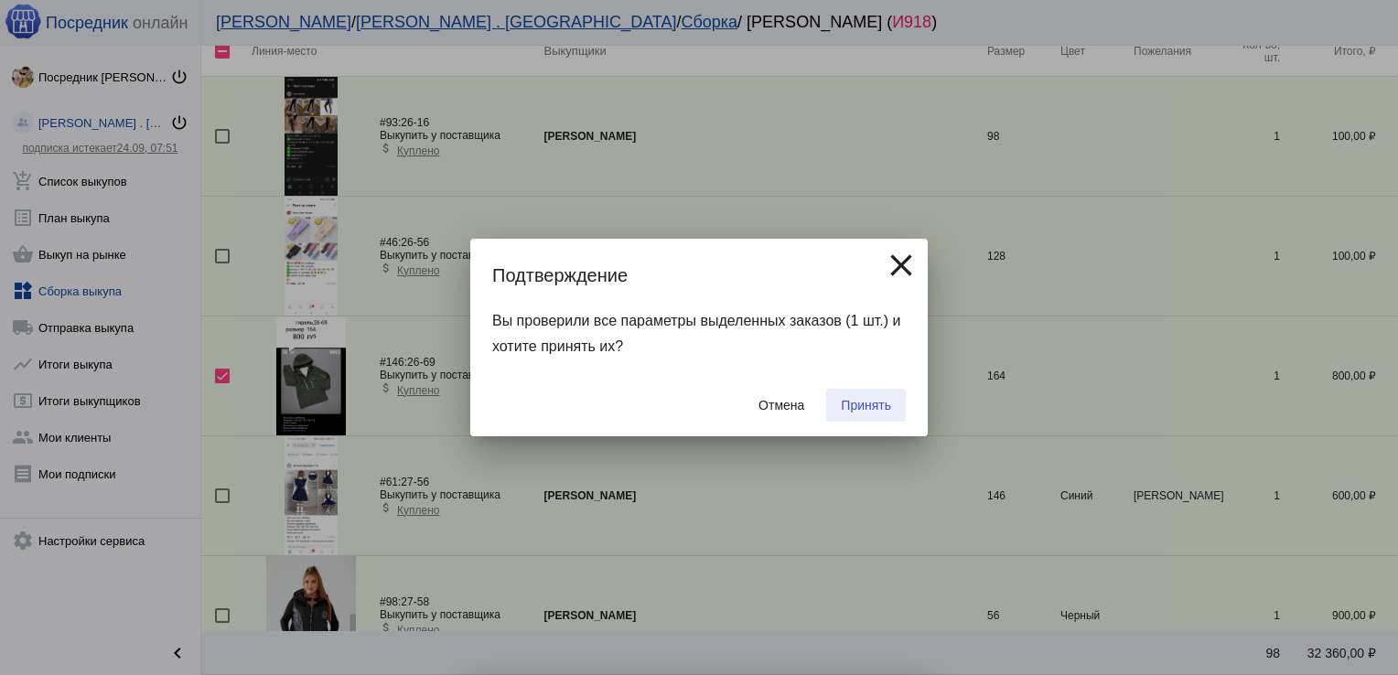
checkbox input "false"
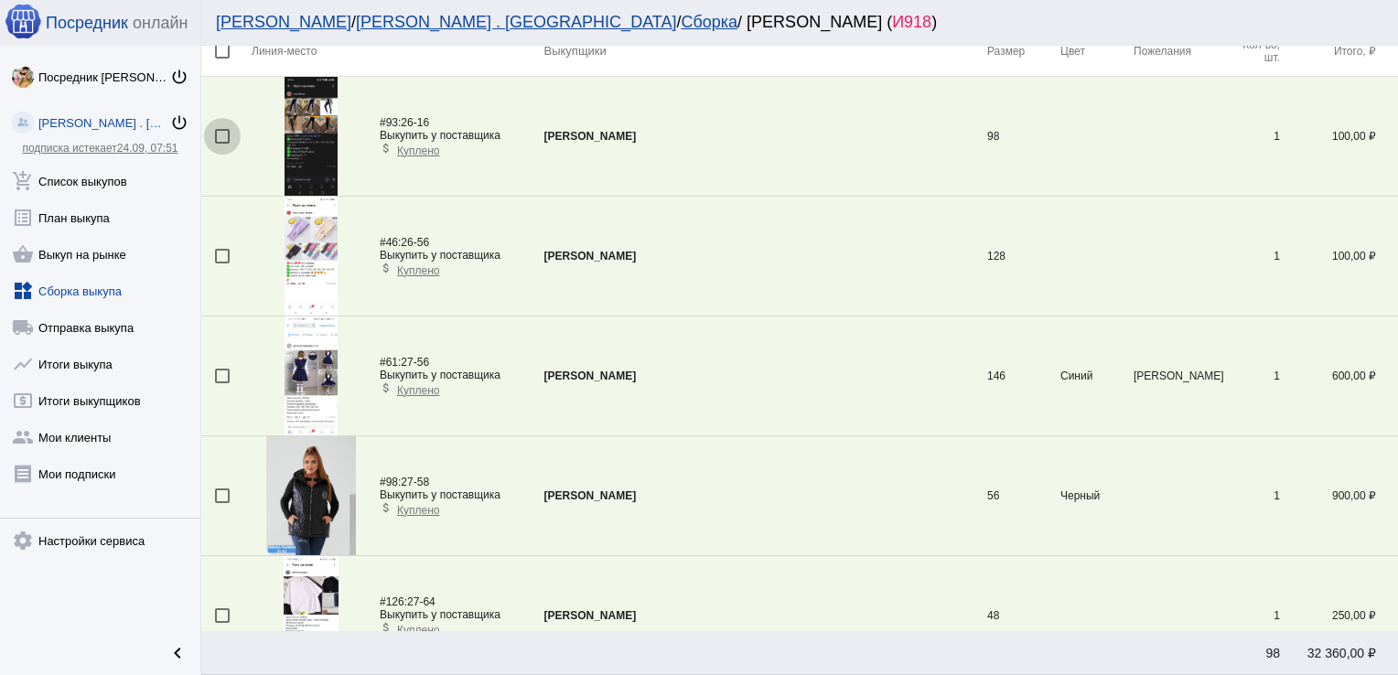
click at [222, 137] on div at bounding box center [222, 136] width 15 height 15
click at [222, 144] on input "checkbox" at bounding box center [221, 144] width 1 height 1
checkbox input "true"
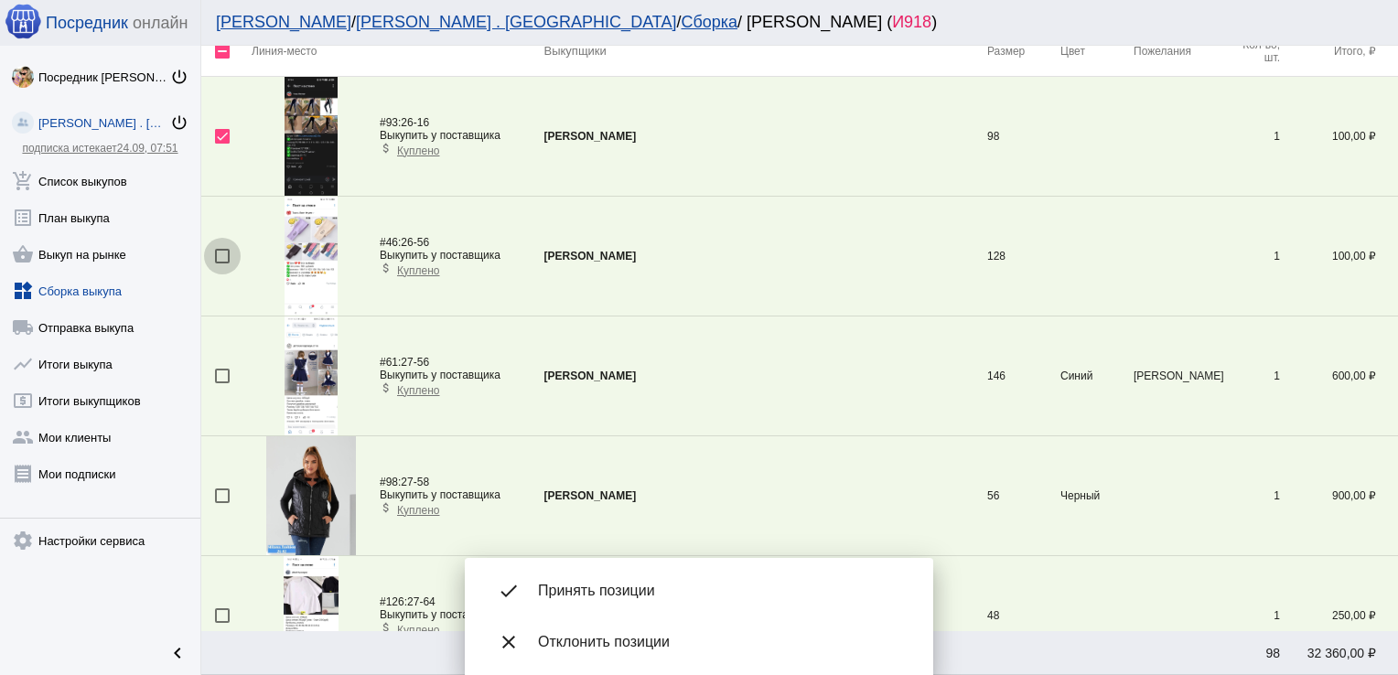
click at [227, 256] on div at bounding box center [222, 256] width 15 height 15
click at [222, 263] on input "checkbox" at bounding box center [221, 263] width 1 height 1
checkbox input "true"
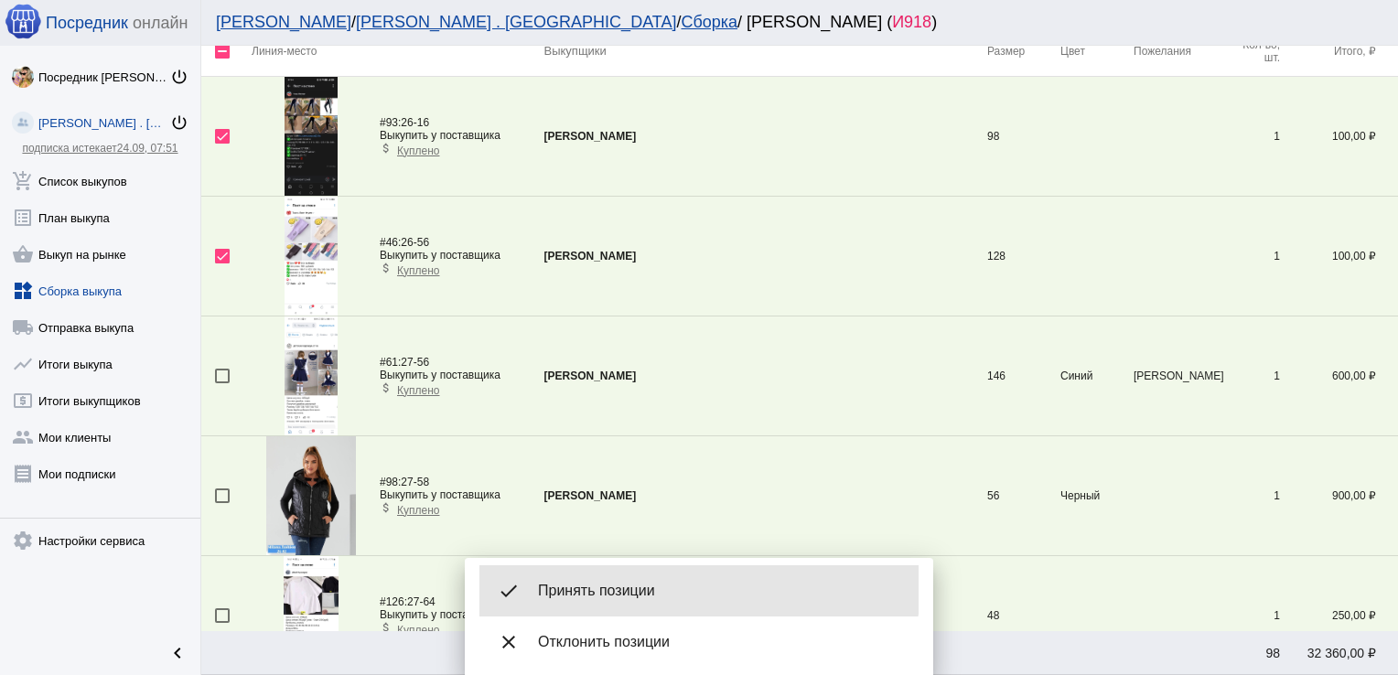
click at [674, 584] on span "Принять позиции" at bounding box center [721, 591] width 366 height 18
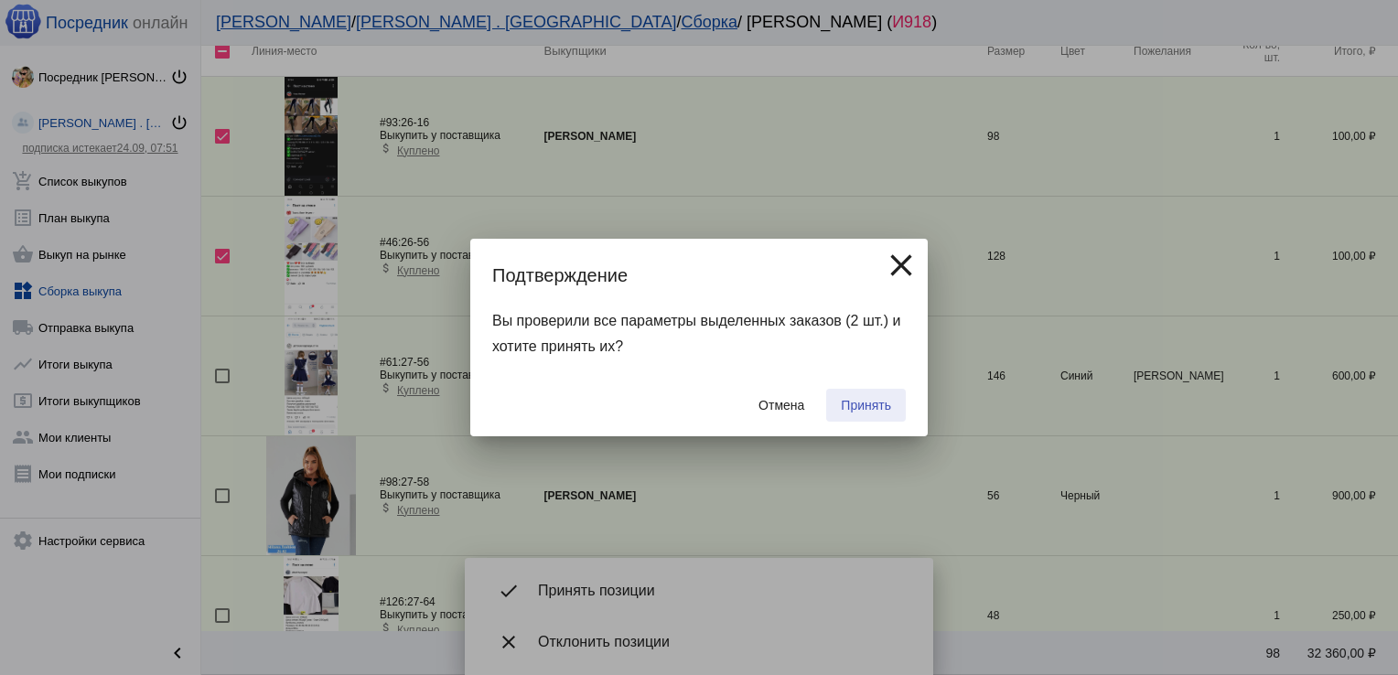
click at [888, 404] on span "Принять" at bounding box center [866, 405] width 50 height 15
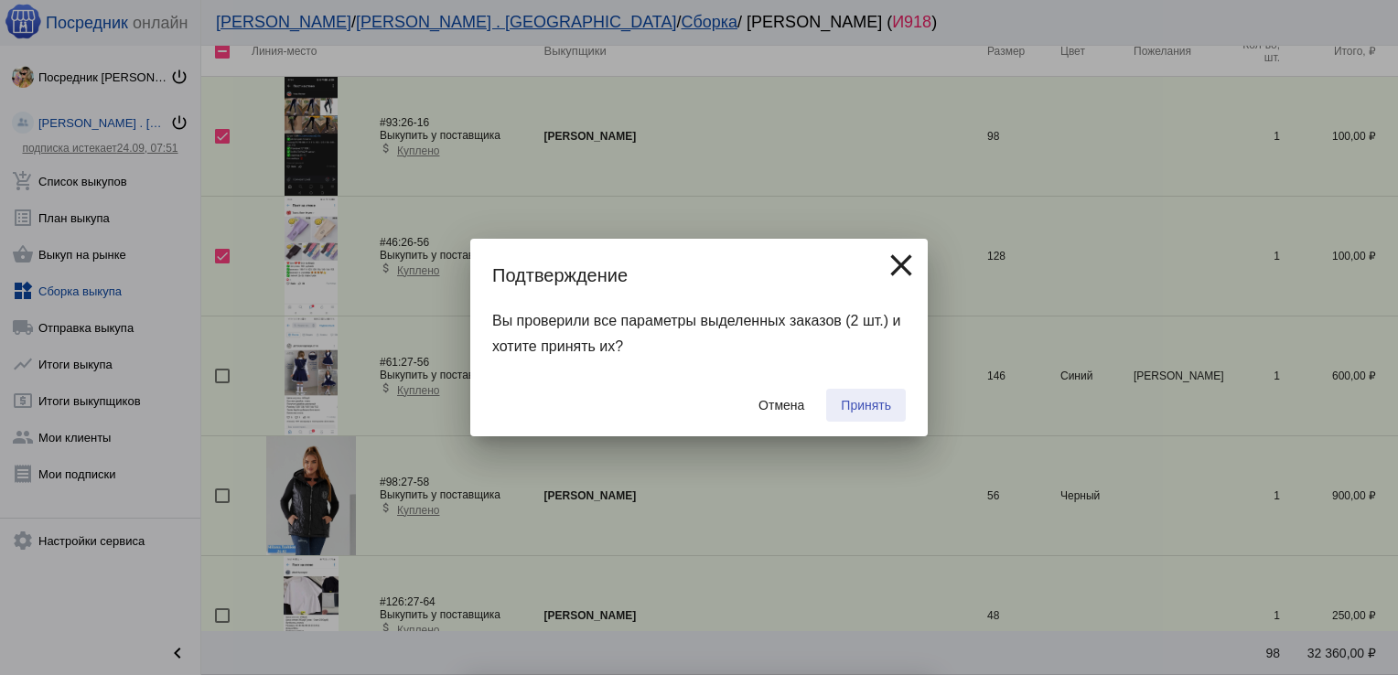
checkbox input "false"
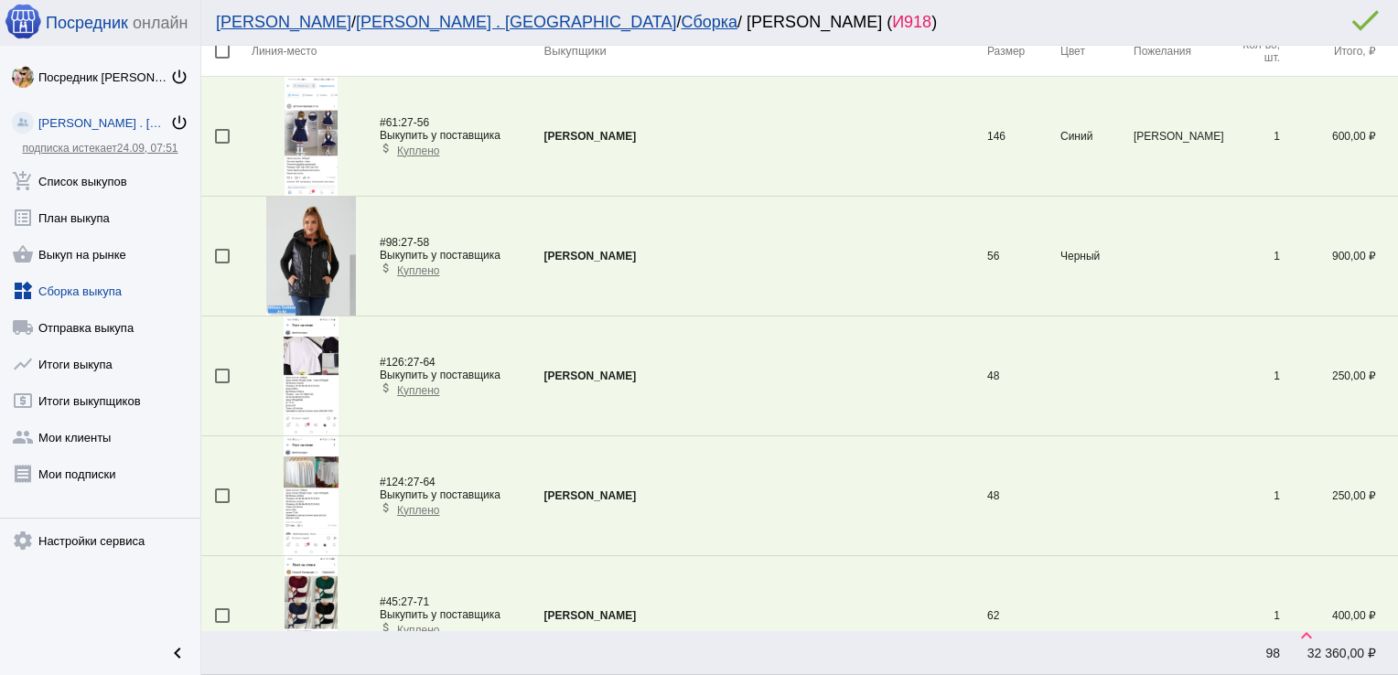
scroll to position [4731, 0]
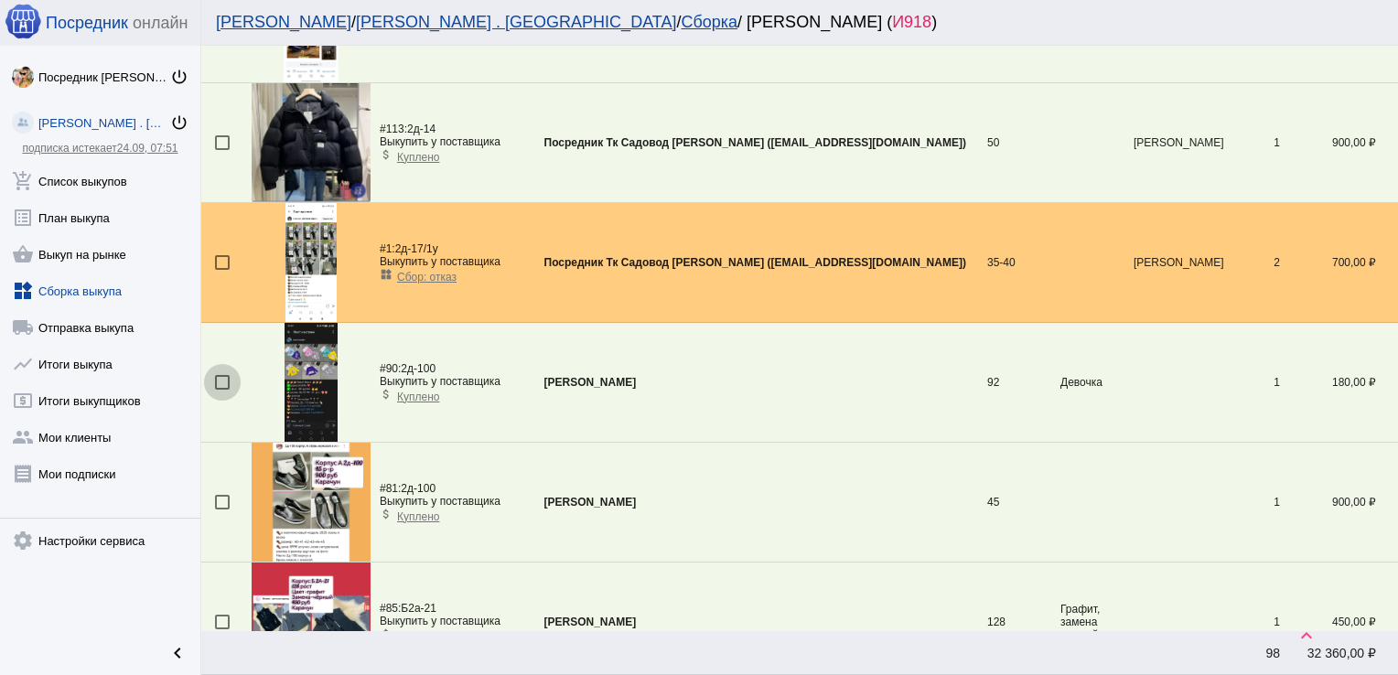
click at [220, 375] on div at bounding box center [222, 382] width 15 height 15
click at [221, 390] on input "checkbox" at bounding box center [221, 390] width 1 height 1
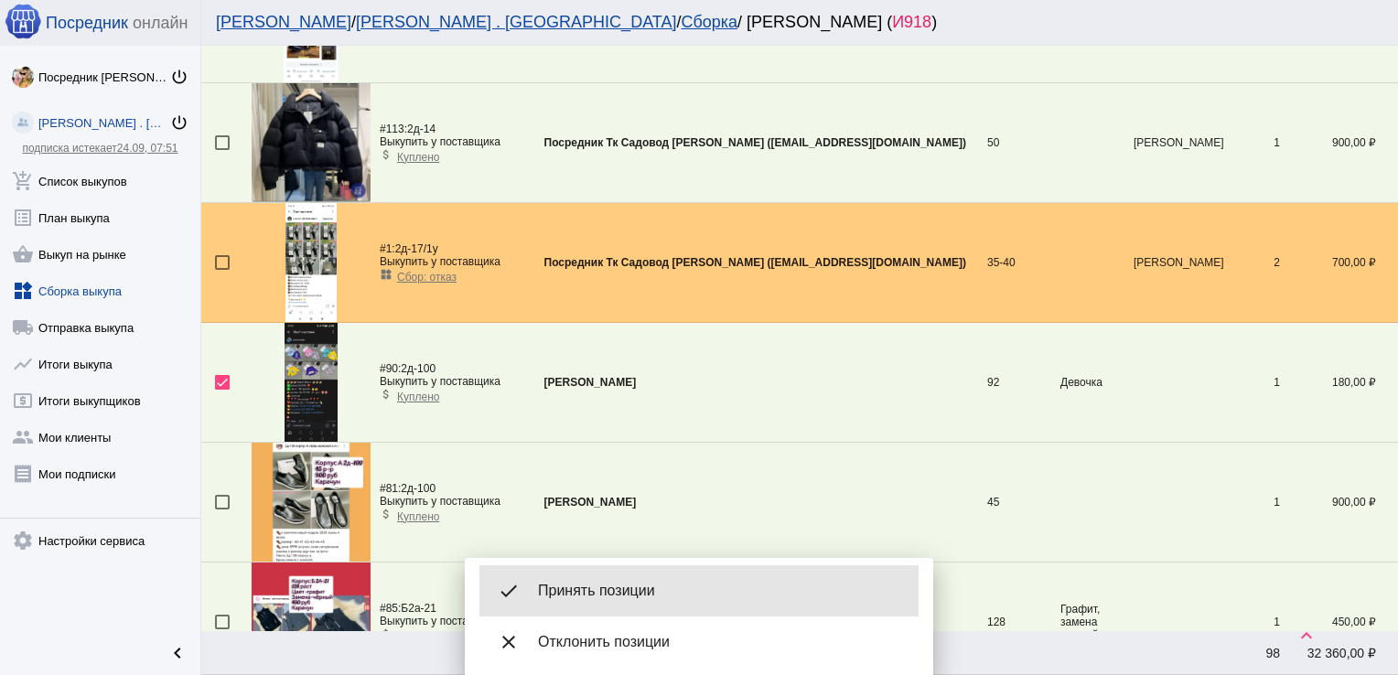
click at [656, 587] on span "Принять позиции" at bounding box center [721, 591] width 366 height 18
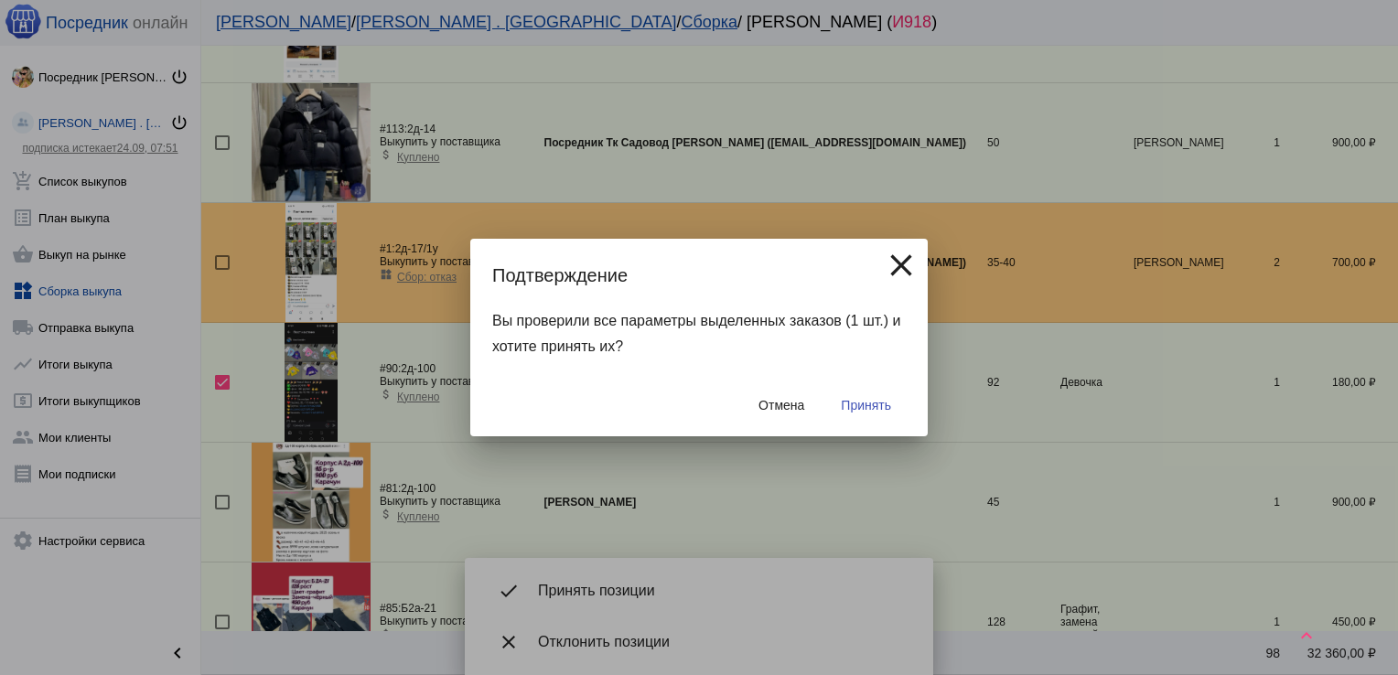
click at [861, 408] on span "Принять" at bounding box center [866, 405] width 50 height 15
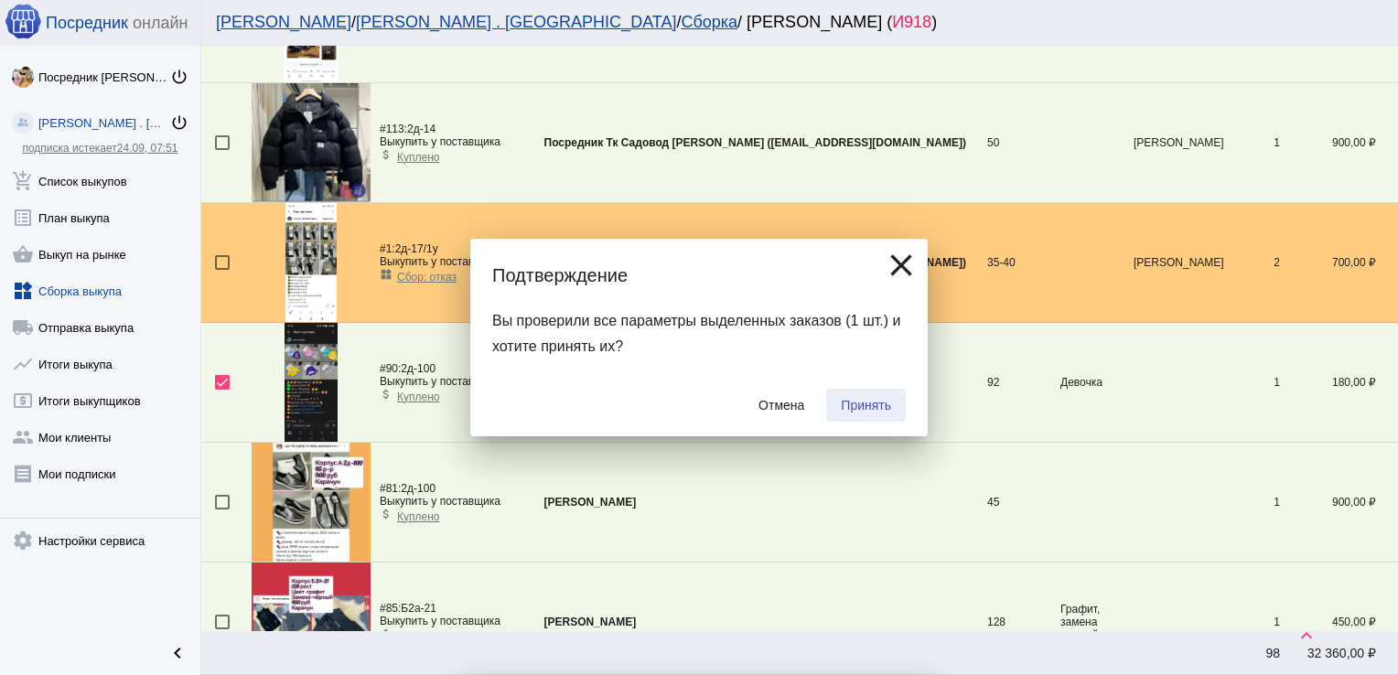
checkbox input "false"
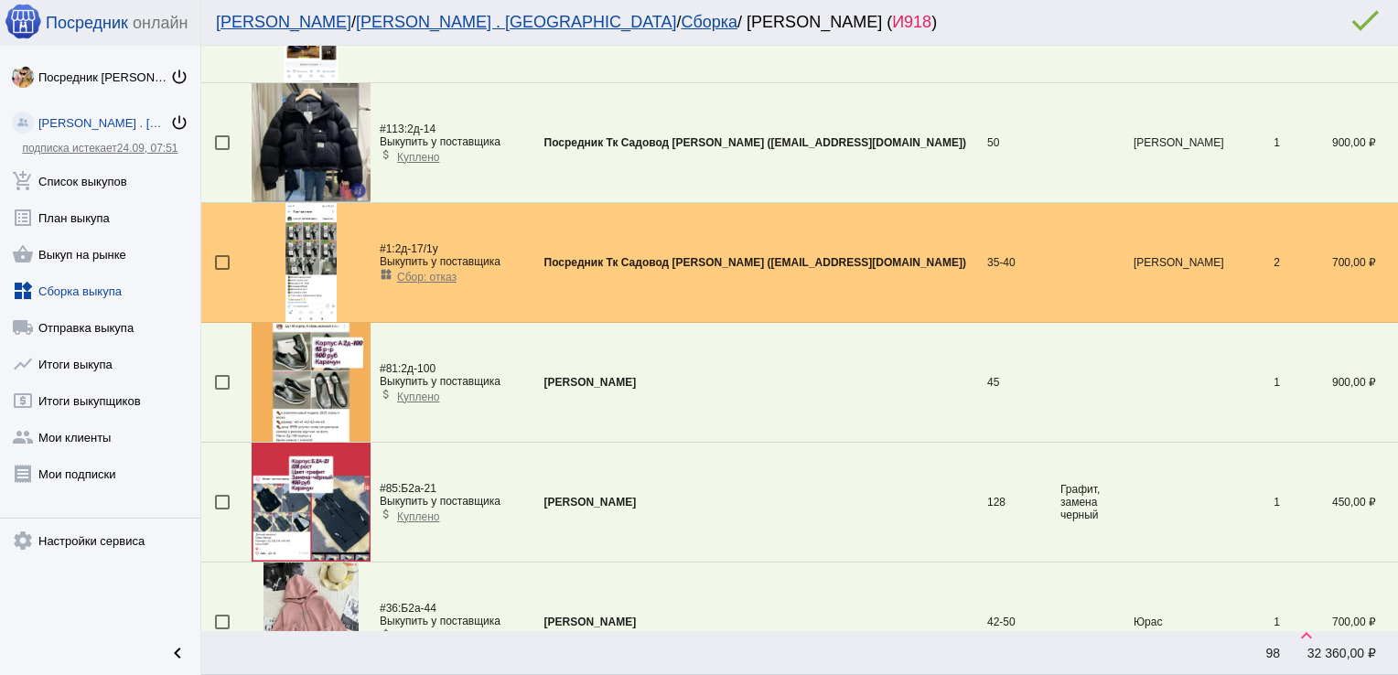
scroll to position [424, 0]
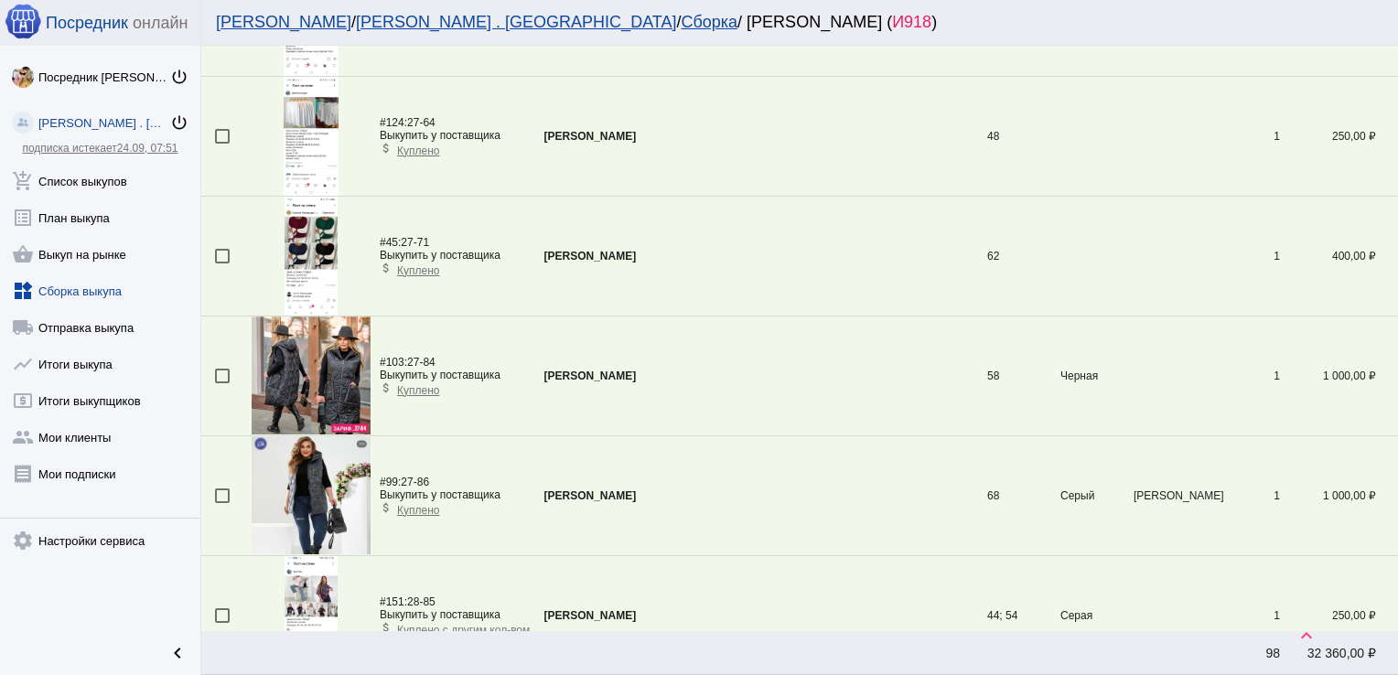
click at [217, 378] on div at bounding box center [222, 376] width 15 height 15
click at [221, 383] on input "checkbox" at bounding box center [221, 383] width 1 height 1
checkbox input "true"
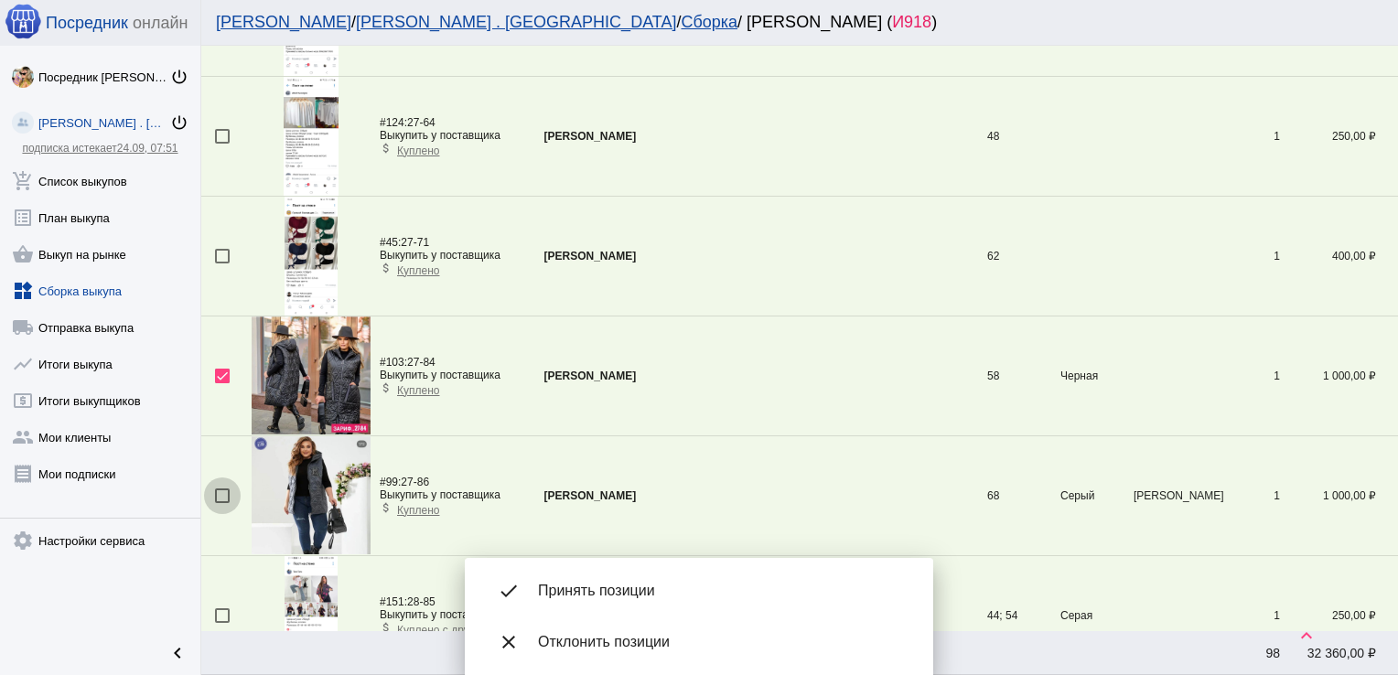
click at [222, 492] on div at bounding box center [222, 495] width 15 height 15
click at [222, 503] on input "checkbox" at bounding box center [221, 503] width 1 height 1
checkbox input "true"
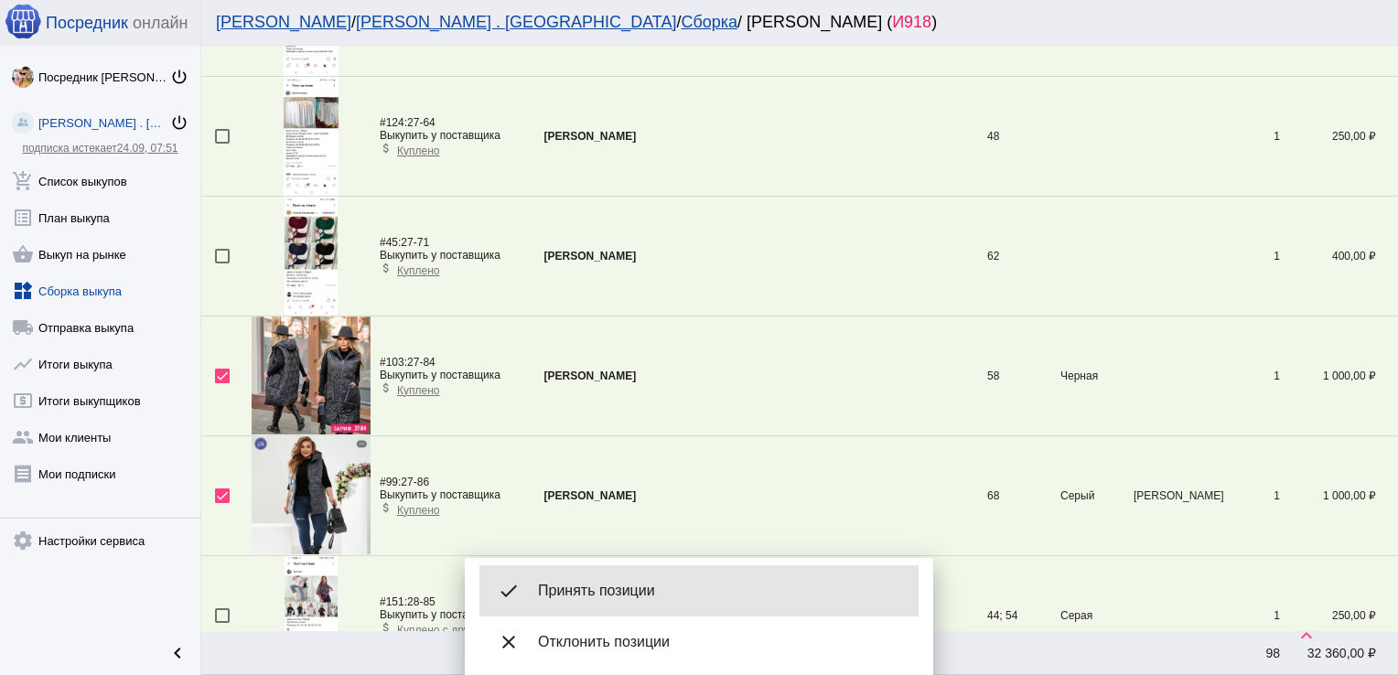
click at [615, 582] on span "Принять позиции" at bounding box center [721, 591] width 366 height 18
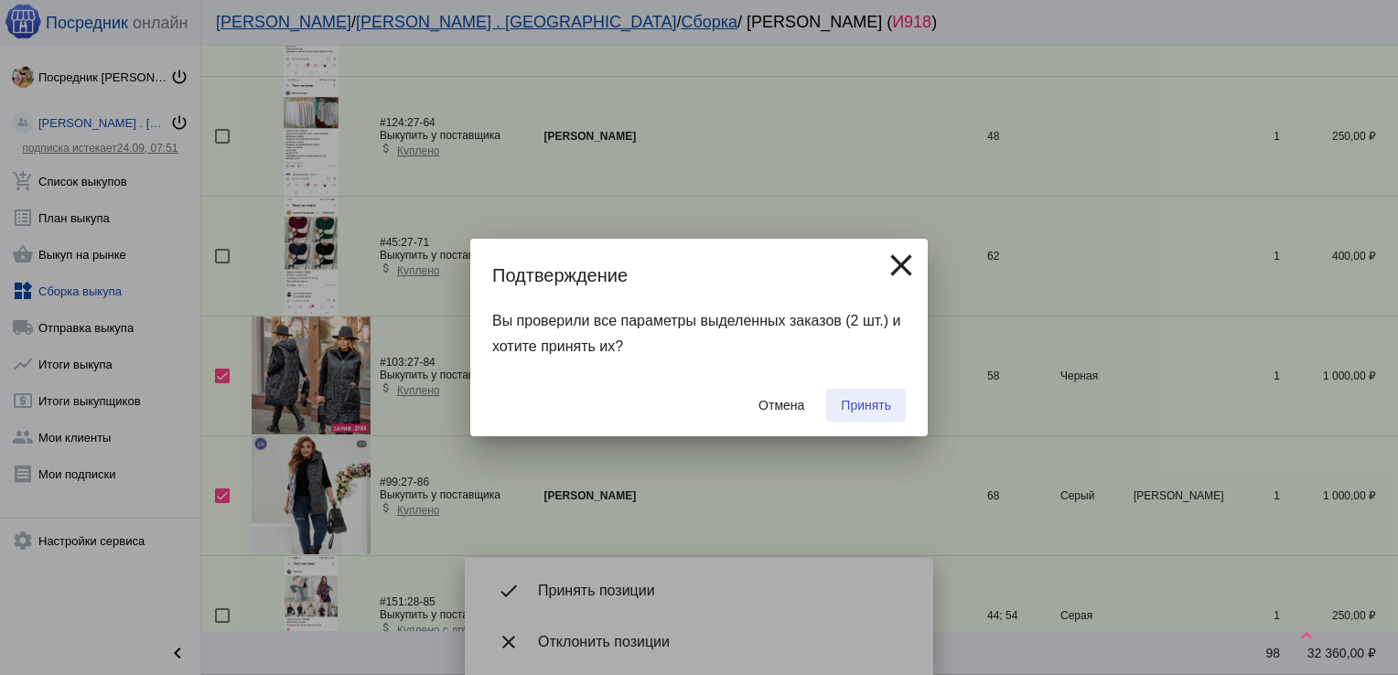
click at [874, 404] on span "Принять" at bounding box center [866, 405] width 50 height 15
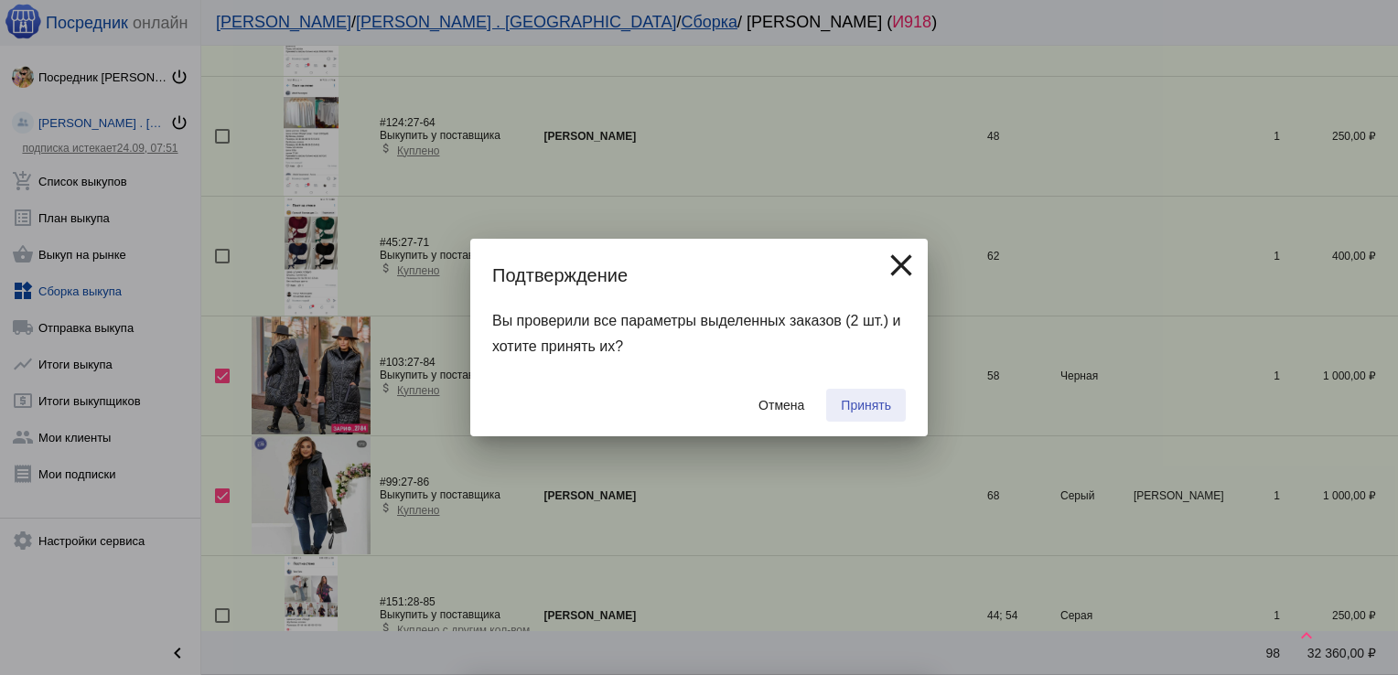
checkbox input "false"
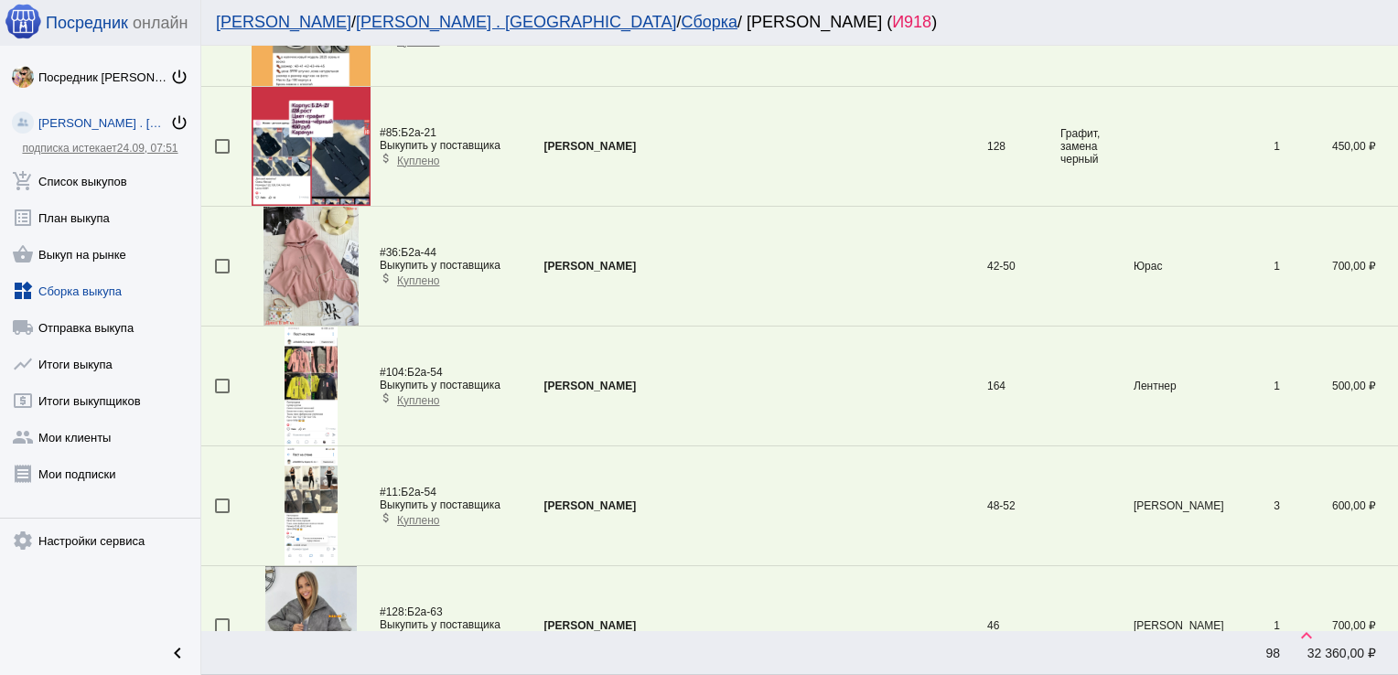
scroll to position [5630, 0]
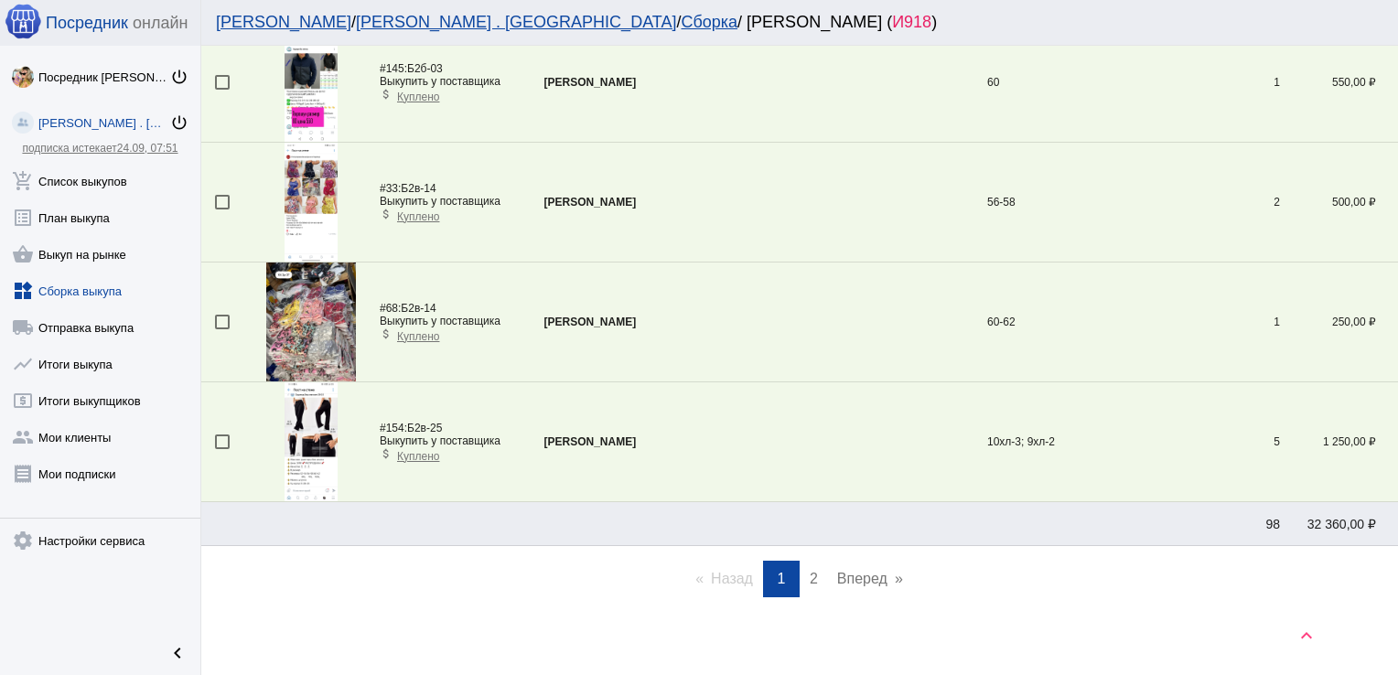
click at [810, 571] on span "2" at bounding box center [814, 579] width 8 height 16
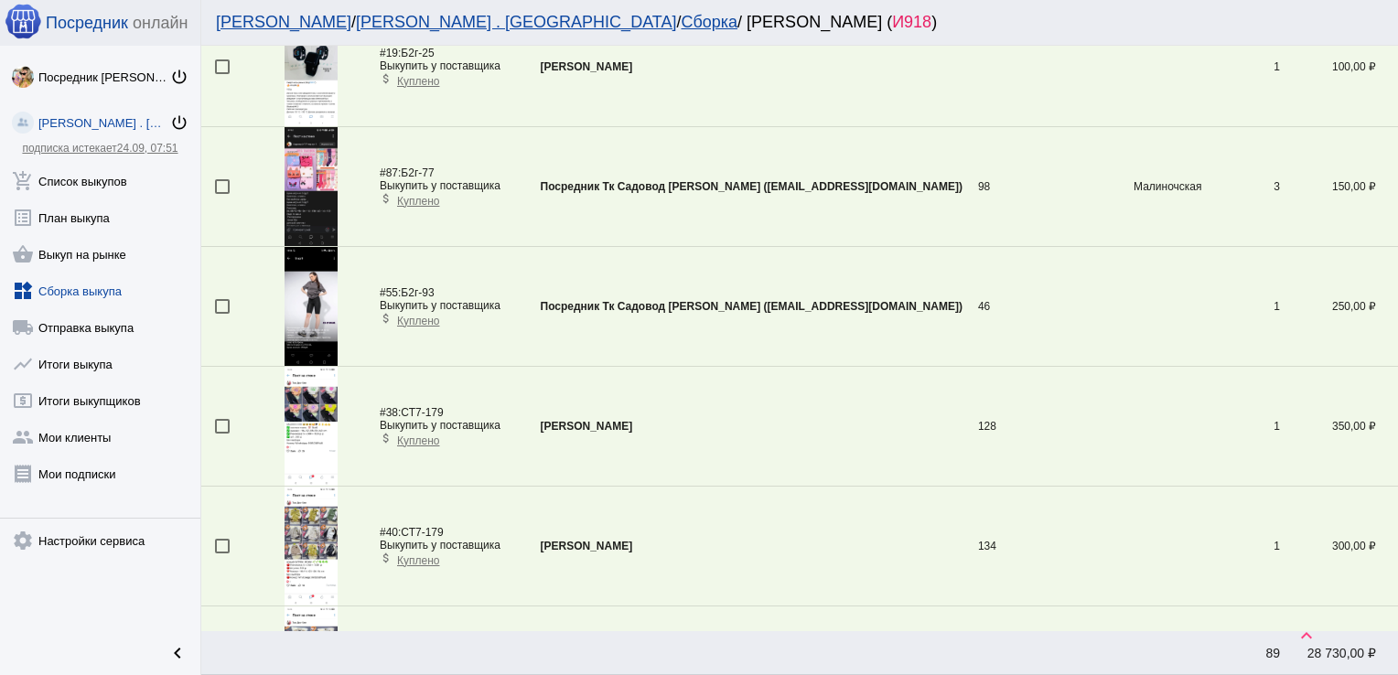
scroll to position [777, 0]
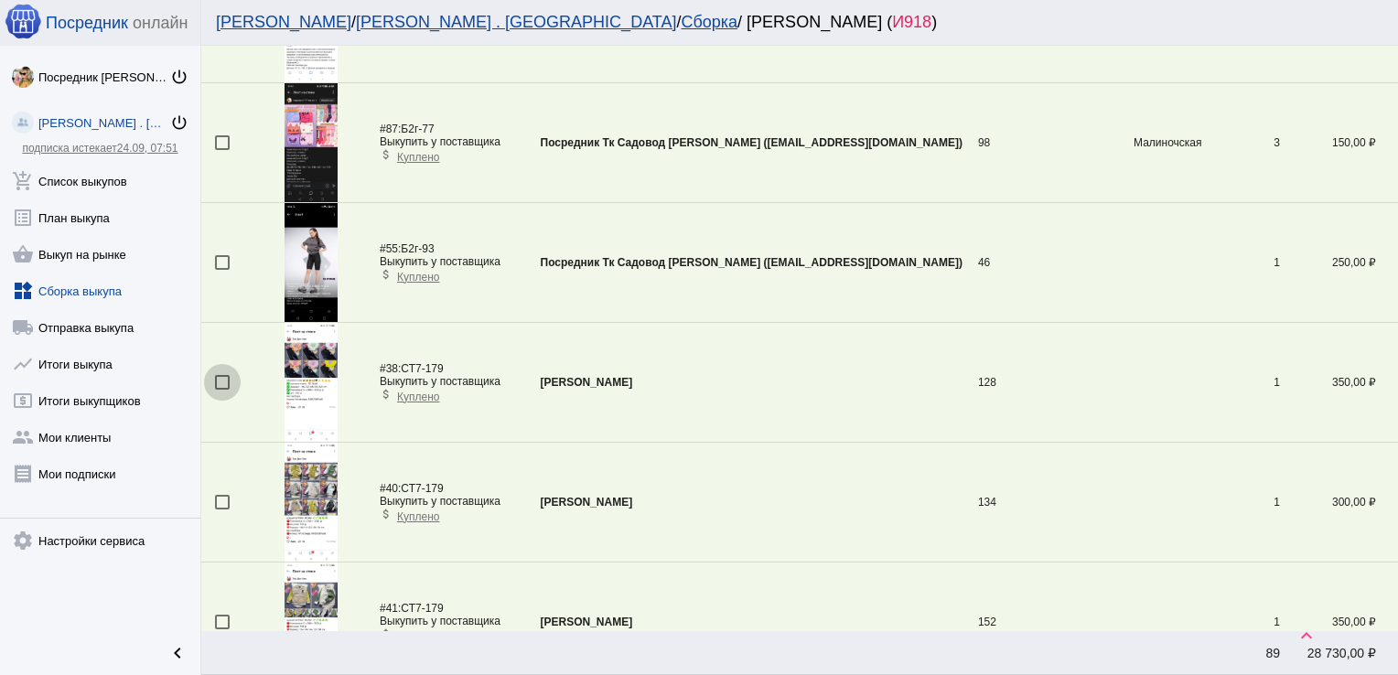
click at [228, 380] on div at bounding box center [222, 382] width 15 height 15
click at [222, 390] on input "checkbox" at bounding box center [221, 390] width 1 height 1
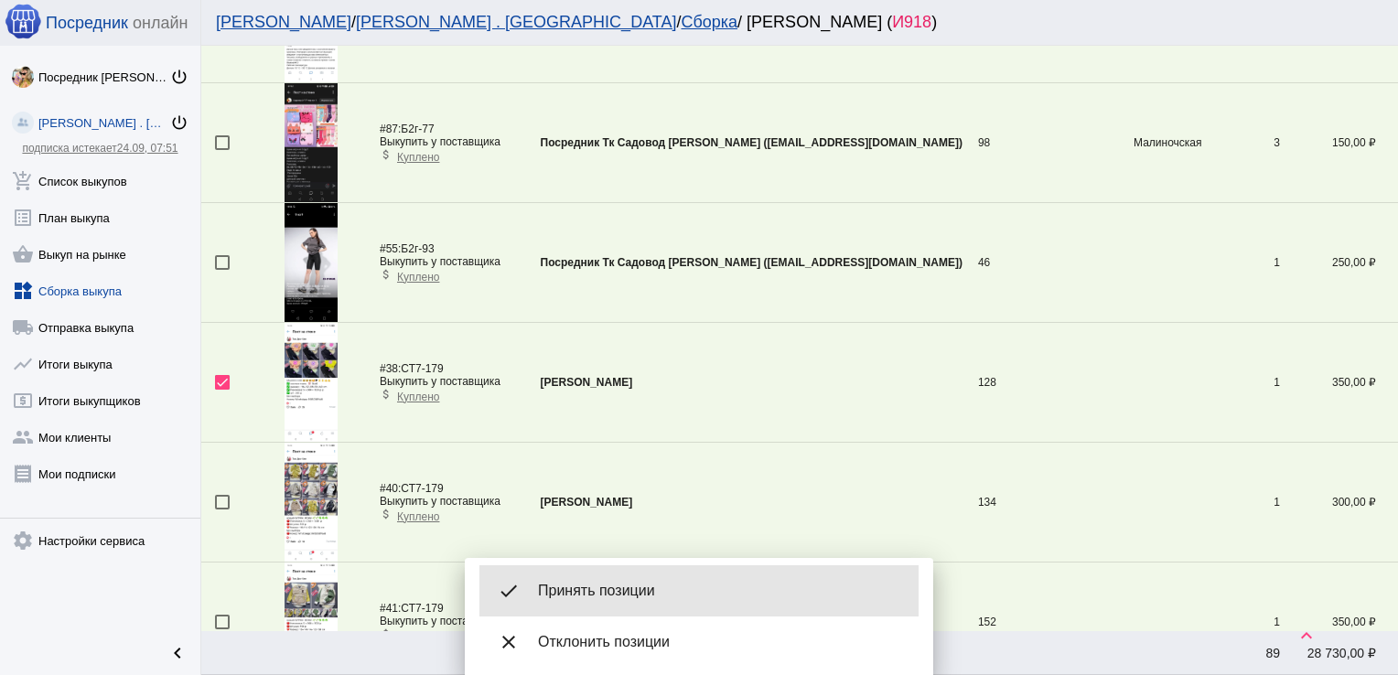
click at [610, 583] on span "Принять позиции" at bounding box center [721, 591] width 366 height 18
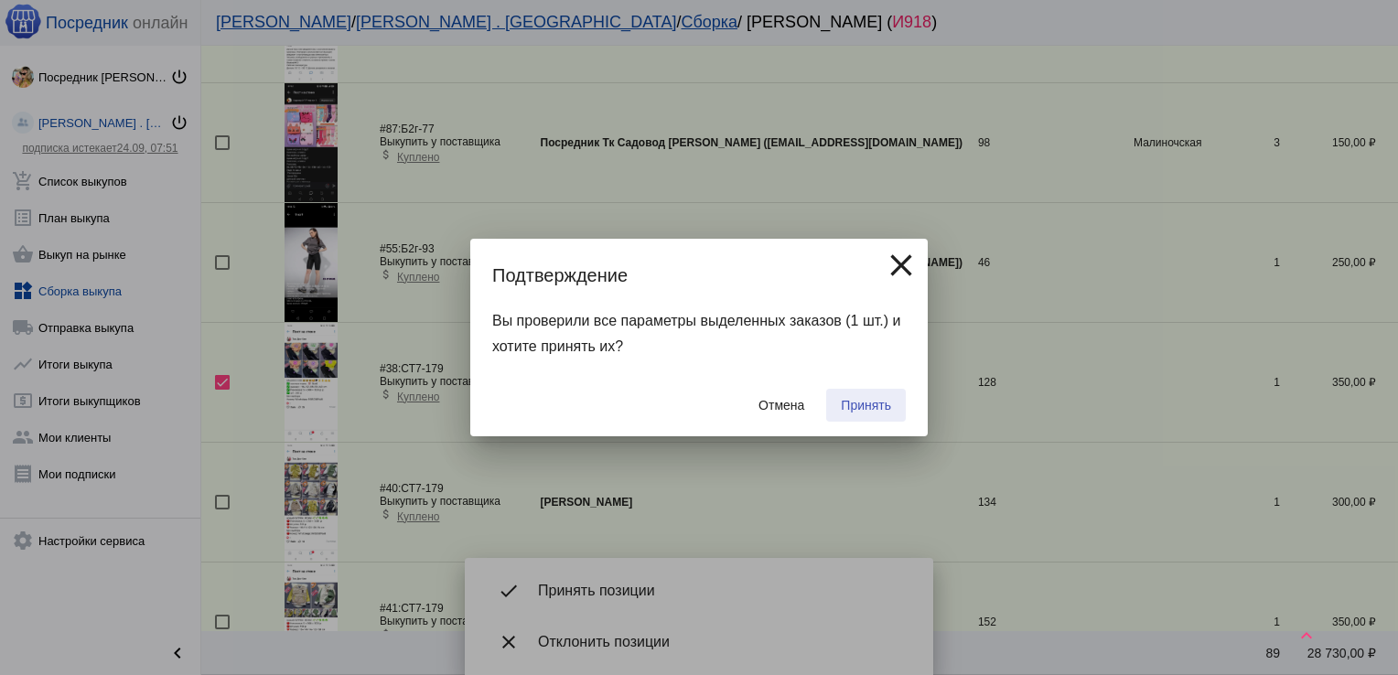
click at [869, 402] on span "Принять" at bounding box center [866, 405] width 50 height 15
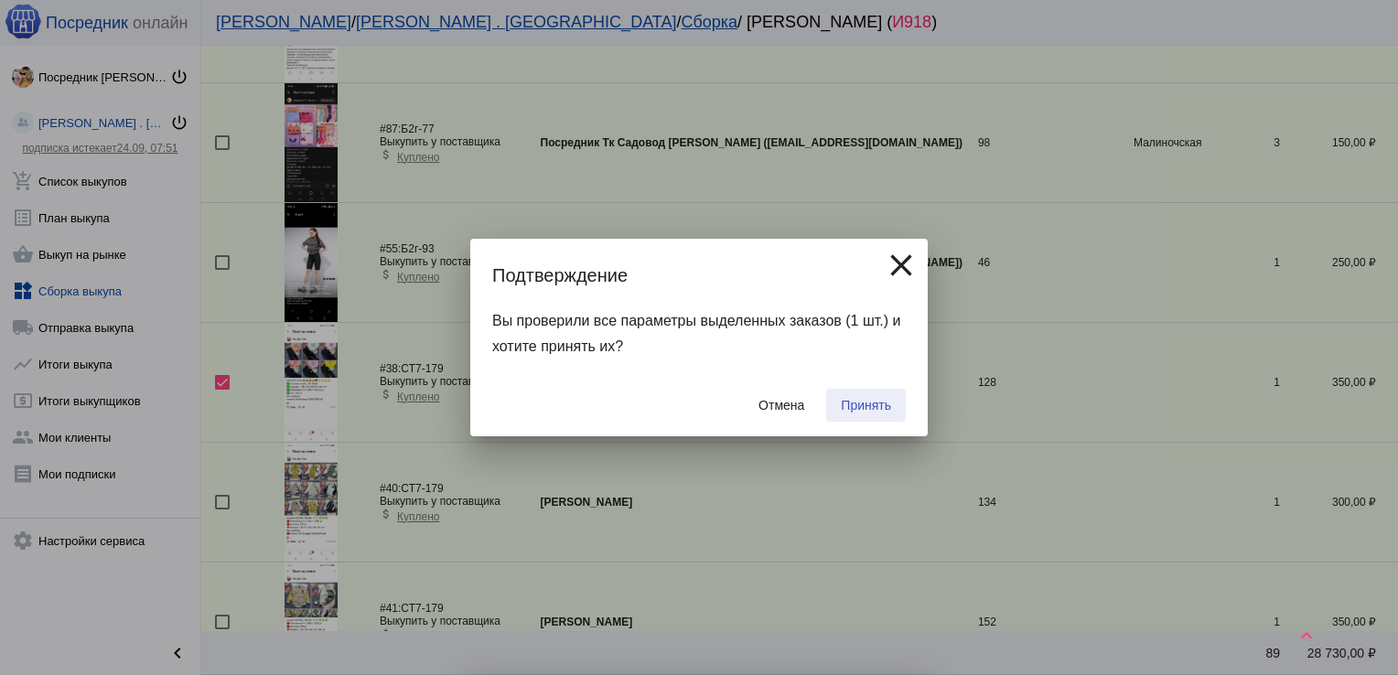
checkbox input "false"
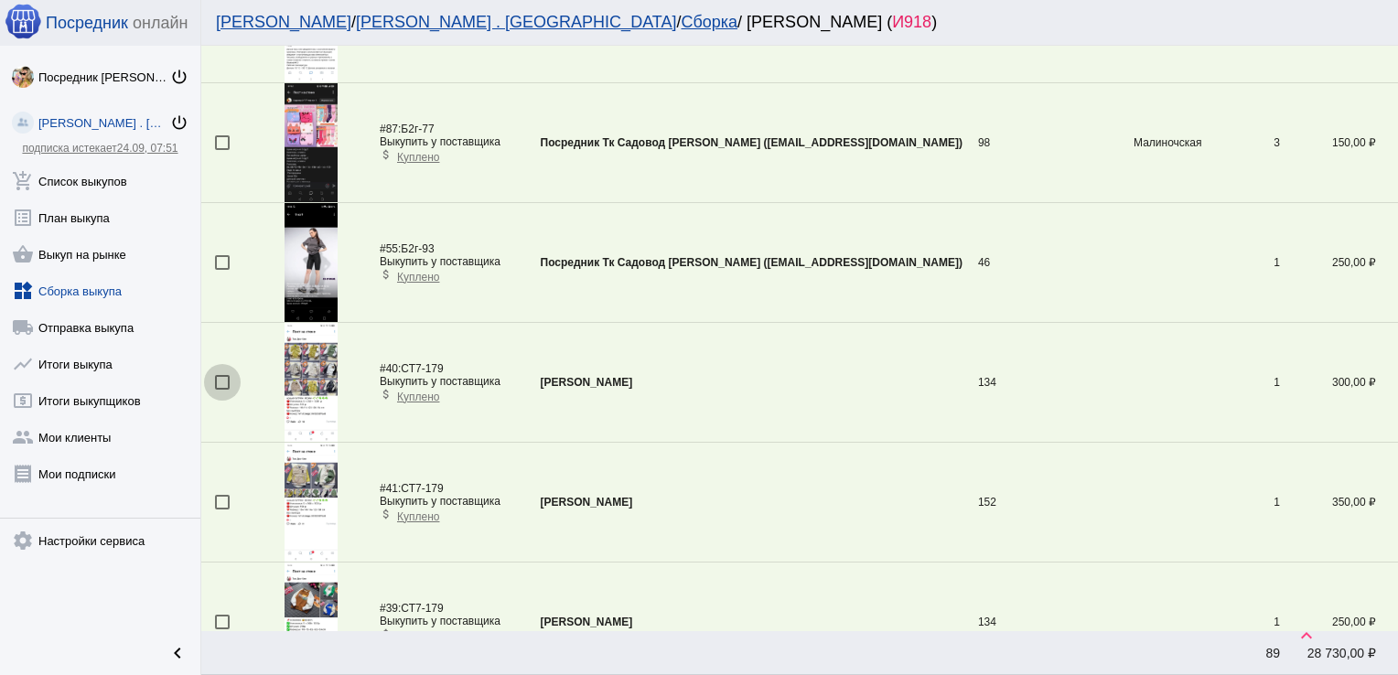
click at [219, 378] on div at bounding box center [222, 382] width 15 height 15
click at [221, 390] on input "checkbox" at bounding box center [221, 390] width 1 height 1
checkbox input "true"
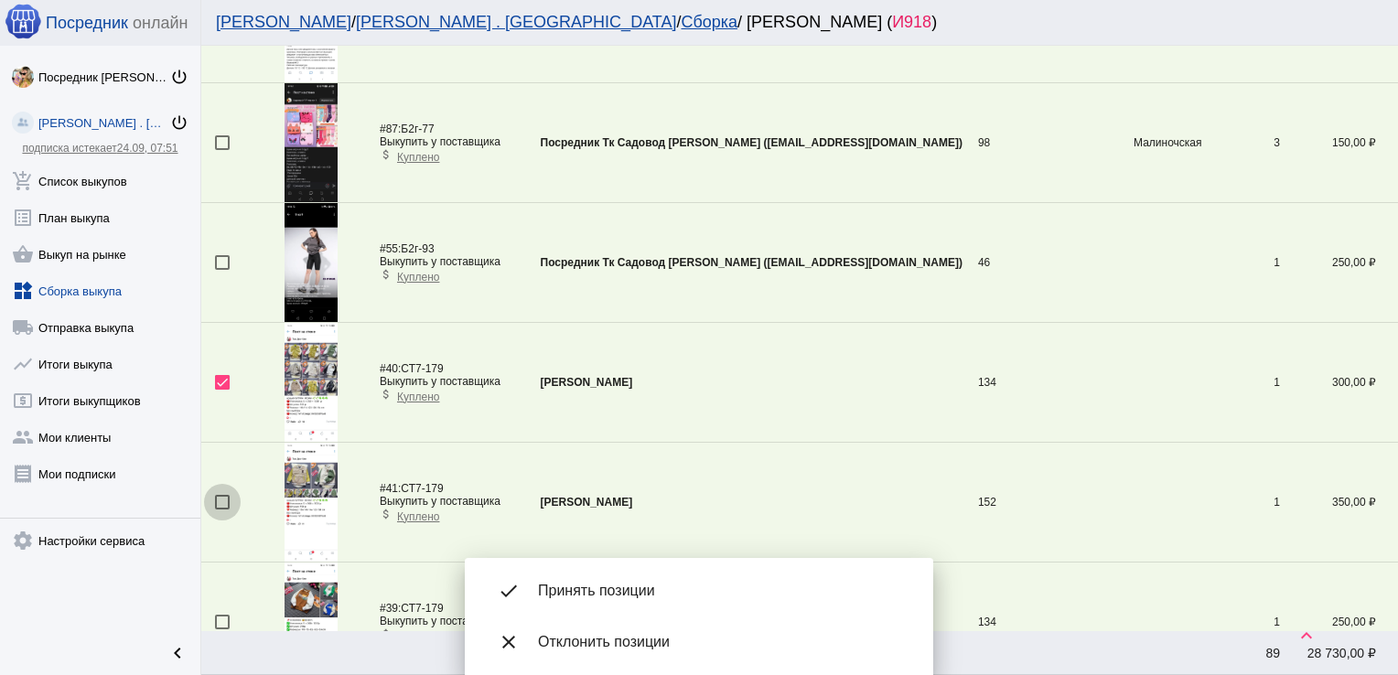
click at [223, 498] on div at bounding box center [222, 502] width 15 height 15
click at [222, 510] on input "checkbox" at bounding box center [221, 510] width 1 height 1
checkbox input "true"
click at [221, 618] on div at bounding box center [222, 622] width 15 height 15
click at [221, 629] on input "checkbox" at bounding box center [221, 629] width 1 height 1
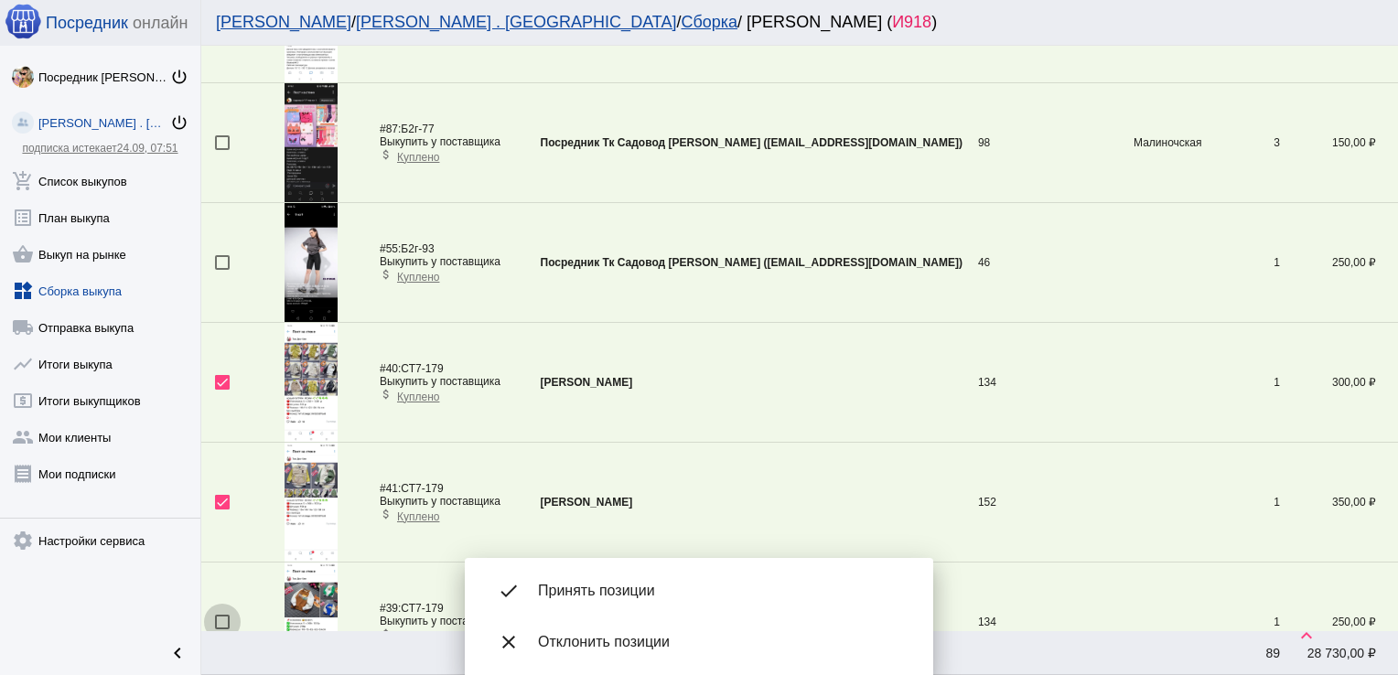
checkbox input "true"
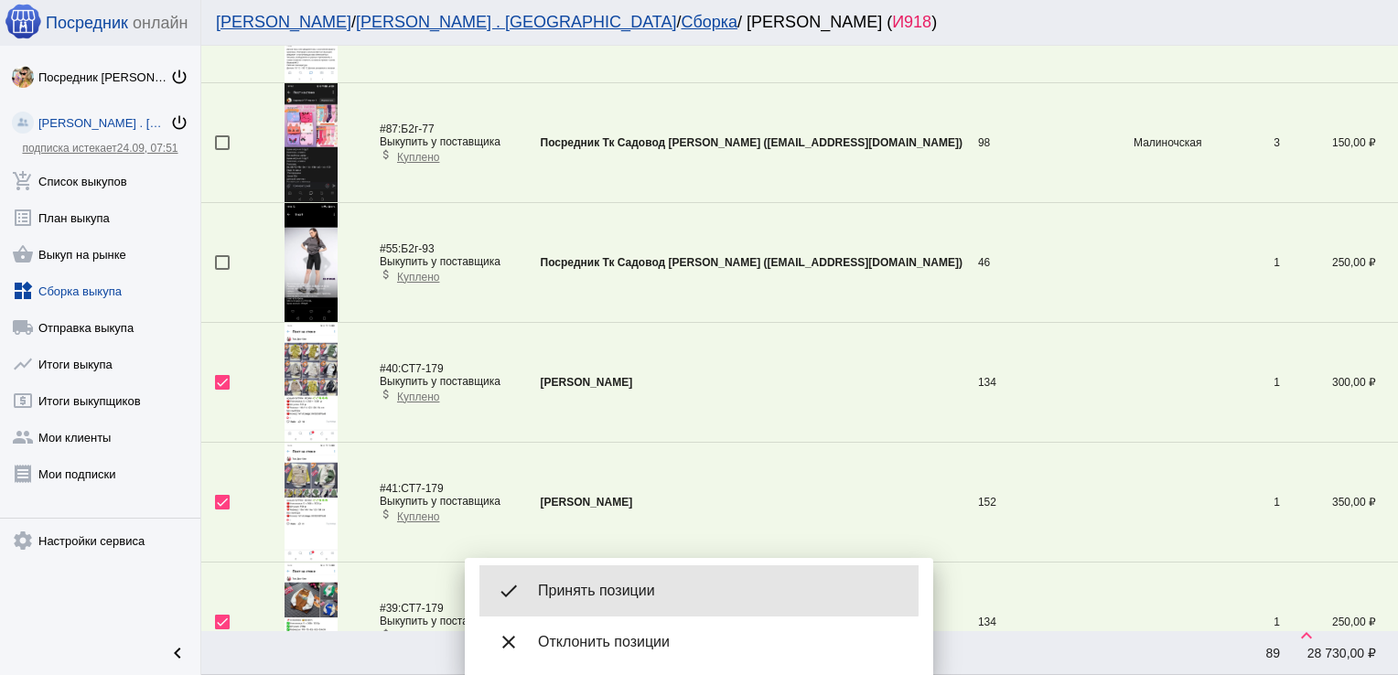
click at [660, 584] on span "Принять позиции" at bounding box center [721, 591] width 366 height 18
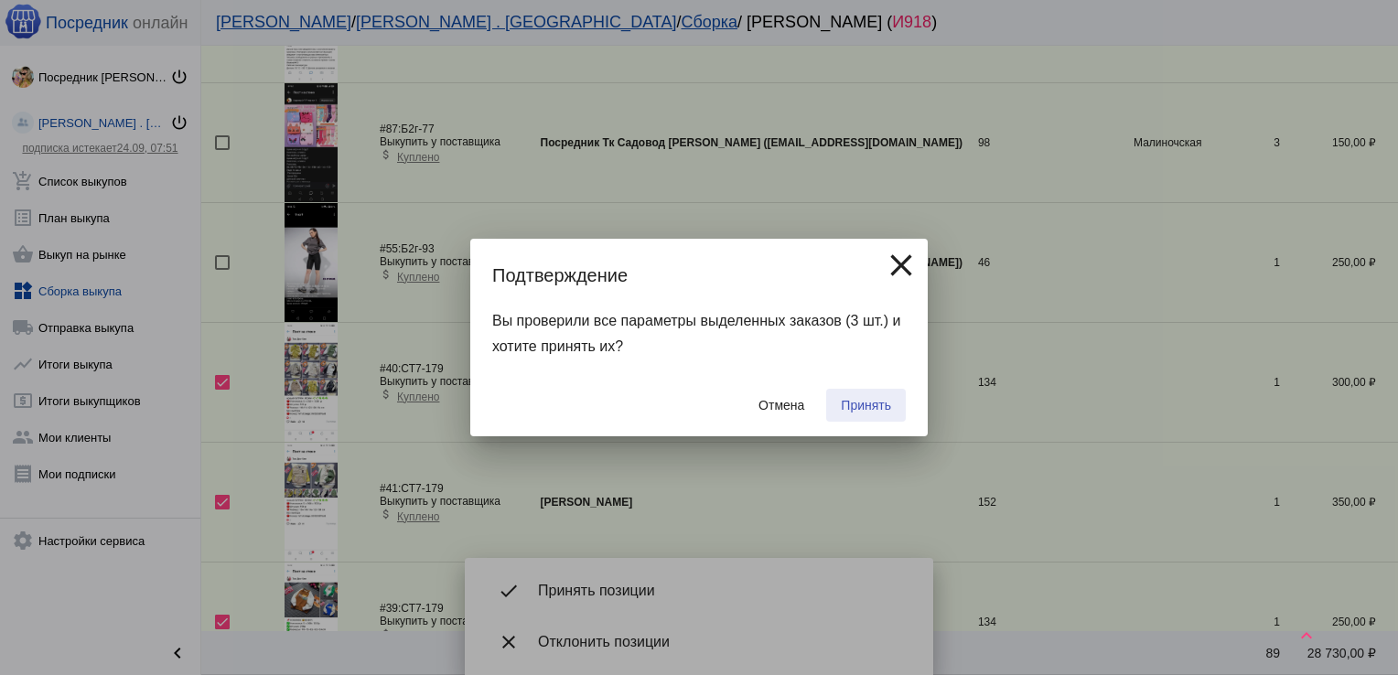
click at [855, 412] on span "Принять" at bounding box center [866, 405] width 50 height 15
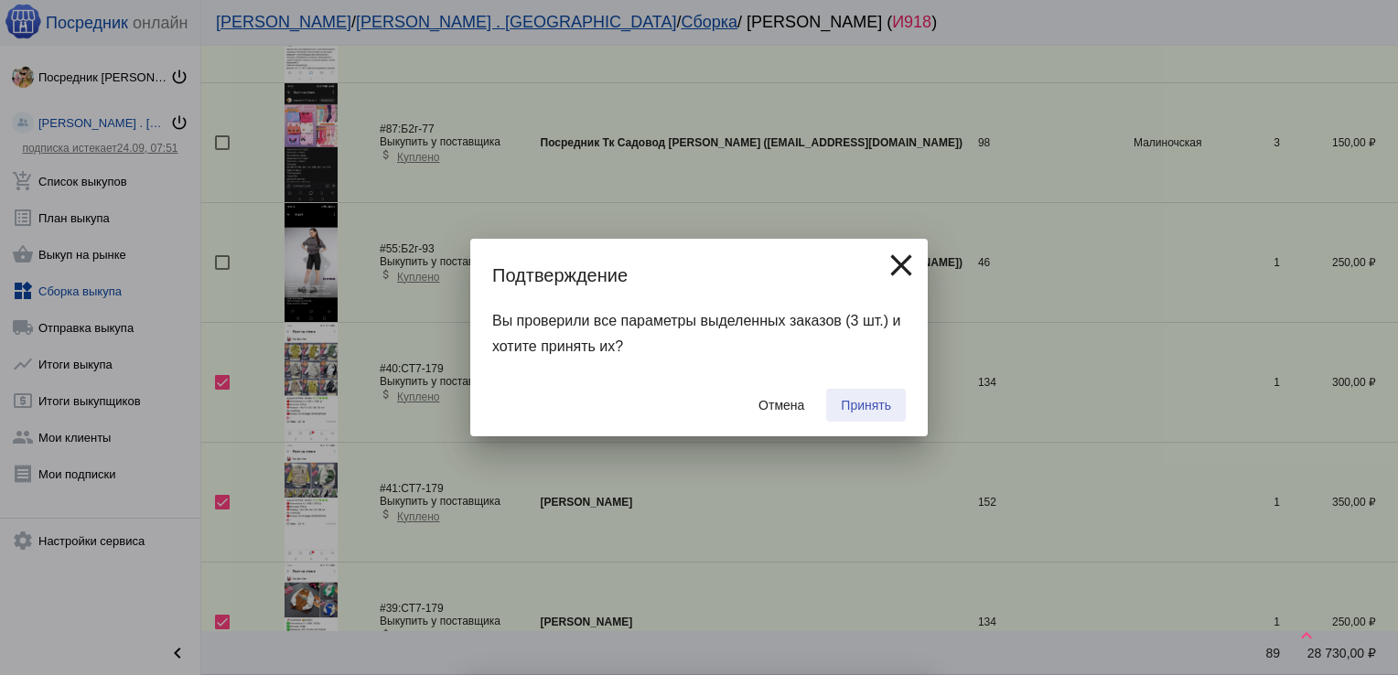
checkbox input "false"
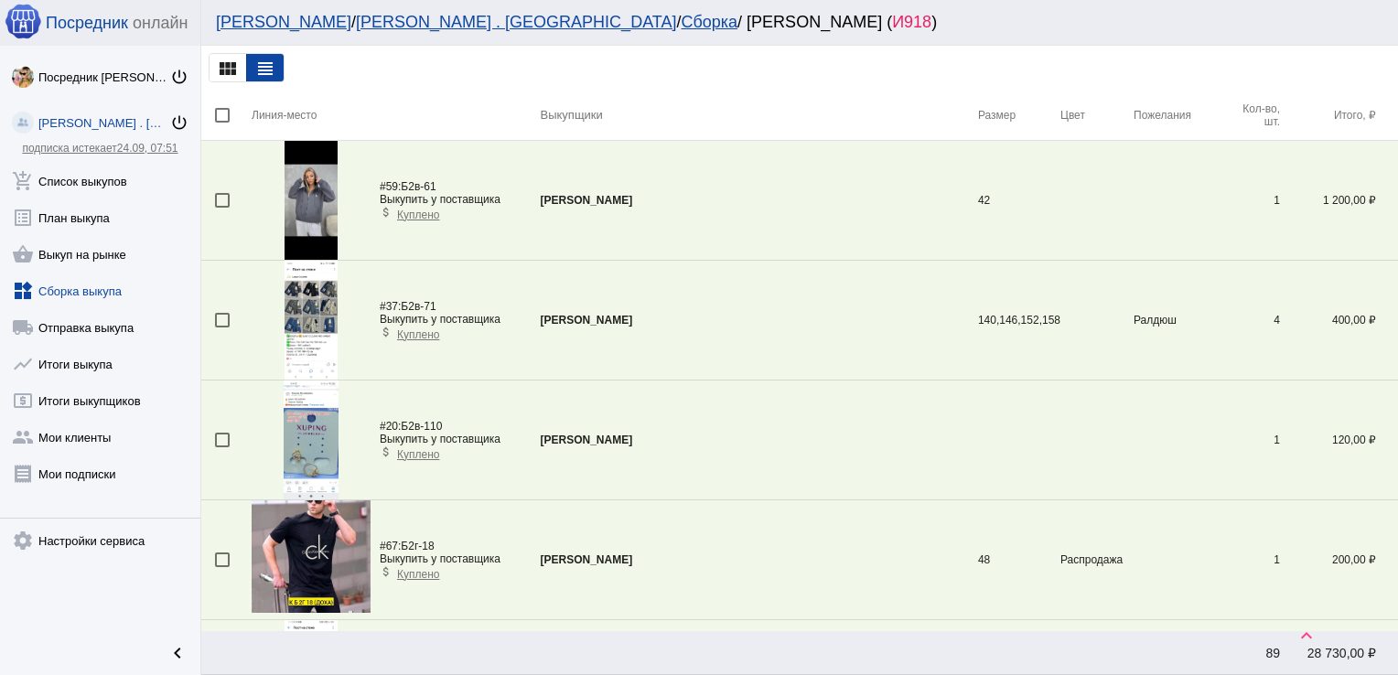
scroll to position [724, 0]
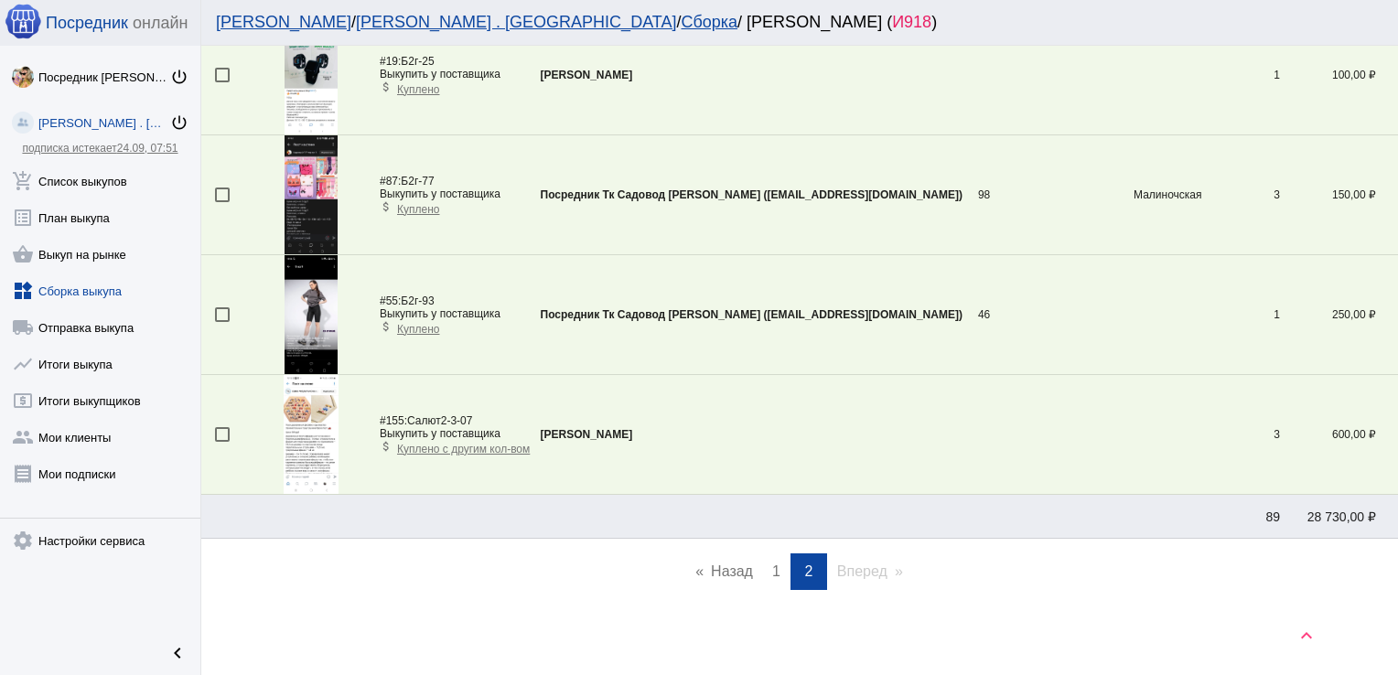
click at [763, 562] on link "page 1" at bounding box center [776, 571] width 27 height 37
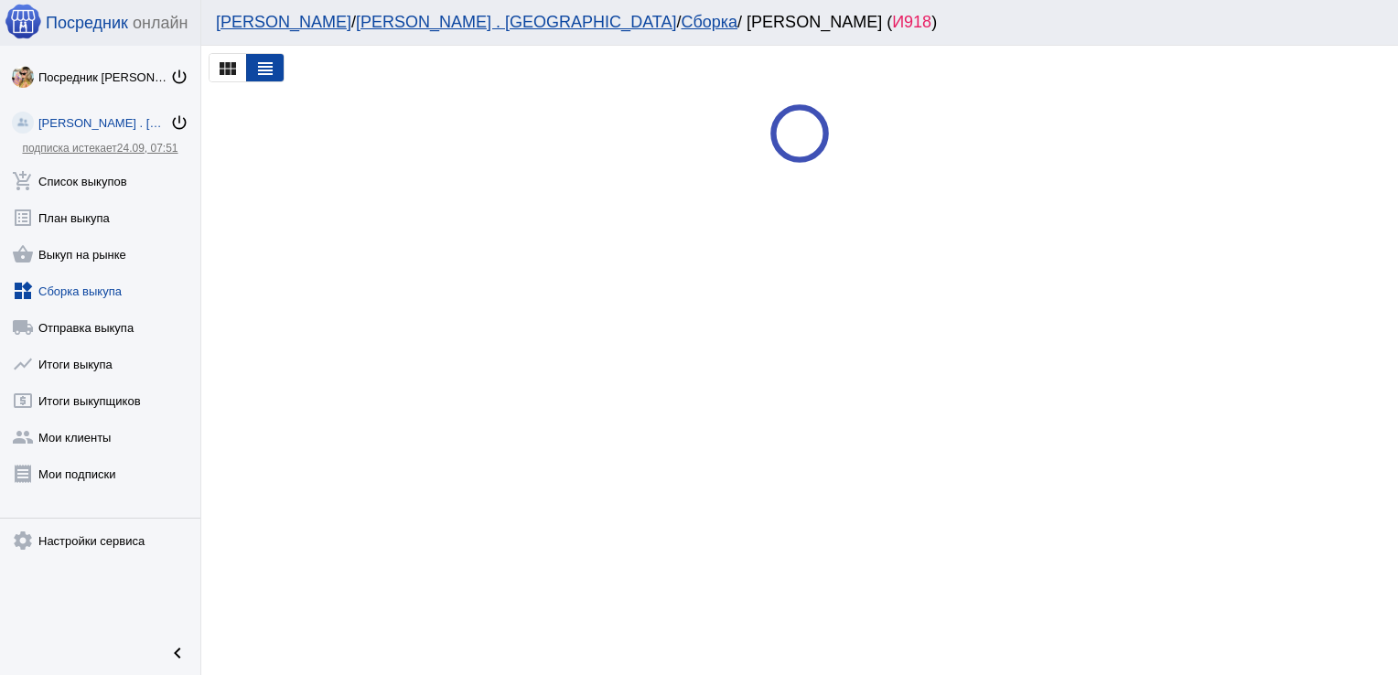
scroll to position [0, 0]
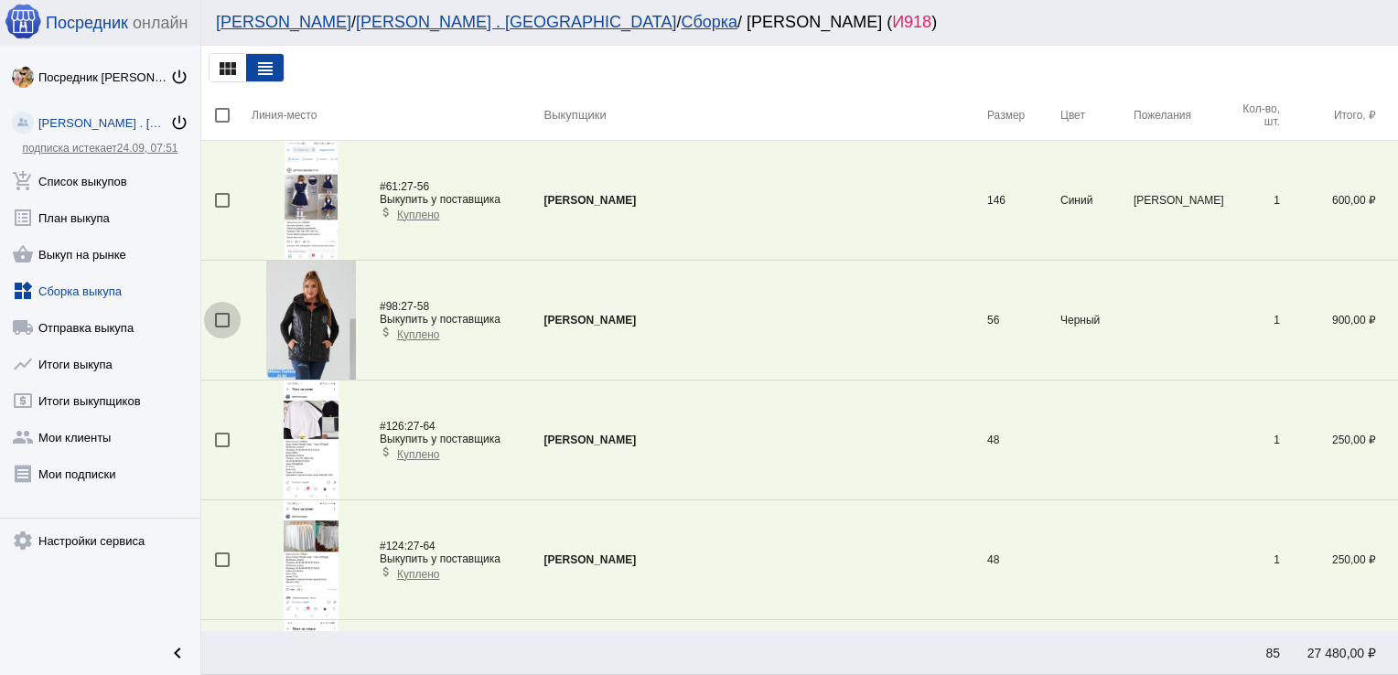
click at [222, 316] on div at bounding box center [222, 320] width 15 height 15
click at [222, 327] on input "checkbox" at bounding box center [221, 327] width 1 height 1
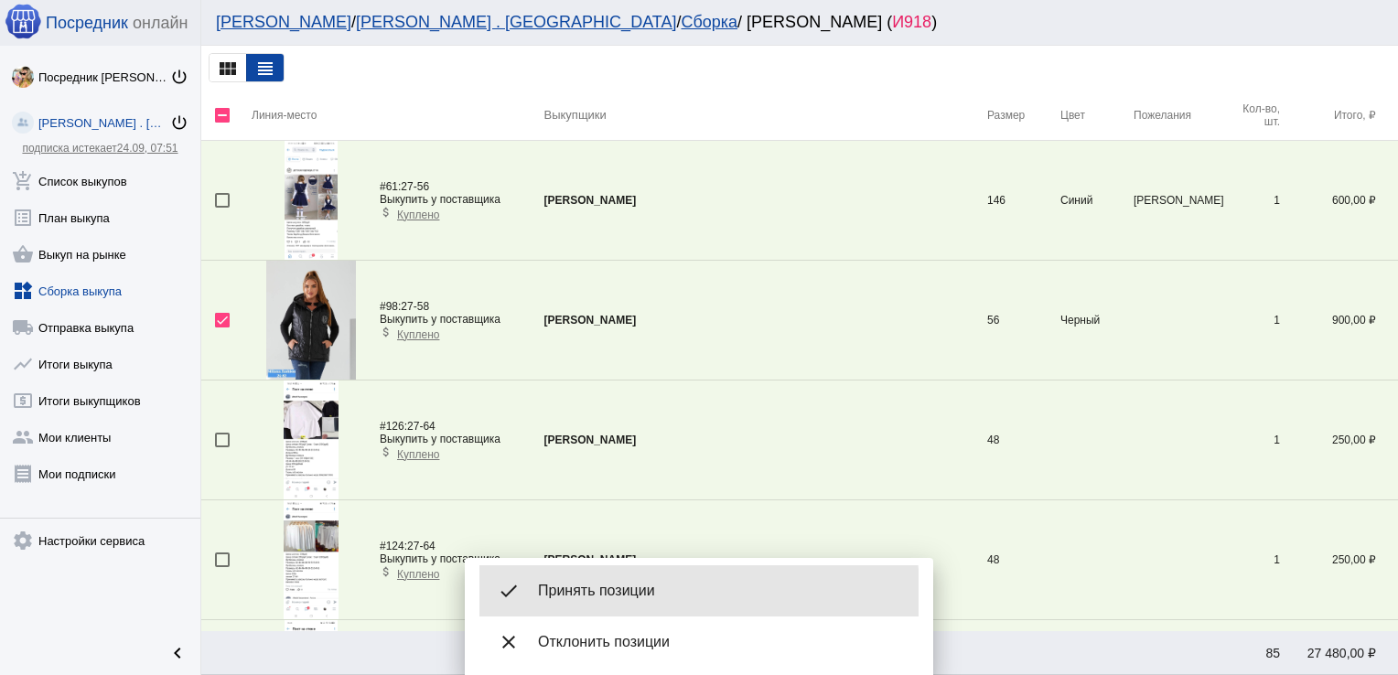
click at [606, 595] on span "Принять позиции" at bounding box center [721, 591] width 366 height 18
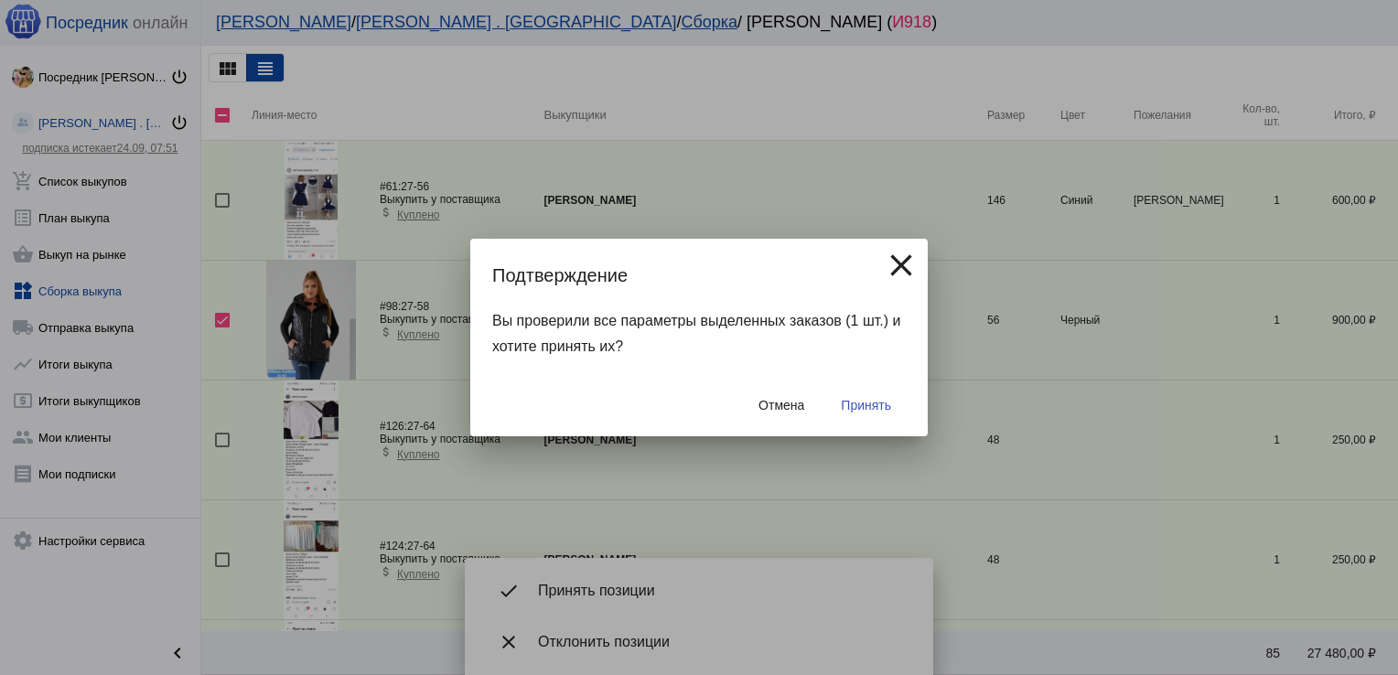
click at [859, 406] on span "Принять" at bounding box center [866, 405] width 50 height 15
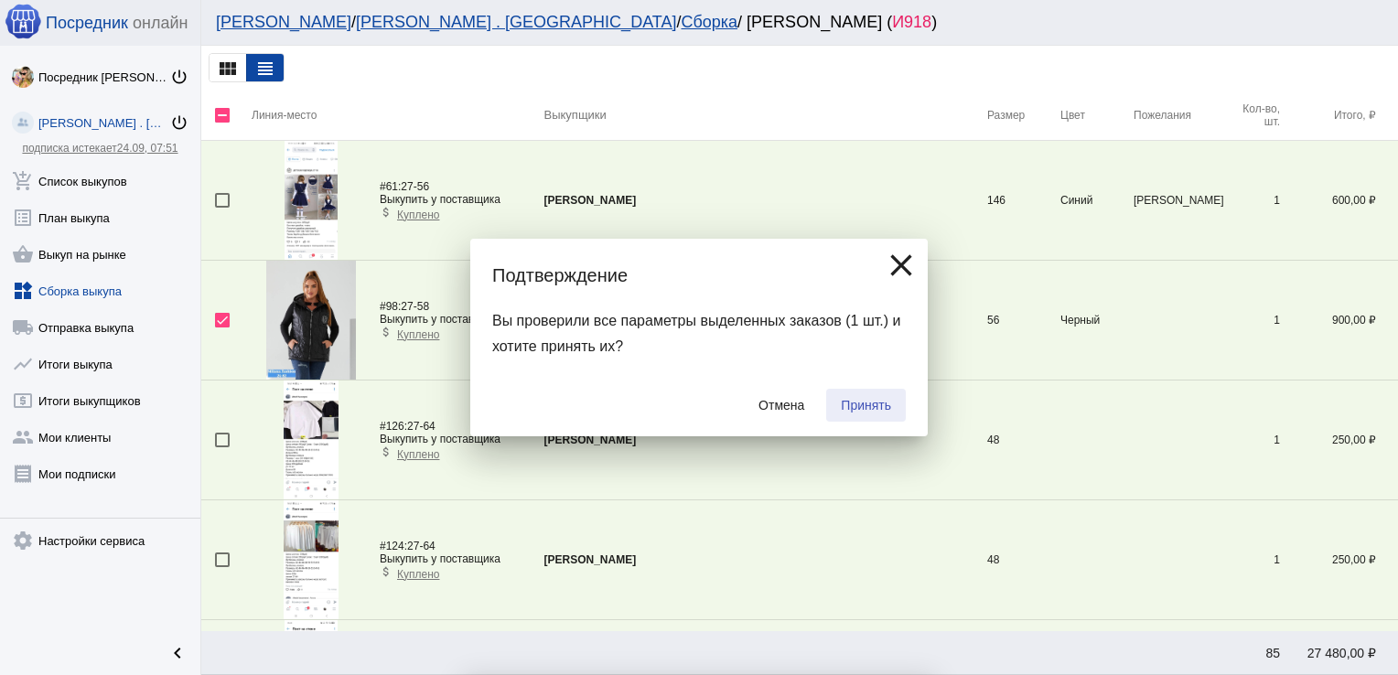
checkbox input "false"
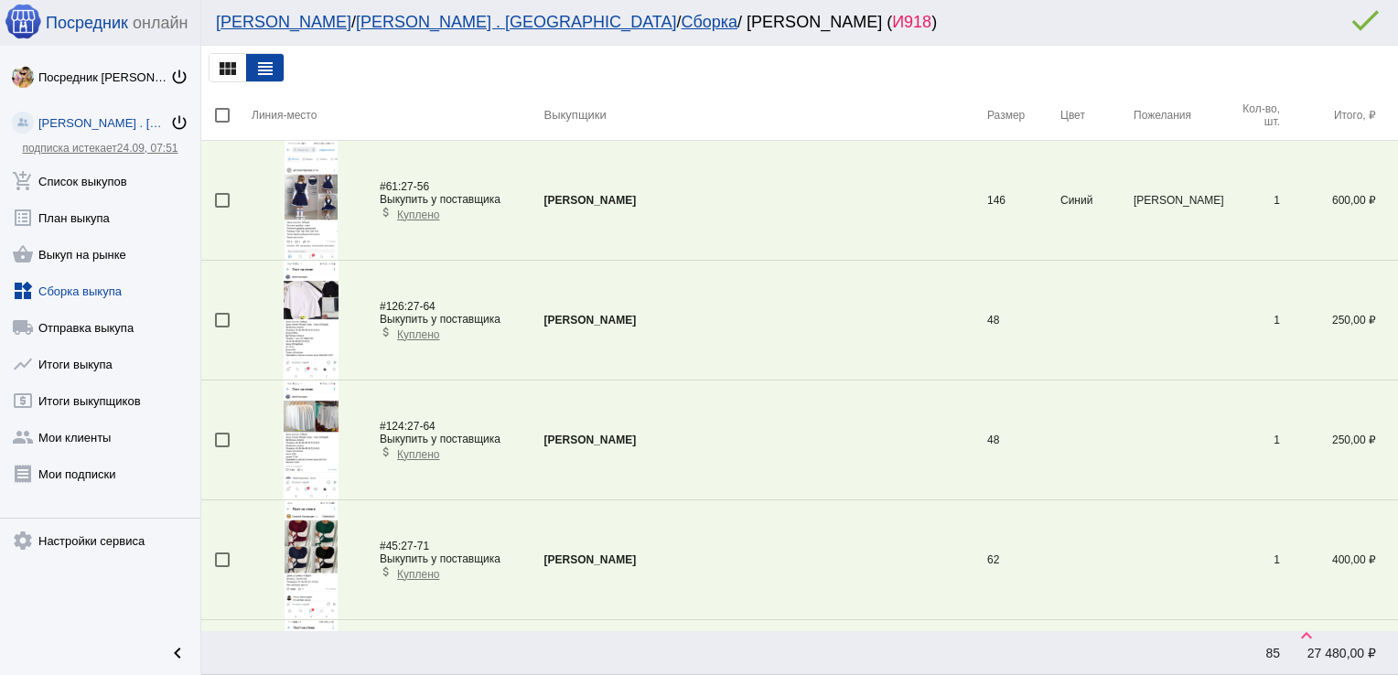
scroll to position [4371, 0]
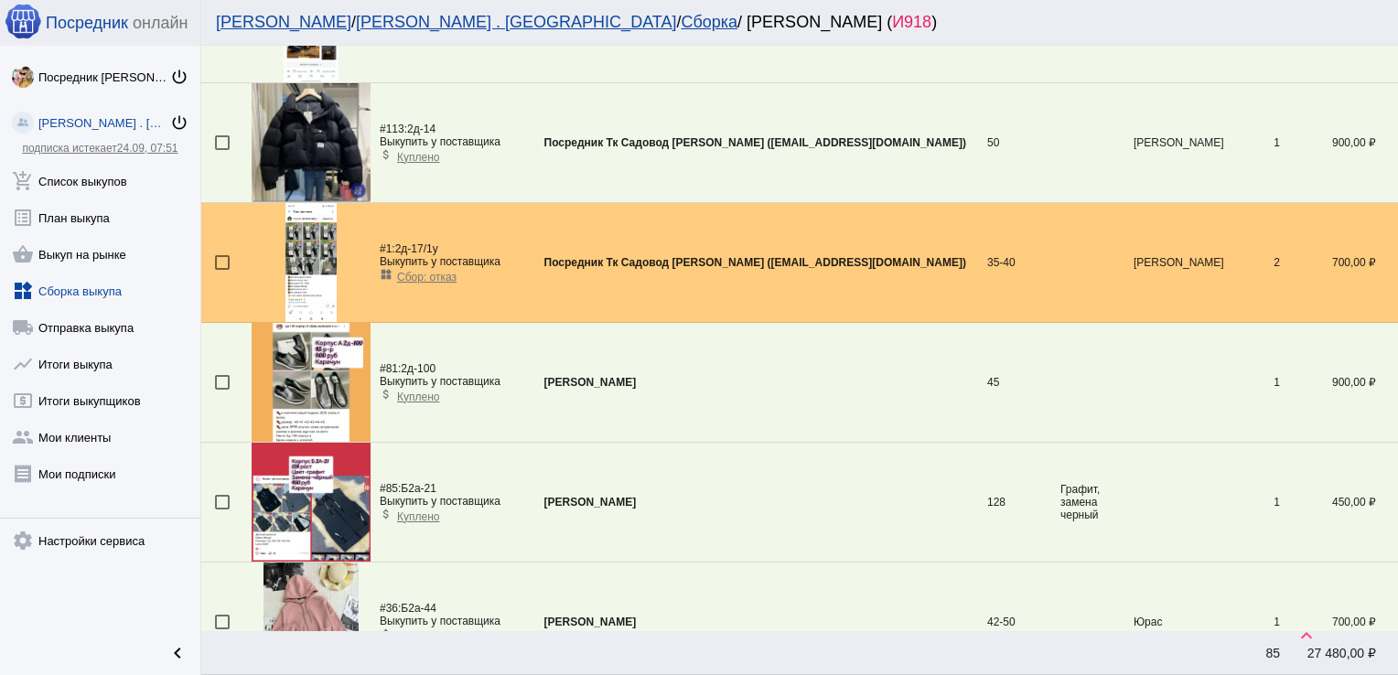
click at [222, 376] on div at bounding box center [222, 382] width 15 height 15
click at [222, 390] on input "checkbox" at bounding box center [221, 390] width 1 height 1
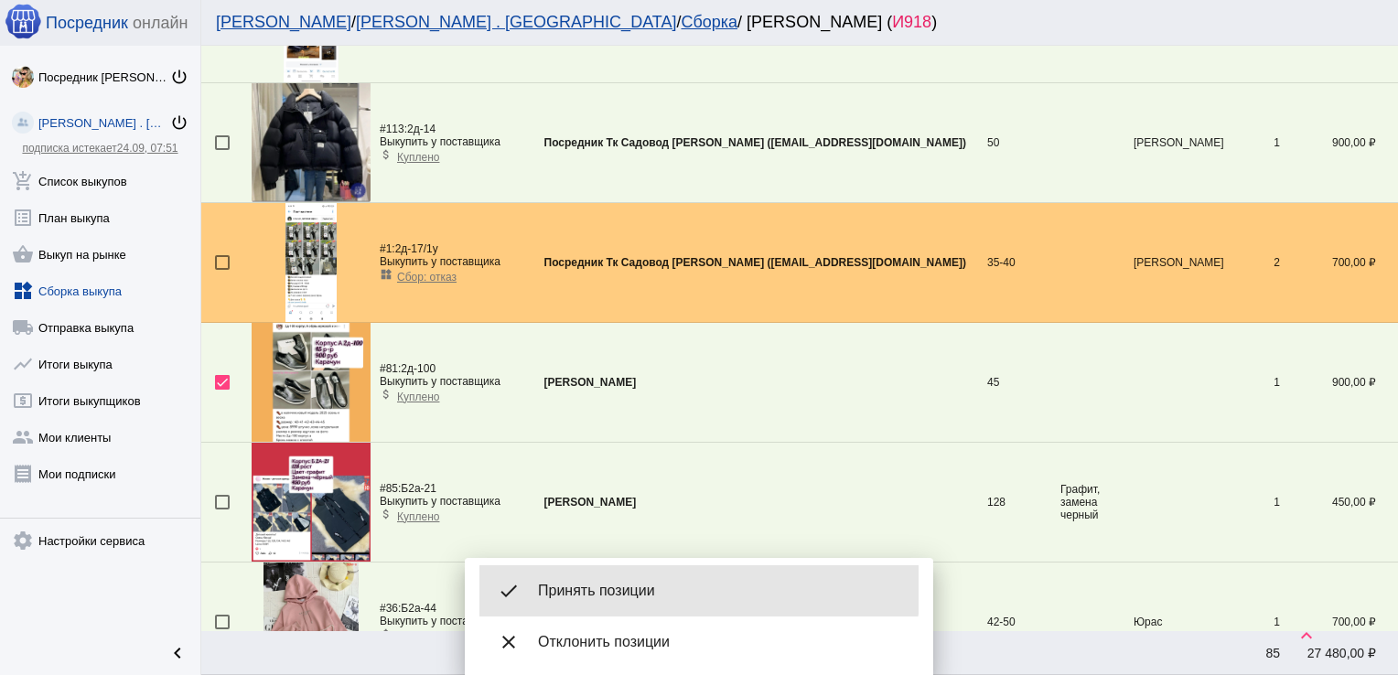
click at [638, 574] on div "done Принять позиции" at bounding box center [698, 590] width 439 height 51
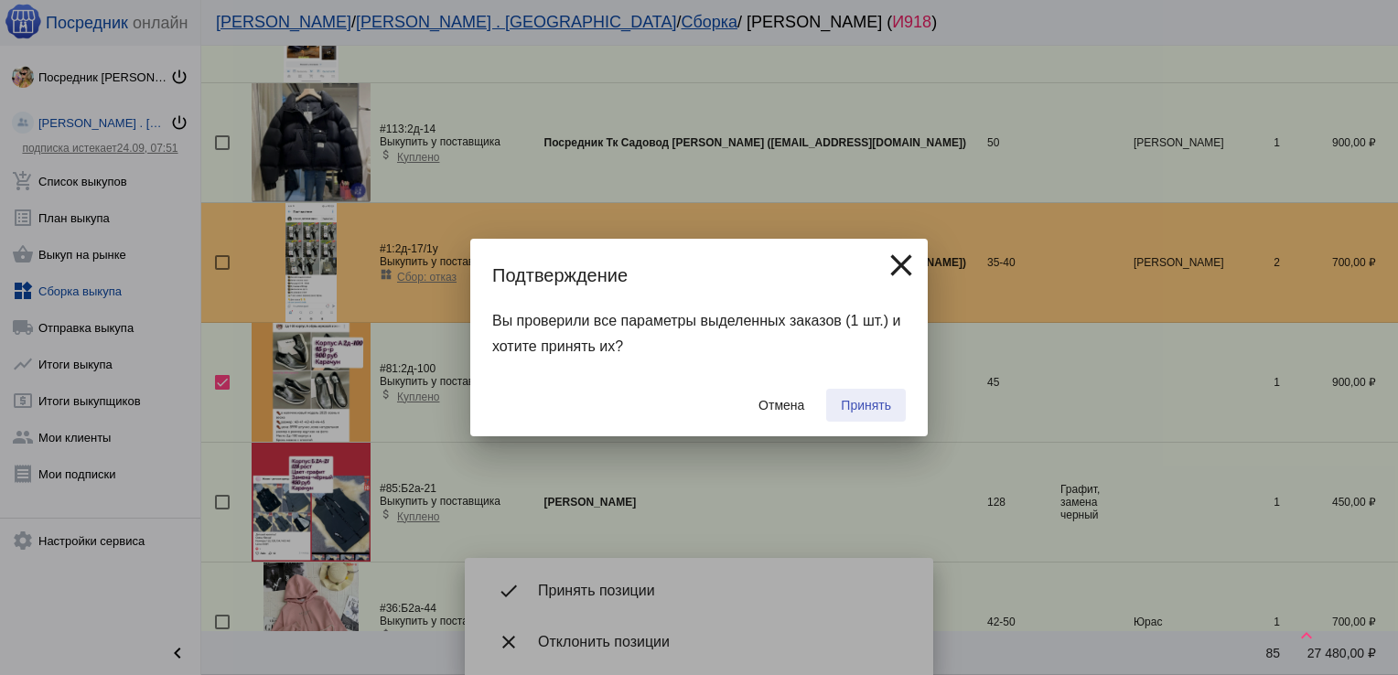
click at [869, 399] on span "Принять" at bounding box center [866, 405] width 50 height 15
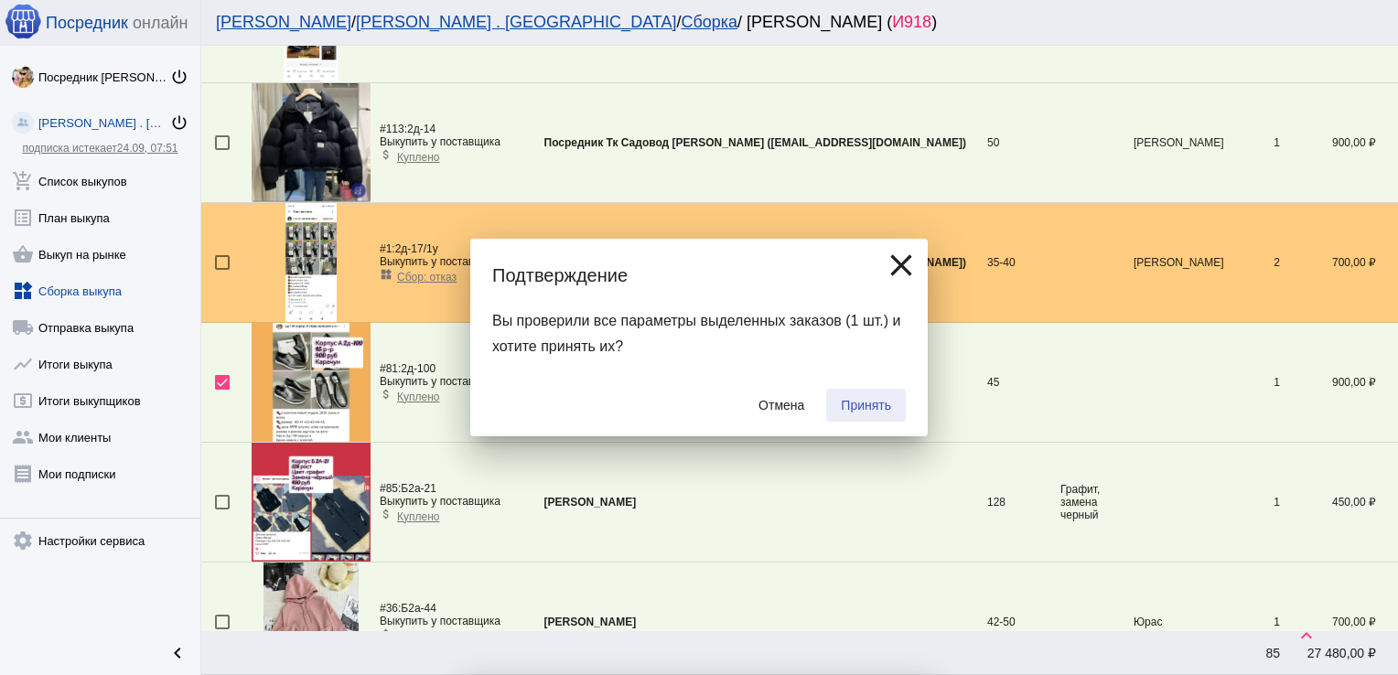
checkbox input "false"
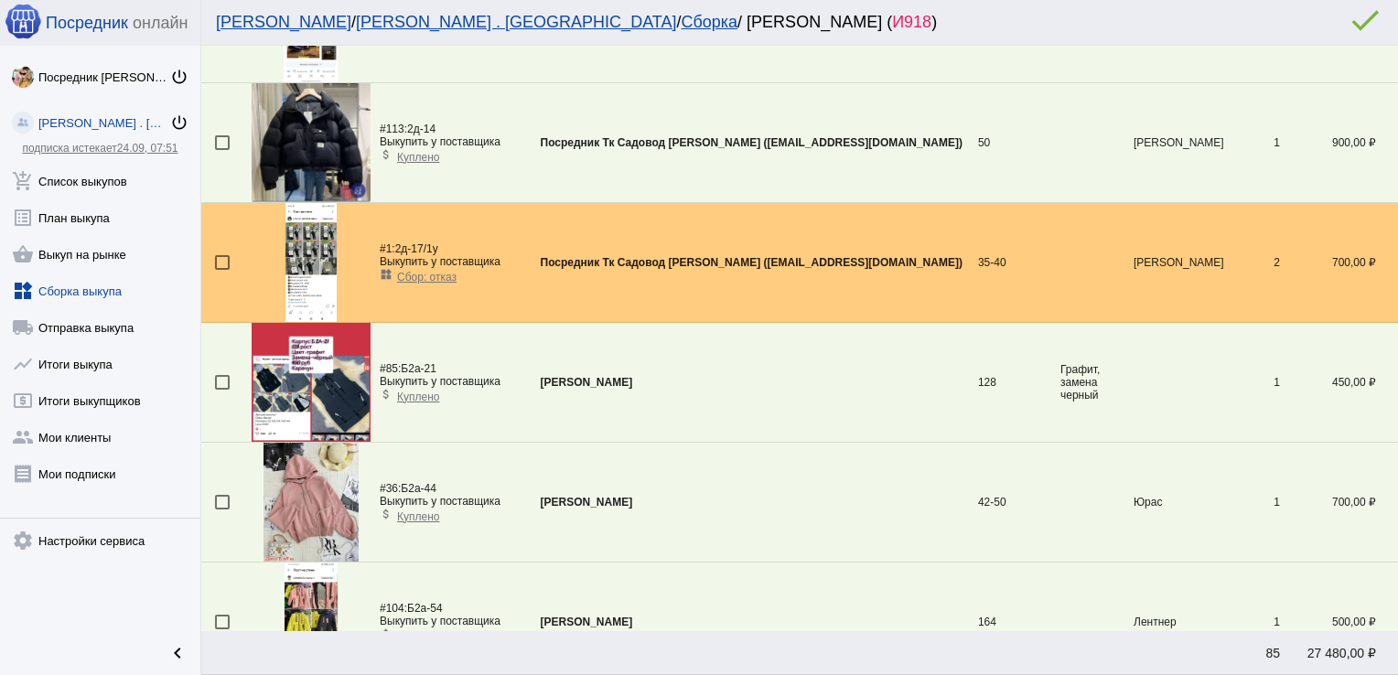
scroll to position [64, 0]
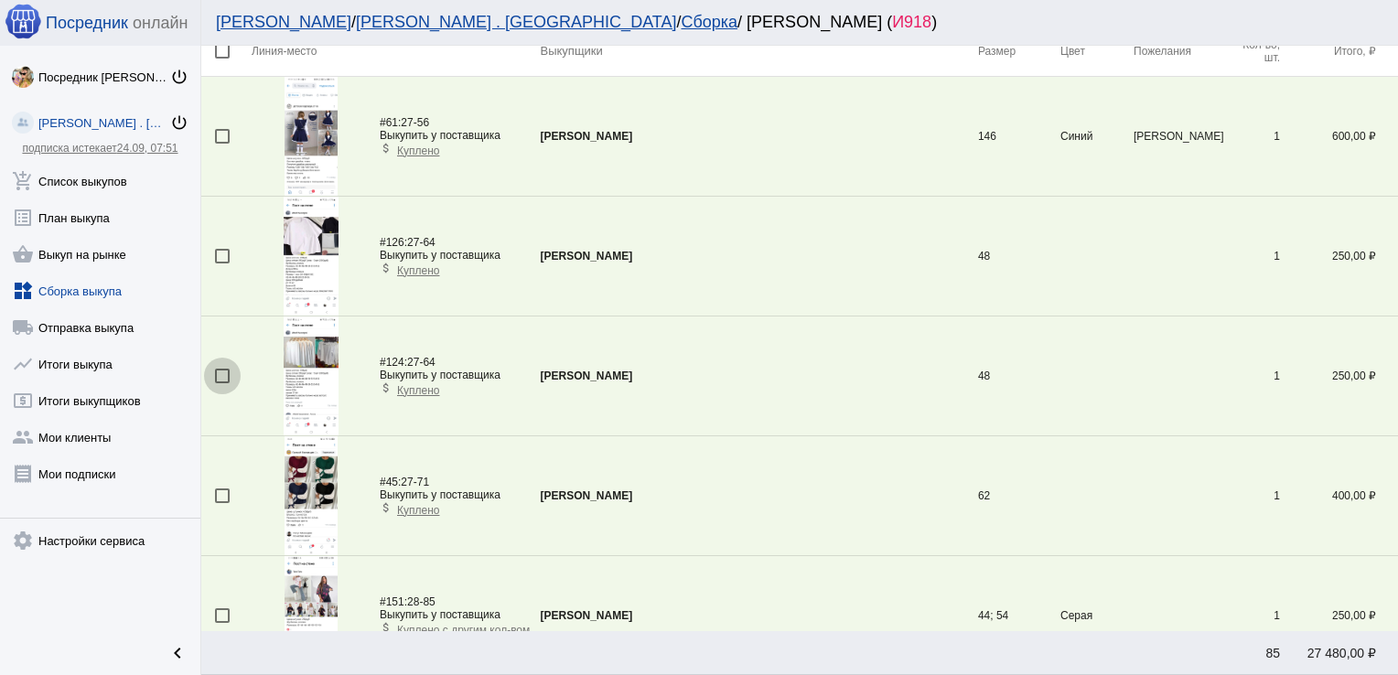
click at [223, 372] on div at bounding box center [222, 376] width 15 height 15
click at [222, 383] on input "checkbox" at bounding box center [221, 383] width 1 height 1
checkbox input "true"
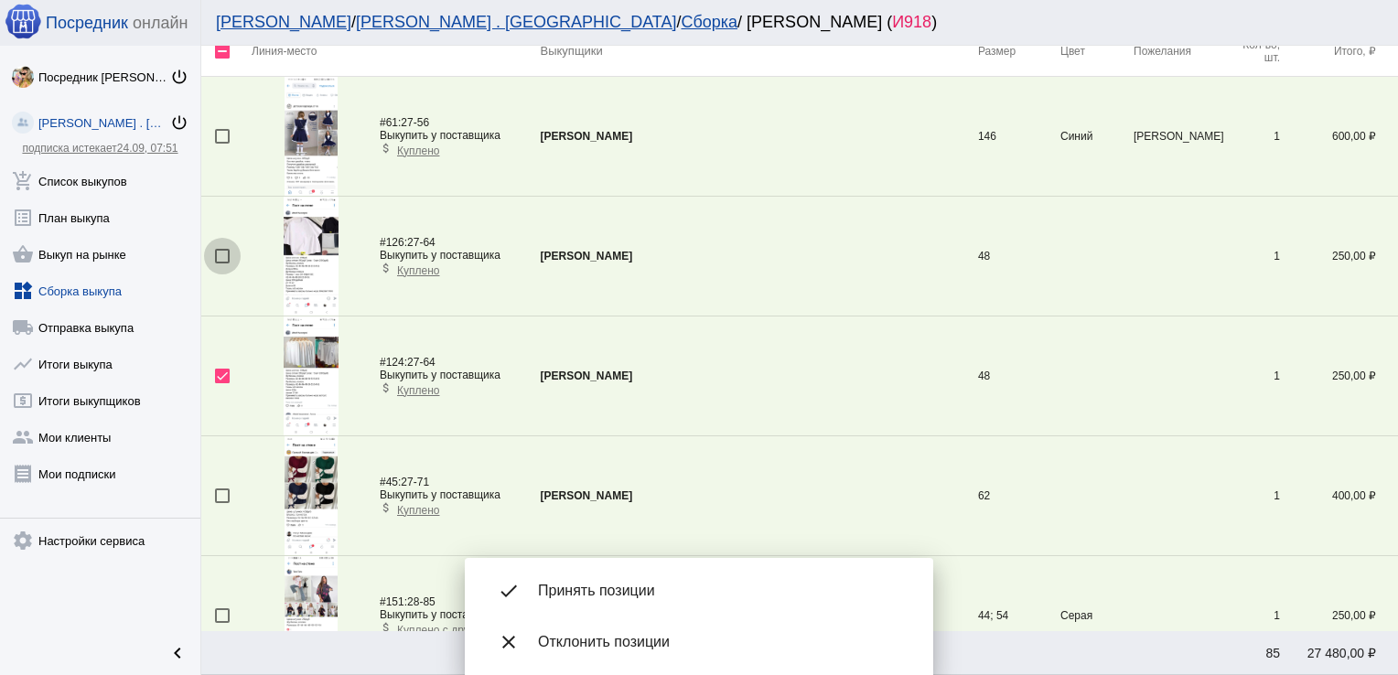
click at [227, 255] on div at bounding box center [222, 256] width 15 height 15
click at [222, 263] on input "checkbox" at bounding box center [221, 263] width 1 height 1
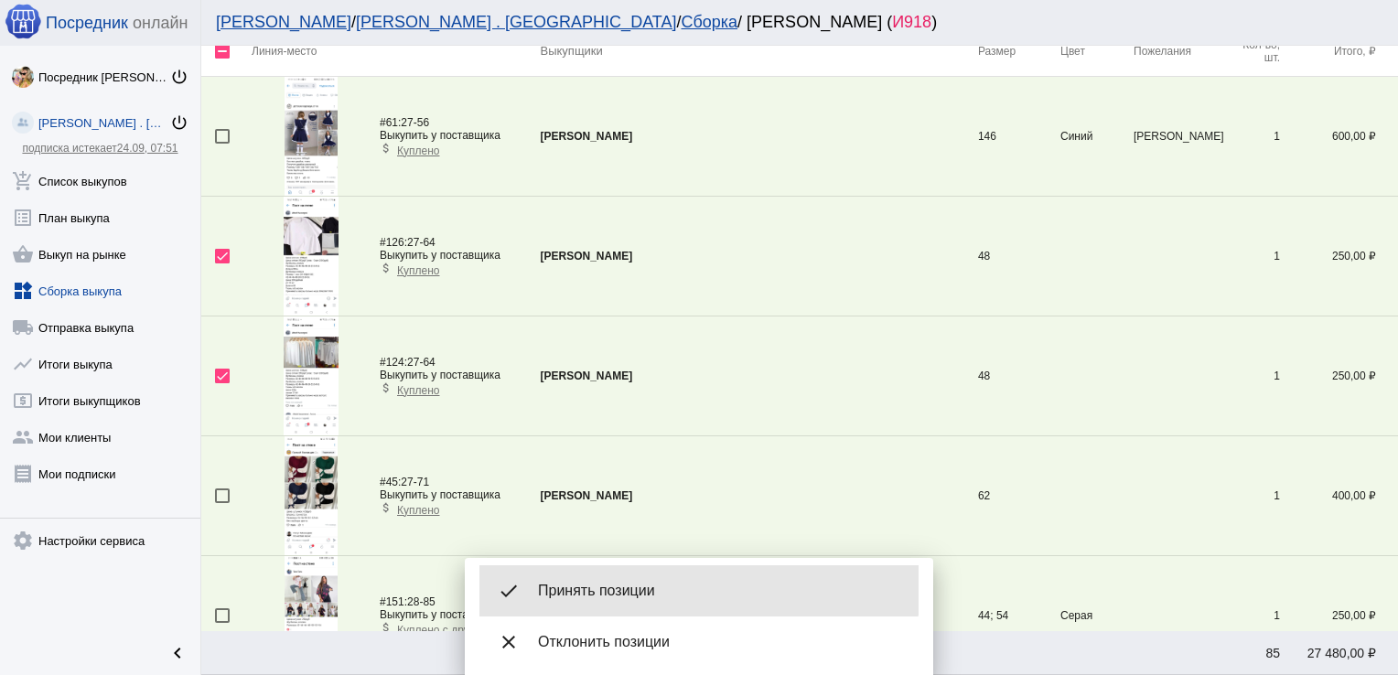
click at [628, 574] on div "done Принять позиции" at bounding box center [698, 590] width 439 height 51
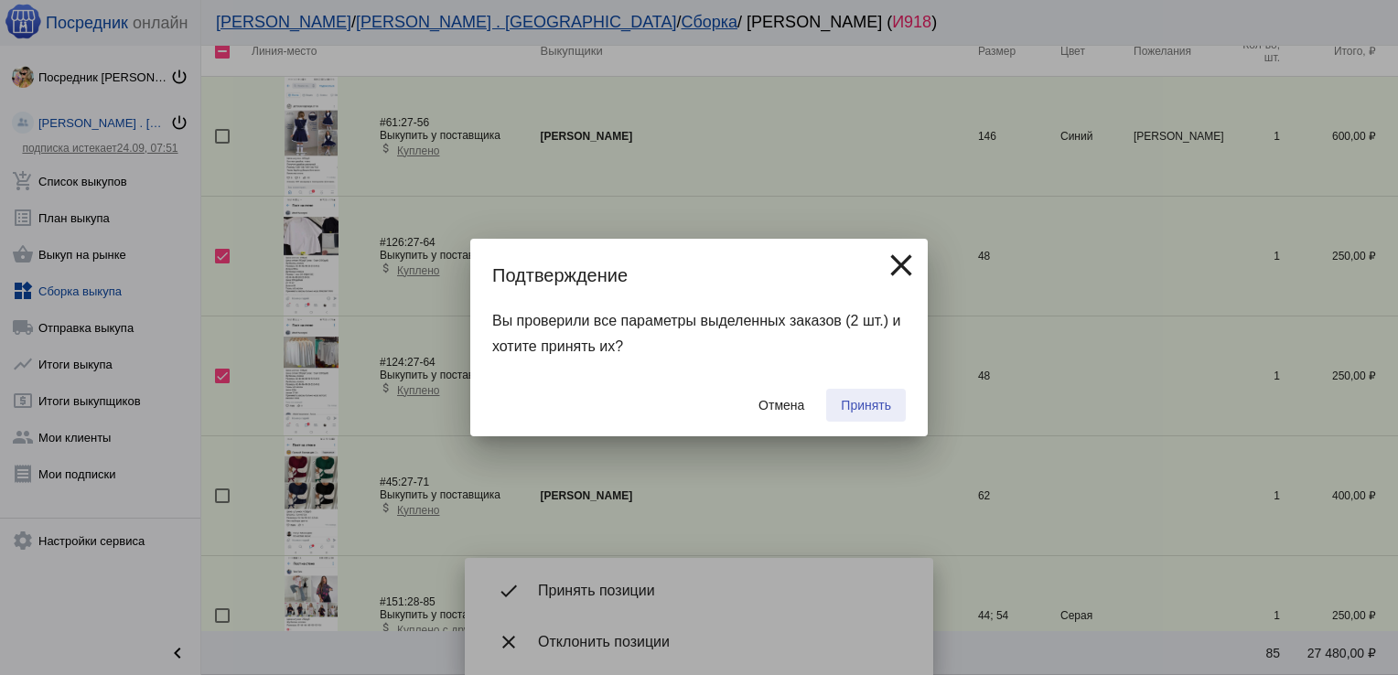
click at [885, 395] on button "Принять" at bounding box center [866, 405] width 80 height 33
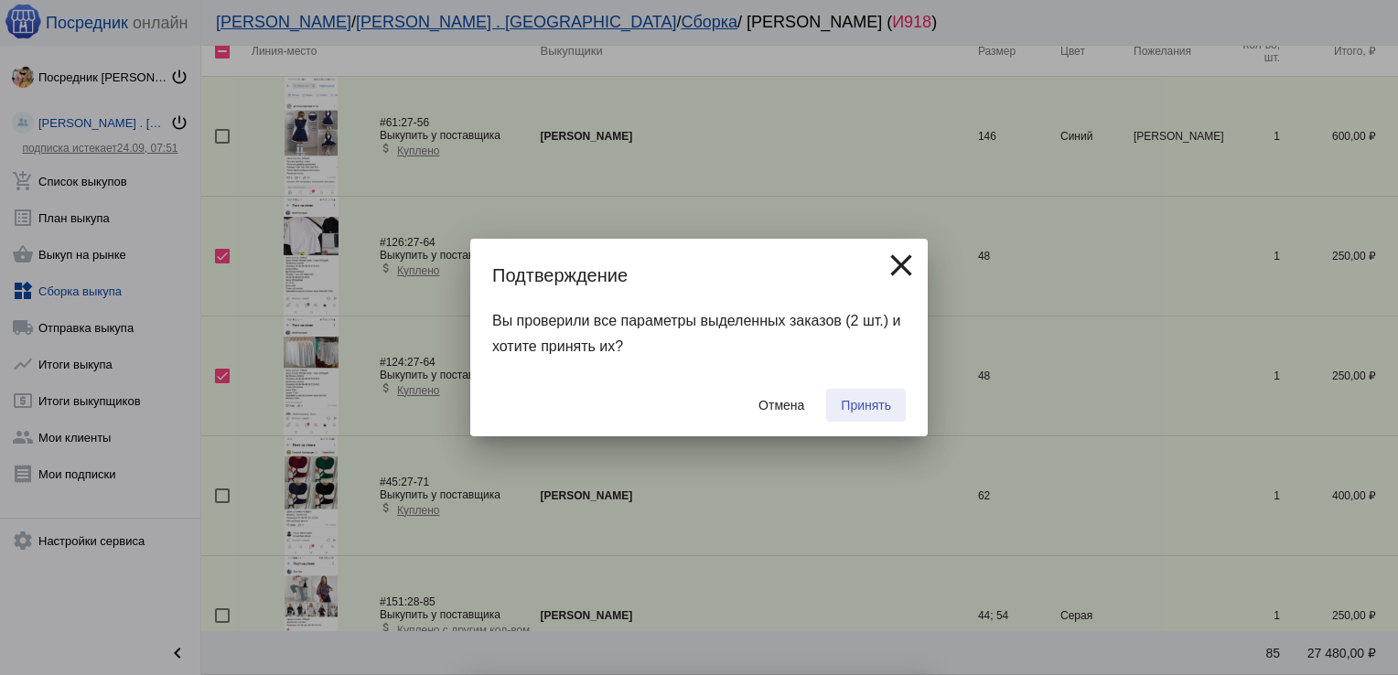
checkbox input "false"
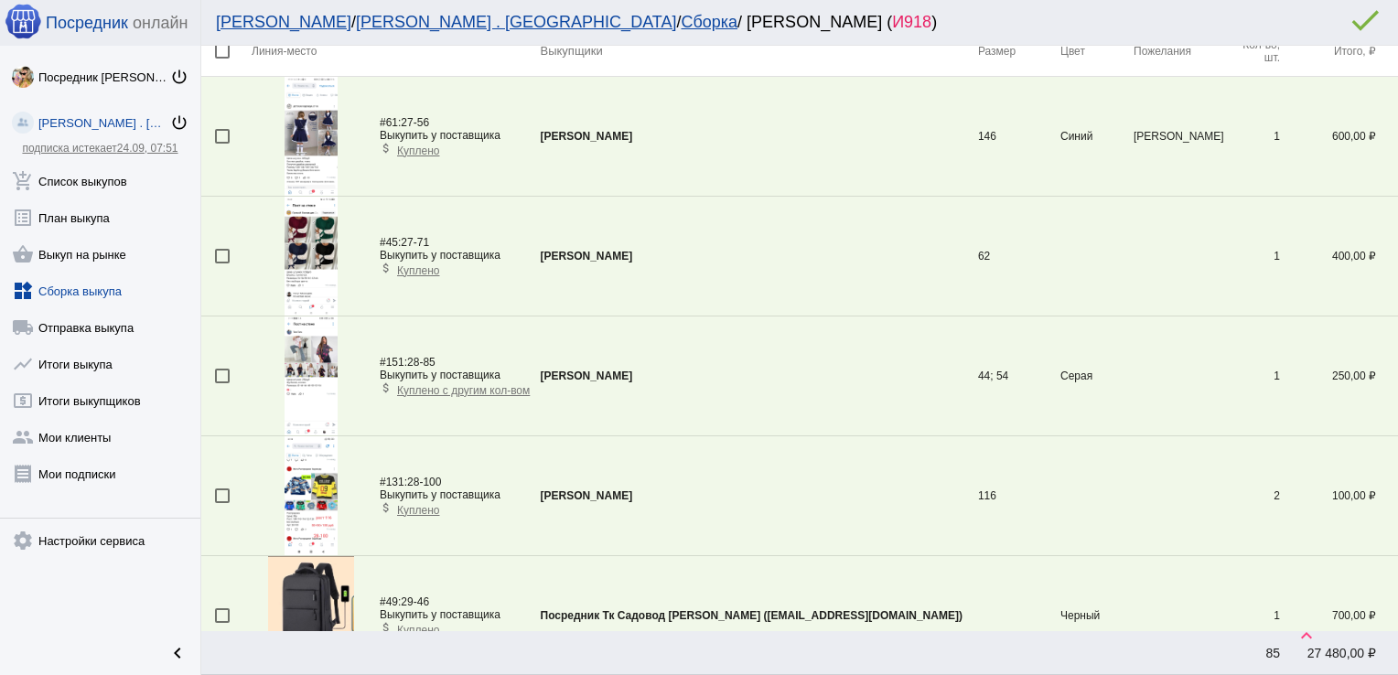
scroll to position [1739, 0]
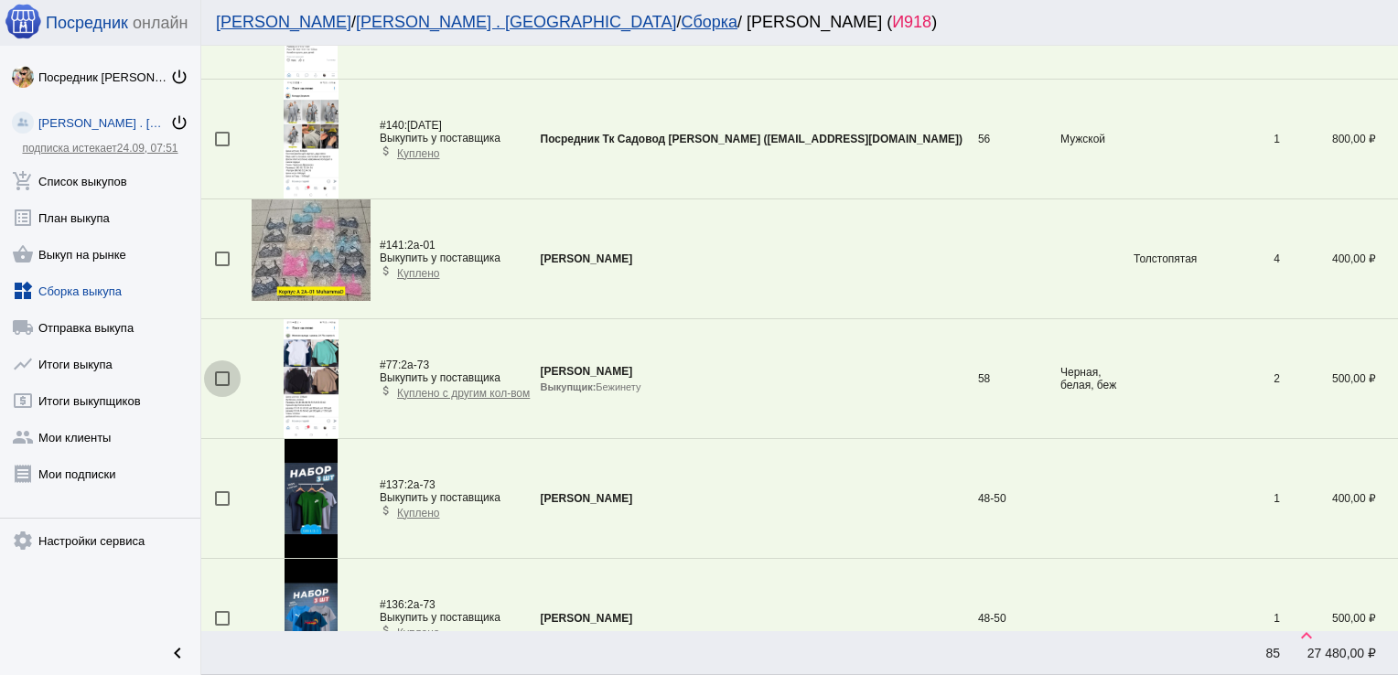
click at [229, 374] on div at bounding box center [222, 378] width 15 height 15
click at [222, 386] on input "checkbox" at bounding box center [221, 386] width 1 height 1
checkbox input "true"
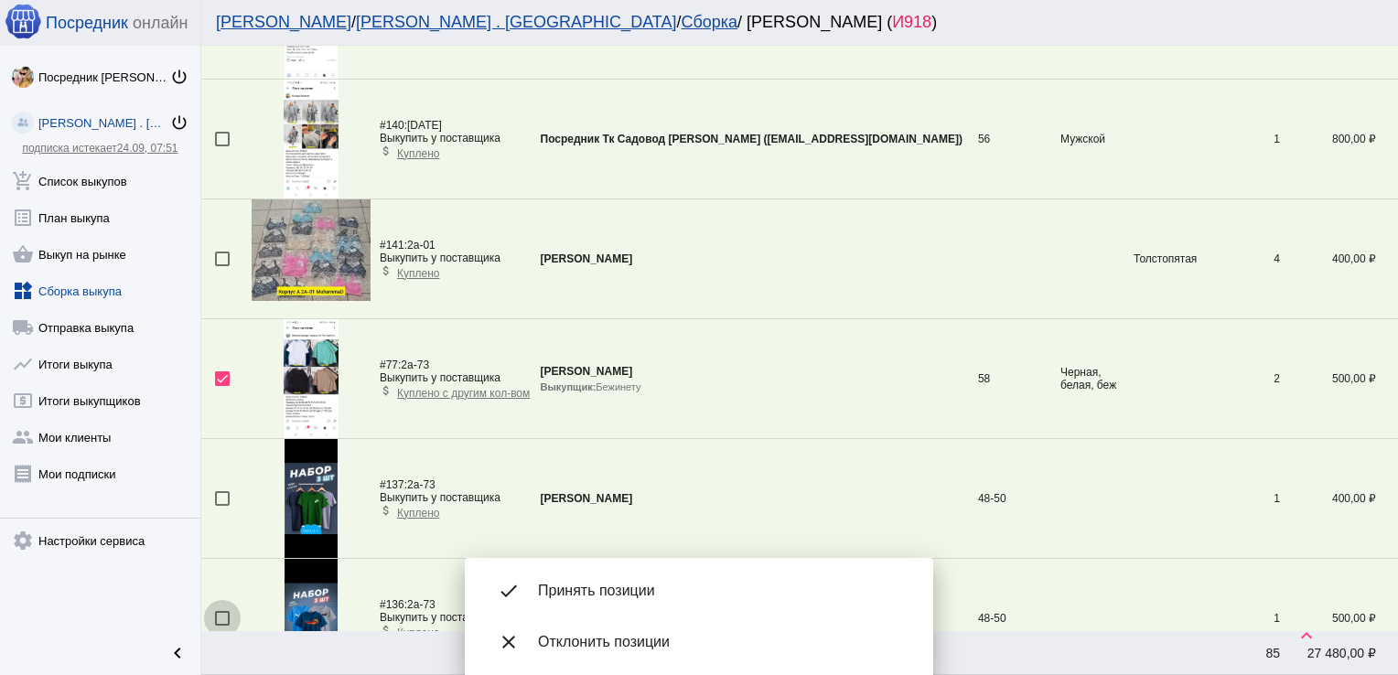
click at [217, 615] on div at bounding box center [222, 618] width 15 height 15
click at [221, 626] on input "checkbox" at bounding box center [221, 626] width 1 height 1
checkbox input "true"
click at [217, 491] on div at bounding box center [222, 498] width 15 height 15
click at [221, 506] on input "checkbox" at bounding box center [221, 506] width 1 height 1
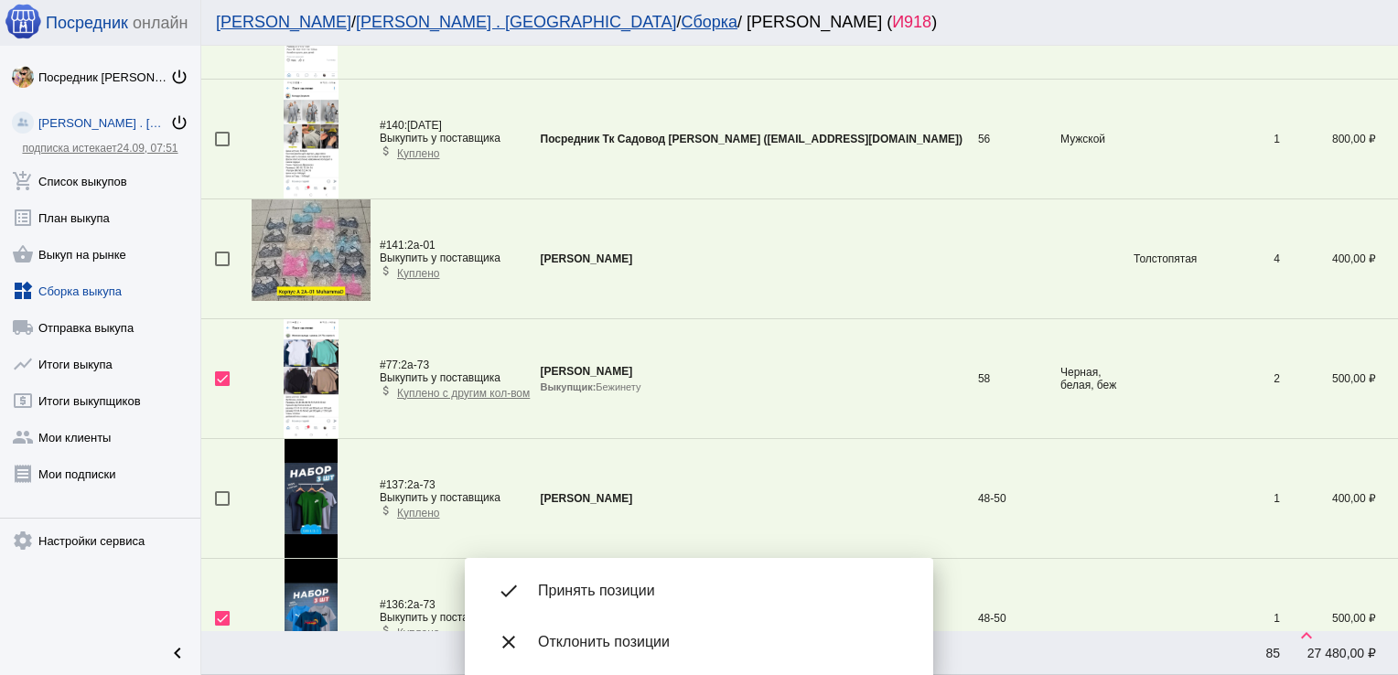
checkbox input "true"
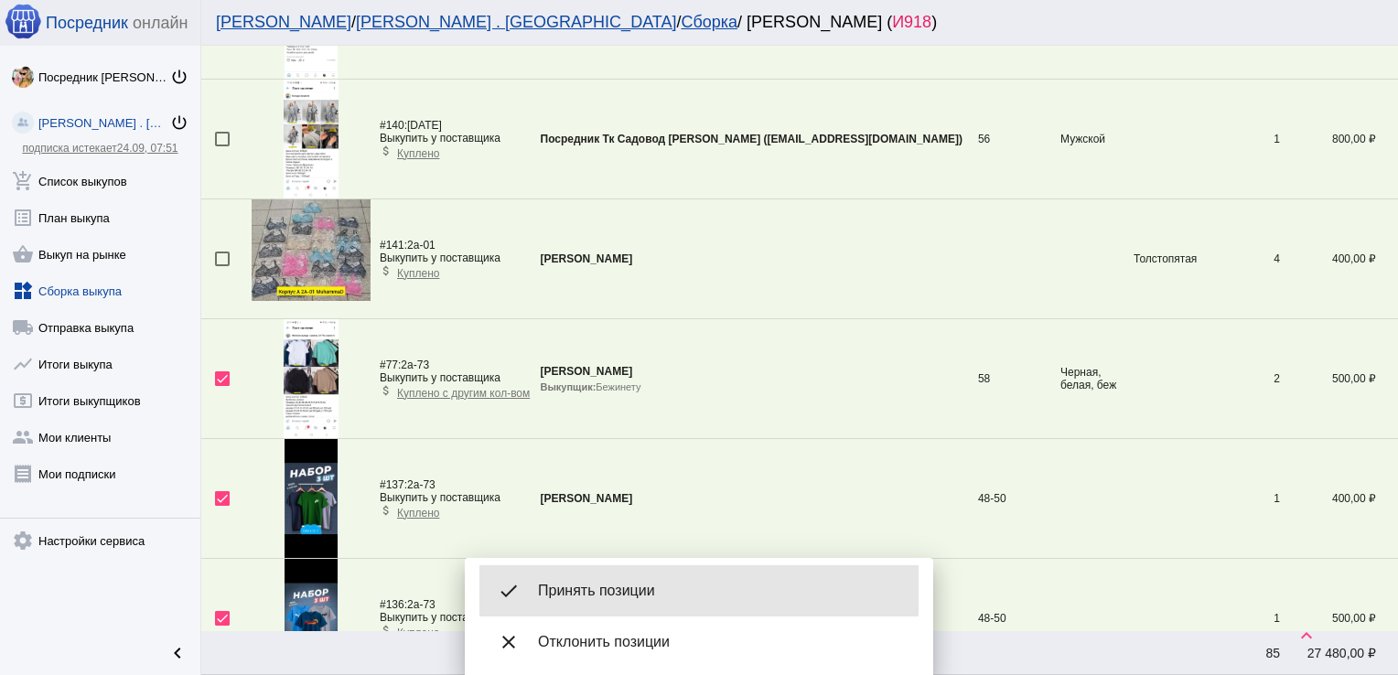
click at [593, 589] on span "Принять позиции" at bounding box center [721, 591] width 366 height 18
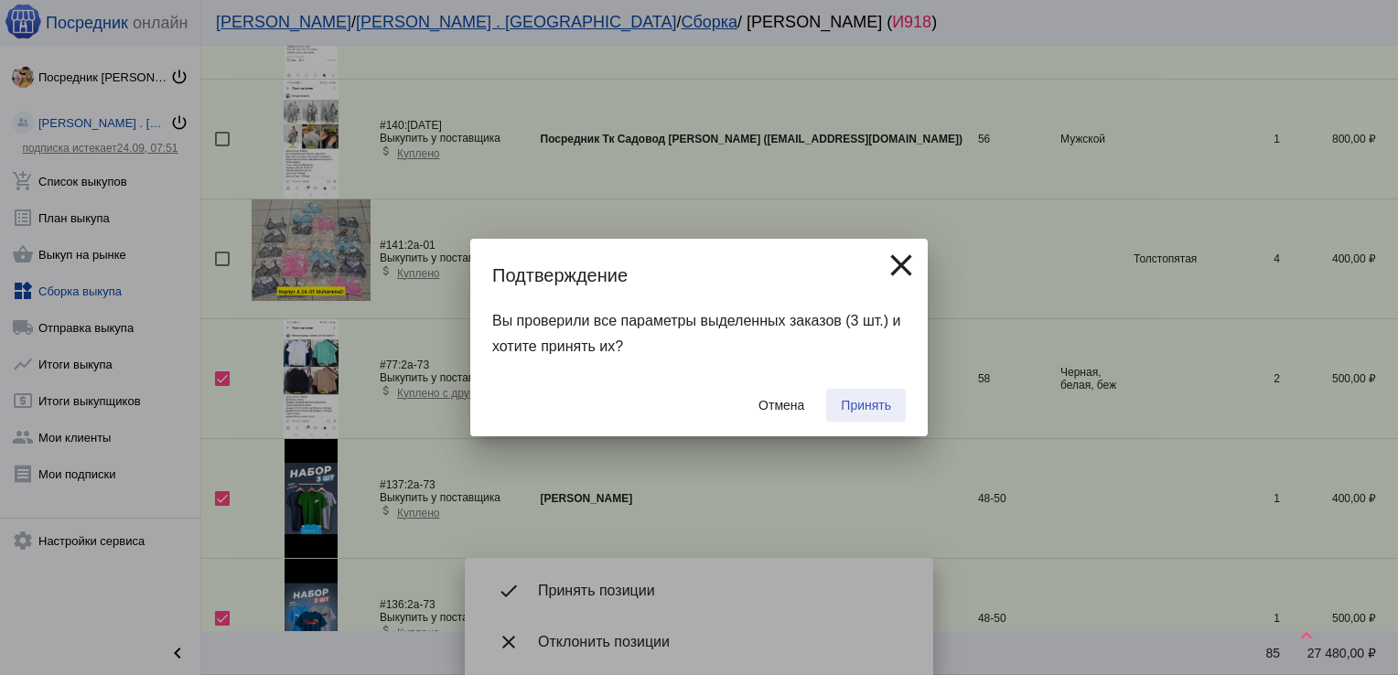
click at [867, 398] on span "Принять" at bounding box center [866, 405] width 50 height 15
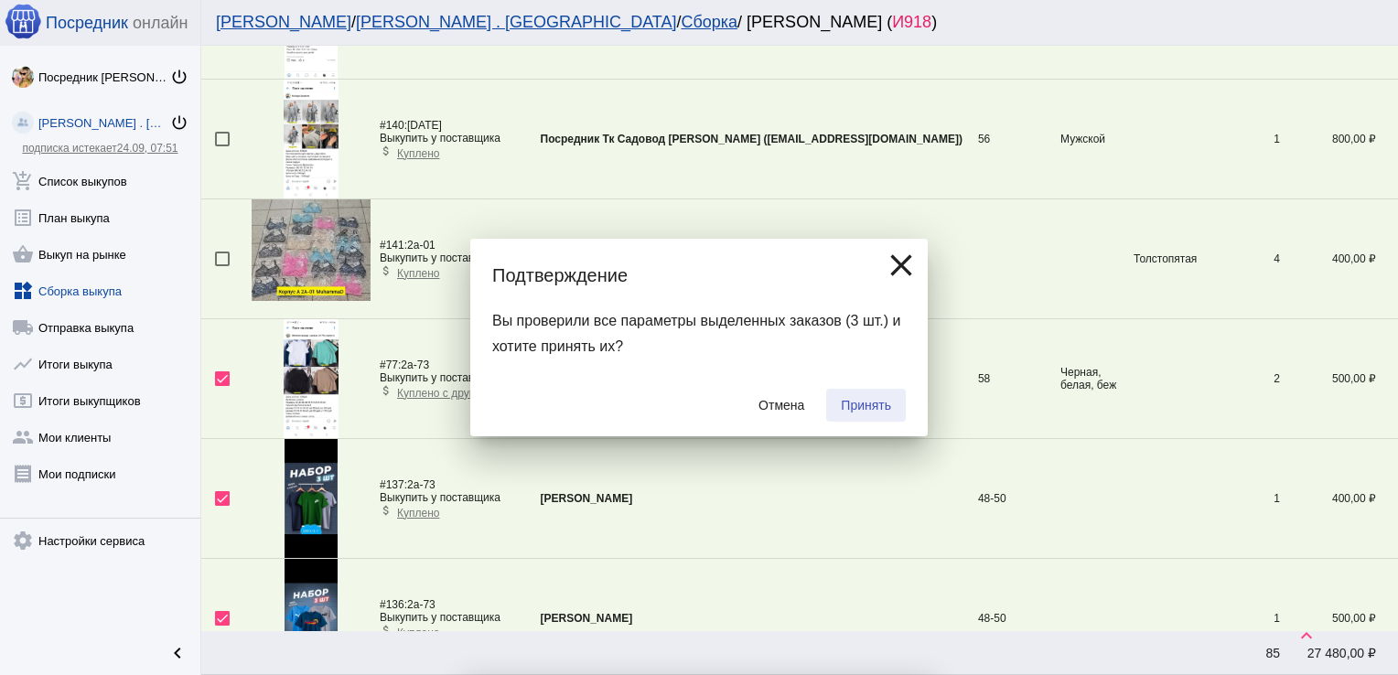
checkbox input "false"
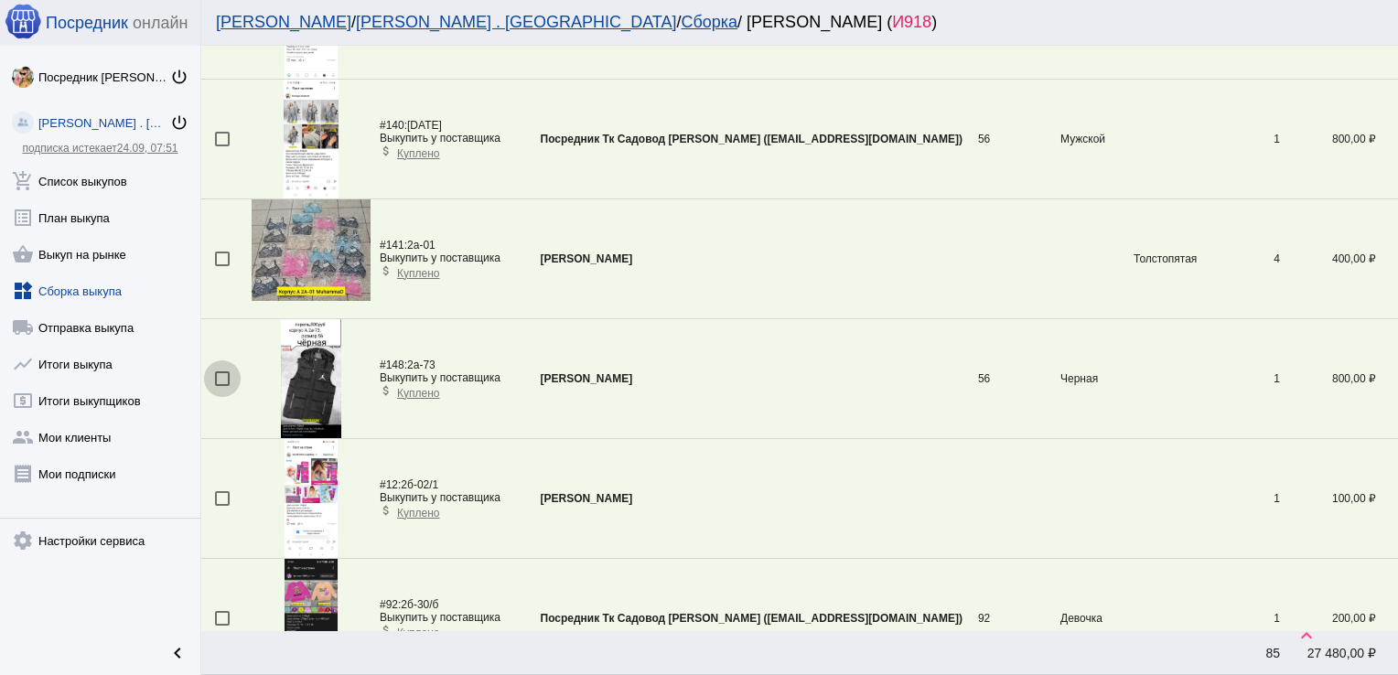
click at [219, 377] on div at bounding box center [222, 378] width 15 height 15
click at [221, 386] on input "checkbox" at bounding box center [221, 386] width 1 height 1
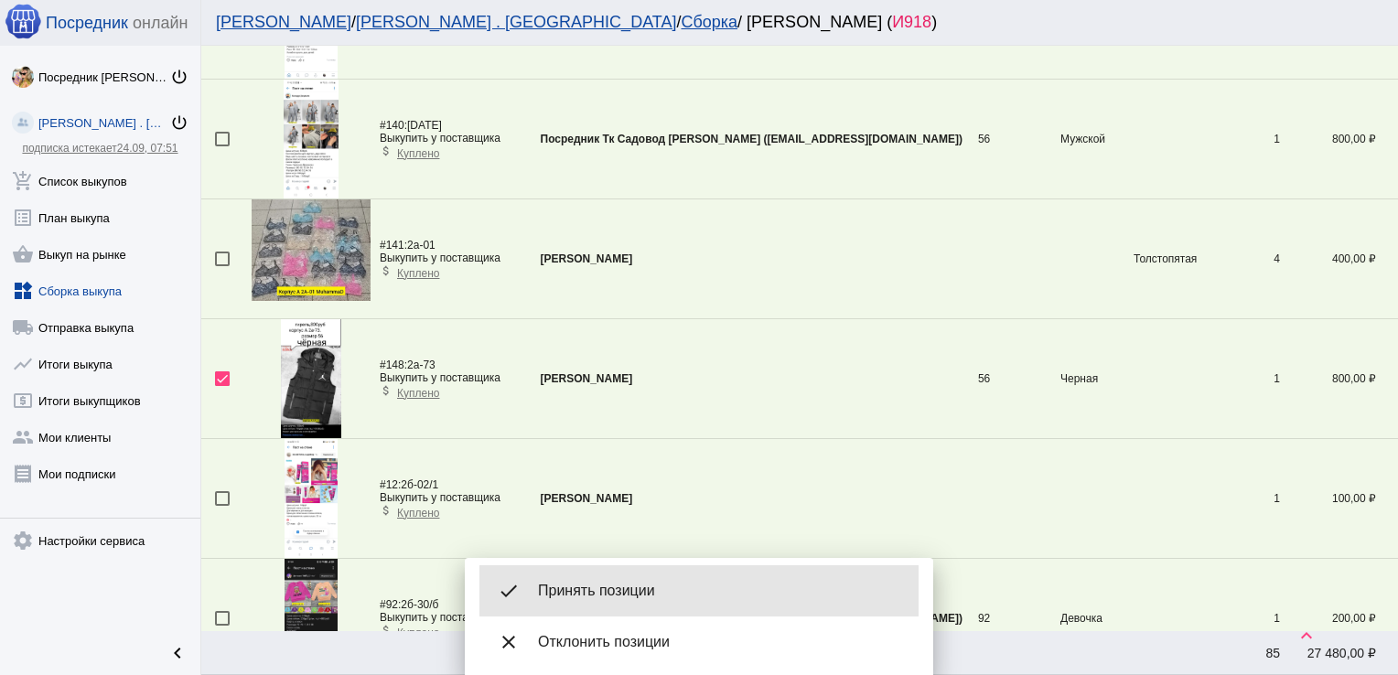
click at [617, 587] on span "Принять позиции" at bounding box center [721, 591] width 366 height 18
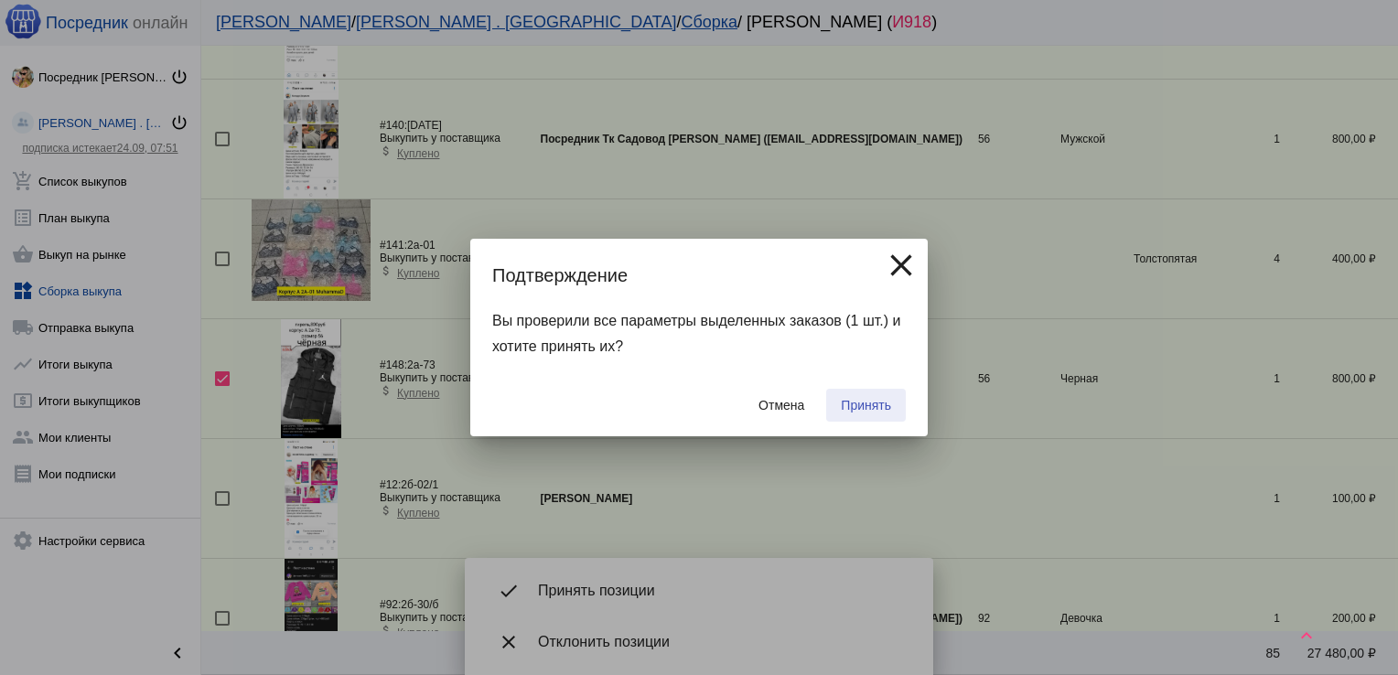
click at [867, 399] on span "Принять" at bounding box center [866, 405] width 50 height 15
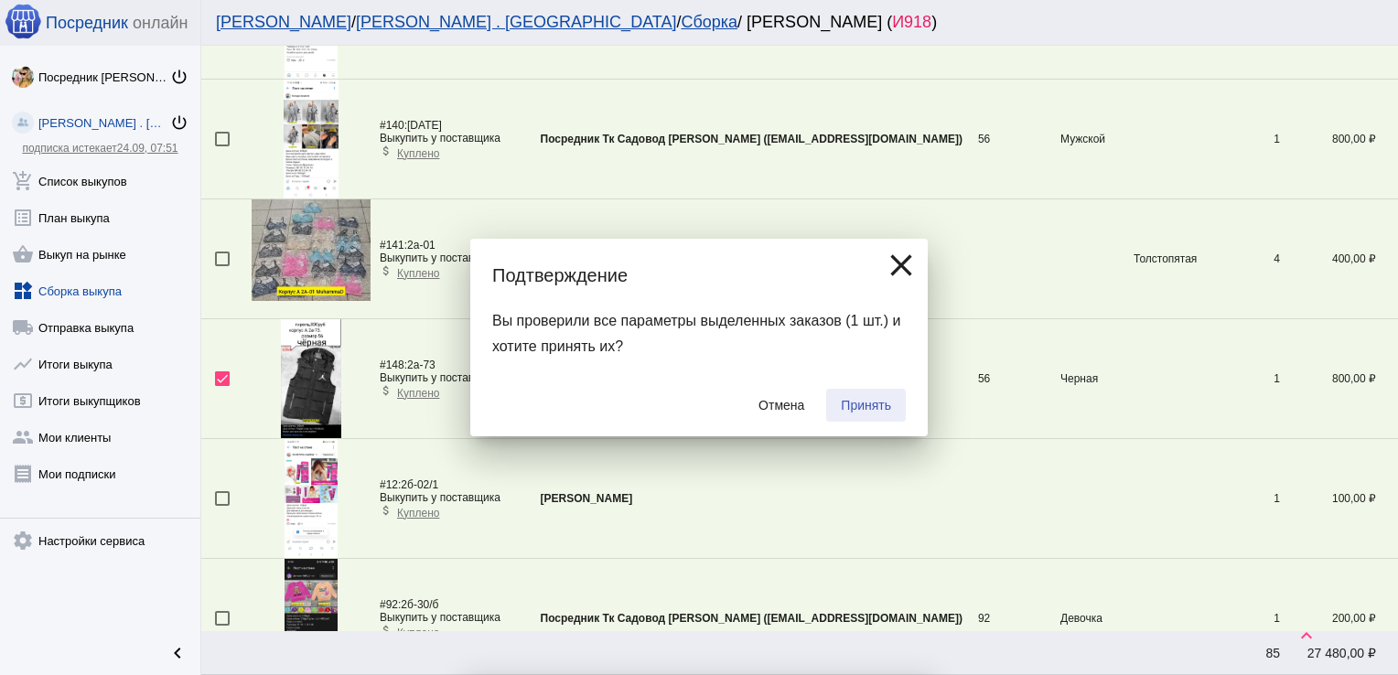
checkbox input "false"
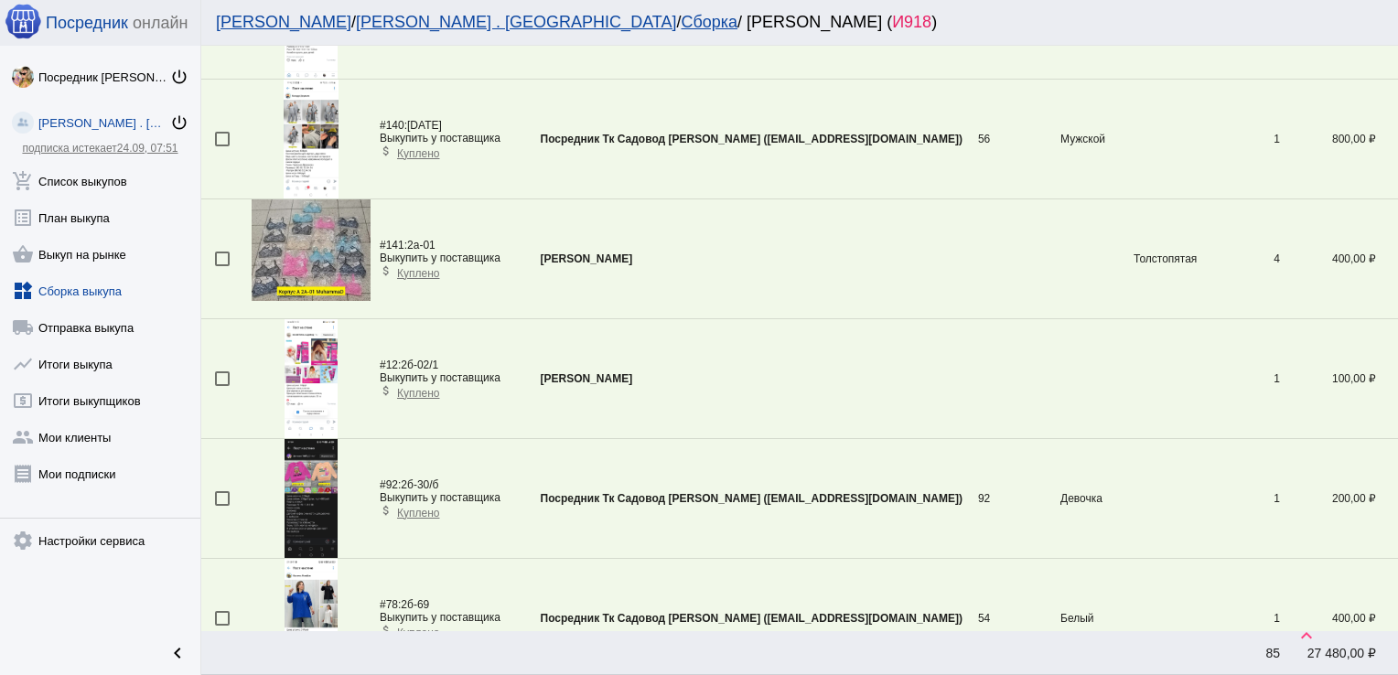
scroll to position [5630, 0]
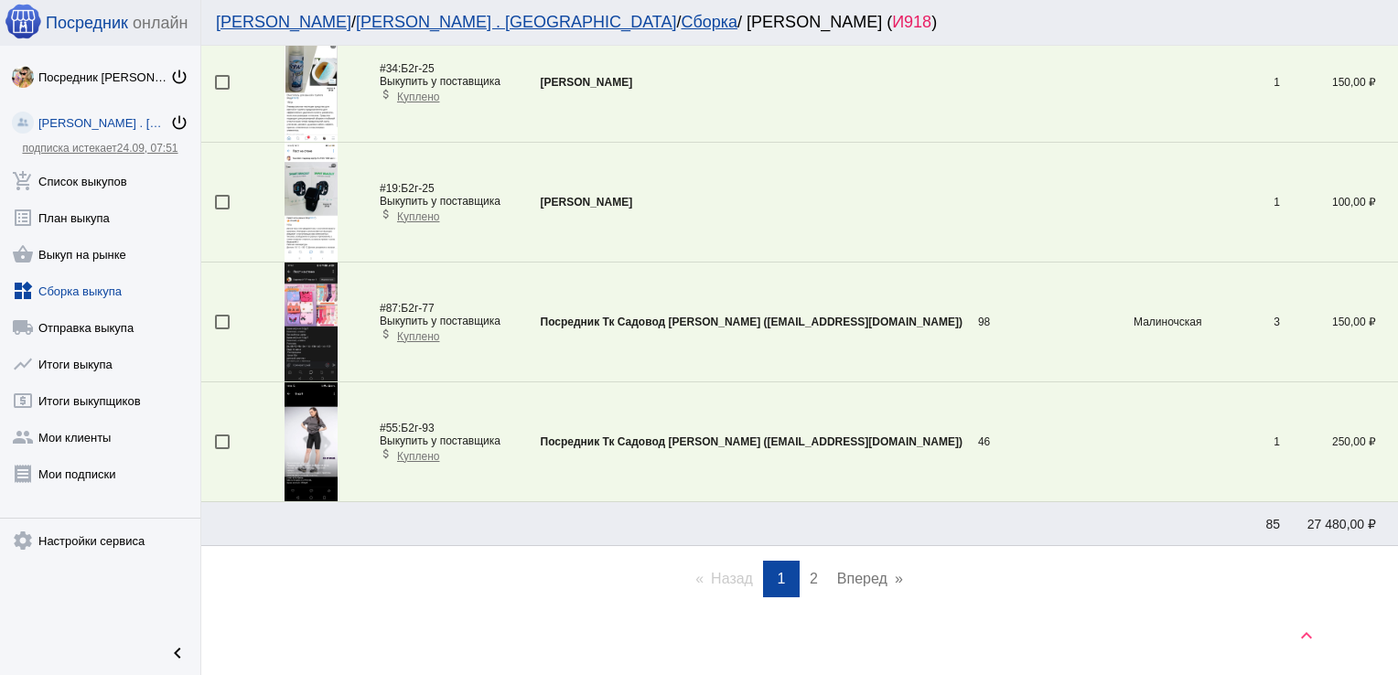
click at [810, 571] on span "2" at bounding box center [814, 579] width 8 height 16
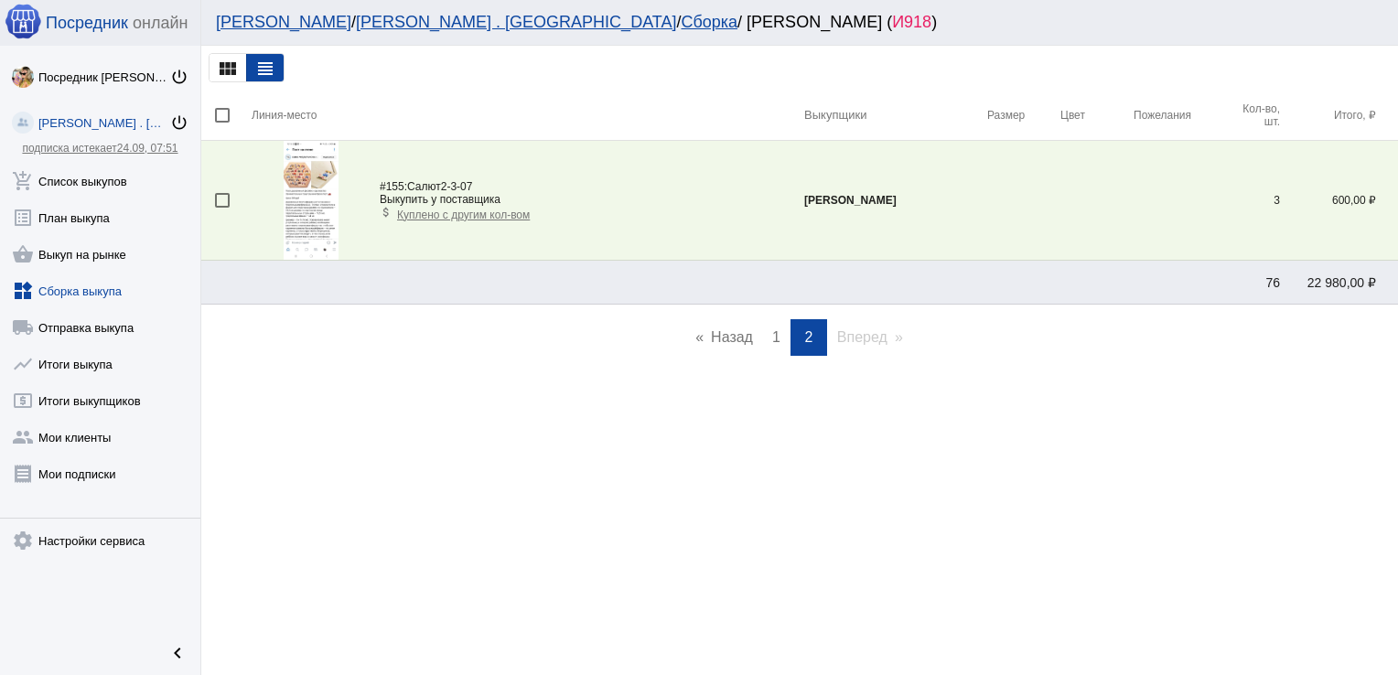
click at [779, 333] on span "1" at bounding box center [776, 337] width 8 height 16
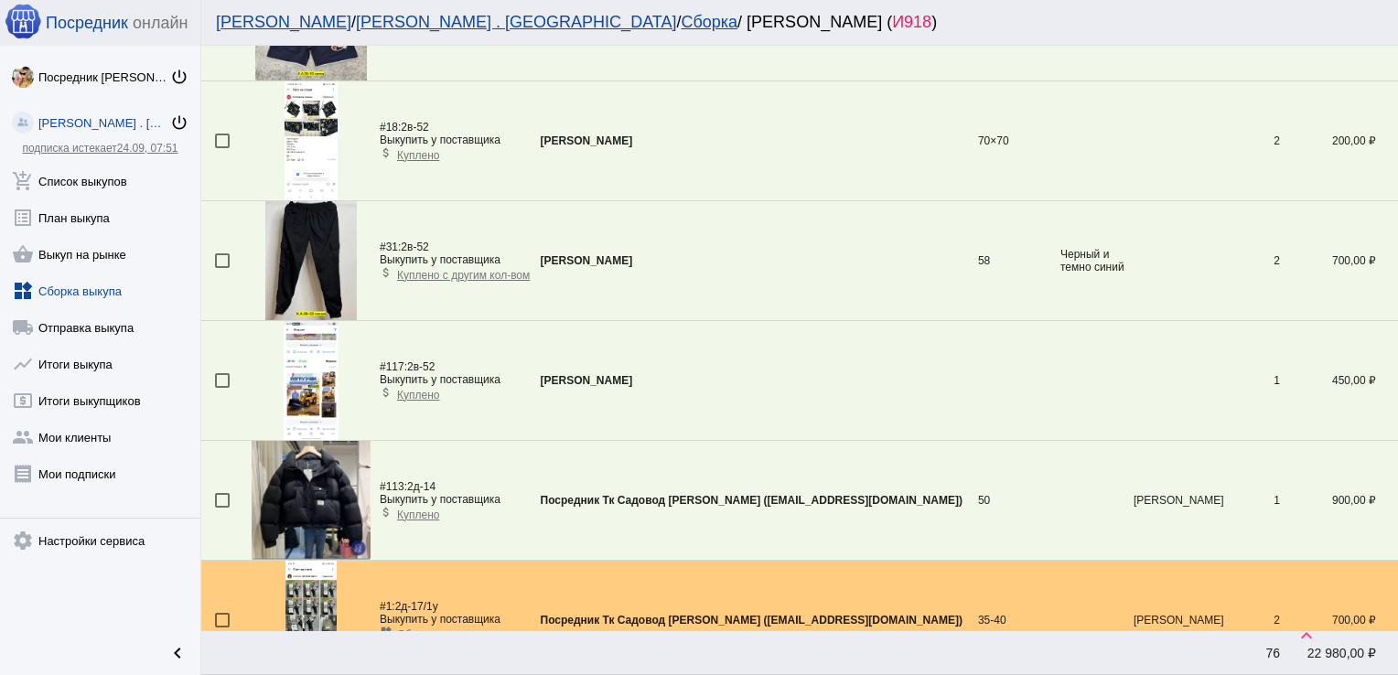
scroll to position [4013, 0]
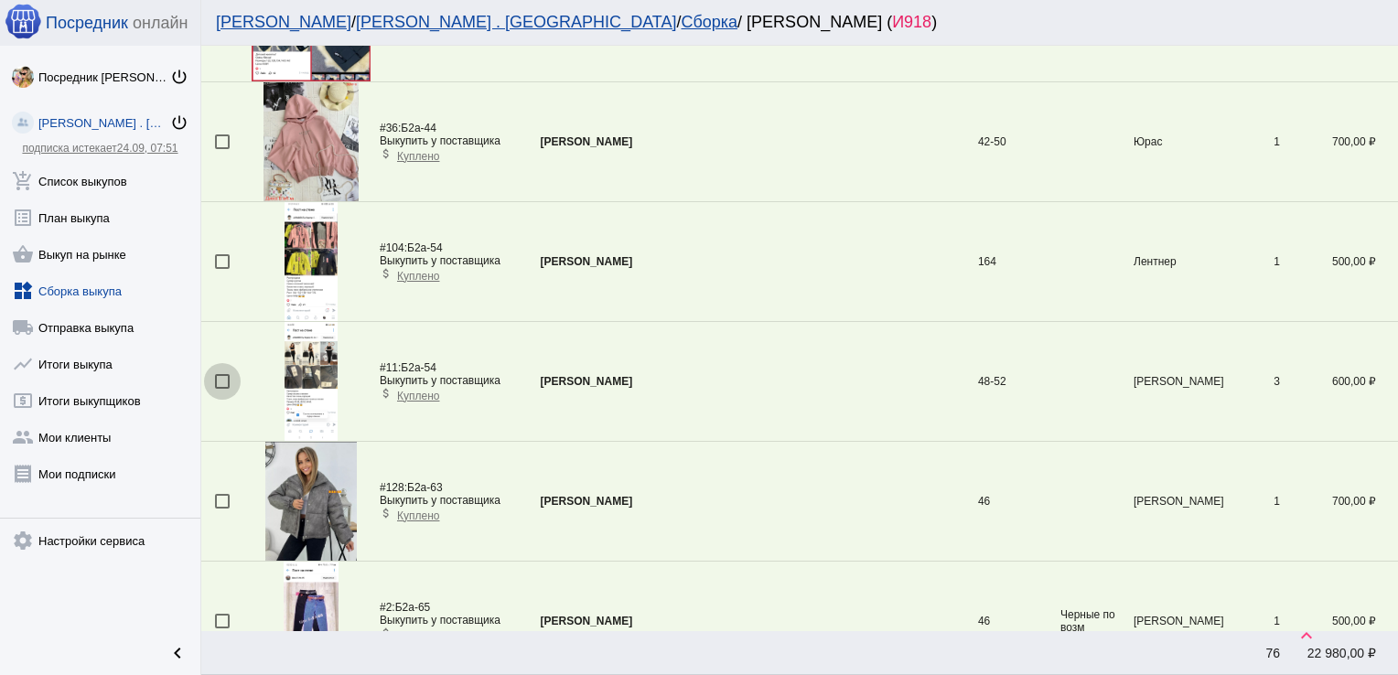
click at [224, 375] on div at bounding box center [222, 381] width 15 height 15
click at [222, 389] on input "checkbox" at bounding box center [221, 389] width 1 height 1
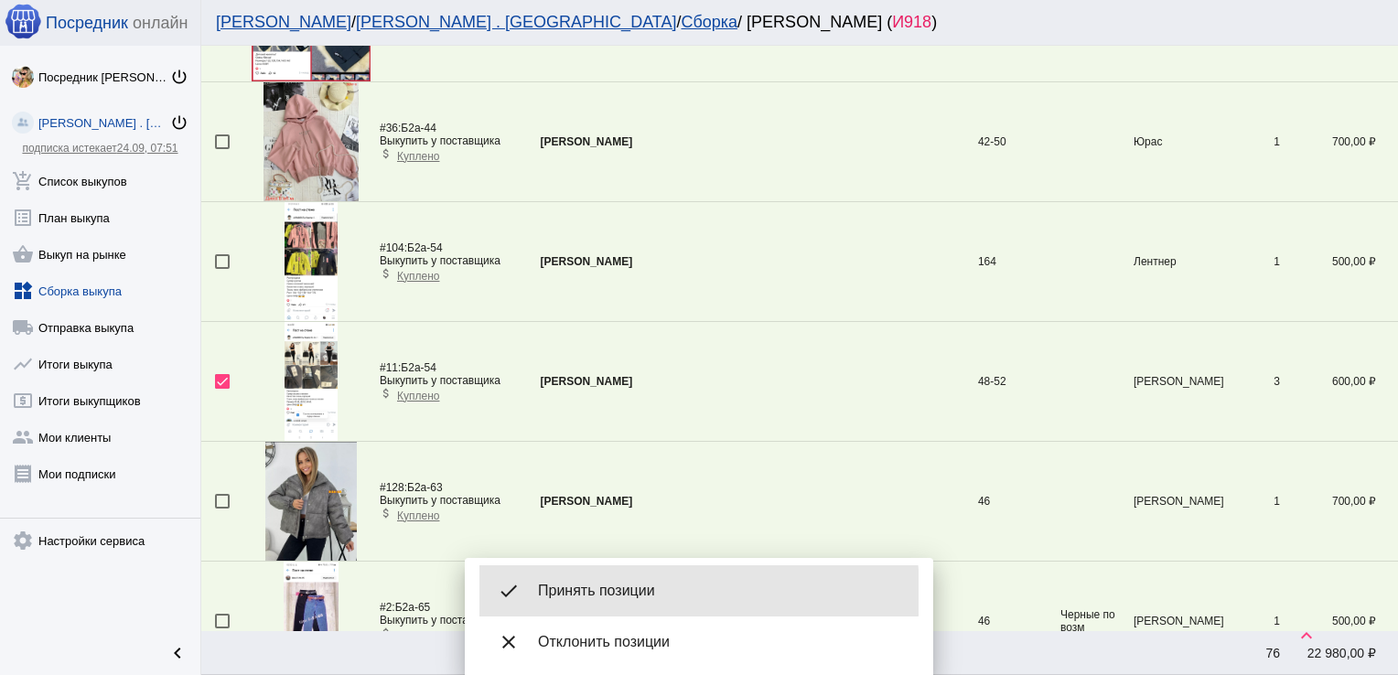
click at [649, 593] on span "Принять позиции" at bounding box center [721, 591] width 366 height 18
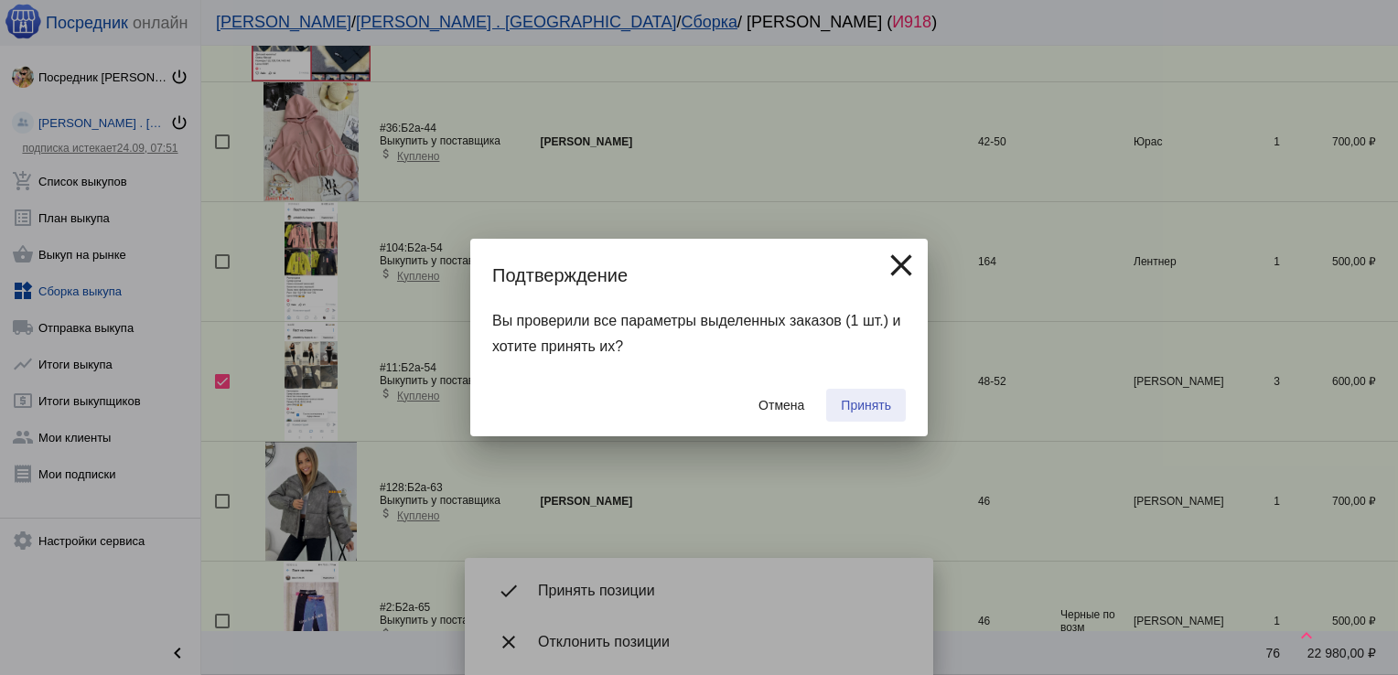
click at [854, 413] on button "Принять" at bounding box center [866, 405] width 80 height 33
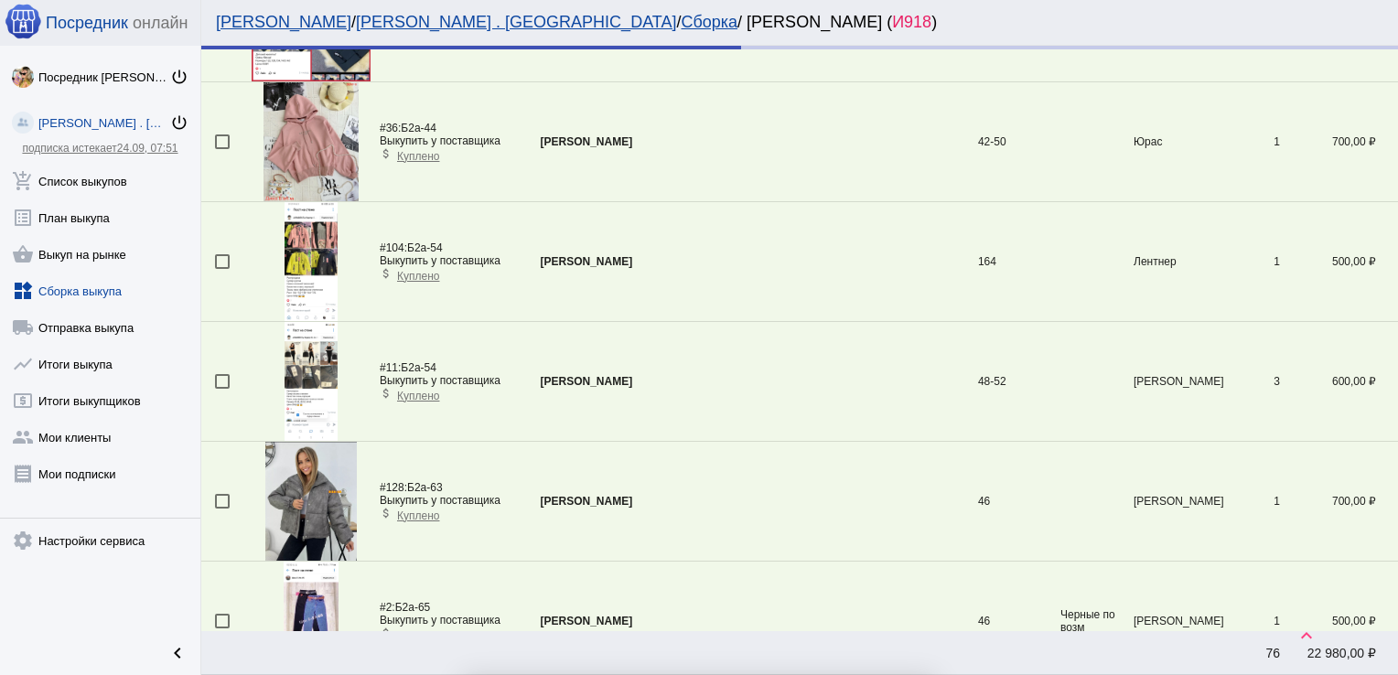
checkbox input "false"
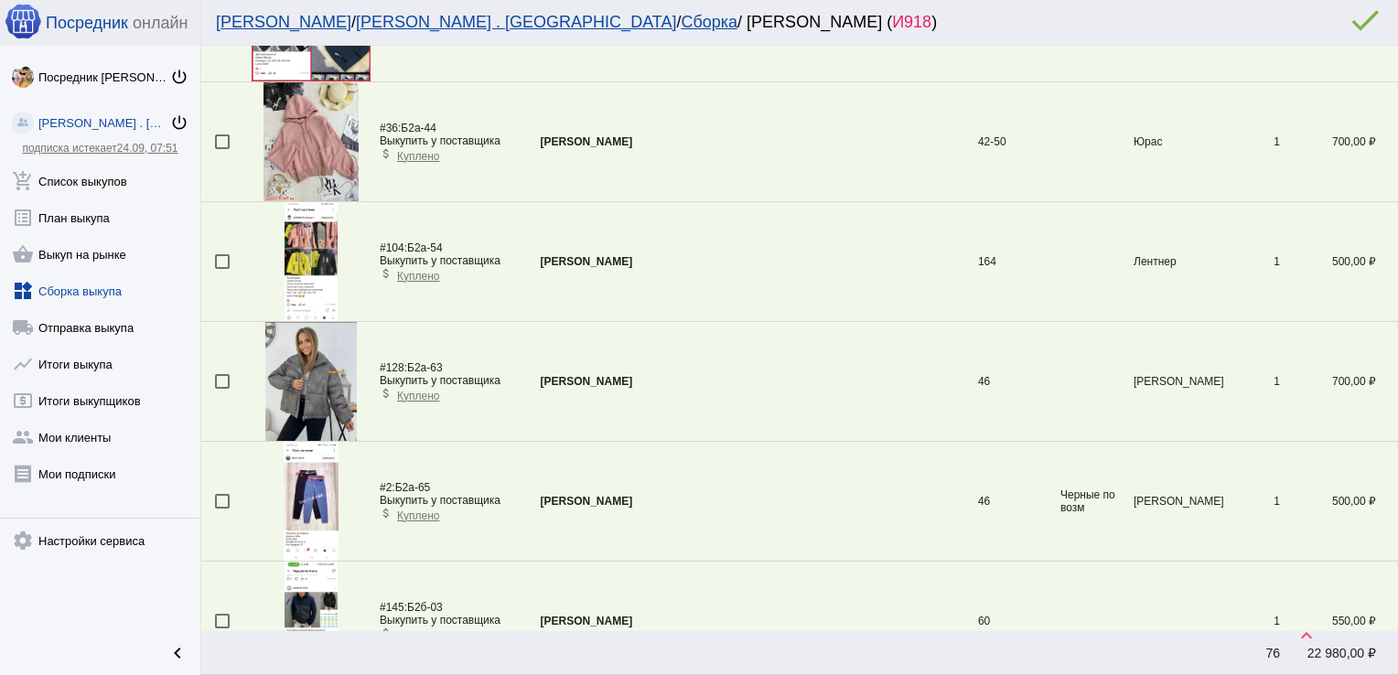
scroll to position [5209, 0]
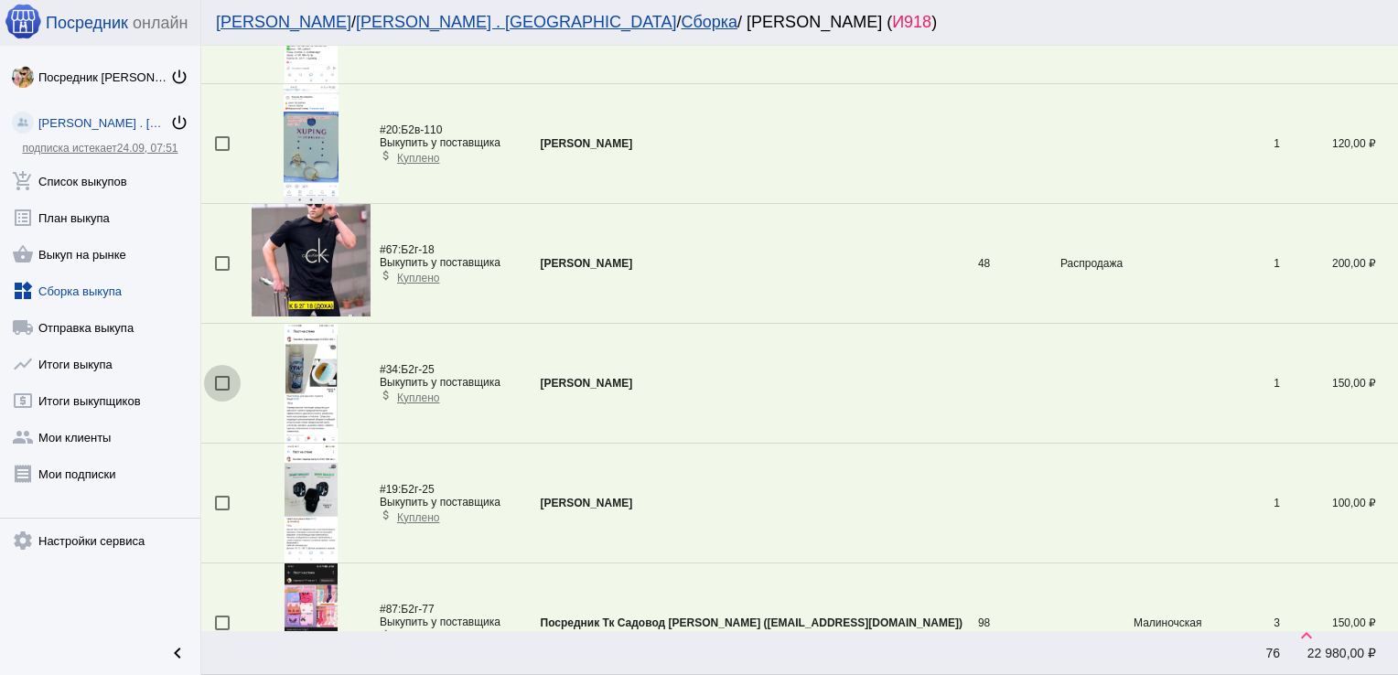
click at [219, 376] on div at bounding box center [222, 383] width 15 height 15
click at [221, 391] on input "checkbox" at bounding box center [221, 391] width 1 height 1
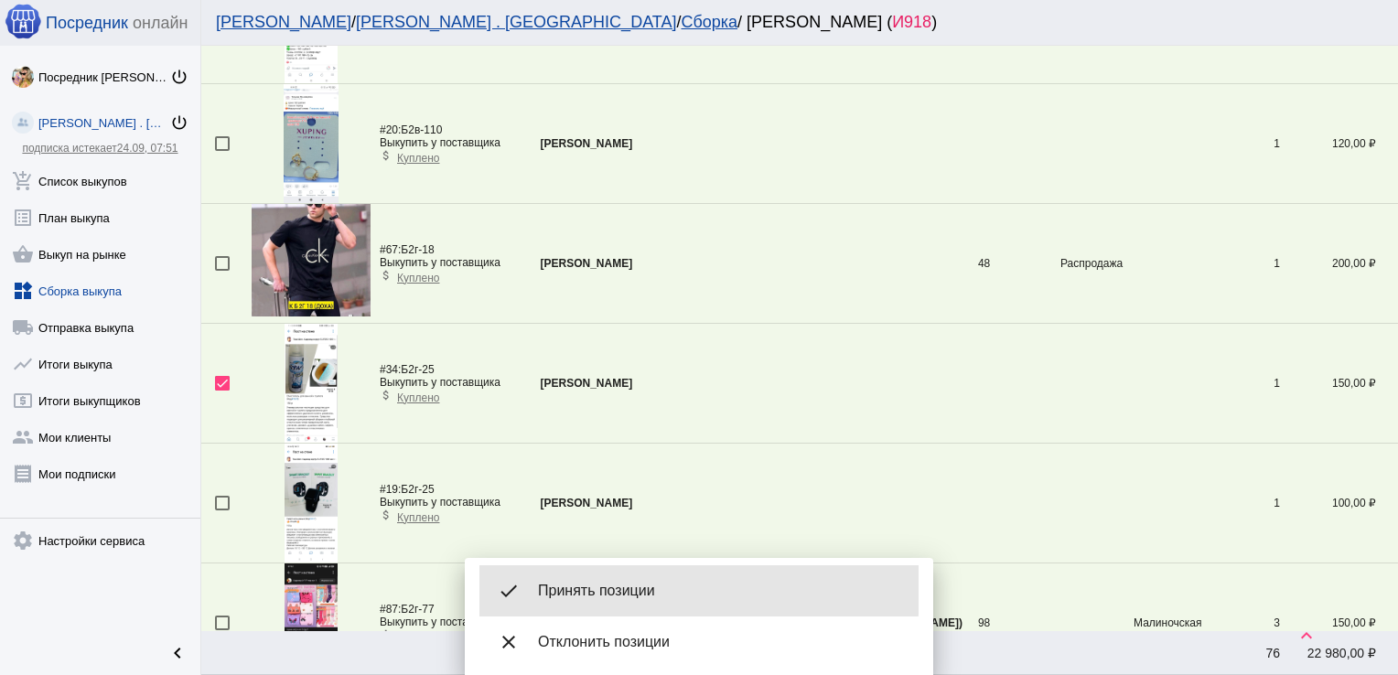
click at [597, 573] on div "done Принять позиции" at bounding box center [698, 590] width 439 height 51
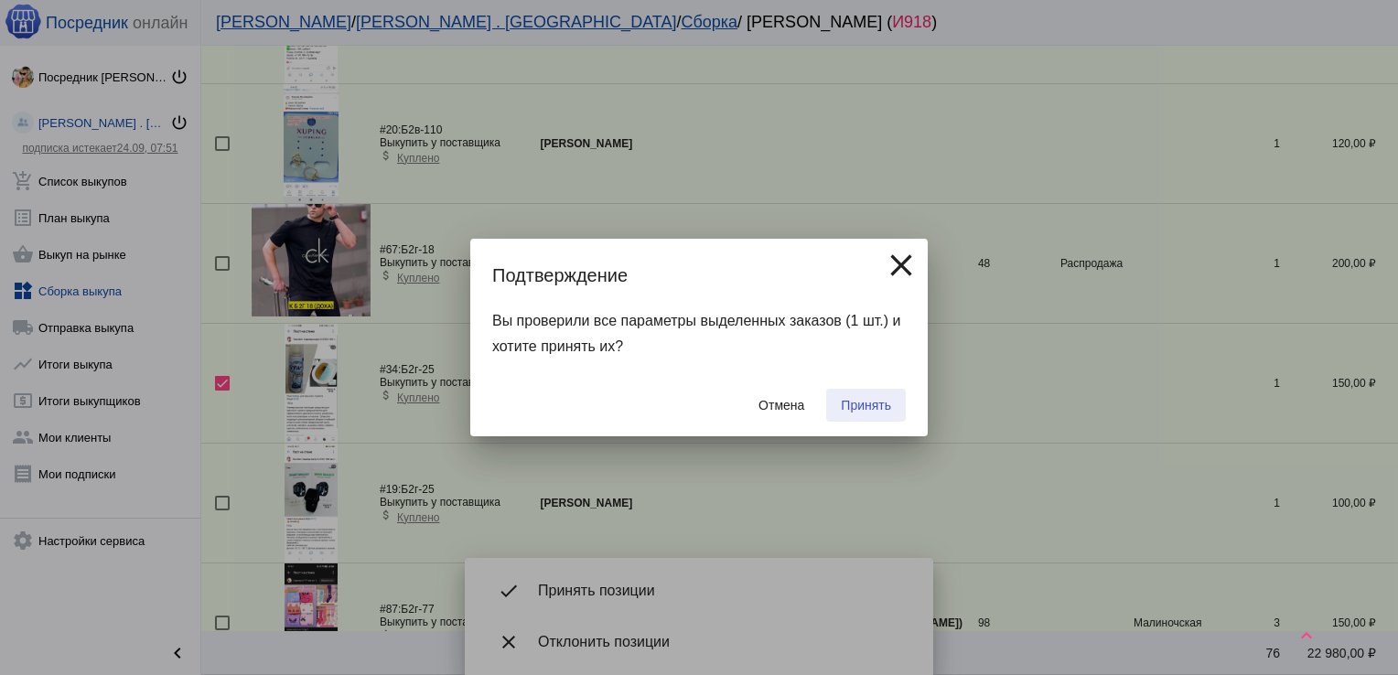
click at [873, 392] on button "Принять" at bounding box center [866, 405] width 80 height 33
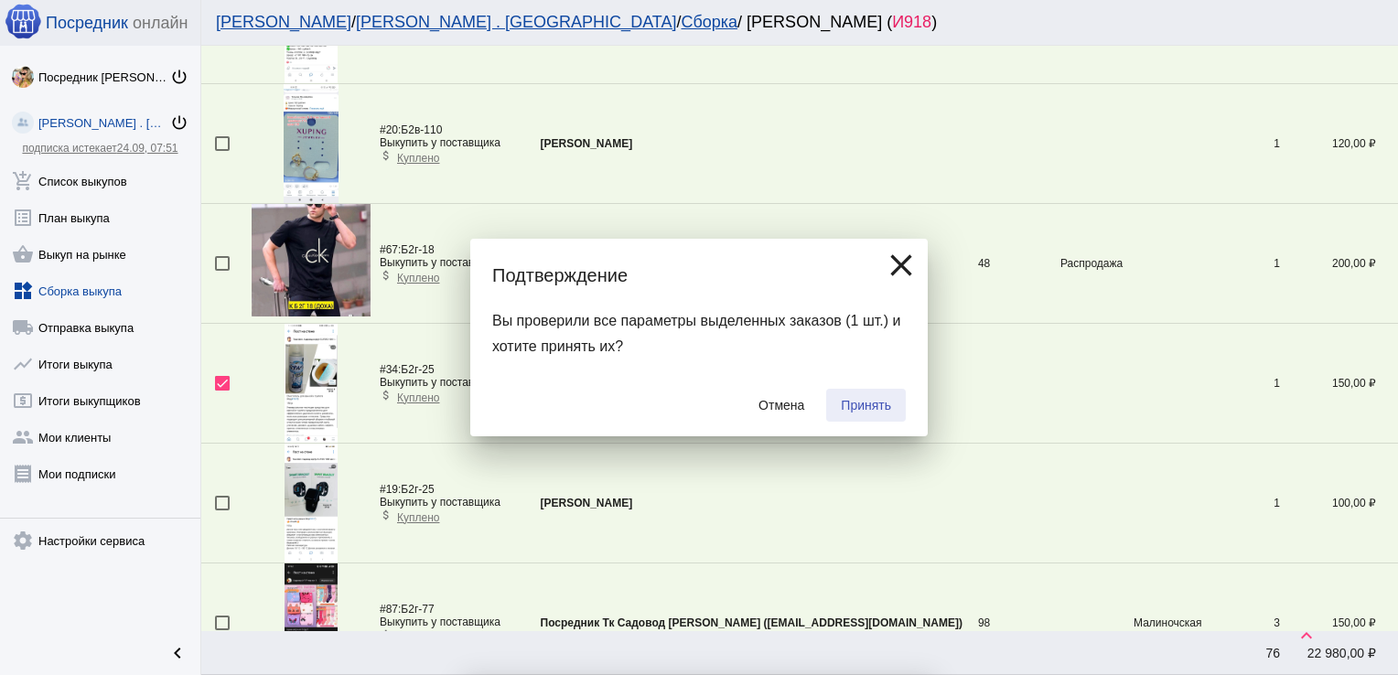
checkbox input "false"
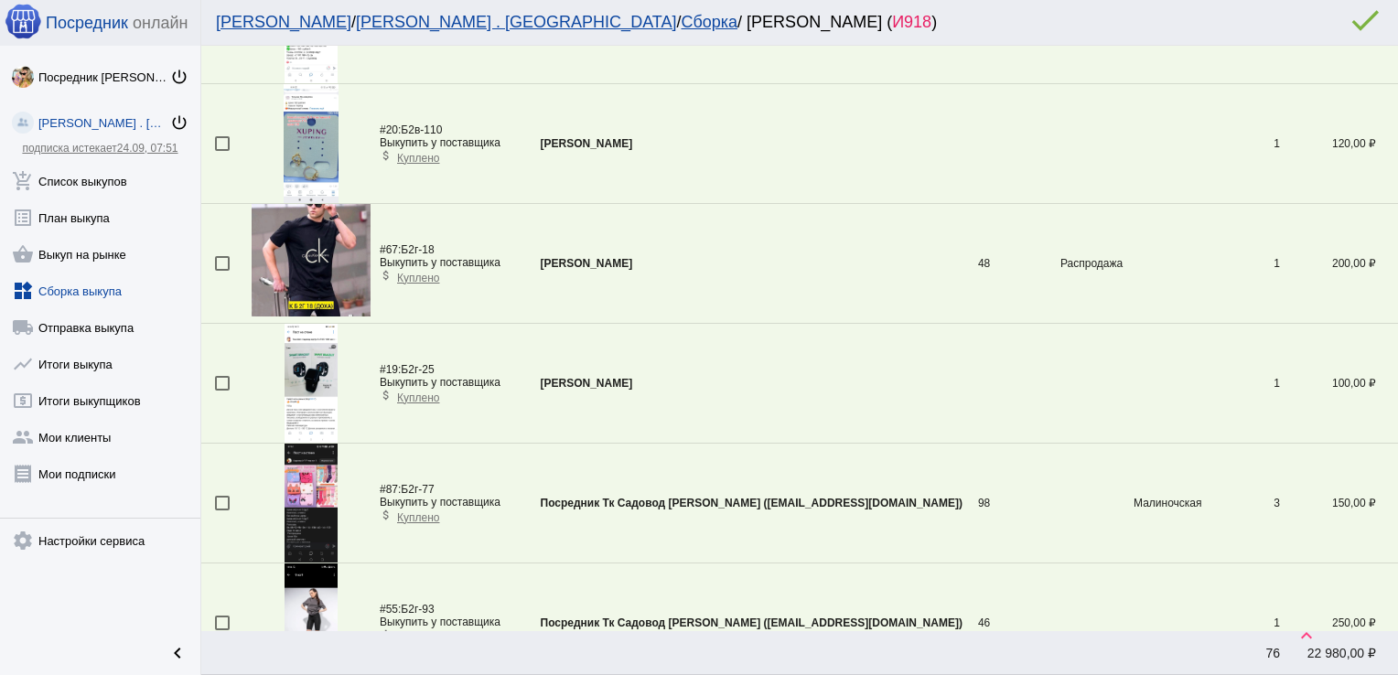
scroll to position [542, 0]
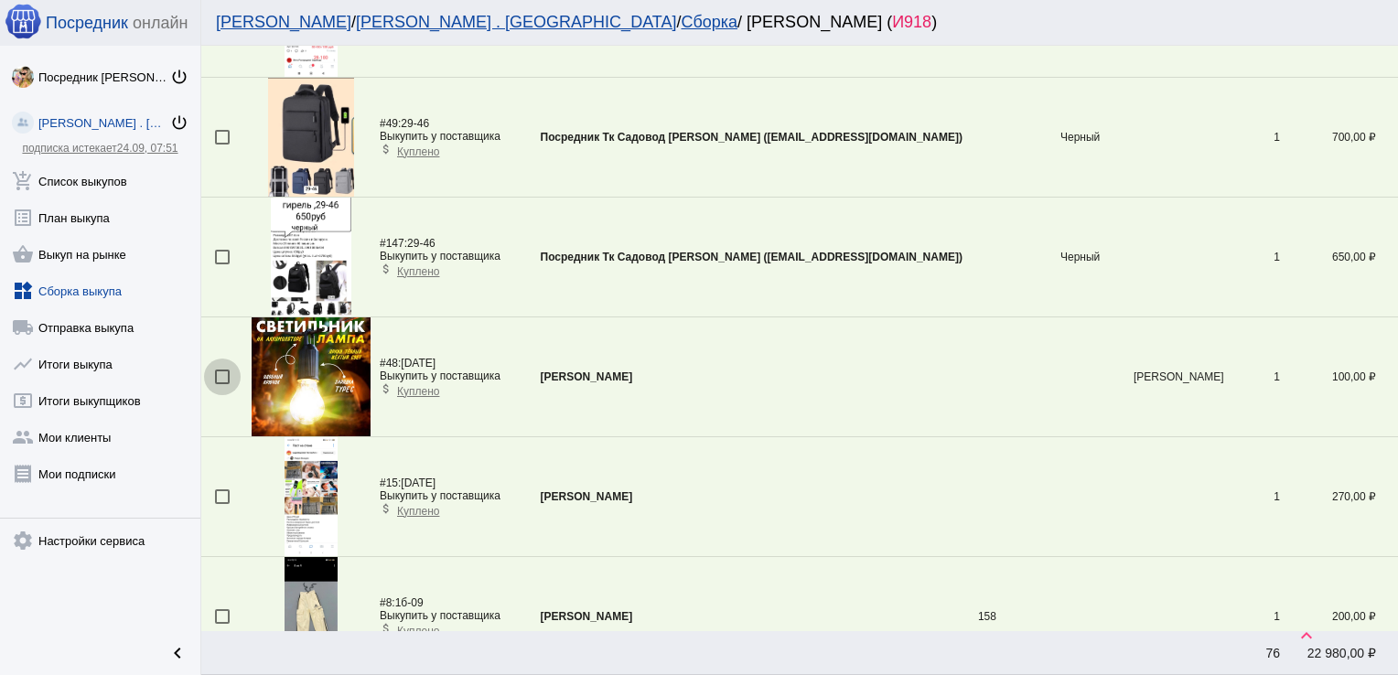
click at [216, 370] on div at bounding box center [222, 377] width 15 height 15
click at [221, 384] on input "checkbox" at bounding box center [221, 384] width 1 height 1
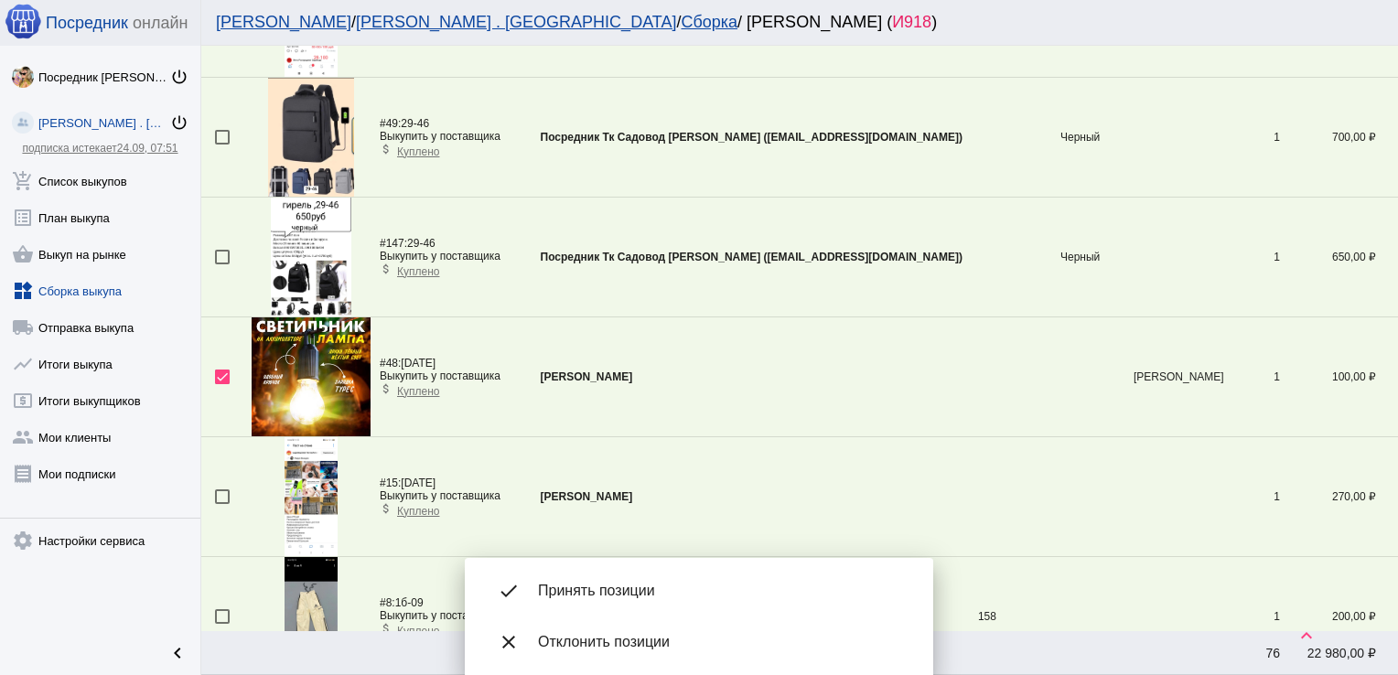
click at [618, 598] on span "Принять позиции" at bounding box center [721, 591] width 366 height 18
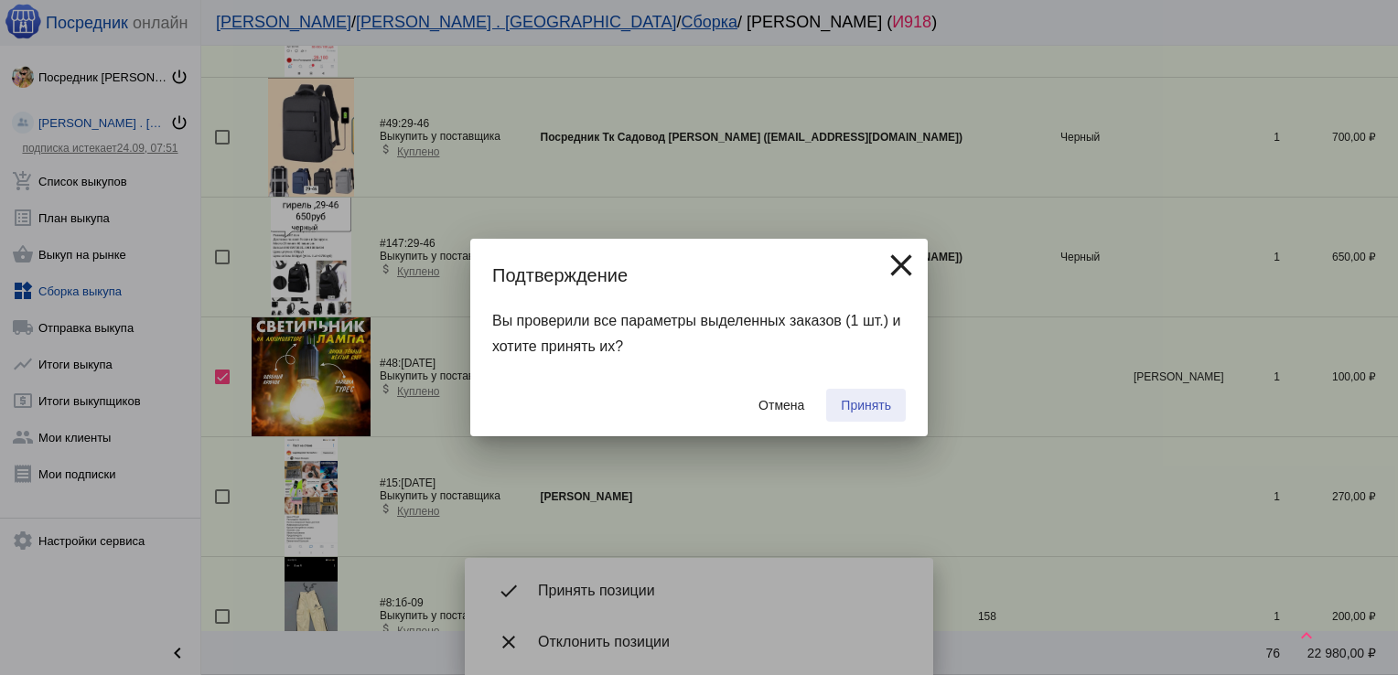
click at [853, 407] on span "Принять" at bounding box center [866, 405] width 50 height 15
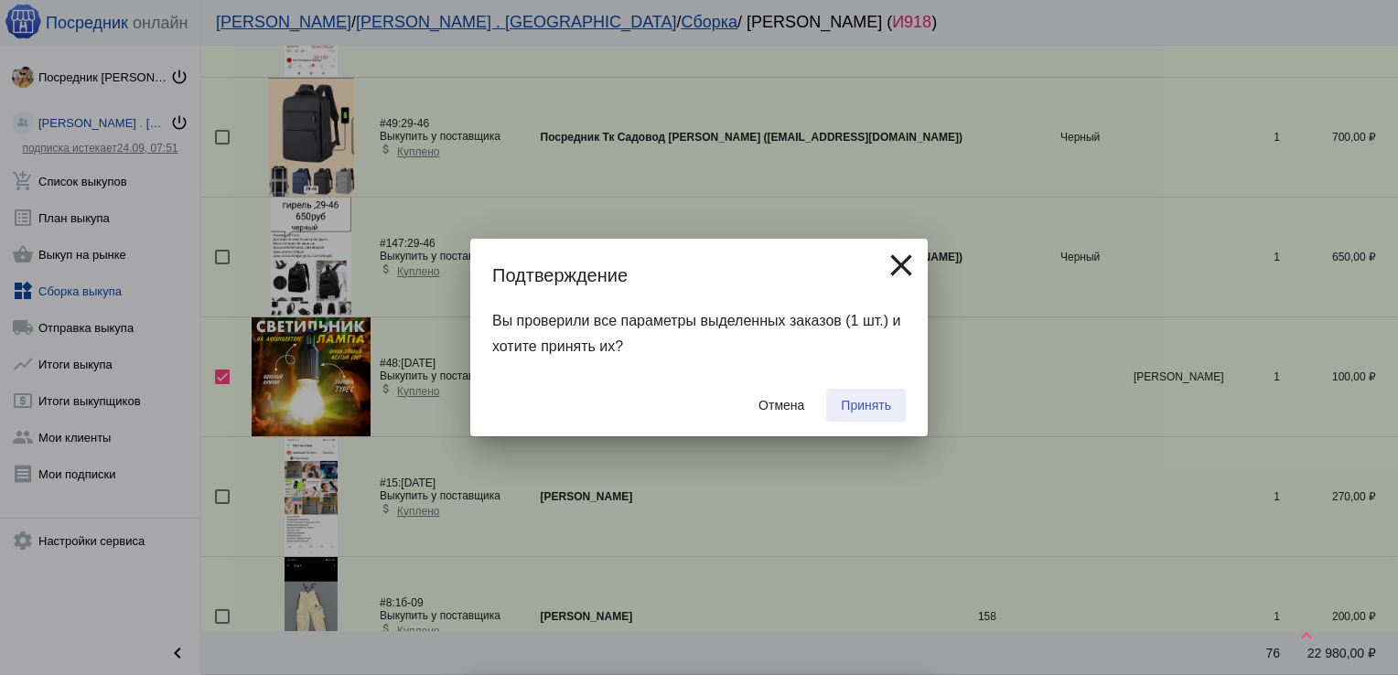
checkbox input "false"
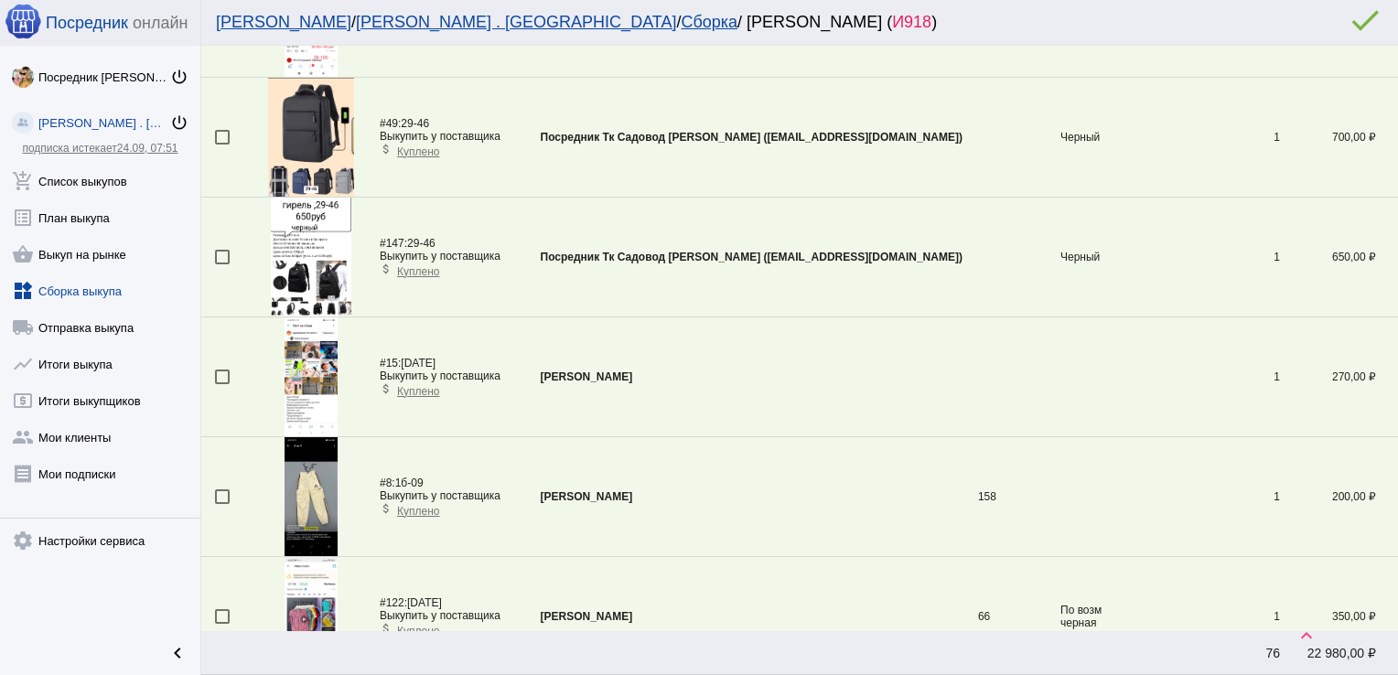
scroll to position [5090, 0]
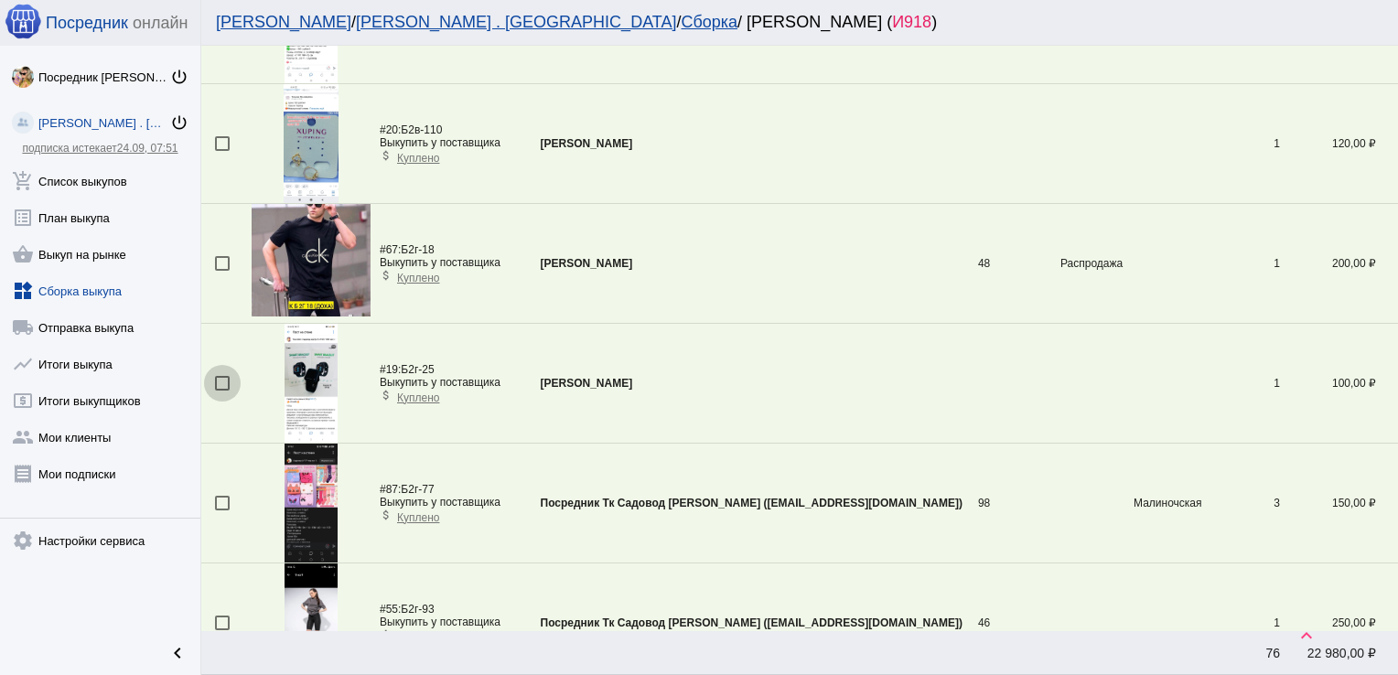
click at [220, 376] on div at bounding box center [222, 383] width 15 height 15
click at [221, 391] on input "checkbox" at bounding box center [221, 391] width 1 height 1
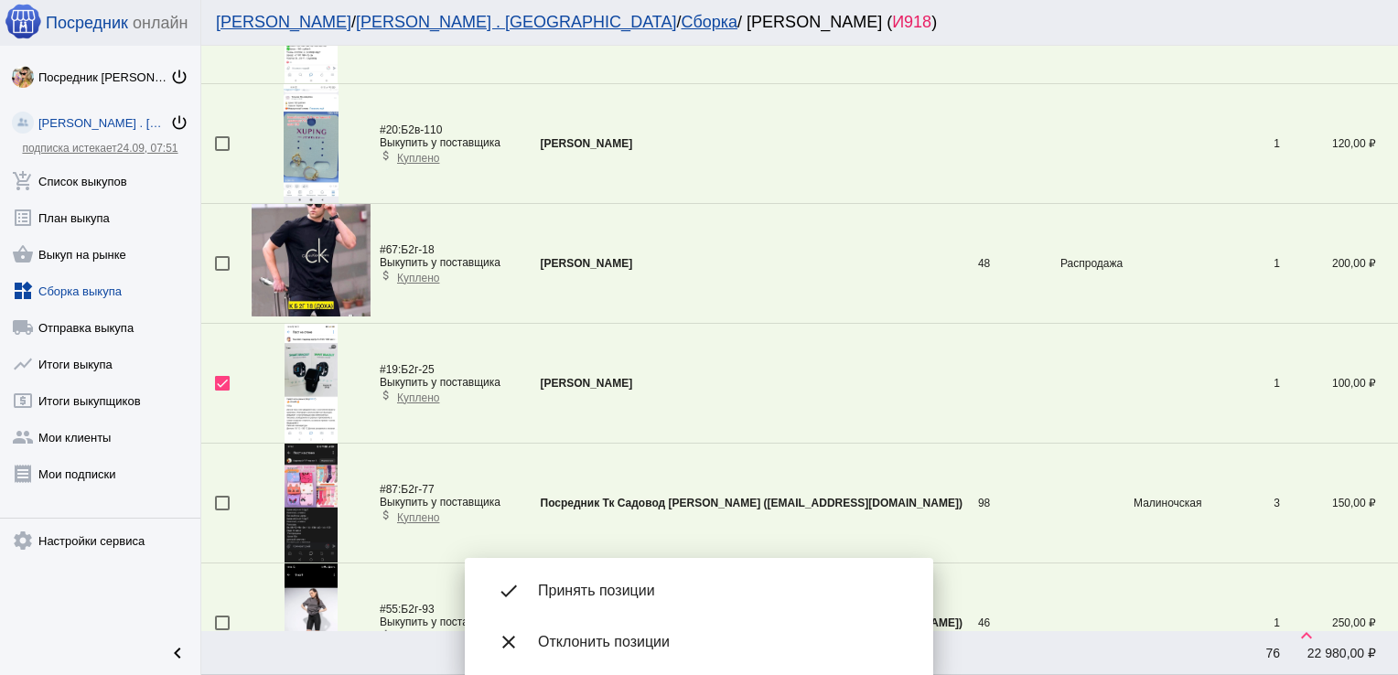
click at [670, 563] on mat-bottom-sheet-container "done Принять позиции close Отклонить позиции" at bounding box center [699, 616] width 468 height 117
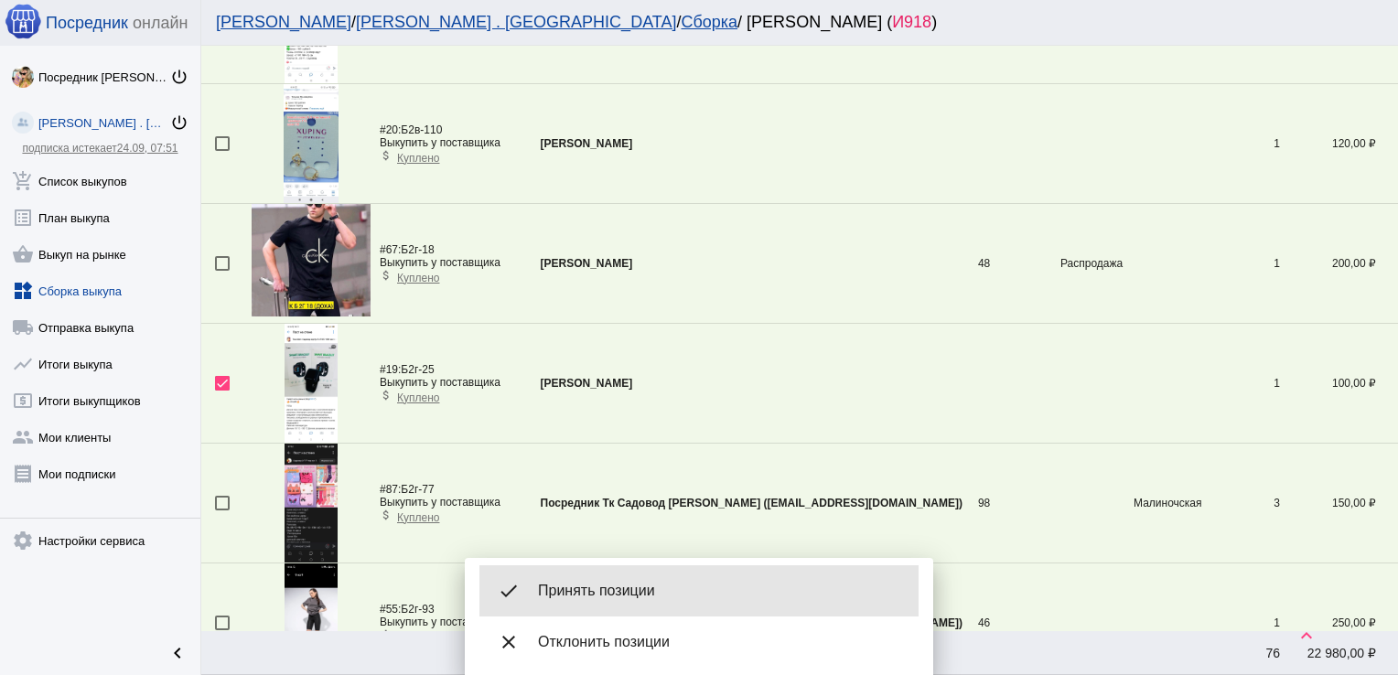
click at [668, 574] on div "done Принять позиции" at bounding box center [698, 590] width 439 height 51
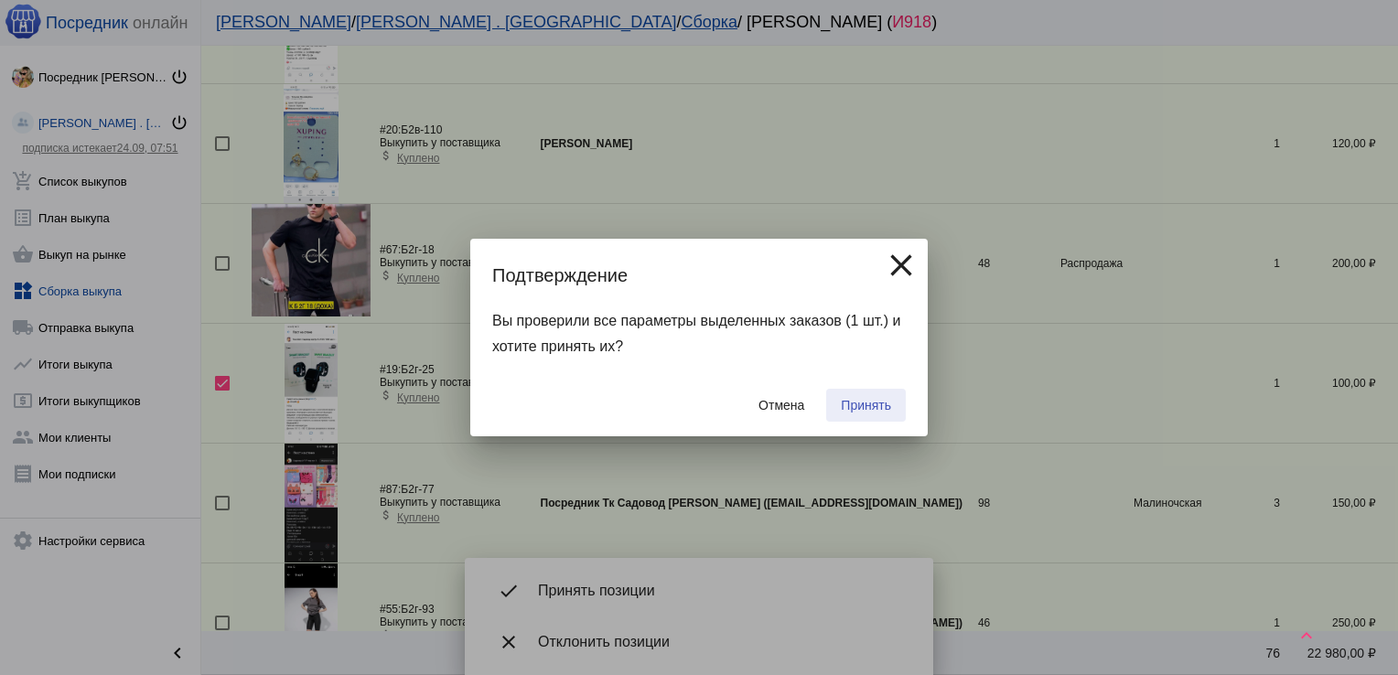
click at [855, 402] on span "Принять" at bounding box center [866, 405] width 50 height 15
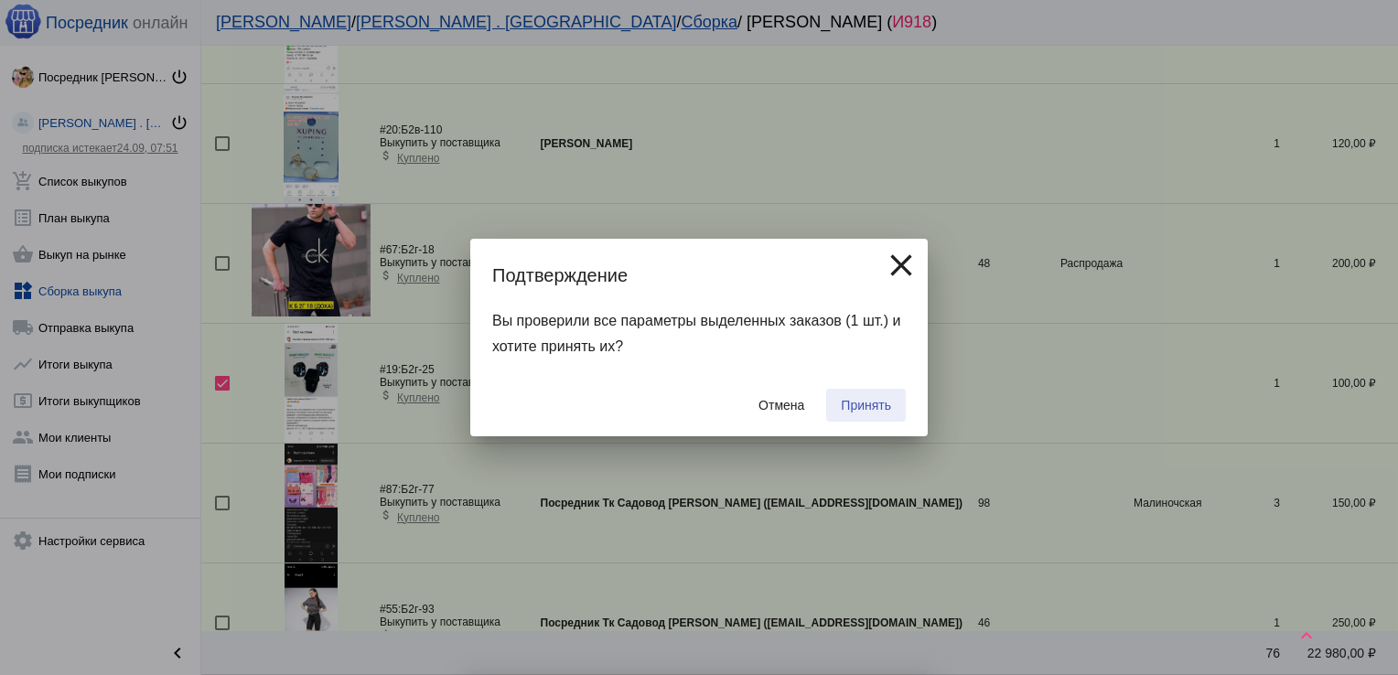
checkbox input "false"
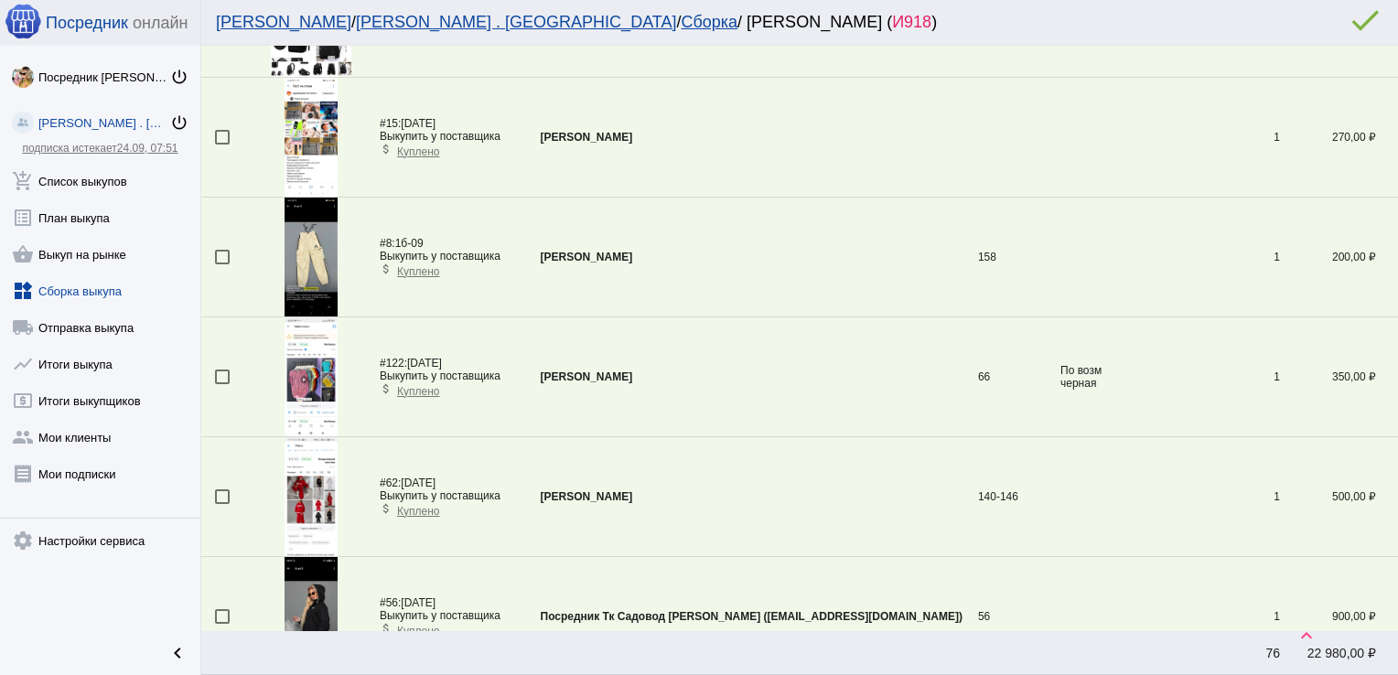
scroll to position [1620, 0]
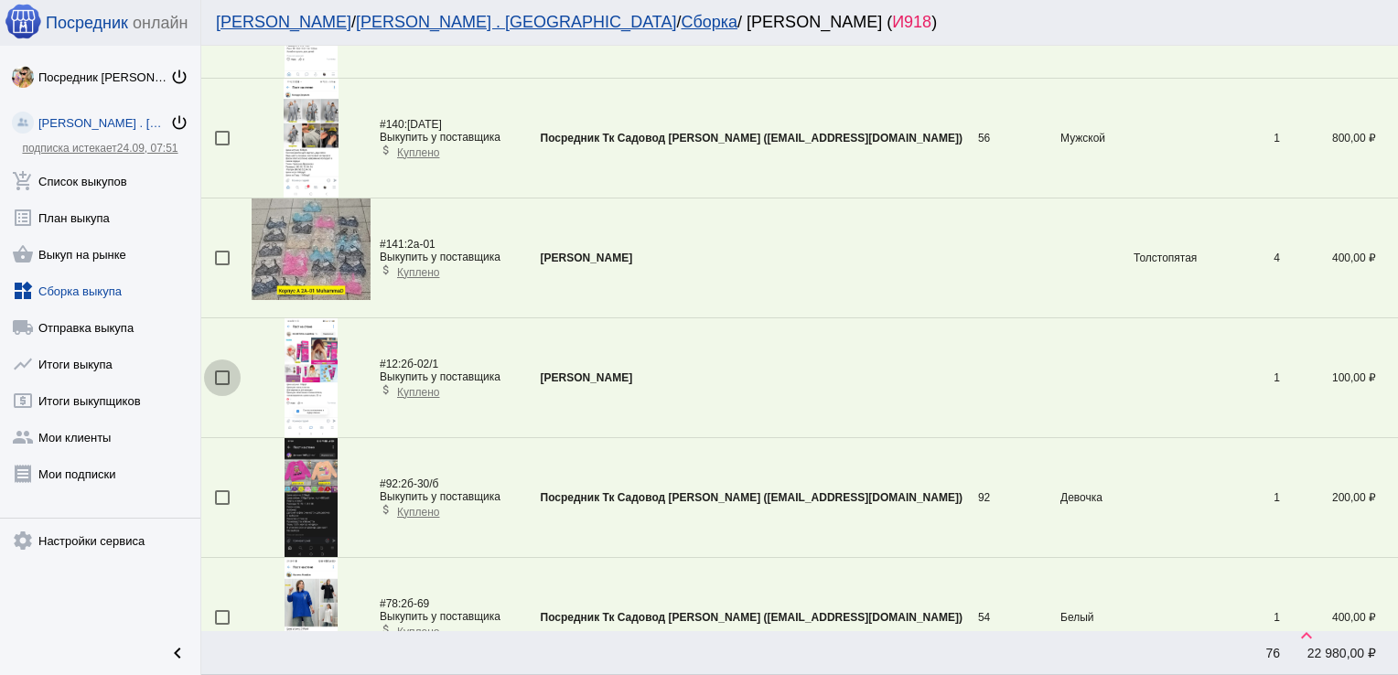
click at [216, 374] on div at bounding box center [222, 377] width 15 height 15
click at [221, 385] on input "checkbox" at bounding box center [221, 385] width 1 height 1
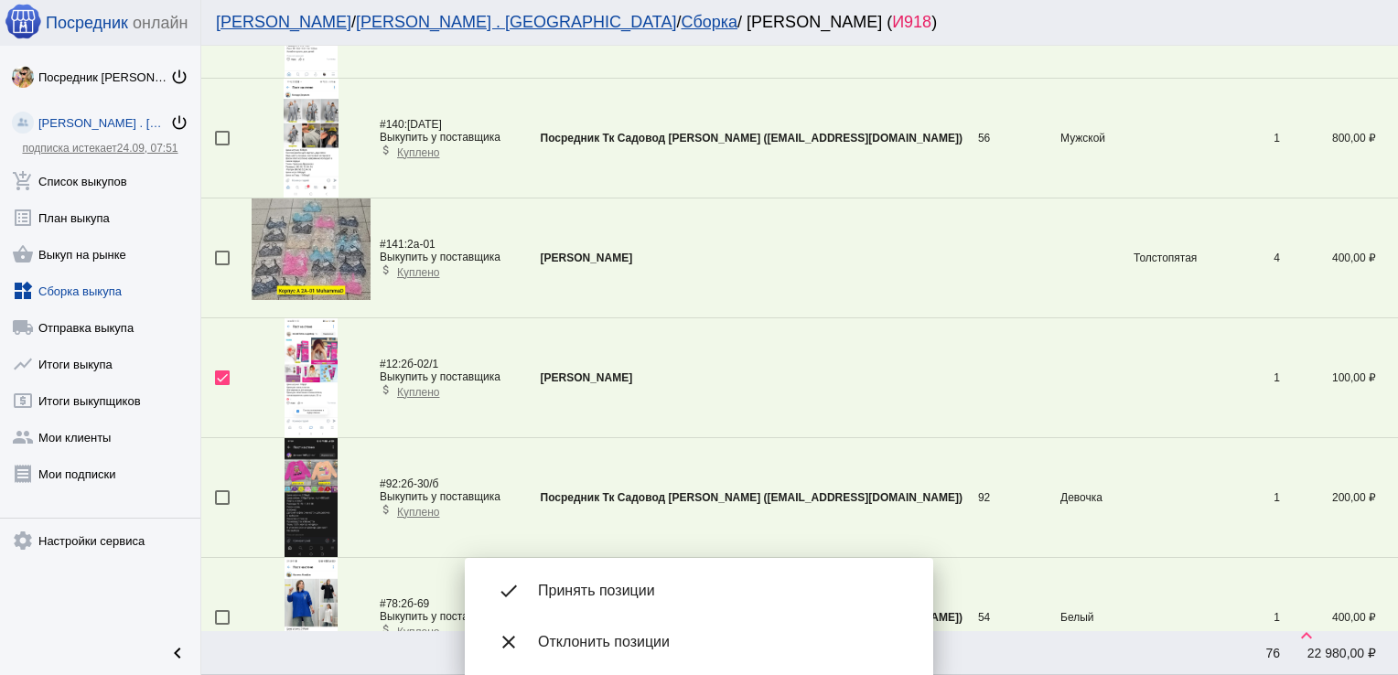
click at [602, 589] on span "Принять позиции" at bounding box center [721, 591] width 366 height 18
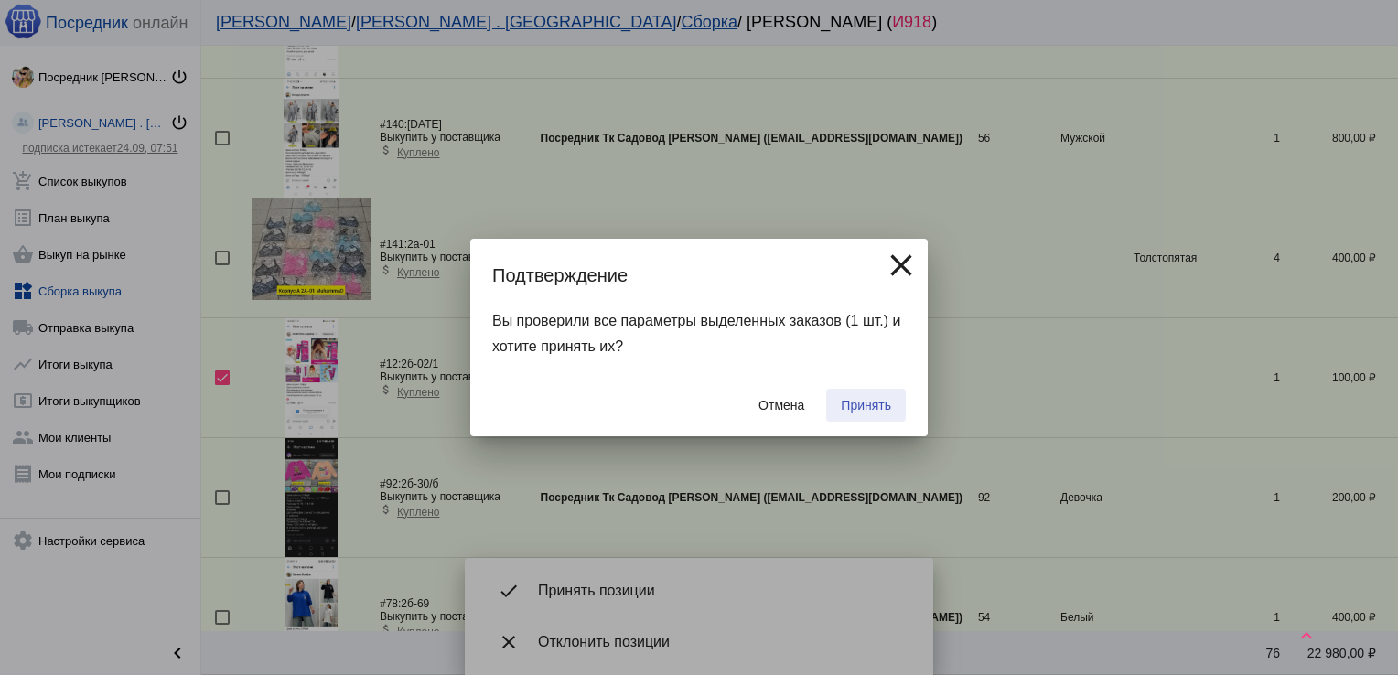
click at [861, 404] on span "Принять" at bounding box center [866, 405] width 50 height 15
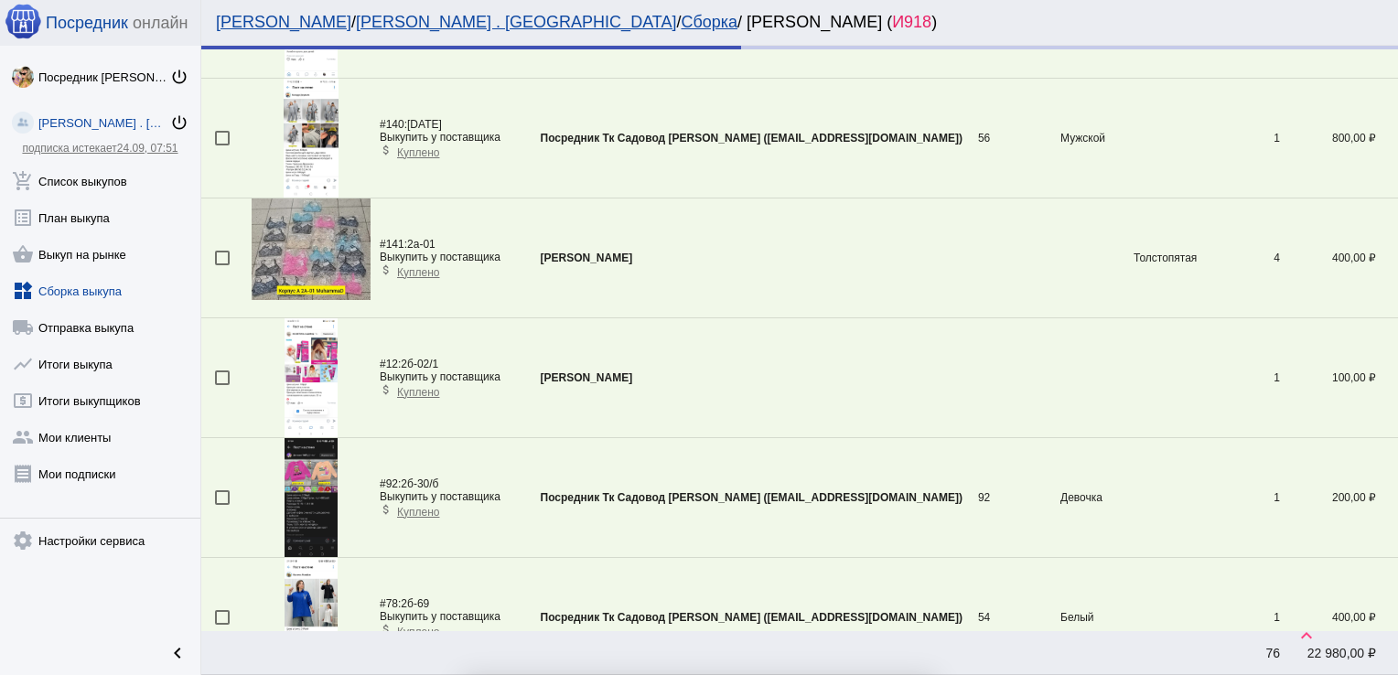
checkbox input "false"
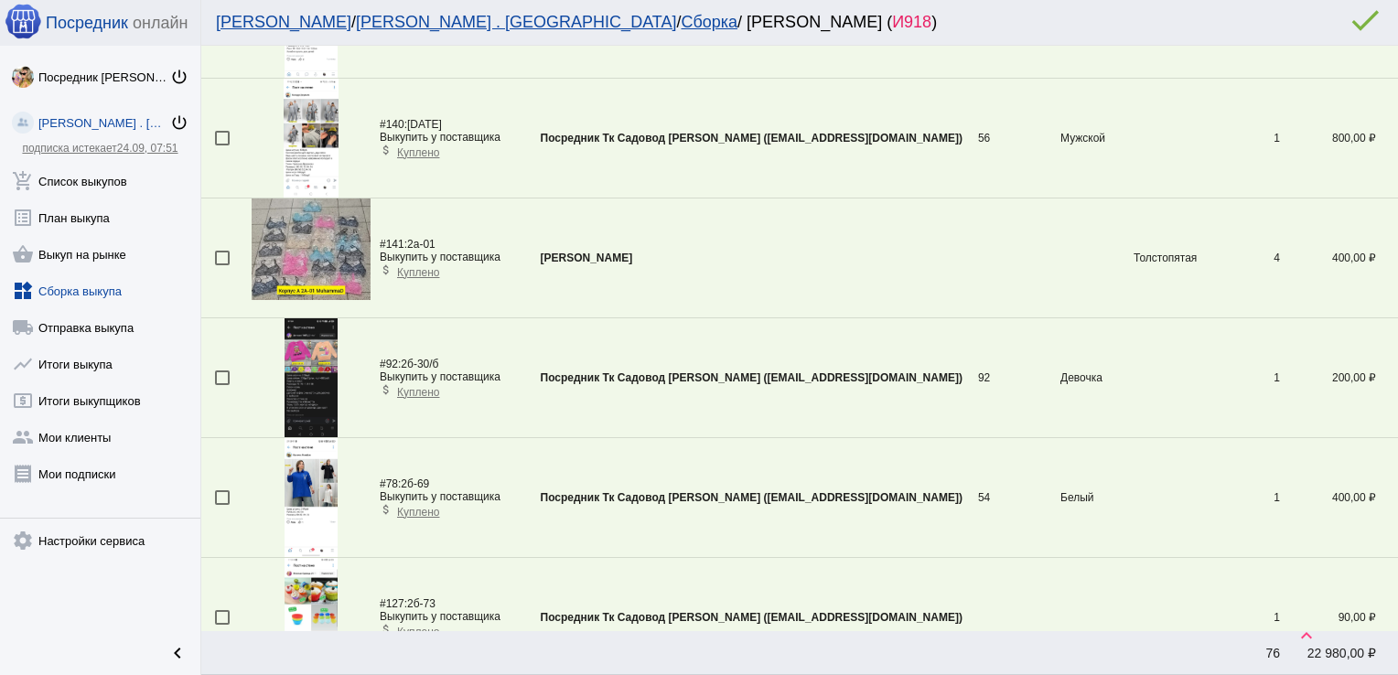
scroll to position [3055, 0]
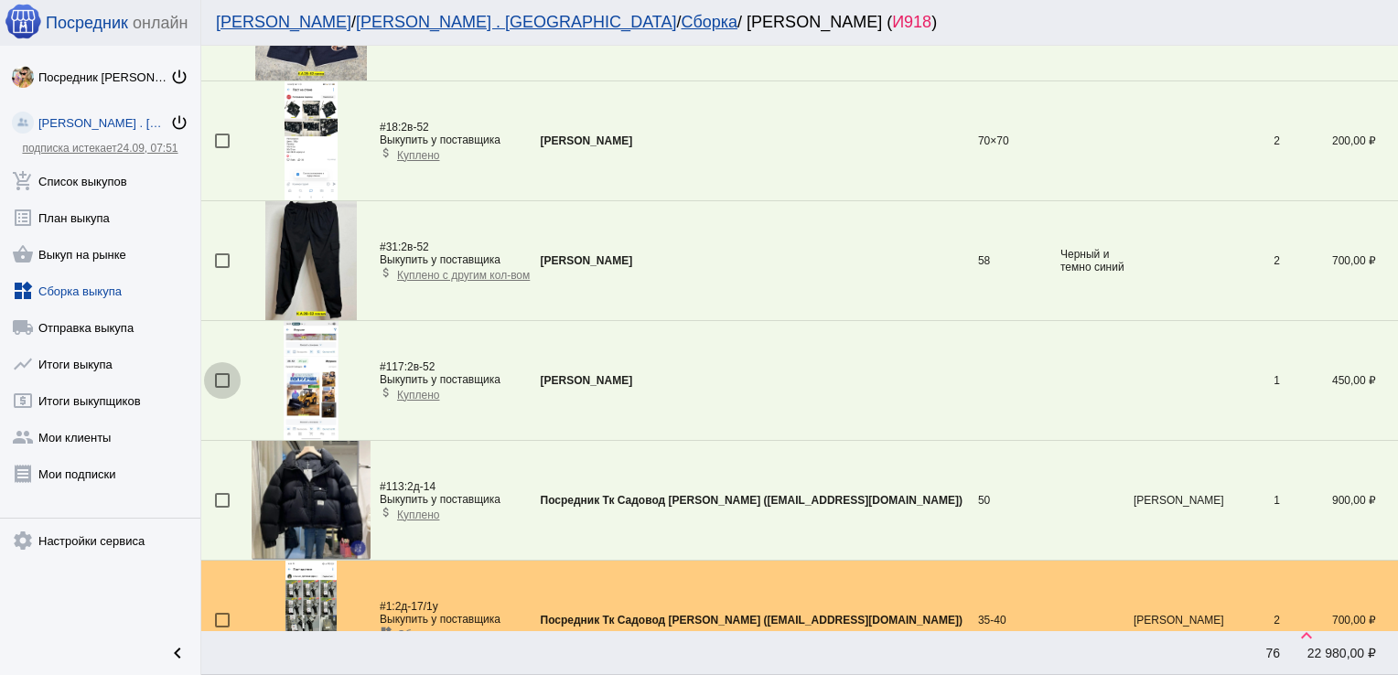
click at [222, 373] on div at bounding box center [222, 380] width 15 height 15
click at [222, 388] on input "checkbox" at bounding box center [221, 388] width 1 height 1
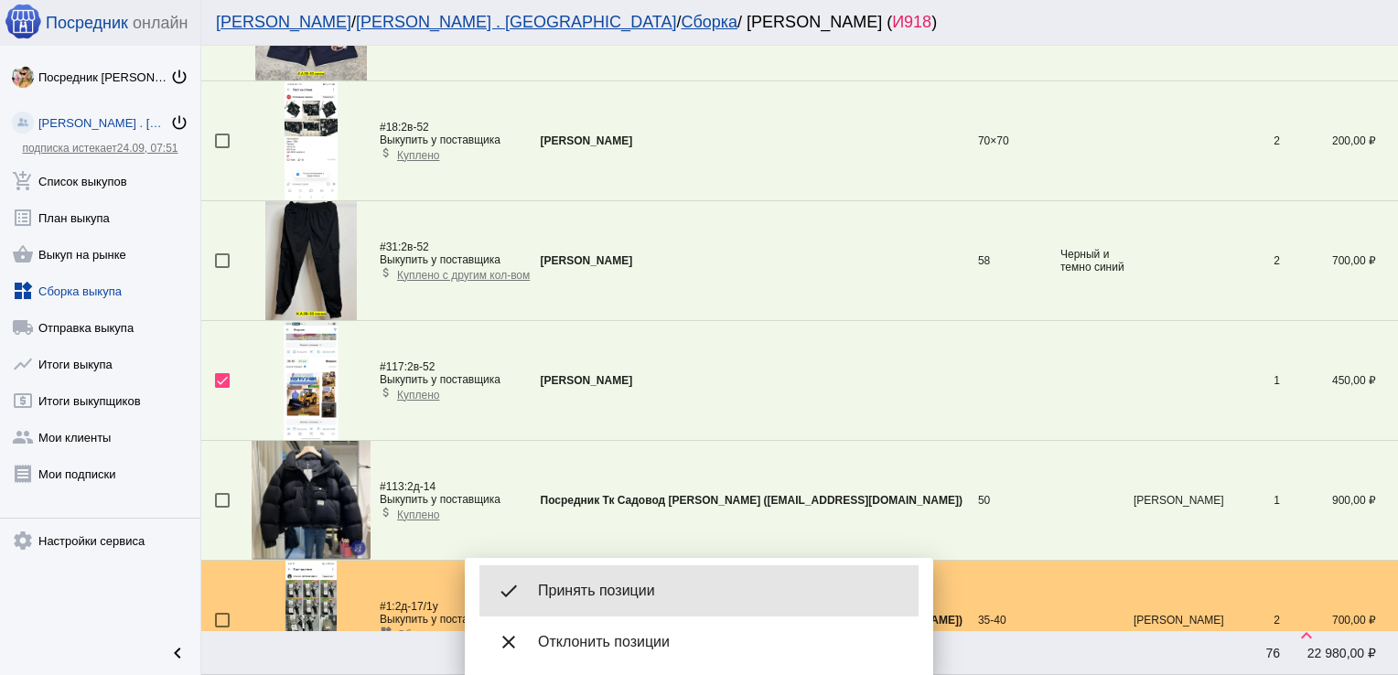
click at [608, 587] on span "Принять позиции" at bounding box center [721, 591] width 366 height 18
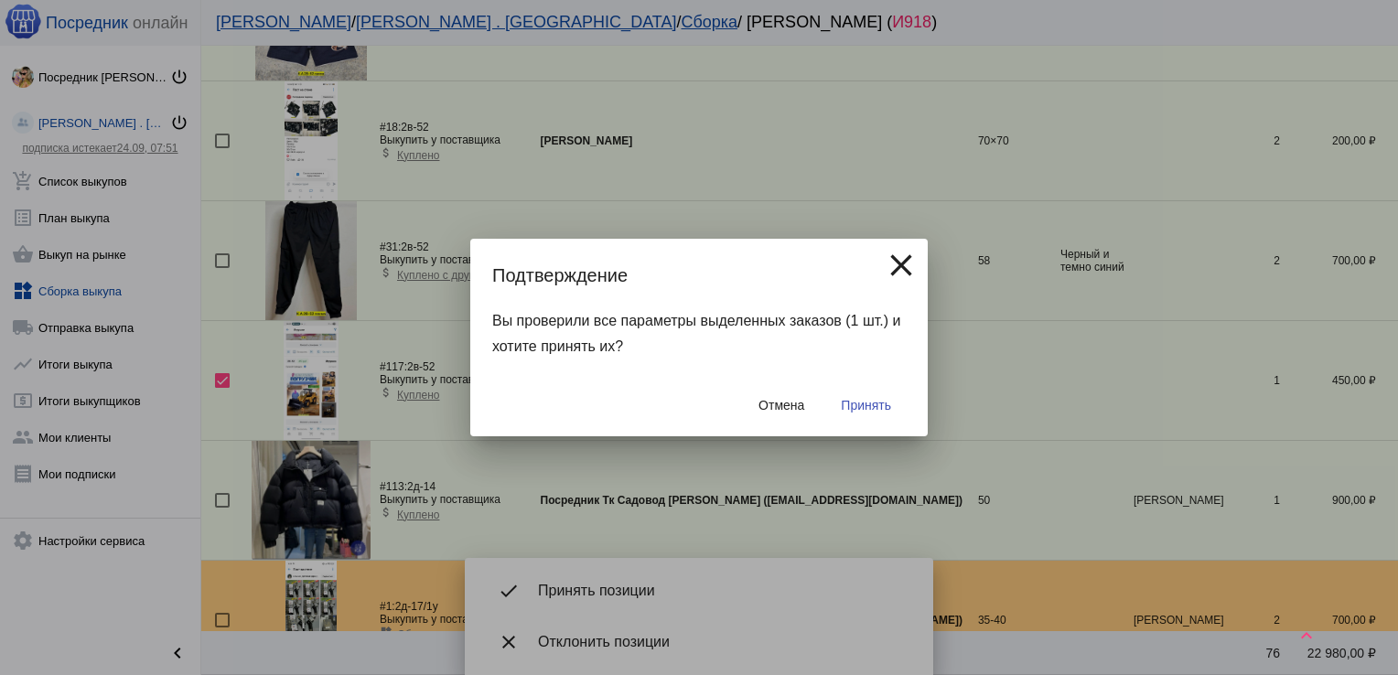
click at [867, 407] on span "Принять" at bounding box center [866, 405] width 50 height 15
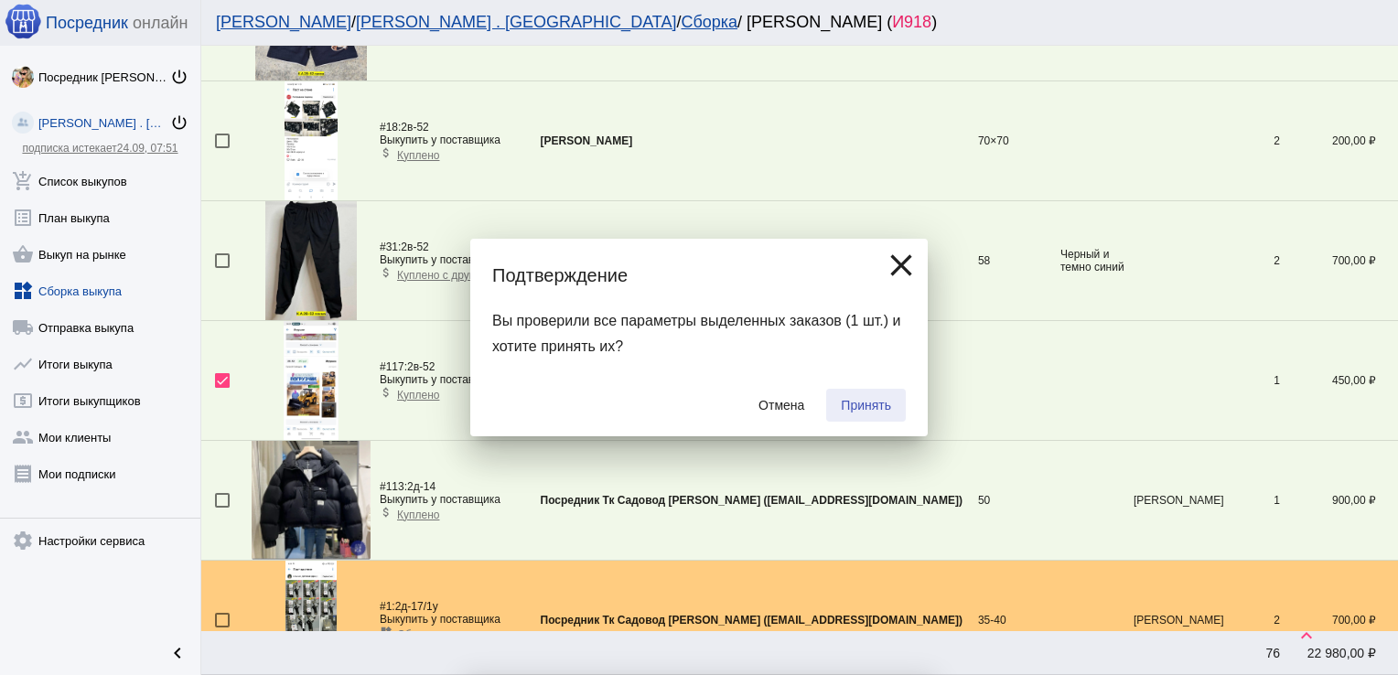
checkbox input "false"
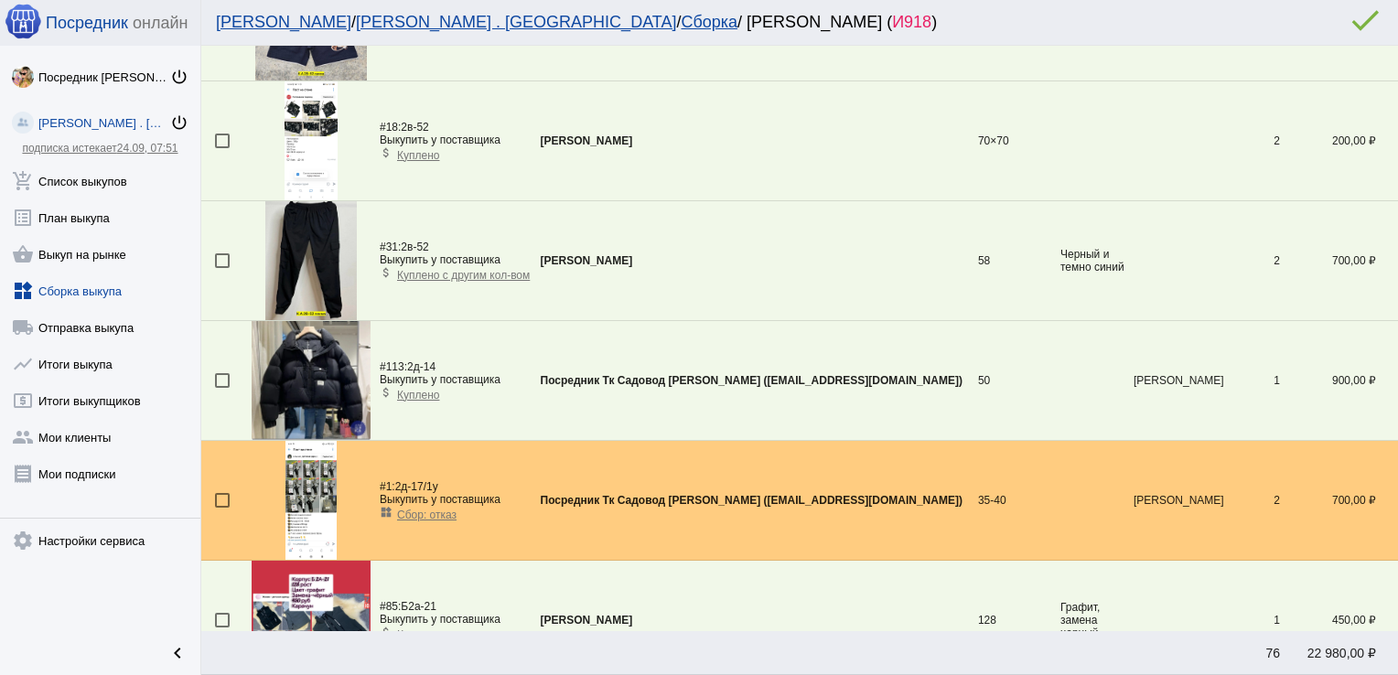
scroll to position [0, 0]
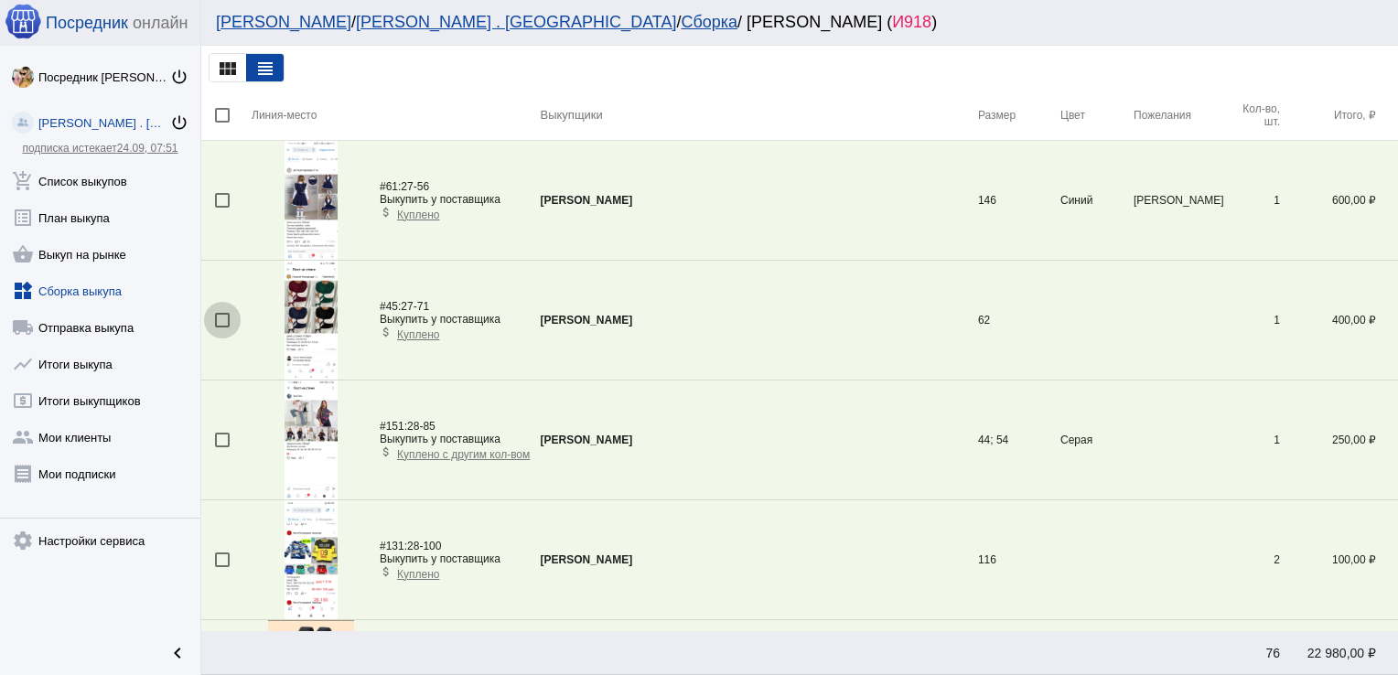
click at [221, 316] on div at bounding box center [222, 320] width 15 height 15
click at [221, 327] on input "checkbox" at bounding box center [221, 327] width 1 height 1
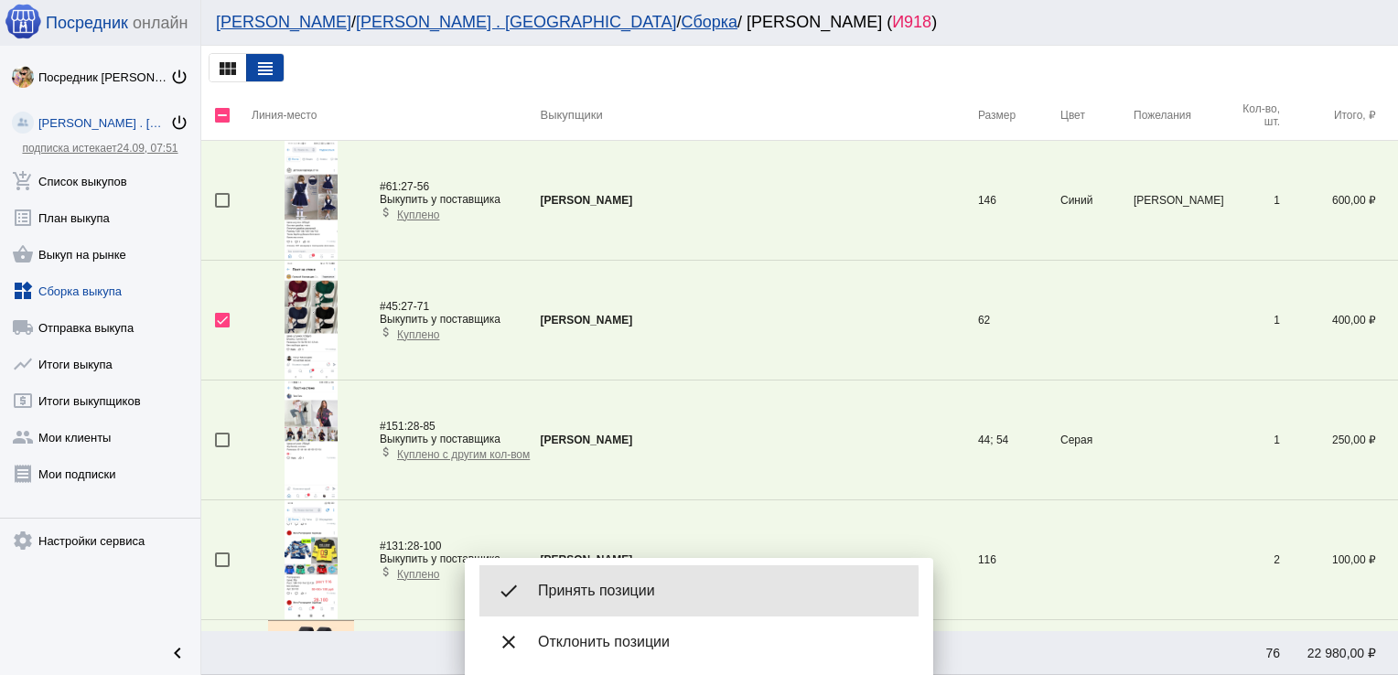
click at [599, 593] on span "Принять позиции" at bounding box center [721, 591] width 366 height 18
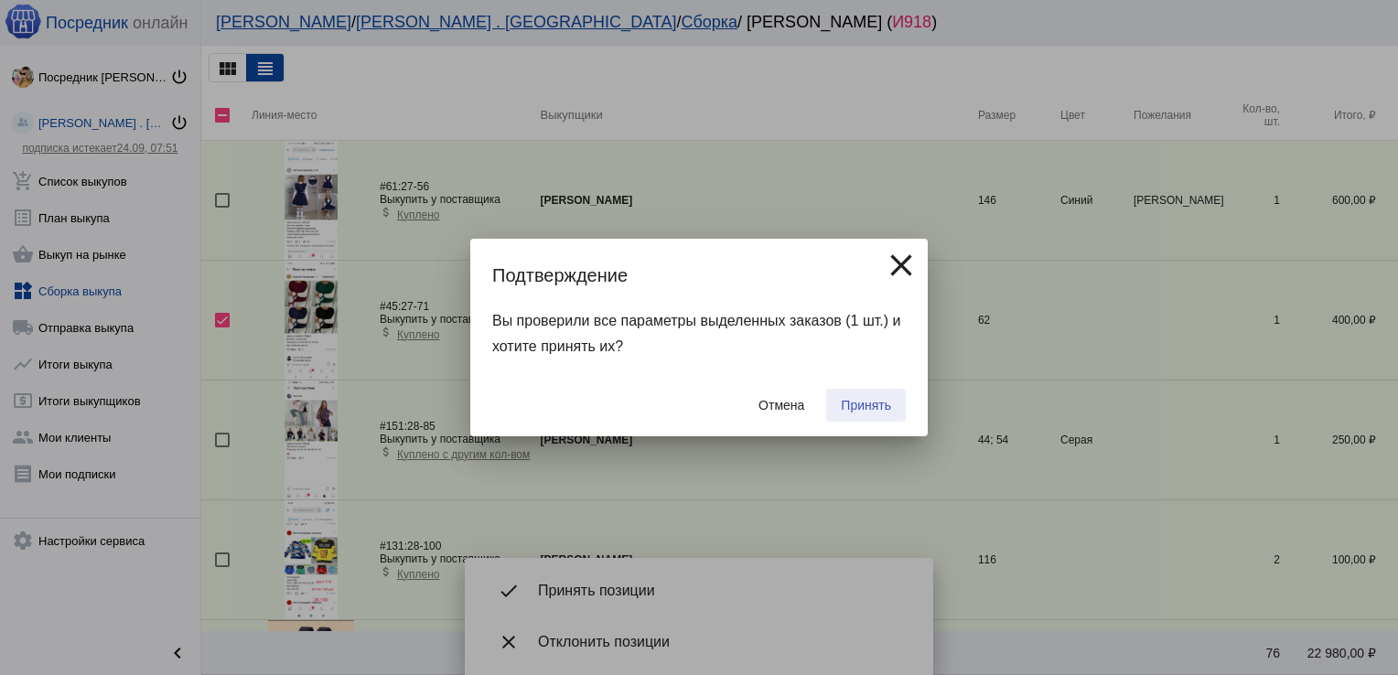
click at [870, 397] on button "Принять" at bounding box center [866, 405] width 80 height 33
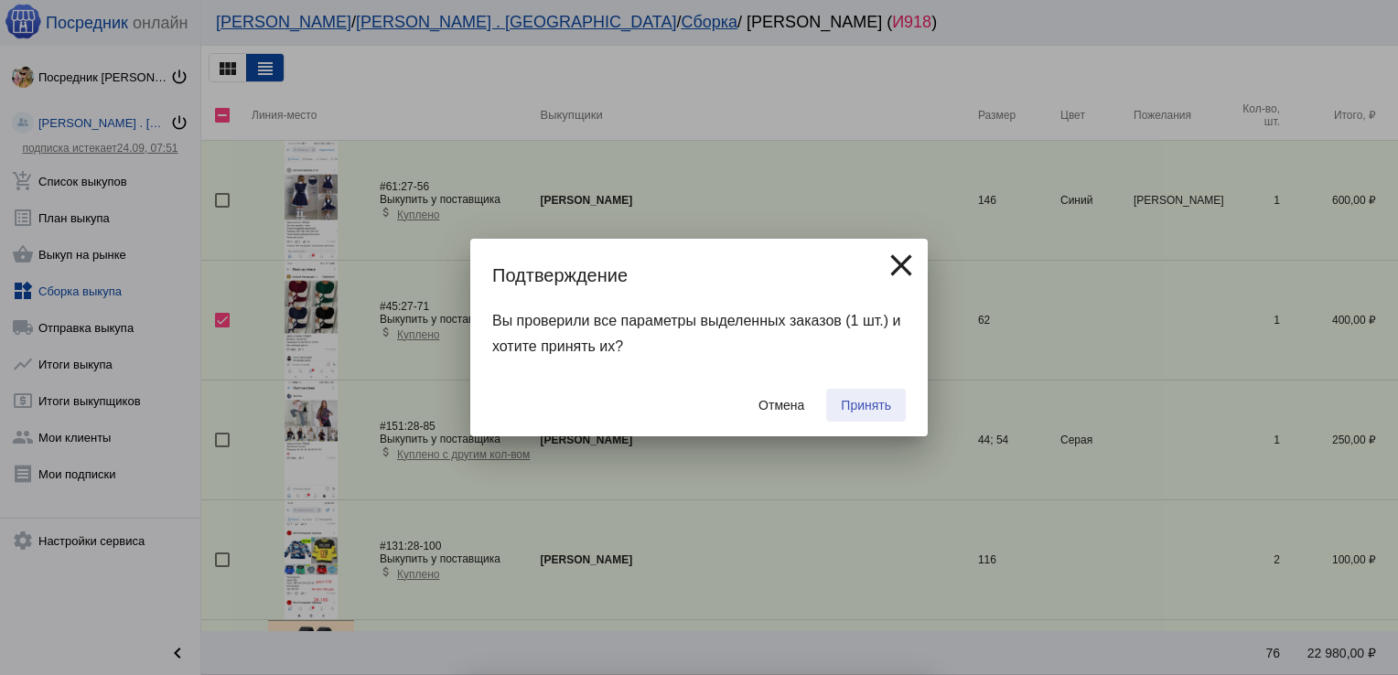
checkbox input "false"
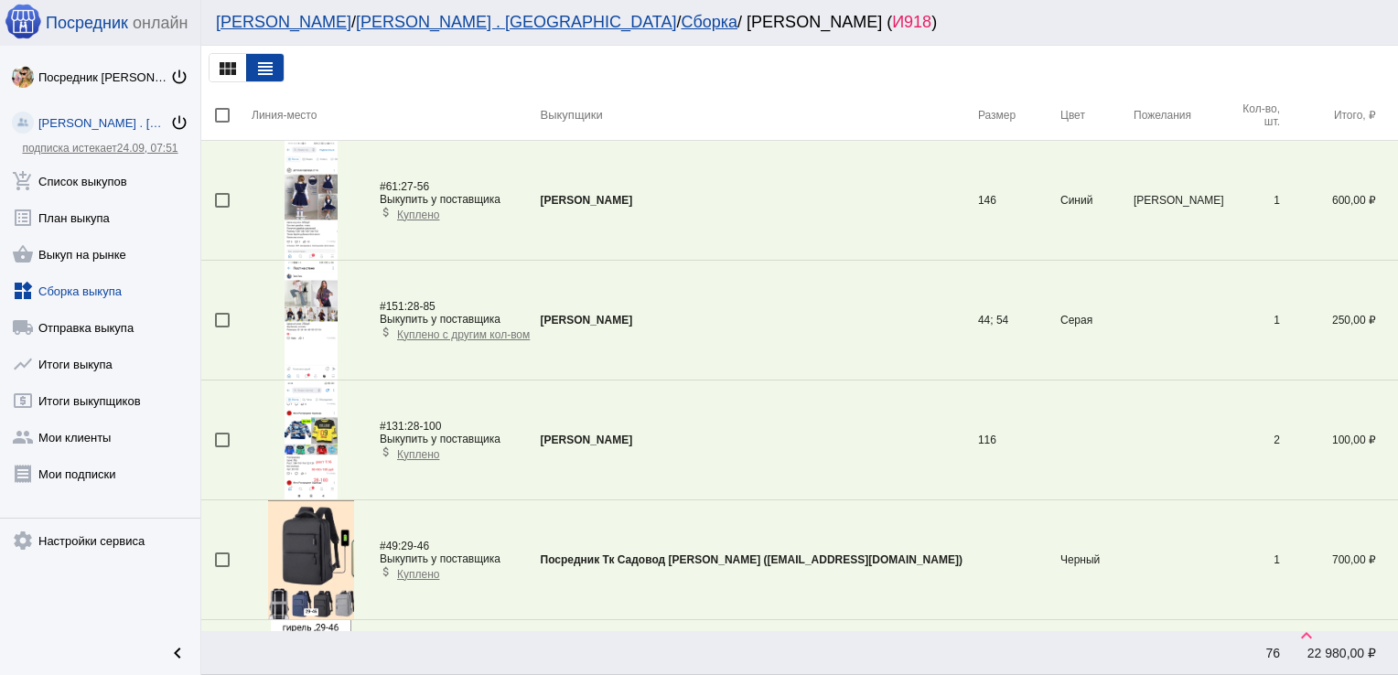
scroll to position [424, 0]
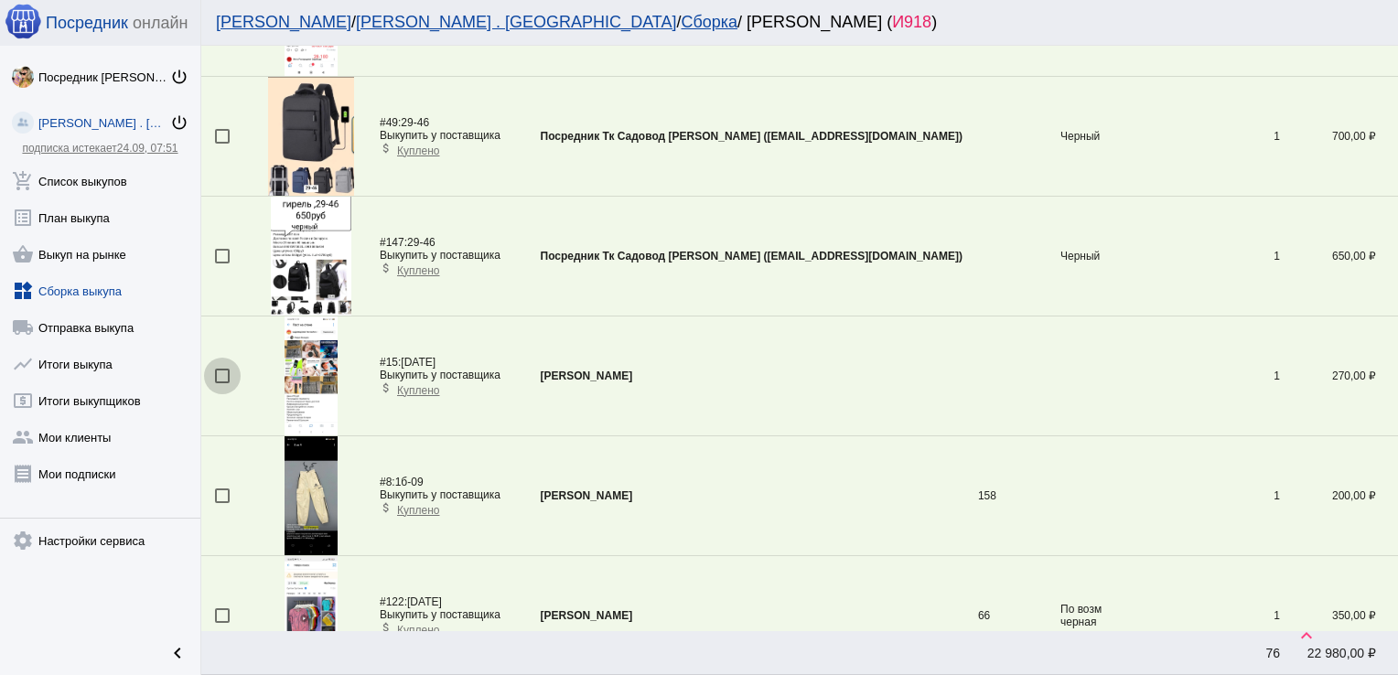
click at [221, 373] on div at bounding box center [222, 376] width 15 height 15
click at [221, 383] on input "checkbox" at bounding box center [221, 383] width 1 height 1
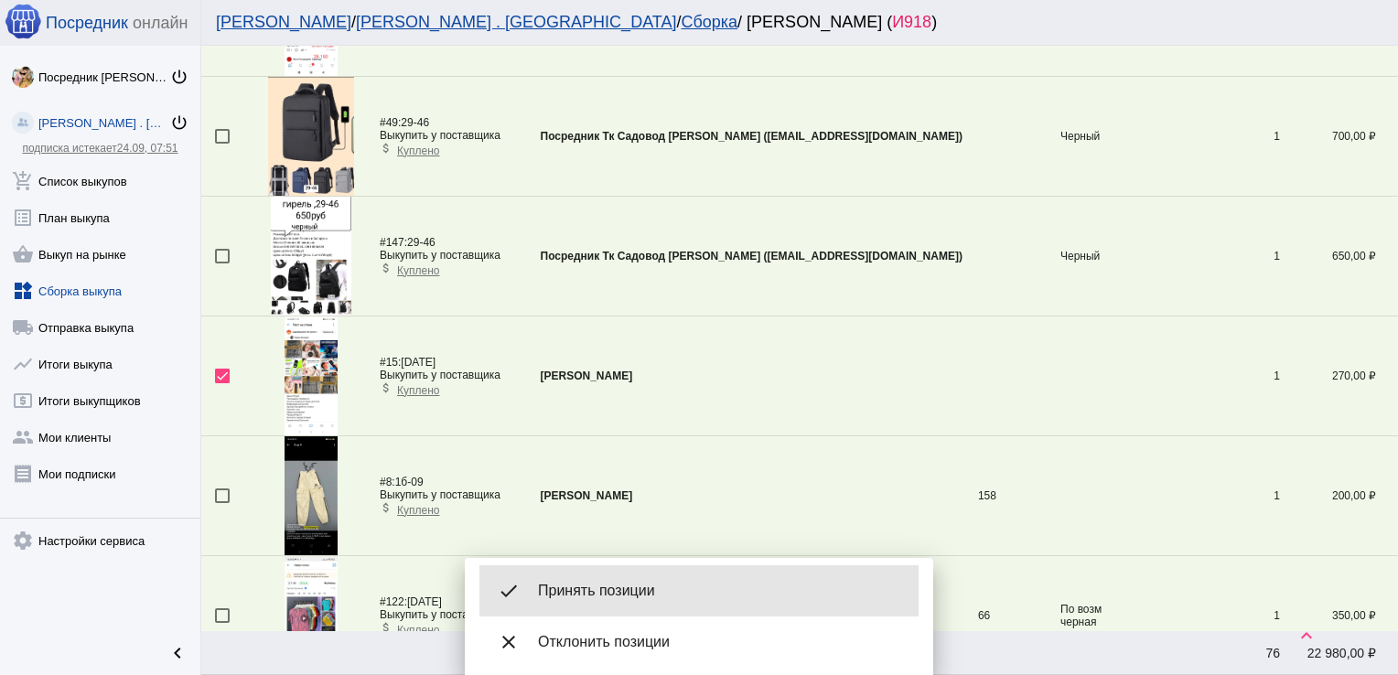
click at [656, 586] on span "Принять позиции" at bounding box center [721, 591] width 366 height 18
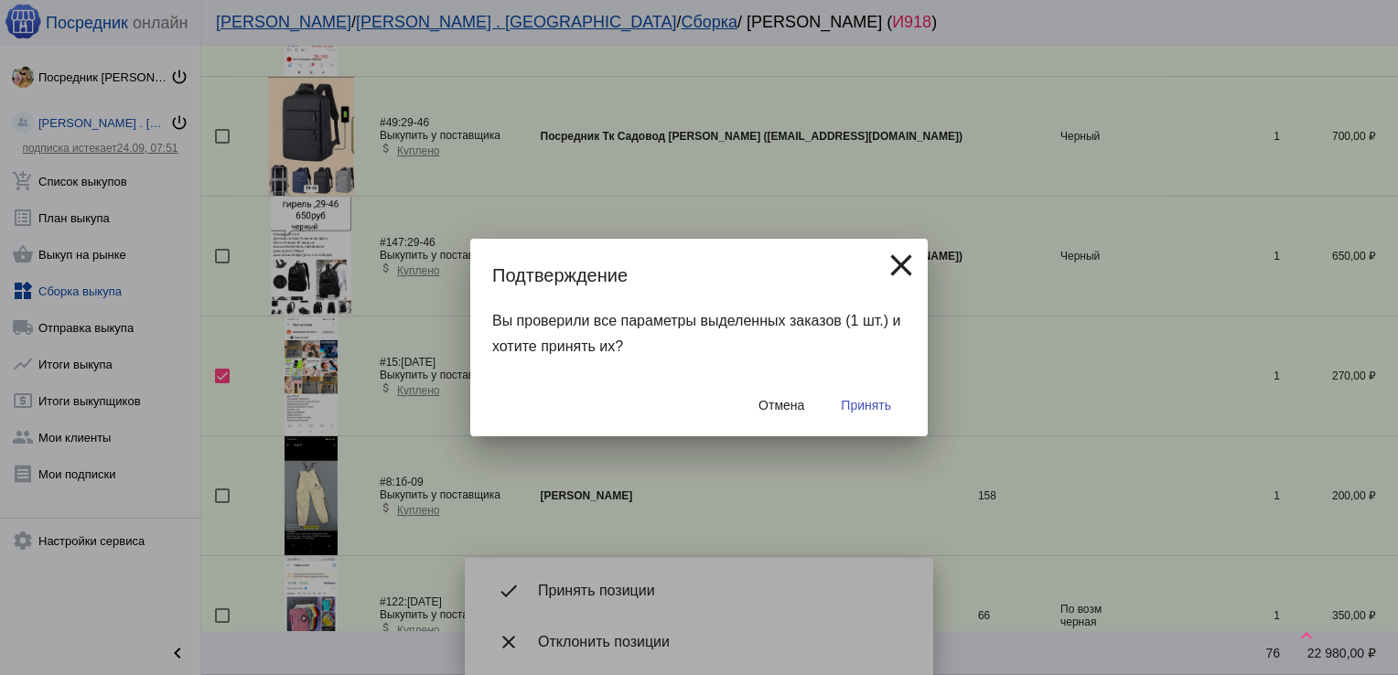
click at [571, 525] on div at bounding box center [699, 337] width 1398 height 675
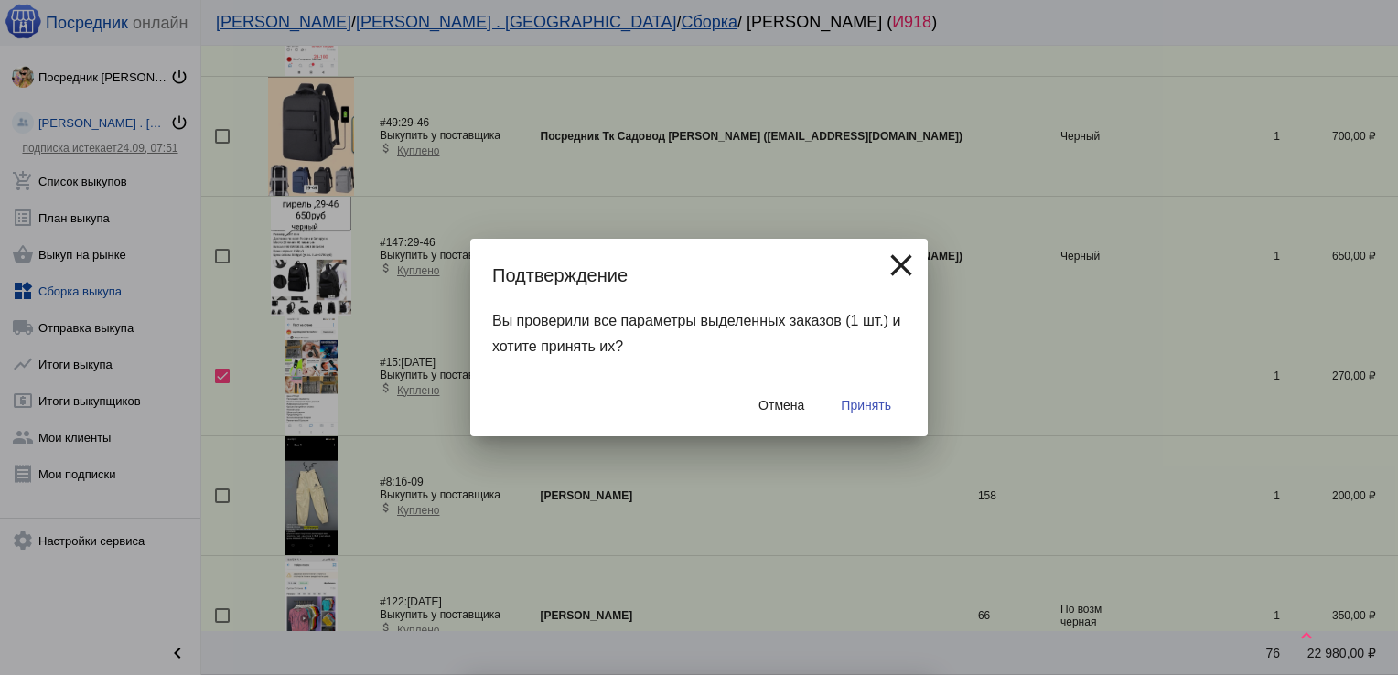
checkbox input "false"
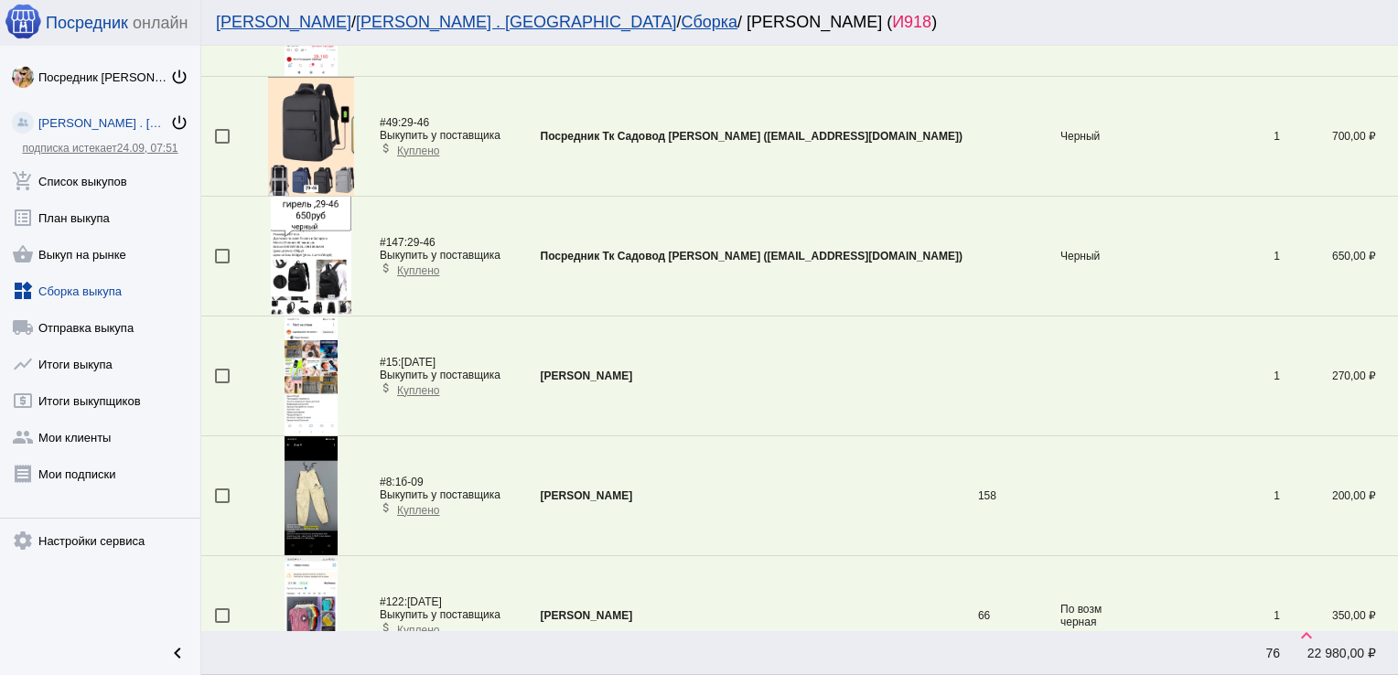
click at [296, 368] on img at bounding box center [311, 375] width 54 height 119
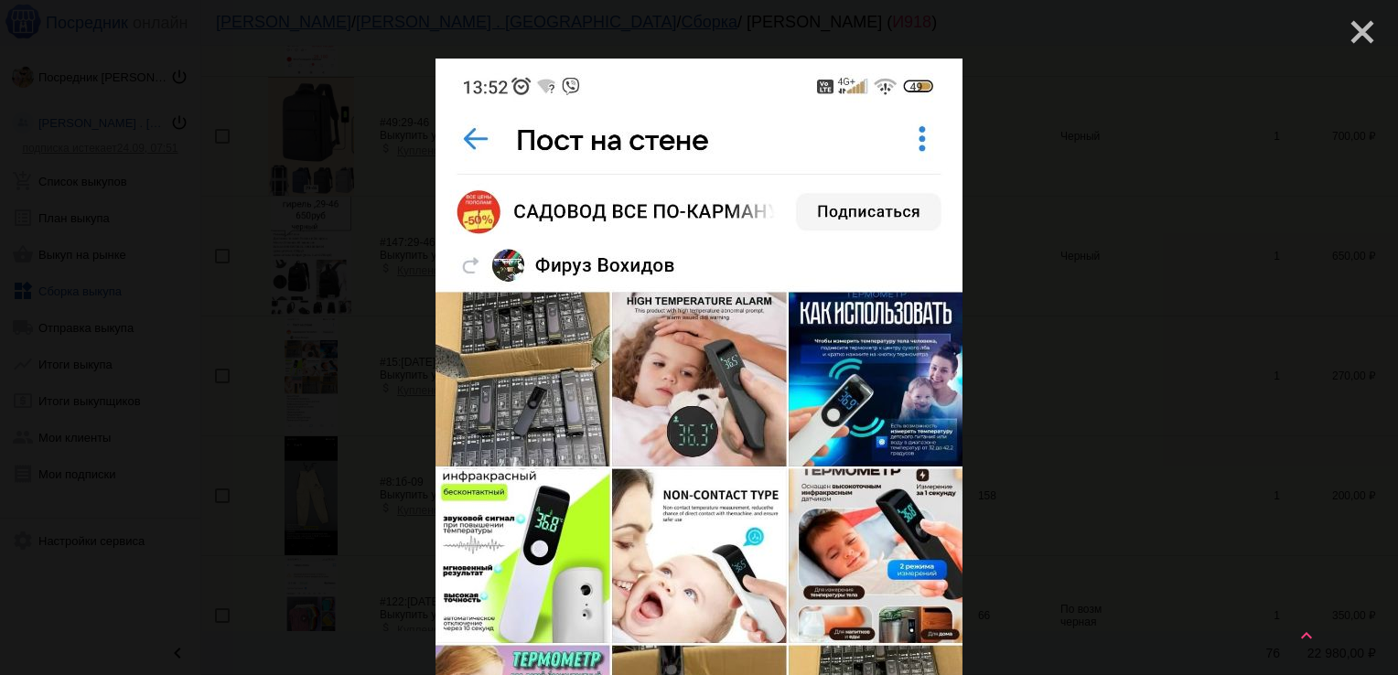
click at [1347, 20] on mat-icon "close" at bounding box center [1355, 25] width 22 height 22
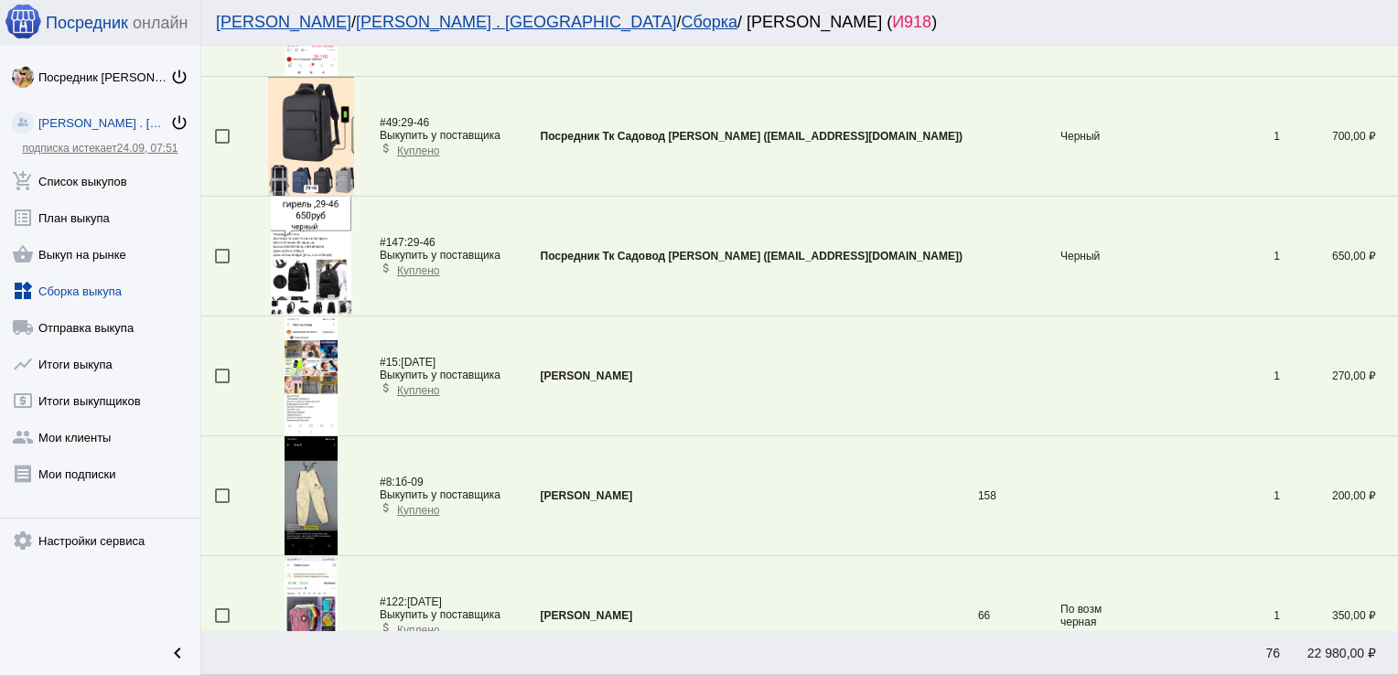
scroll to position [0, 0]
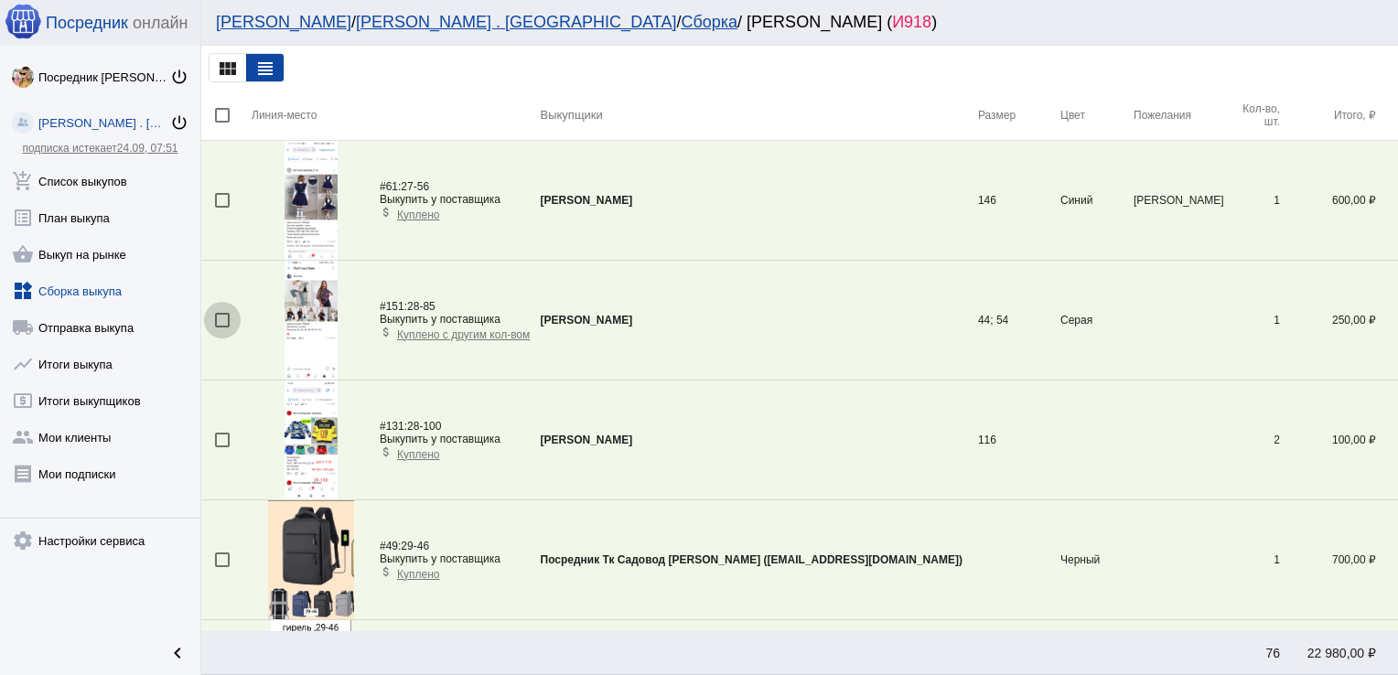
click at [222, 318] on div at bounding box center [222, 320] width 15 height 15
click at [222, 327] on input "checkbox" at bounding box center [221, 327] width 1 height 1
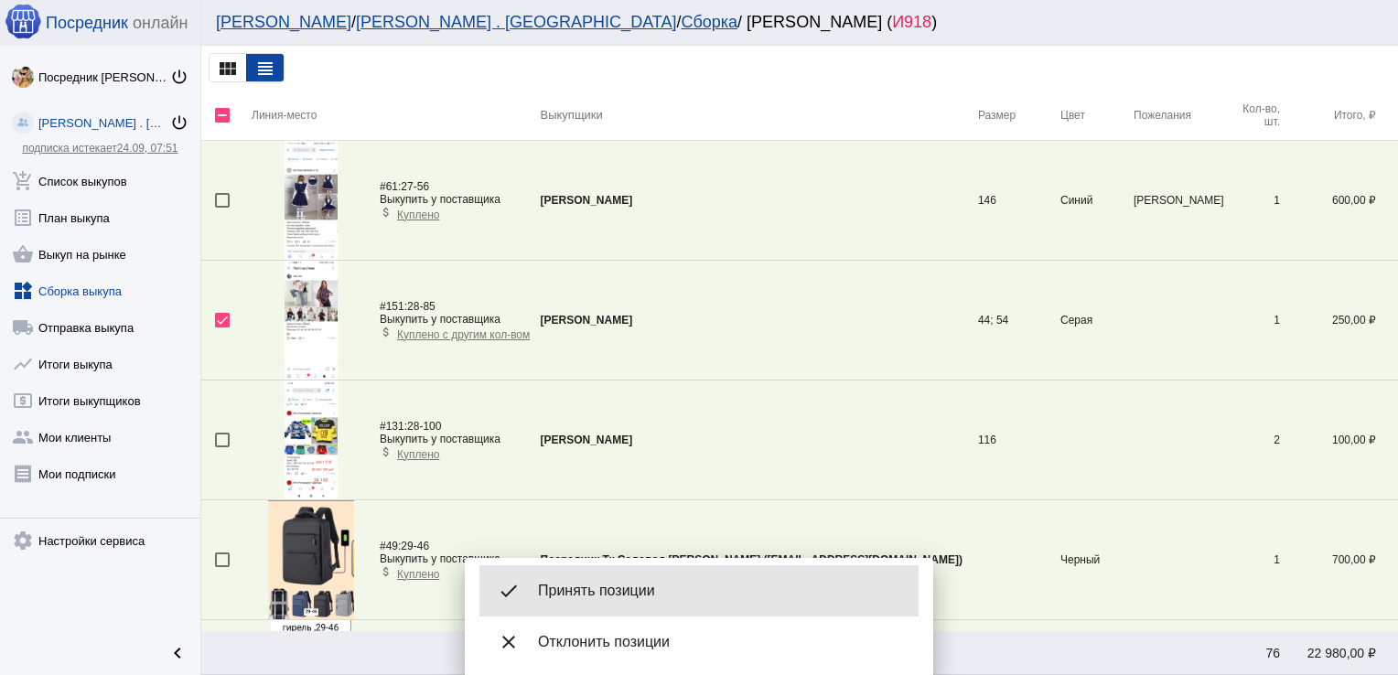
click at [640, 574] on div "done Принять позиции" at bounding box center [698, 590] width 439 height 51
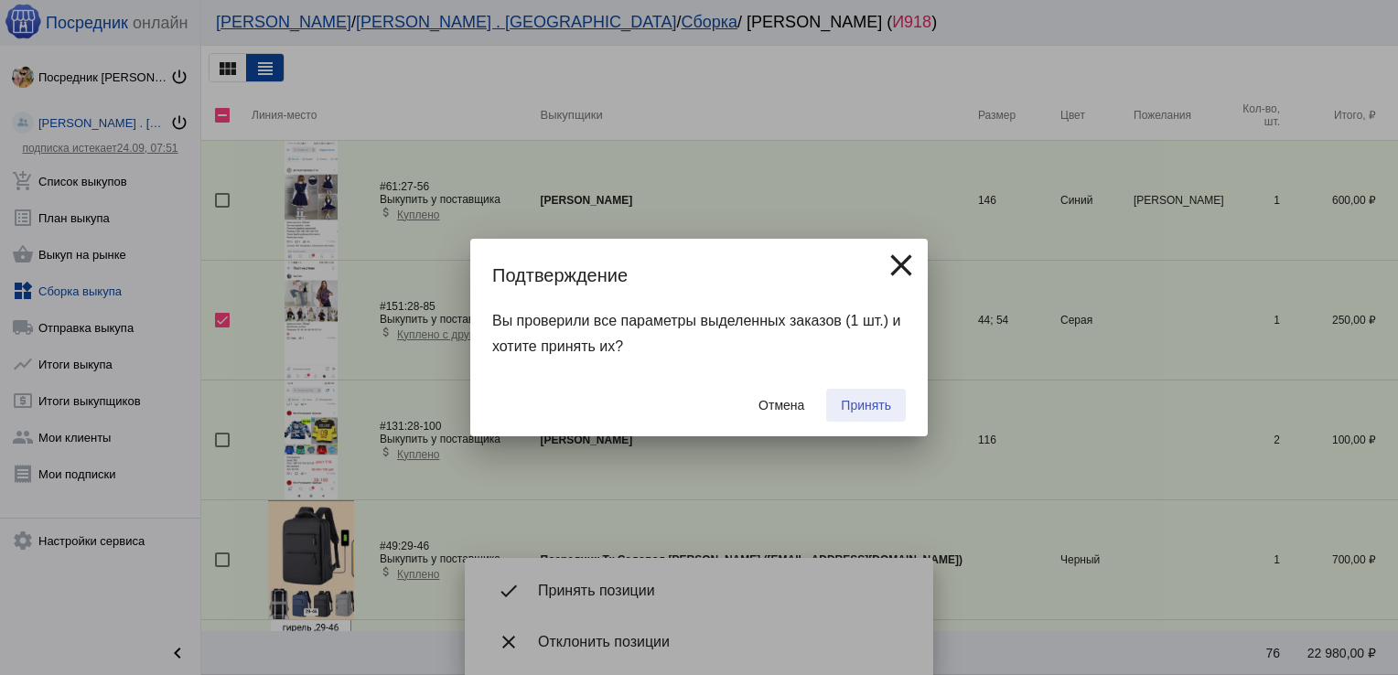
click at [876, 408] on span "Принять" at bounding box center [866, 405] width 50 height 15
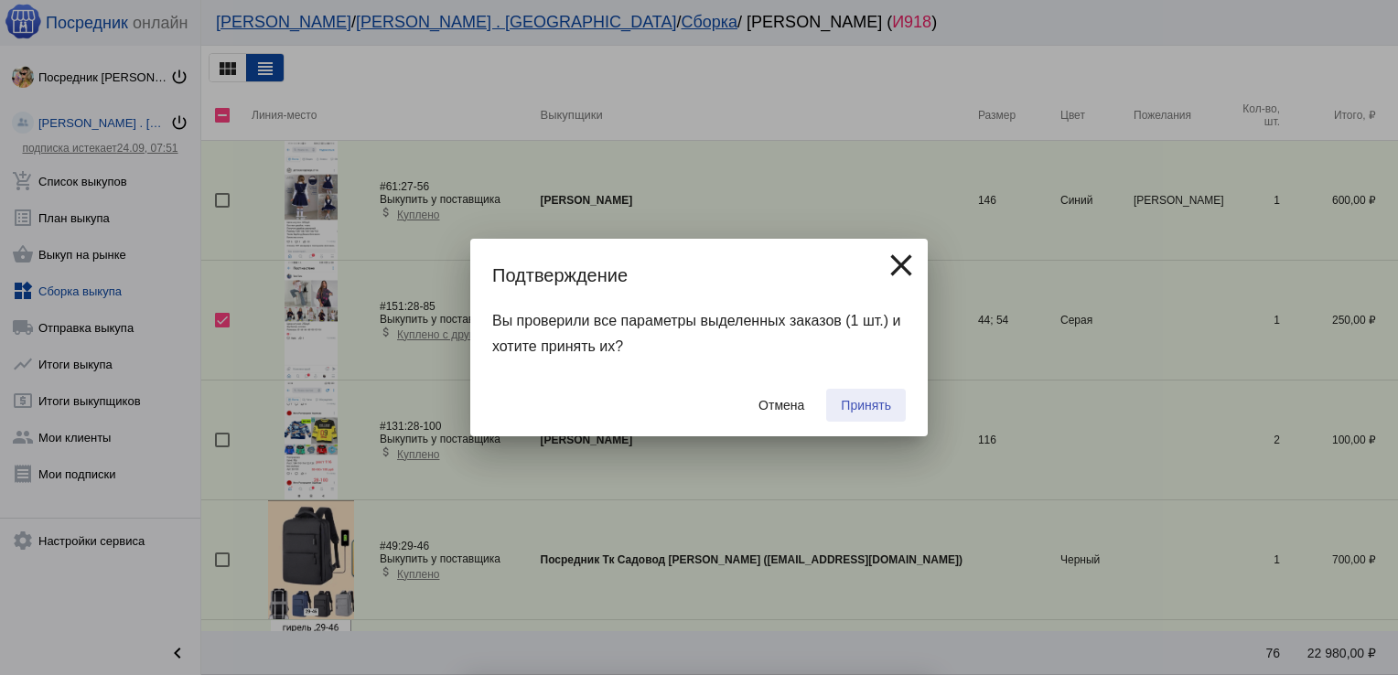
checkbox input "false"
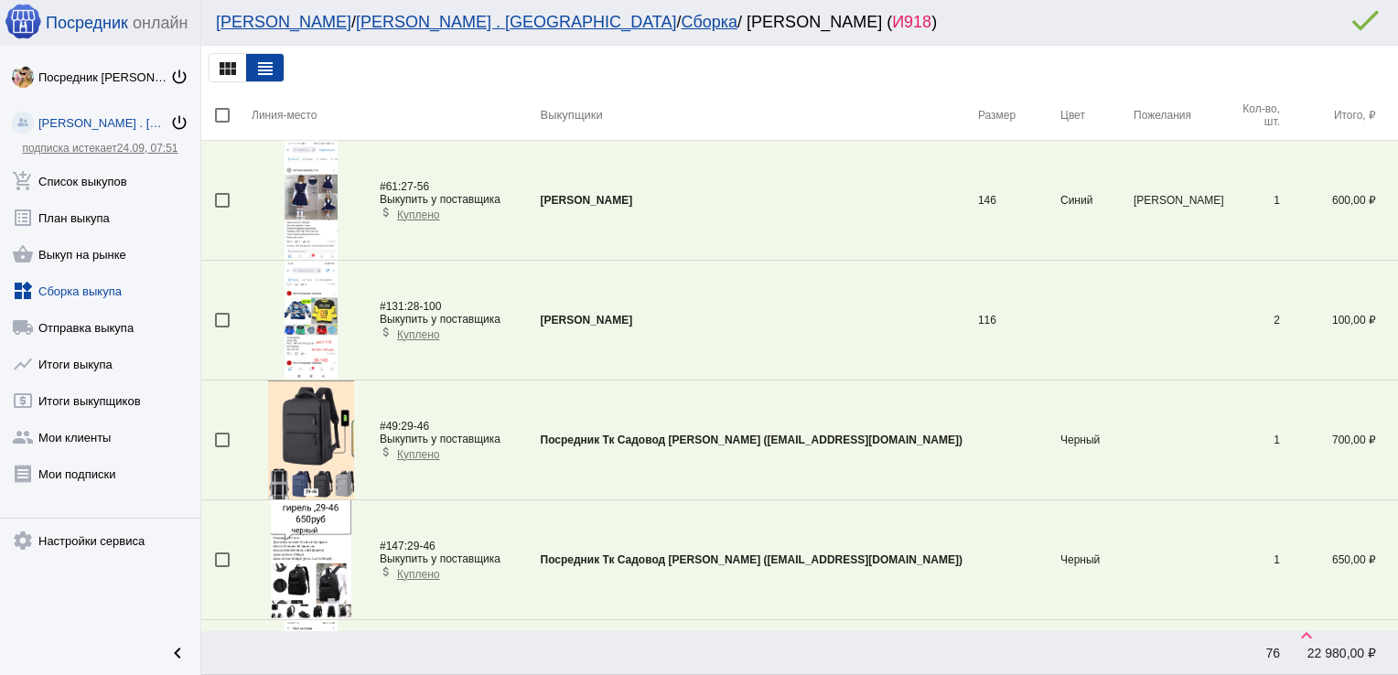
scroll to position [4610, 0]
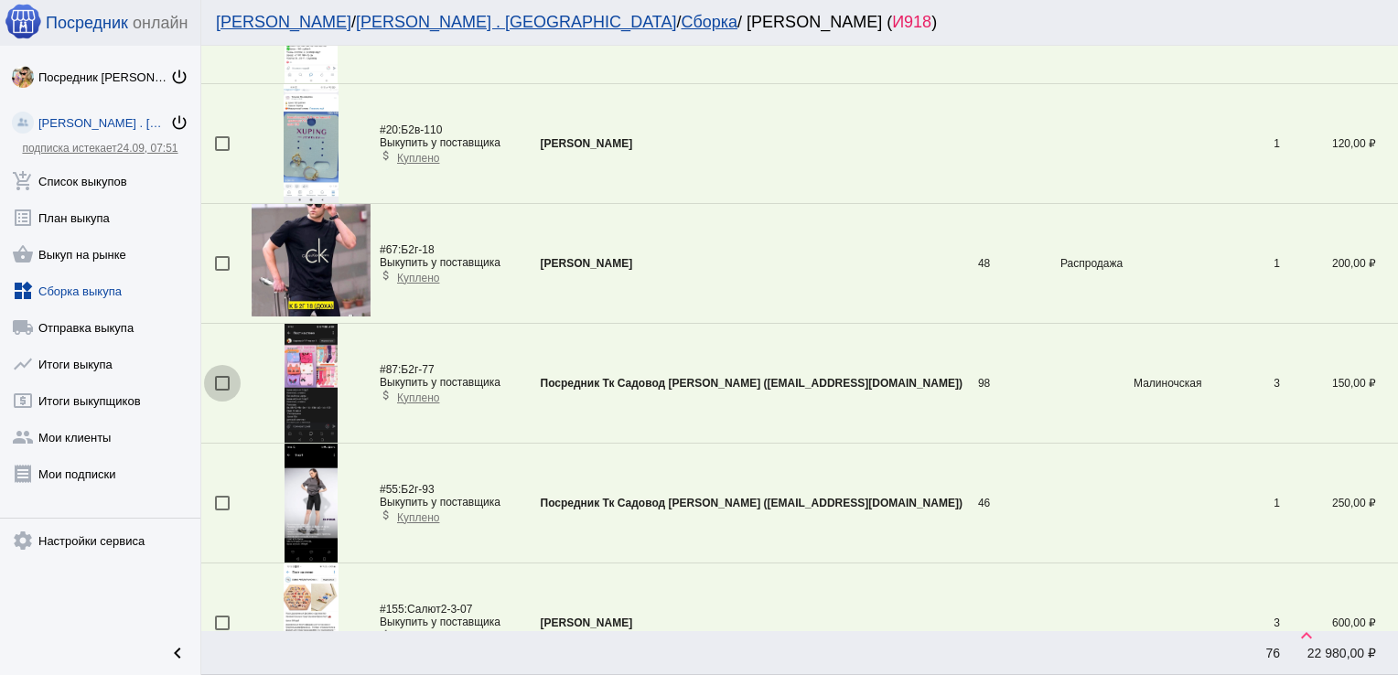
click at [227, 376] on div at bounding box center [222, 383] width 15 height 15
click at [222, 391] on input "checkbox" at bounding box center [221, 391] width 1 height 1
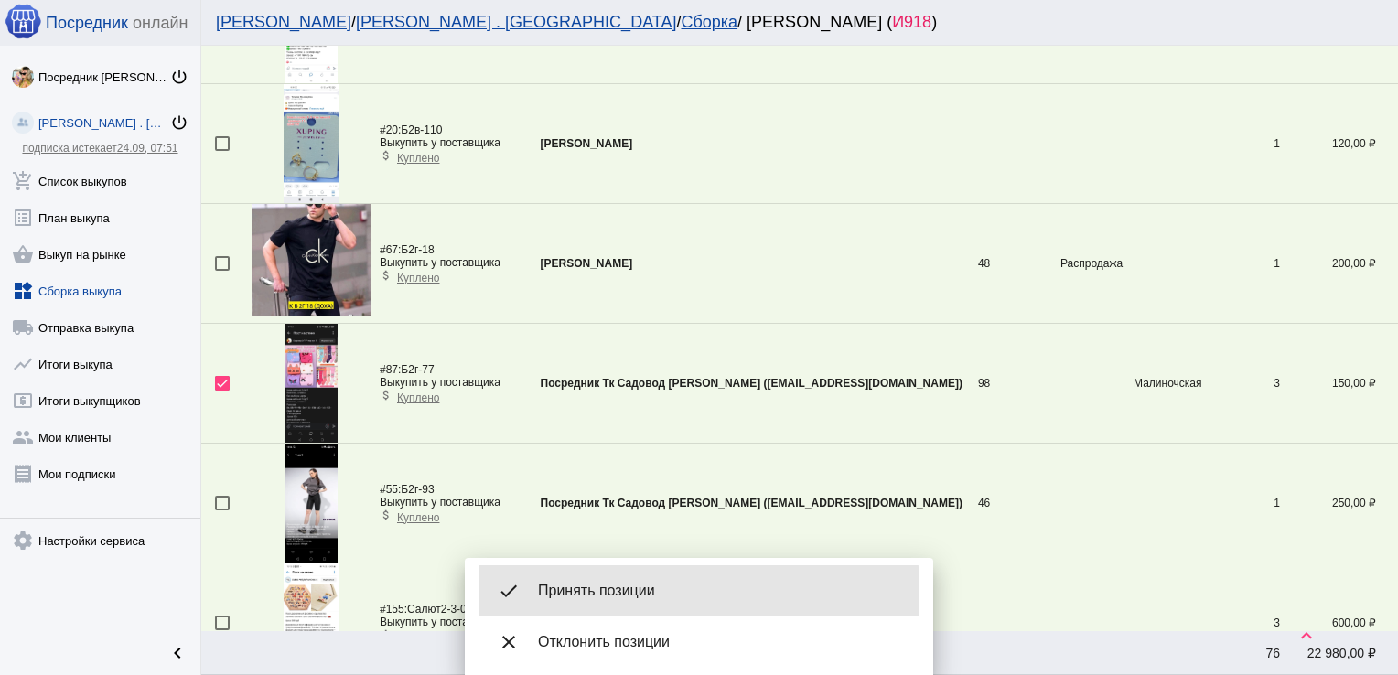
click at [594, 602] on div "done Принять позиции" at bounding box center [698, 590] width 439 height 51
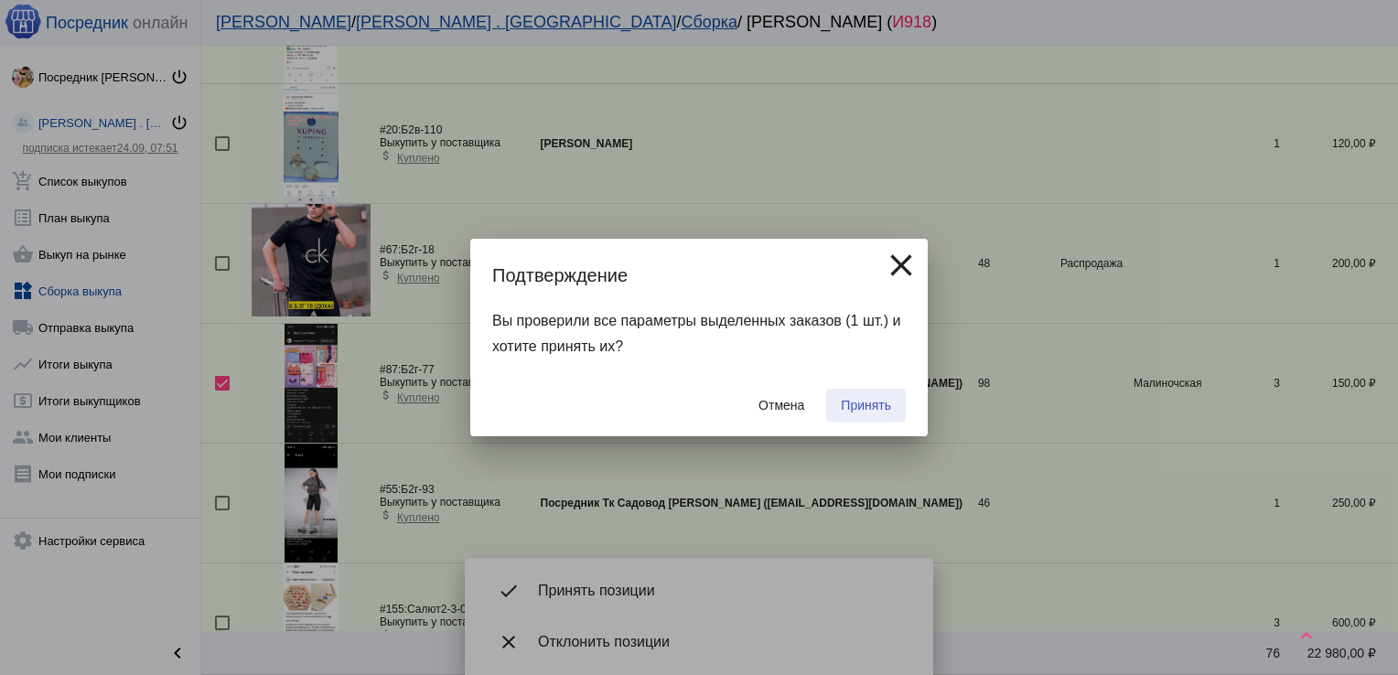
click at [871, 391] on button "Принять" at bounding box center [866, 405] width 80 height 33
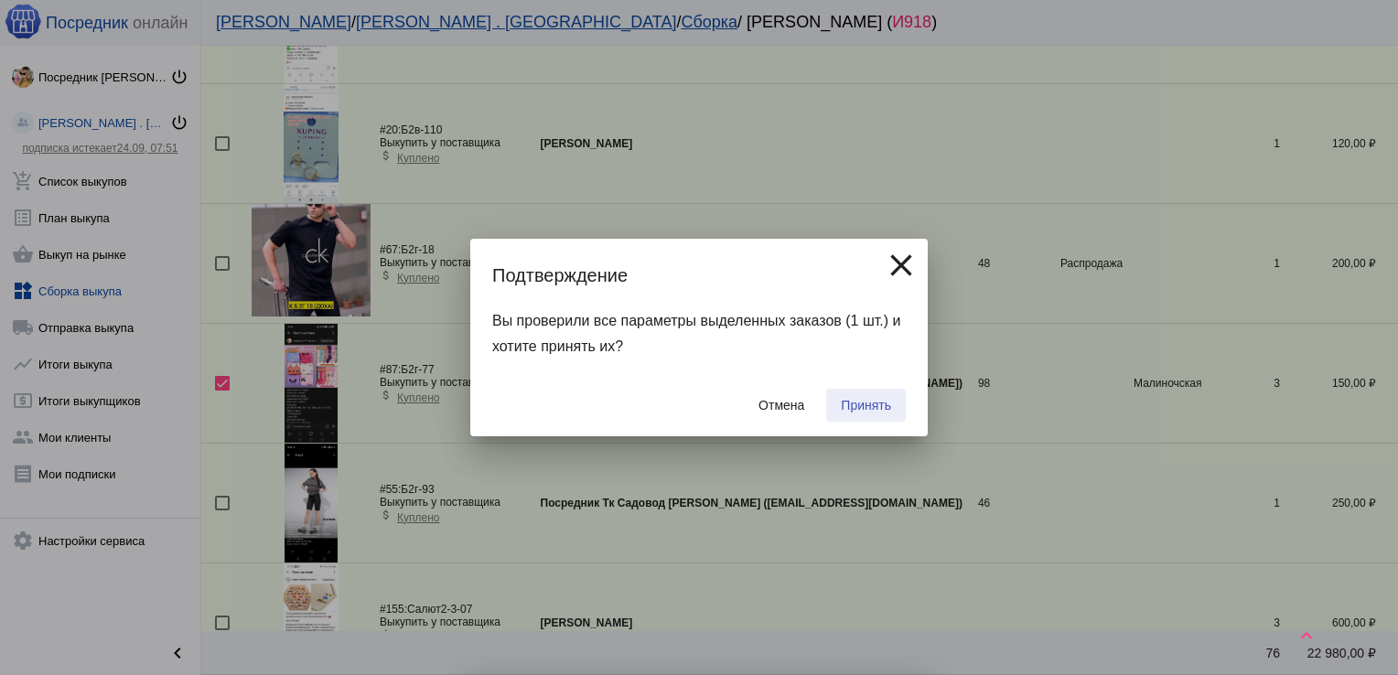
checkbox input "false"
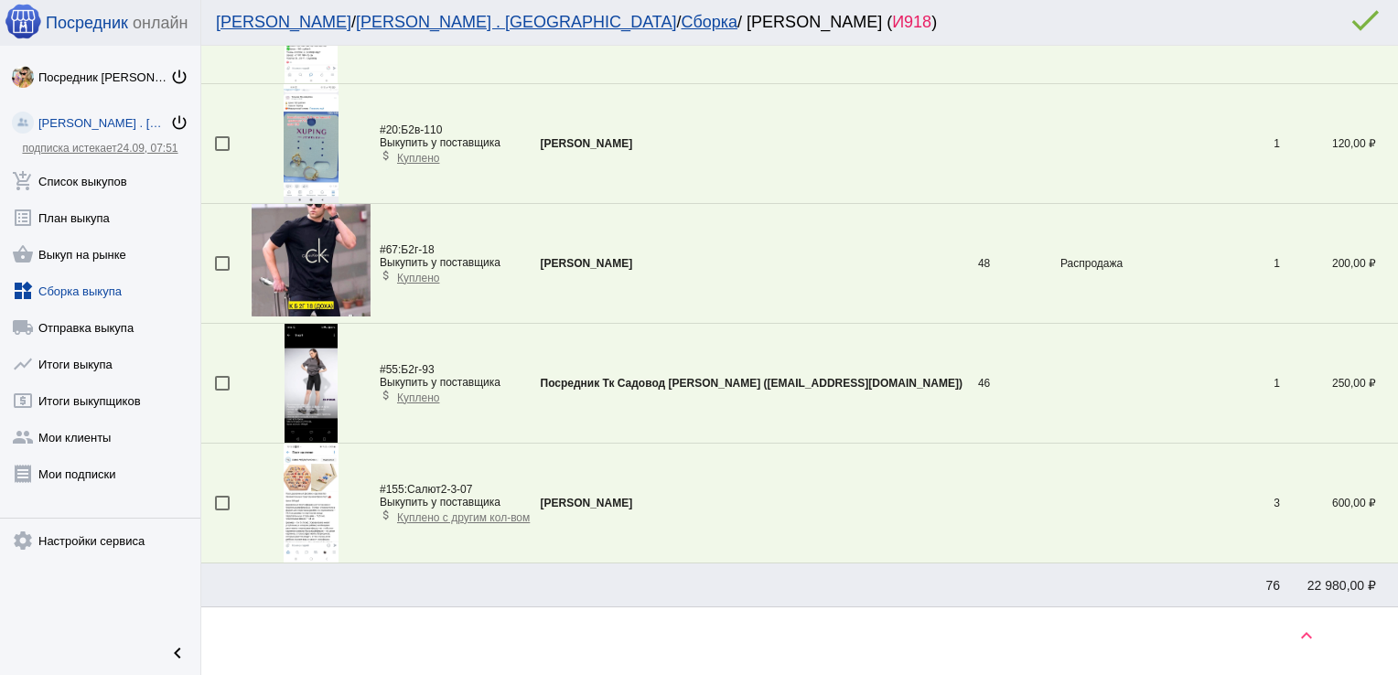
scroll to position [2577, 0]
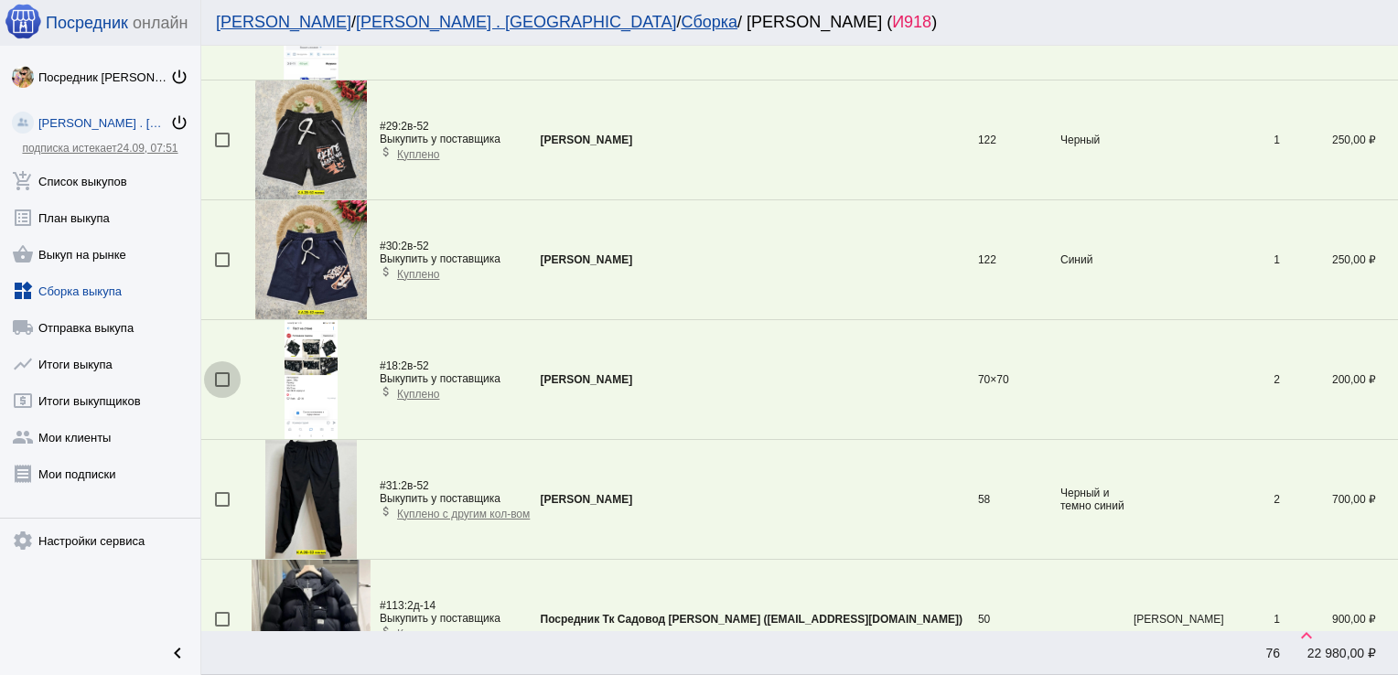
click at [225, 372] on div at bounding box center [222, 379] width 15 height 15
click at [222, 387] on input "checkbox" at bounding box center [221, 387] width 1 height 1
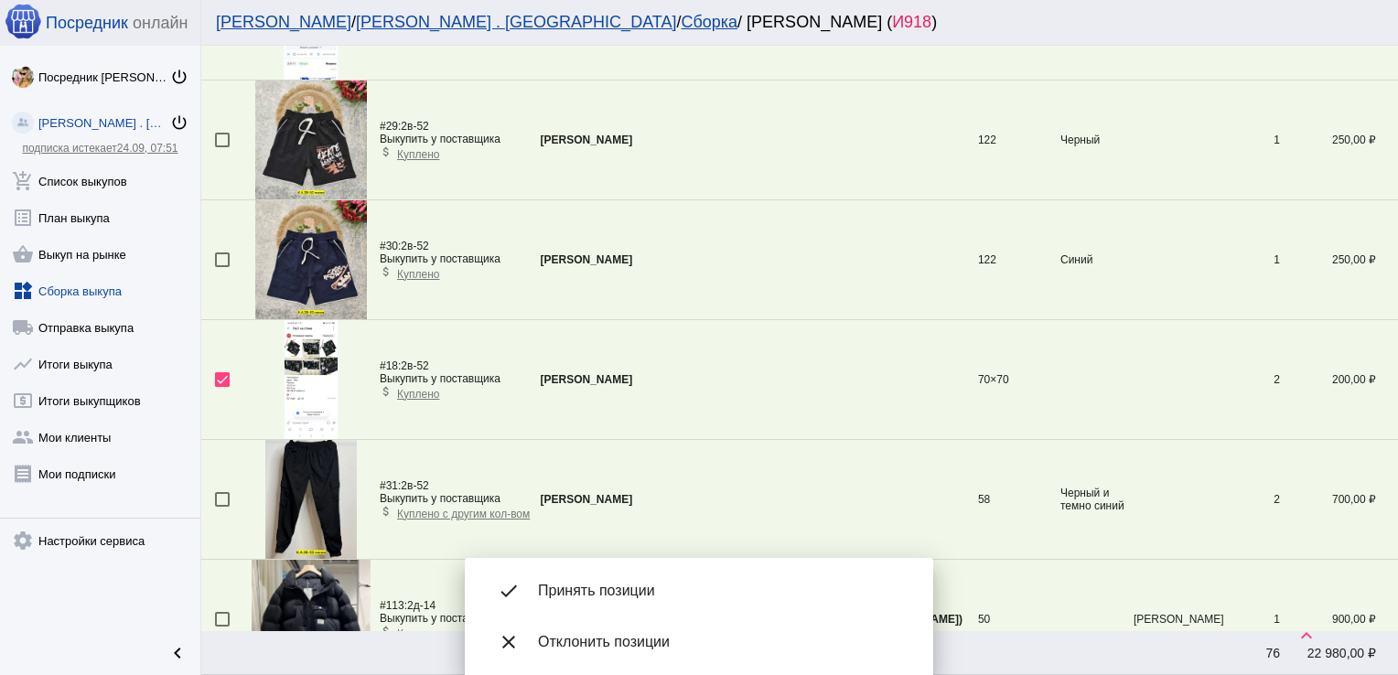
click at [583, 589] on span "Принять позиции" at bounding box center [721, 591] width 366 height 18
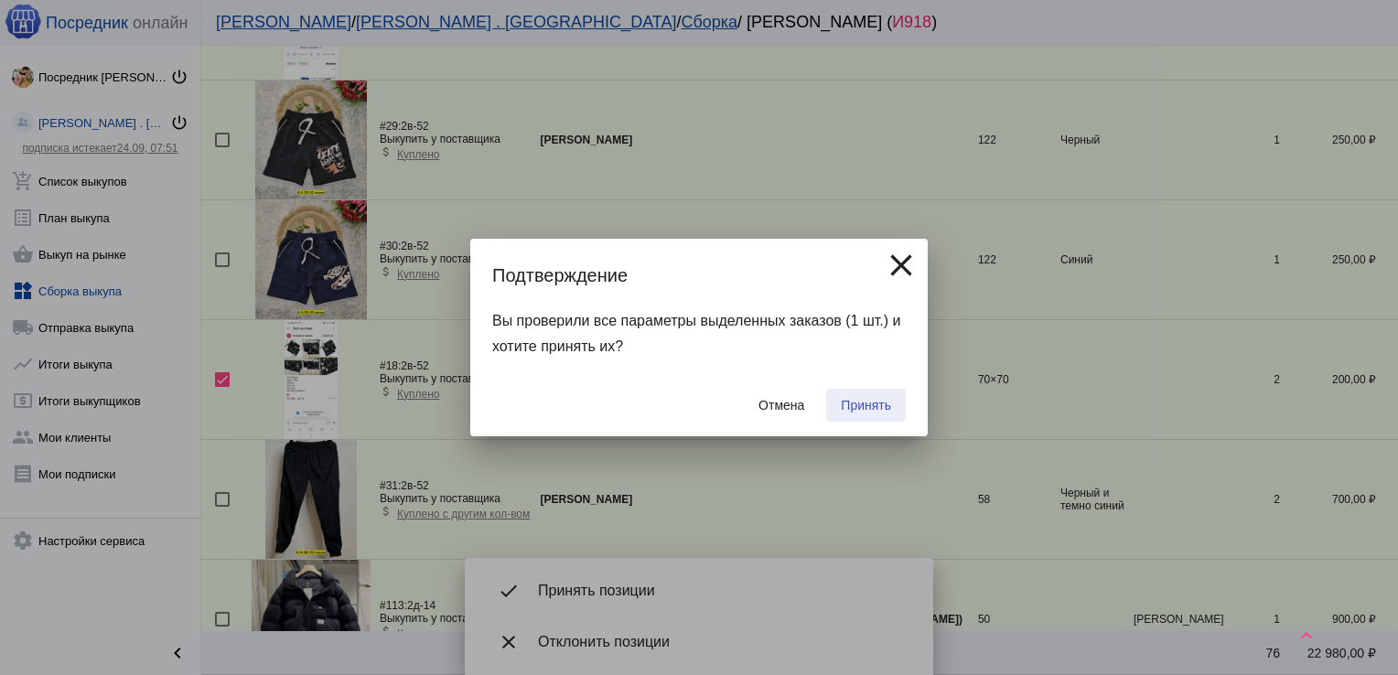
click at [864, 403] on span "Принять" at bounding box center [866, 405] width 50 height 15
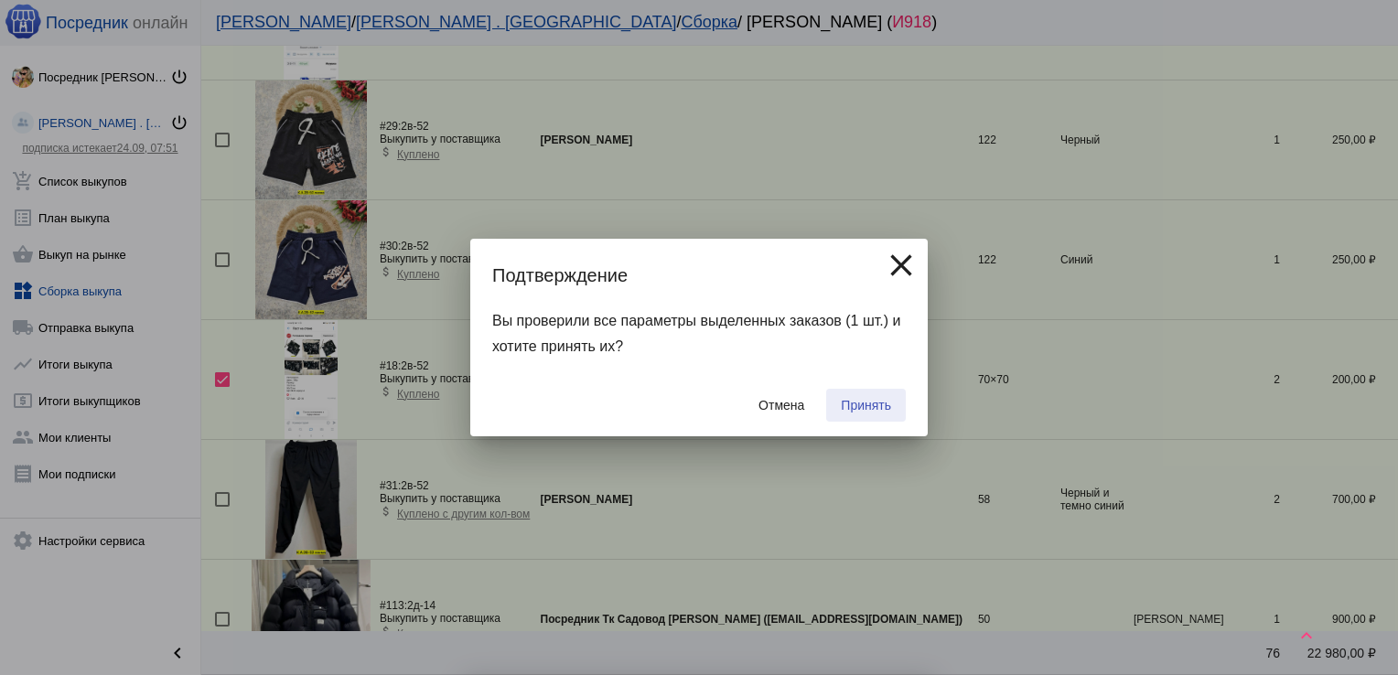
checkbox input "false"
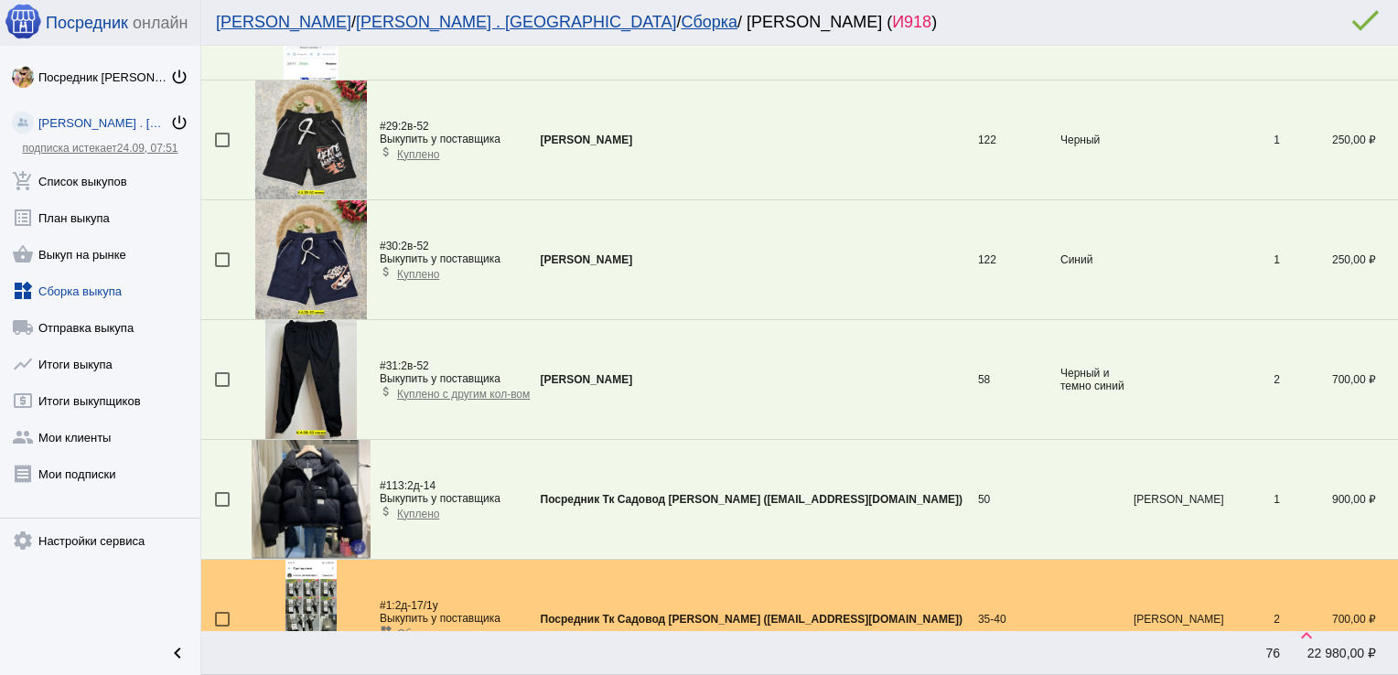
scroll to position [4013, 0]
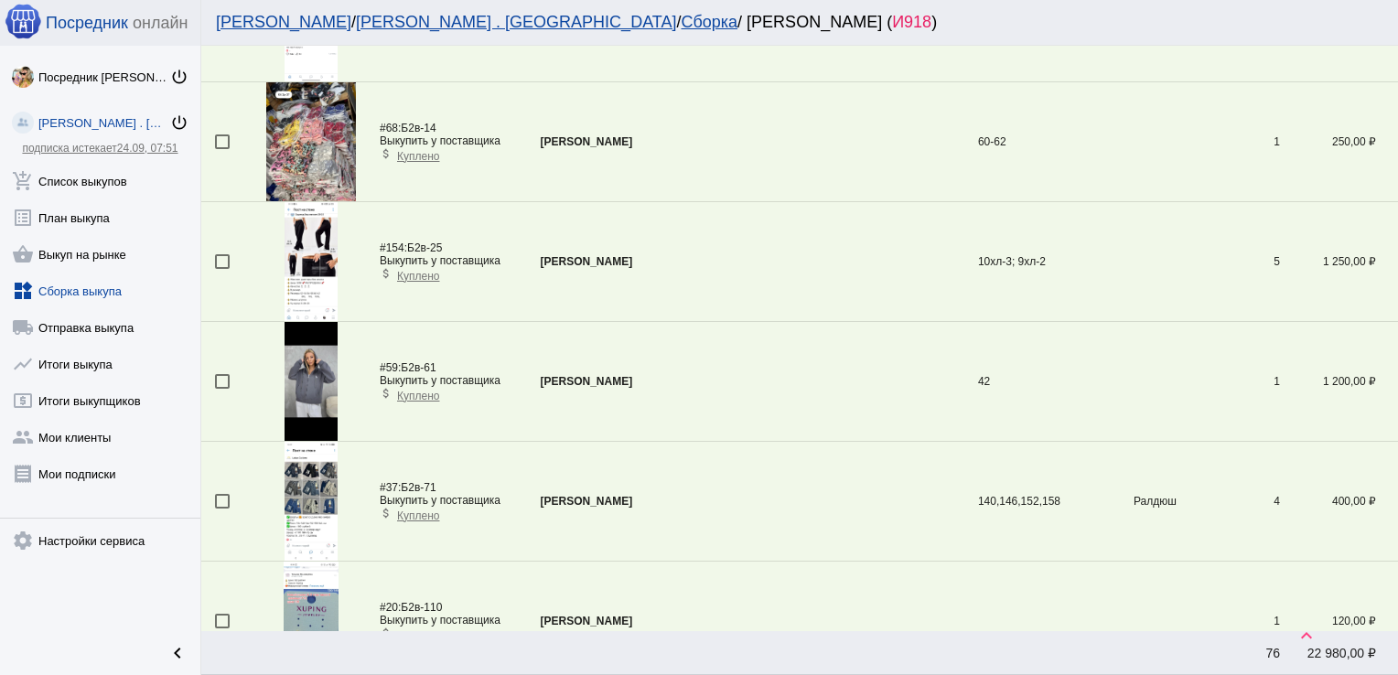
click at [223, 374] on div at bounding box center [222, 381] width 15 height 15
click at [222, 389] on input "checkbox" at bounding box center [221, 389] width 1 height 1
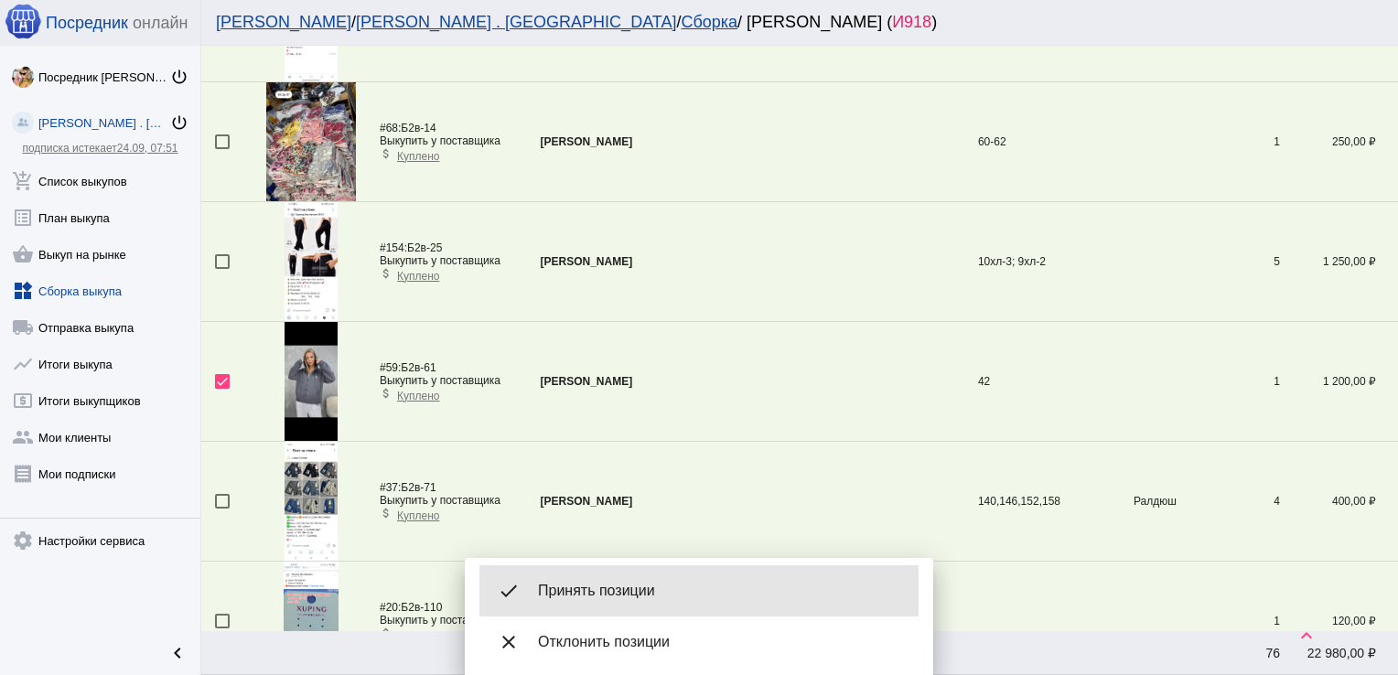
click at [635, 591] on span "Принять позиции" at bounding box center [721, 591] width 366 height 18
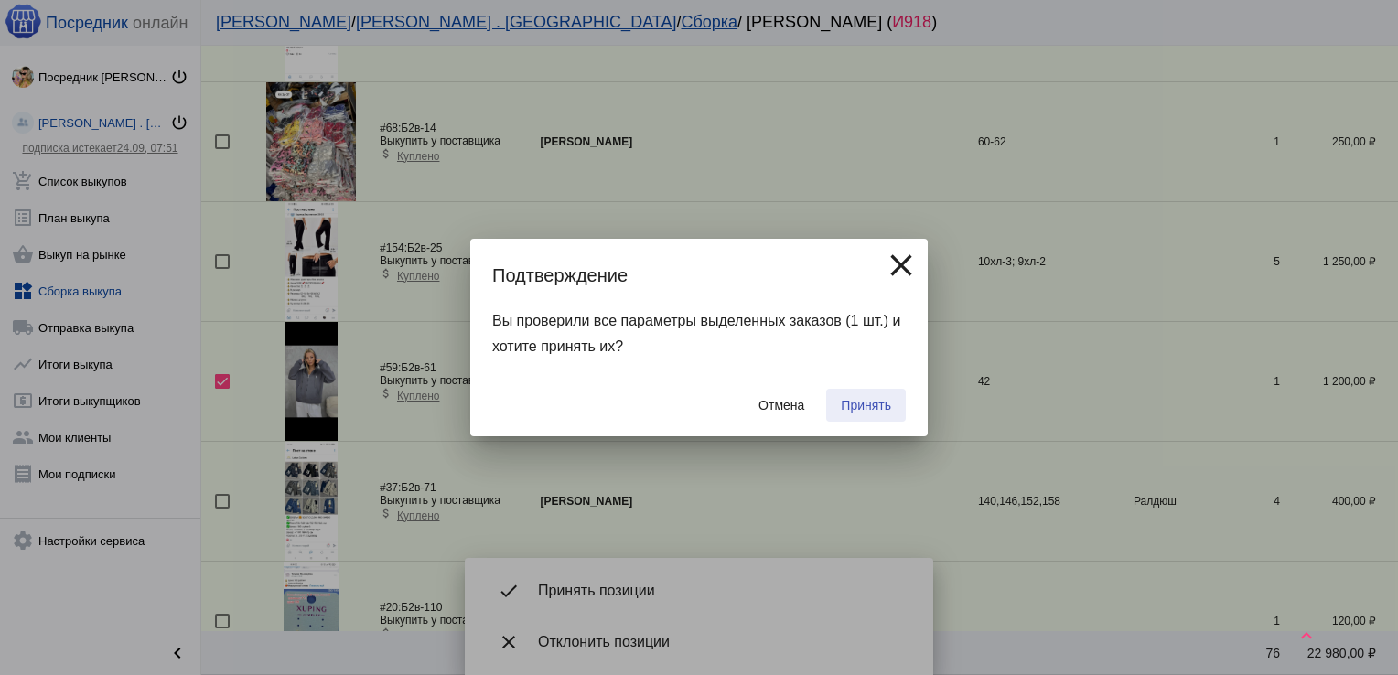
click at [862, 403] on span "Принять" at bounding box center [866, 405] width 50 height 15
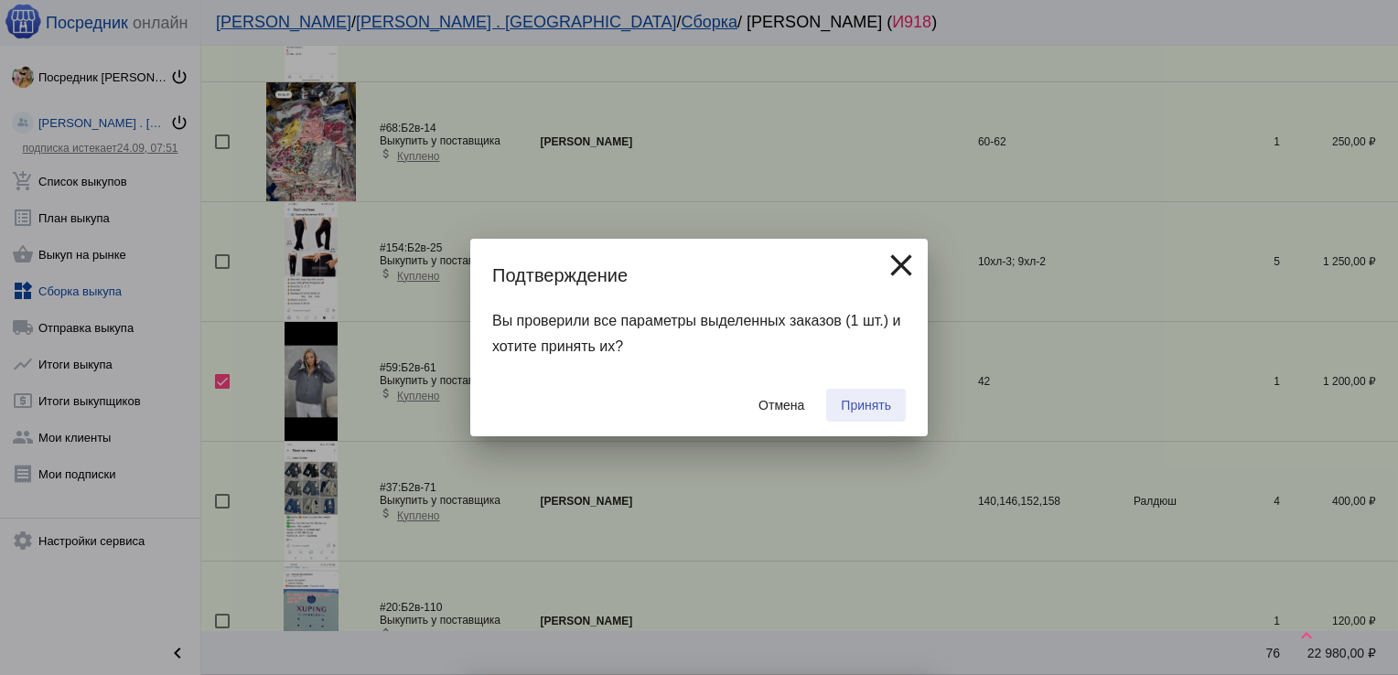
checkbox input "false"
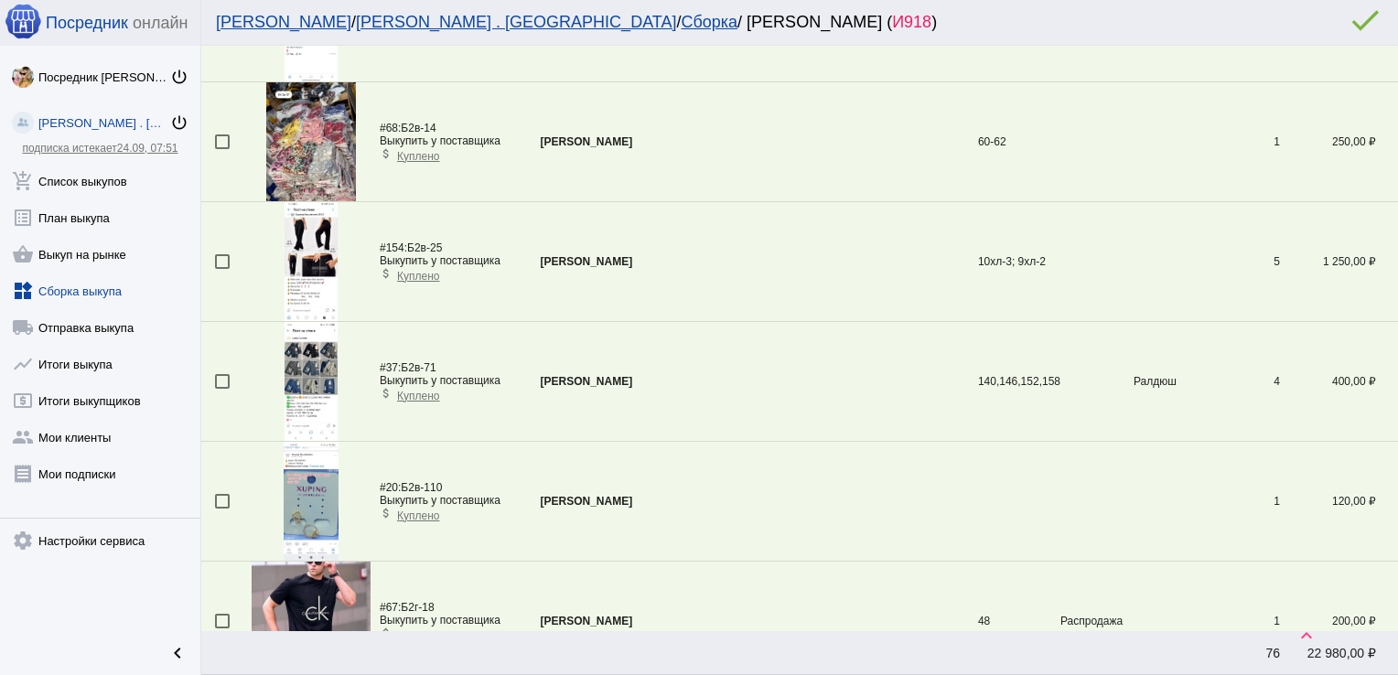
scroll to position [542, 0]
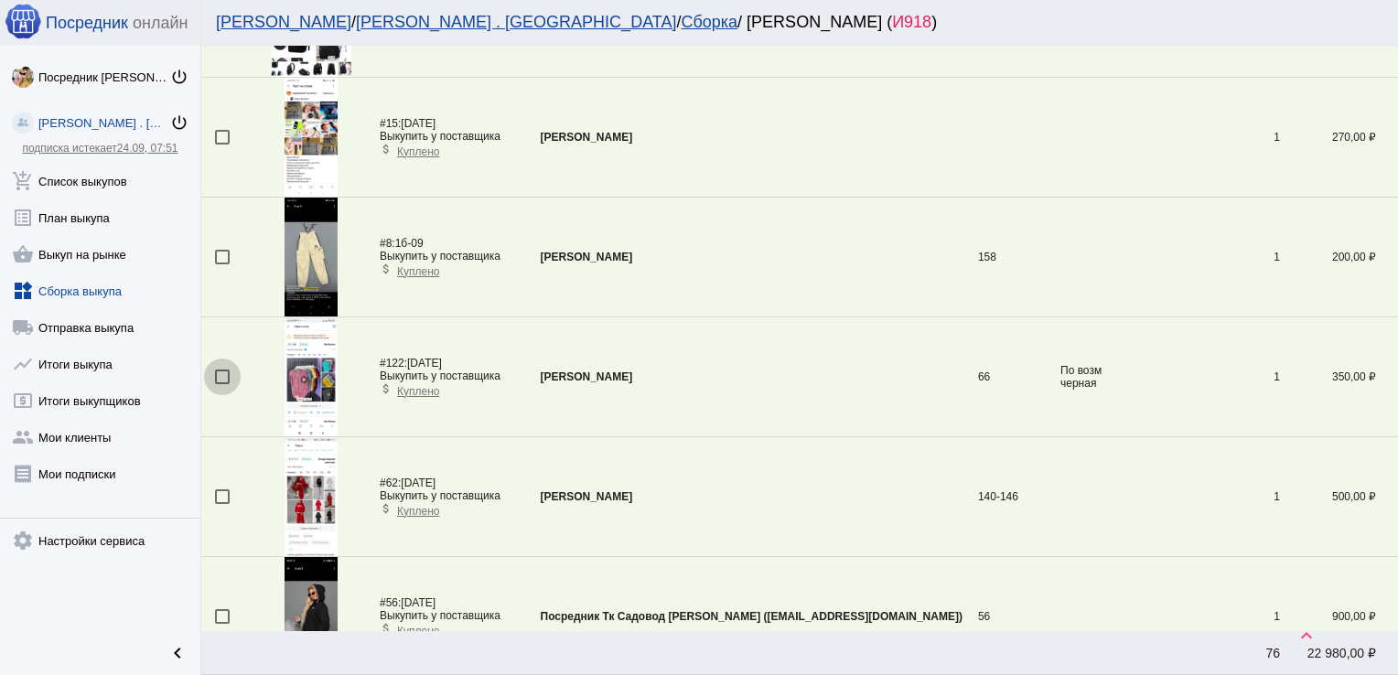
click at [216, 375] on div at bounding box center [222, 377] width 15 height 15
click at [221, 384] on input "checkbox" at bounding box center [221, 384] width 1 height 1
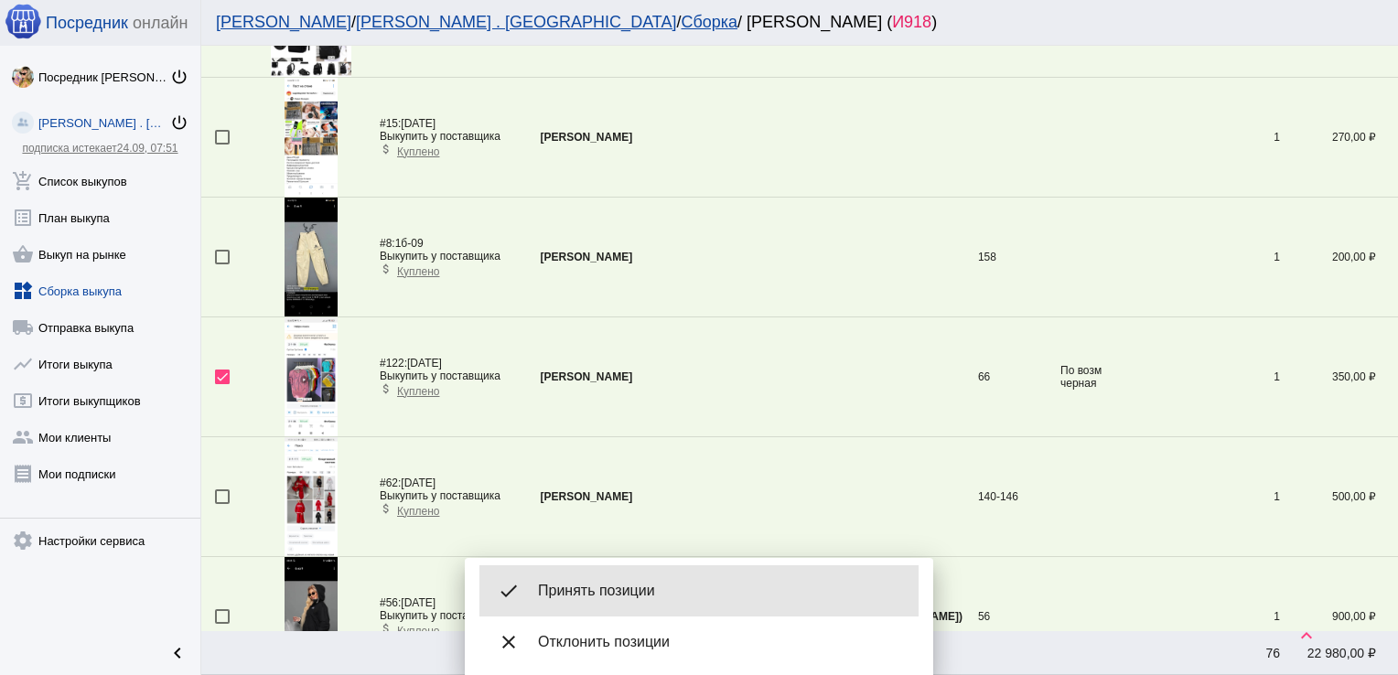
click at [587, 598] on span "Принять позиции" at bounding box center [721, 591] width 366 height 18
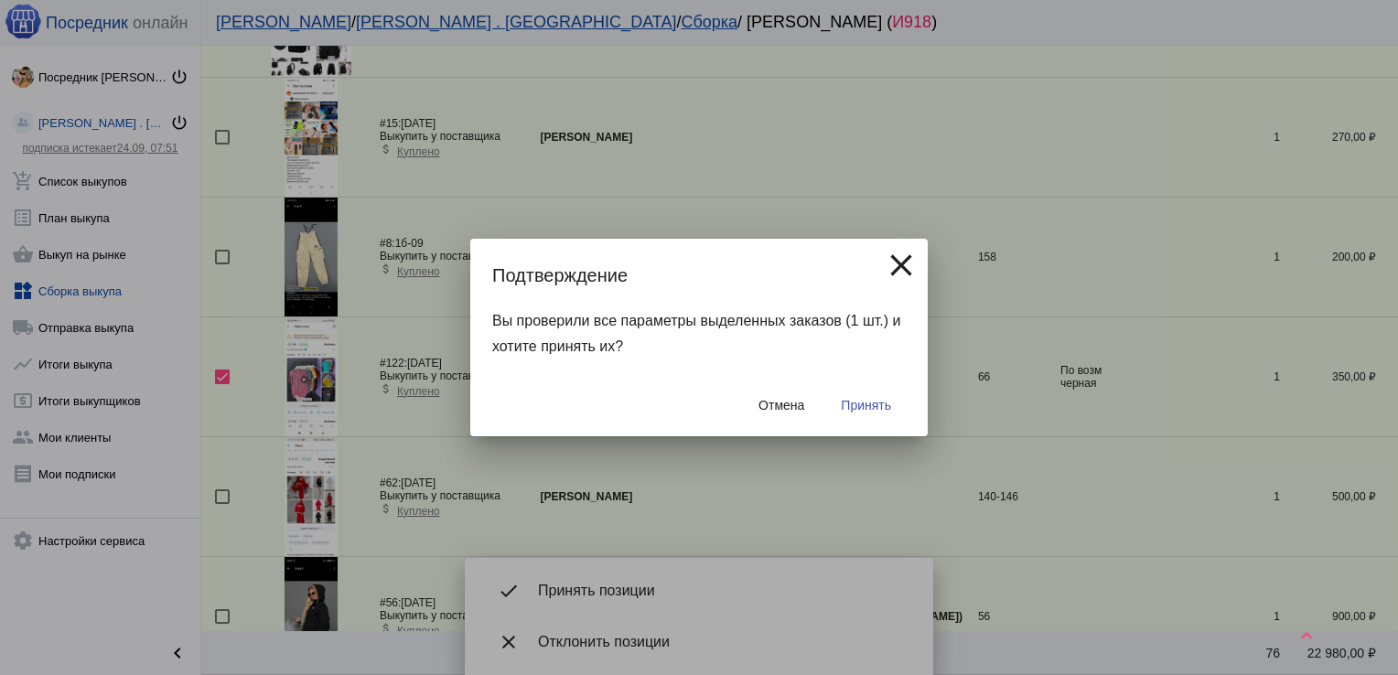
click at [864, 413] on span "Принять" at bounding box center [866, 405] width 50 height 15
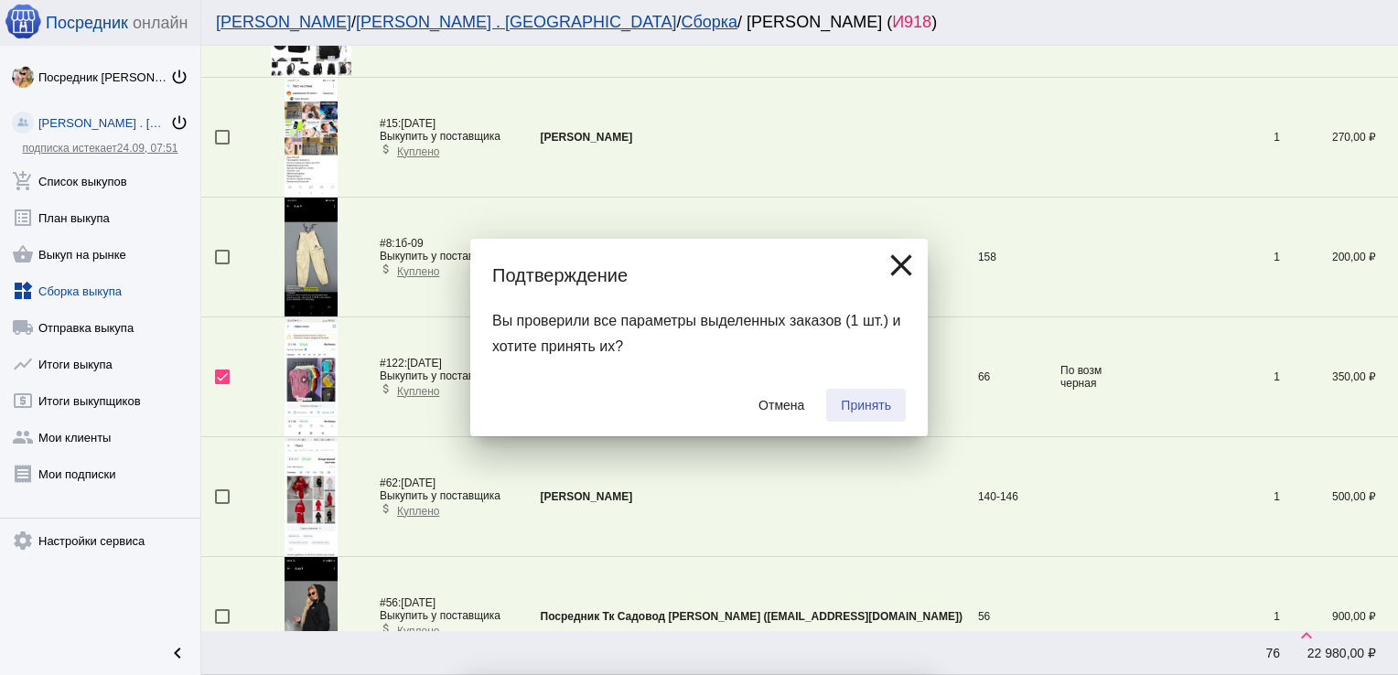
checkbox input "false"
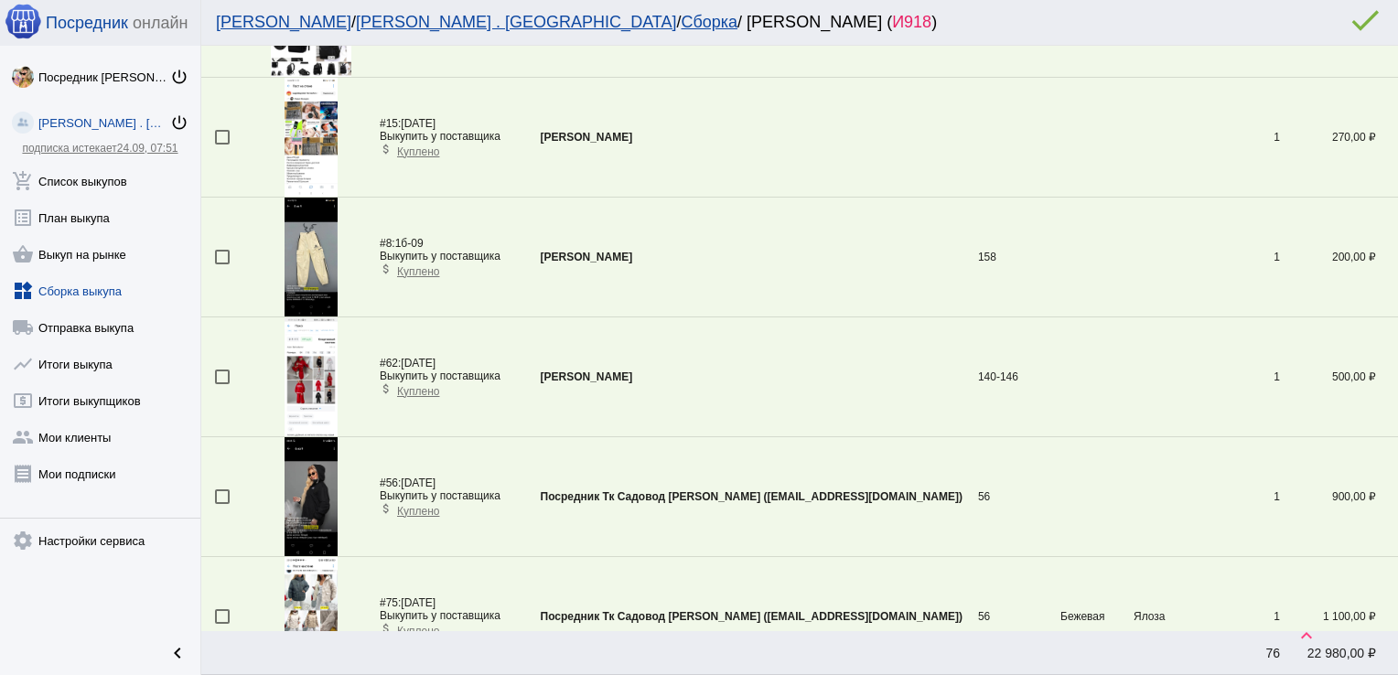
scroll to position [3175, 0]
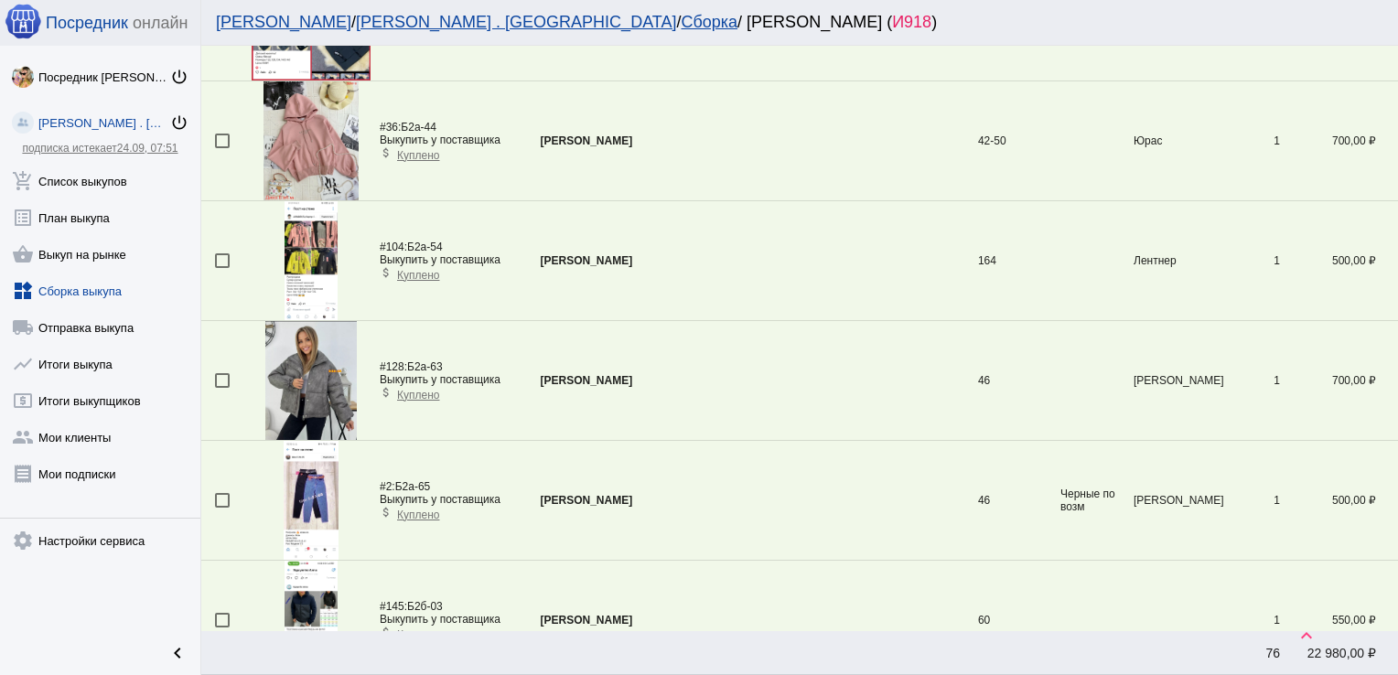
click at [225, 374] on div at bounding box center [222, 380] width 15 height 15
click at [222, 388] on input "checkbox" at bounding box center [221, 388] width 1 height 1
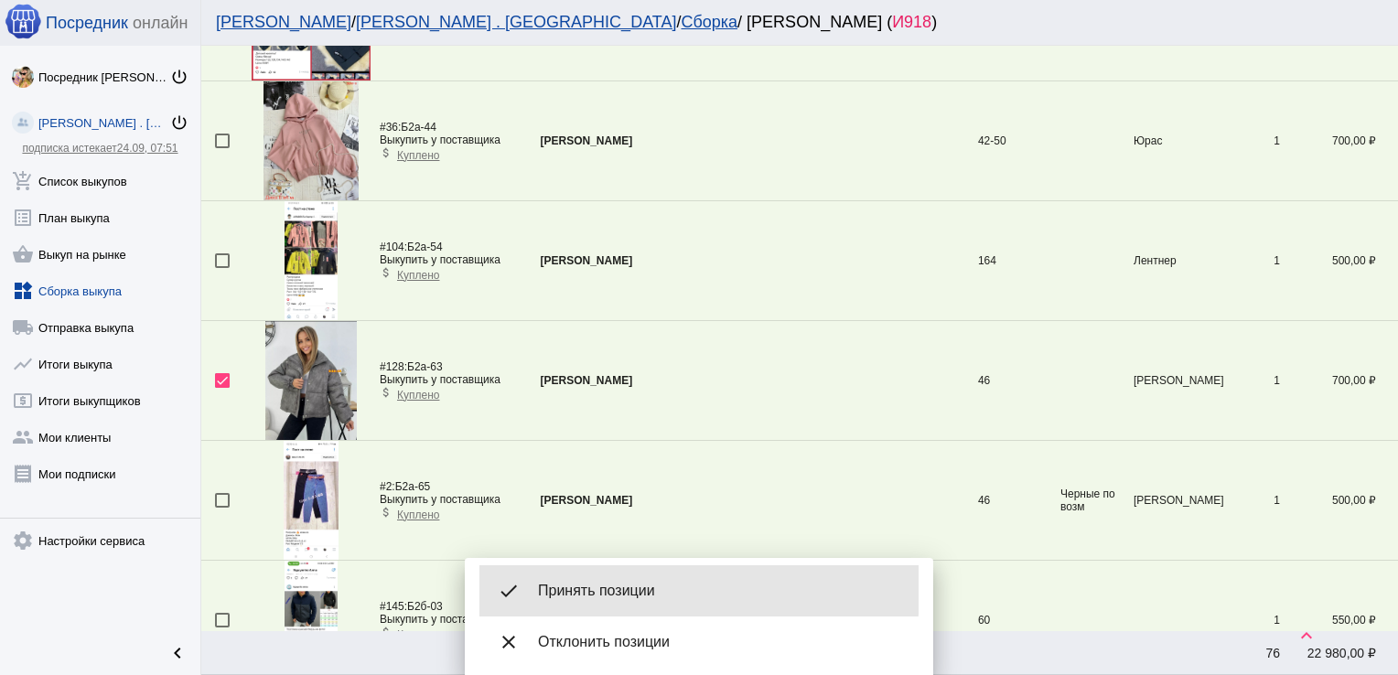
click at [599, 590] on span "Принять позиции" at bounding box center [721, 591] width 366 height 18
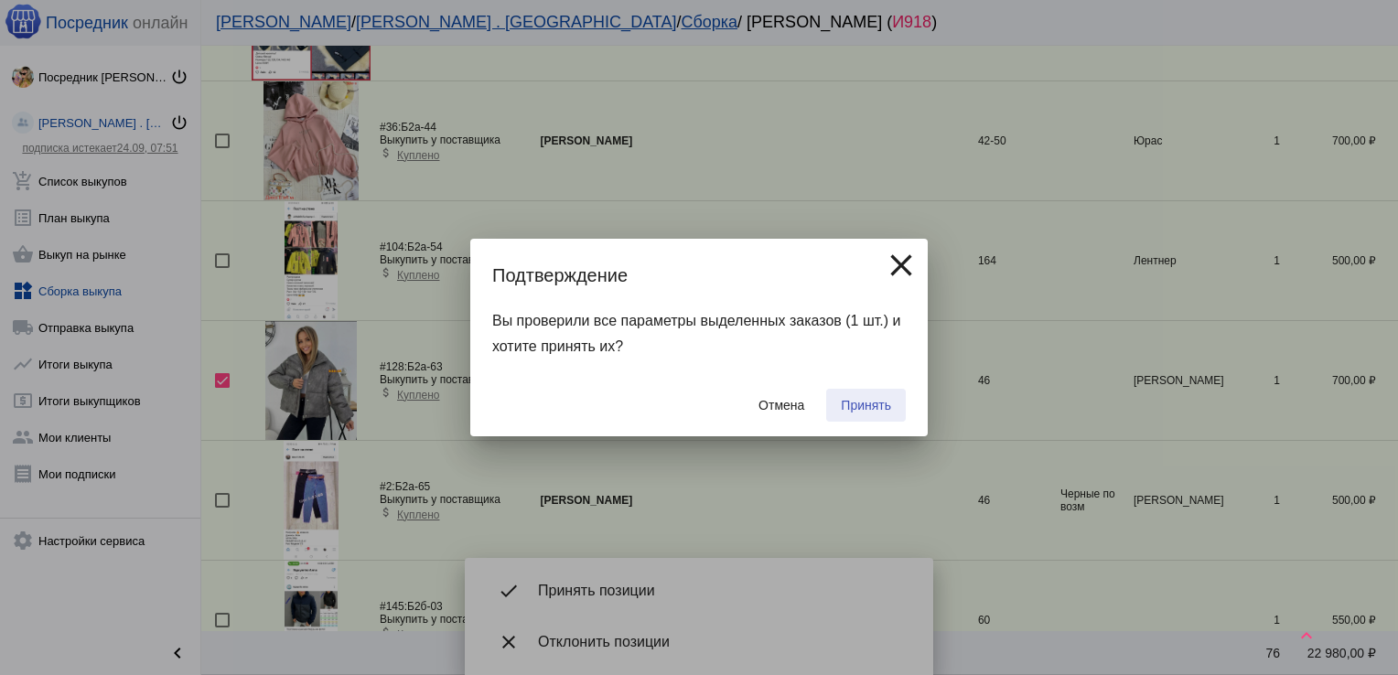
click at [868, 406] on span "Принять" at bounding box center [866, 405] width 50 height 15
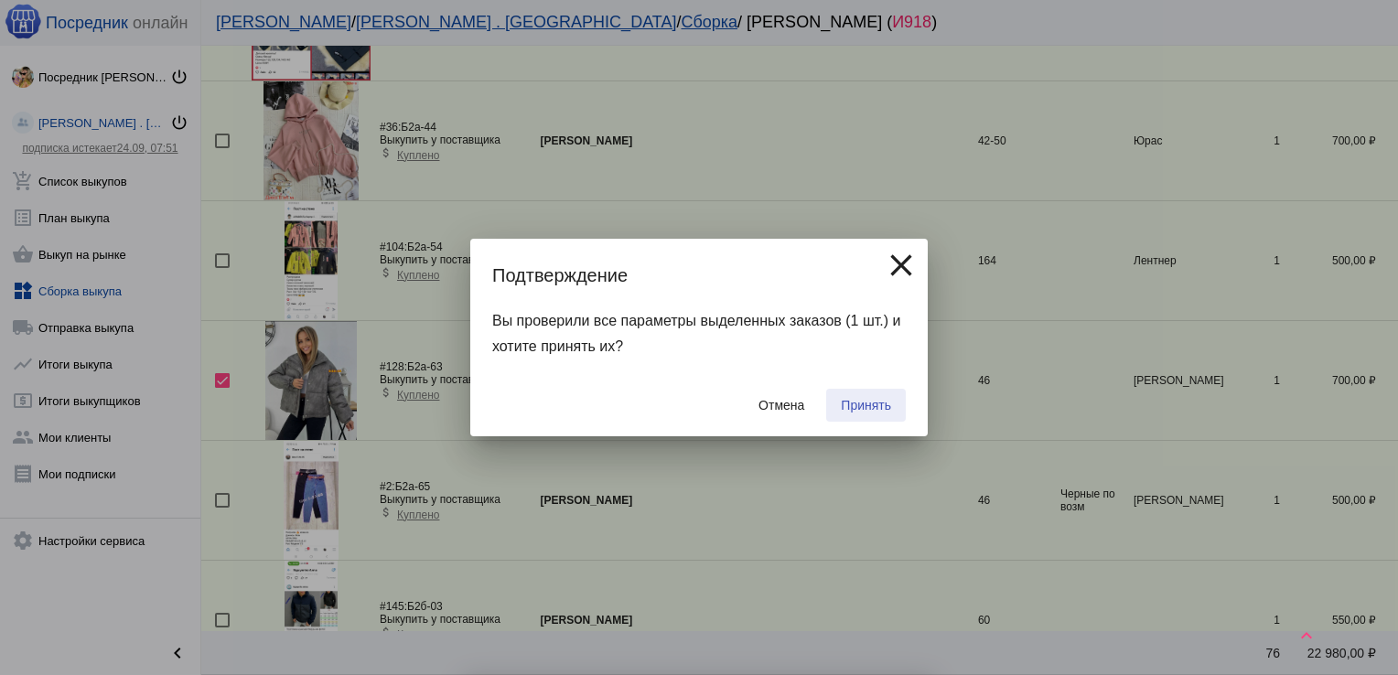
checkbox input "false"
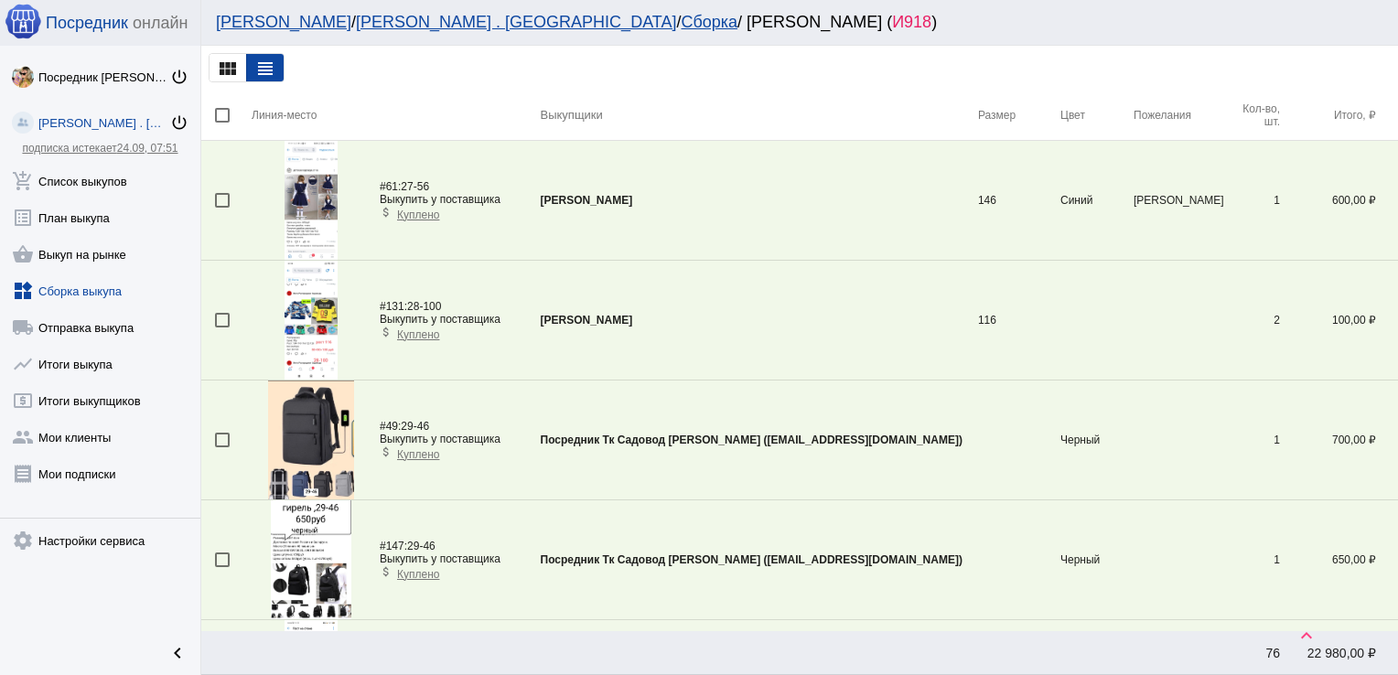
scroll to position [542, 0]
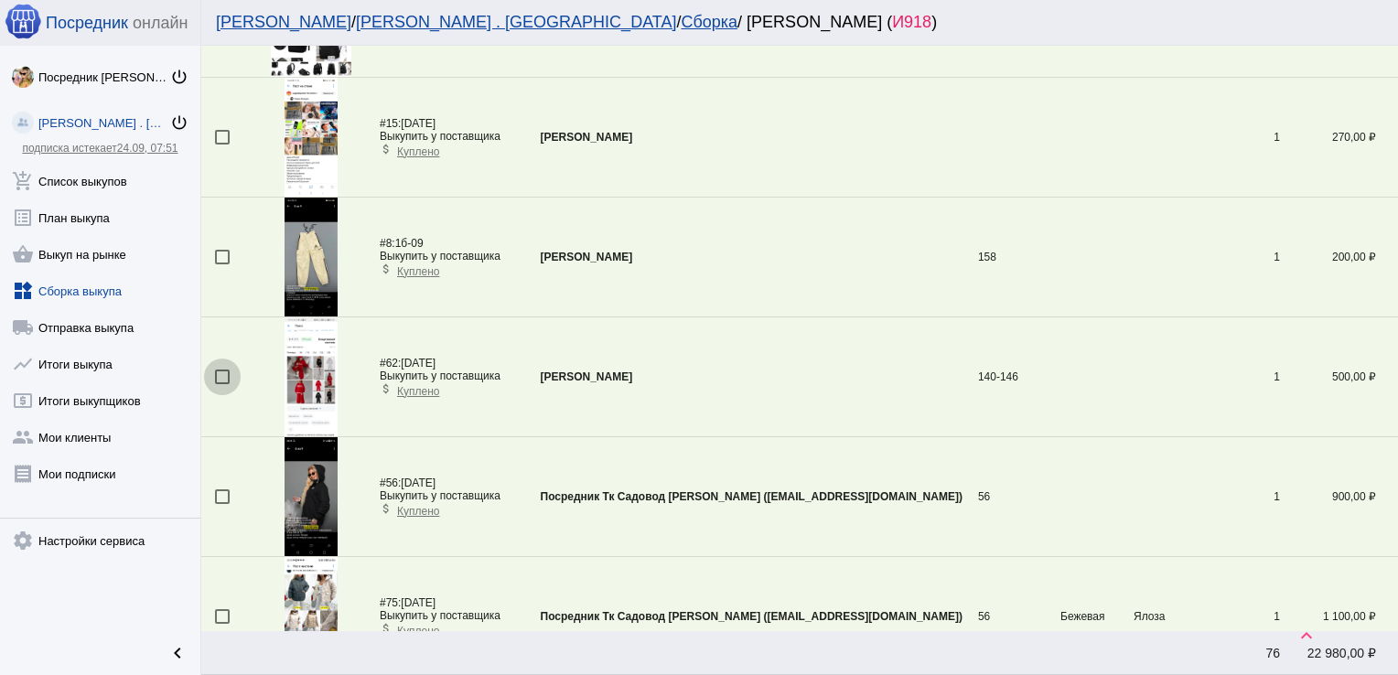
click at [223, 378] on div at bounding box center [222, 377] width 15 height 15
click at [222, 384] on input "checkbox" at bounding box center [221, 384] width 1 height 1
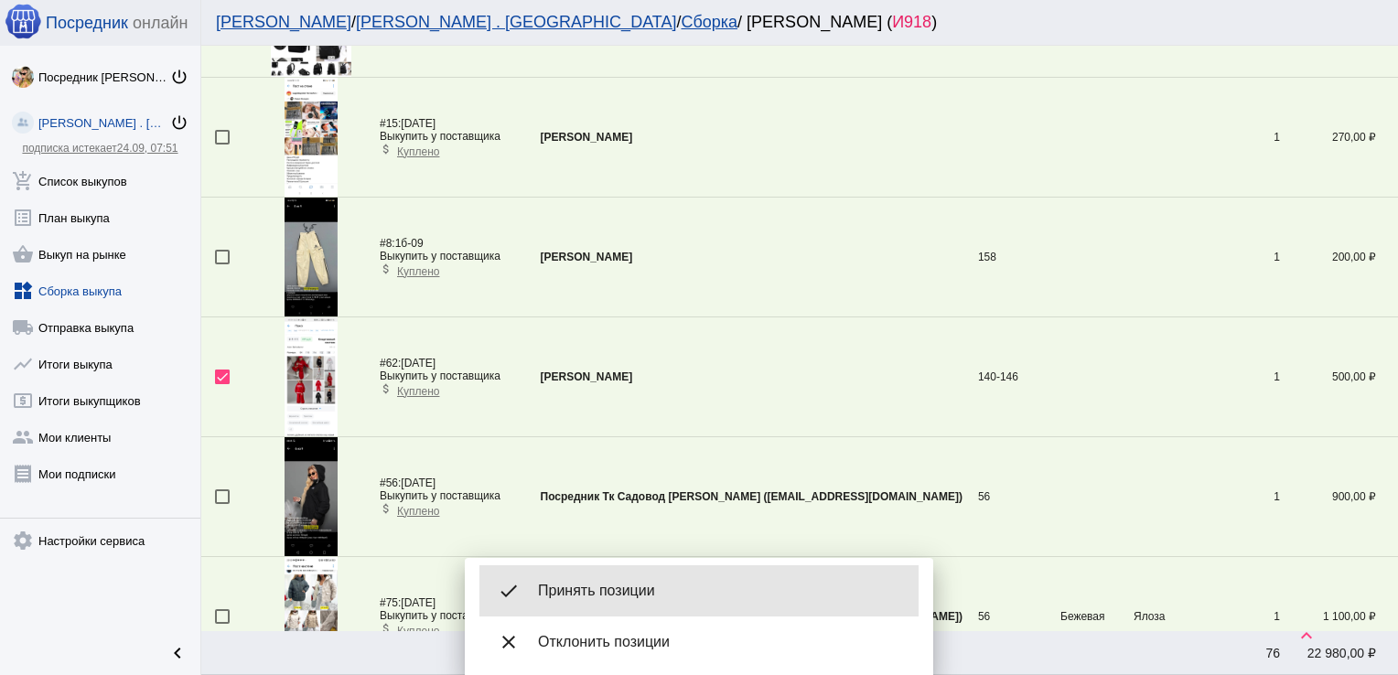
click at [623, 585] on span "Принять позиции" at bounding box center [721, 591] width 366 height 18
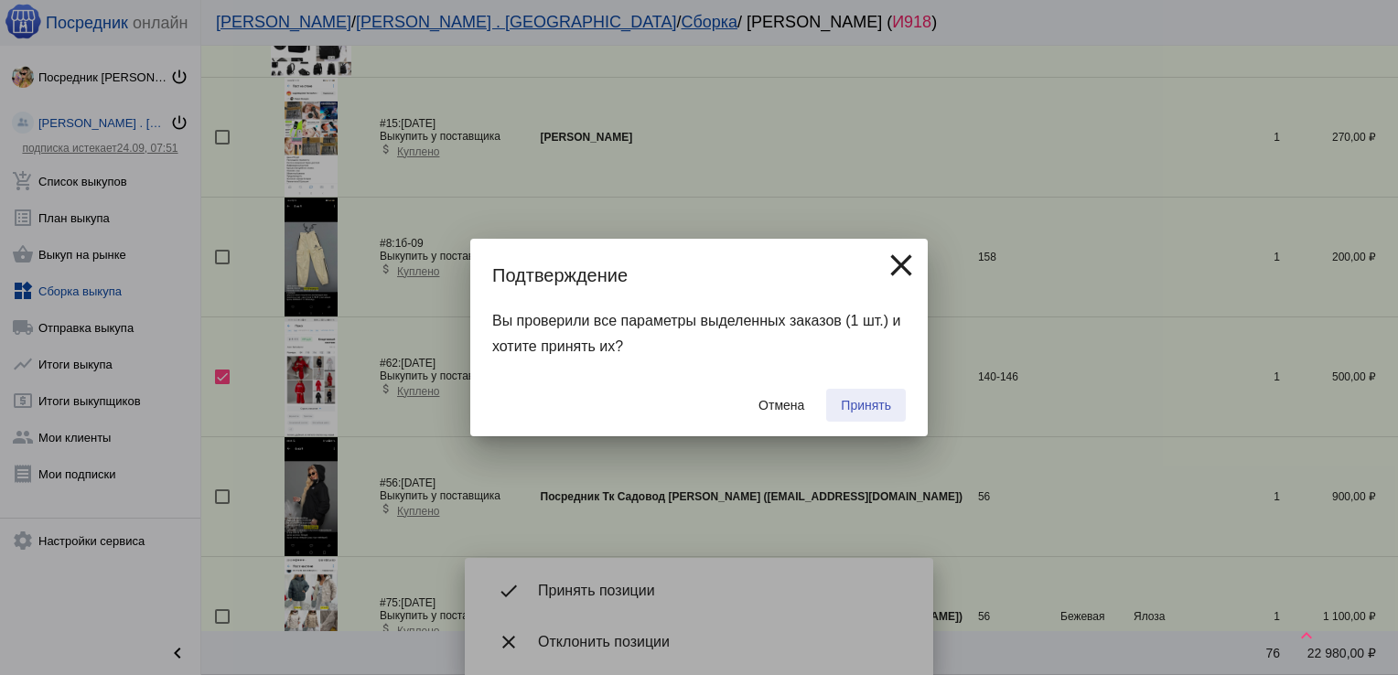
click at [858, 399] on span "Принять" at bounding box center [866, 405] width 50 height 15
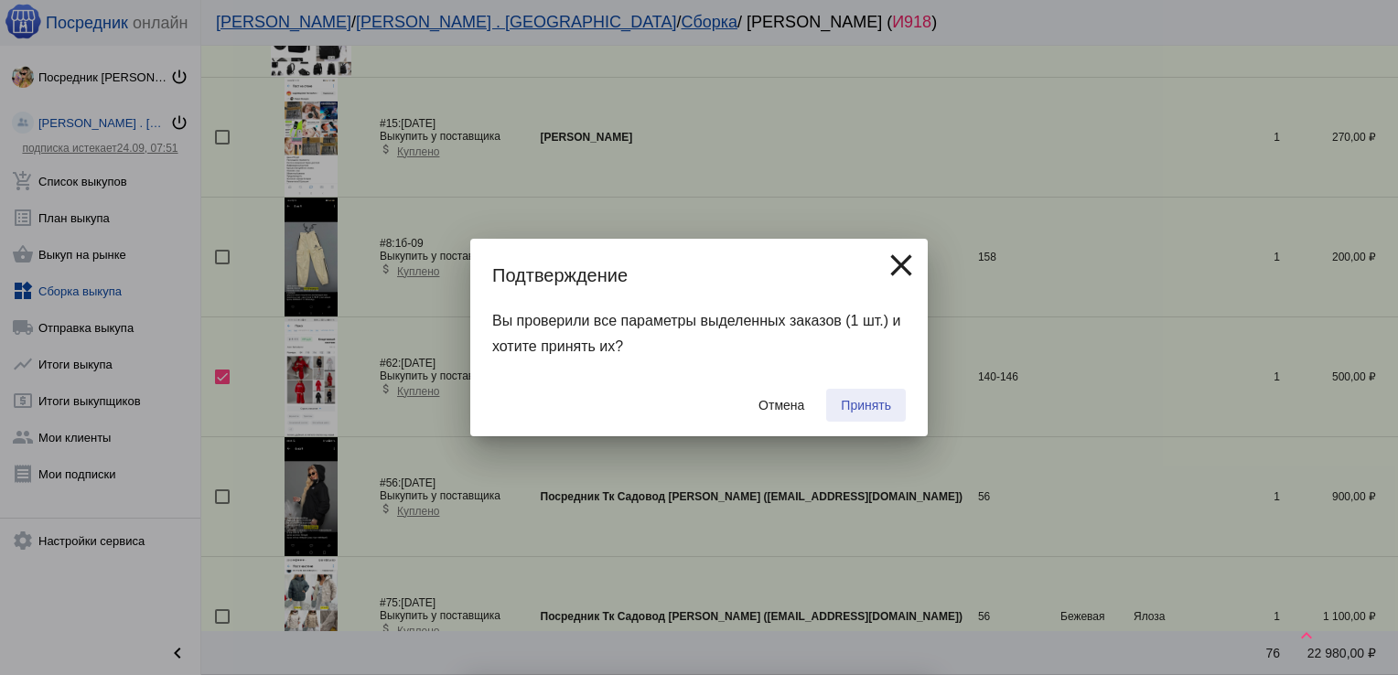
checkbox input "false"
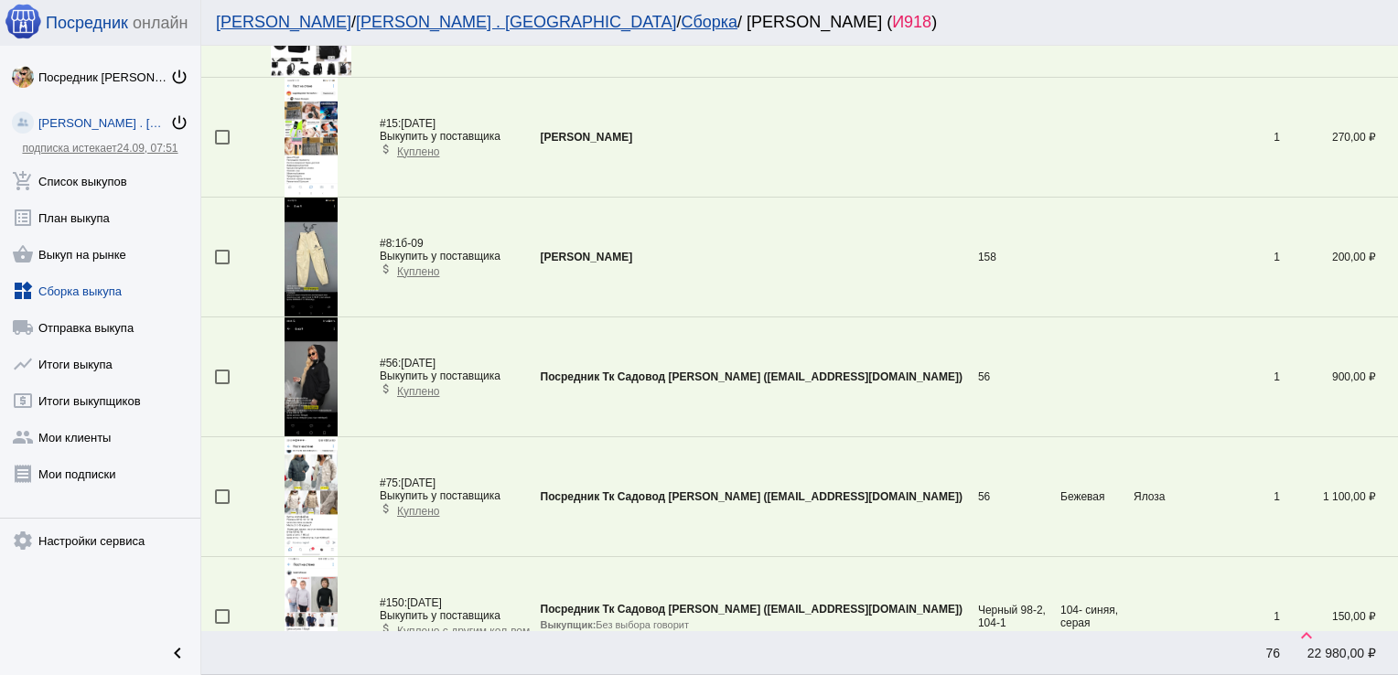
scroll to position [3534, 0]
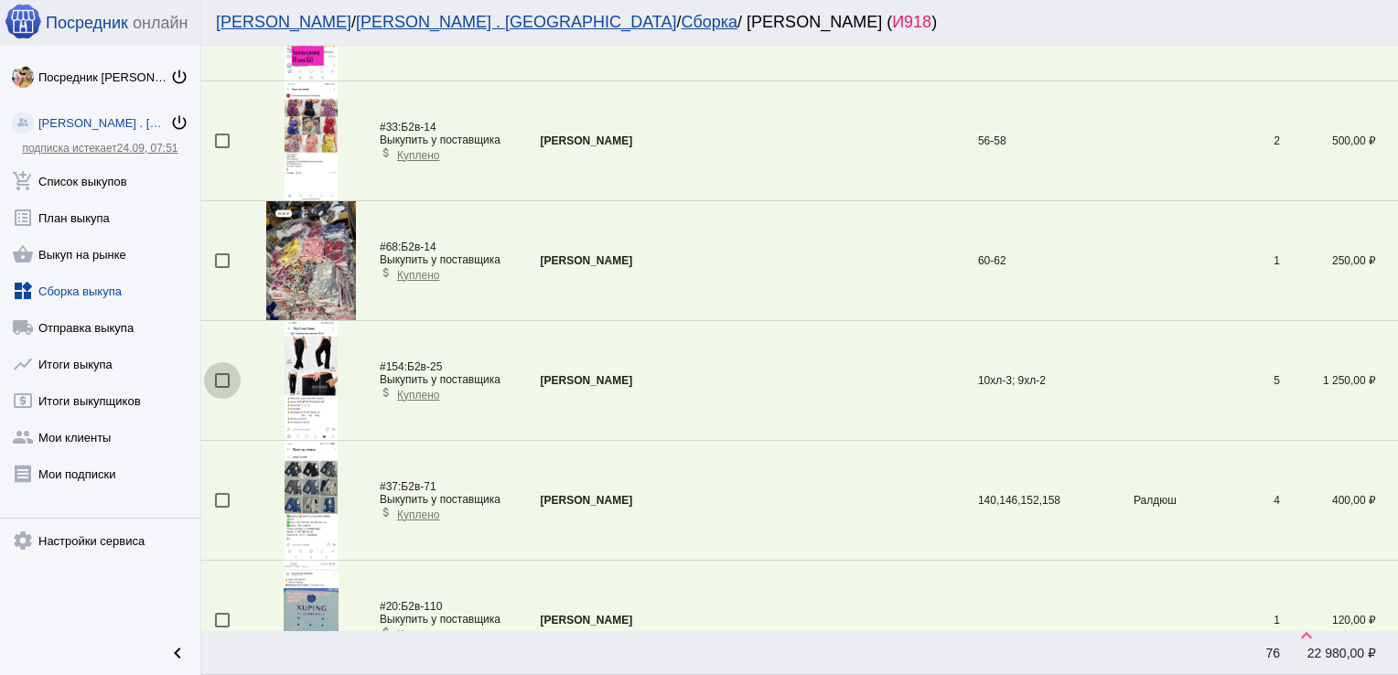
click at [223, 374] on div at bounding box center [222, 380] width 15 height 15
click at [222, 388] on input "checkbox" at bounding box center [221, 388] width 1 height 1
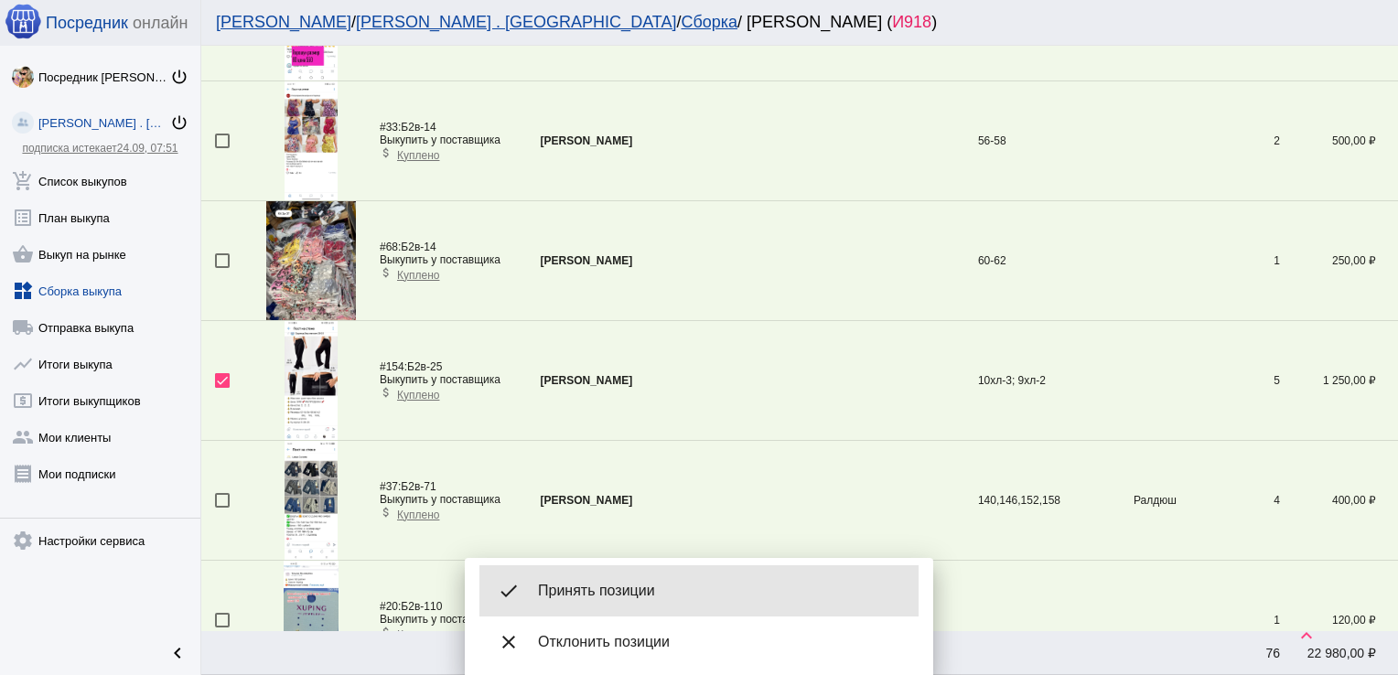
click at [630, 588] on span "Принять позиции" at bounding box center [721, 591] width 366 height 18
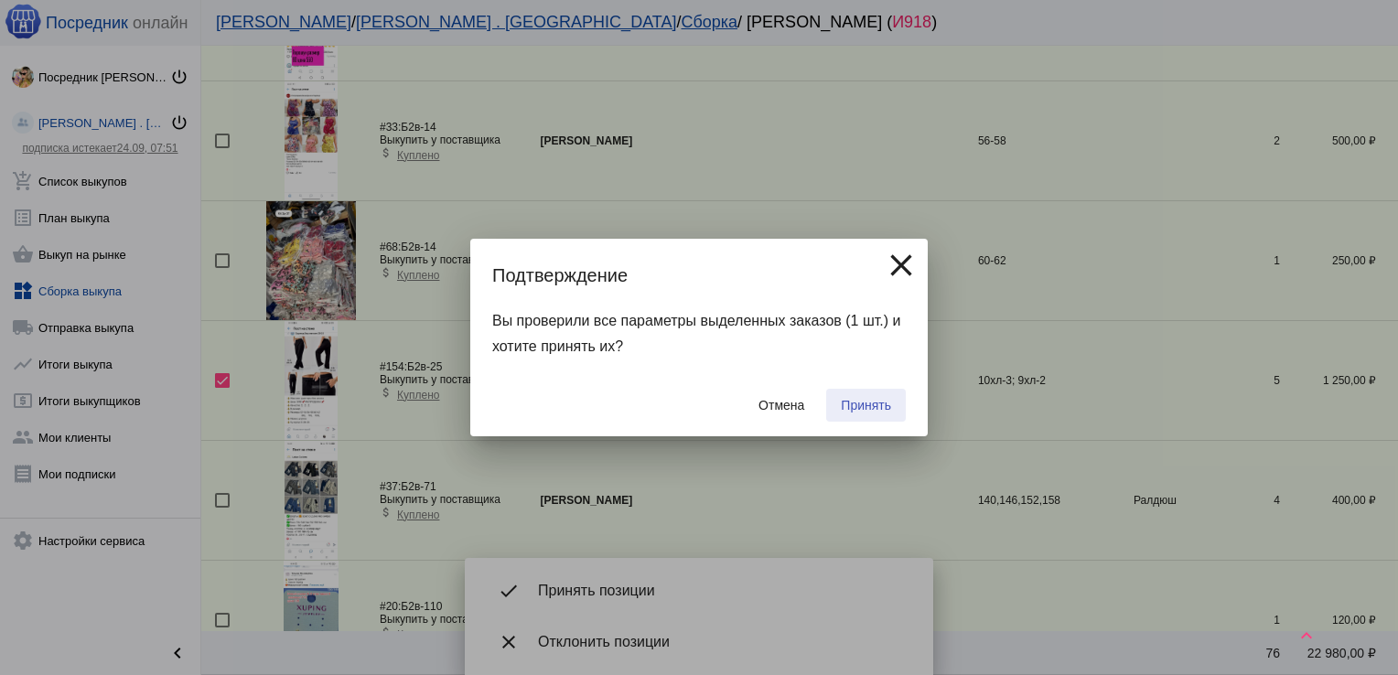
click at [872, 404] on span "Принять" at bounding box center [866, 405] width 50 height 15
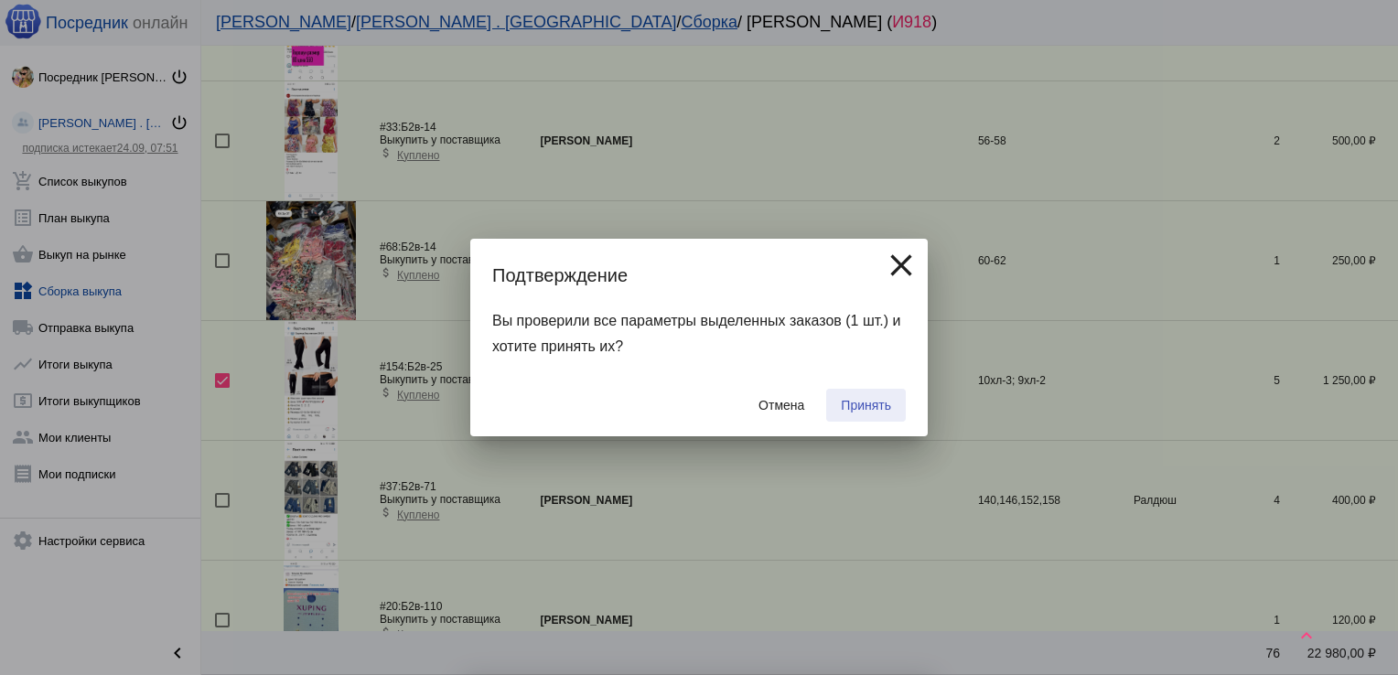
checkbox input "false"
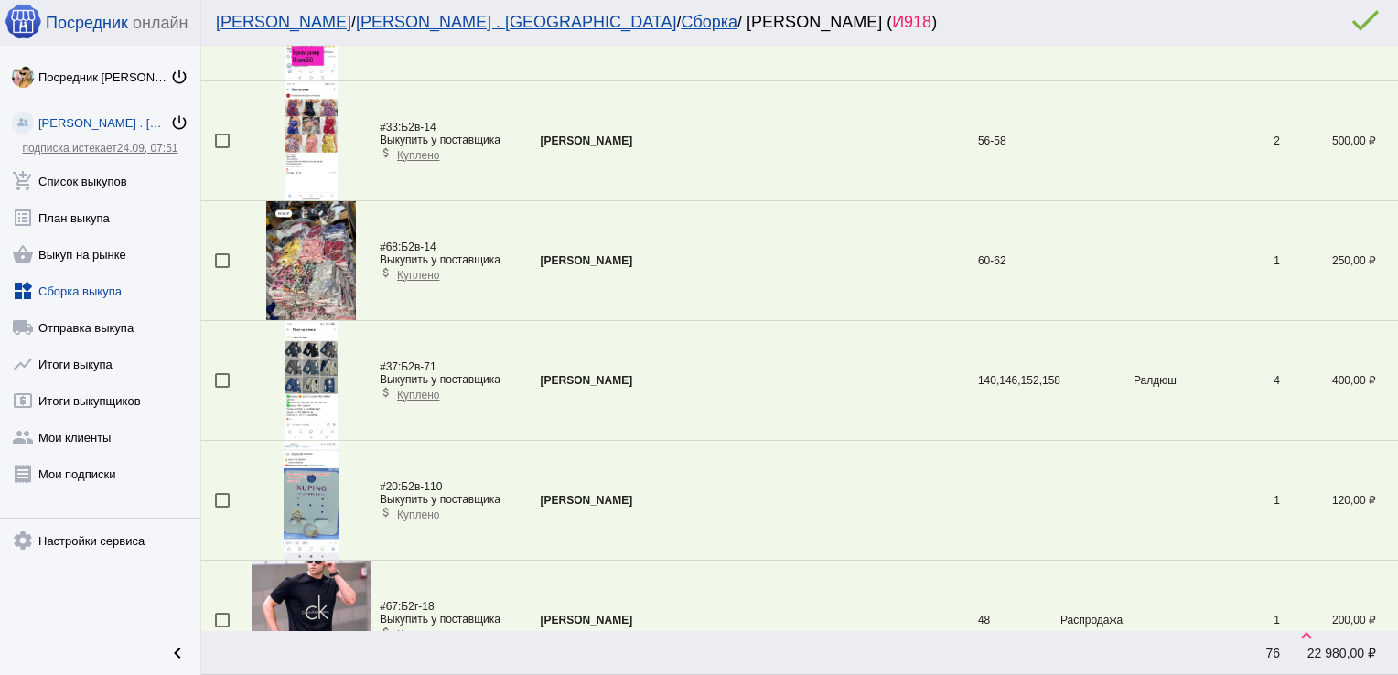
scroll to position [1021, 0]
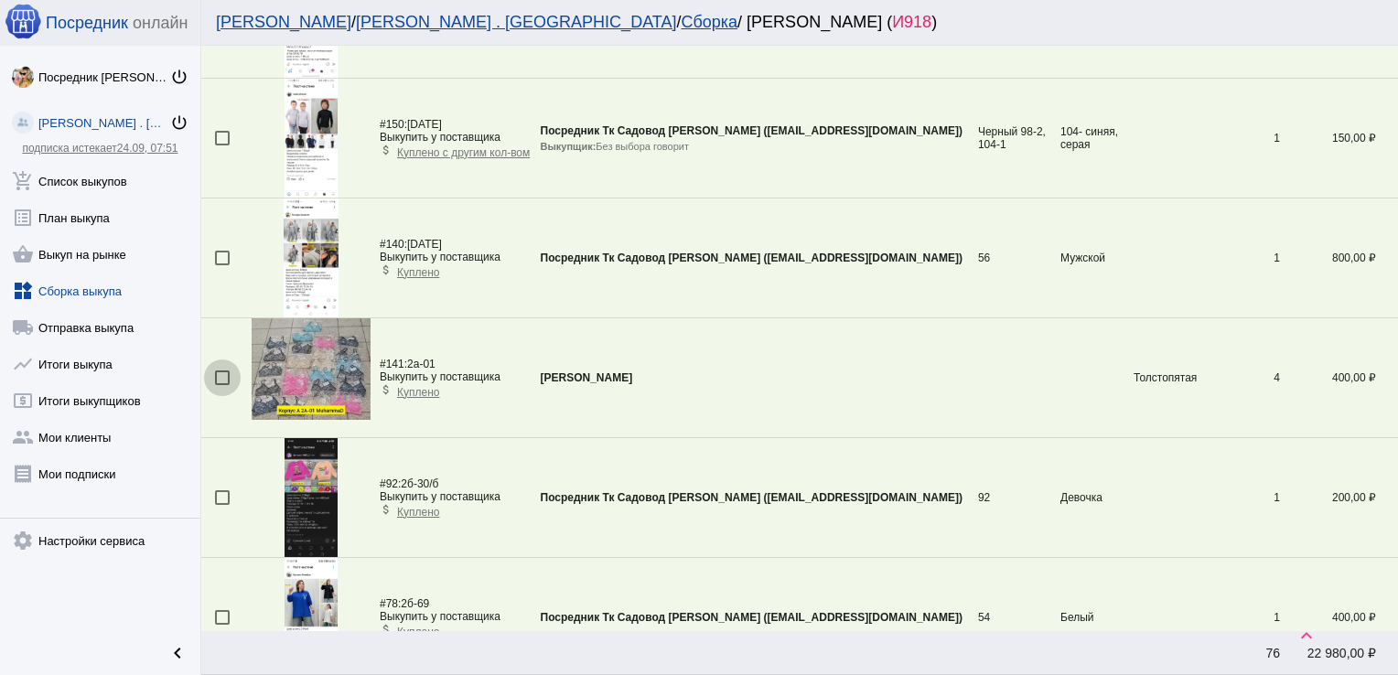
click at [223, 373] on div at bounding box center [222, 377] width 15 height 15
click at [222, 385] on input "checkbox" at bounding box center [221, 385] width 1 height 1
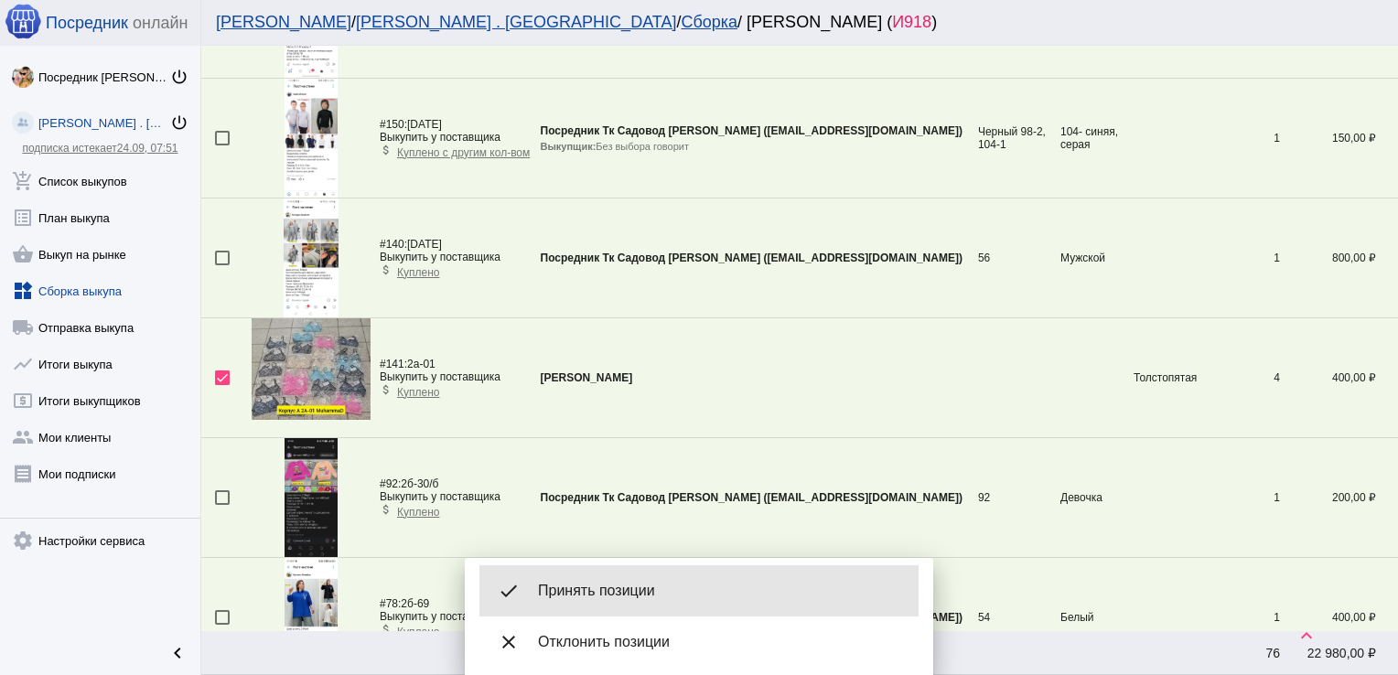
click at [607, 579] on div "done Принять позиции" at bounding box center [698, 590] width 439 height 51
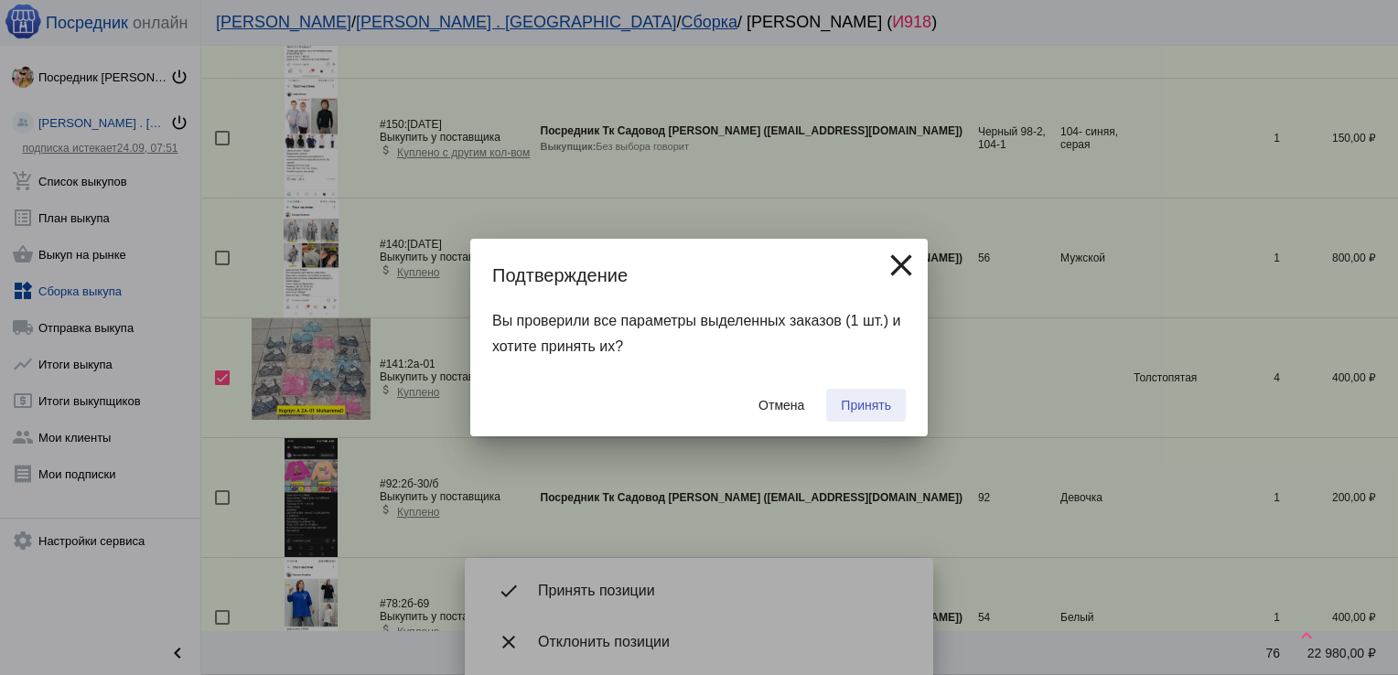
click at [857, 404] on span "Принять" at bounding box center [866, 405] width 50 height 15
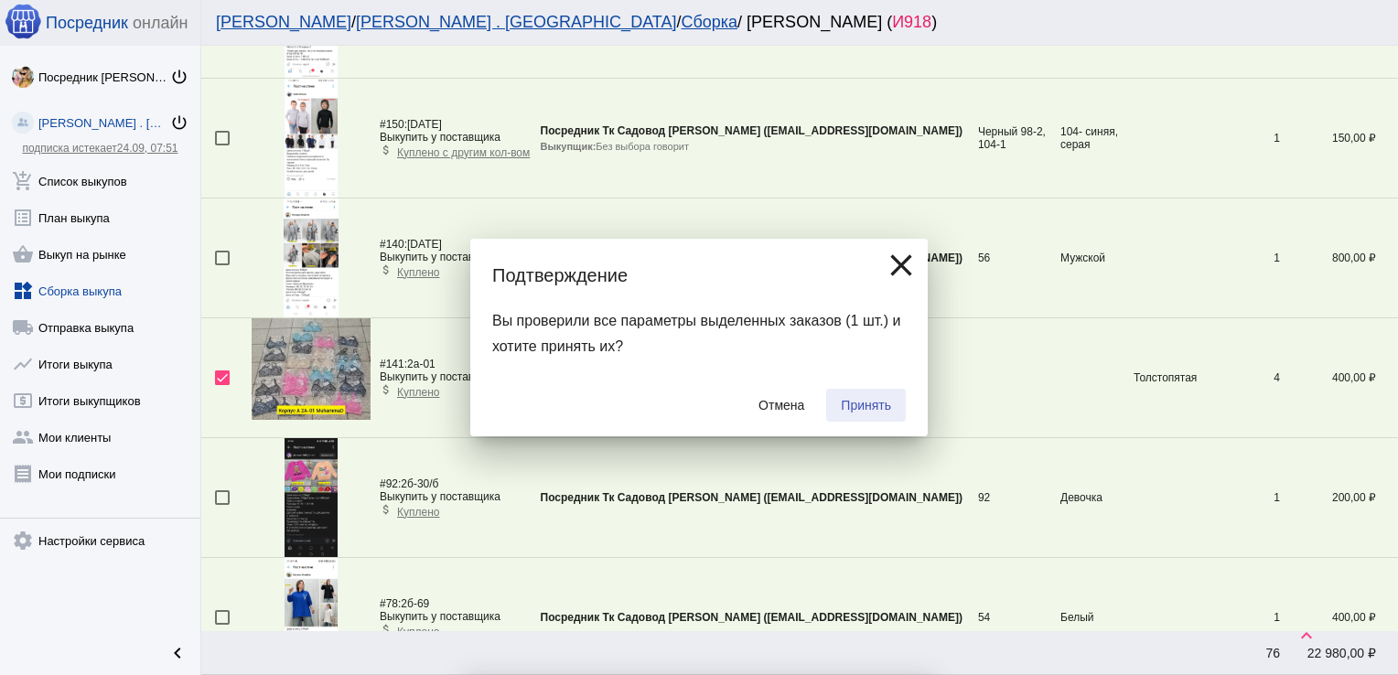
checkbox input "false"
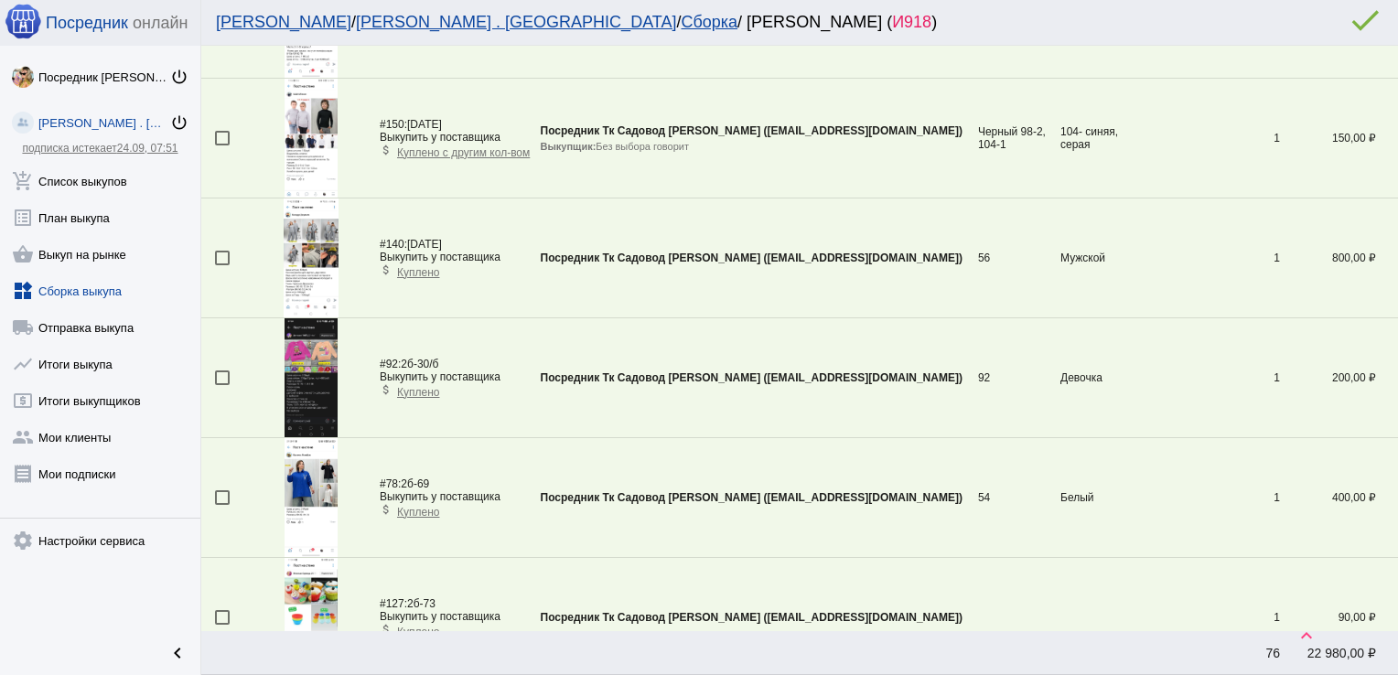
scroll to position [3175, 0]
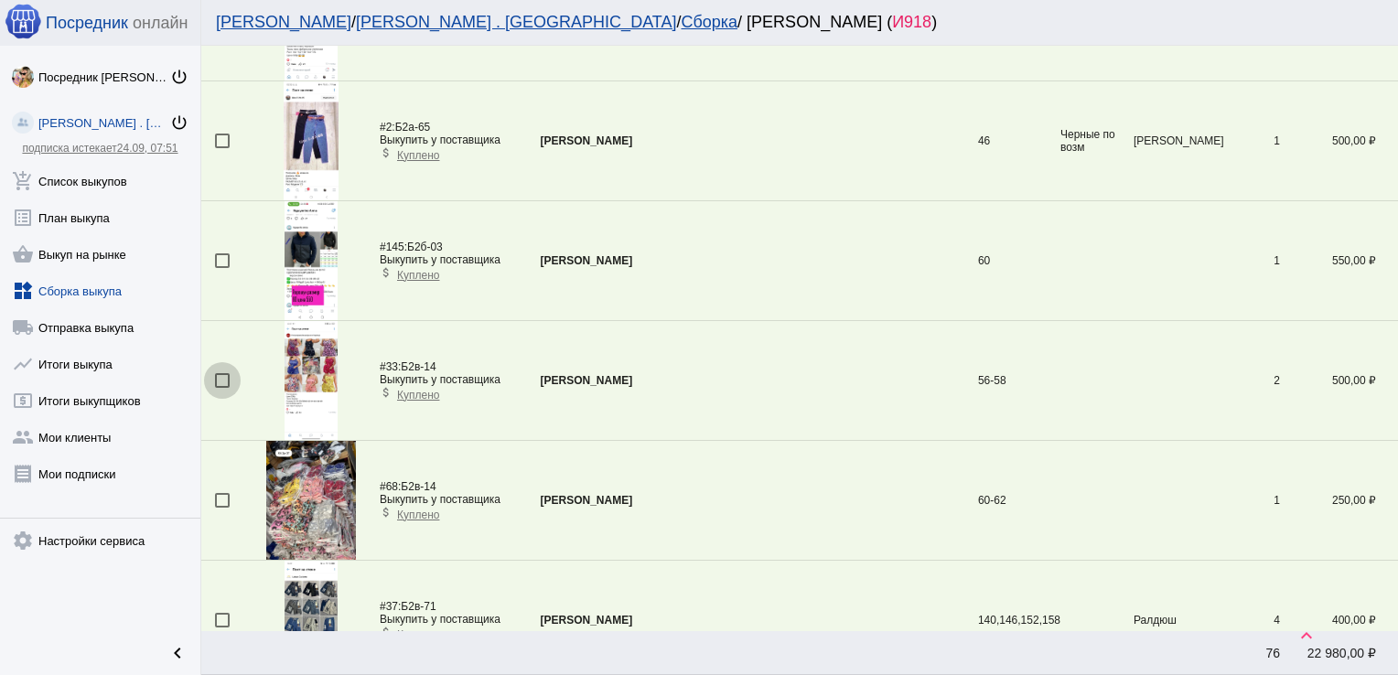
click at [223, 373] on div at bounding box center [222, 380] width 15 height 15
click at [222, 388] on input "checkbox" at bounding box center [221, 388] width 1 height 1
checkbox input "true"
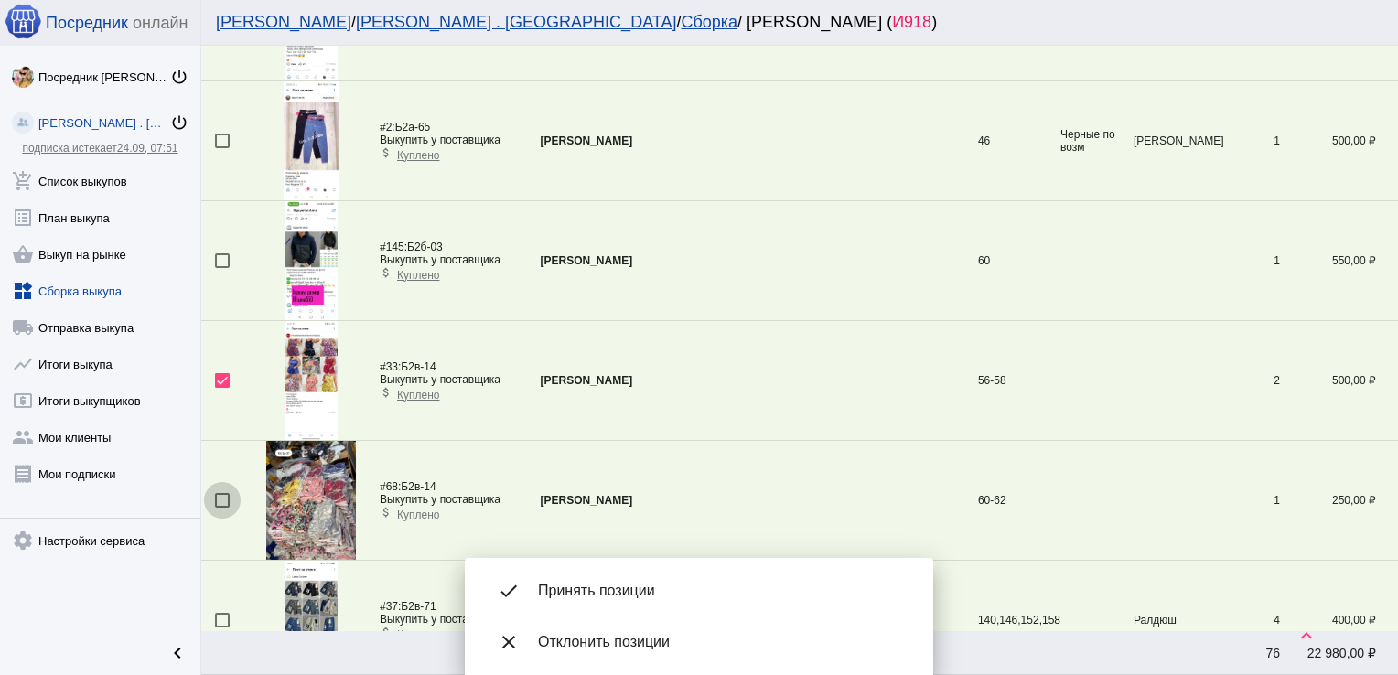
click at [227, 497] on div at bounding box center [222, 500] width 15 height 15
click at [222, 508] on input "checkbox" at bounding box center [221, 508] width 1 height 1
checkbox input "true"
click at [599, 595] on span "Принять позиции" at bounding box center [721, 591] width 366 height 18
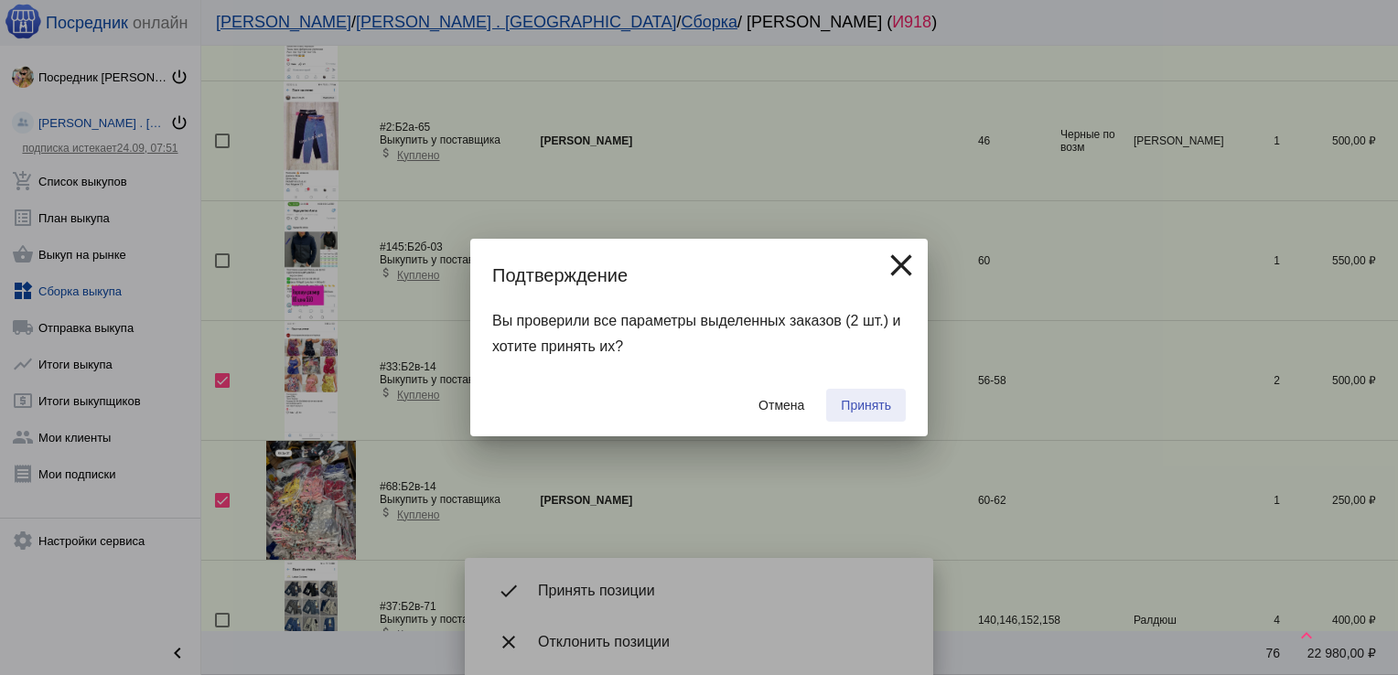
click at [864, 402] on span "Принять" at bounding box center [866, 405] width 50 height 15
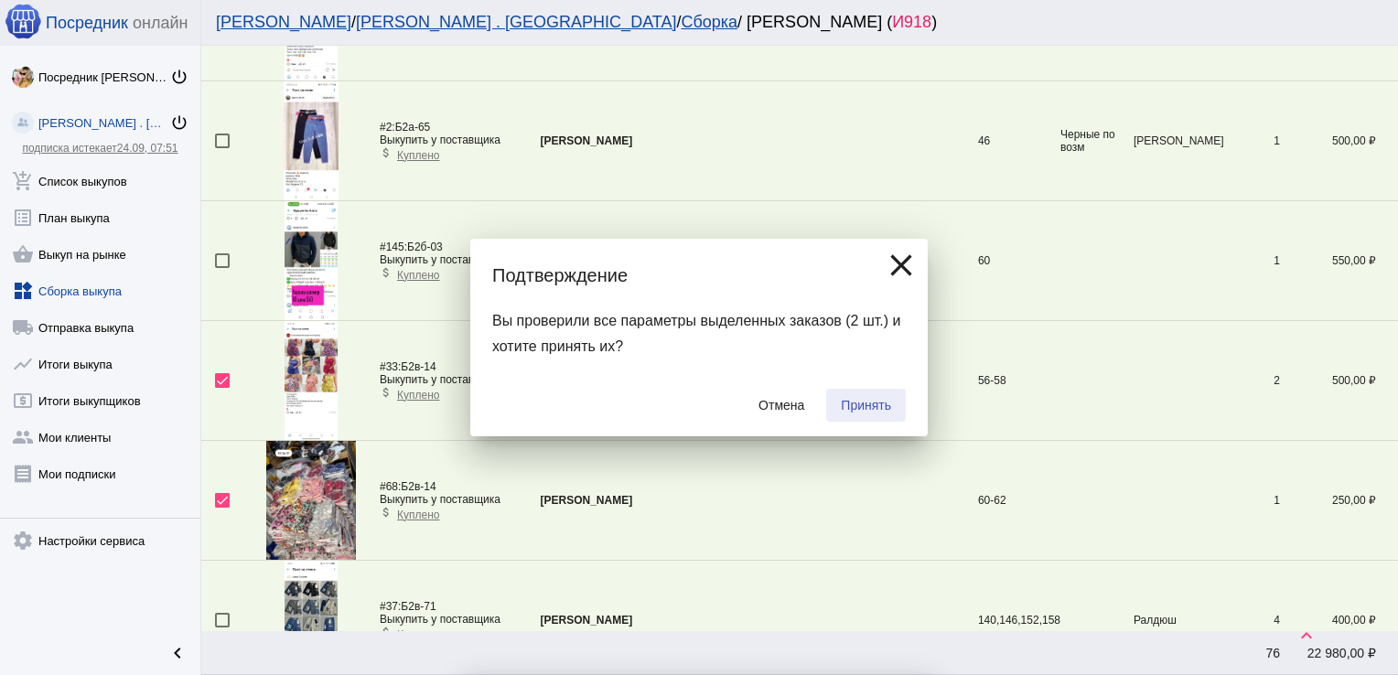
checkbox input "false"
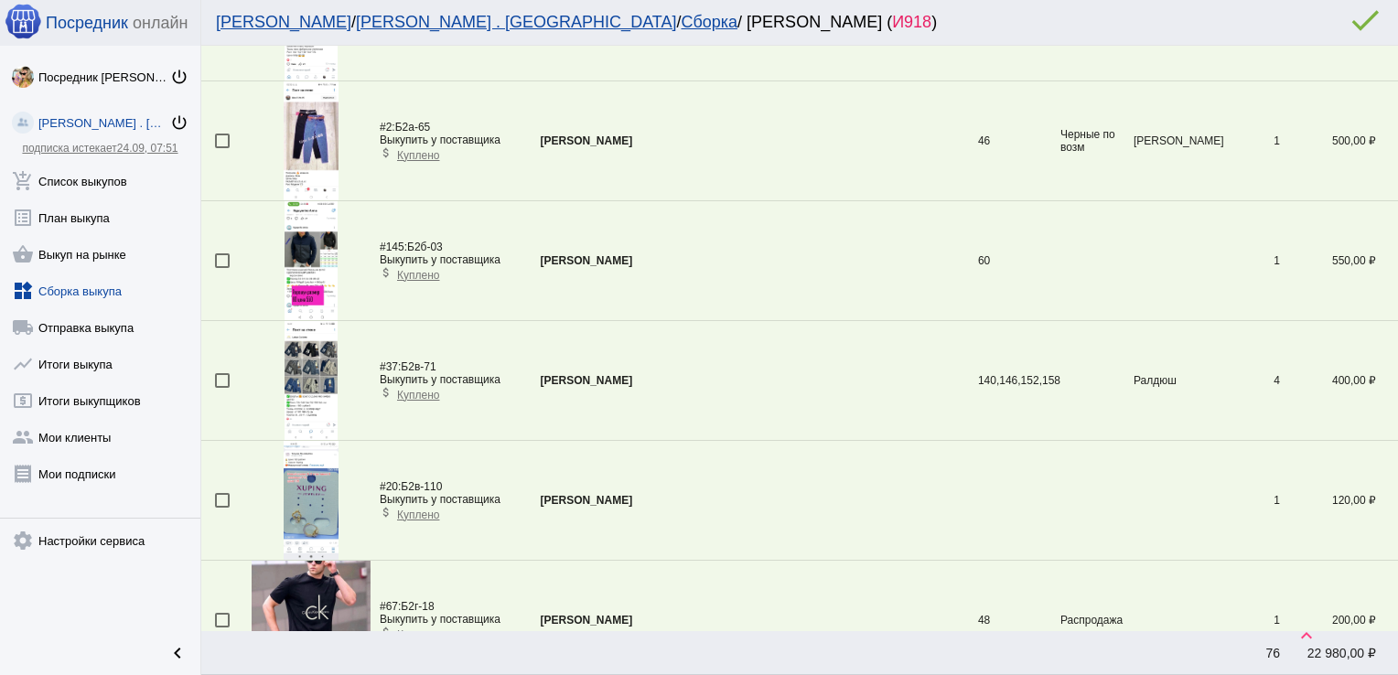
scroll to position [2217, 0]
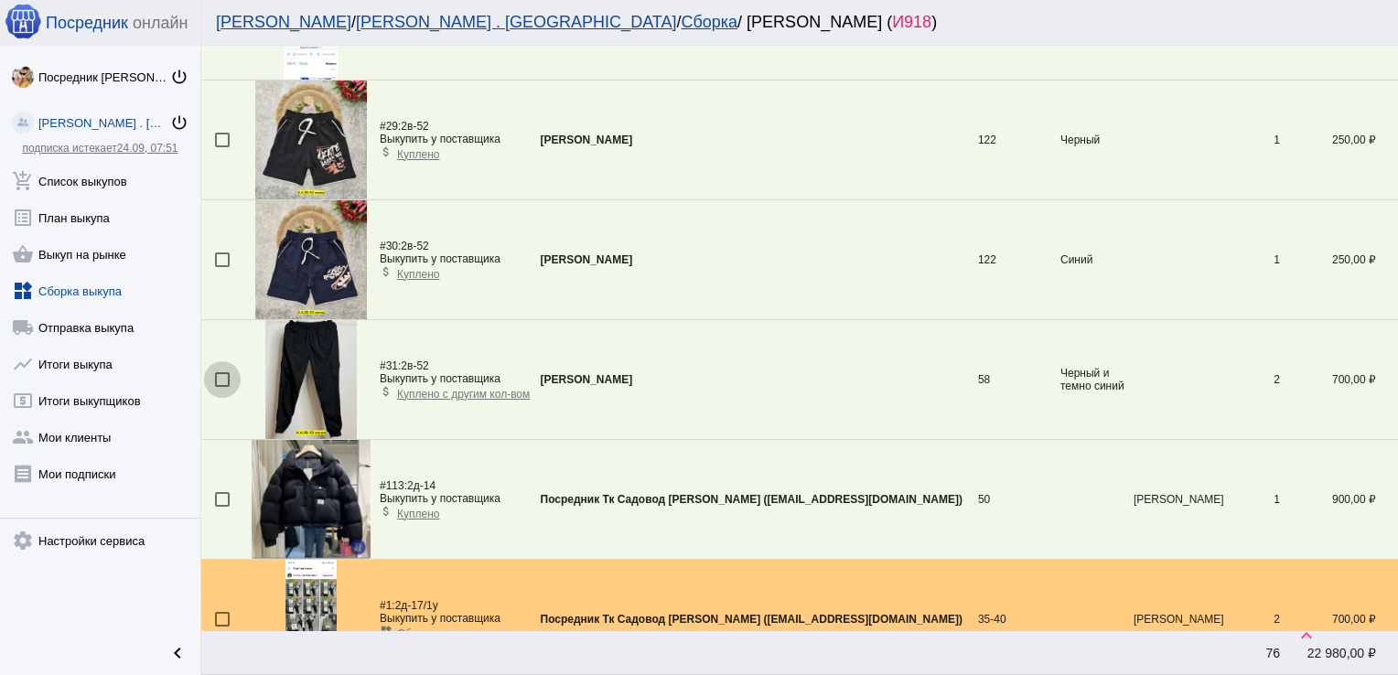
click at [222, 373] on div at bounding box center [222, 379] width 15 height 15
click at [222, 387] on input "checkbox" at bounding box center [221, 387] width 1 height 1
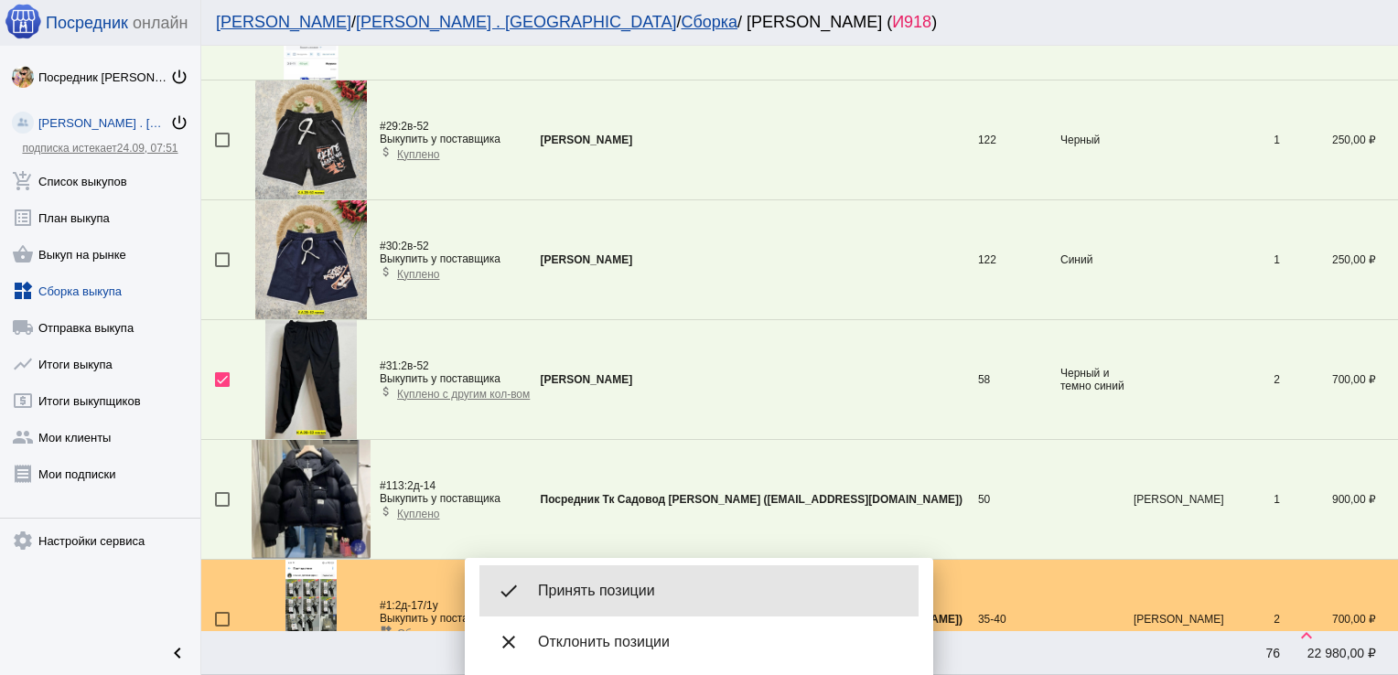
click at [590, 578] on div "done Принять позиции" at bounding box center [698, 590] width 439 height 51
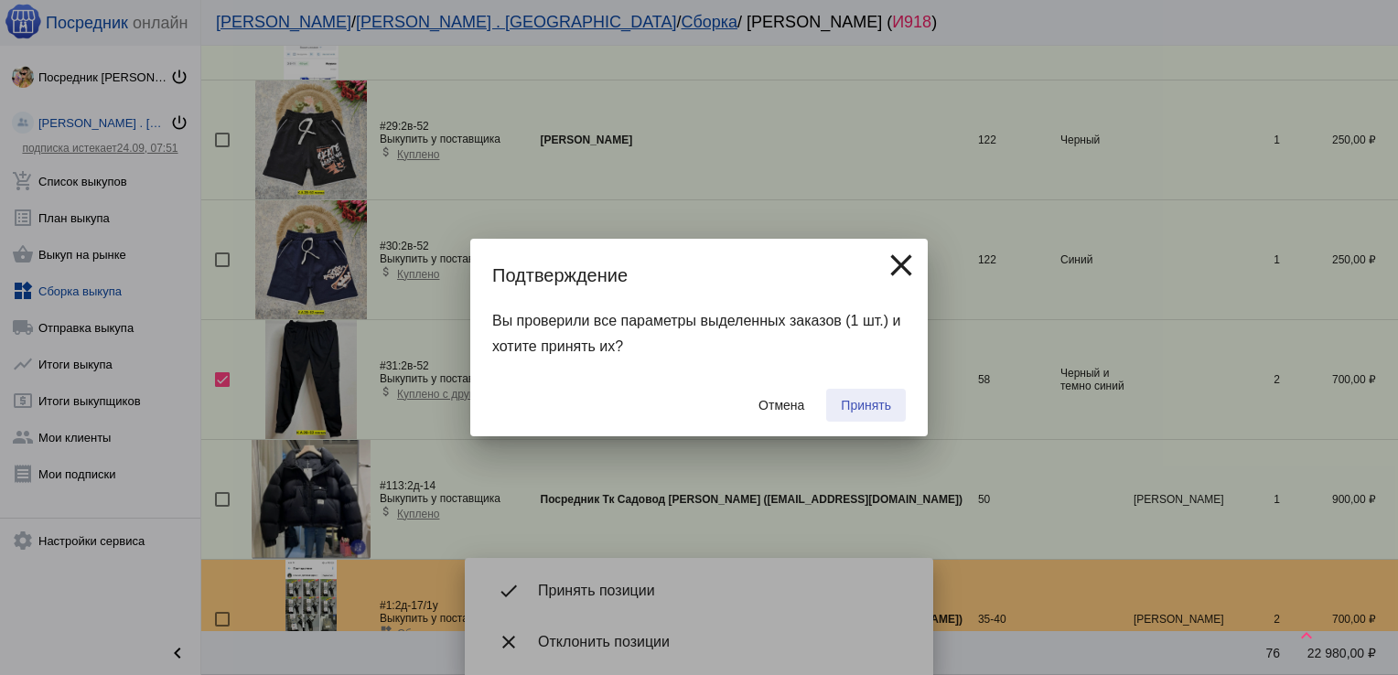
click at [860, 404] on span "Принять" at bounding box center [866, 405] width 50 height 15
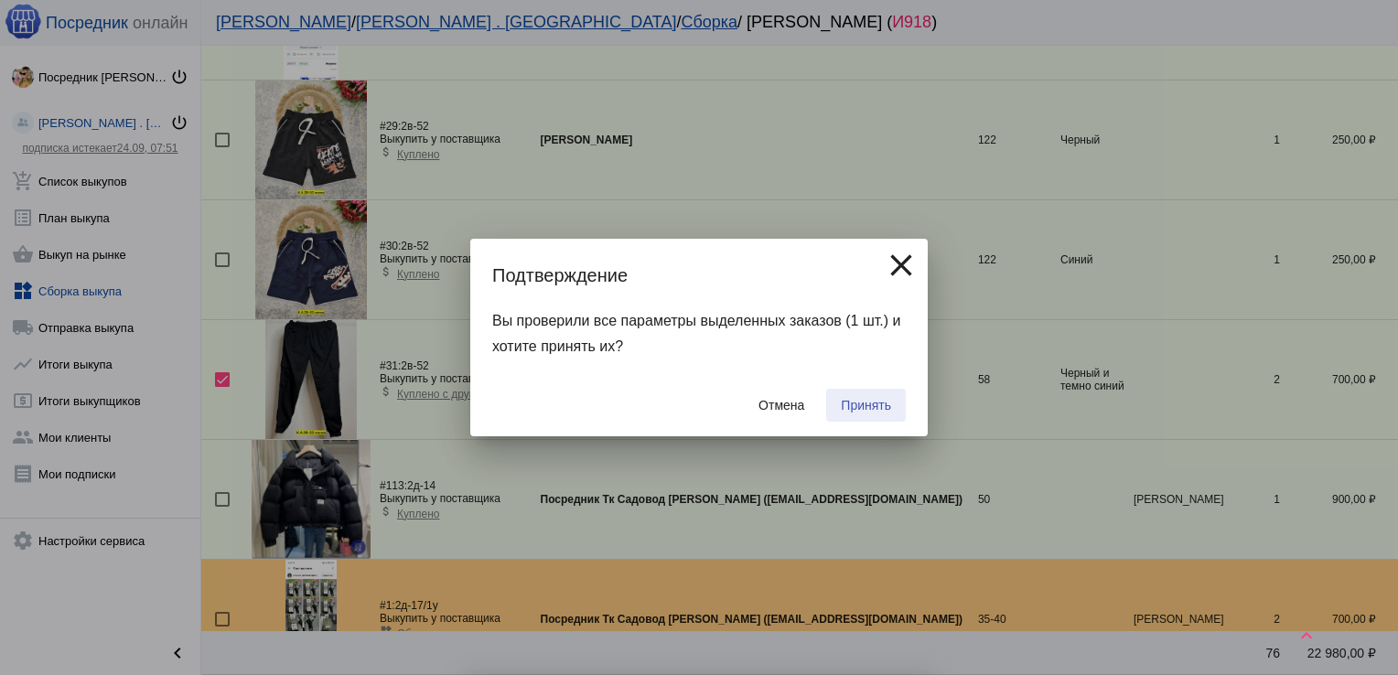
checkbox input "false"
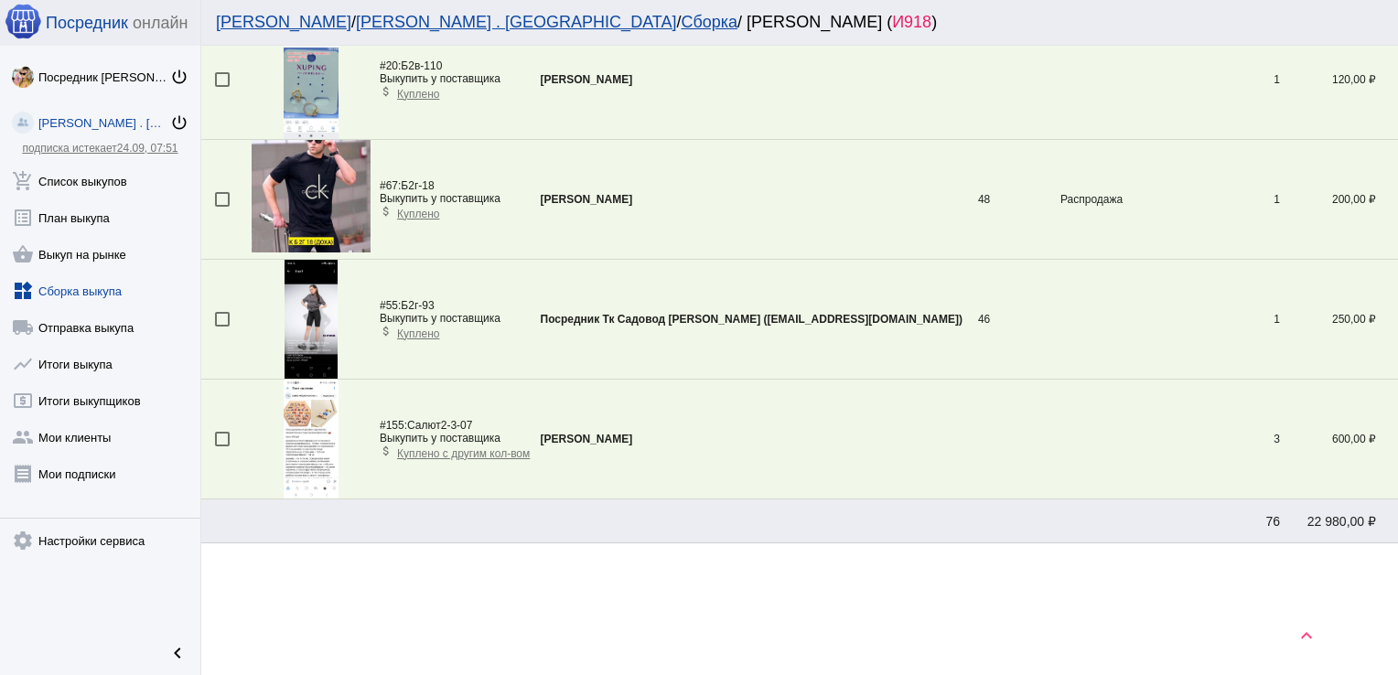
scroll to position [304, 0]
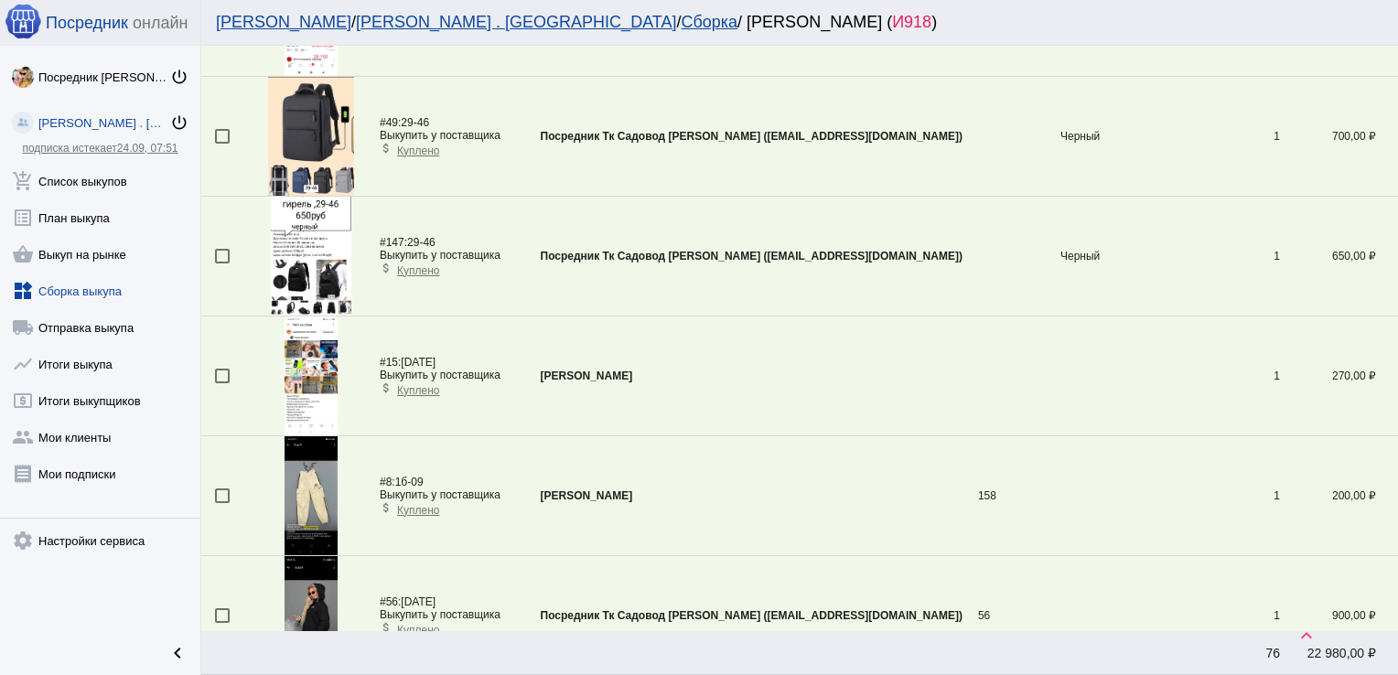
click at [222, 371] on div at bounding box center [222, 376] width 15 height 15
click at [222, 383] on input "checkbox" at bounding box center [221, 383] width 1 height 1
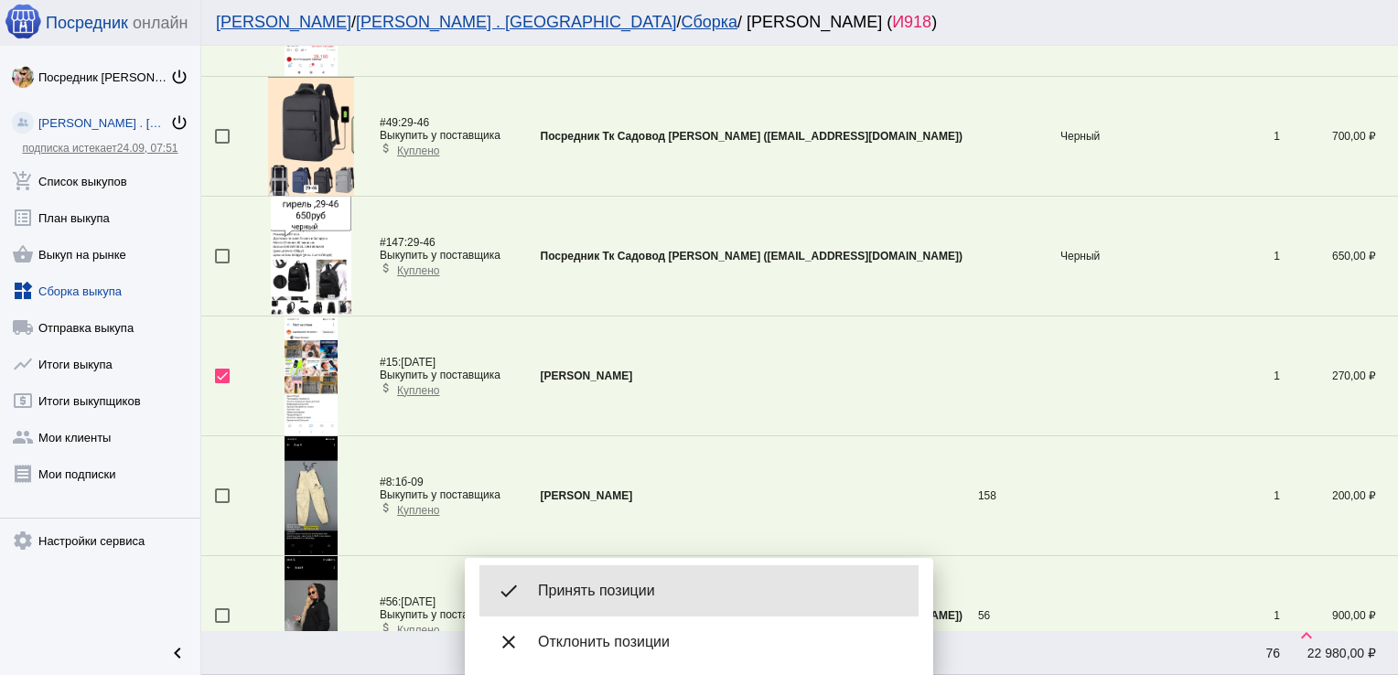
click at [609, 584] on span "Принять позиции" at bounding box center [721, 591] width 366 height 18
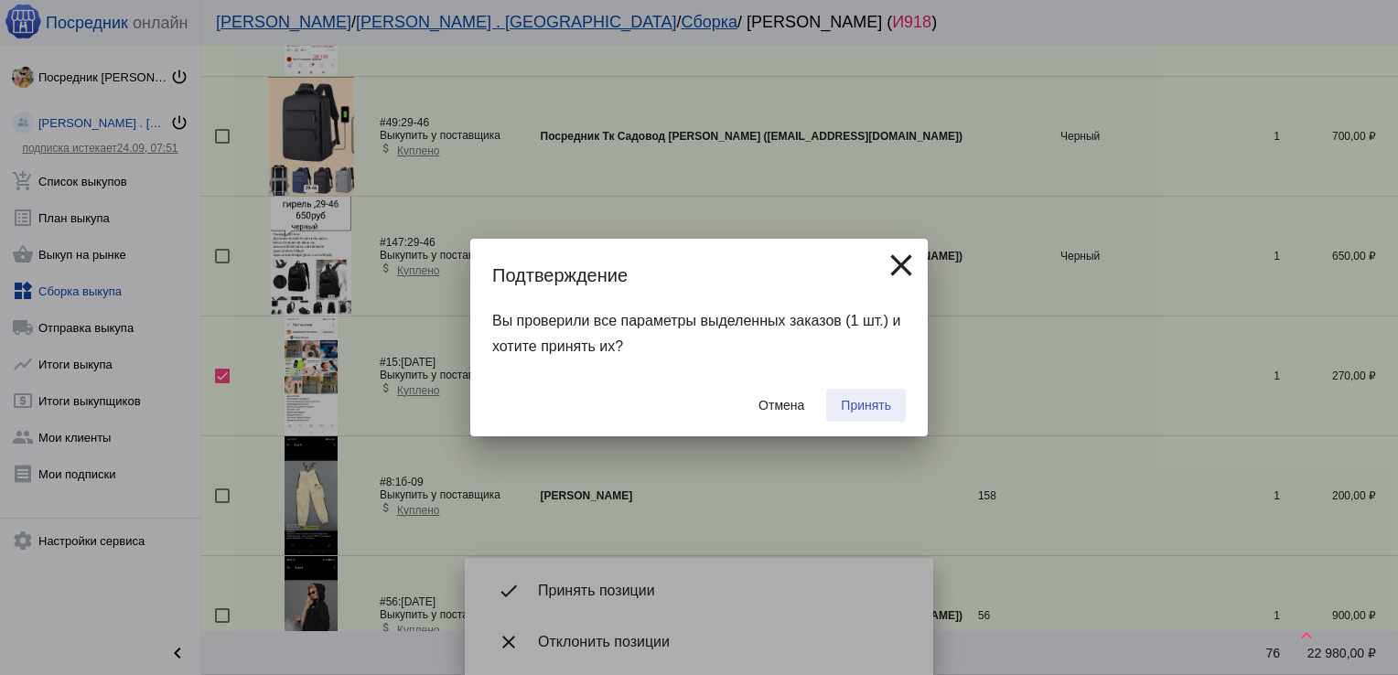
click at [864, 401] on span "Принять" at bounding box center [866, 405] width 50 height 15
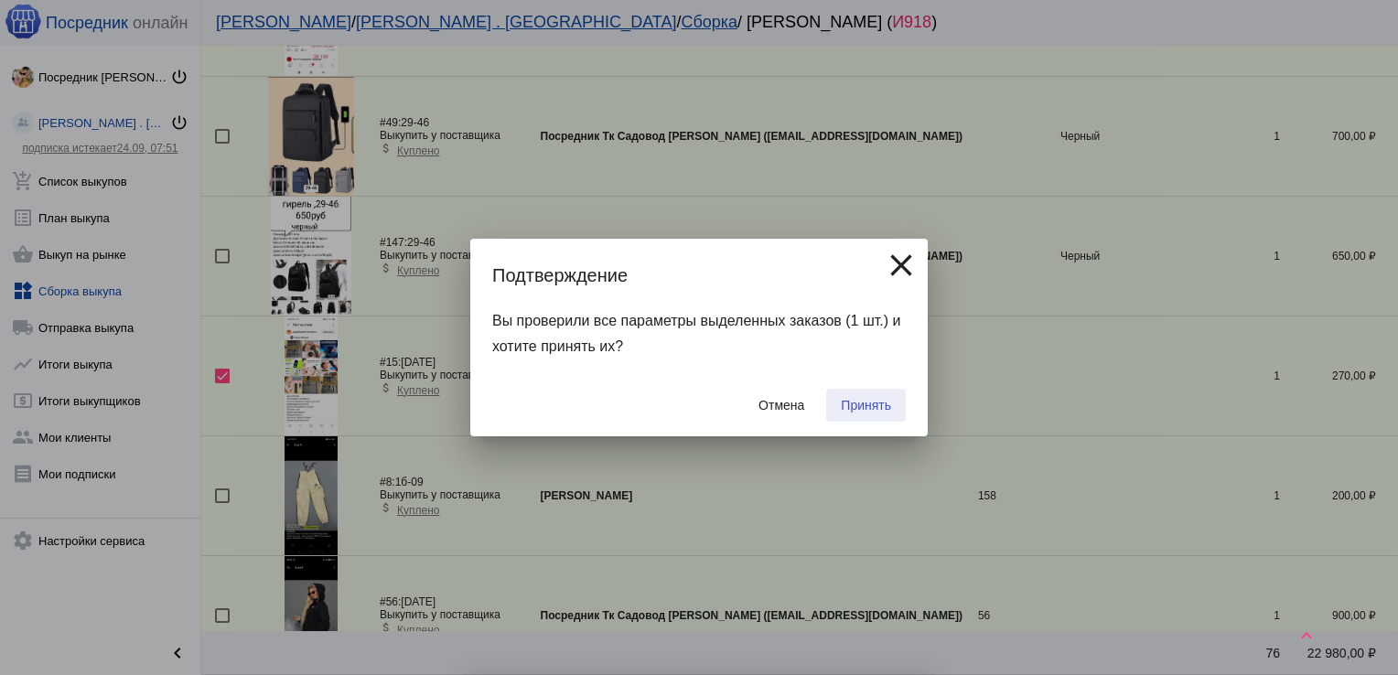
checkbox input "false"
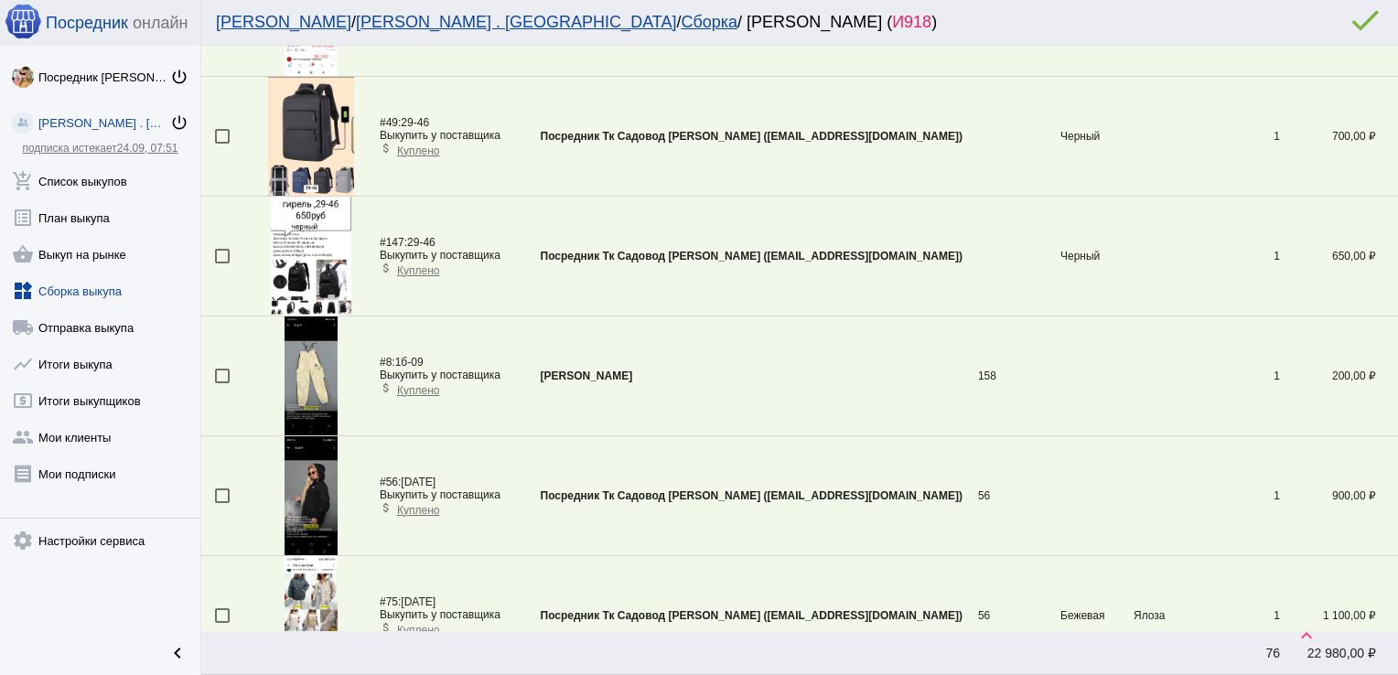
scroll to position [2338, 0]
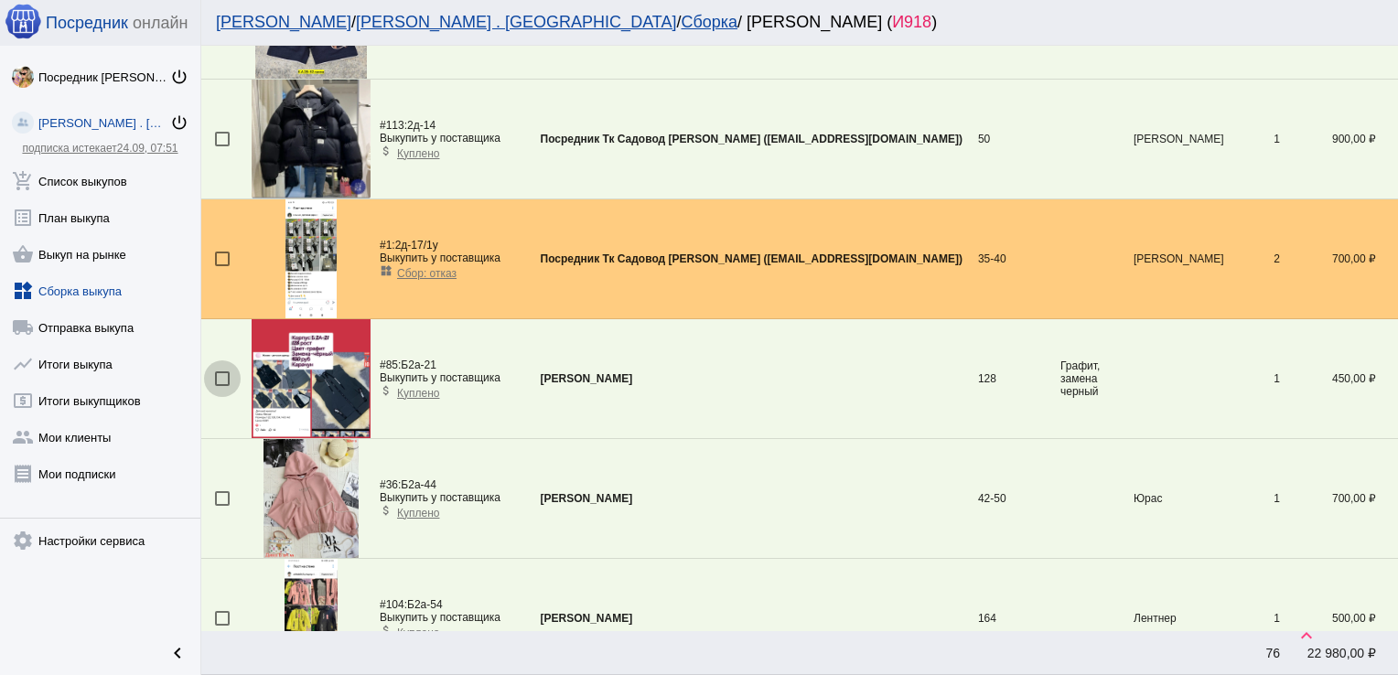
click at [226, 371] on div at bounding box center [222, 378] width 15 height 15
click at [222, 386] on input "checkbox" at bounding box center [221, 386] width 1 height 1
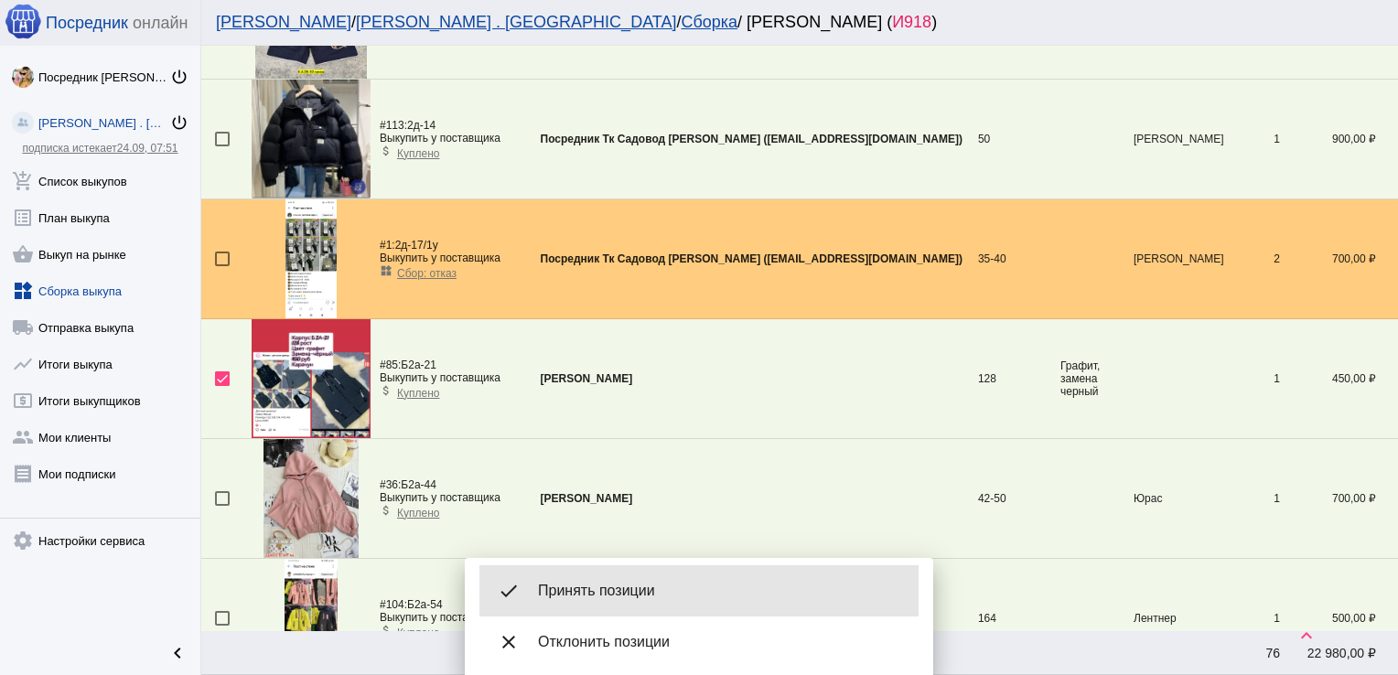
click at [609, 575] on div "done Принять позиции" at bounding box center [698, 590] width 439 height 51
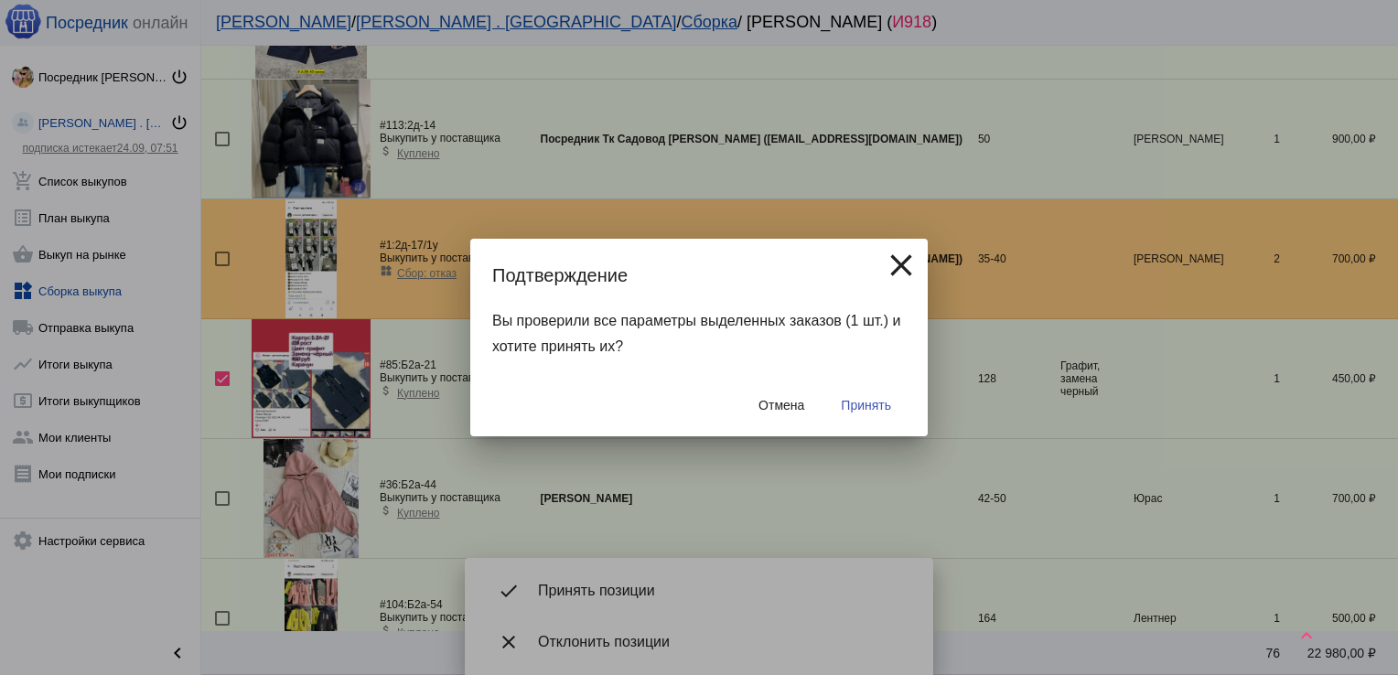
click at [867, 412] on span "Принять" at bounding box center [866, 405] width 50 height 15
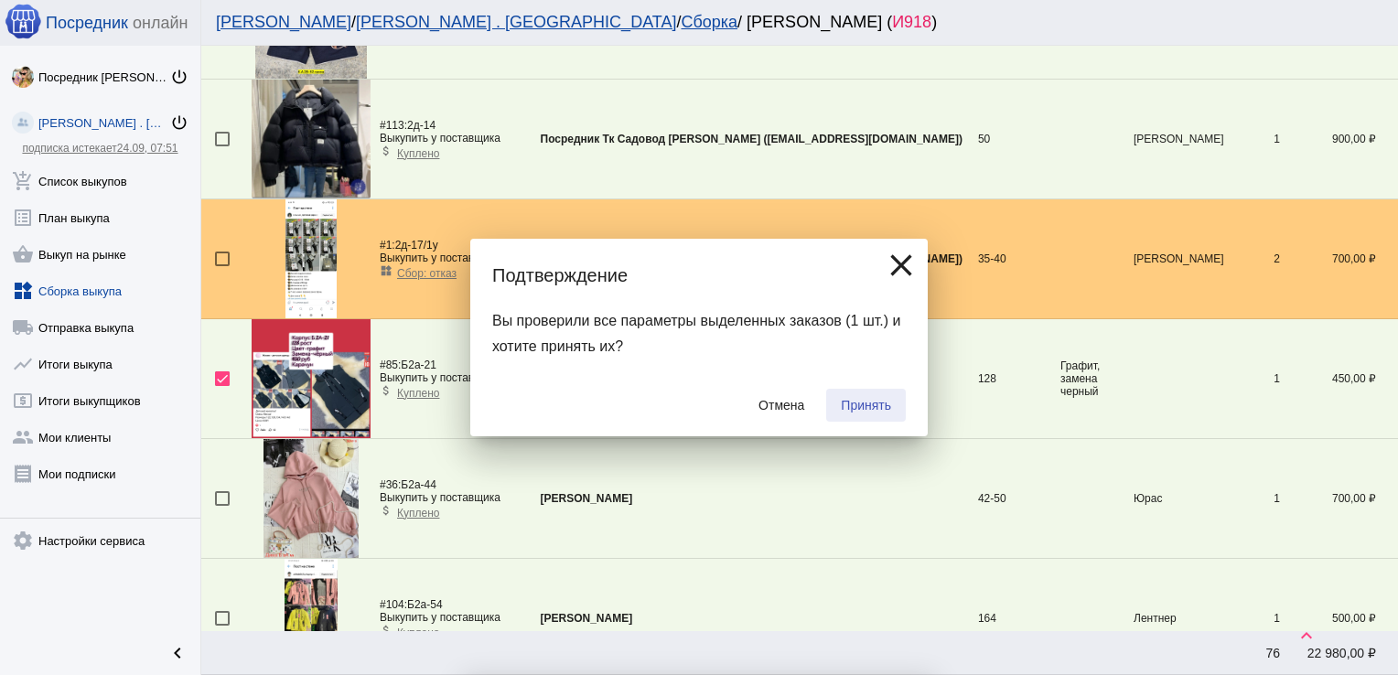
checkbox input "false"
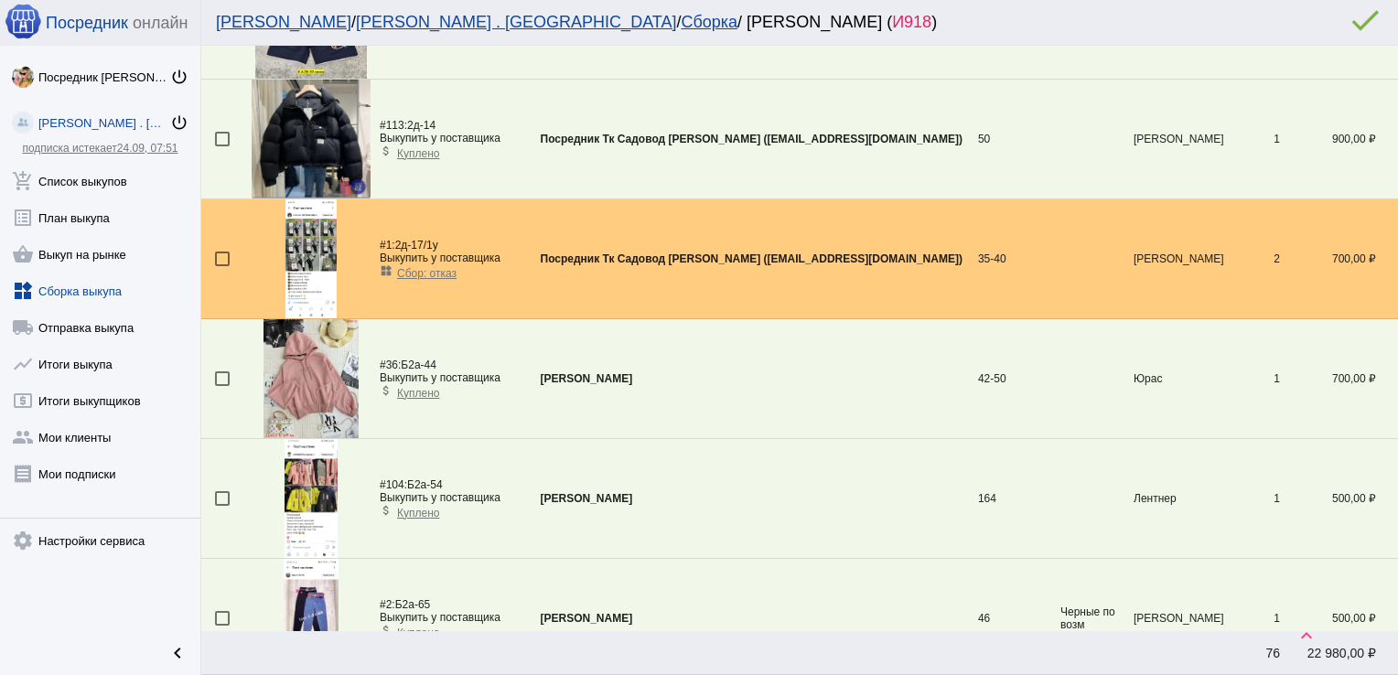
scroll to position [2697, 0]
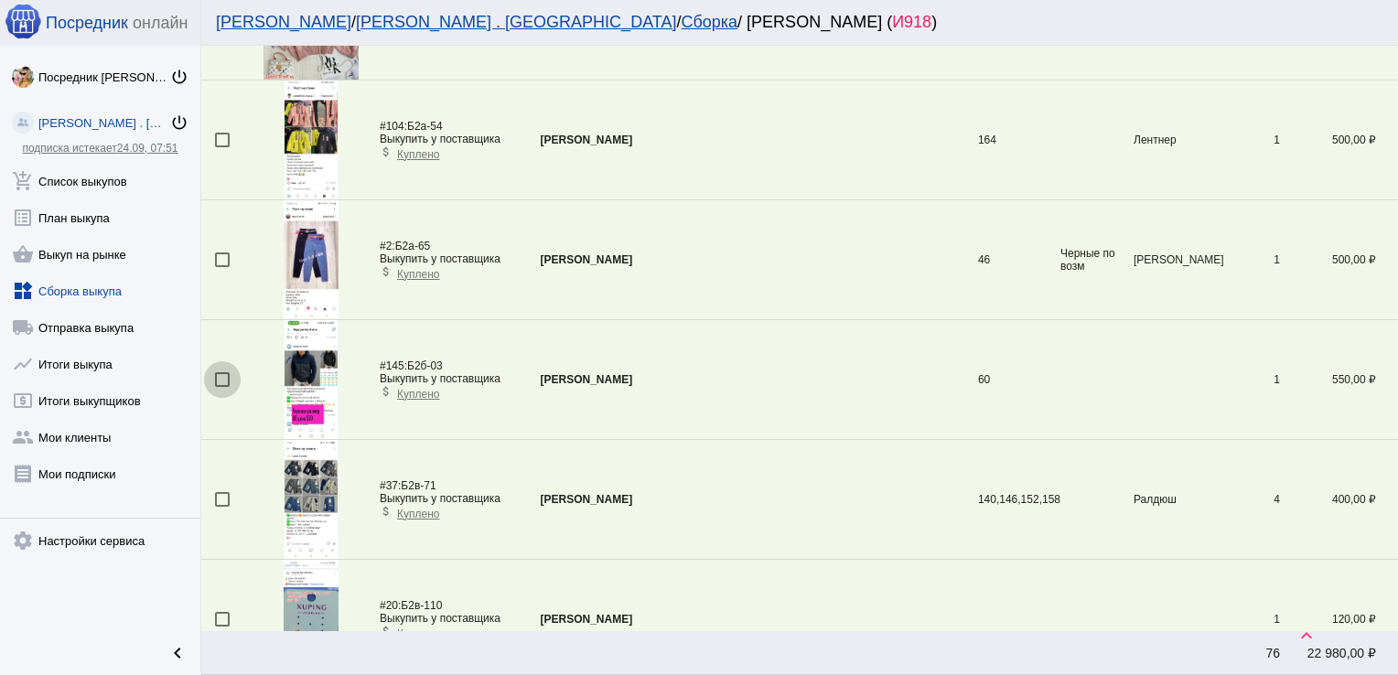
click at [224, 373] on div at bounding box center [222, 379] width 15 height 15
click at [222, 387] on input "checkbox" at bounding box center [221, 387] width 1 height 1
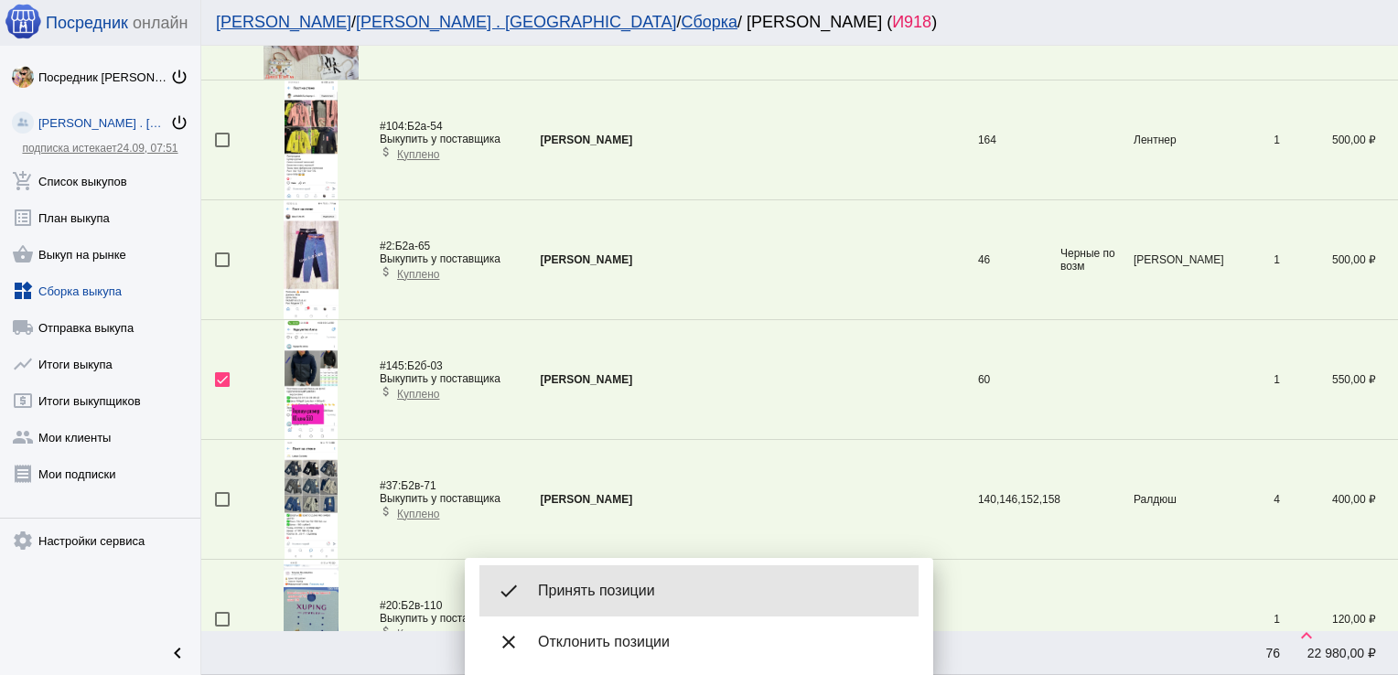
click at [576, 573] on div "done Принять позиции" at bounding box center [698, 590] width 439 height 51
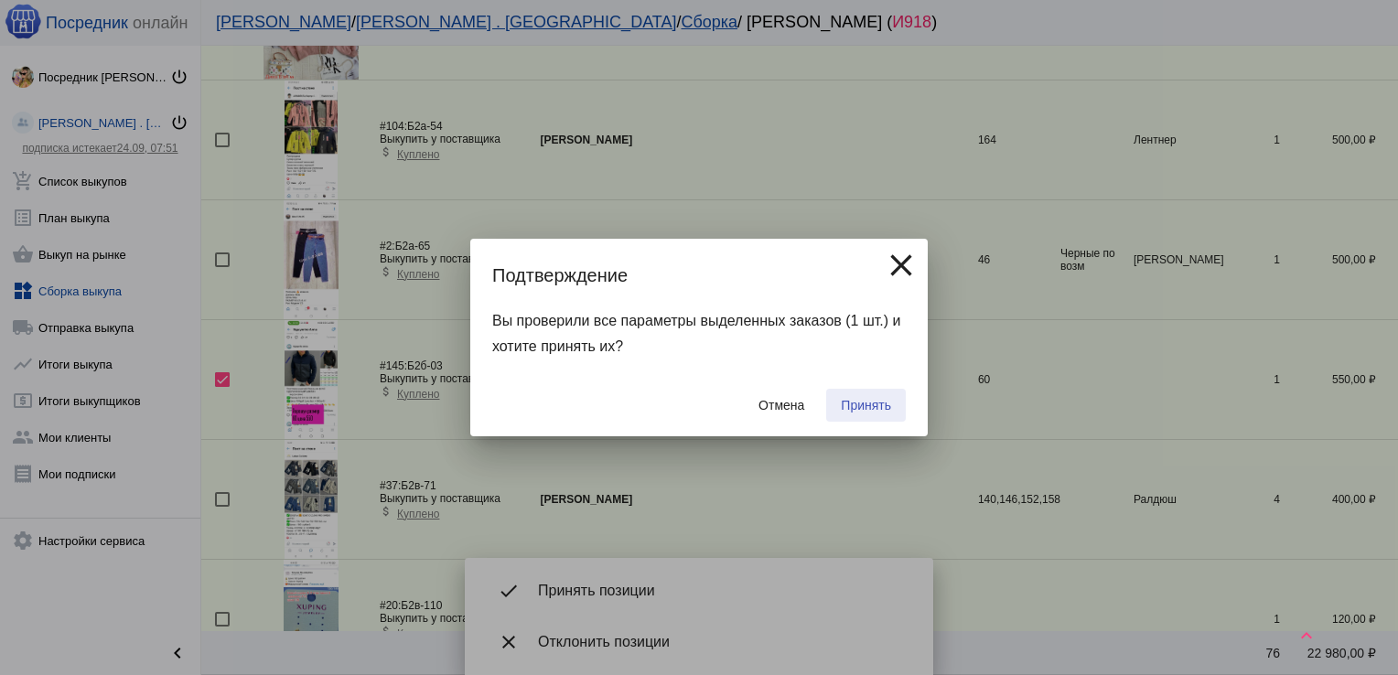
click at [860, 402] on span "Принять" at bounding box center [866, 405] width 50 height 15
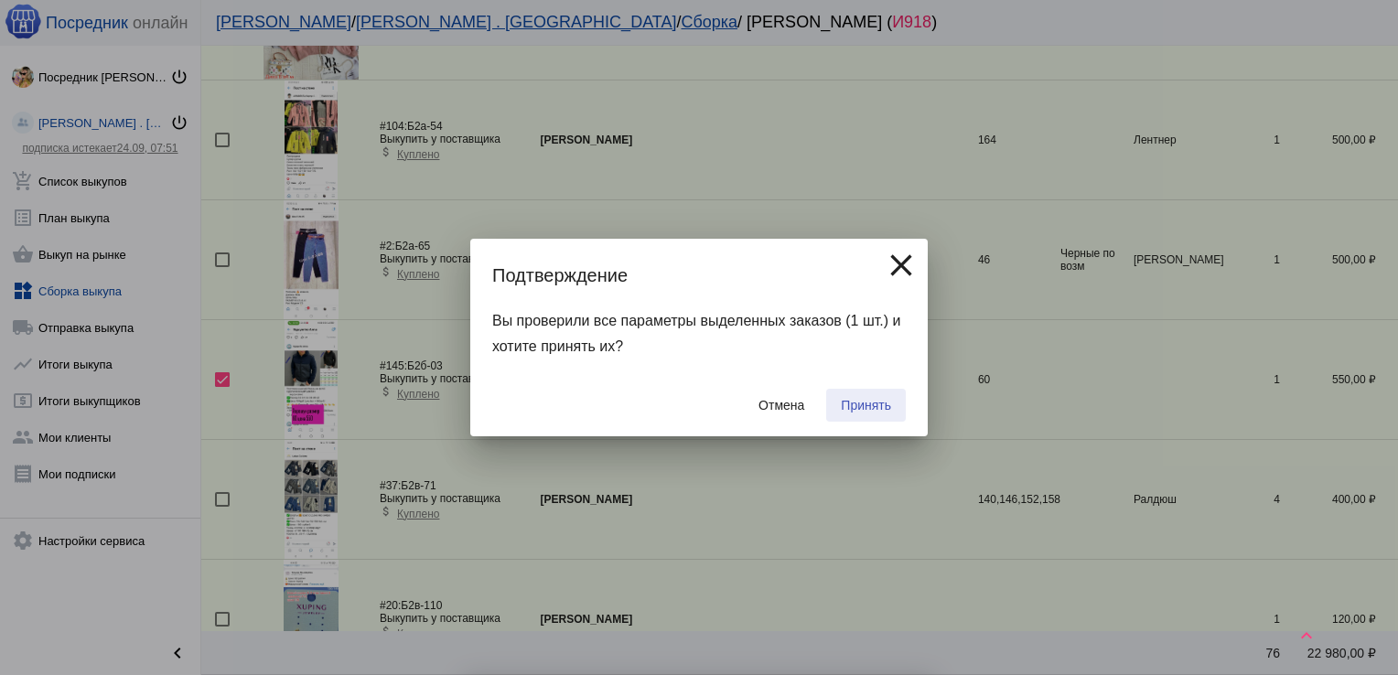
checkbox input "false"
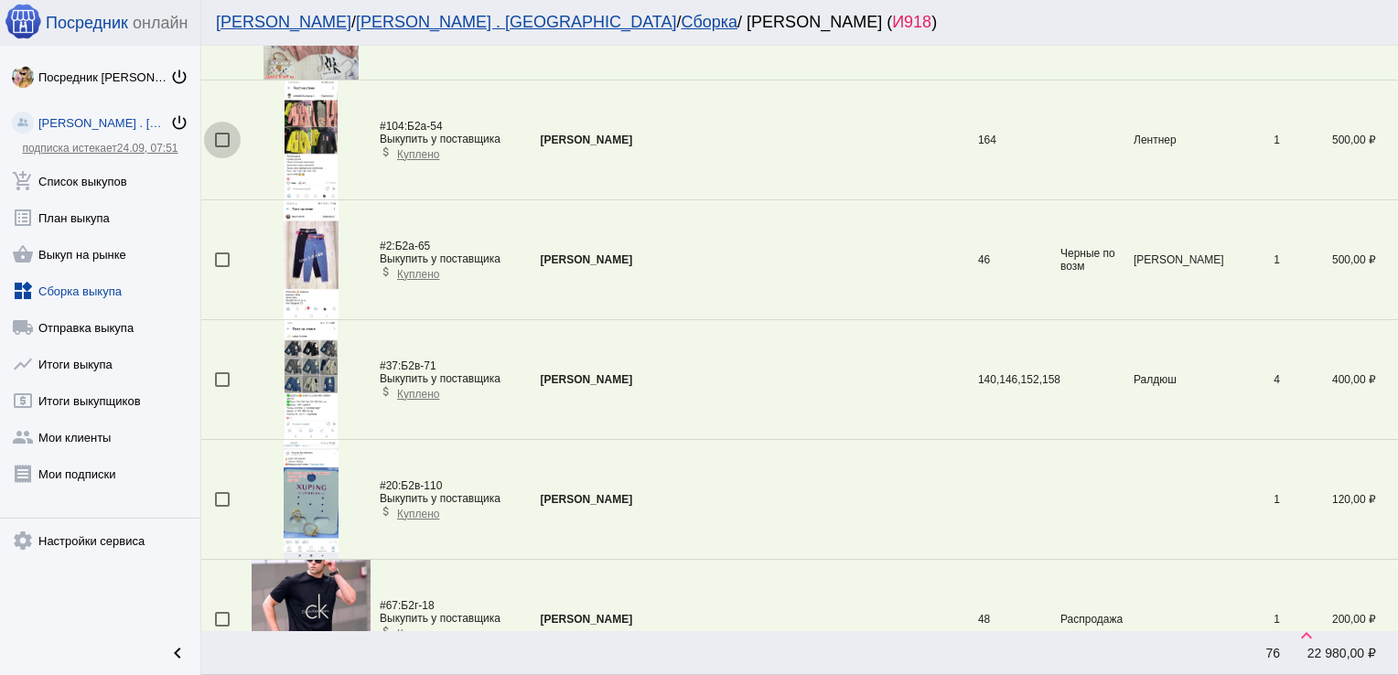
click at [224, 133] on div at bounding box center [222, 140] width 15 height 15
click at [222, 147] on input "checkbox" at bounding box center [221, 147] width 1 height 1
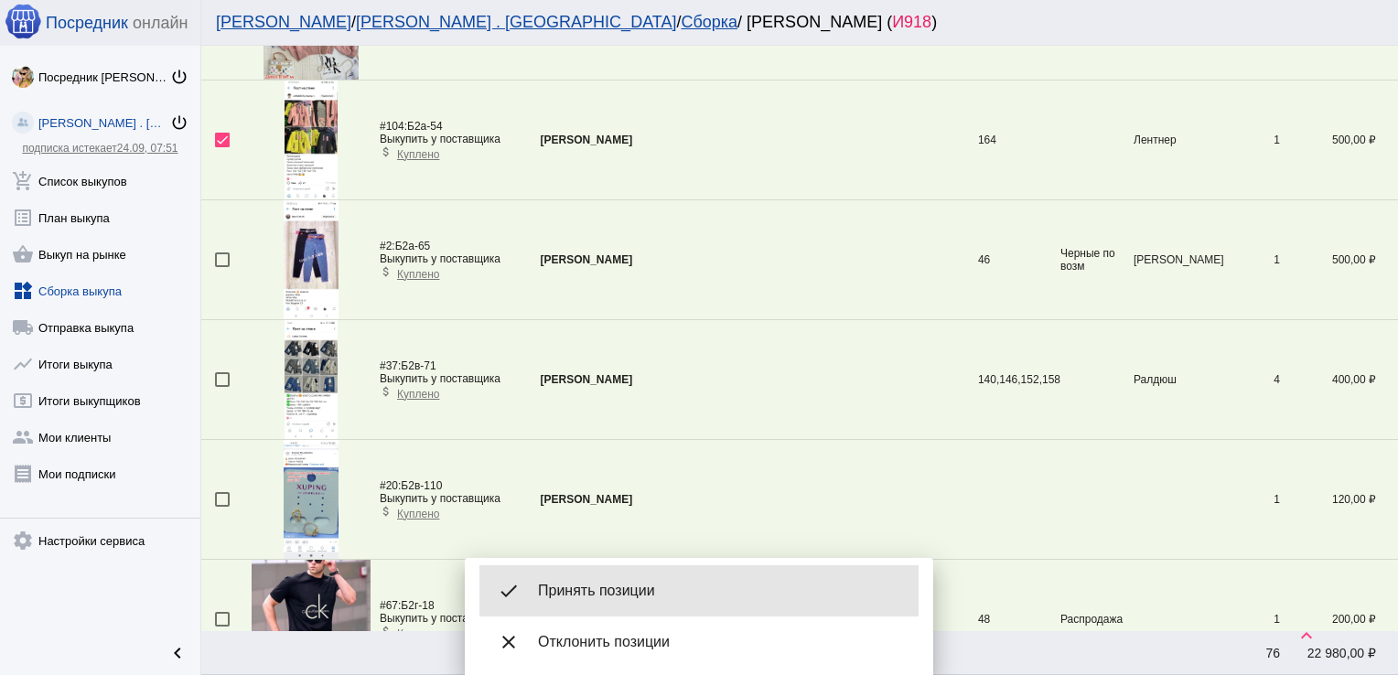
click at [649, 585] on span "Принять позиции" at bounding box center [721, 591] width 366 height 18
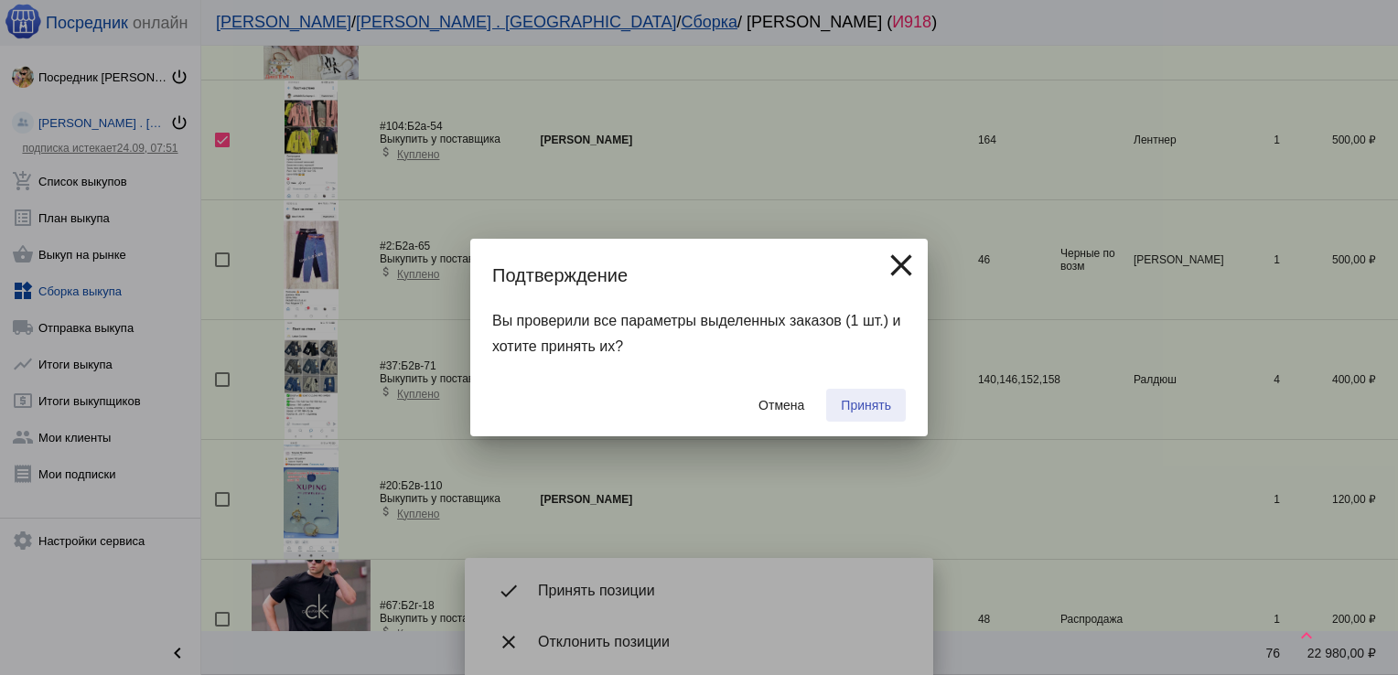
click at [873, 402] on span "Принять" at bounding box center [866, 405] width 50 height 15
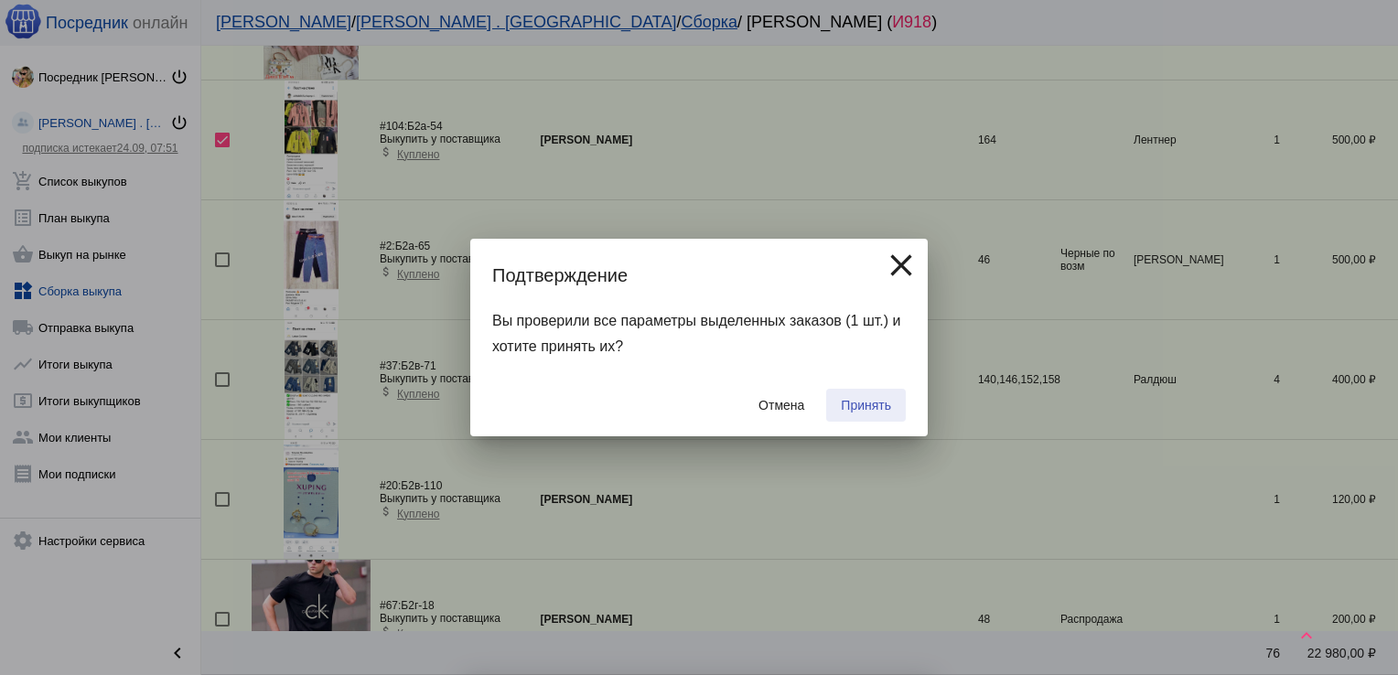
checkbox input "false"
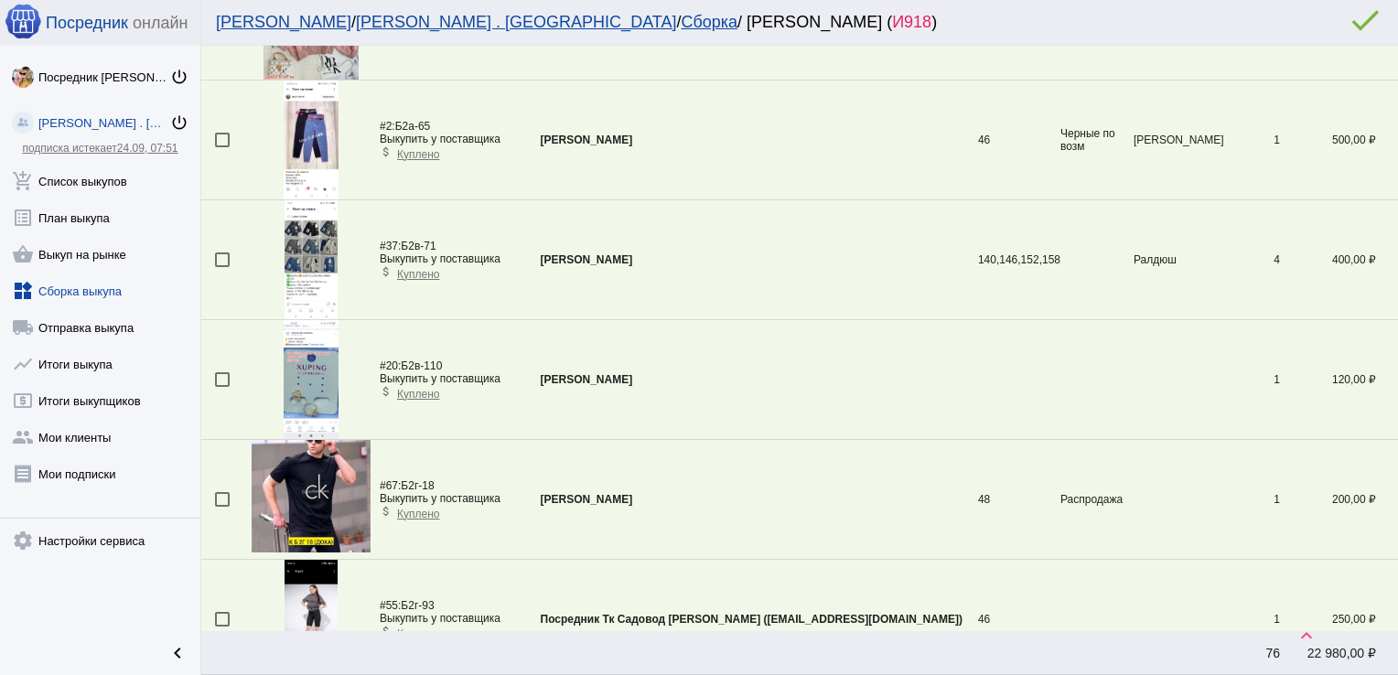
scroll to position [2338, 0]
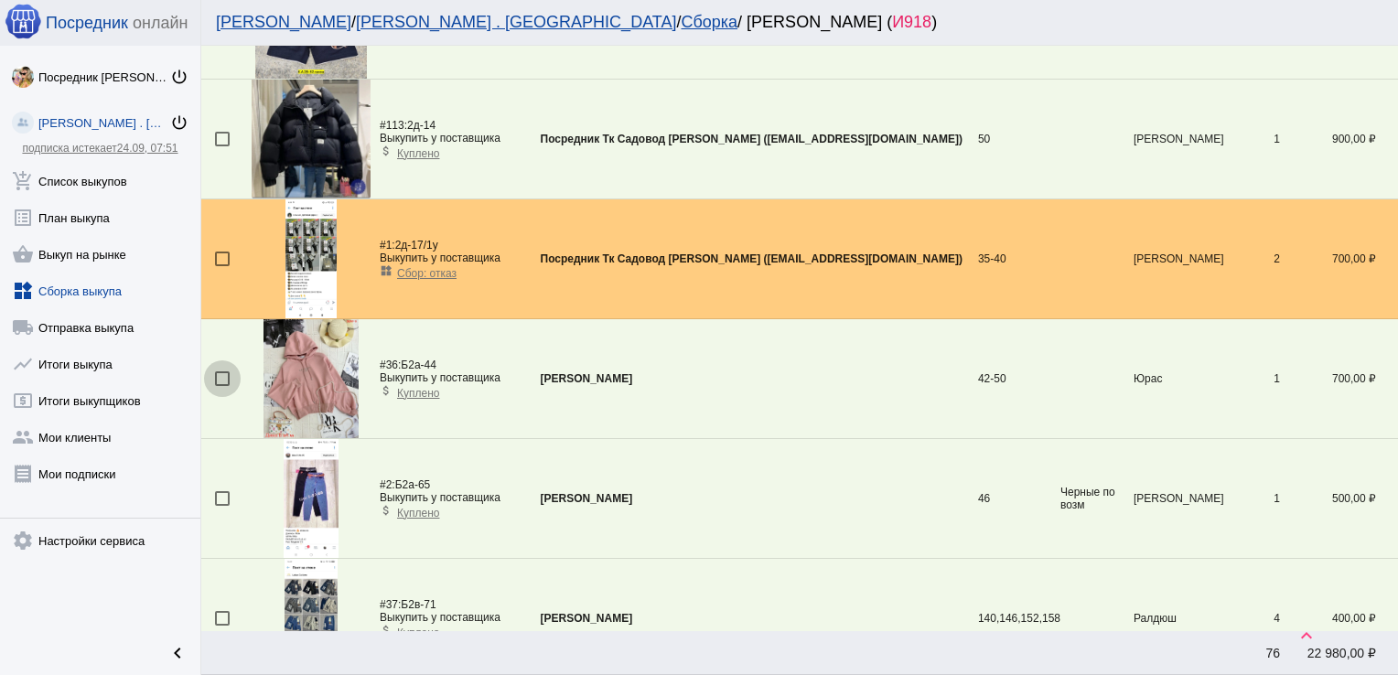
click at [229, 372] on div at bounding box center [222, 378] width 15 height 15
click at [222, 386] on input "checkbox" at bounding box center [221, 386] width 1 height 1
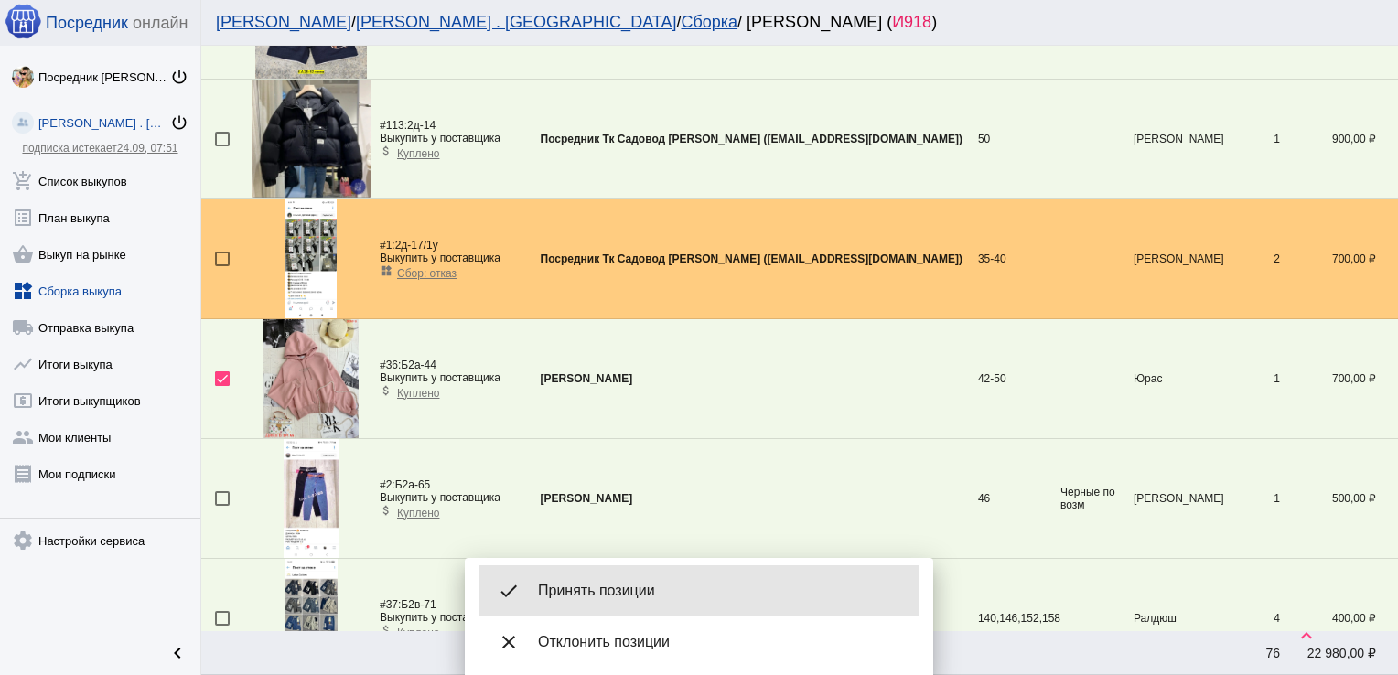
click at [607, 596] on span "Принять позиции" at bounding box center [721, 591] width 366 height 18
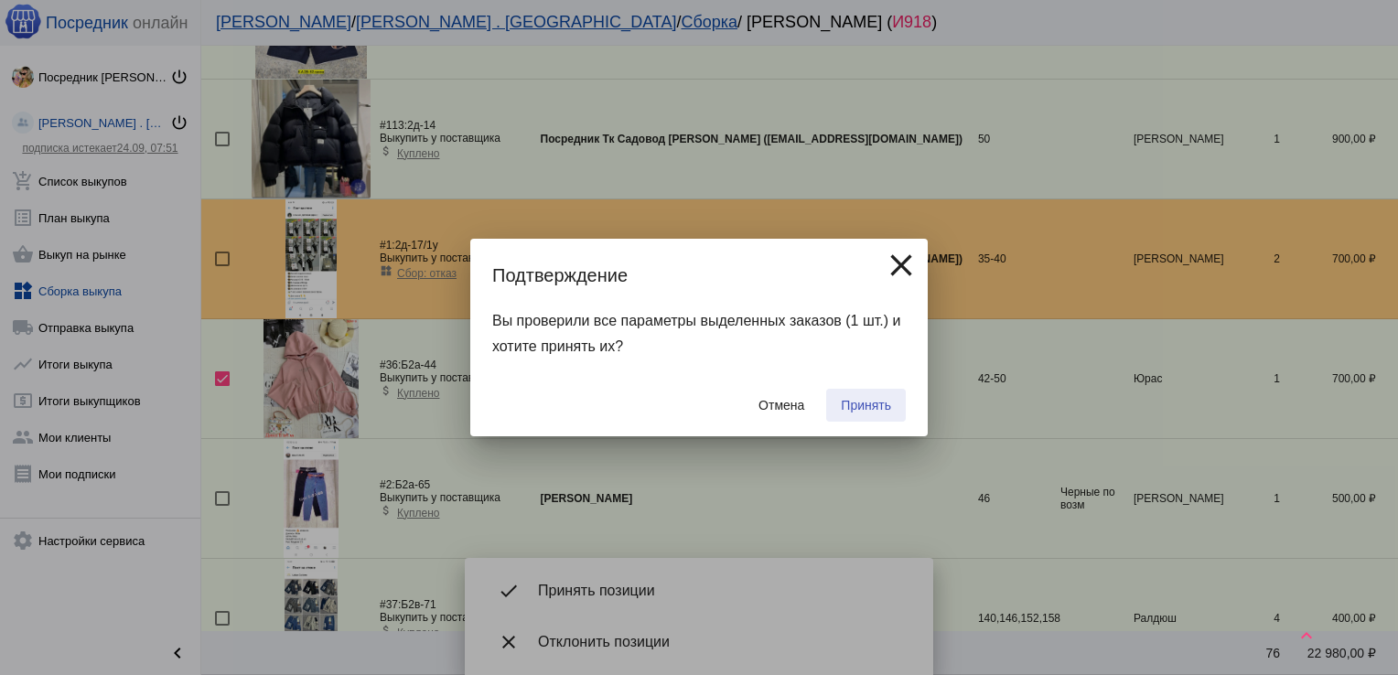
click at [867, 415] on button "Принять" at bounding box center [866, 405] width 80 height 33
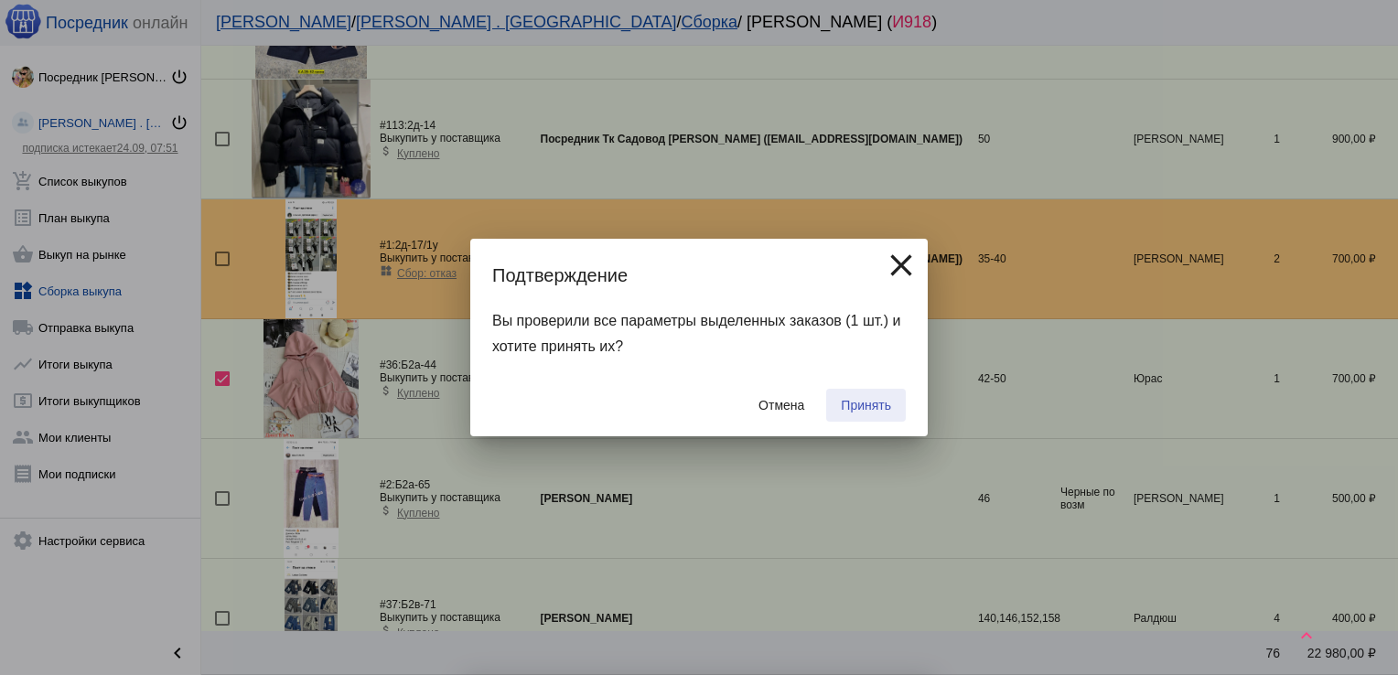
checkbox input "false"
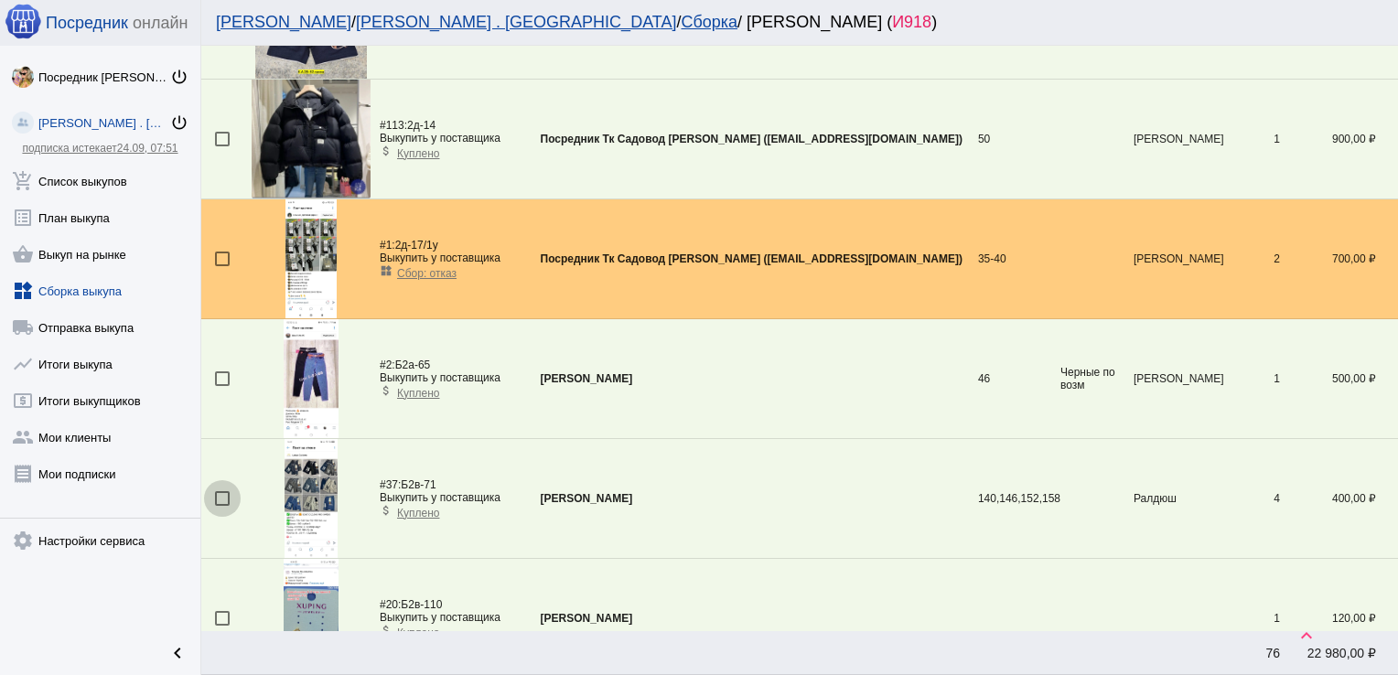
click at [218, 493] on div at bounding box center [222, 498] width 15 height 15
click at [221, 506] on input "checkbox" at bounding box center [221, 506] width 1 height 1
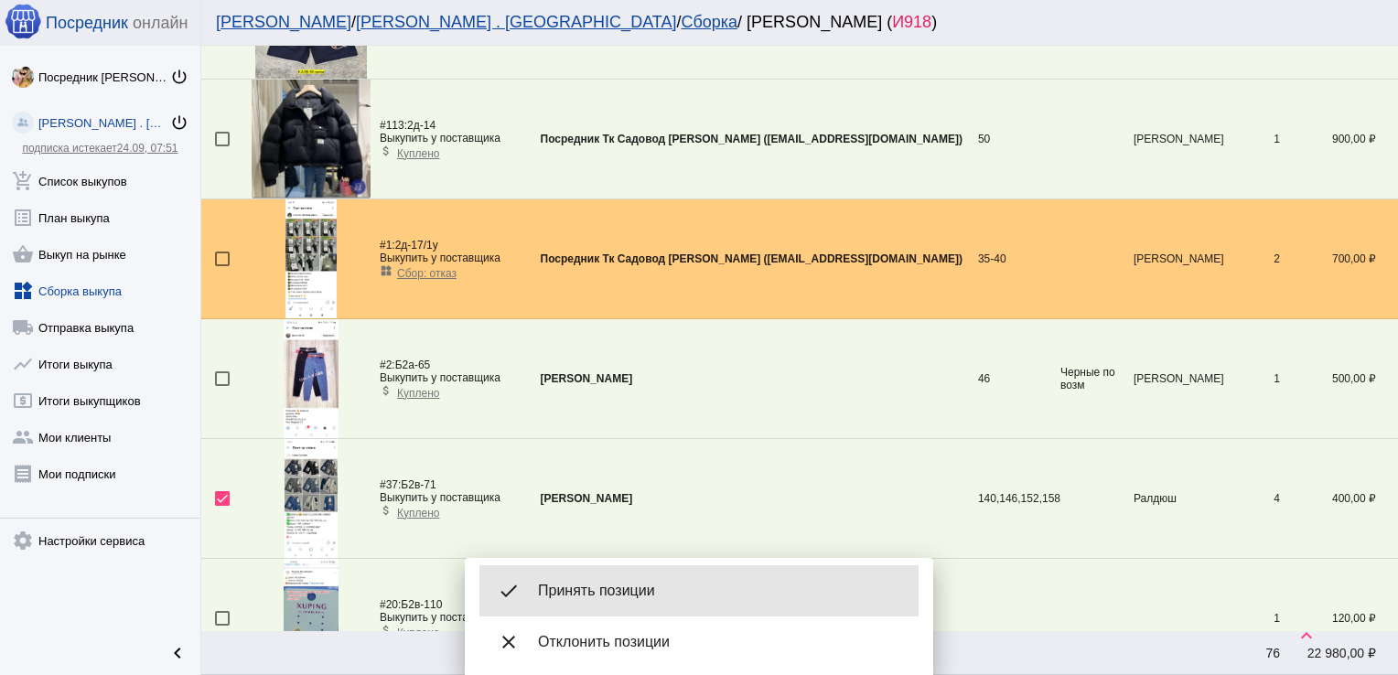
click at [619, 583] on span "Принять позиции" at bounding box center [721, 591] width 366 height 18
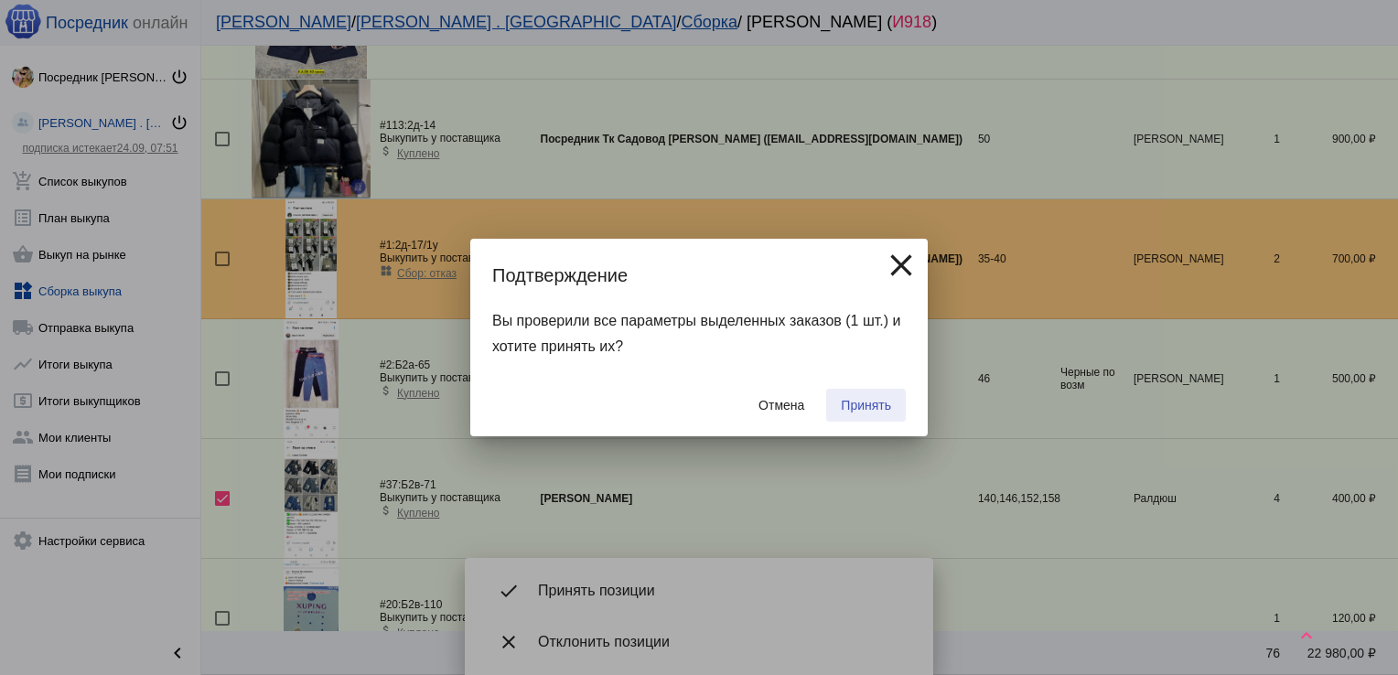
click at [874, 402] on span "Принять" at bounding box center [866, 405] width 50 height 15
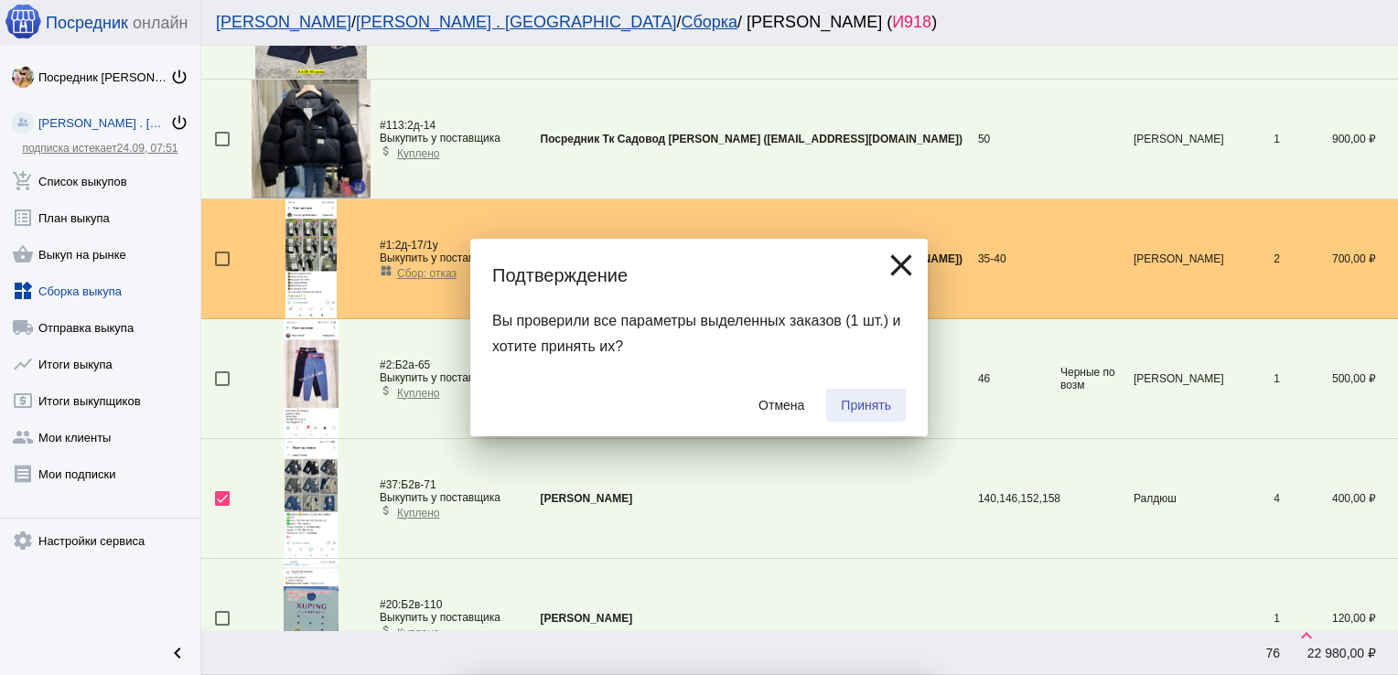
checkbox input "false"
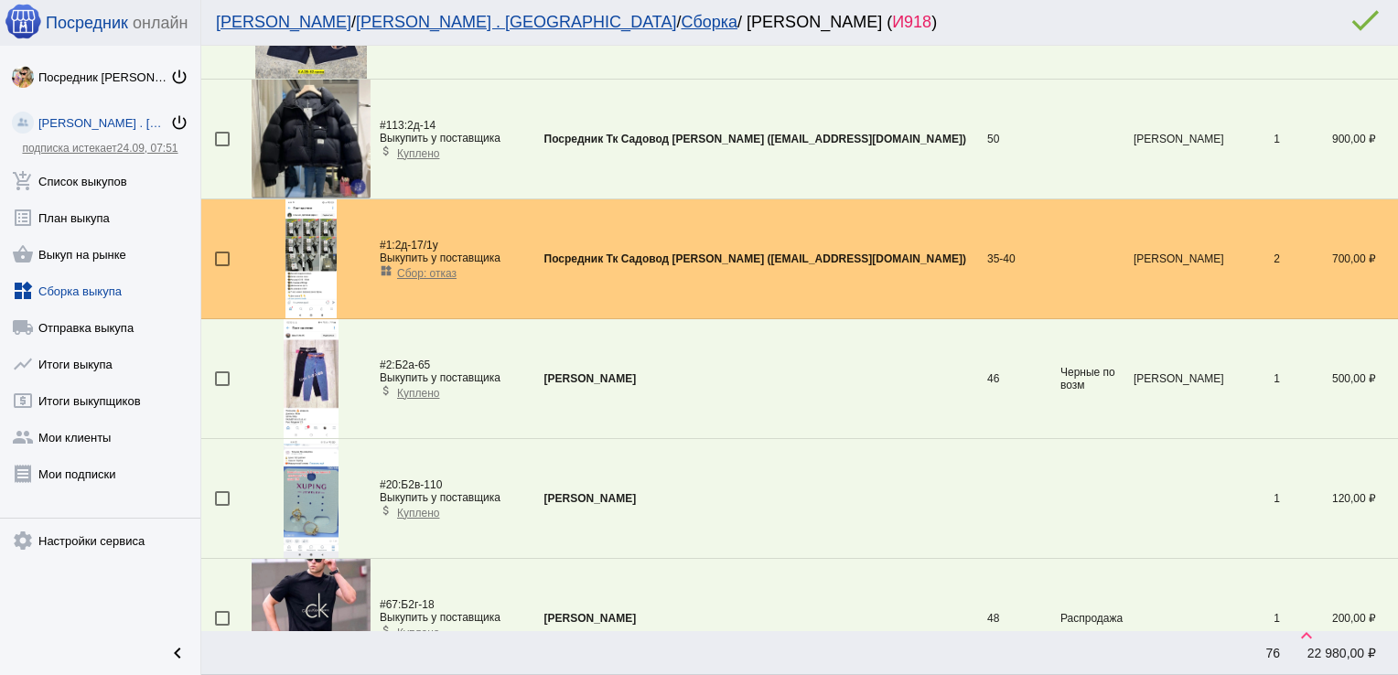
scroll to position [902, 0]
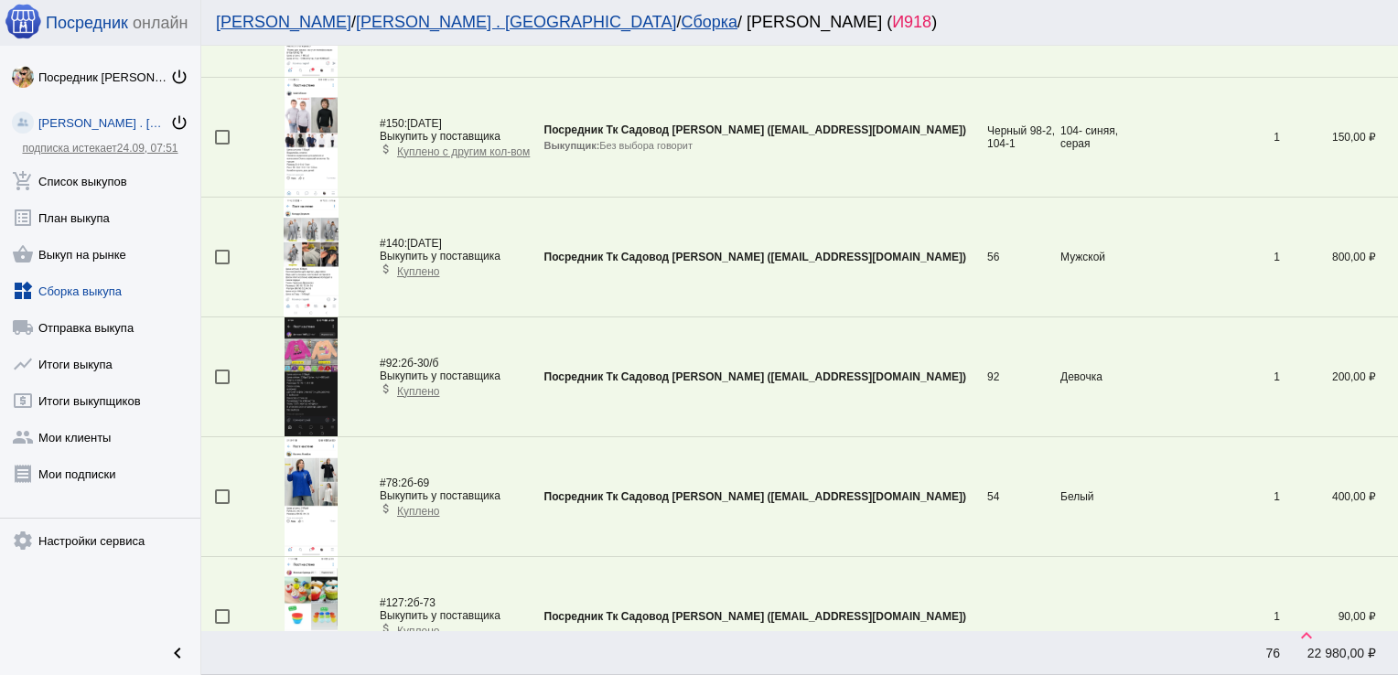
click at [220, 371] on div at bounding box center [222, 377] width 15 height 15
click at [221, 384] on input "checkbox" at bounding box center [221, 384] width 1 height 1
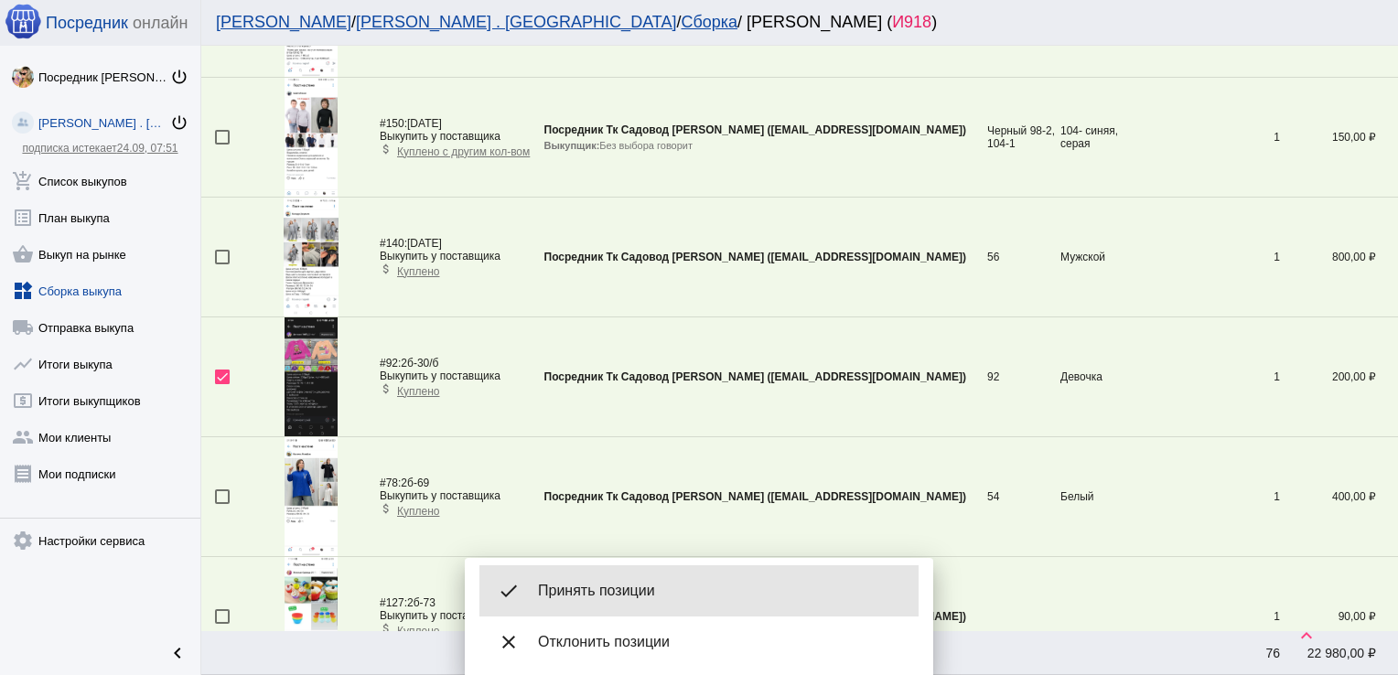
click at [592, 605] on div "done Принять позиции" at bounding box center [698, 590] width 439 height 51
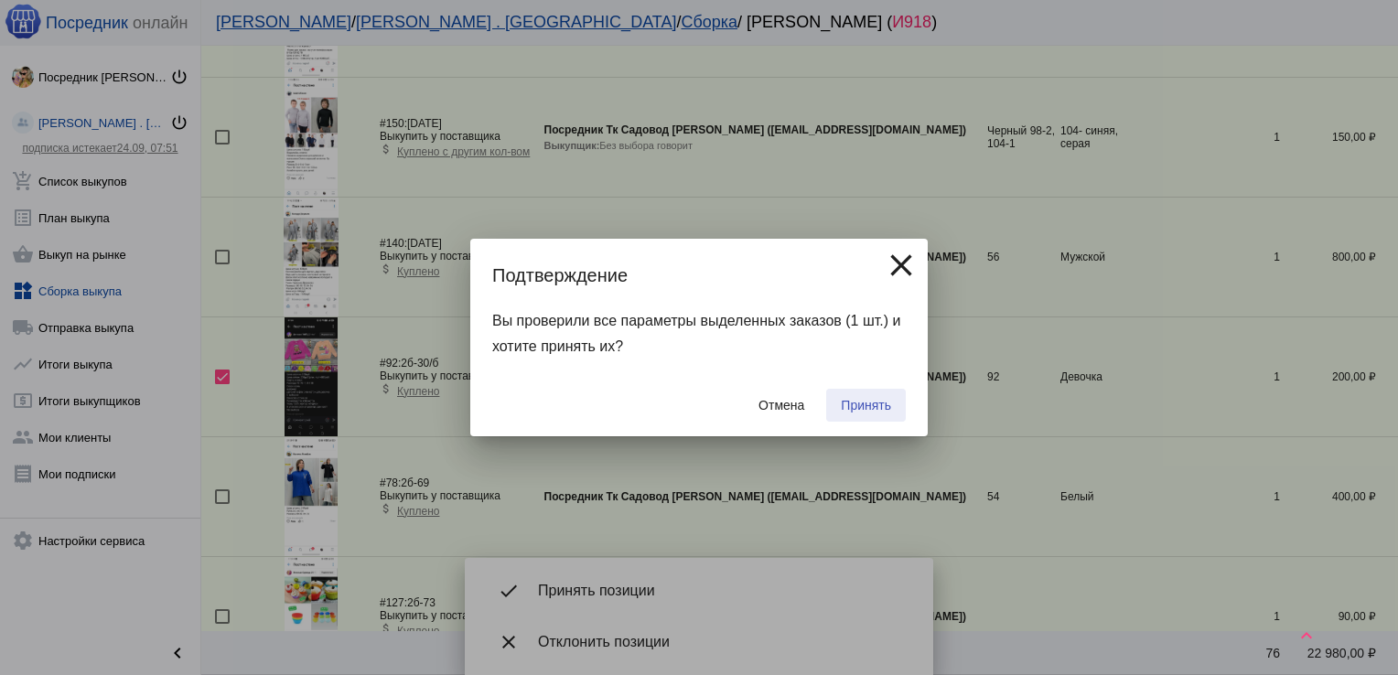
click at [874, 400] on span "Принять" at bounding box center [866, 405] width 50 height 15
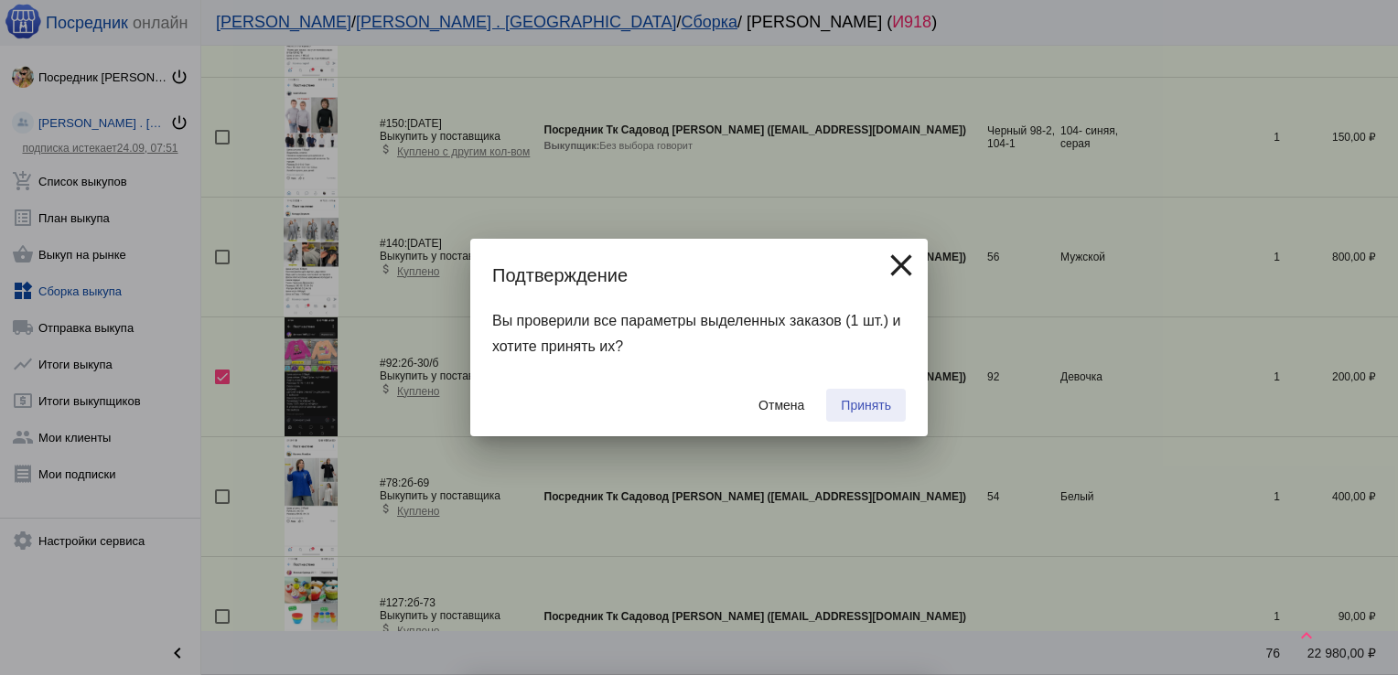
checkbox input "false"
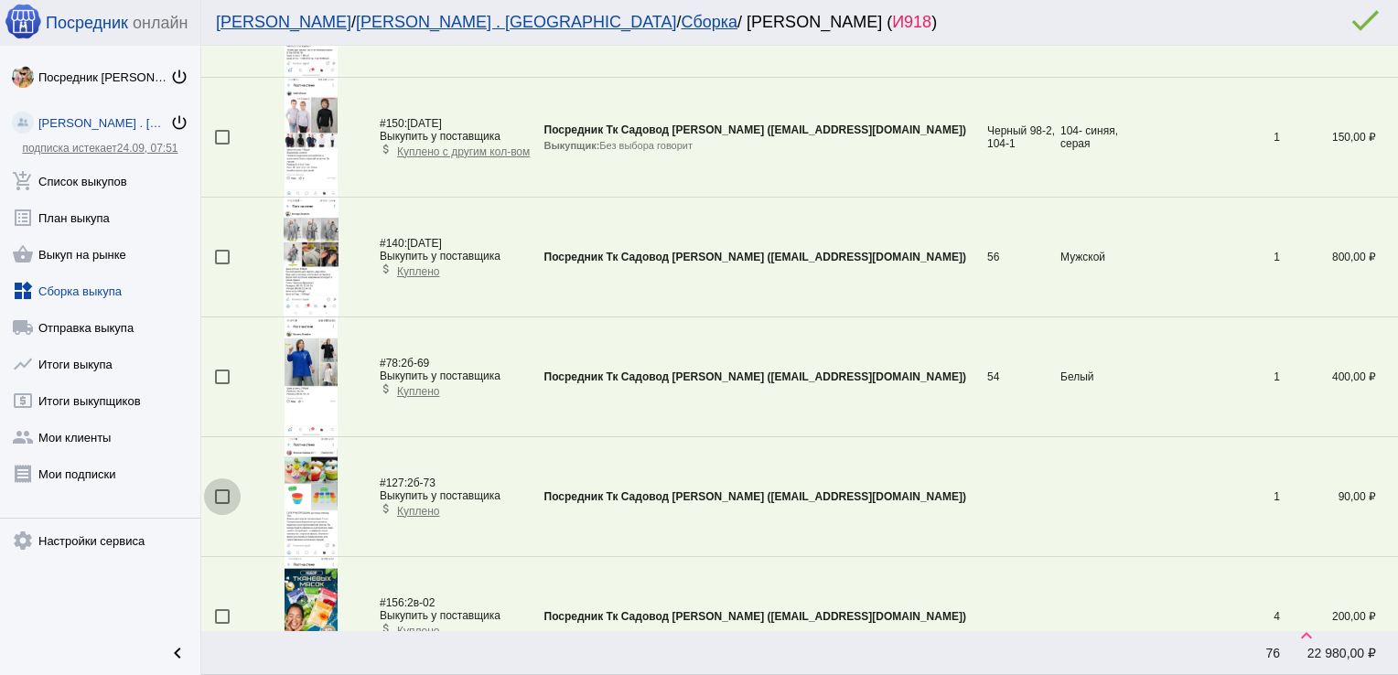
click at [220, 494] on div at bounding box center [222, 496] width 15 height 15
click at [221, 504] on input "checkbox" at bounding box center [221, 504] width 1 height 1
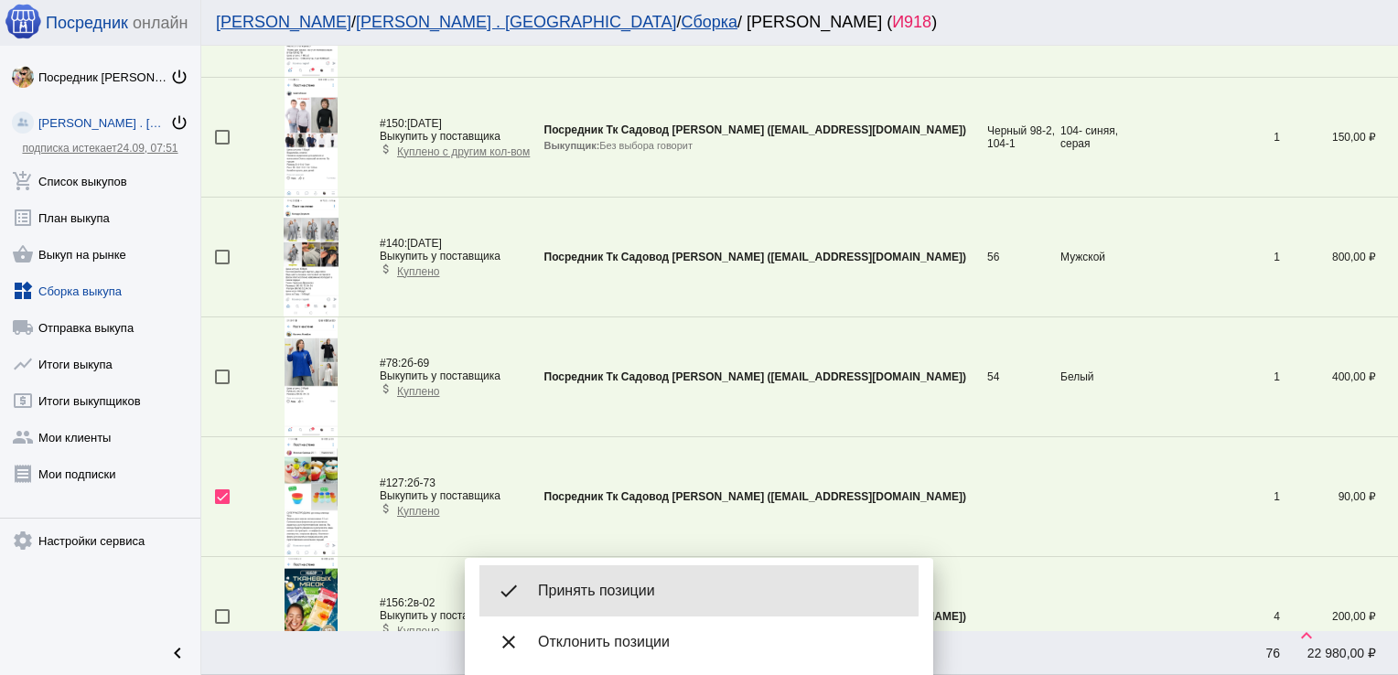
click at [592, 573] on div "done Принять позиции" at bounding box center [698, 590] width 439 height 51
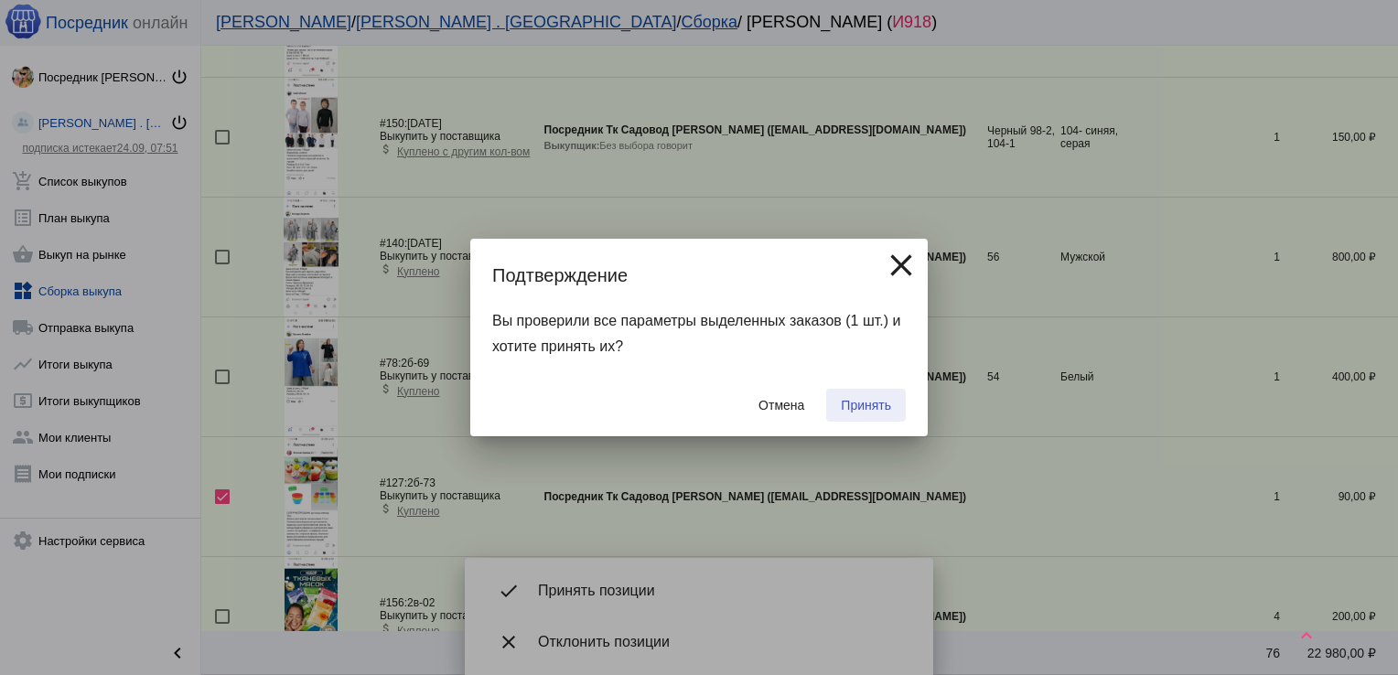
click at [885, 395] on button "Принять" at bounding box center [866, 405] width 80 height 33
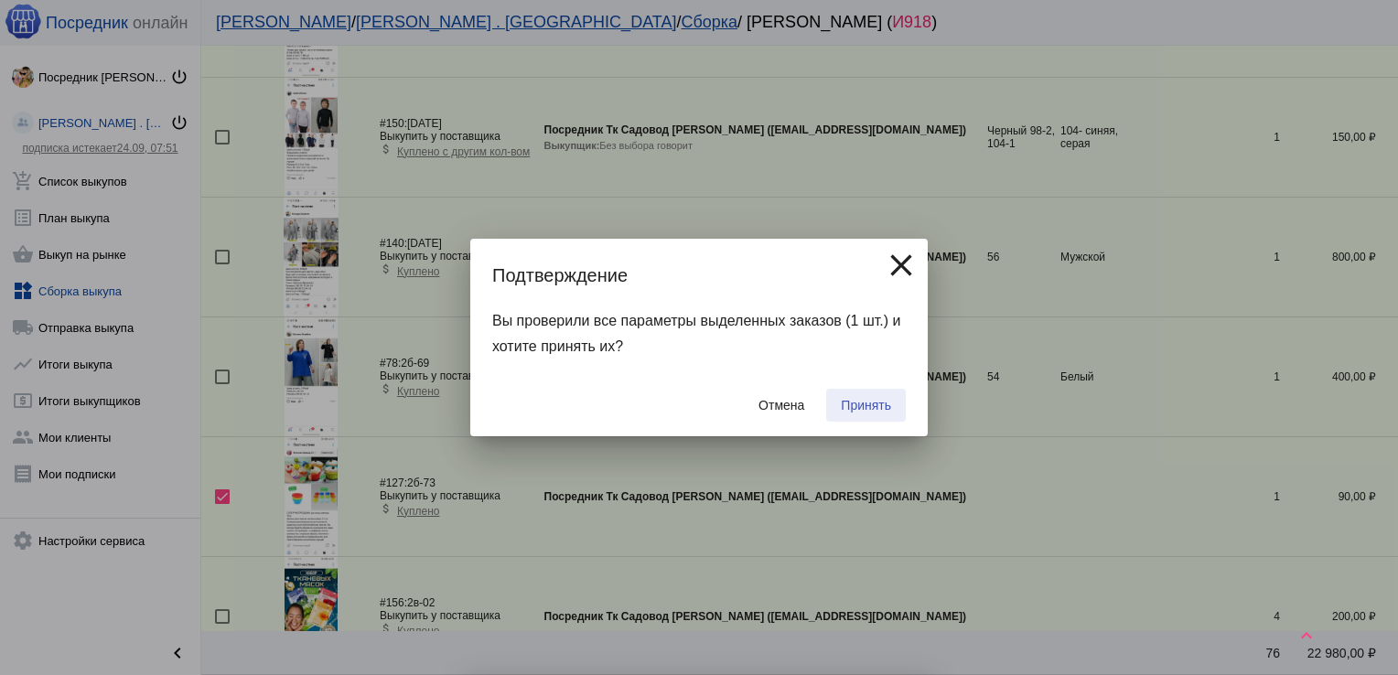
checkbox input "false"
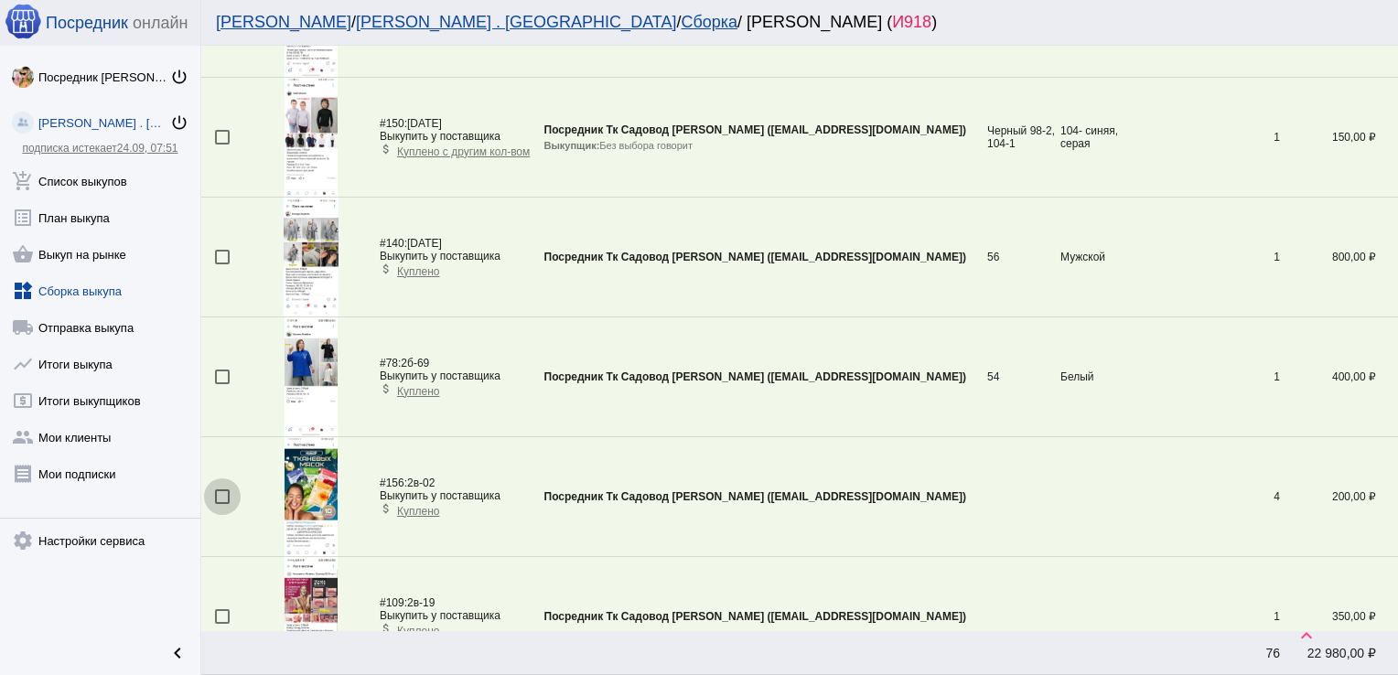
click at [220, 491] on div at bounding box center [222, 496] width 15 height 15
click at [221, 504] on input "checkbox" at bounding box center [221, 504] width 1 height 1
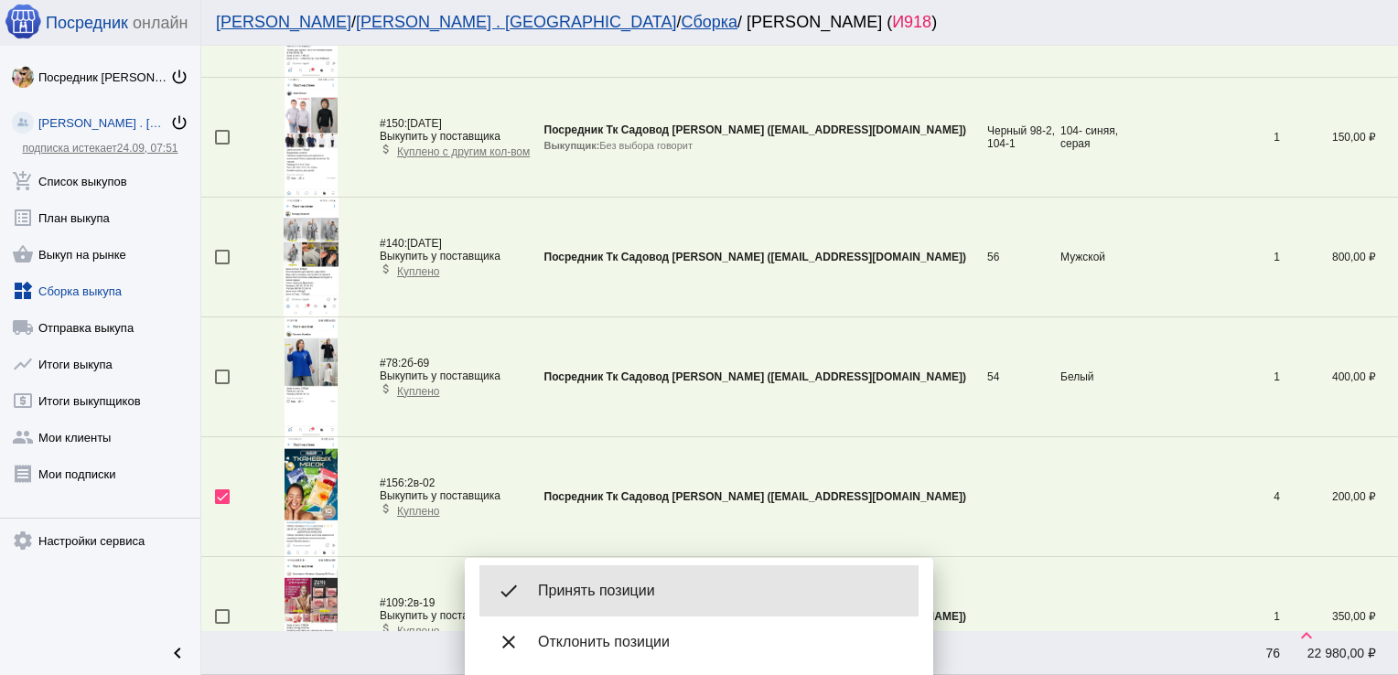
click at [627, 606] on div "done Принять позиции" at bounding box center [698, 590] width 439 height 51
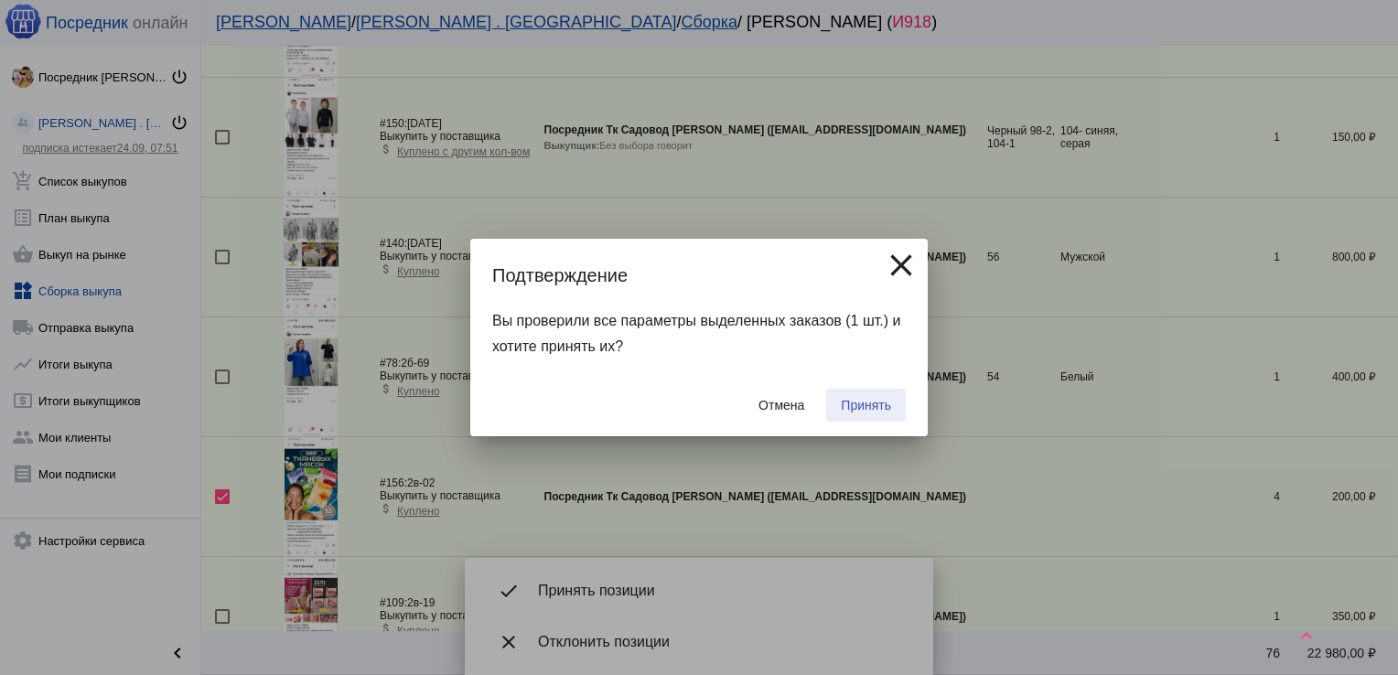
click at [864, 412] on span "Принять" at bounding box center [866, 405] width 50 height 15
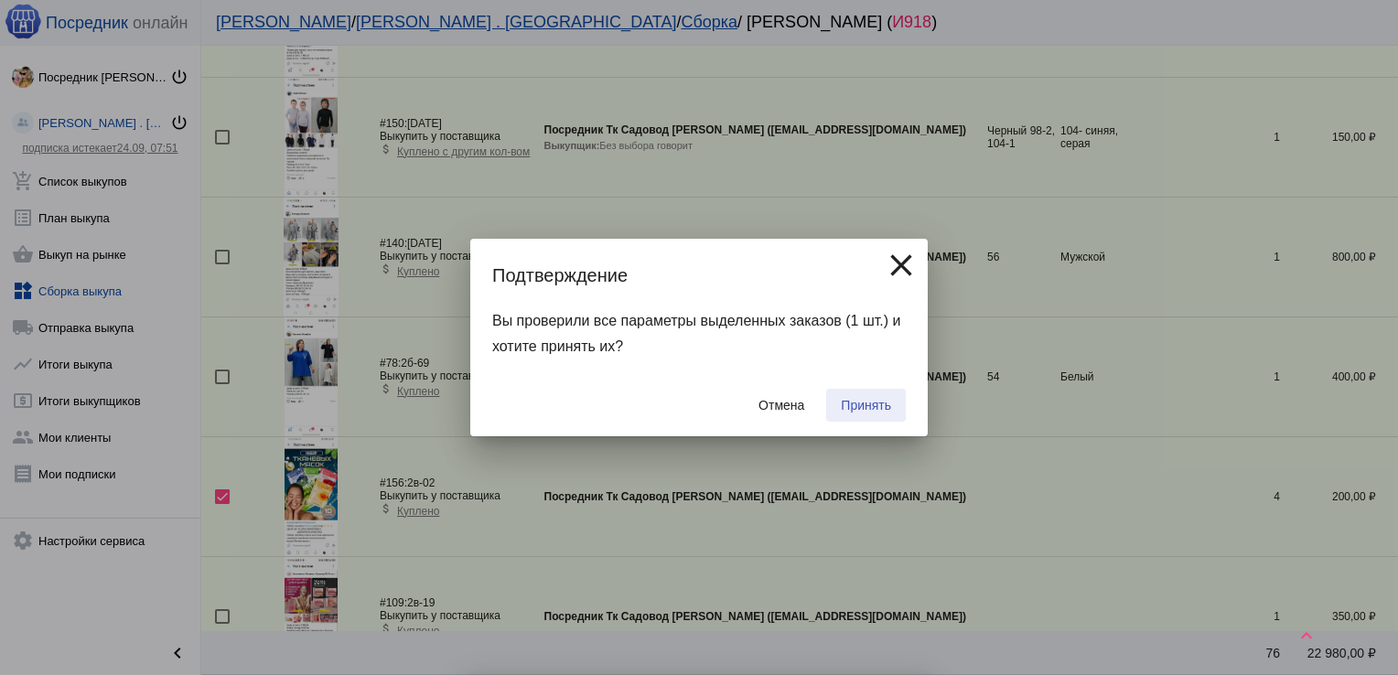
checkbox input "false"
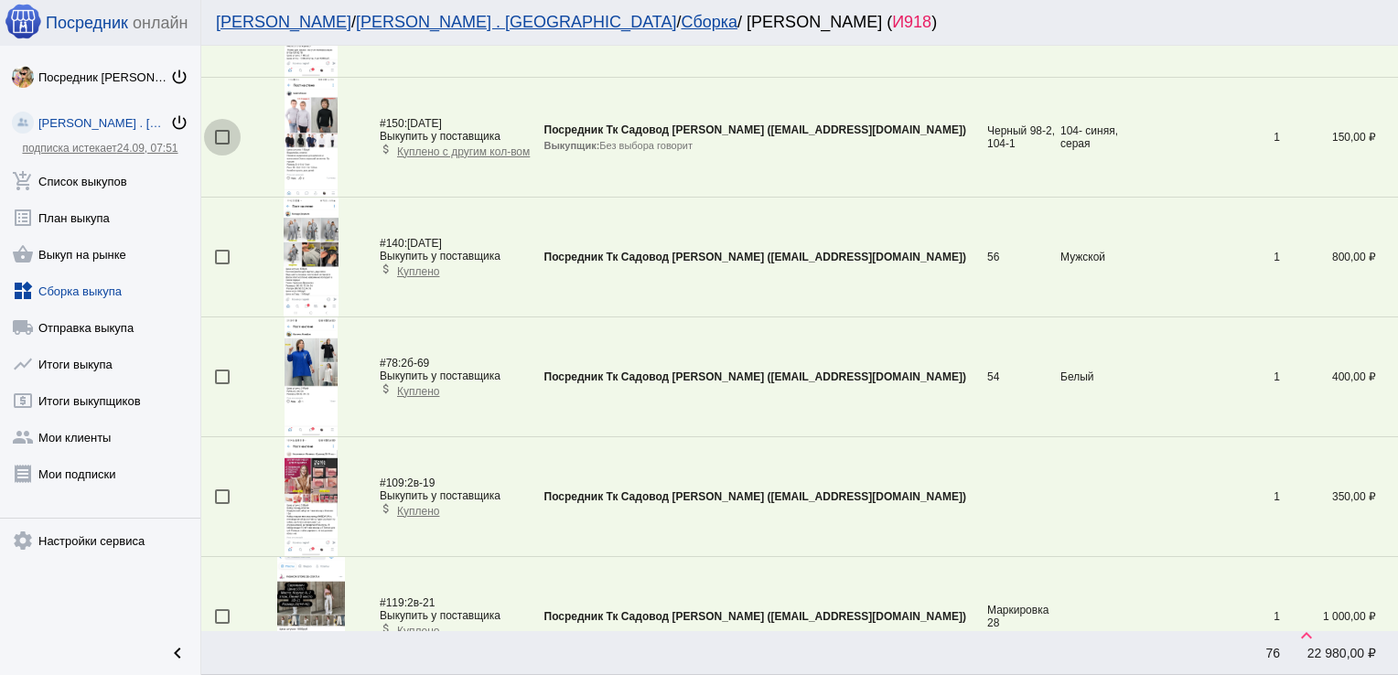
click at [221, 136] on div at bounding box center [222, 137] width 15 height 15
click at [221, 145] on input "checkbox" at bounding box center [221, 145] width 1 height 1
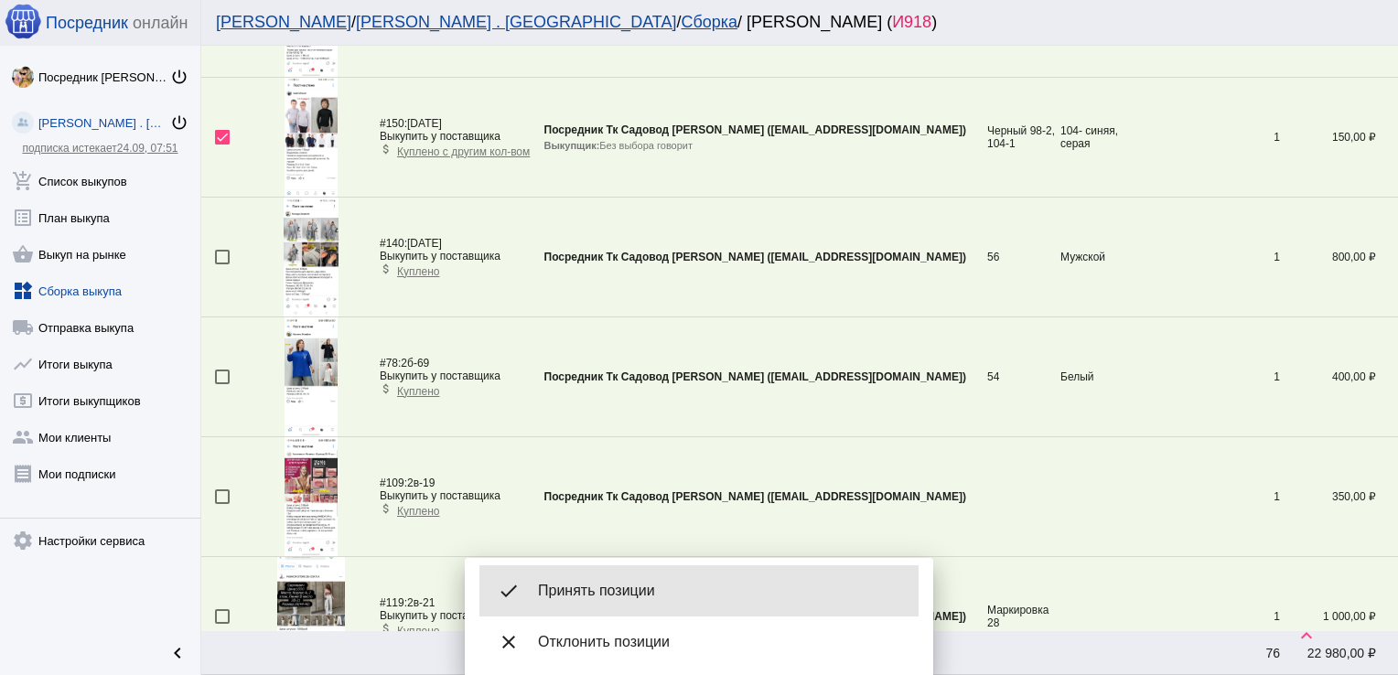
click at [649, 580] on div "done Принять позиции" at bounding box center [698, 590] width 439 height 51
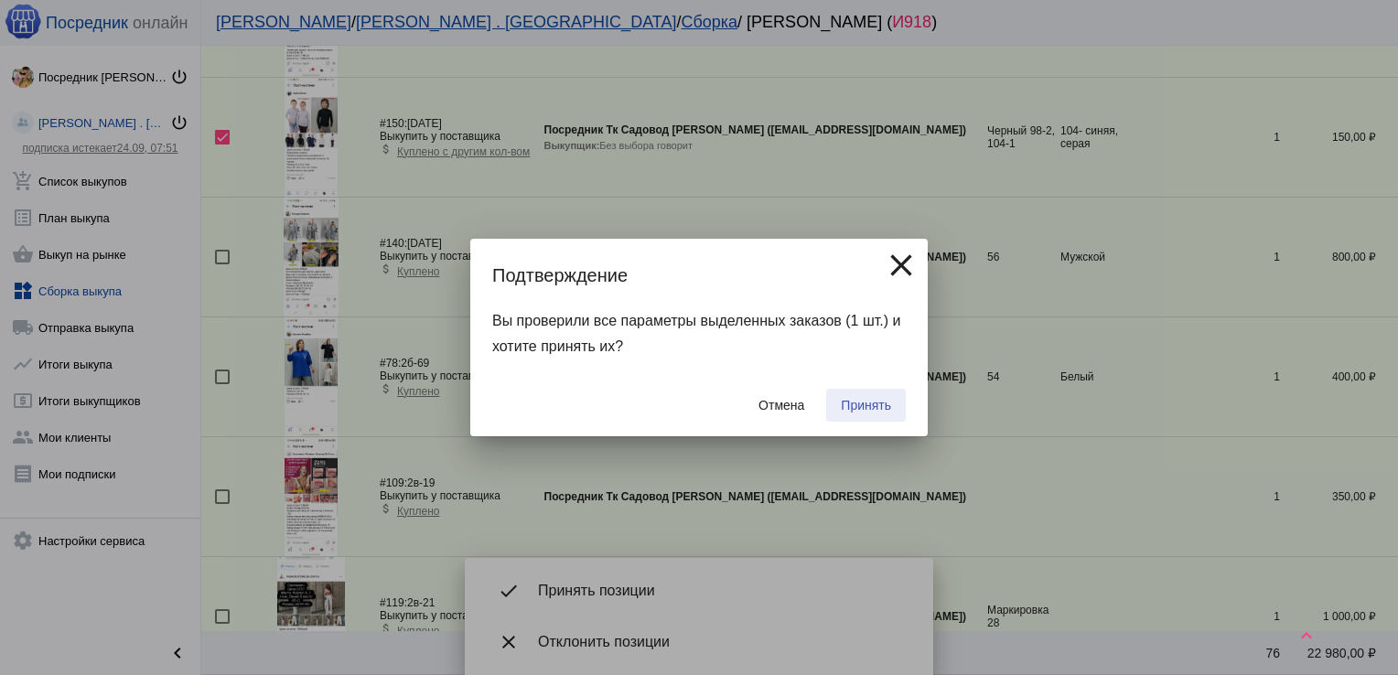
click at [860, 392] on button "Принять" at bounding box center [866, 405] width 80 height 33
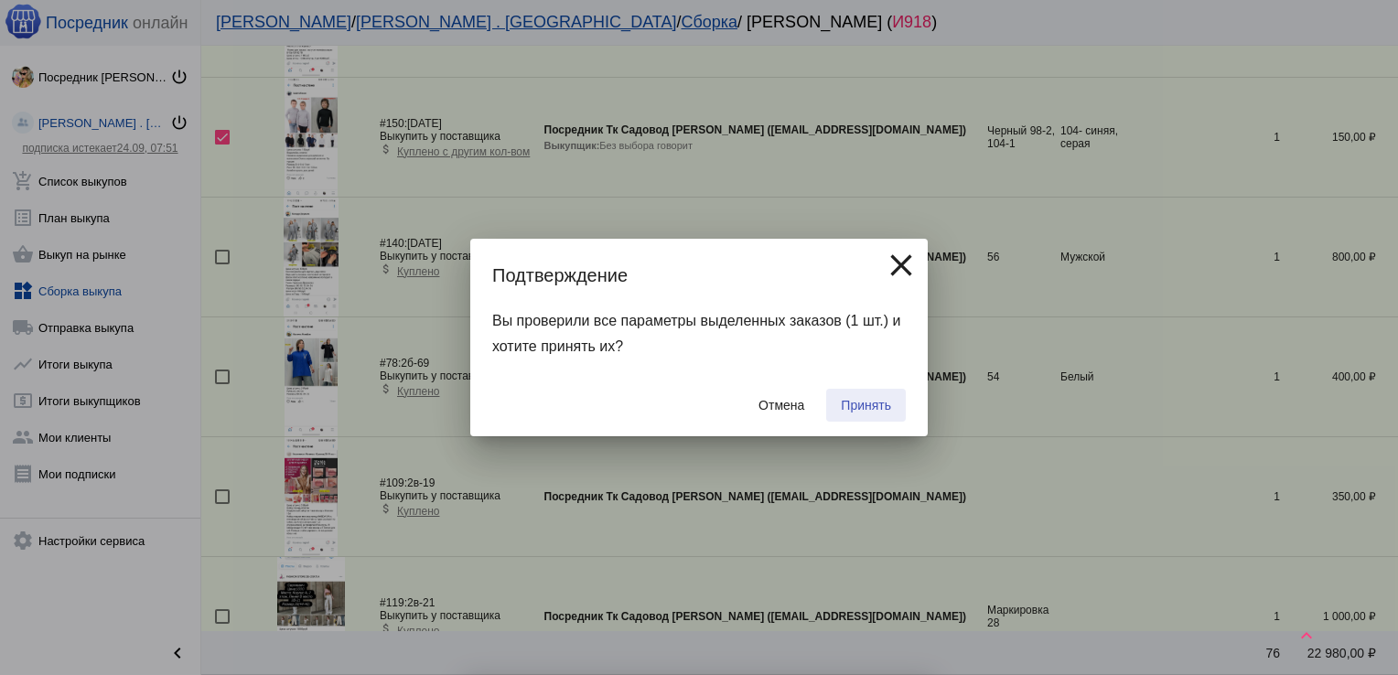
checkbox input "false"
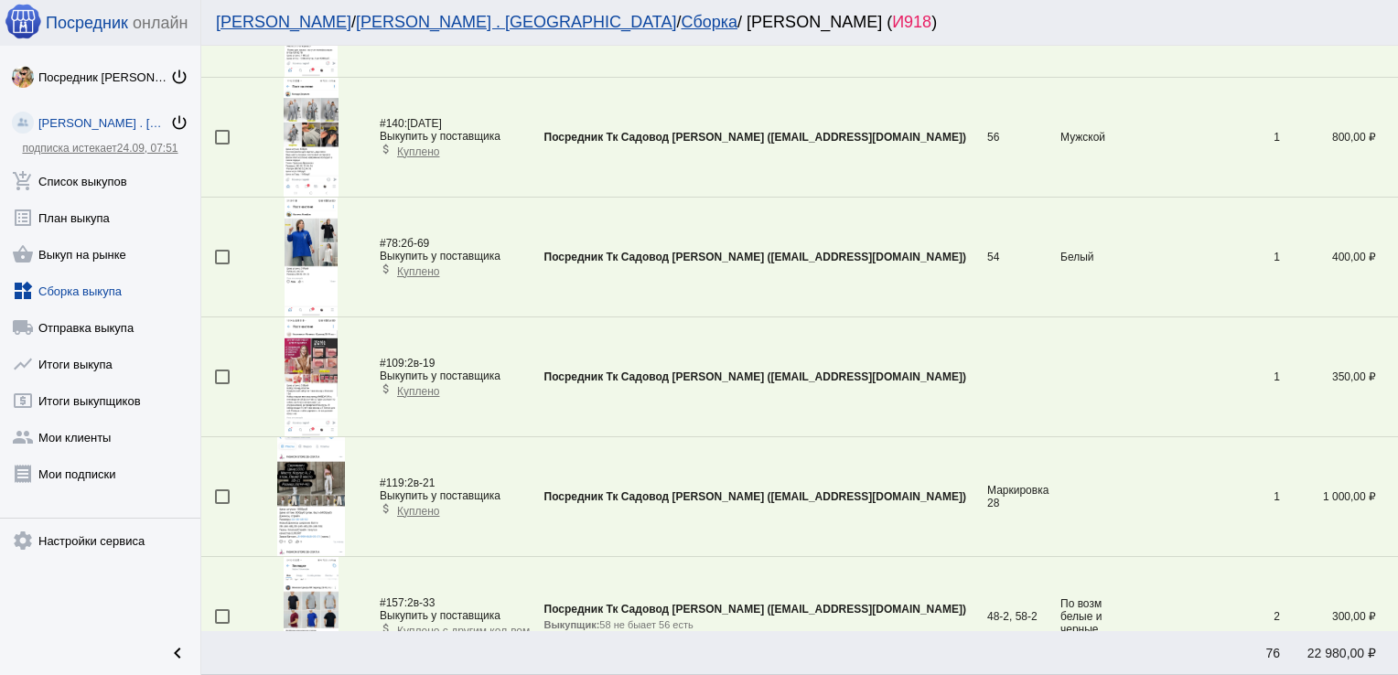
scroll to position [64, 0]
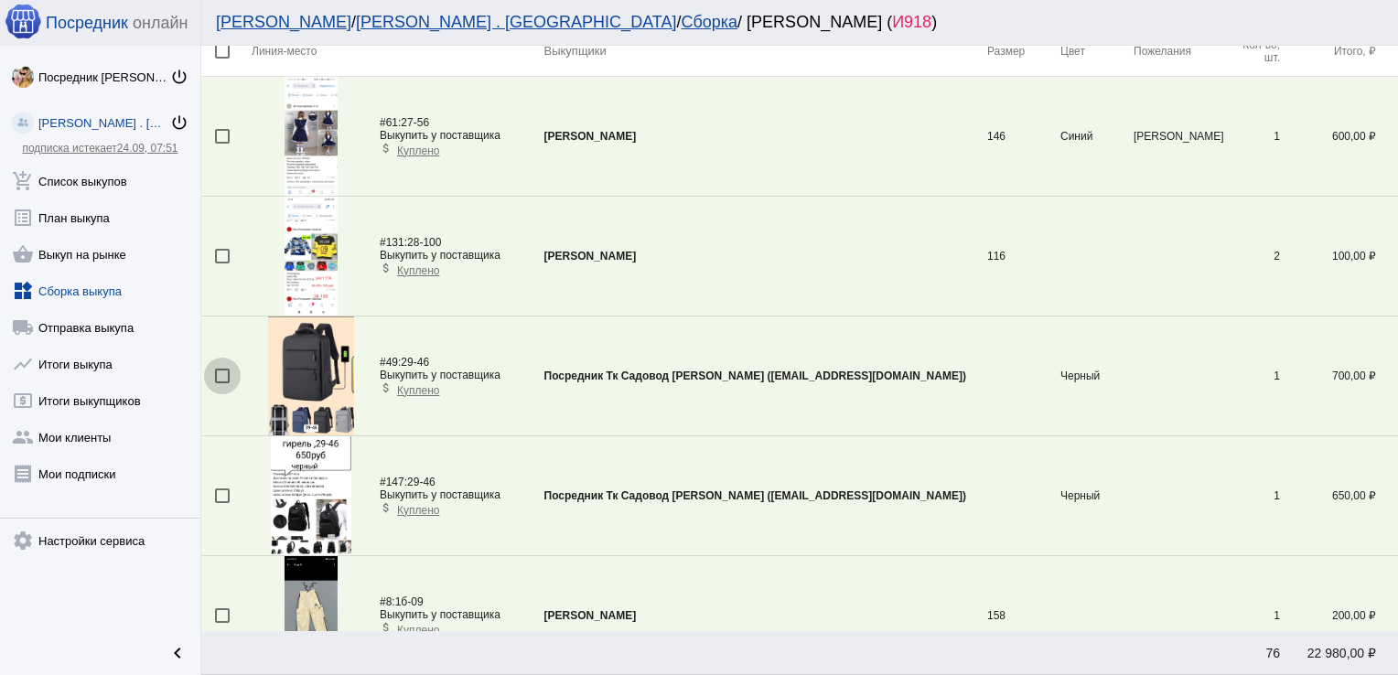
click at [222, 377] on div at bounding box center [222, 376] width 15 height 15
click at [222, 383] on input "checkbox" at bounding box center [221, 383] width 1 height 1
checkbox input "true"
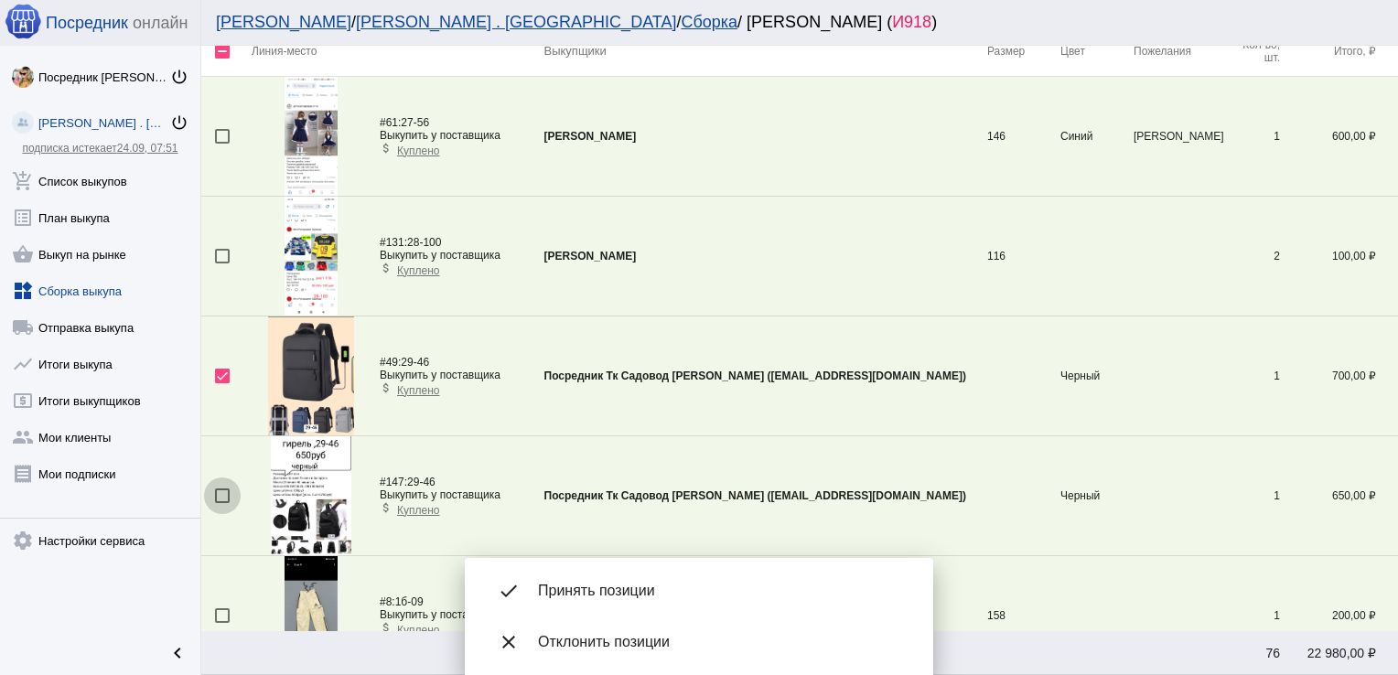
click at [225, 492] on div at bounding box center [222, 495] width 15 height 15
click at [222, 503] on input "checkbox" at bounding box center [221, 503] width 1 height 1
checkbox input "true"
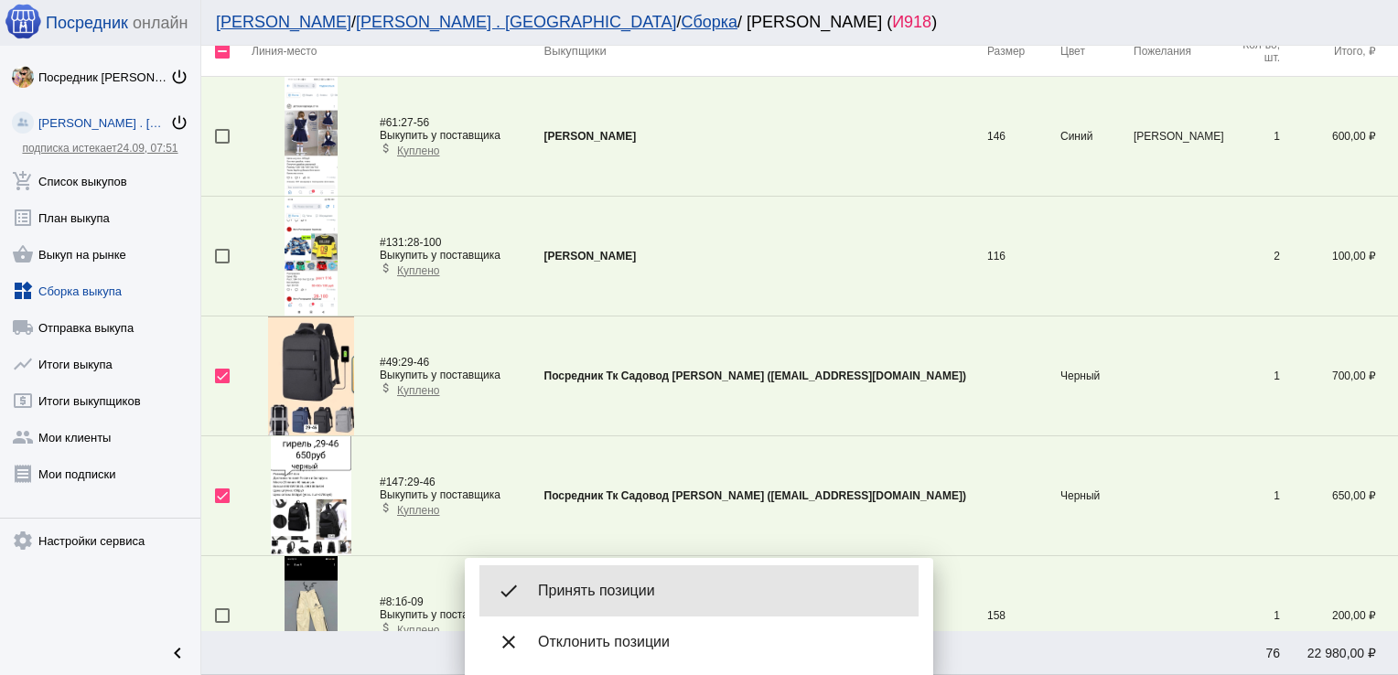
click at [633, 584] on span "Принять позиции" at bounding box center [721, 591] width 366 height 18
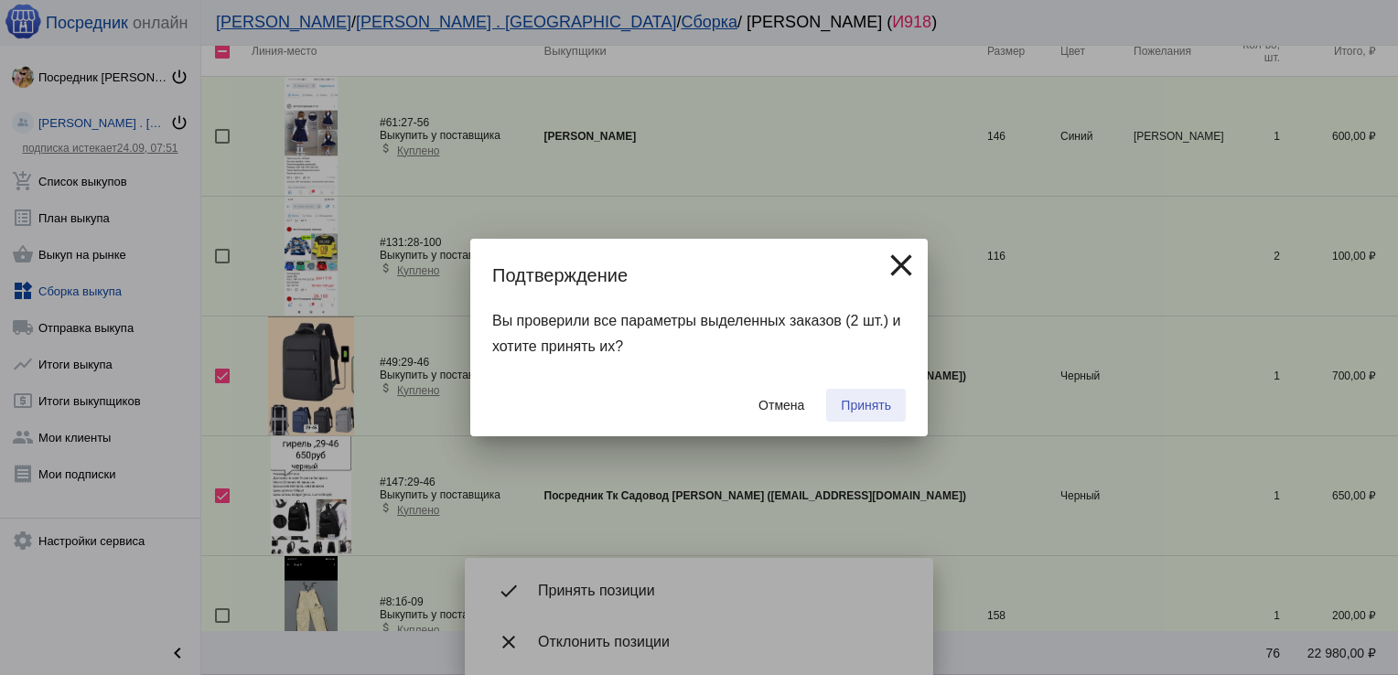
click at [856, 411] on span "Принять" at bounding box center [866, 405] width 50 height 15
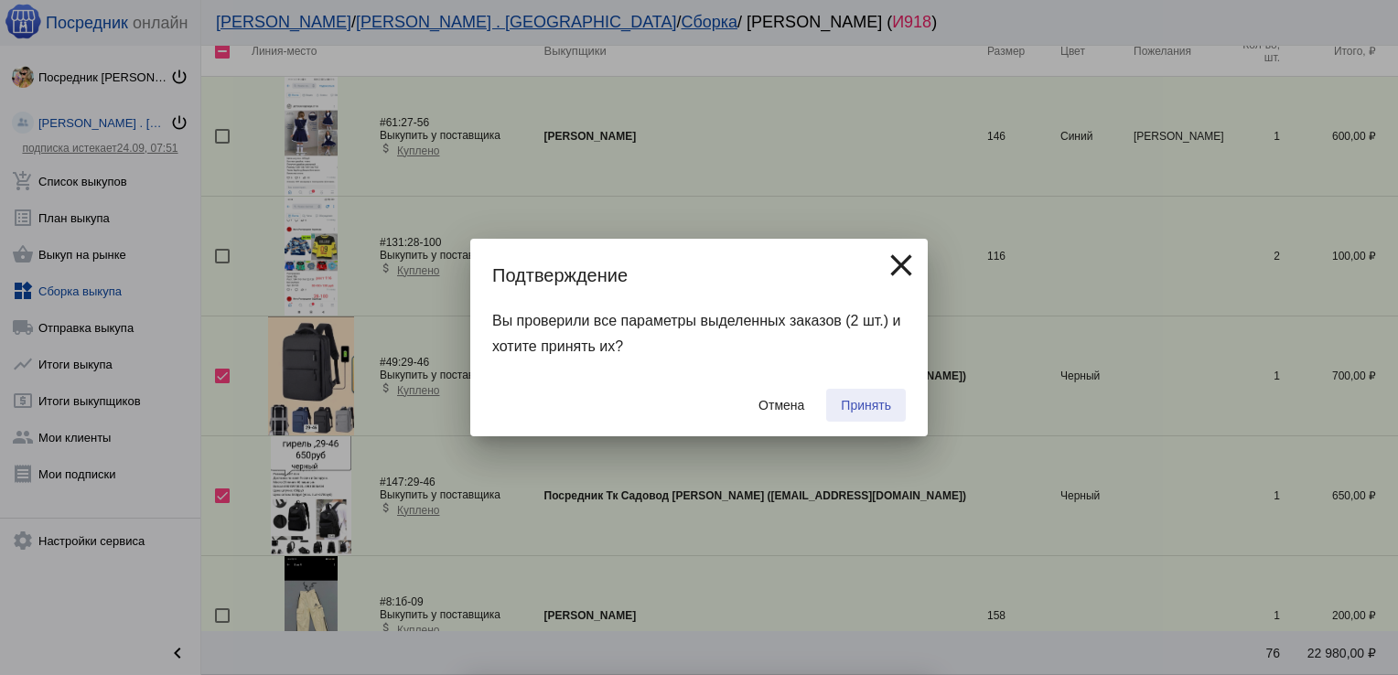
checkbox input "false"
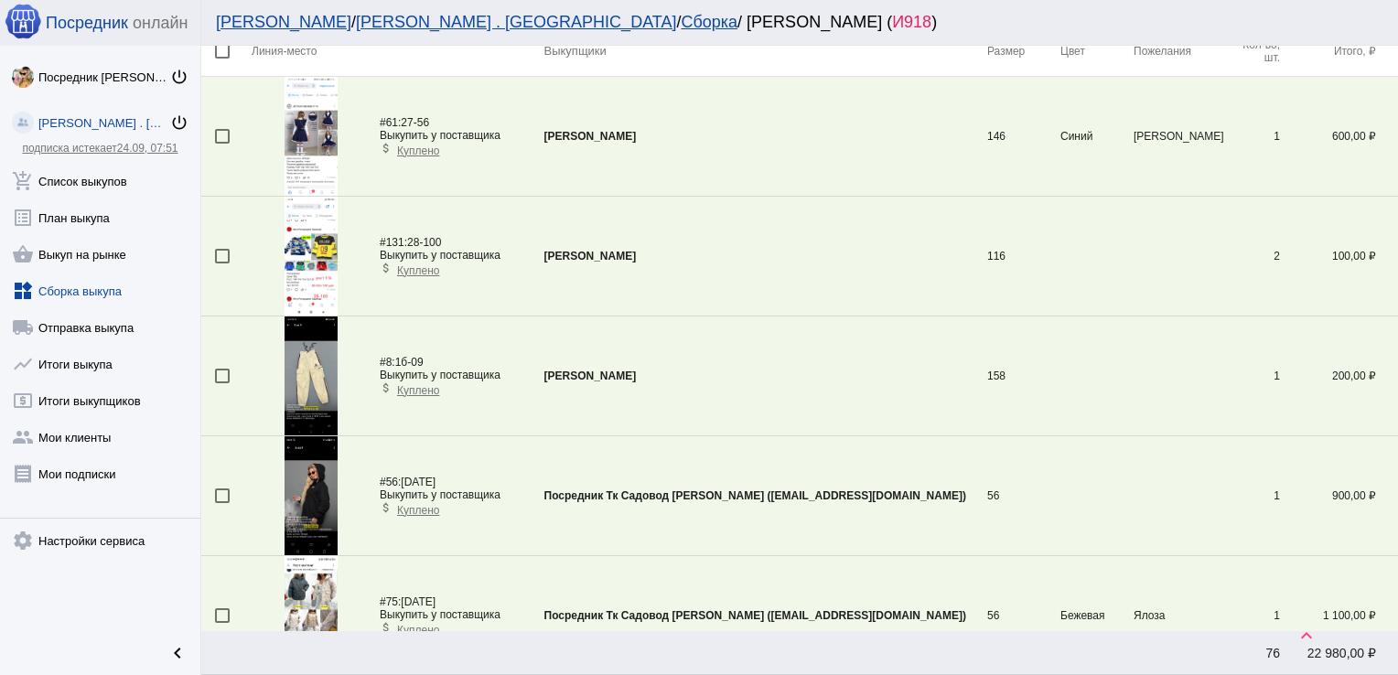
scroll to position [1260, 0]
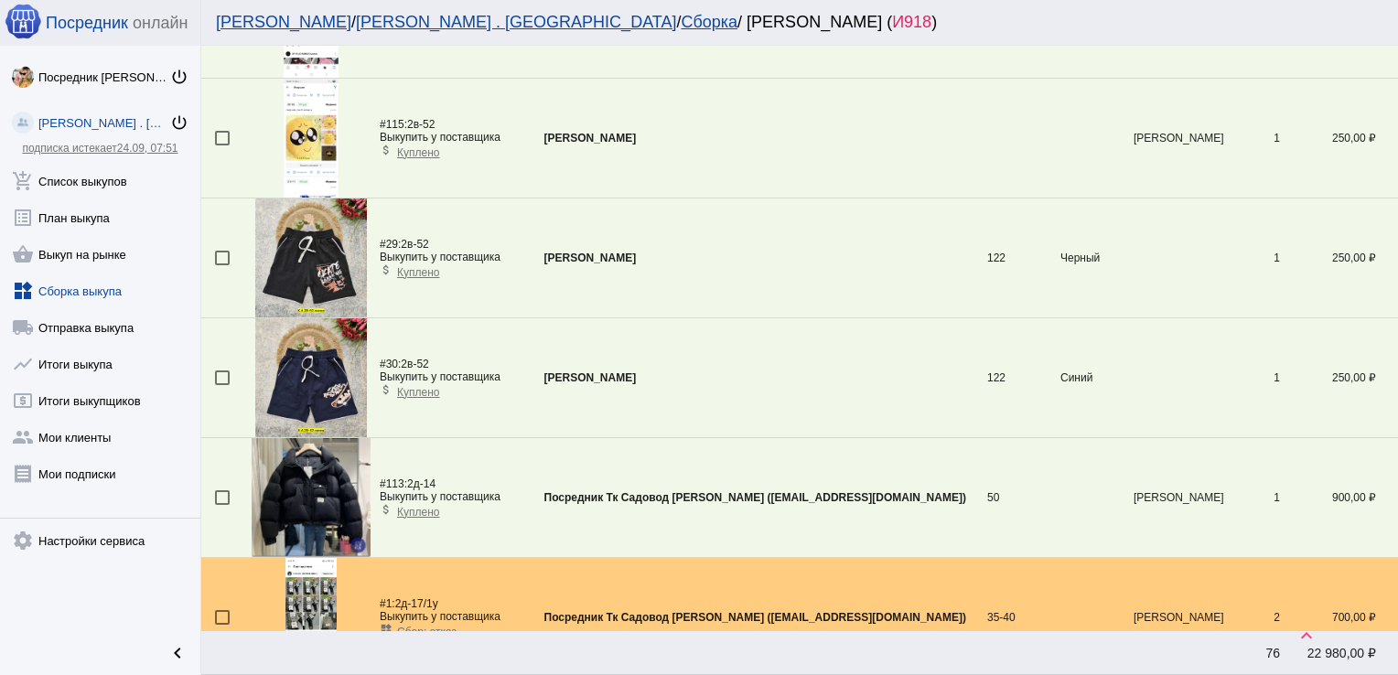
click at [223, 372] on div at bounding box center [222, 377] width 15 height 15
click at [222, 385] on input "checkbox" at bounding box center [221, 385] width 1 height 1
checkbox input "true"
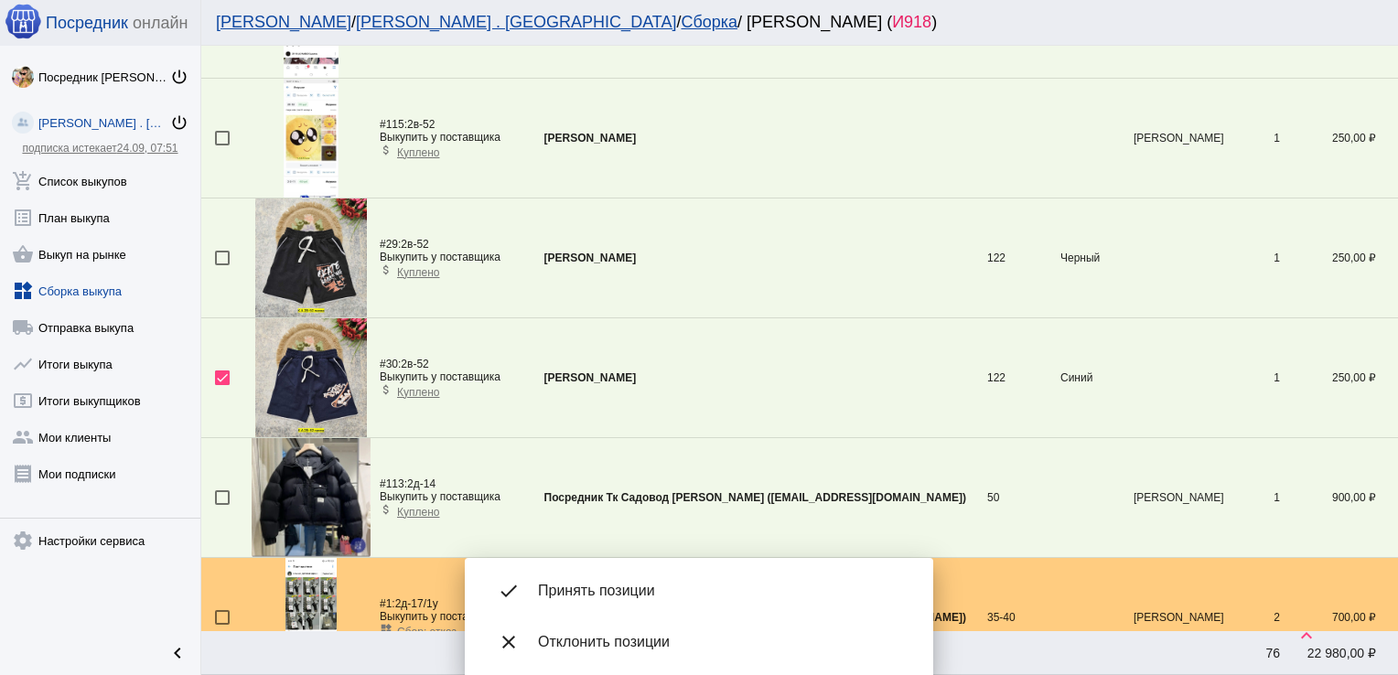
click at [219, 258] on div at bounding box center [222, 258] width 15 height 15
click at [221, 265] on input "checkbox" at bounding box center [221, 265] width 1 height 1
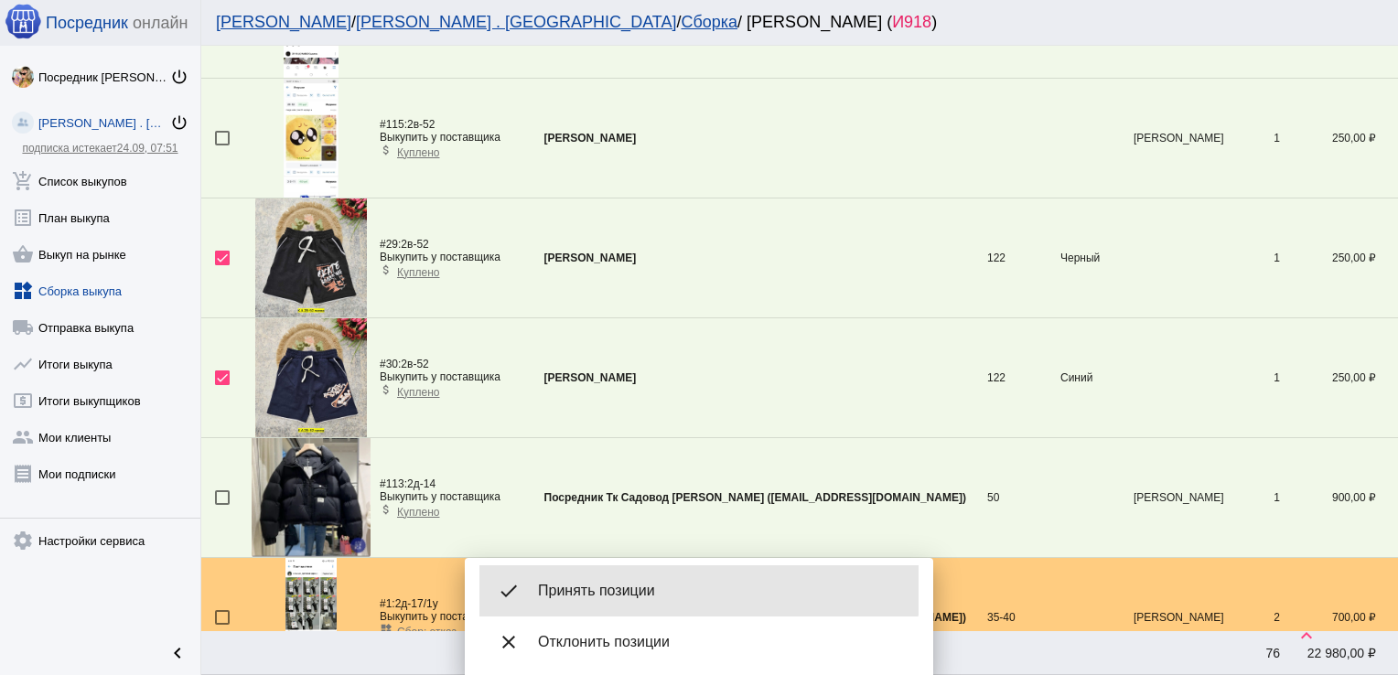
click at [599, 580] on div "done Принять позиции" at bounding box center [698, 590] width 439 height 51
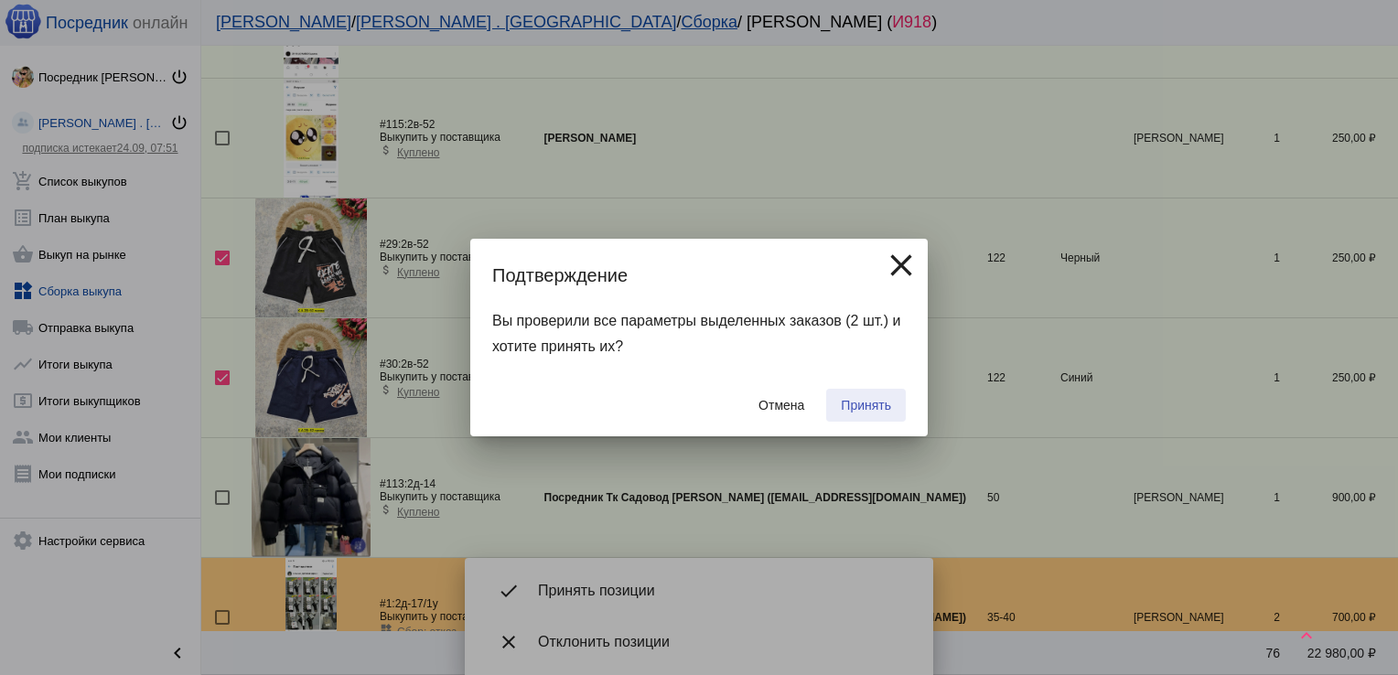
click at [867, 399] on span "Принять" at bounding box center [866, 405] width 50 height 15
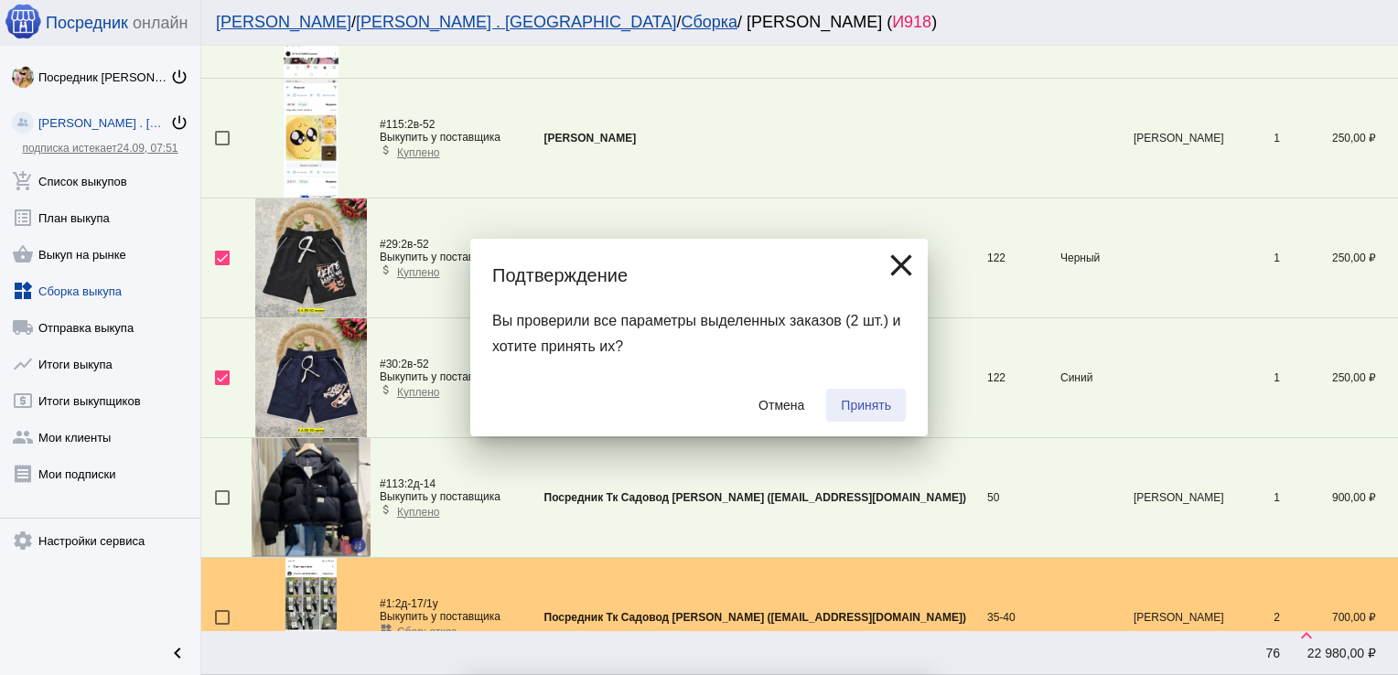
checkbox input "false"
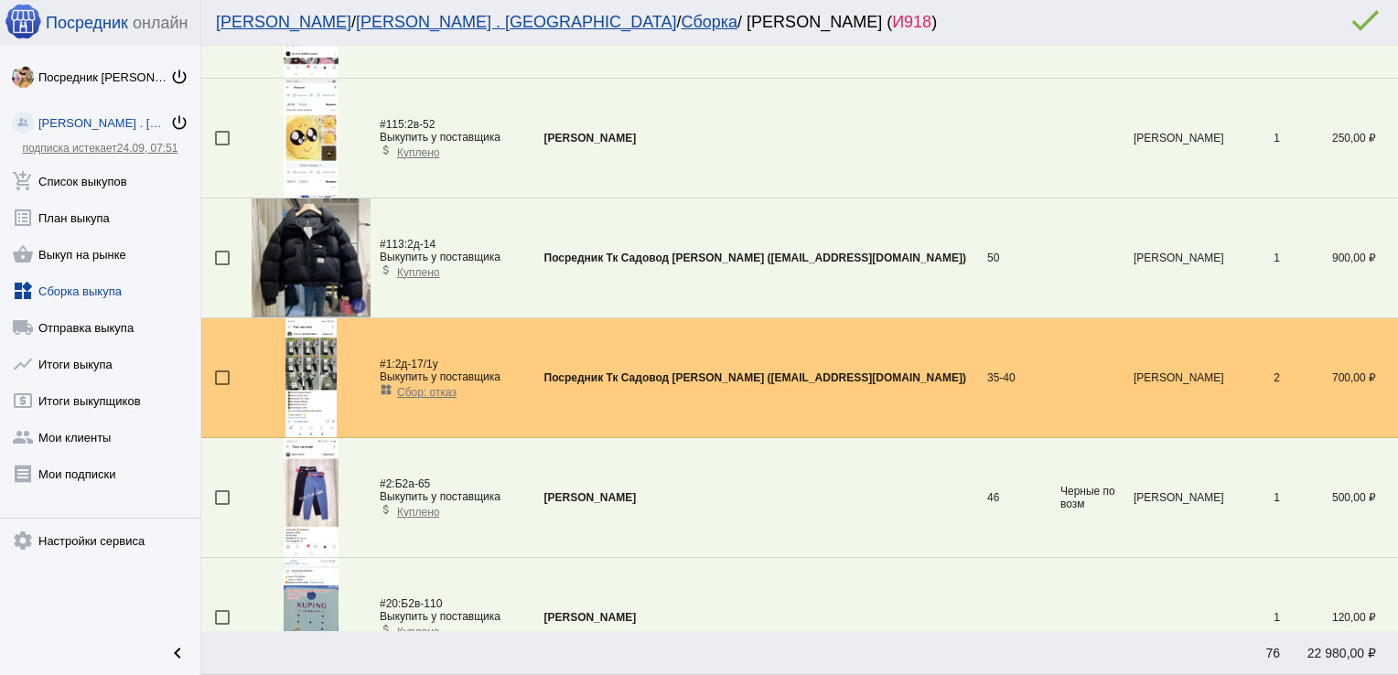
scroll to position [0, 0]
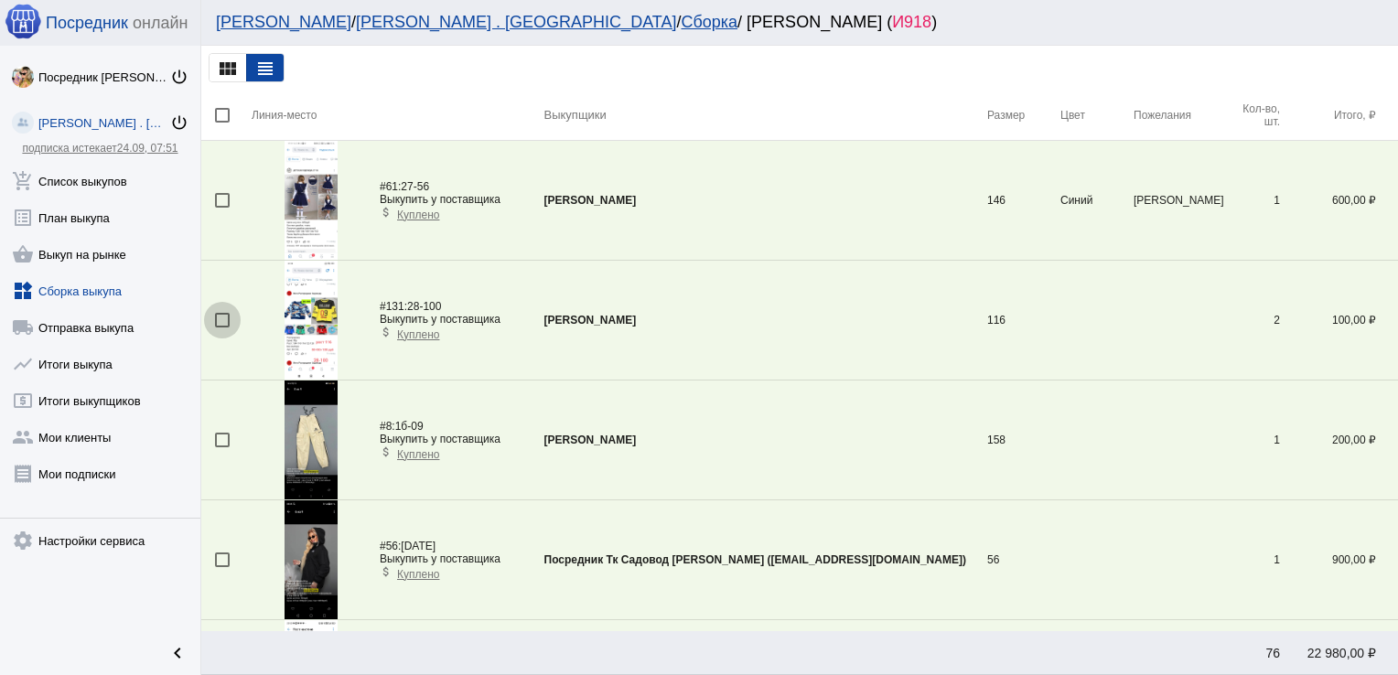
click at [229, 313] on div at bounding box center [222, 320] width 15 height 15
click at [222, 327] on input "checkbox" at bounding box center [221, 327] width 1 height 1
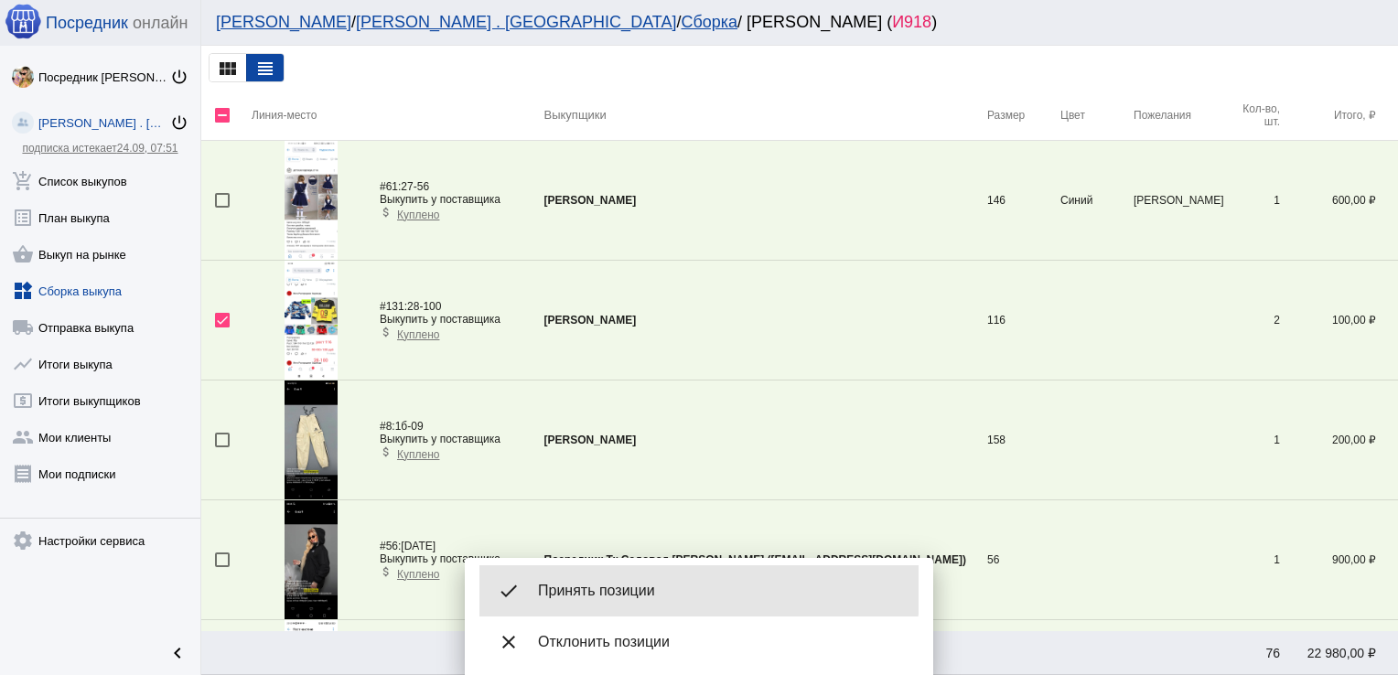
click at [644, 582] on span "Принять позиции" at bounding box center [721, 591] width 366 height 18
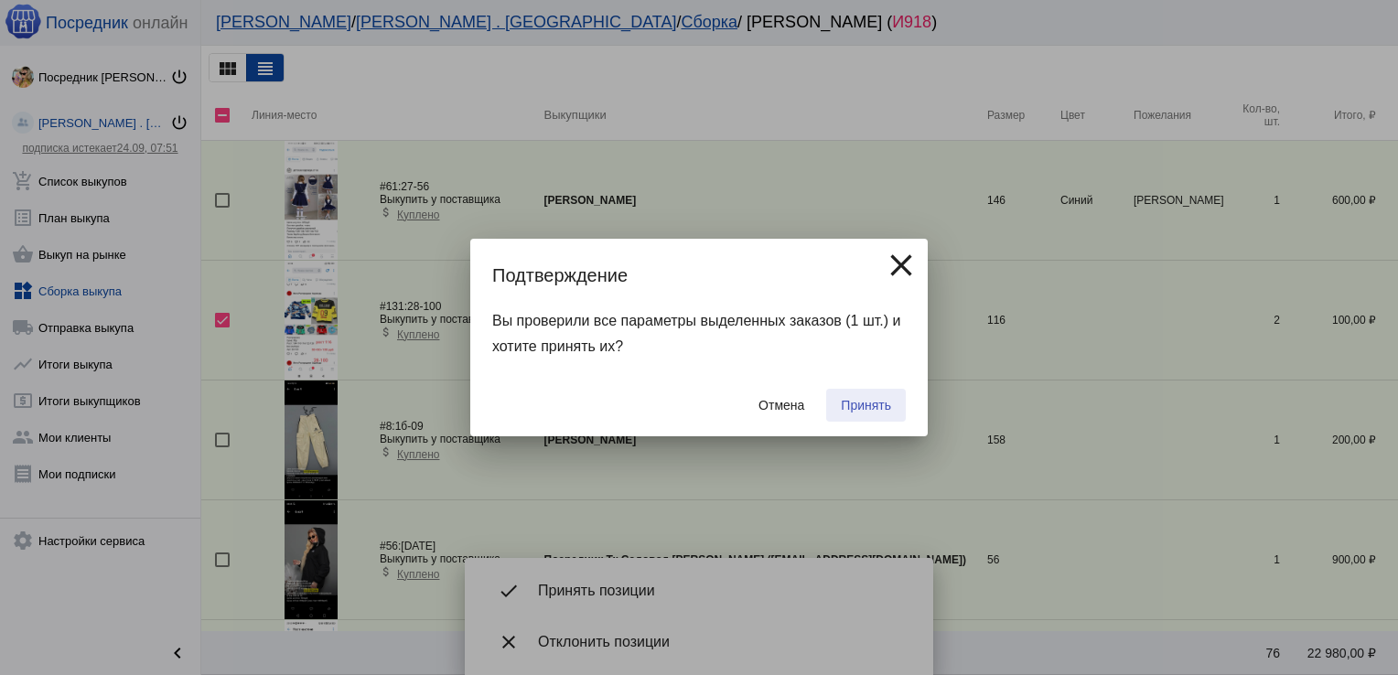
click at [860, 404] on span "Принять" at bounding box center [866, 405] width 50 height 15
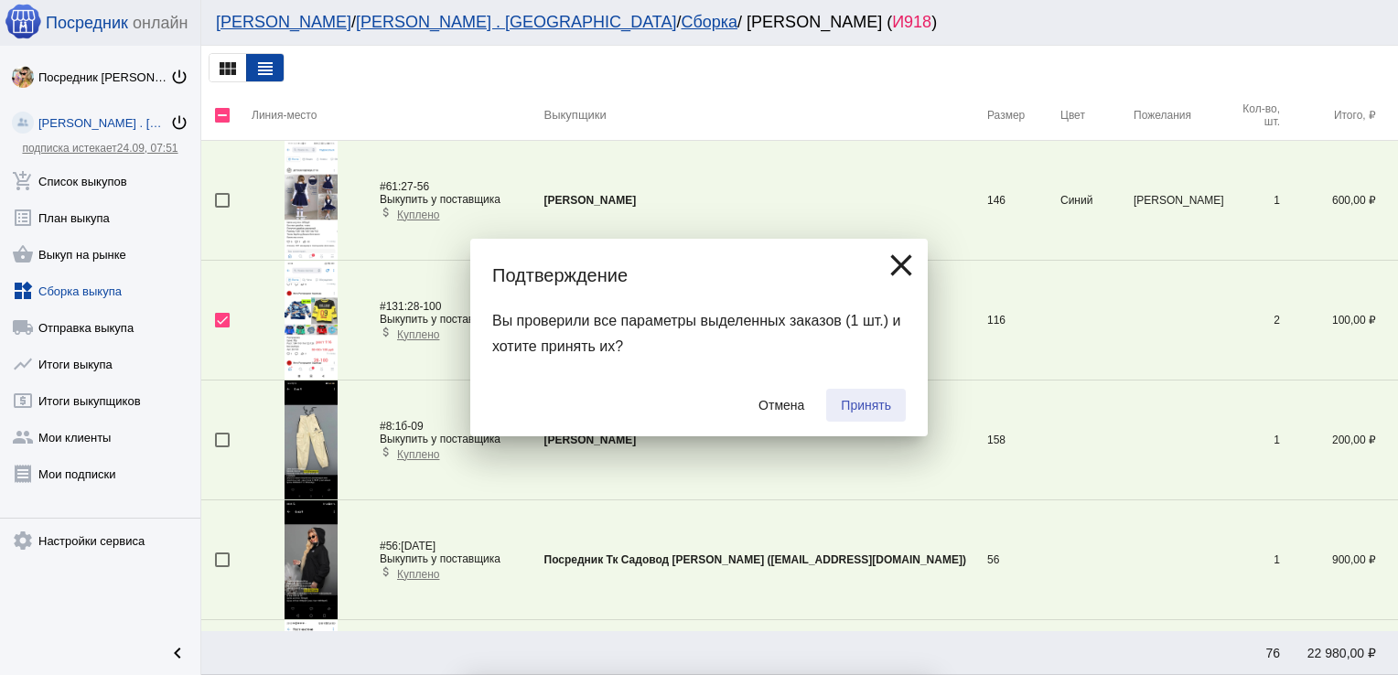
checkbox input "false"
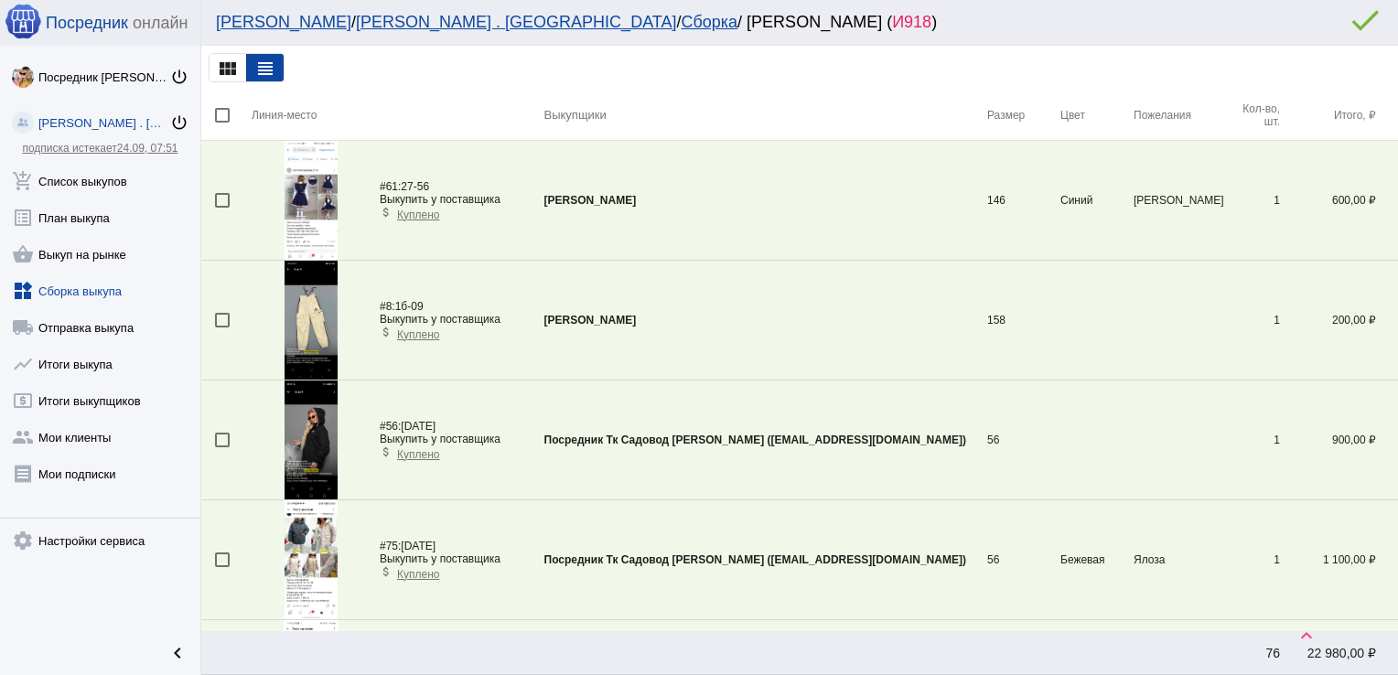
scroll to position [782, 0]
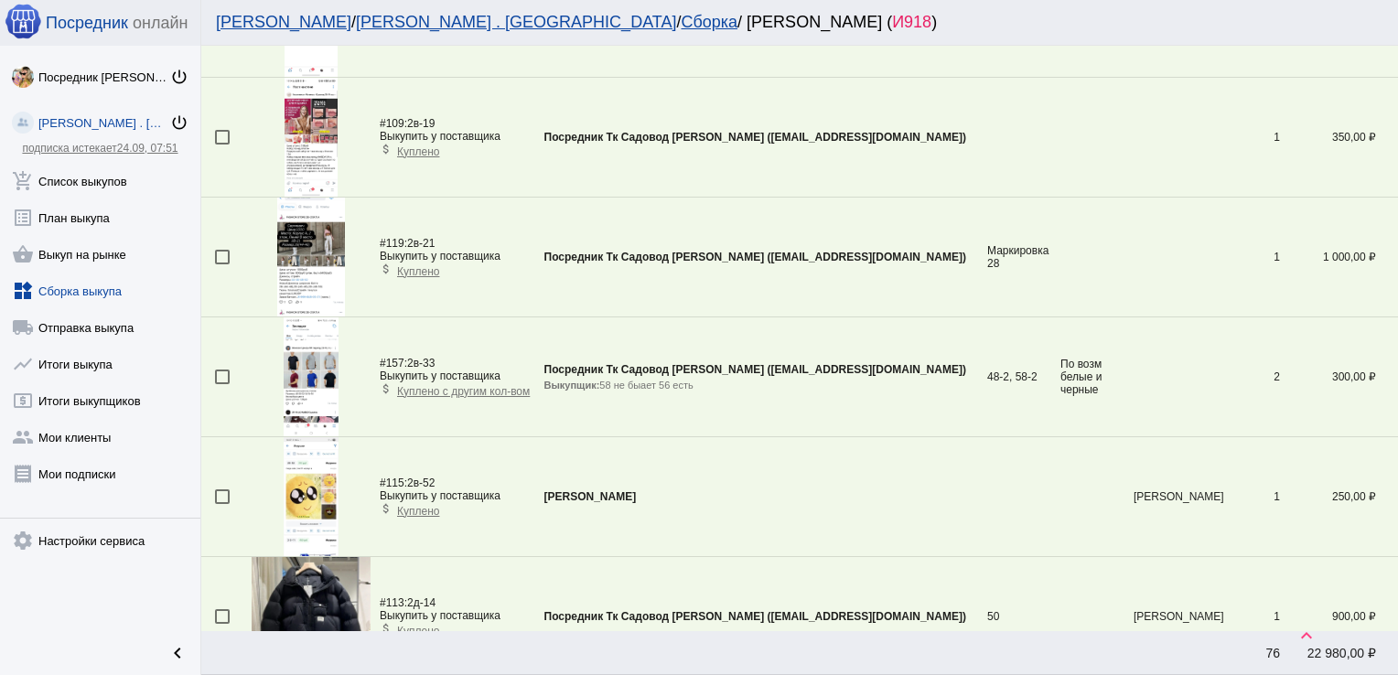
click at [222, 372] on div at bounding box center [222, 377] width 15 height 15
click at [222, 384] on input "checkbox" at bounding box center [221, 384] width 1 height 1
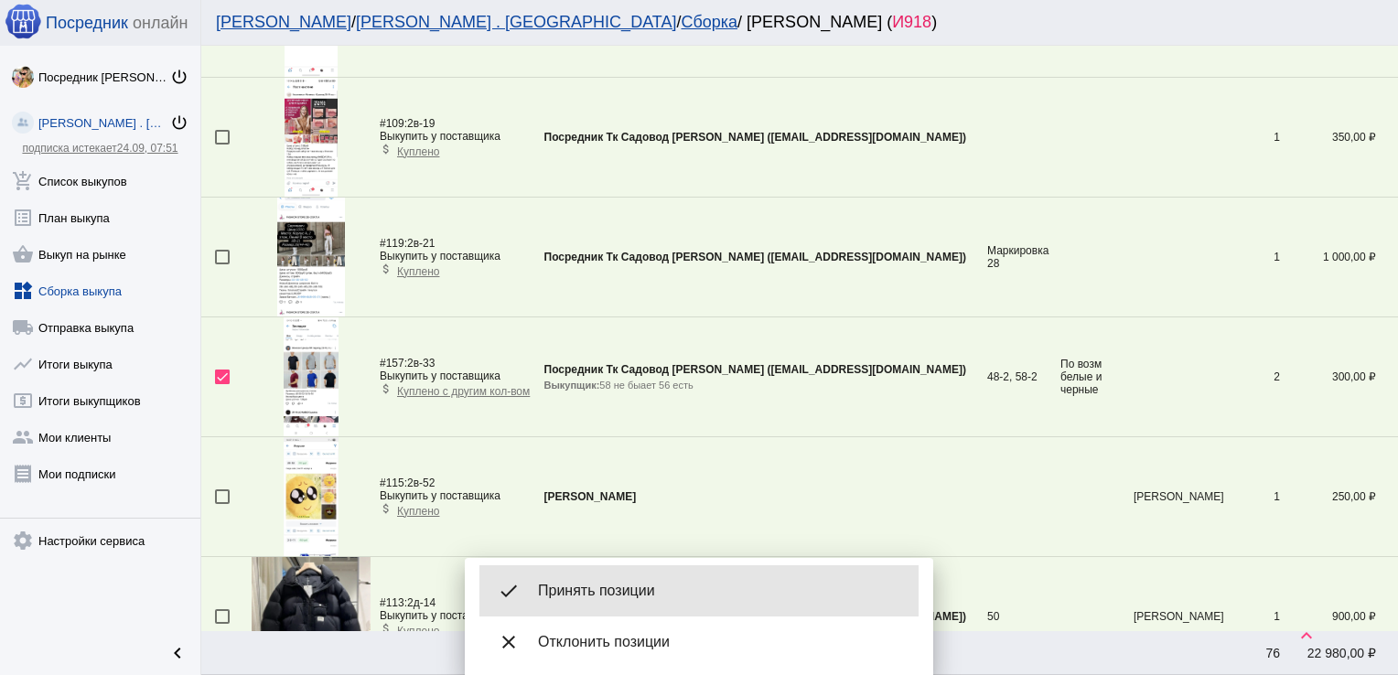
click at [603, 578] on div "done Принять позиции" at bounding box center [698, 590] width 439 height 51
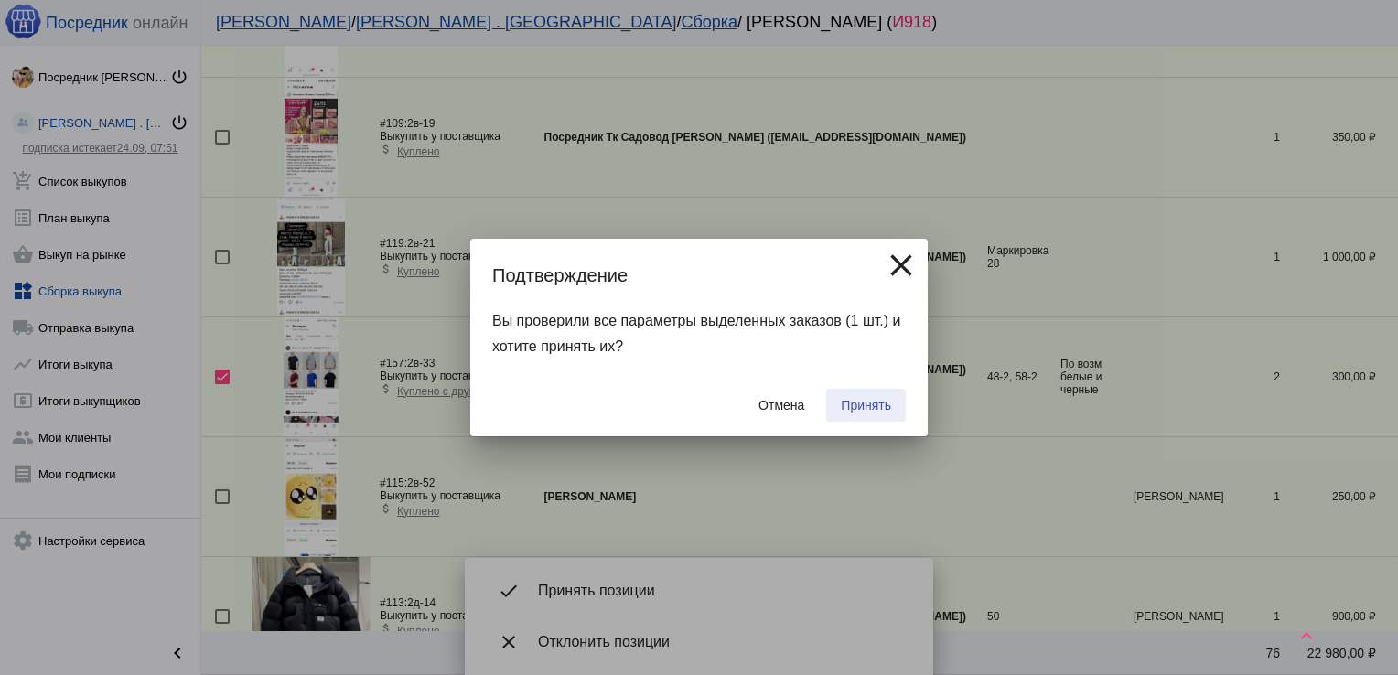
click at [872, 404] on span "Принять" at bounding box center [866, 405] width 50 height 15
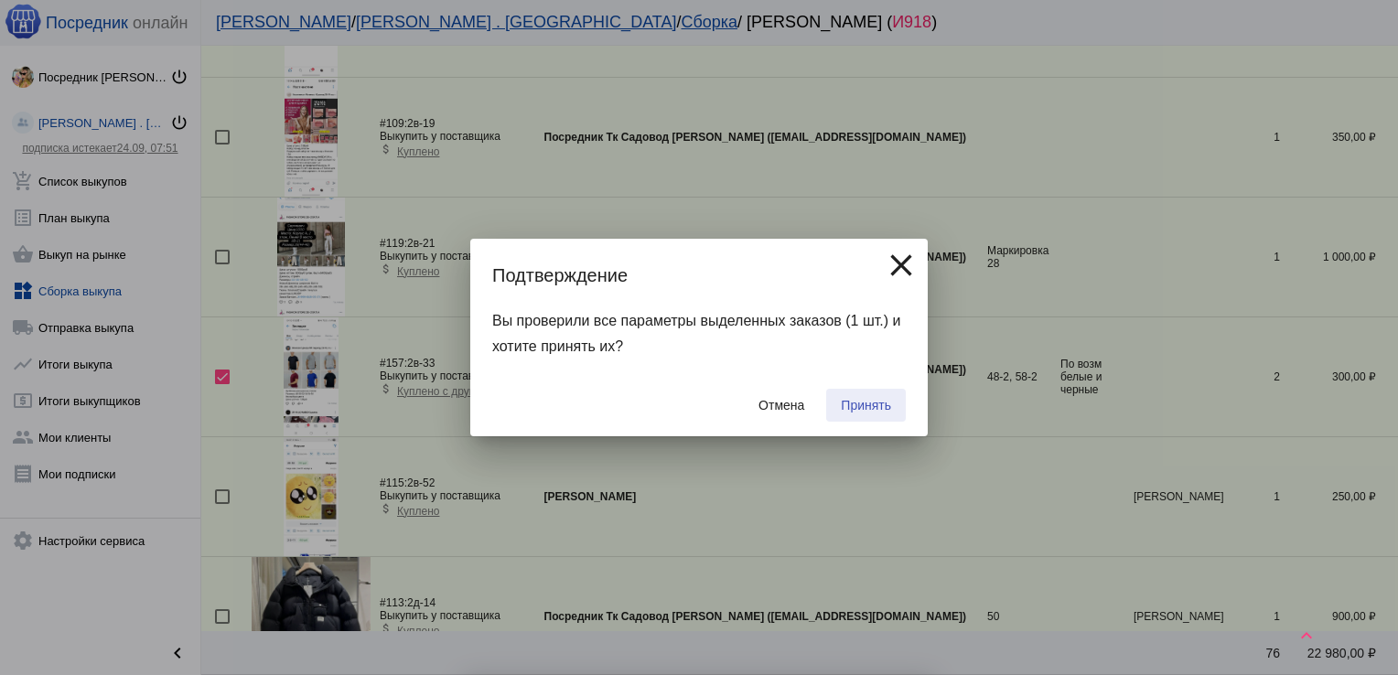
checkbox input "false"
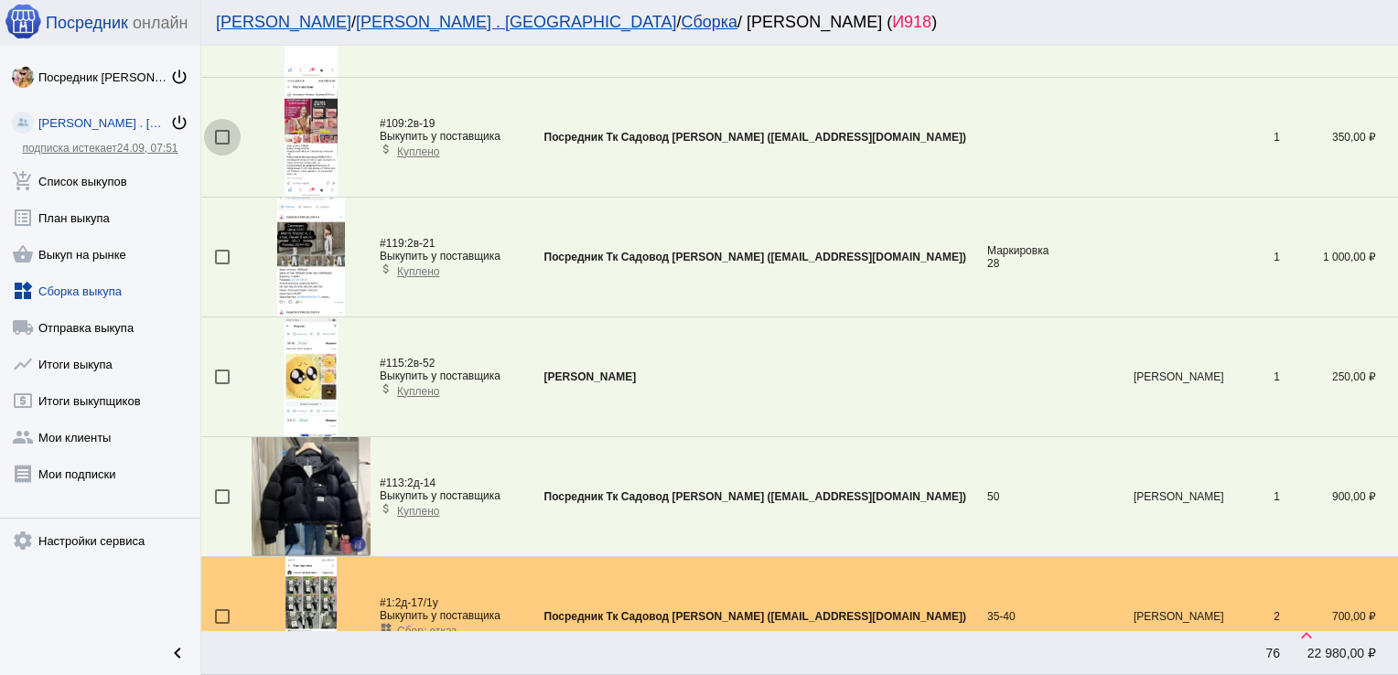
click at [220, 134] on div at bounding box center [222, 137] width 15 height 15
click at [221, 145] on input "checkbox" at bounding box center [221, 145] width 1 height 1
checkbox input "true"
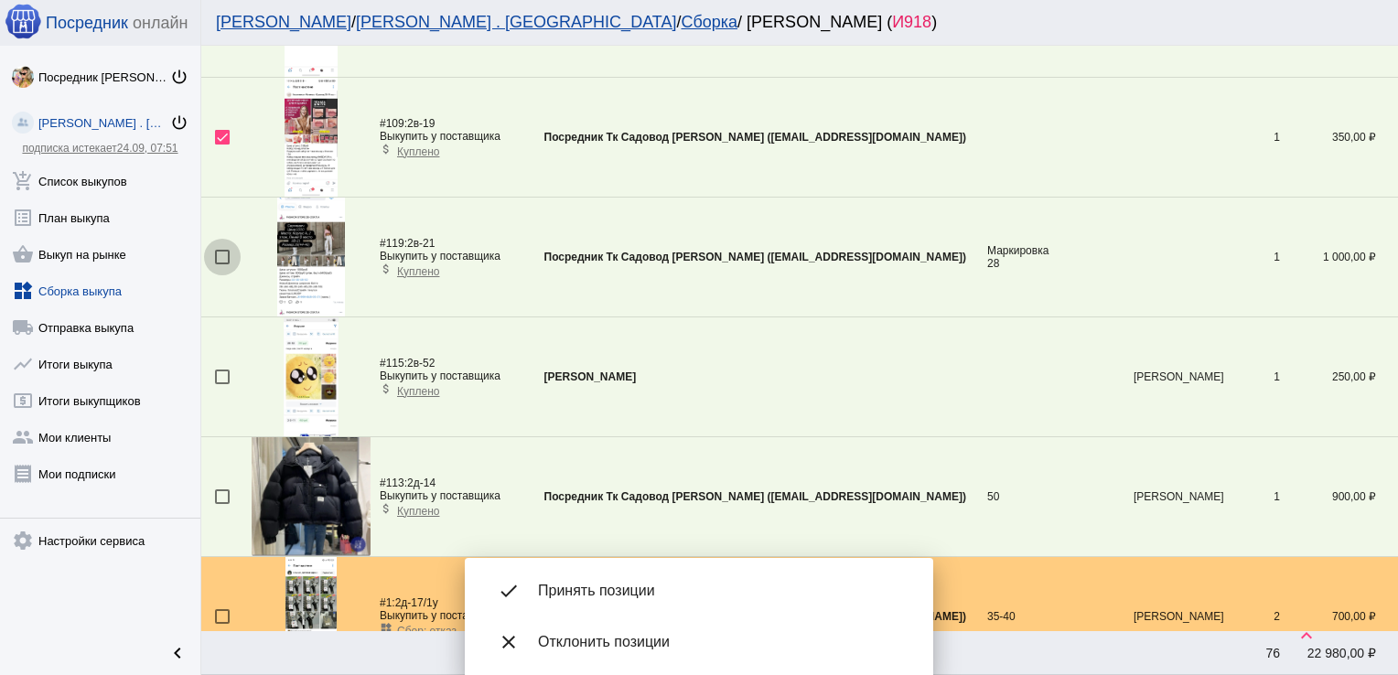
click at [229, 250] on div at bounding box center [222, 257] width 15 height 15
click at [222, 264] on input "checkbox" at bounding box center [221, 264] width 1 height 1
checkbox input "true"
click at [616, 591] on span "Принять позиции" at bounding box center [721, 591] width 366 height 18
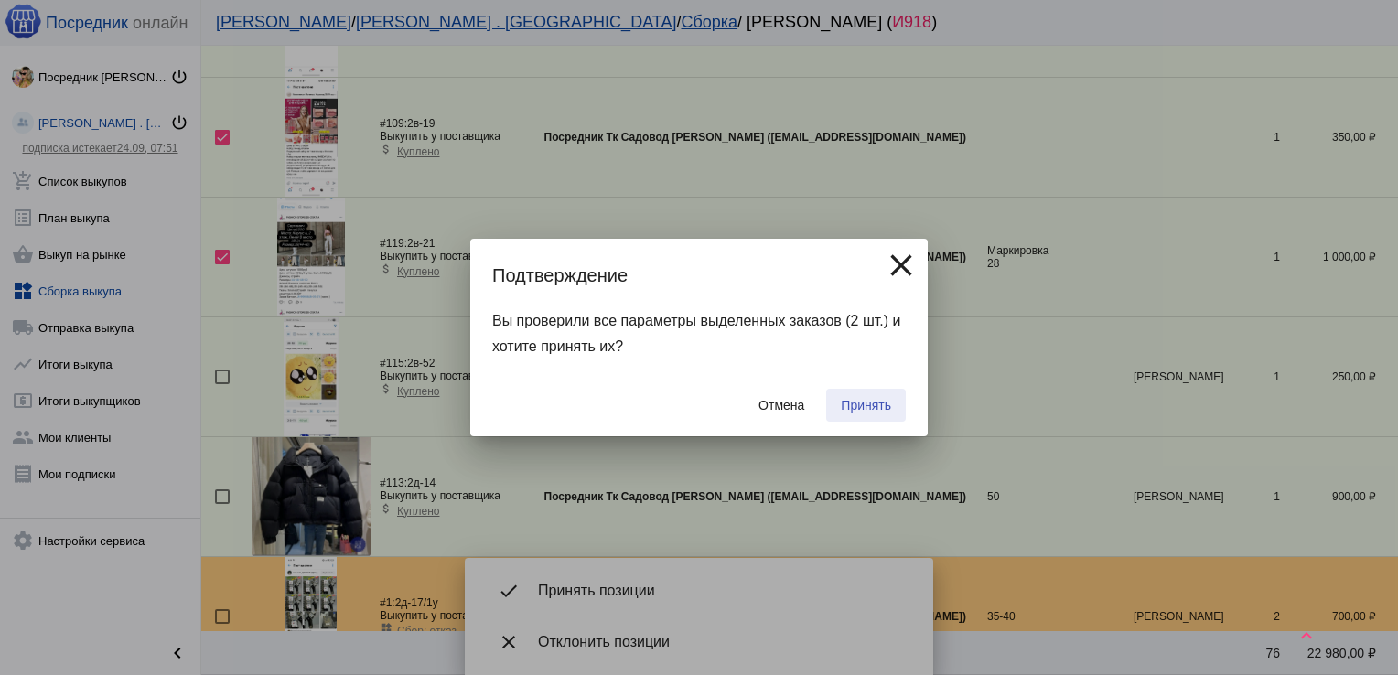
click at [846, 412] on span "Принять" at bounding box center [866, 405] width 50 height 15
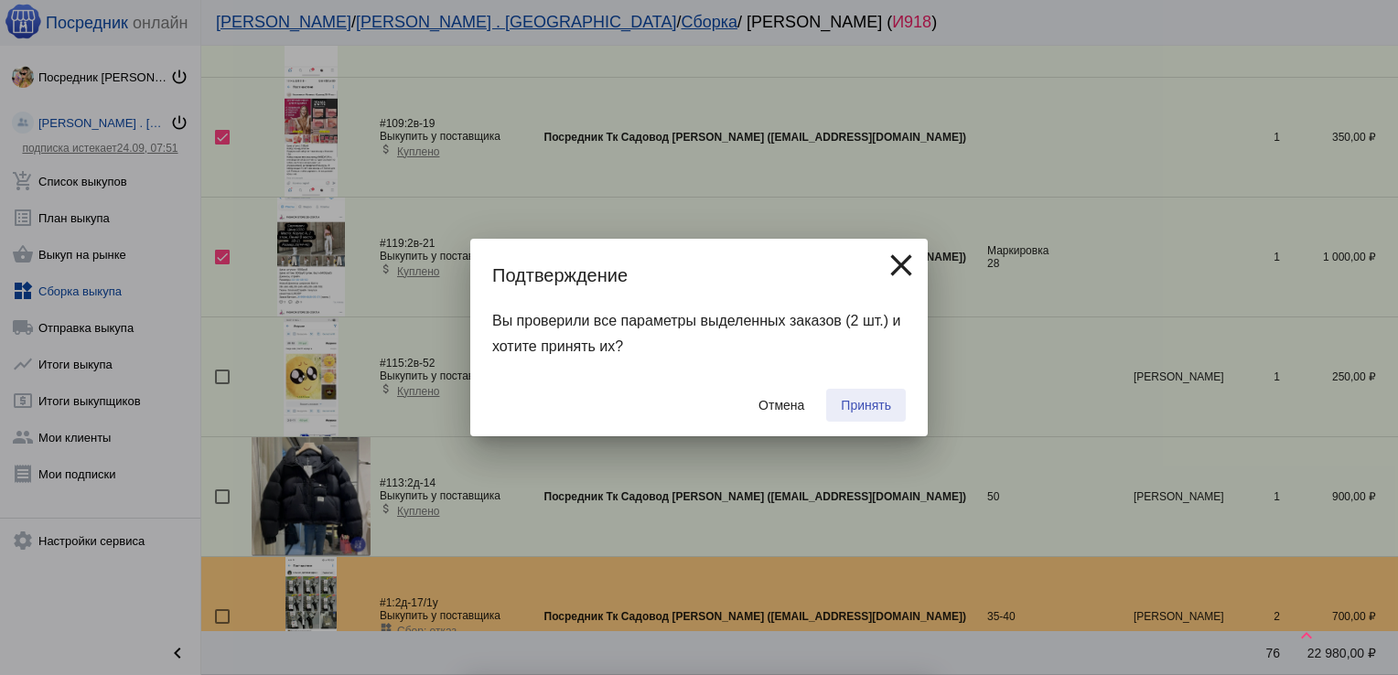
checkbox input "false"
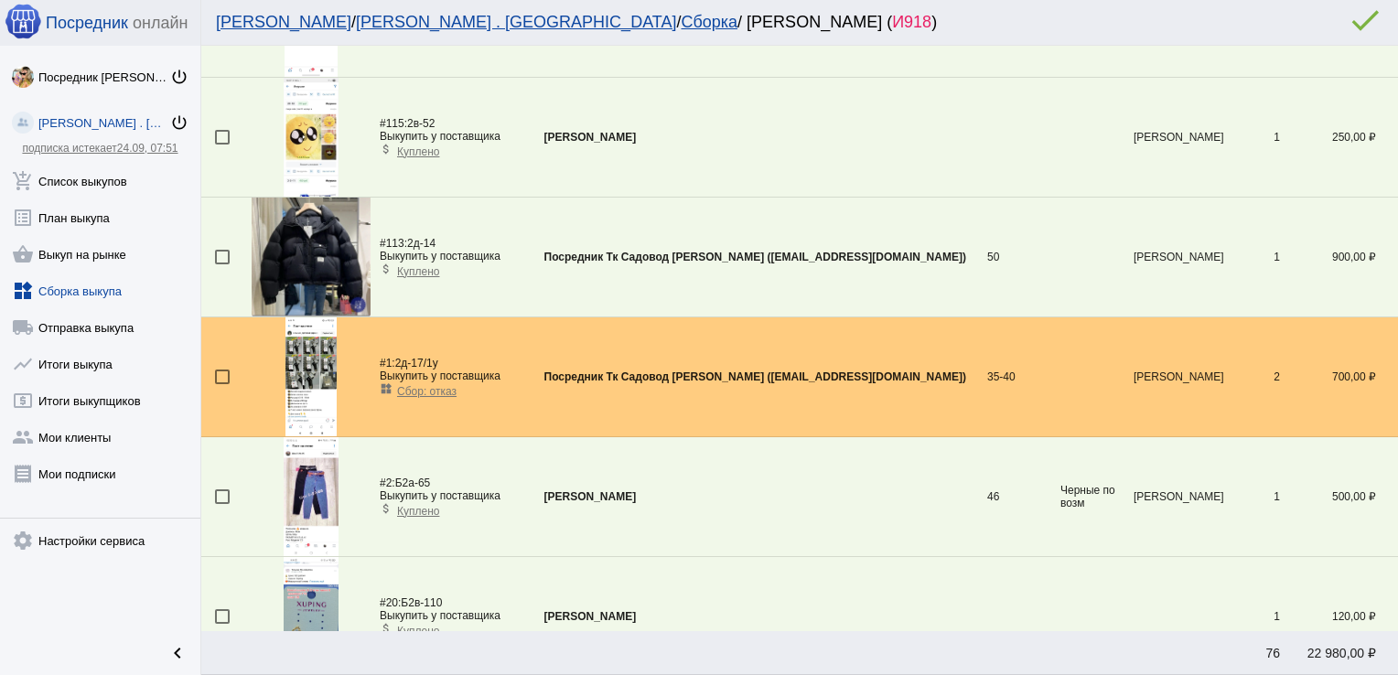
scroll to position [64, 0]
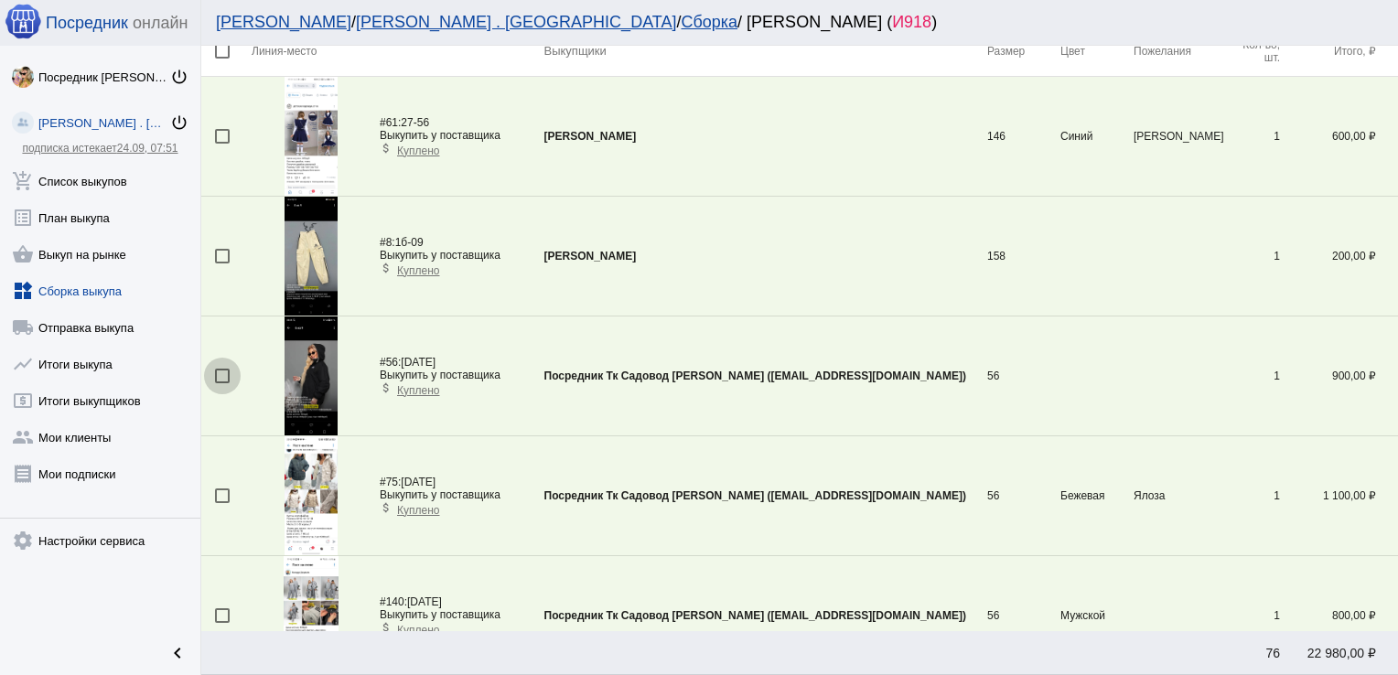
click at [218, 375] on div at bounding box center [222, 376] width 15 height 15
click at [221, 383] on input "checkbox" at bounding box center [221, 383] width 1 height 1
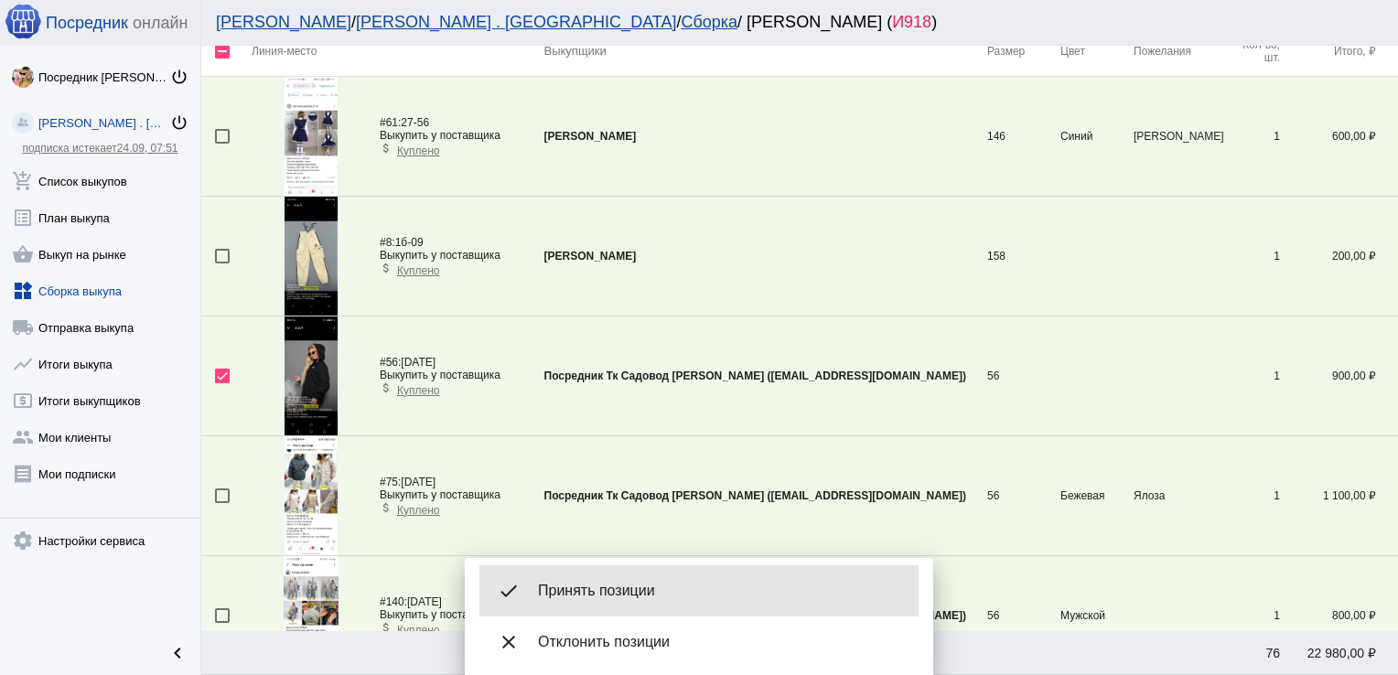
click at [609, 602] on div "done Принять позиции" at bounding box center [698, 590] width 439 height 51
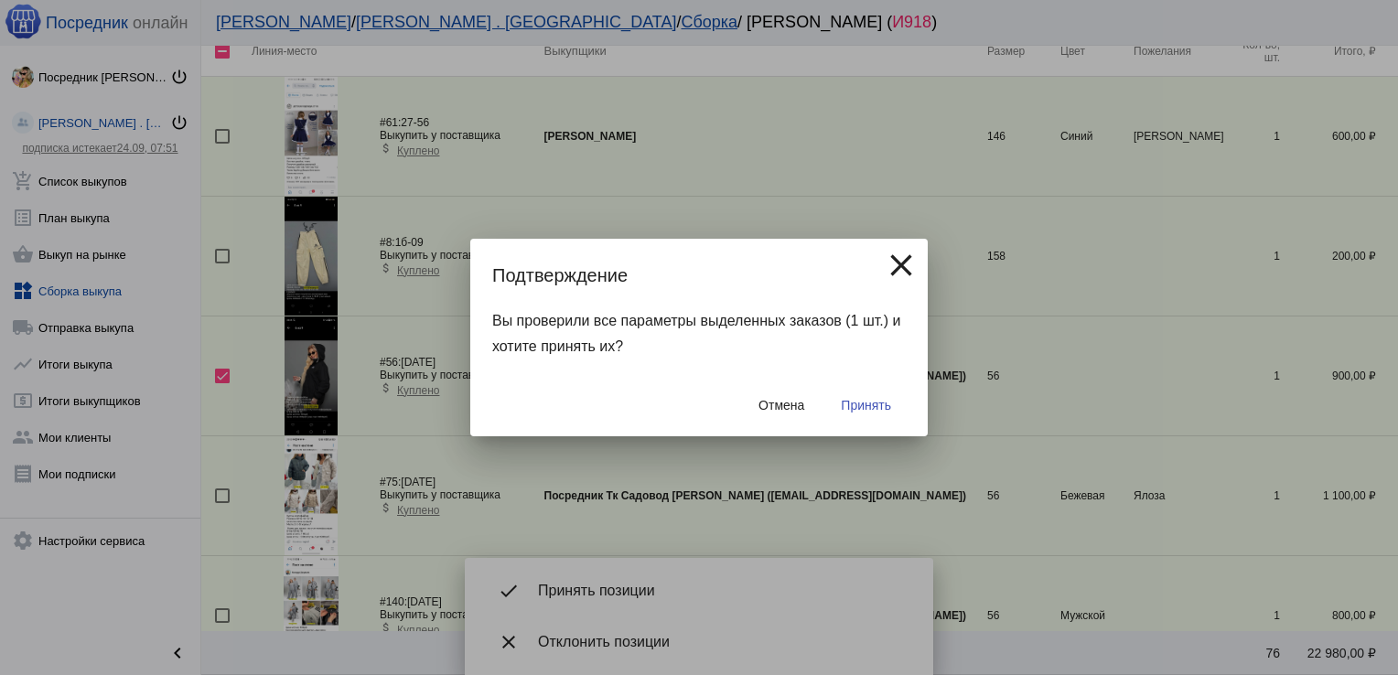
click at [865, 401] on span "Принять" at bounding box center [866, 405] width 50 height 15
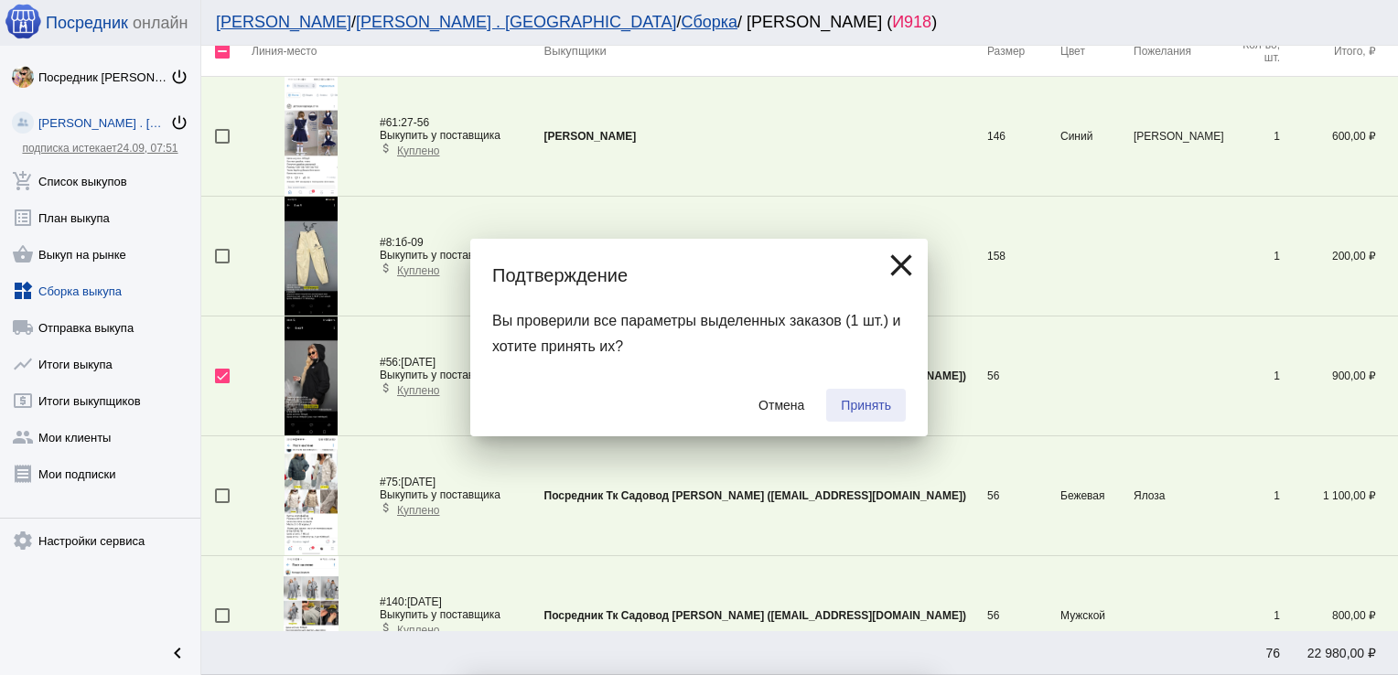
checkbox input "false"
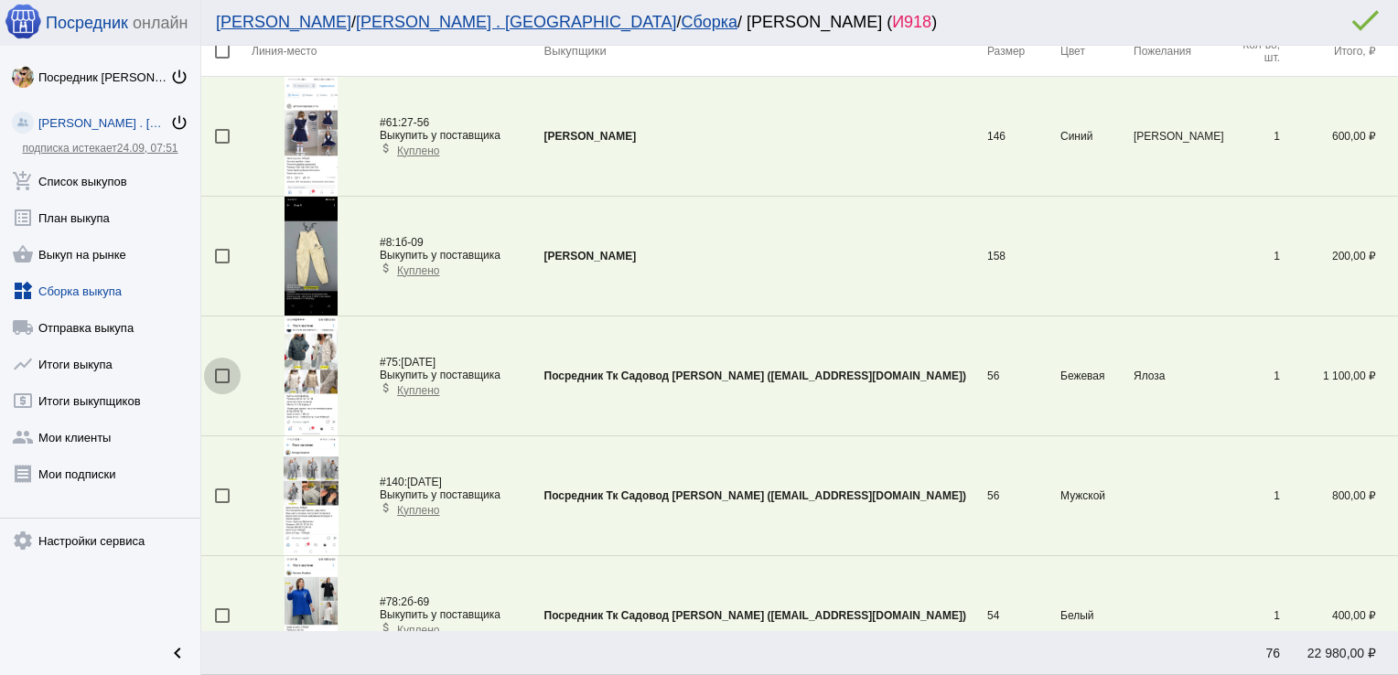
click at [222, 372] on div at bounding box center [222, 376] width 15 height 15
click at [222, 383] on input "checkbox" at bounding box center [221, 383] width 1 height 1
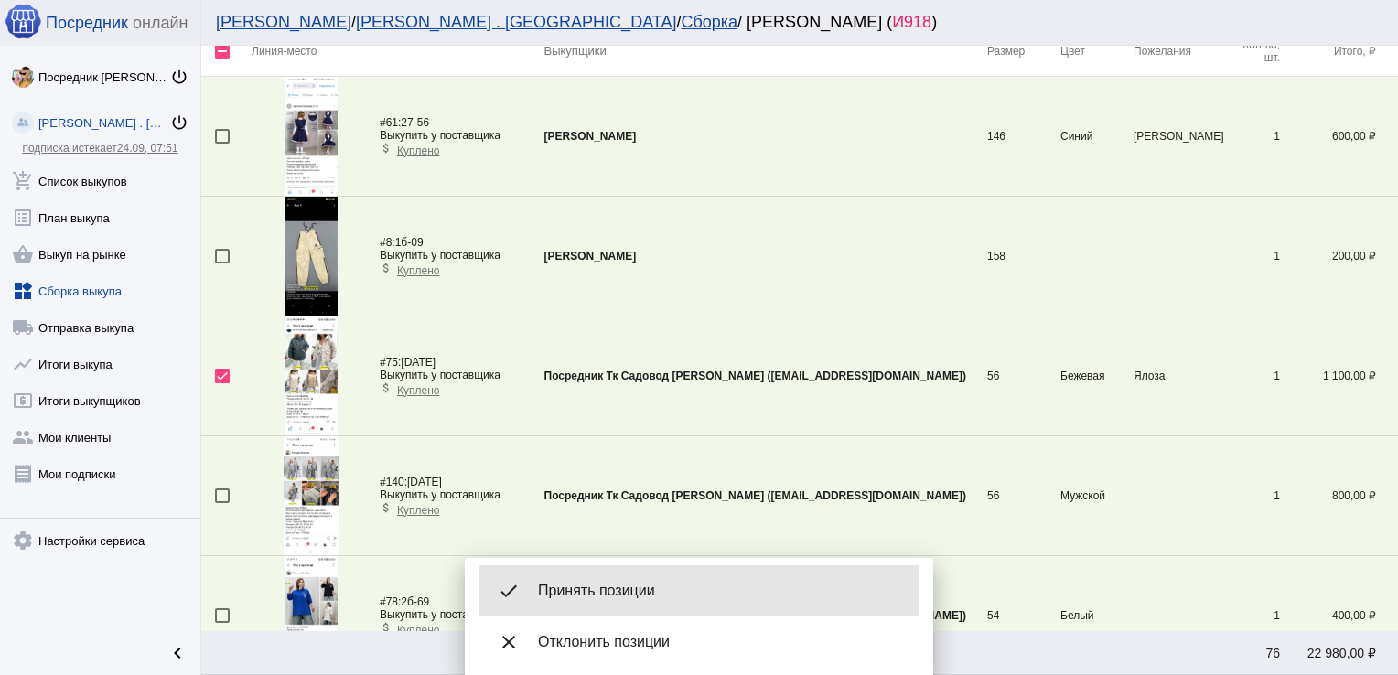
click at [634, 576] on div "done Принять позиции" at bounding box center [698, 590] width 439 height 51
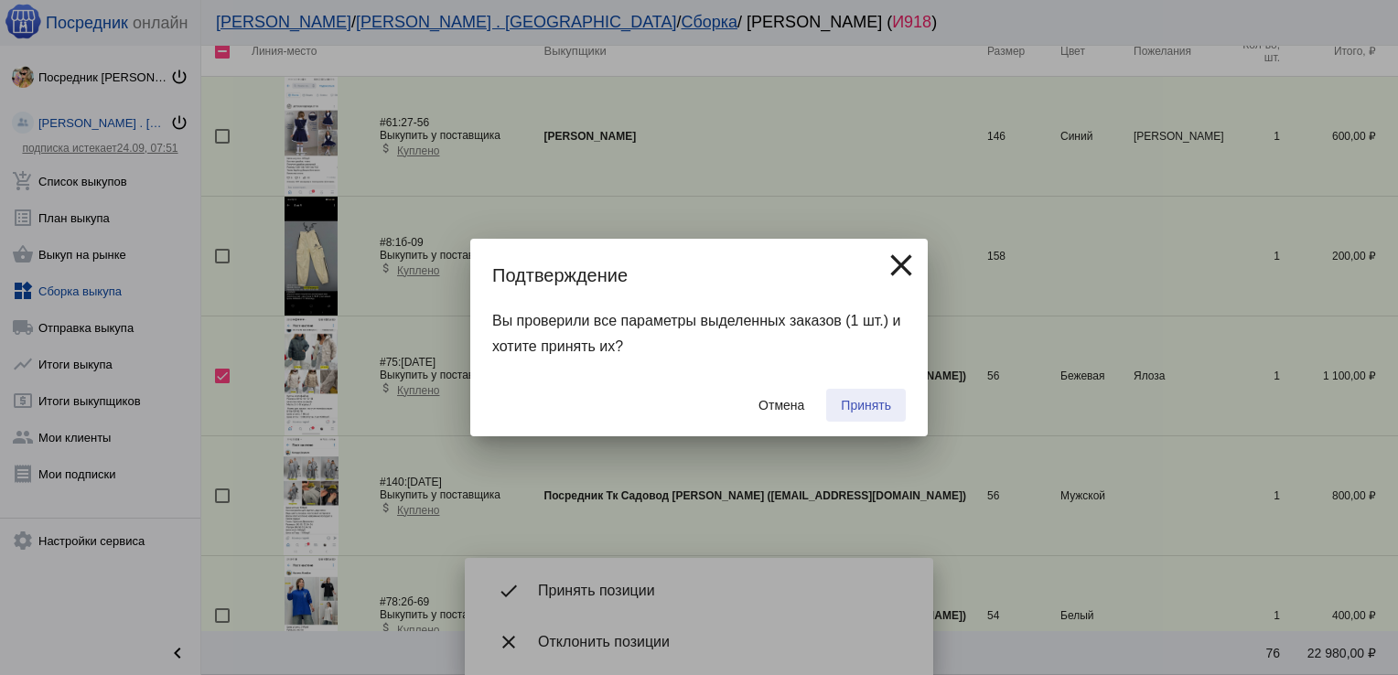
click at [869, 406] on span "Принять" at bounding box center [866, 405] width 50 height 15
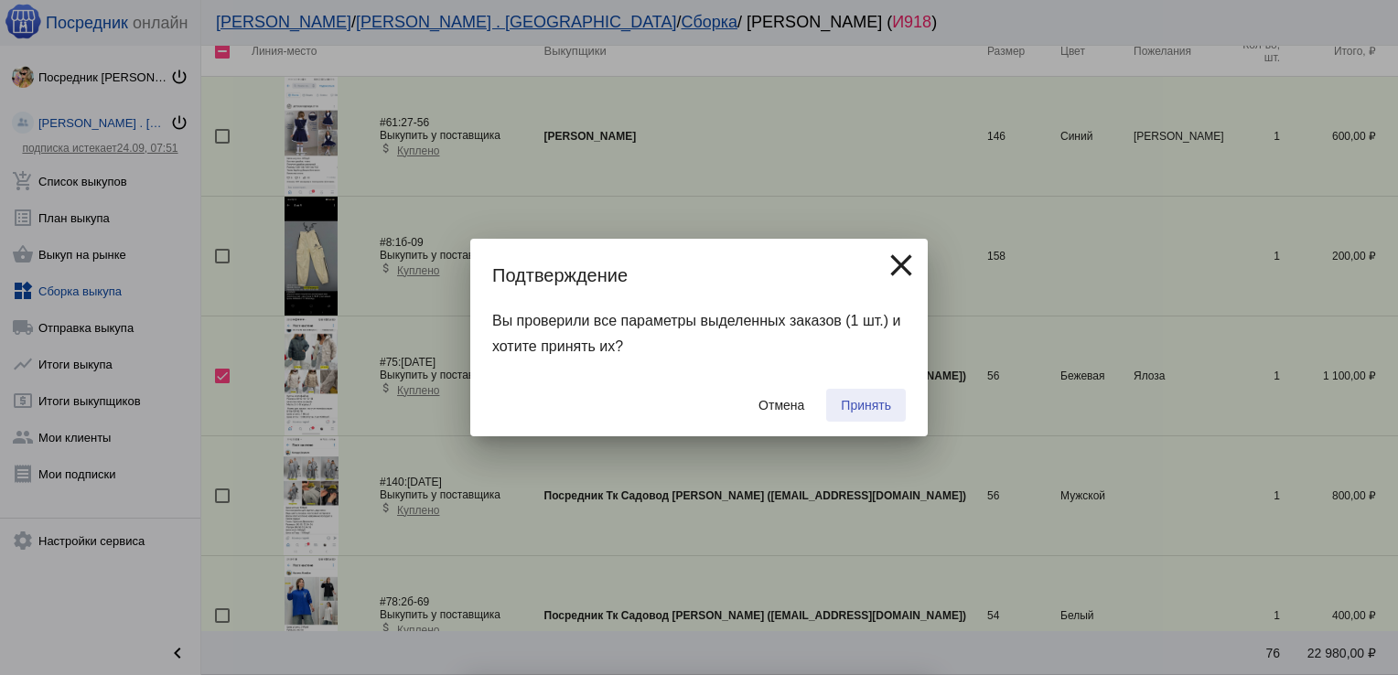
checkbox input "false"
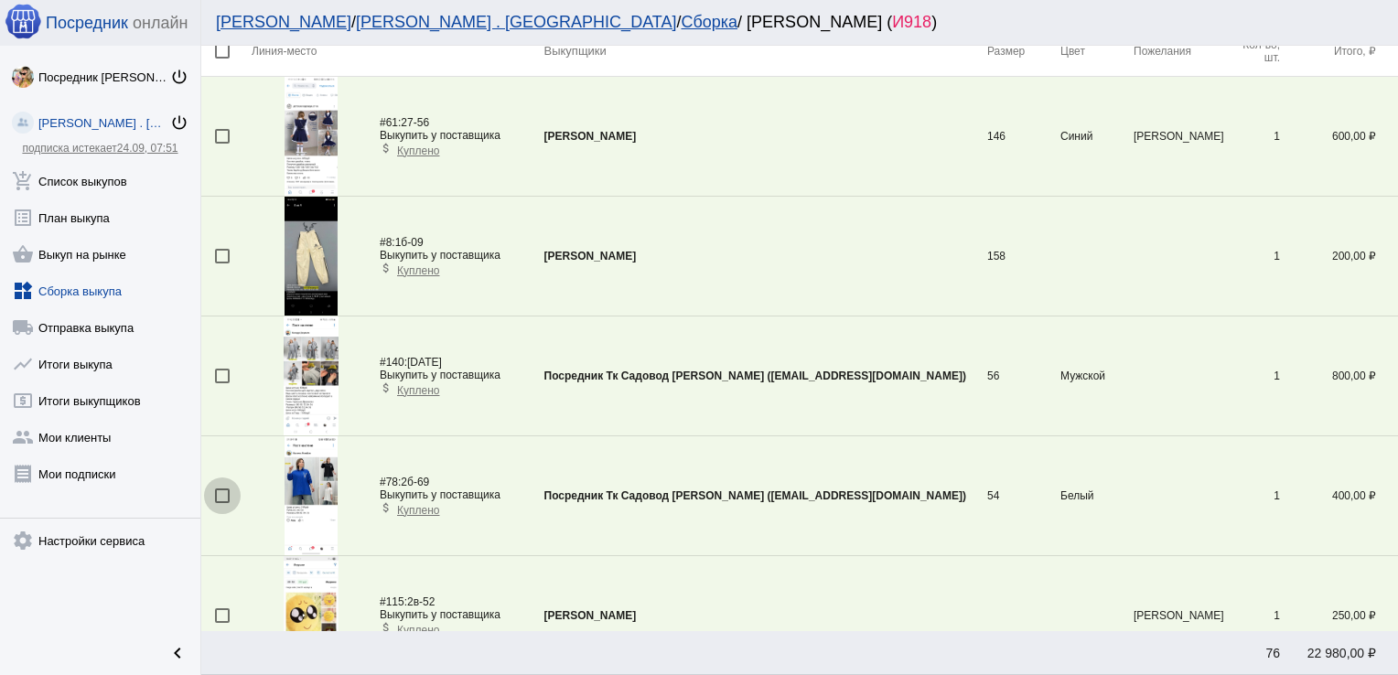
click at [223, 494] on div at bounding box center [222, 495] width 15 height 15
click at [222, 503] on input "checkbox" at bounding box center [221, 503] width 1 height 1
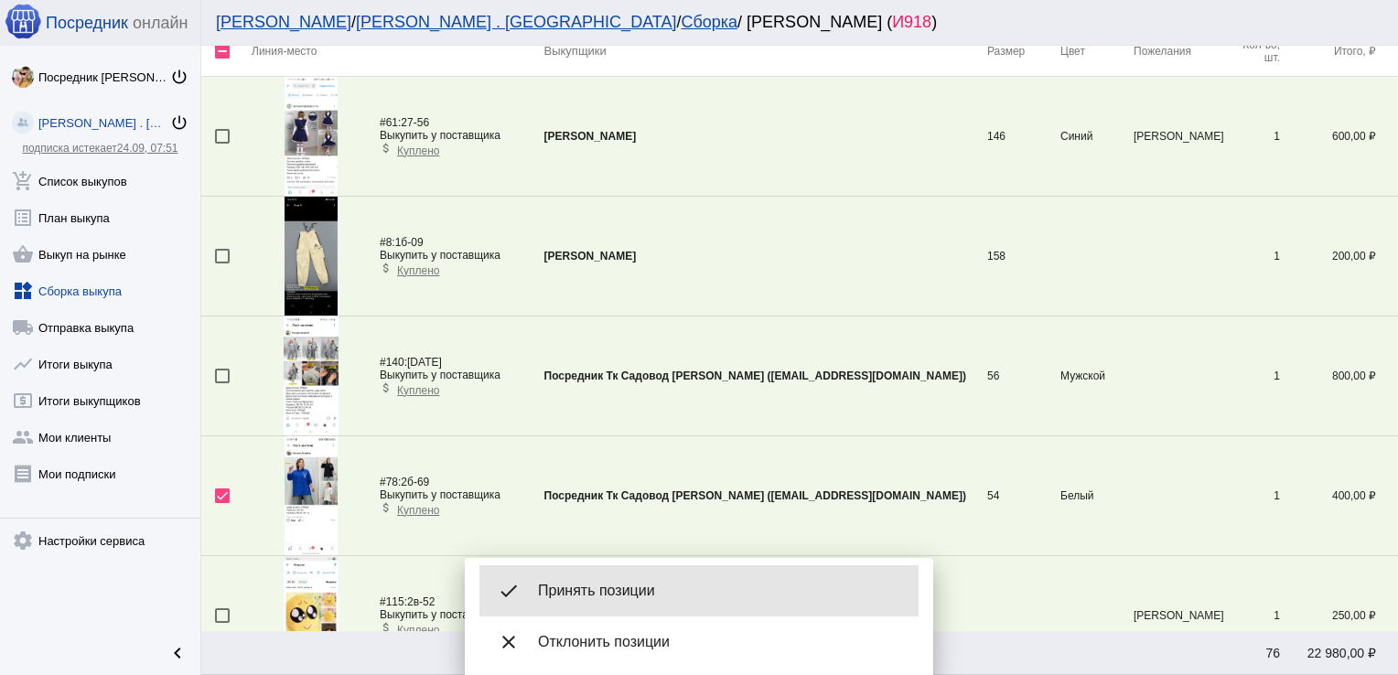
click at [631, 597] on span "Принять позиции" at bounding box center [721, 591] width 366 height 18
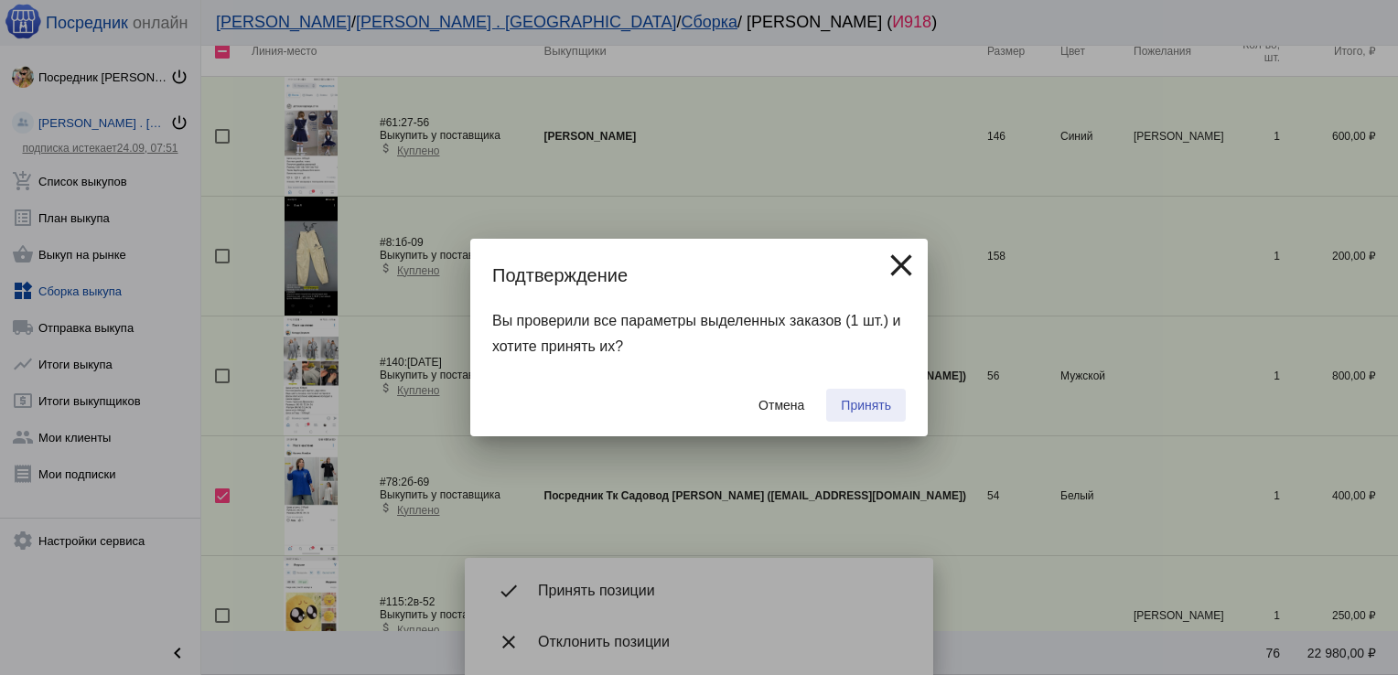
click at [874, 409] on span "Принять" at bounding box center [866, 405] width 50 height 15
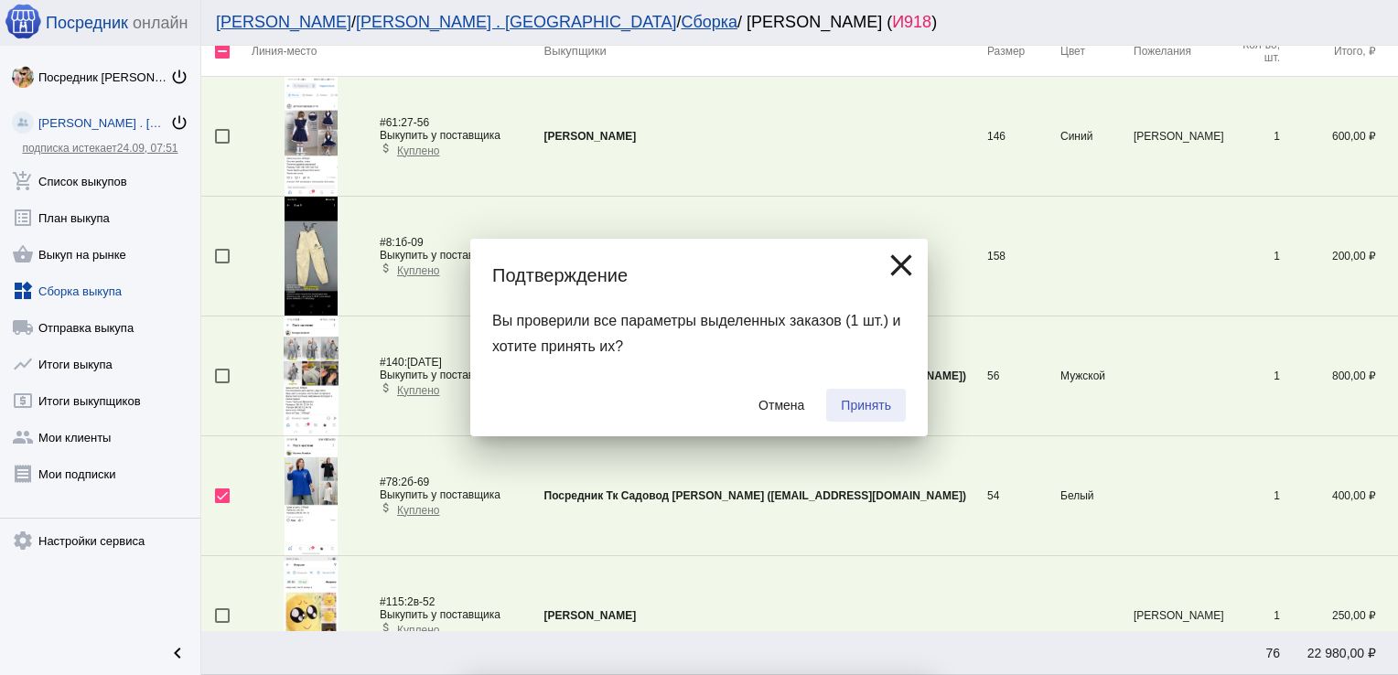
checkbox input "false"
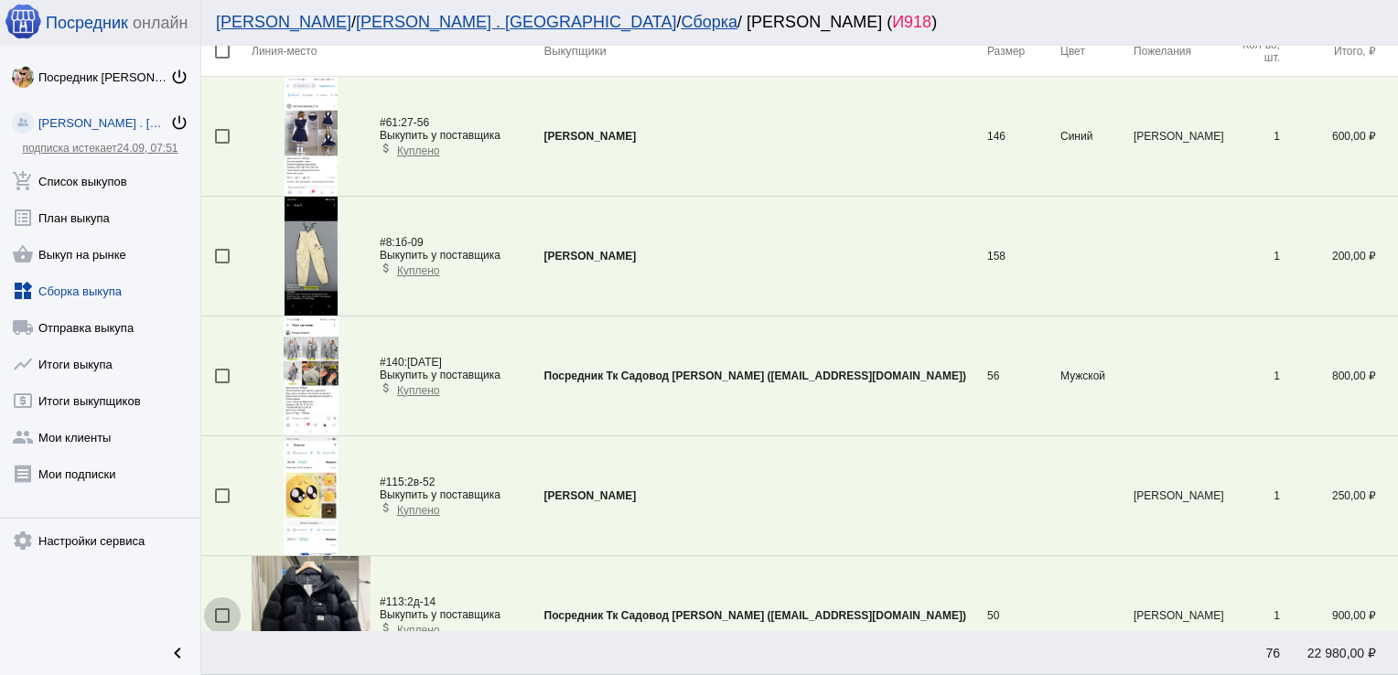
click at [220, 608] on div at bounding box center [222, 615] width 15 height 15
click at [221, 623] on input "checkbox" at bounding box center [221, 623] width 1 height 1
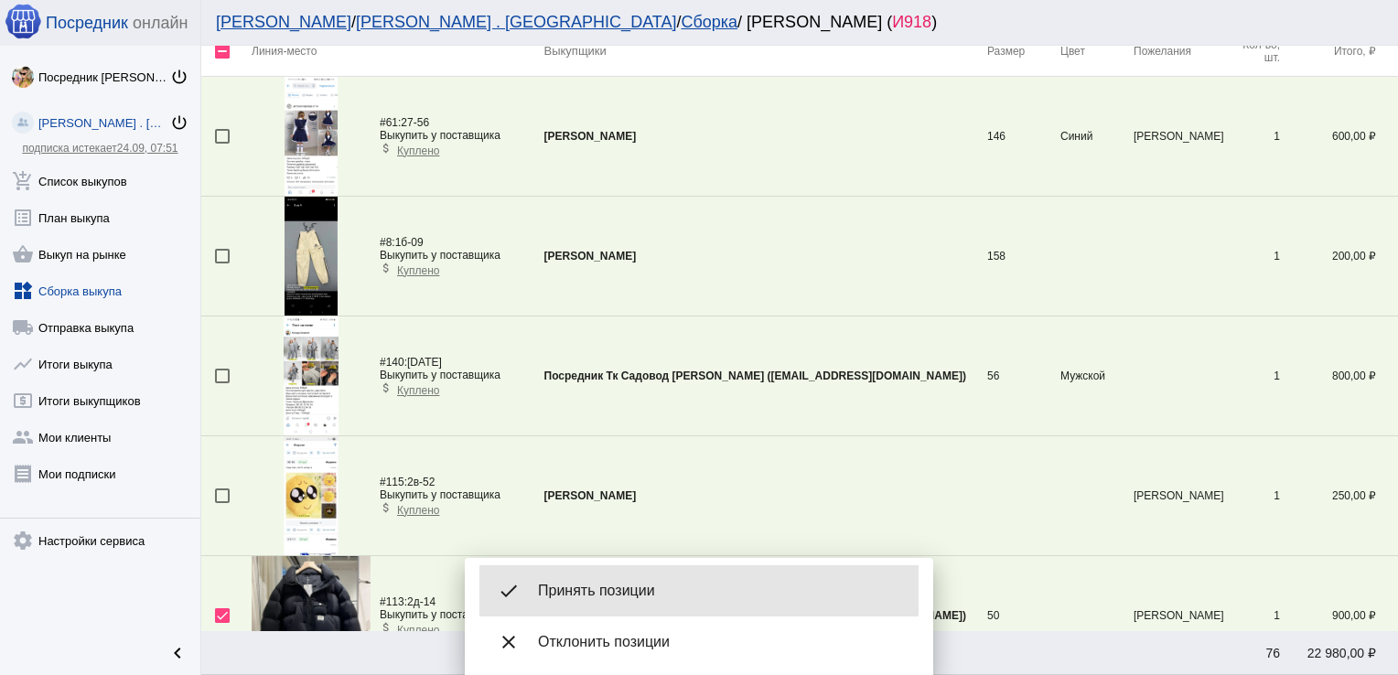
click at [604, 580] on div "done Принять позиции" at bounding box center [698, 590] width 439 height 51
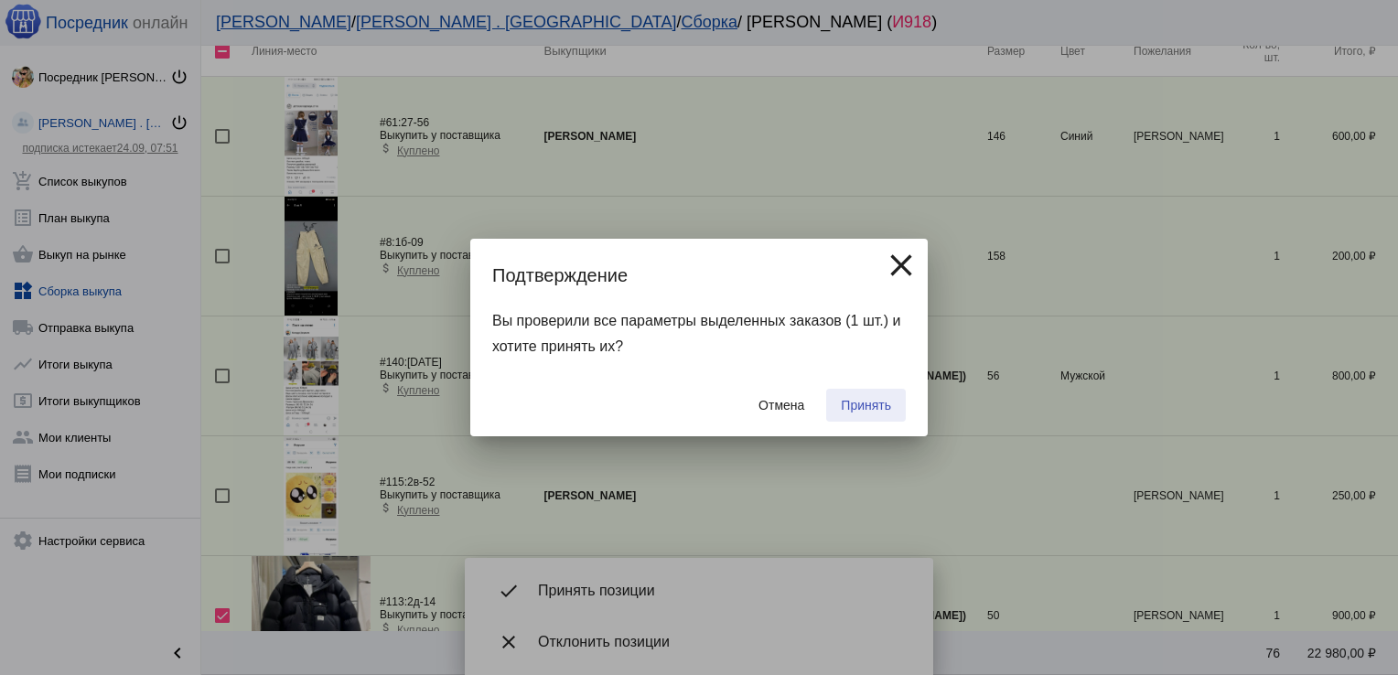
click at [862, 400] on span "Принять" at bounding box center [866, 405] width 50 height 15
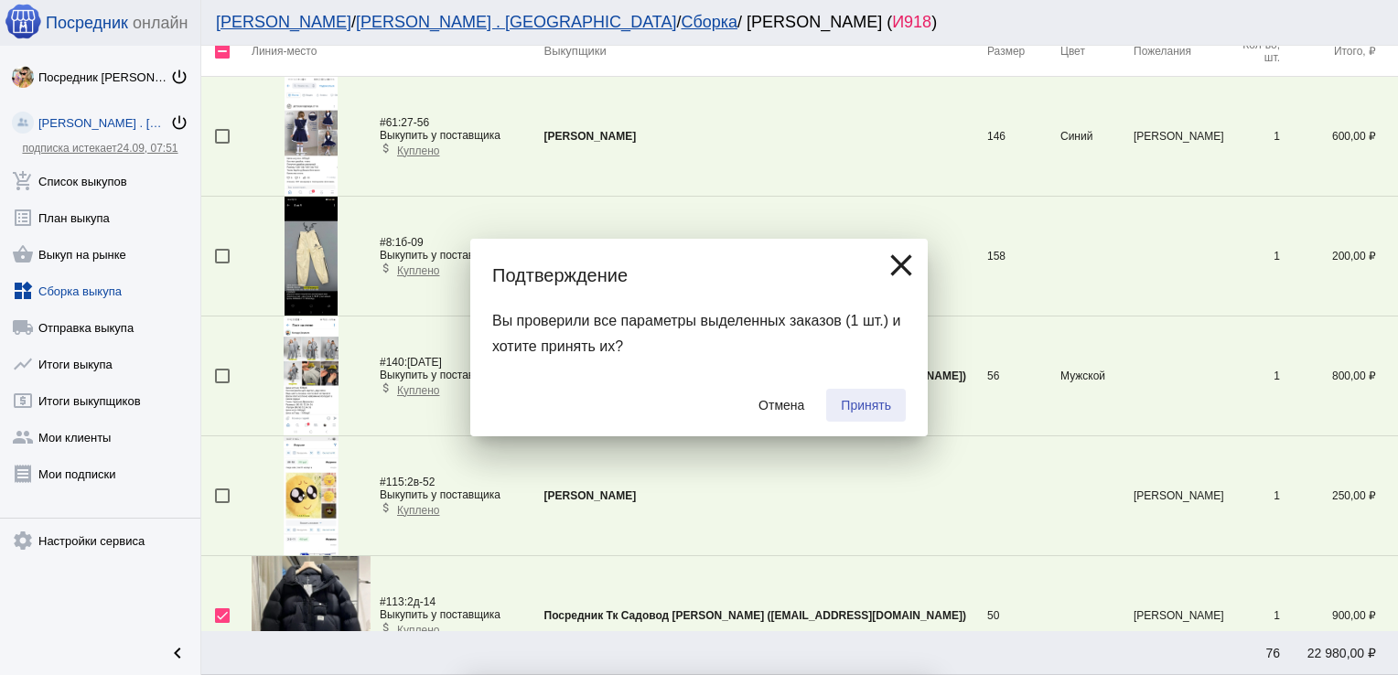
checkbox input "false"
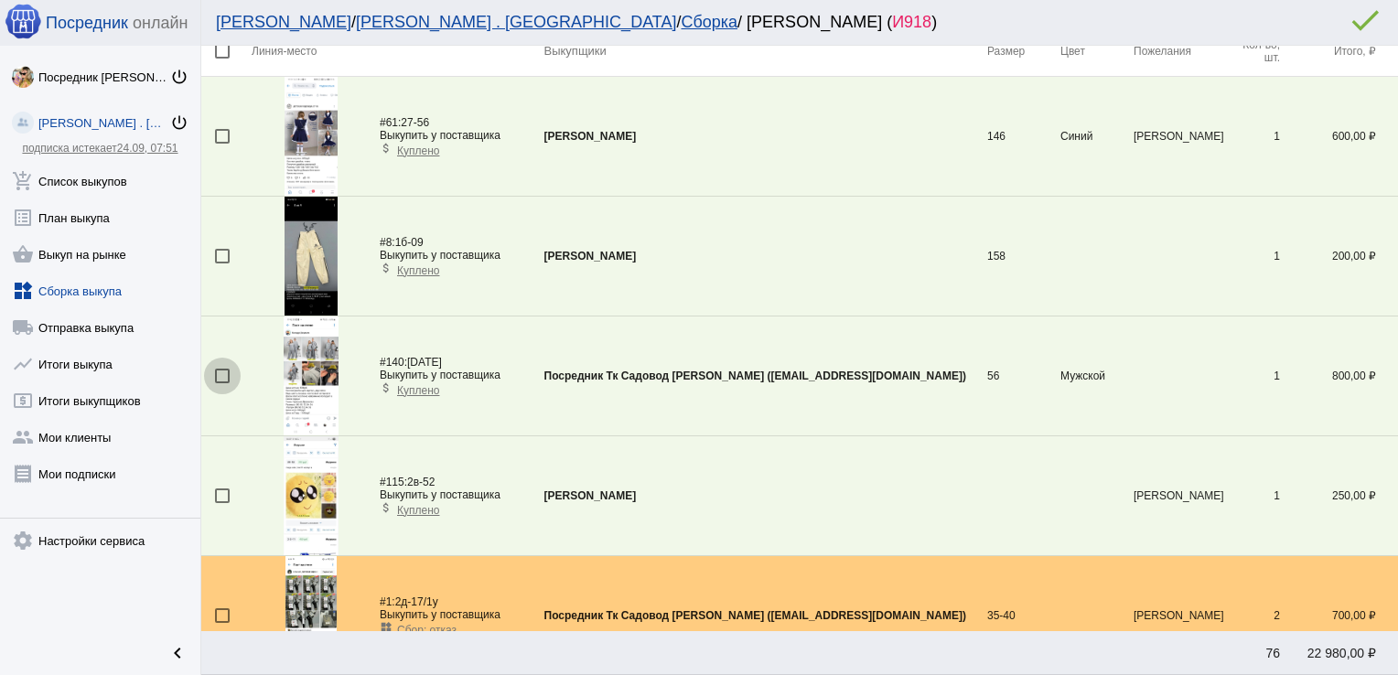
click at [219, 378] on div at bounding box center [222, 376] width 15 height 15
click at [221, 383] on input "checkbox" at bounding box center [221, 383] width 1 height 1
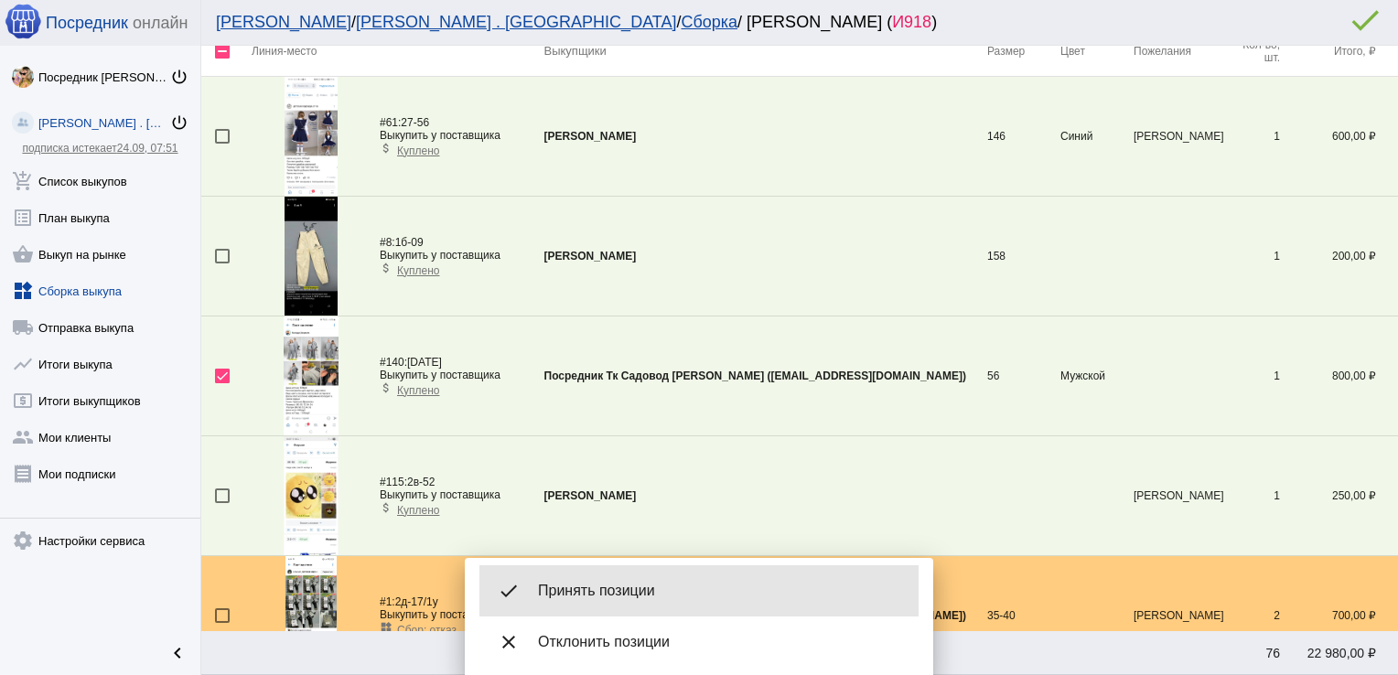
click at [595, 583] on span "Принять позиции" at bounding box center [721, 591] width 366 height 18
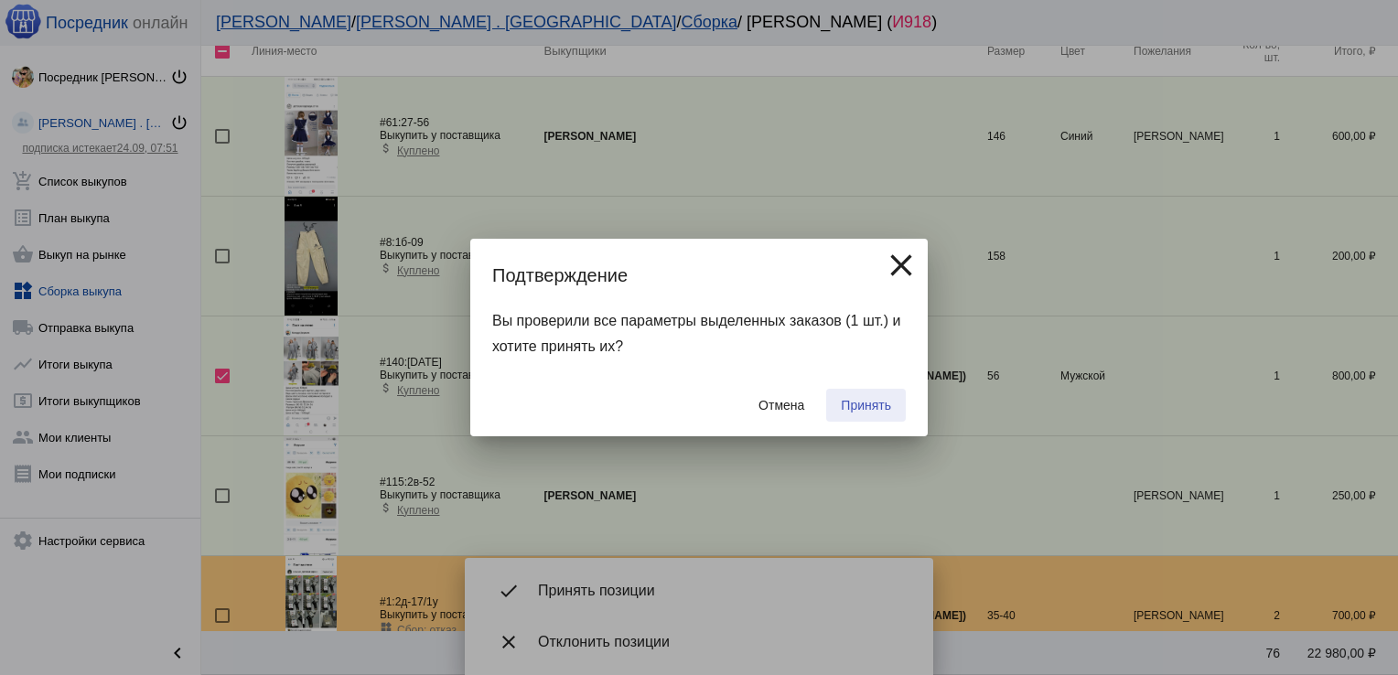
click at [874, 398] on span "Принять" at bounding box center [866, 405] width 50 height 15
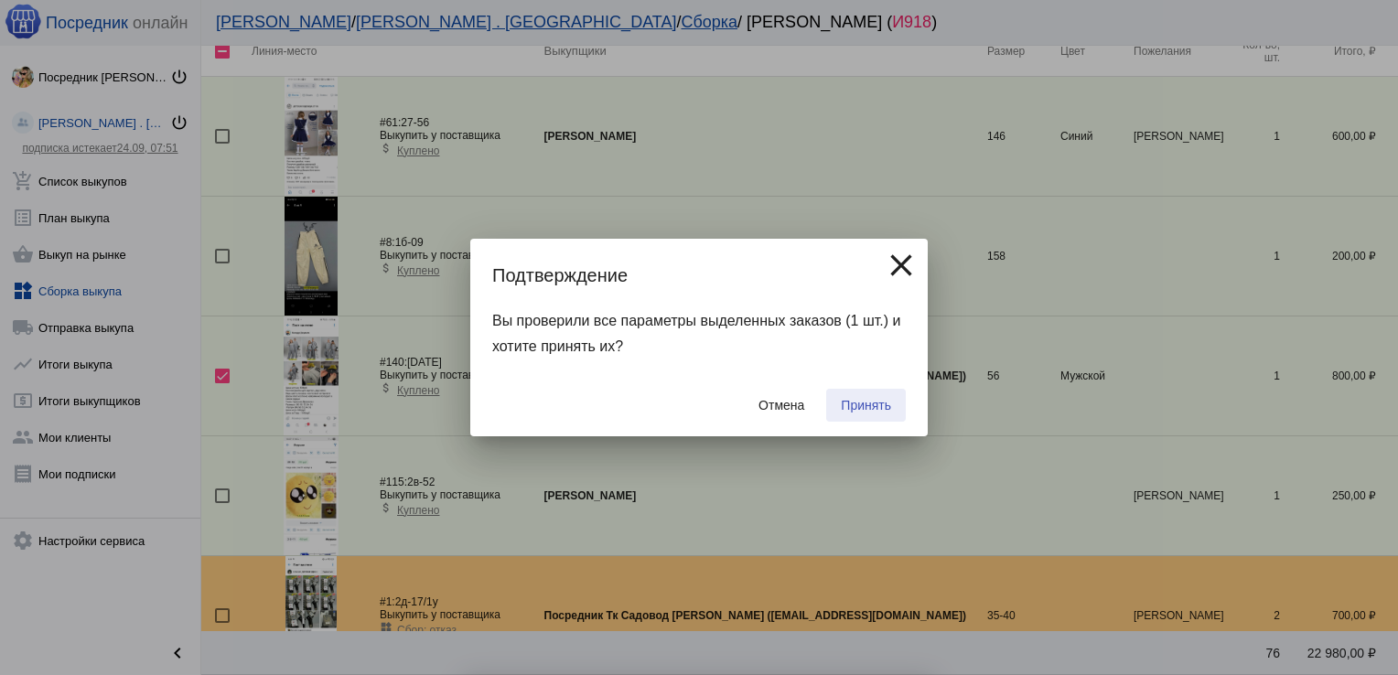
checkbox input "false"
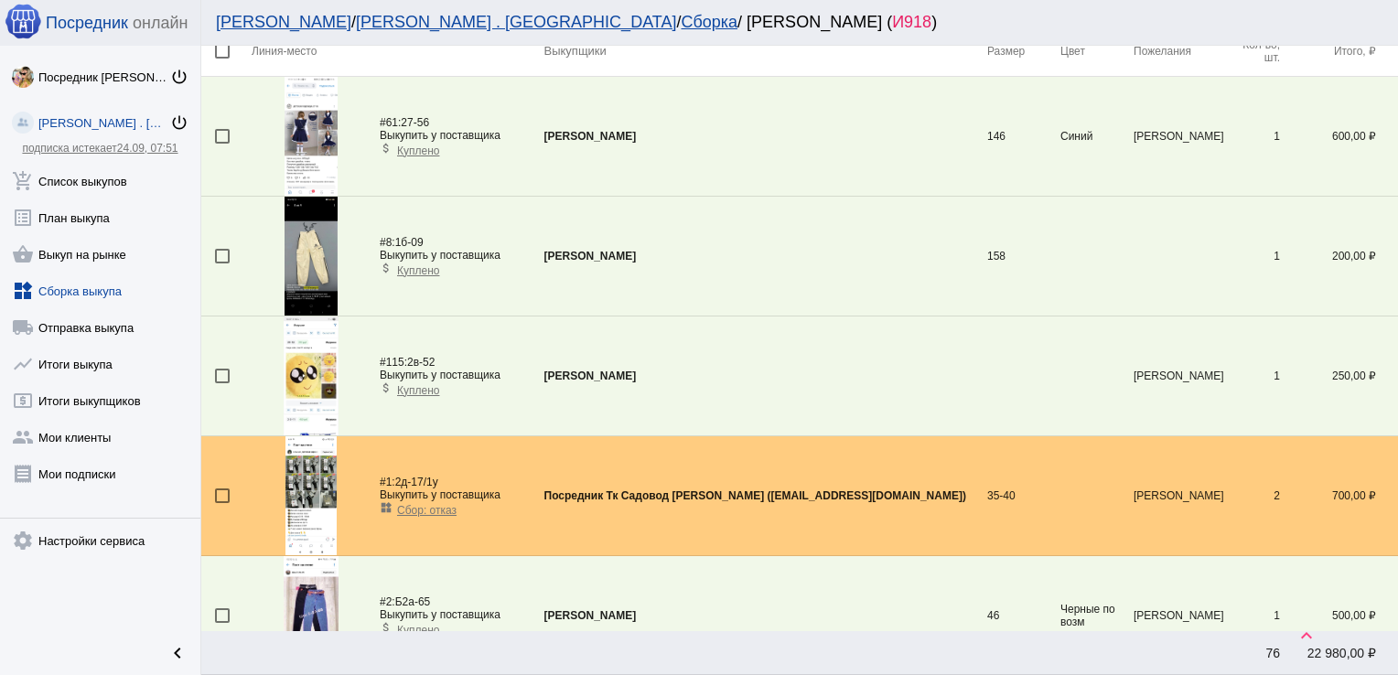
scroll to position [662, 0]
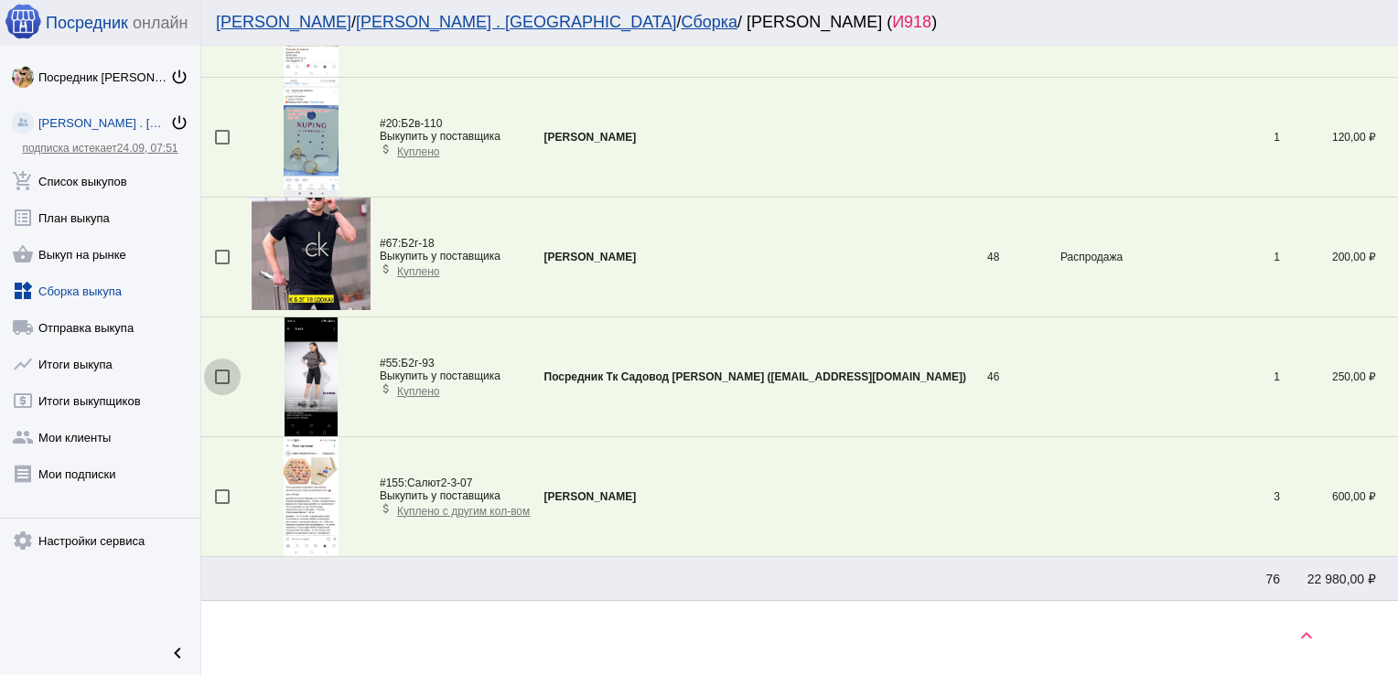
click at [221, 374] on div at bounding box center [222, 377] width 15 height 15
click at [221, 384] on input "checkbox" at bounding box center [221, 384] width 1 height 1
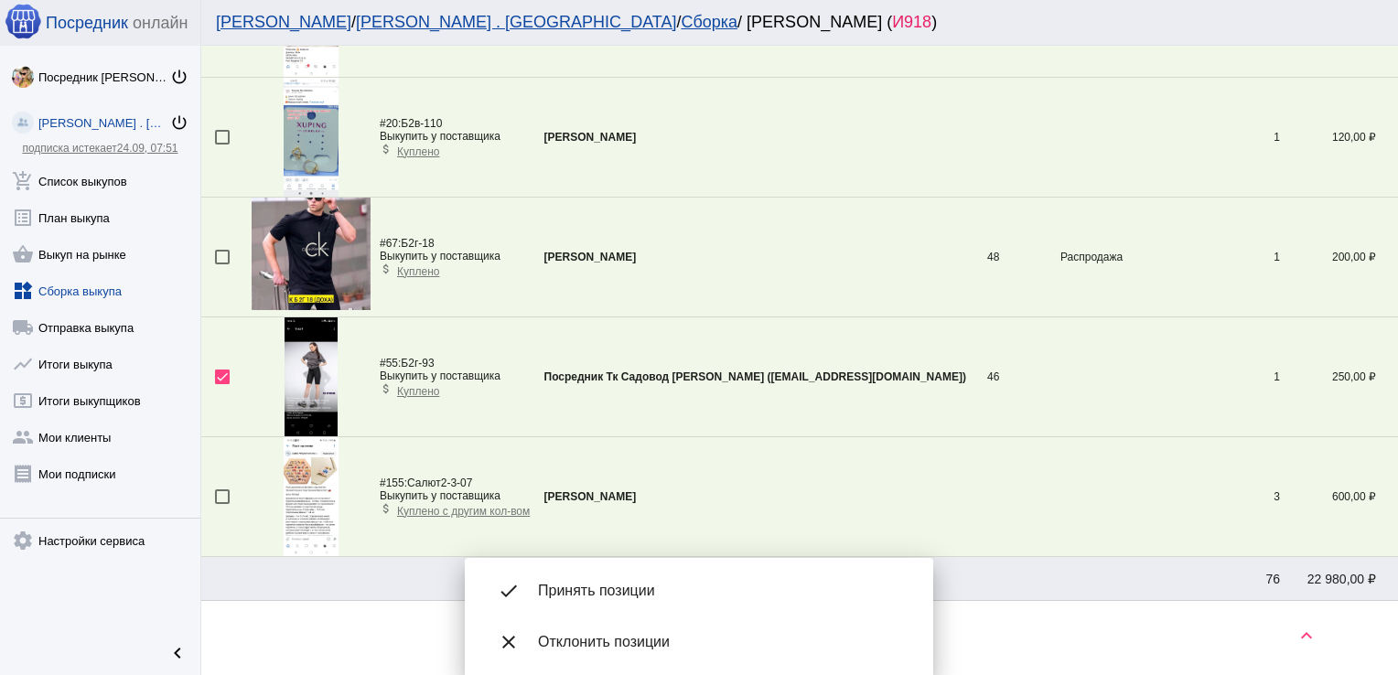
click at [615, 579] on div "done Принять позиции" at bounding box center [698, 590] width 439 height 51
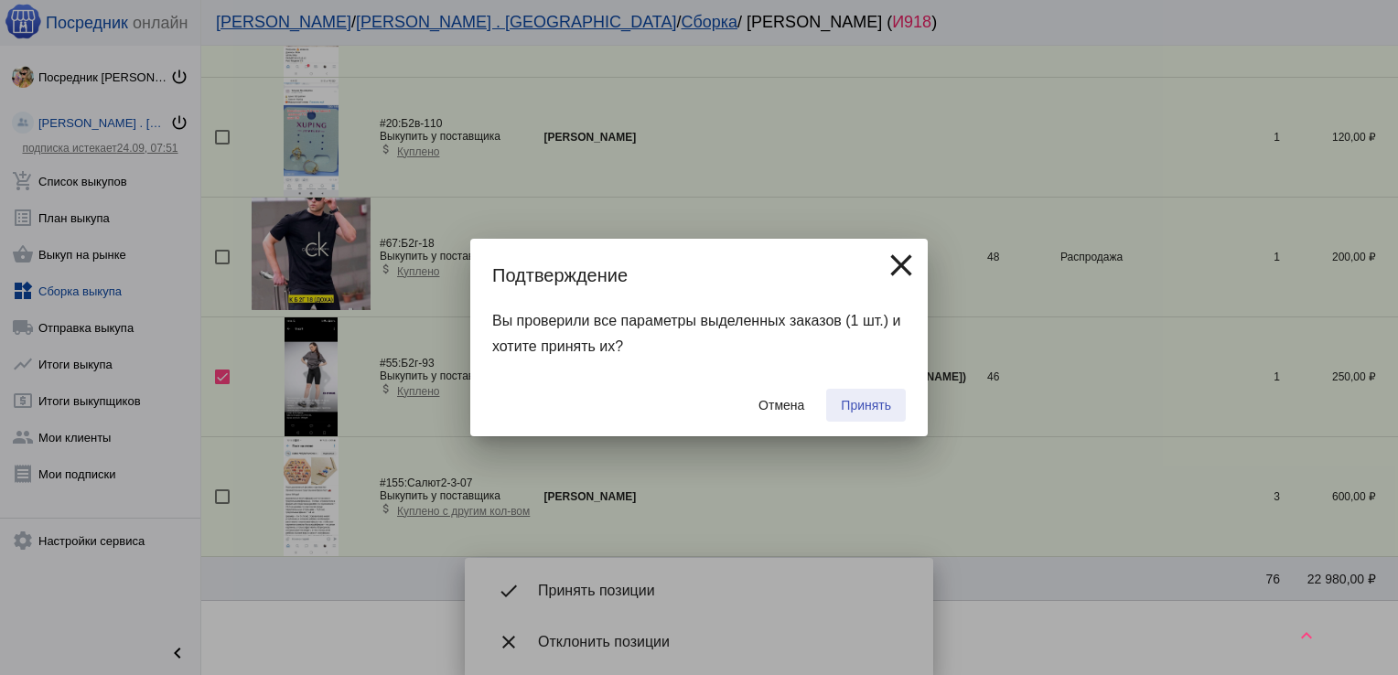
click at [874, 404] on span "Принять" at bounding box center [866, 405] width 50 height 15
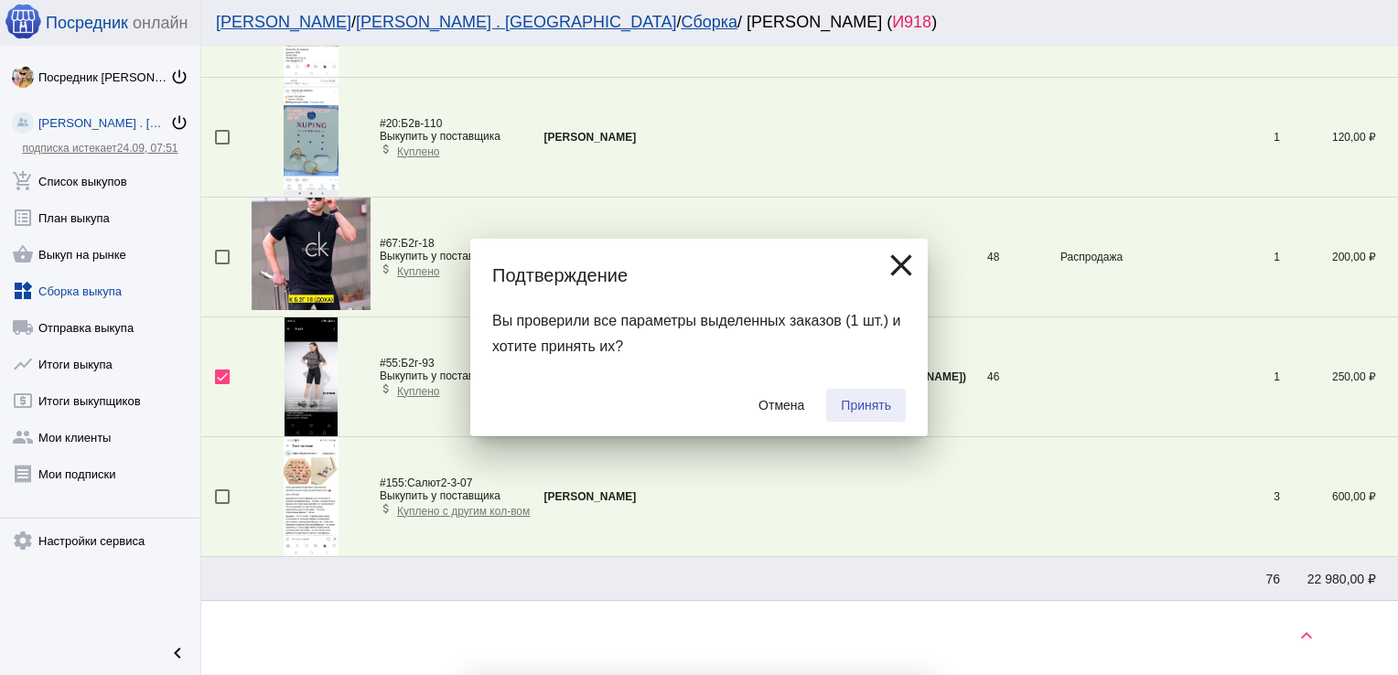
checkbox input "false"
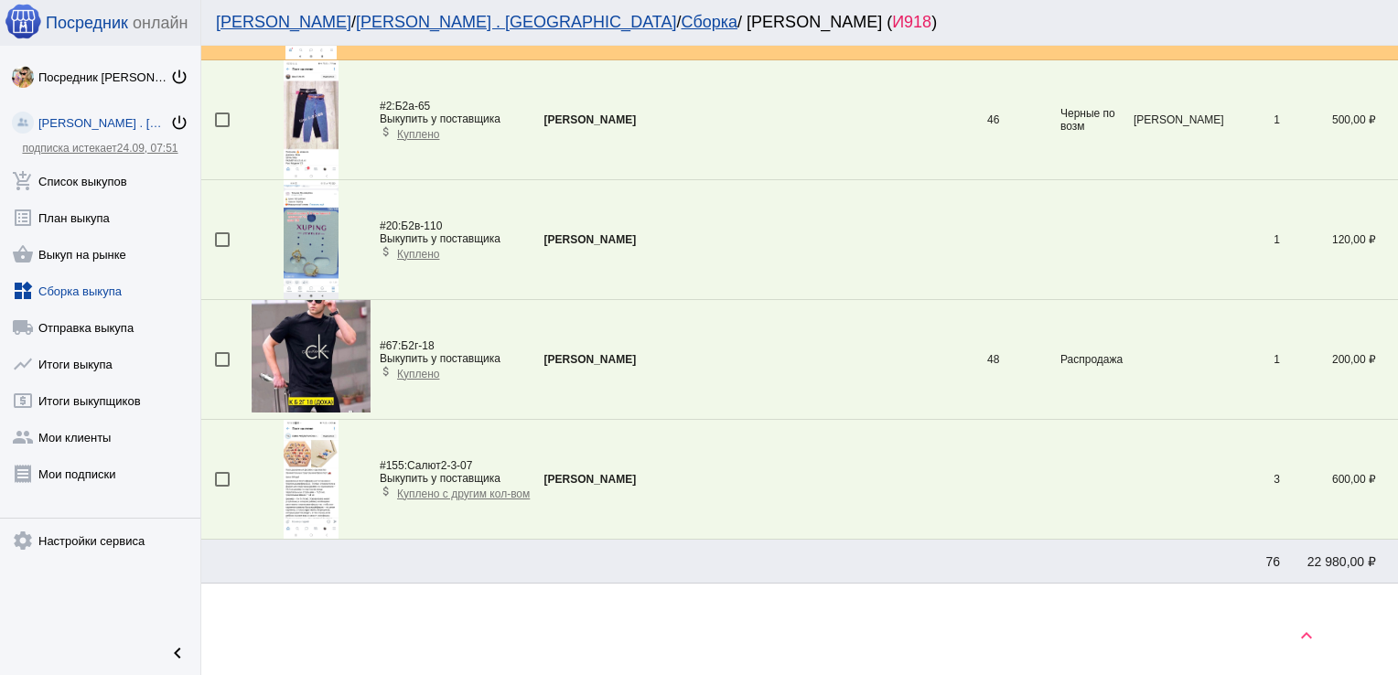
scroll to position [567, 0]
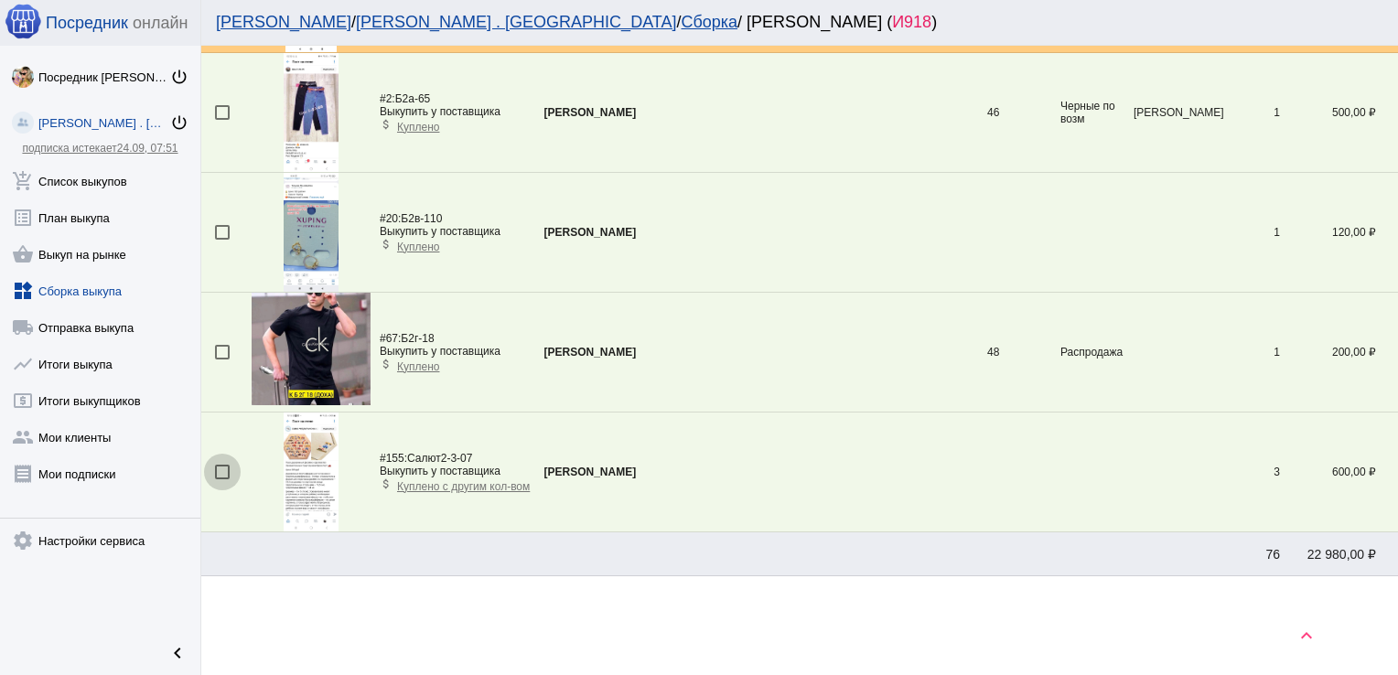
click at [220, 468] on div at bounding box center [222, 472] width 15 height 15
click at [221, 479] on input "checkbox" at bounding box center [221, 479] width 1 height 1
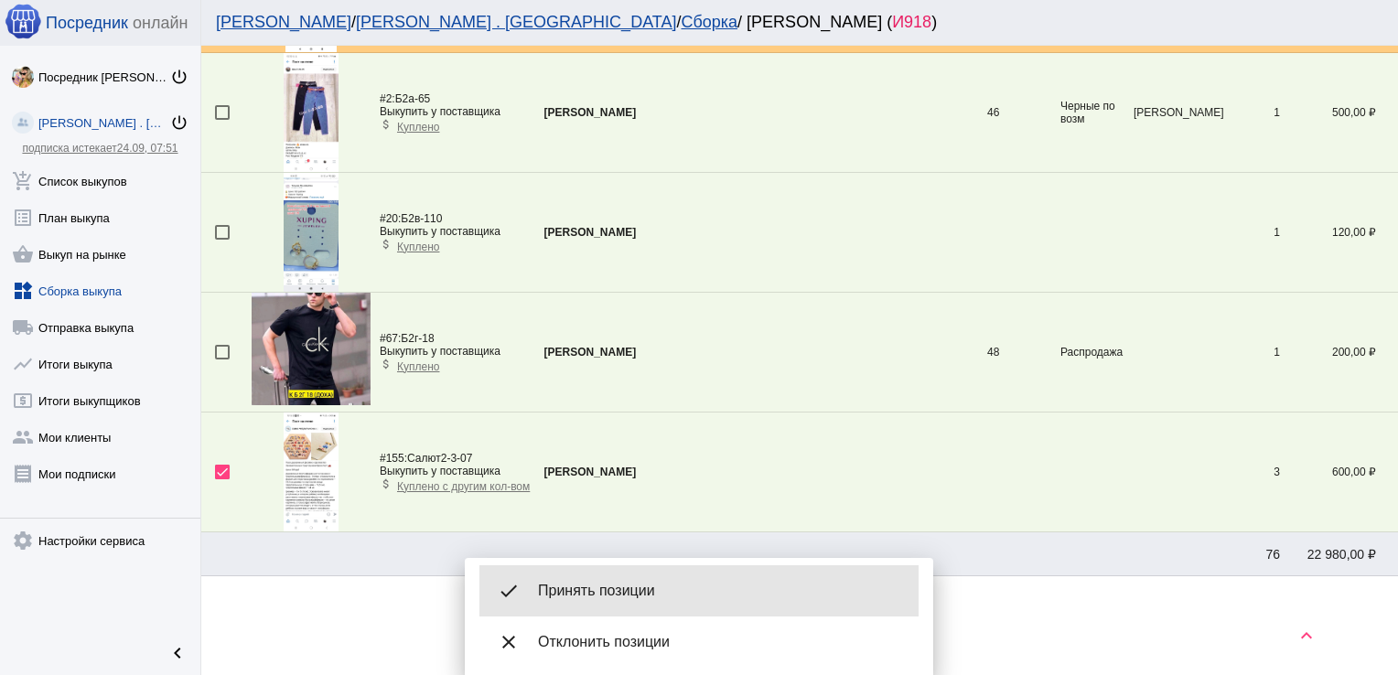
click at [622, 586] on span "Принять позиции" at bounding box center [721, 591] width 366 height 18
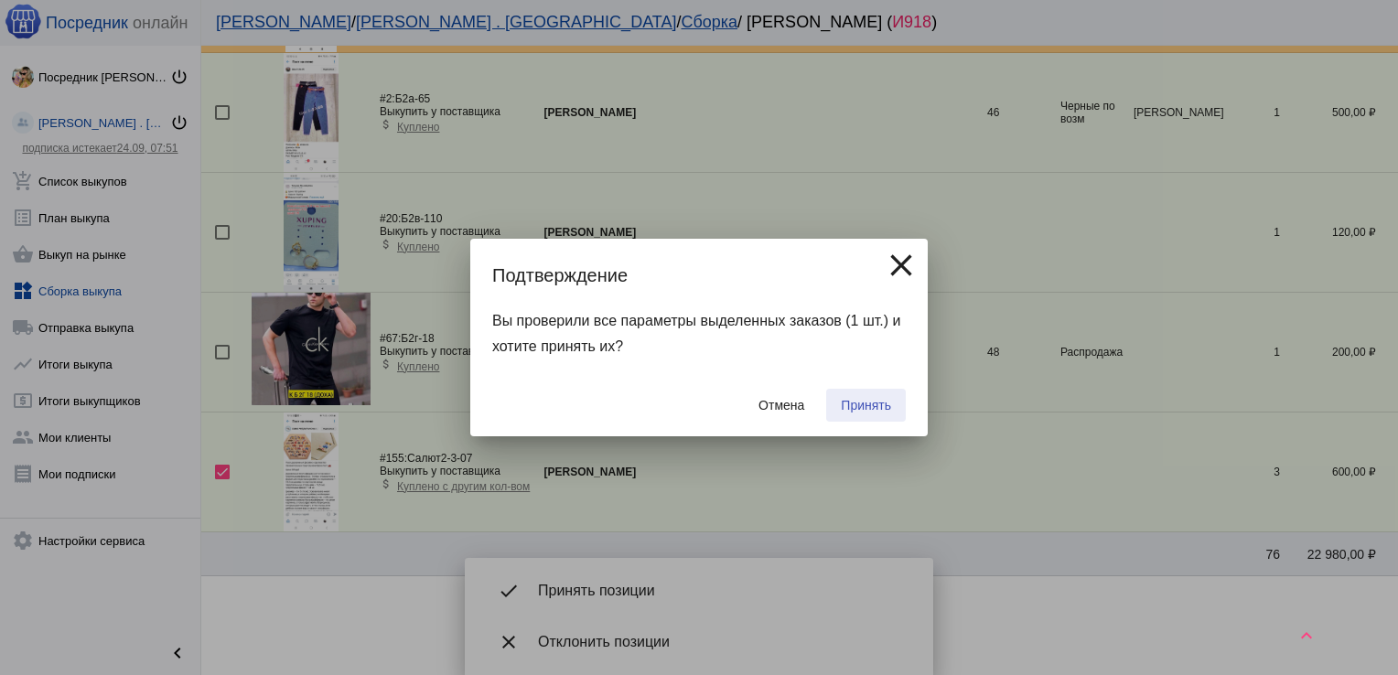
click at [871, 397] on button "Принять" at bounding box center [866, 405] width 80 height 33
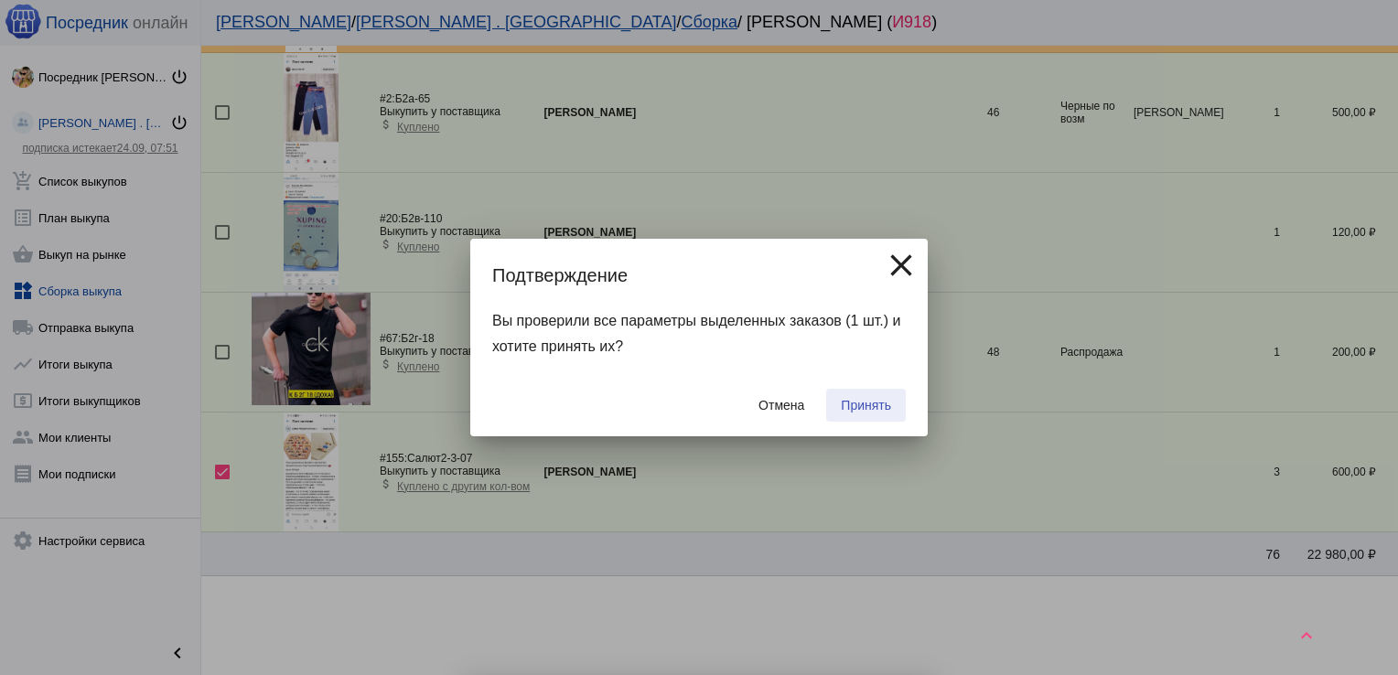
checkbox input "false"
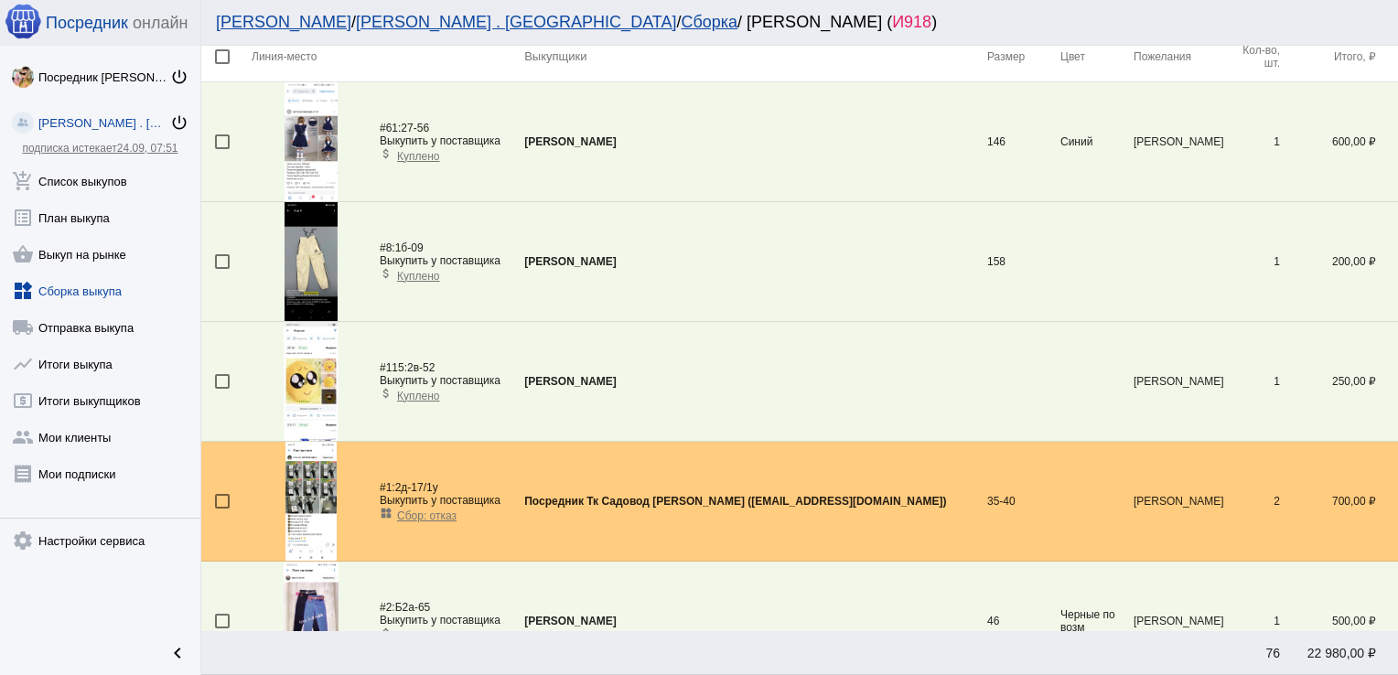
scroll to position [44, 0]
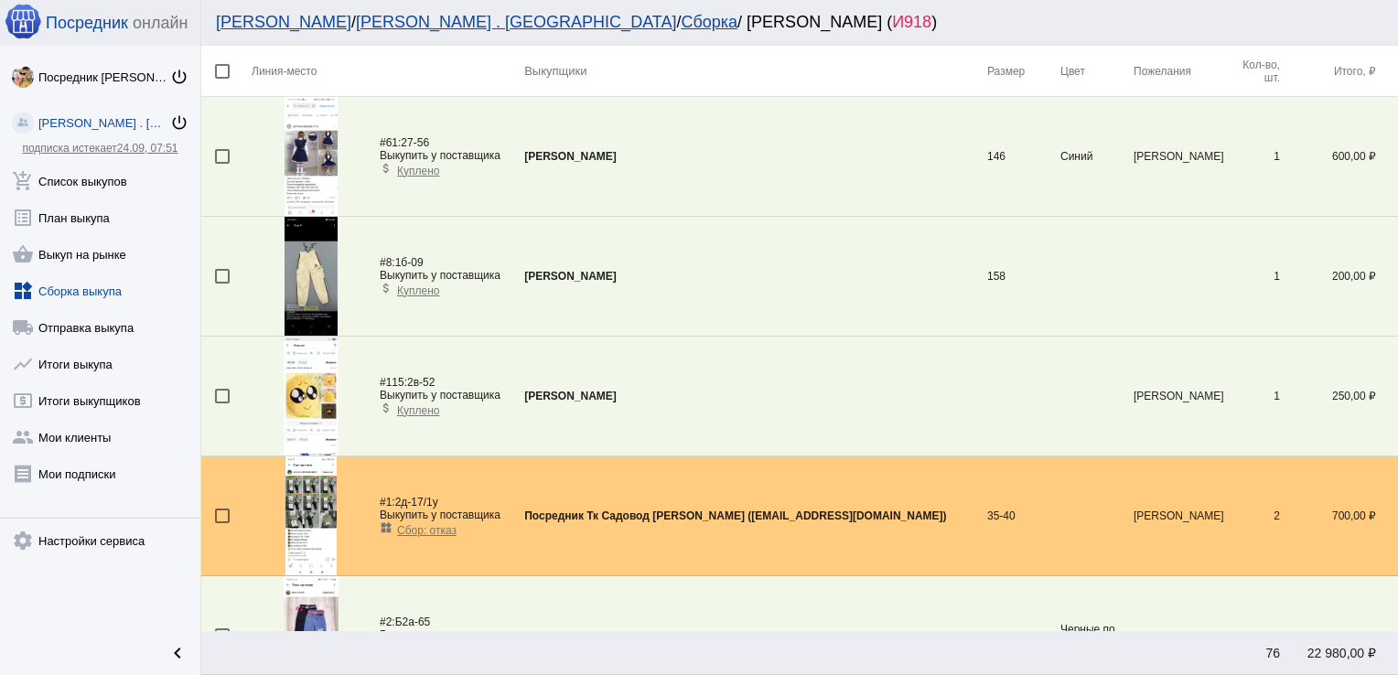
click at [217, 272] on div at bounding box center [222, 276] width 15 height 15
click at [221, 284] on input "checkbox" at bounding box center [221, 284] width 1 height 1
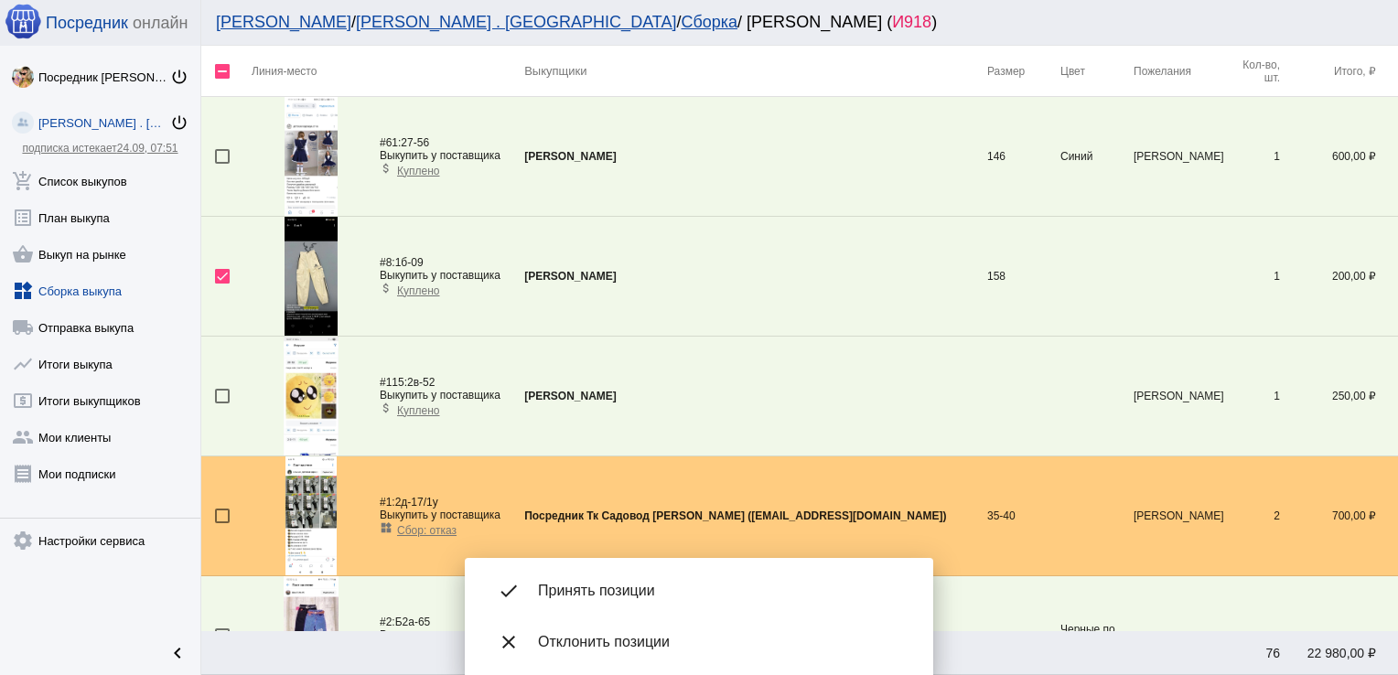
click at [629, 598] on span "Принять позиции" at bounding box center [721, 591] width 366 height 18
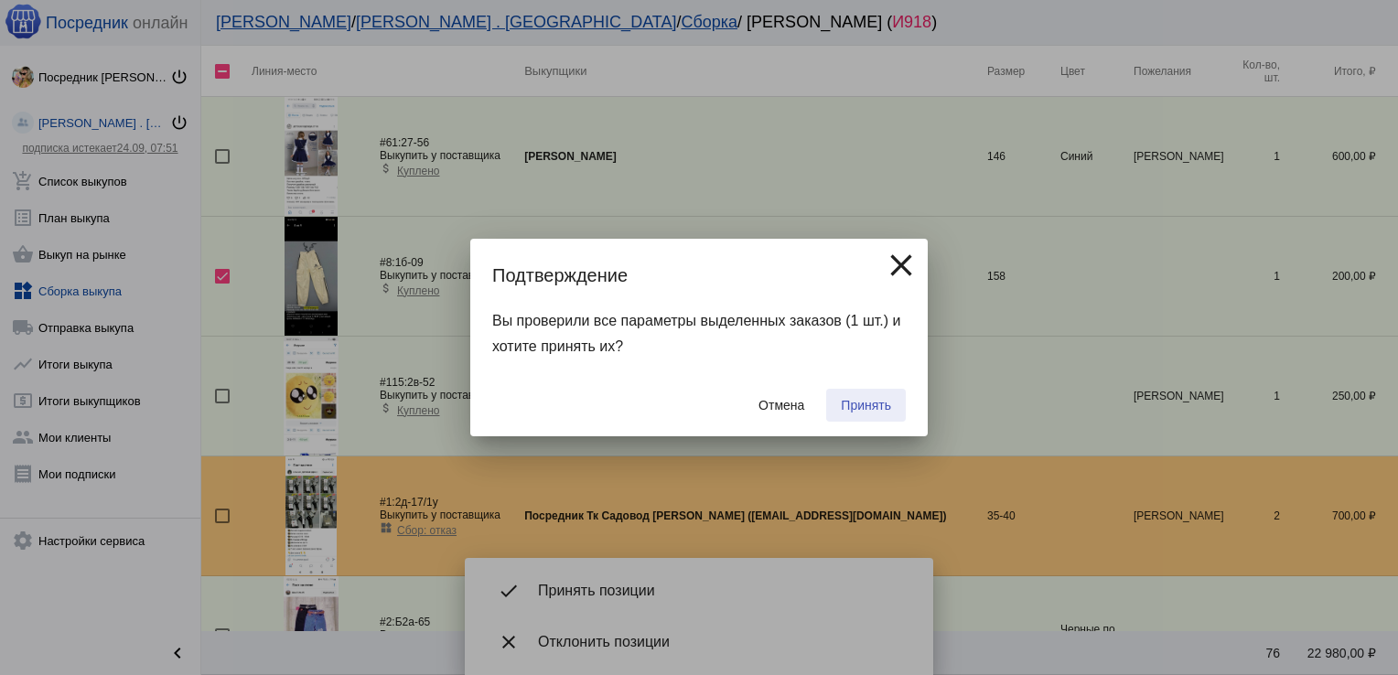
click at [866, 405] on span "Принять" at bounding box center [866, 405] width 50 height 15
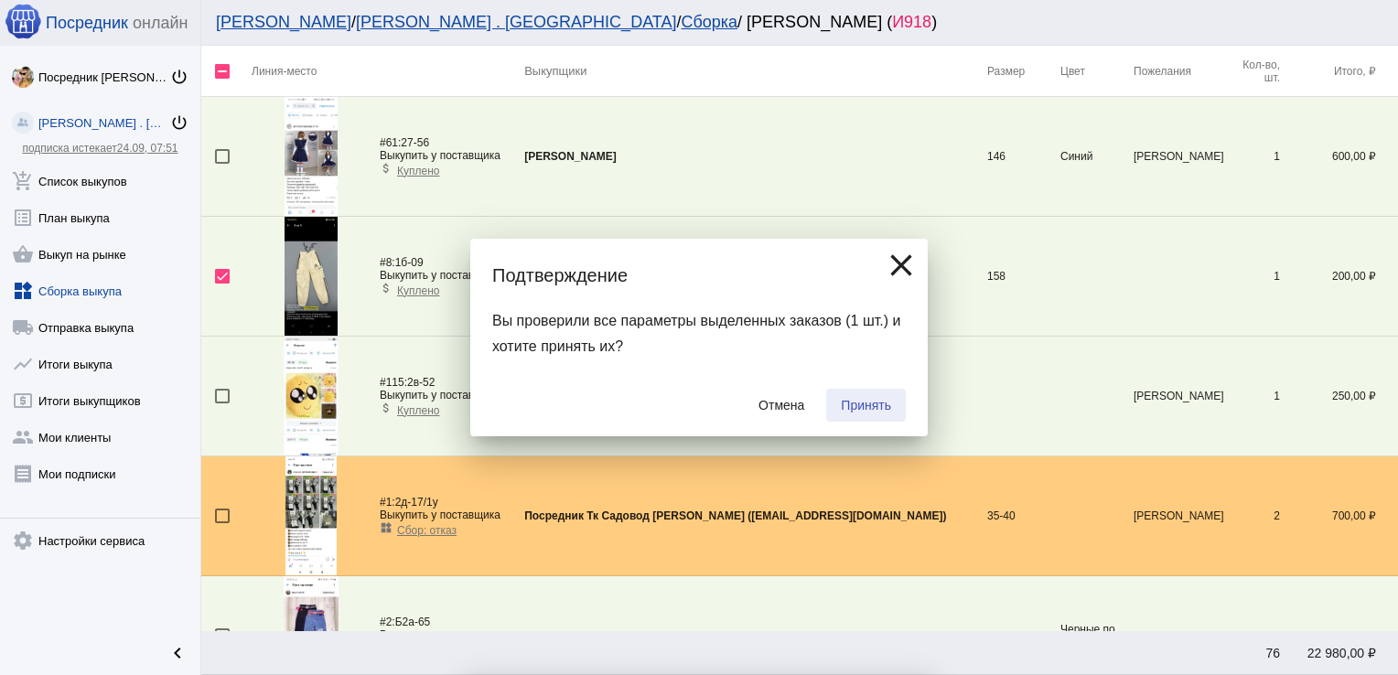
checkbox input "false"
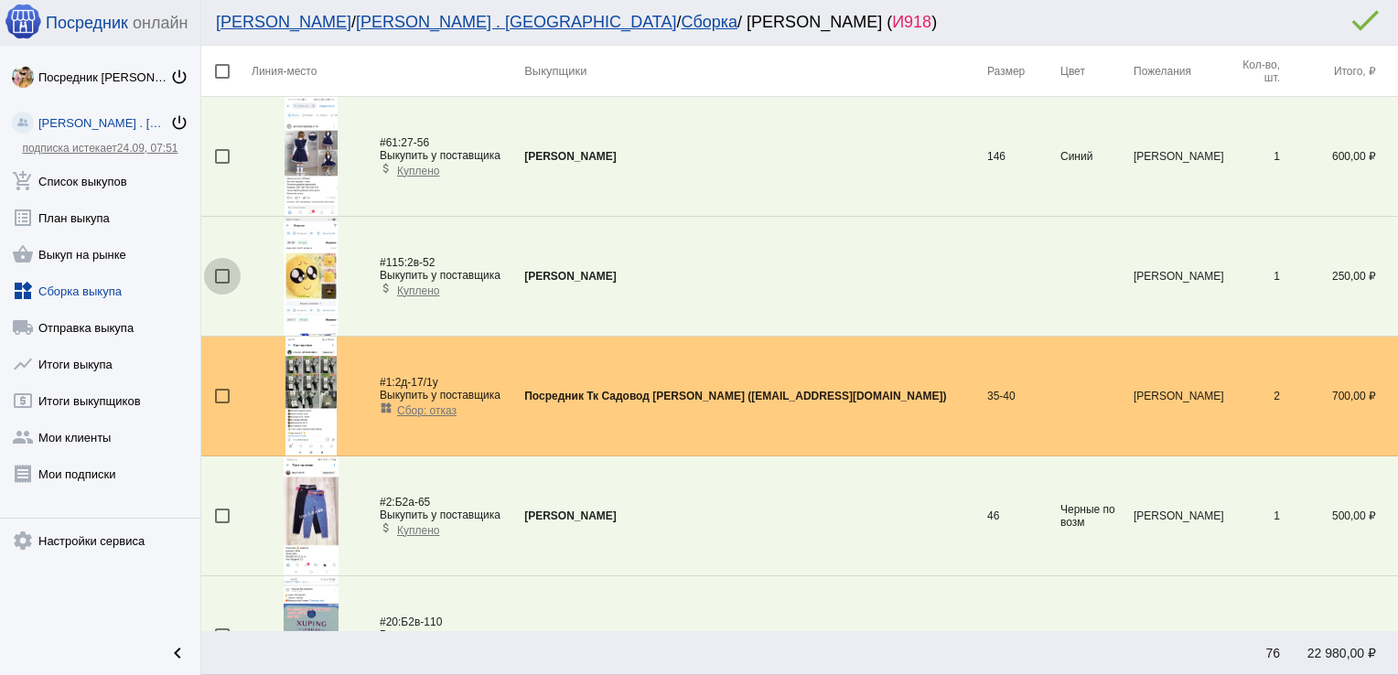
click at [222, 279] on div at bounding box center [222, 276] width 15 height 15
click at [222, 284] on input "checkbox" at bounding box center [221, 284] width 1 height 1
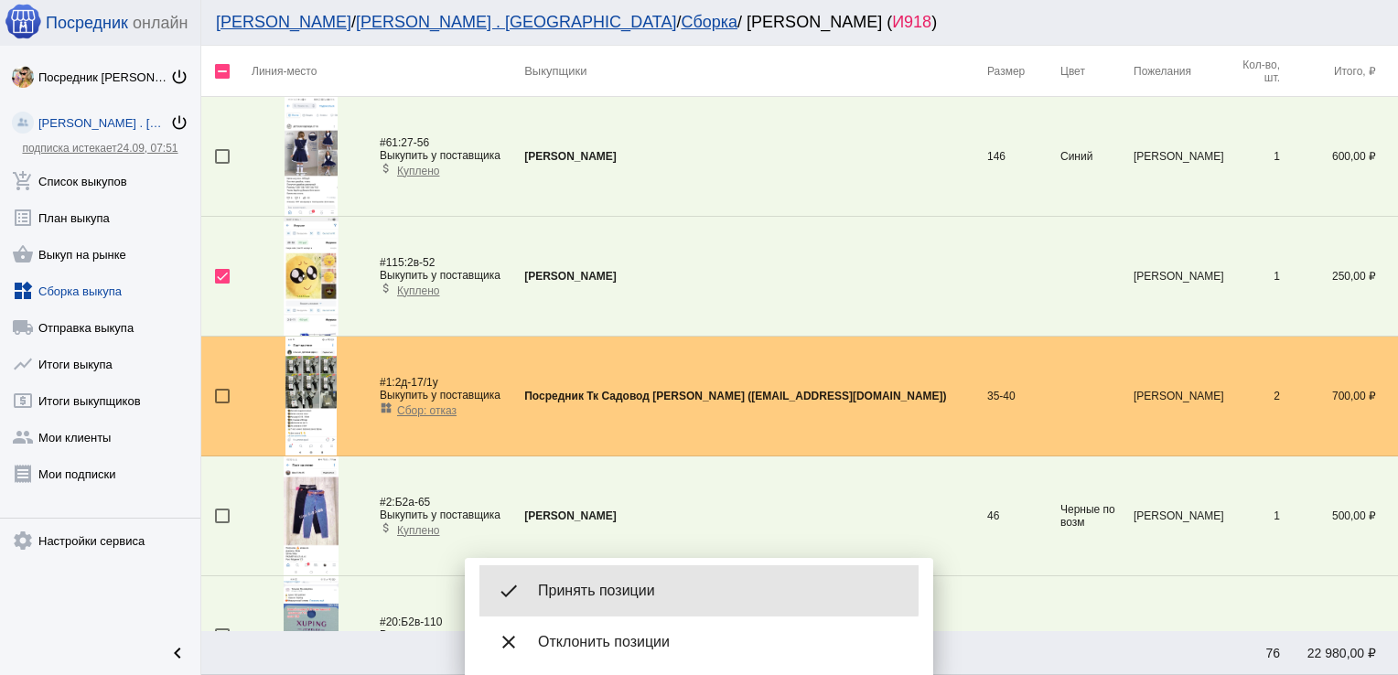
click at [617, 574] on div "done Принять позиции" at bounding box center [698, 590] width 439 height 51
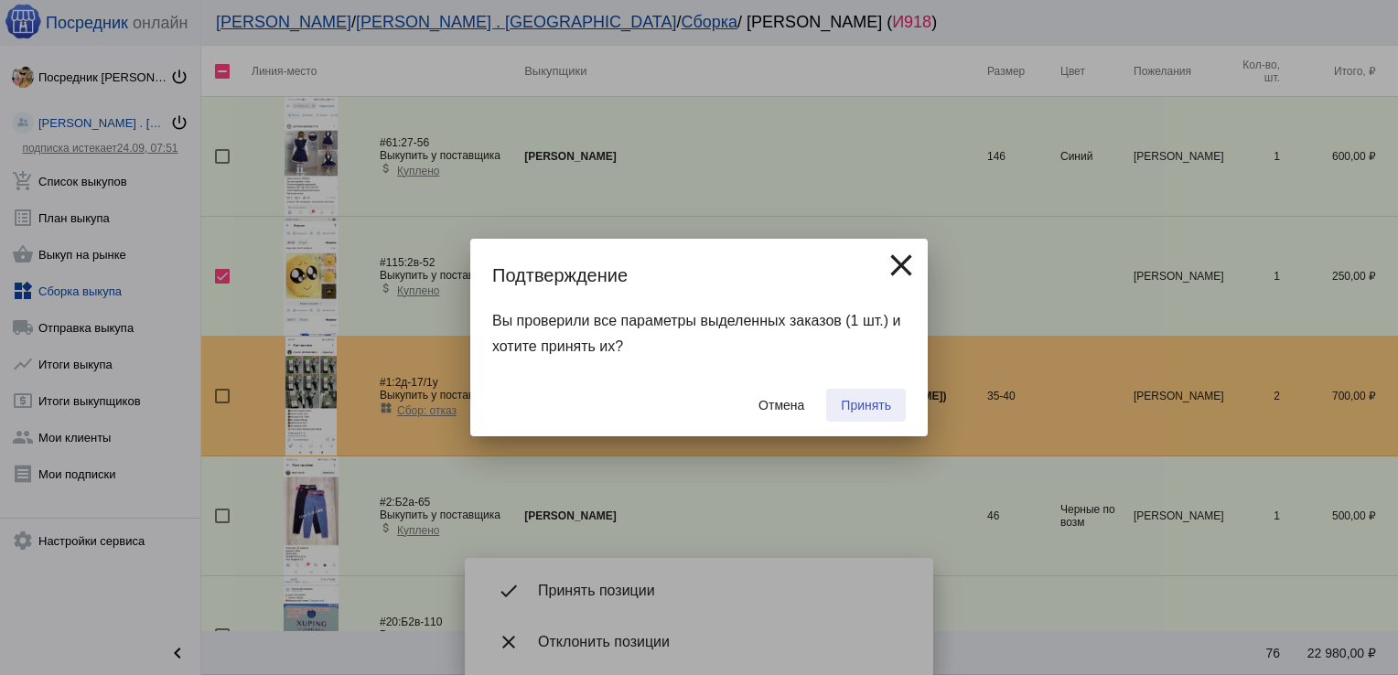
click at [853, 412] on span "Принять" at bounding box center [866, 405] width 50 height 15
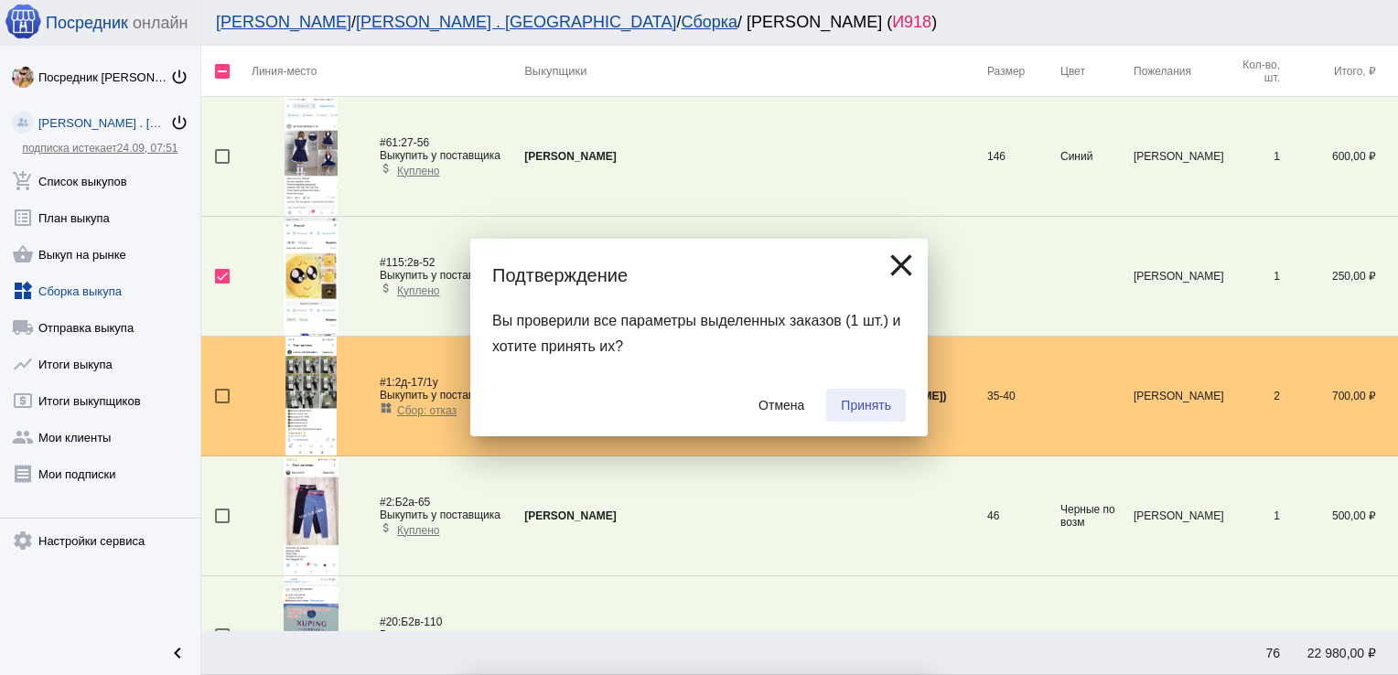
checkbox input "false"
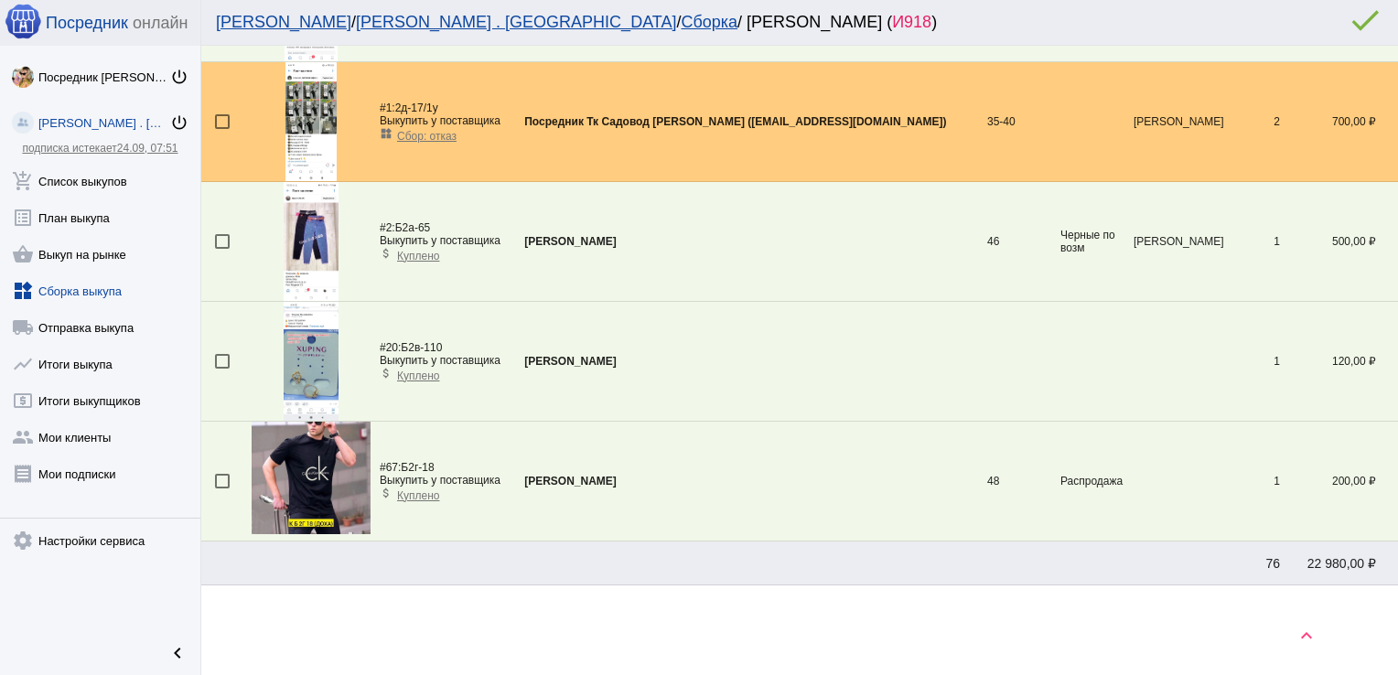
scroll to position [211, 0]
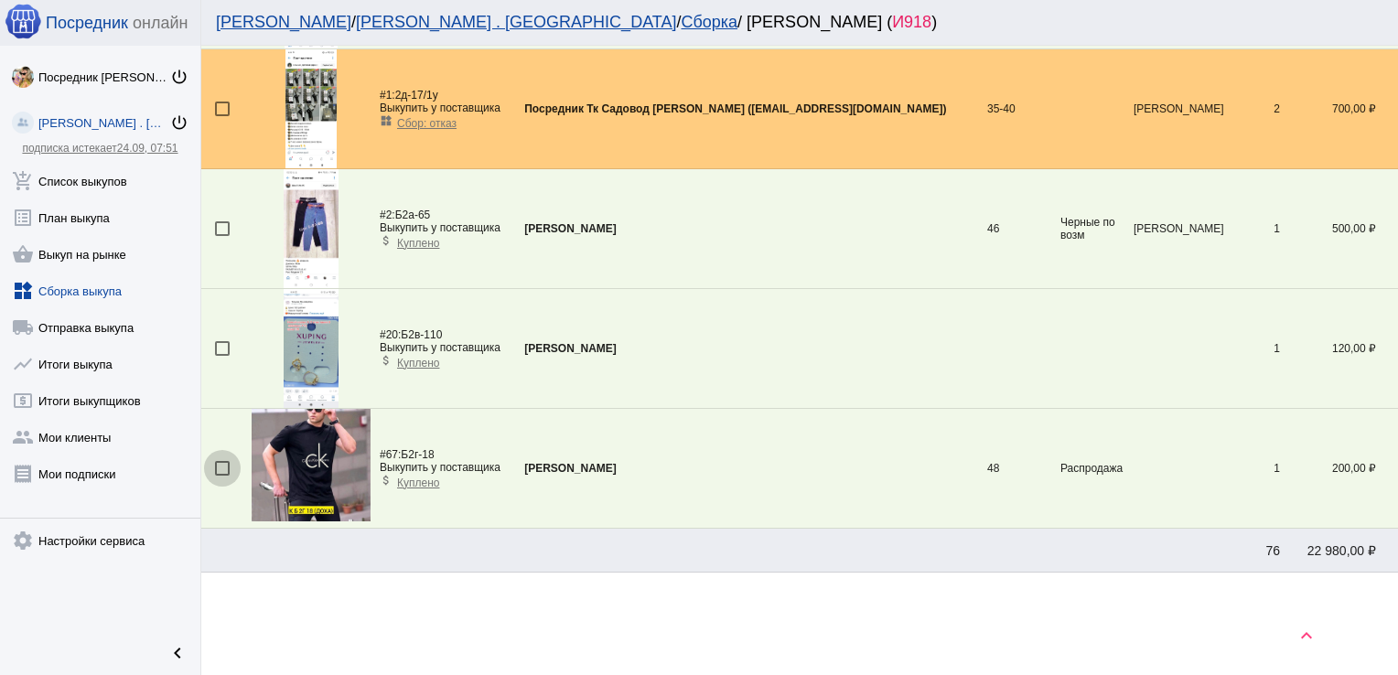
click at [222, 461] on div at bounding box center [222, 468] width 15 height 15
click at [222, 476] on input "checkbox" at bounding box center [221, 476] width 1 height 1
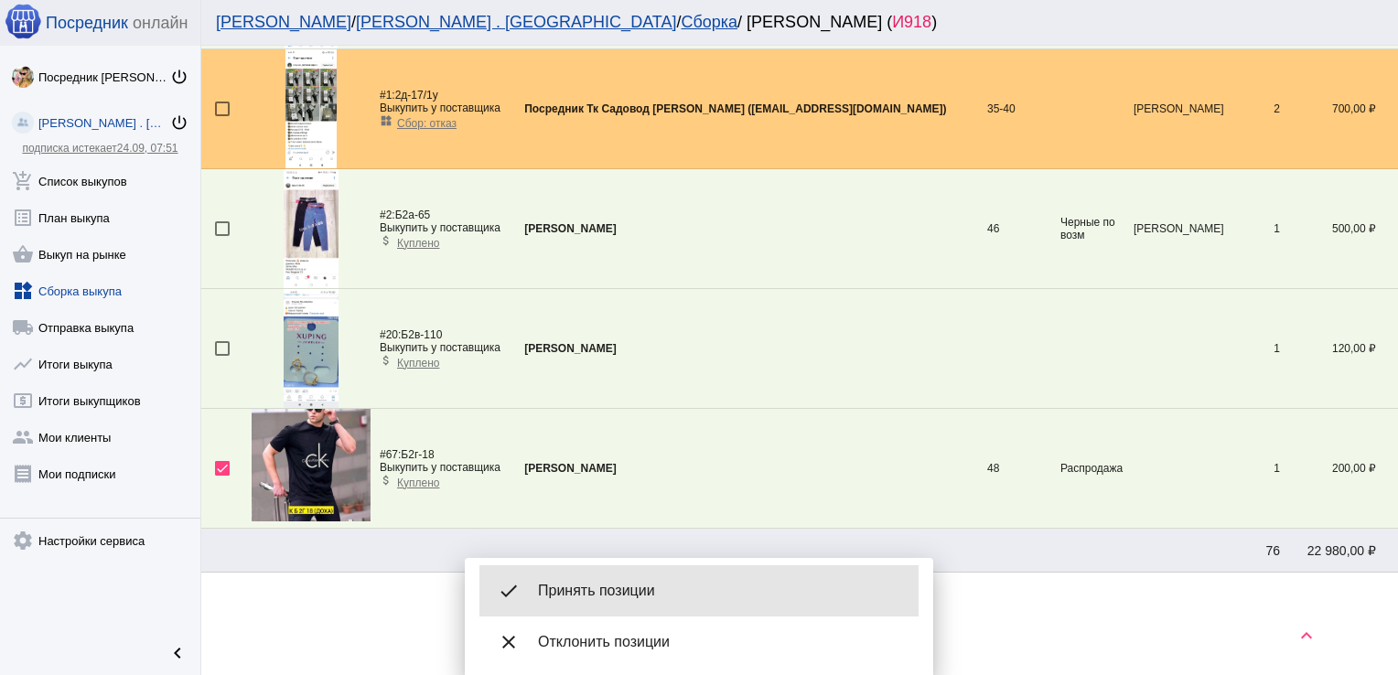
click at [630, 585] on span "Принять позиции" at bounding box center [721, 591] width 366 height 18
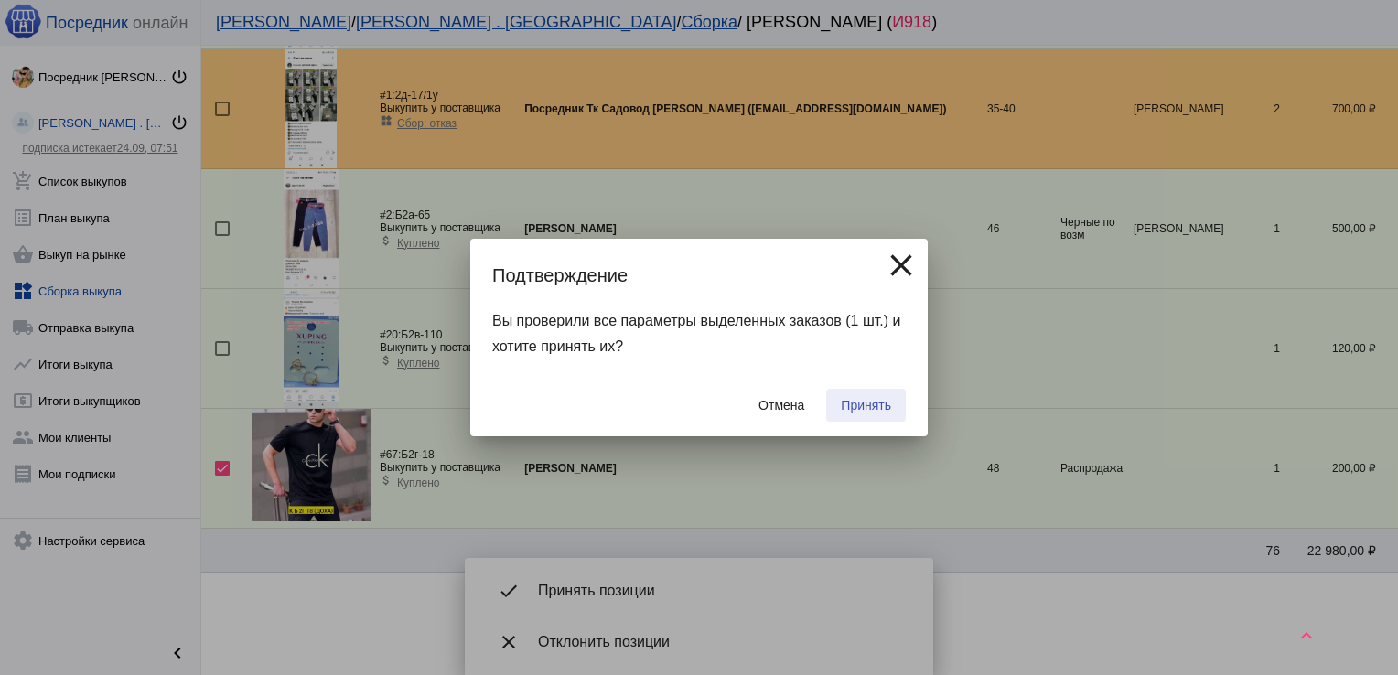
click at [874, 400] on span "Принять" at bounding box center [866, 405] width 50 height 15
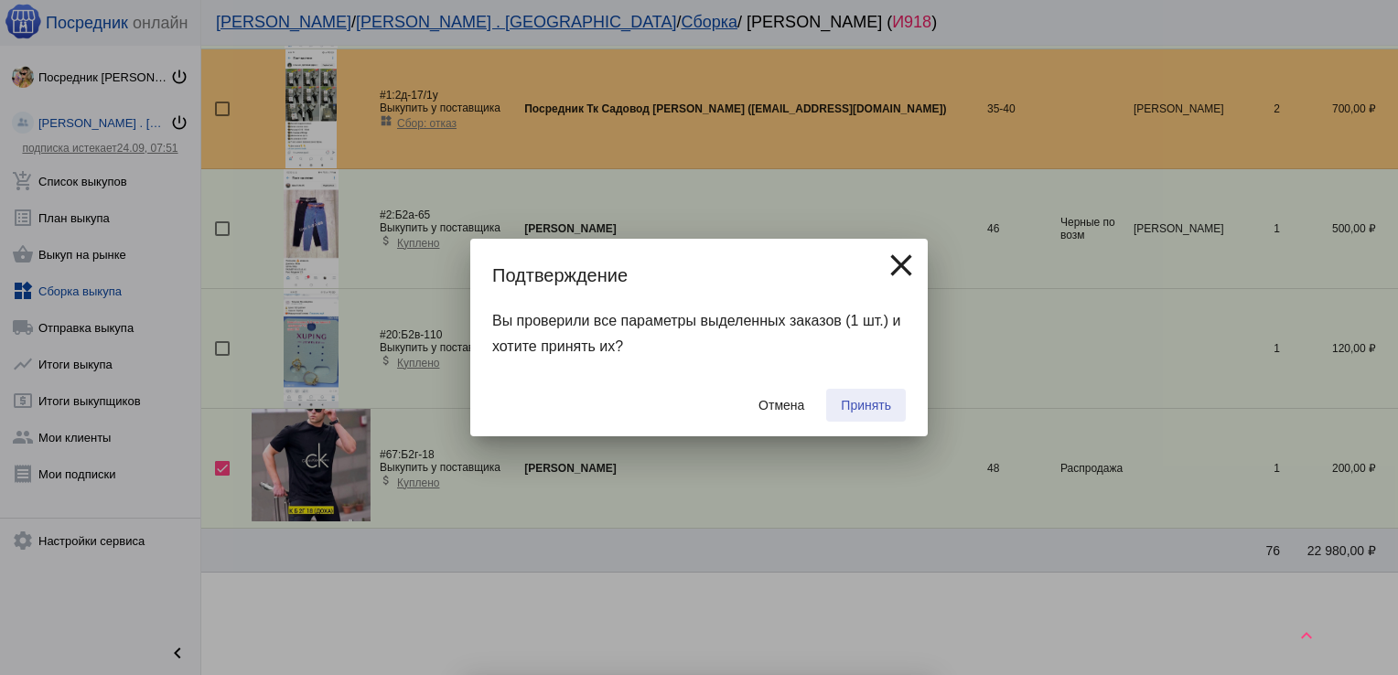
checkbox input "false"
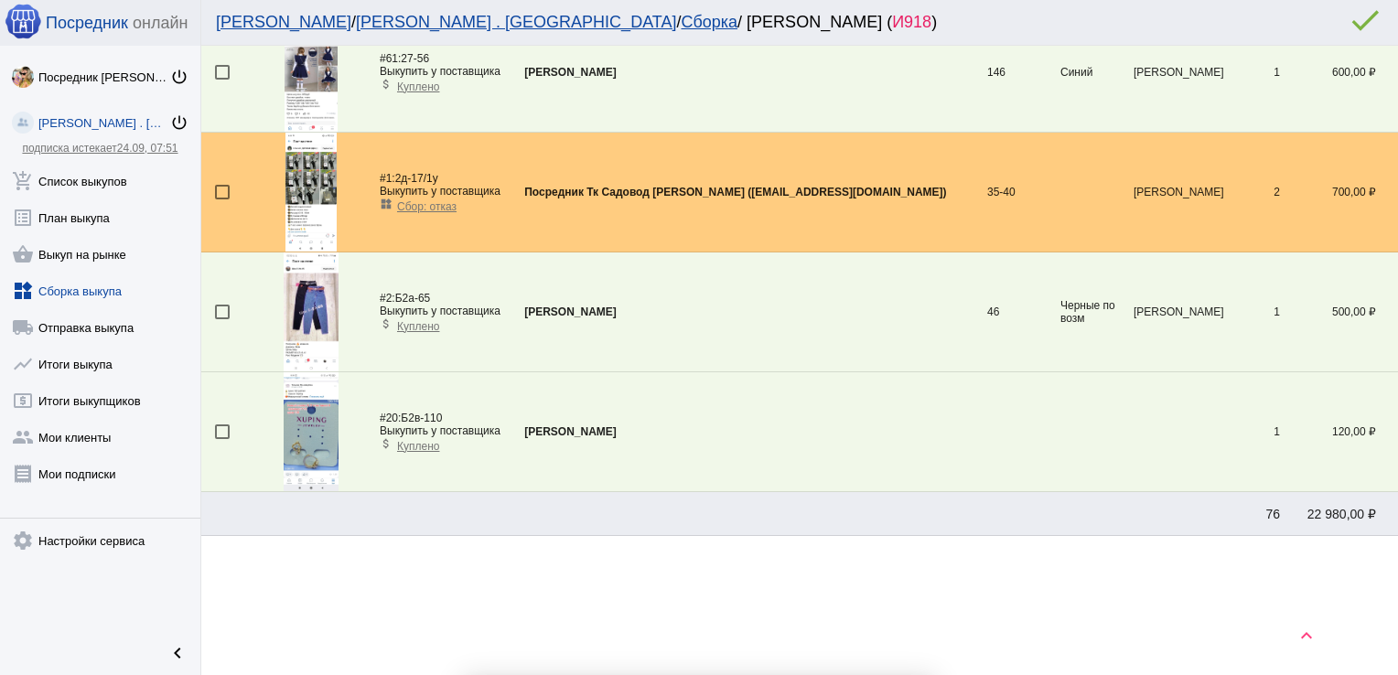
scroll to position [126, 0]
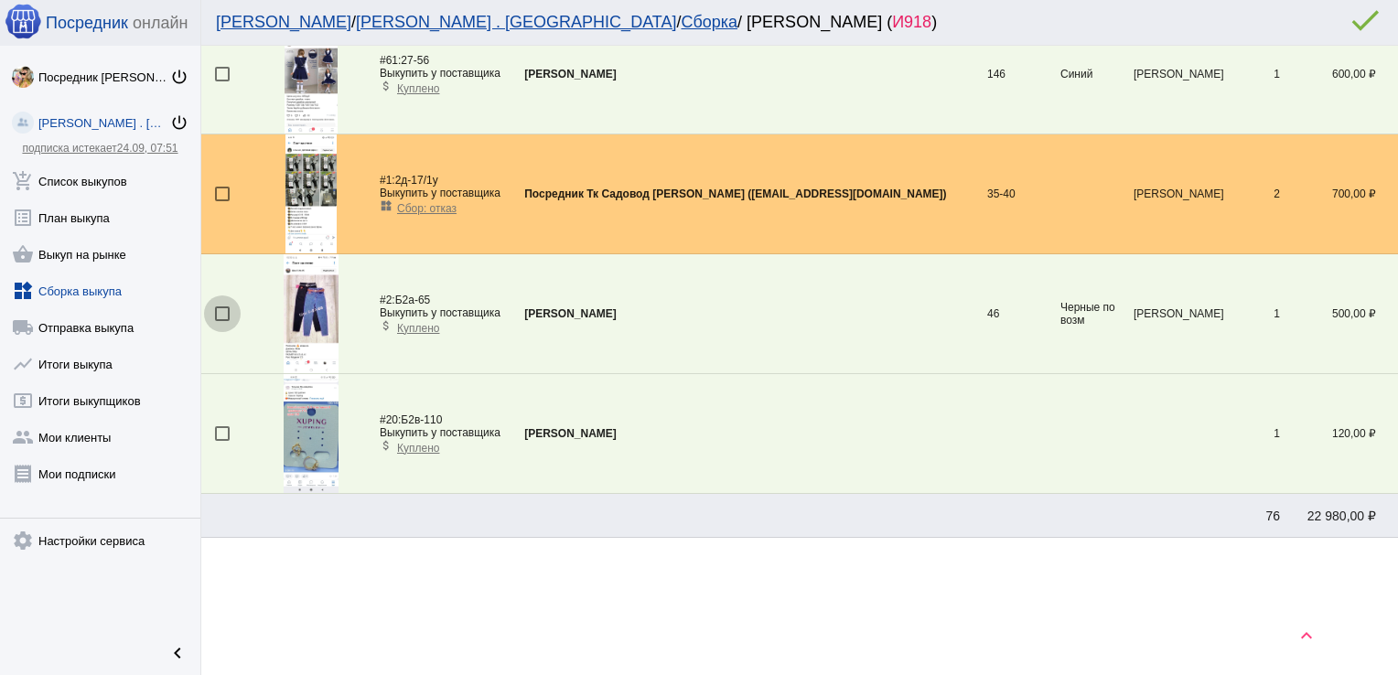
click at [218, 308] on div at bounding box center [222, 313] width 15 height 15
click at [221, 321] on input "checkbox" at bounding box center [221, 321] width 1 height 1
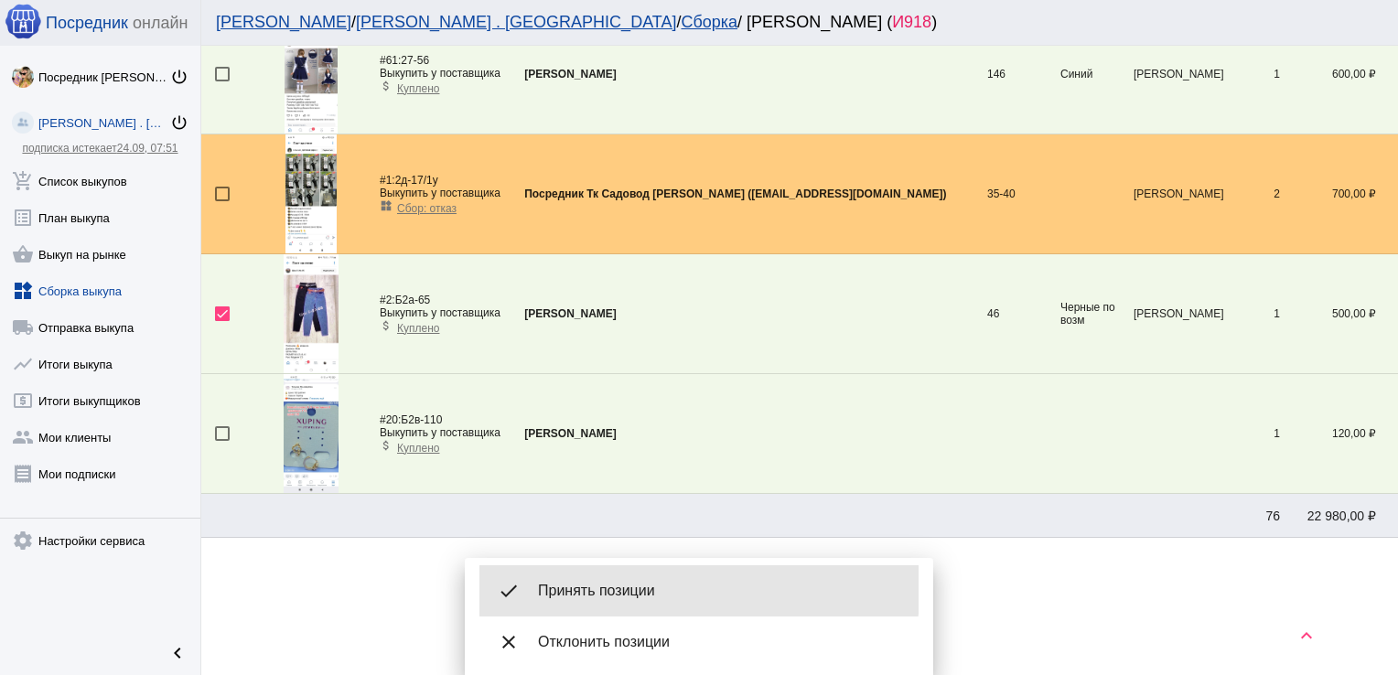
click at [606, 580] on div "done Принять позиции" at bounding box center [698, 590] width 439 height 51
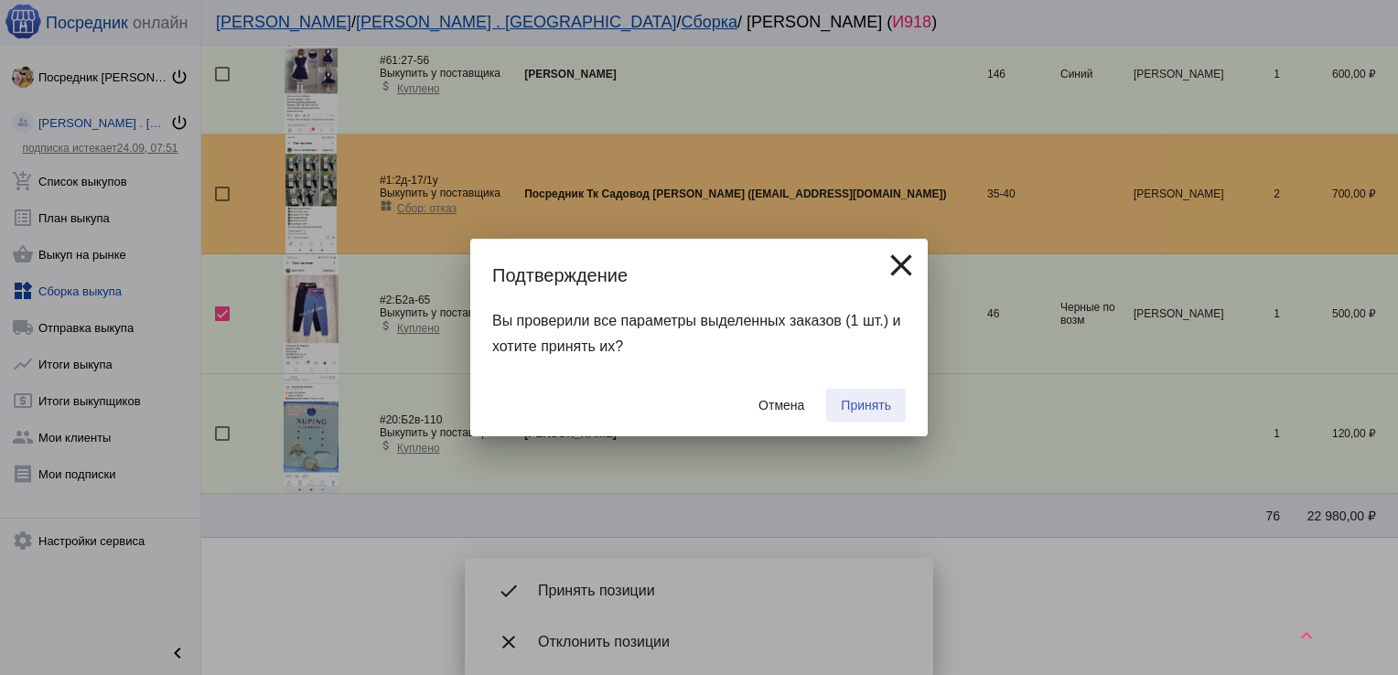
click at [871, 415] on button "Принять" at bounding box center [866, 405] width 80 height 33
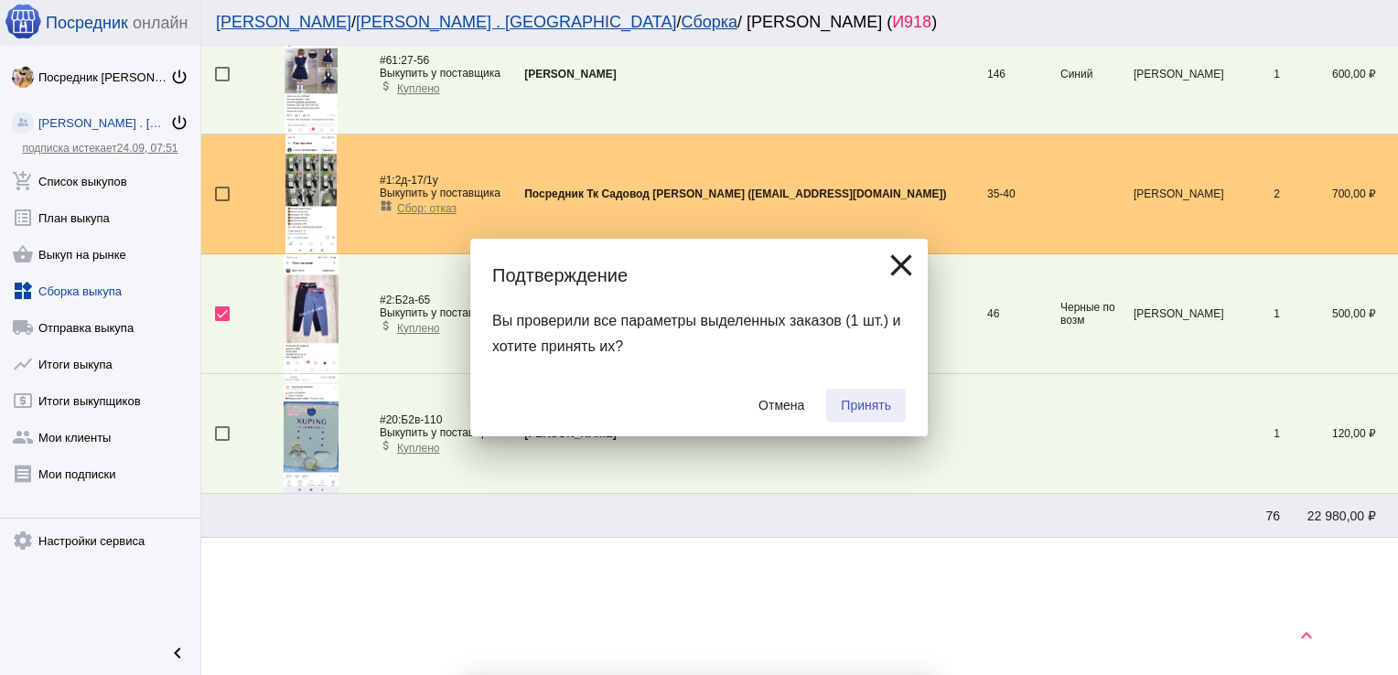
checkbox input "false"
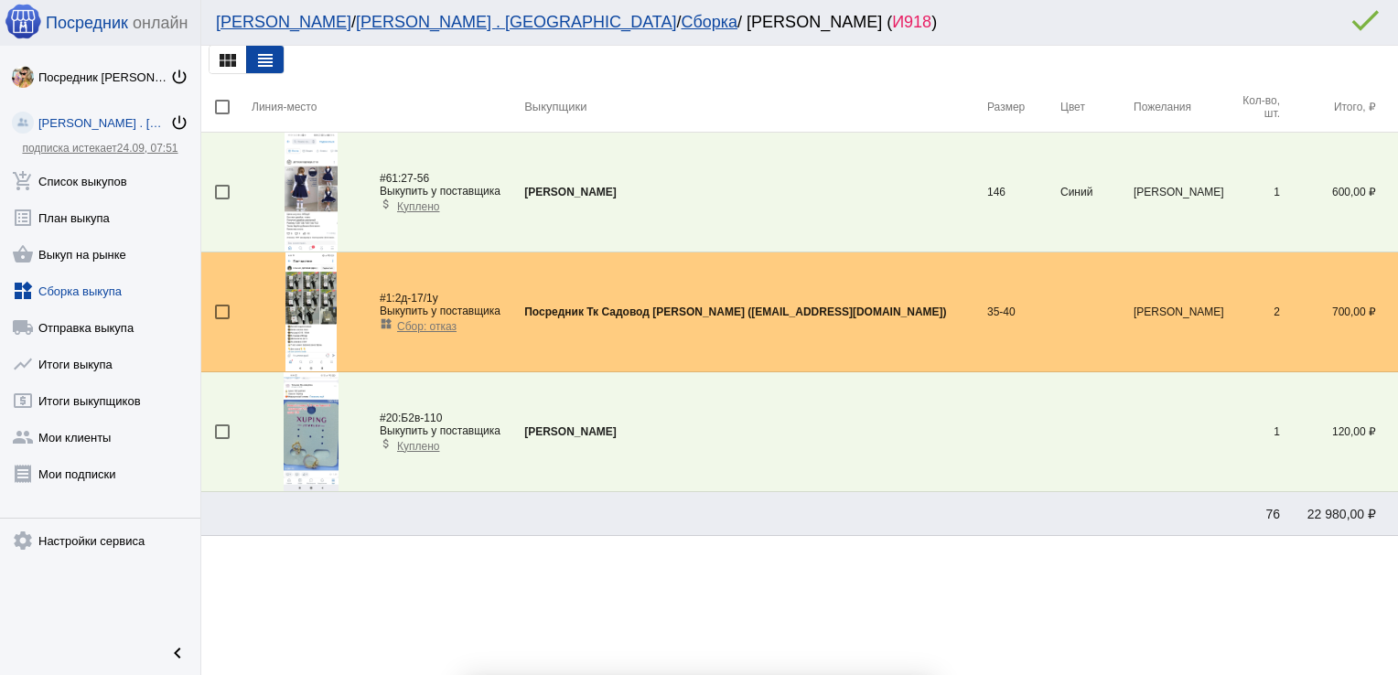
scroll to position [6, 0]
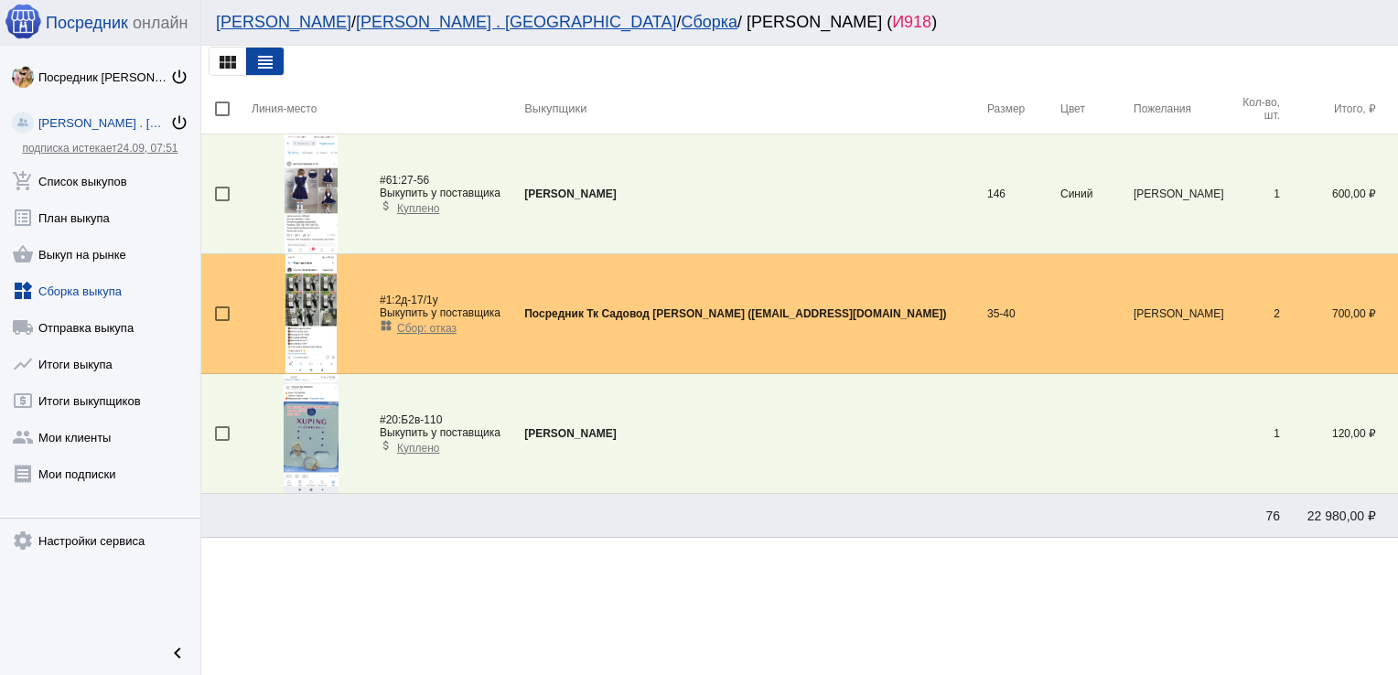
click at [326, 203] on img at bounding box center [311, 193] width 54 height 119
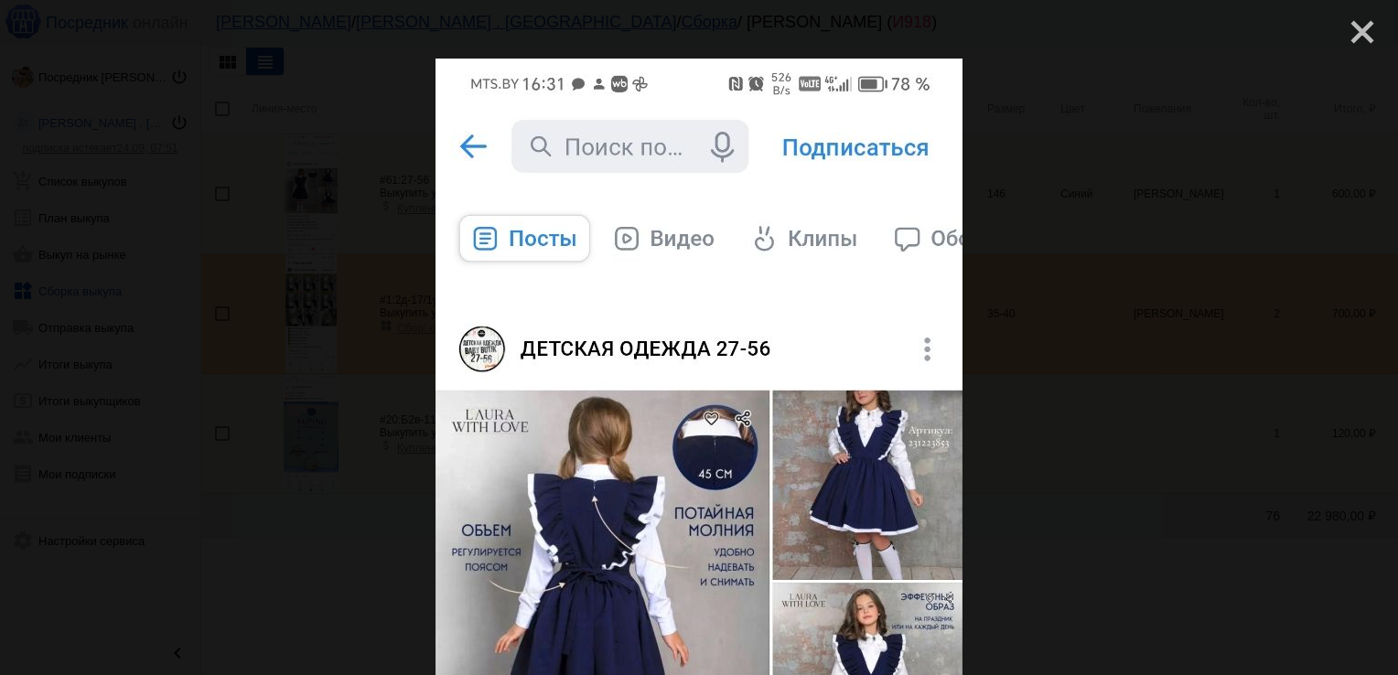
click at [1350, 24] on mat-icon "close" at bounding box center [1355, 25] width 22 height 22
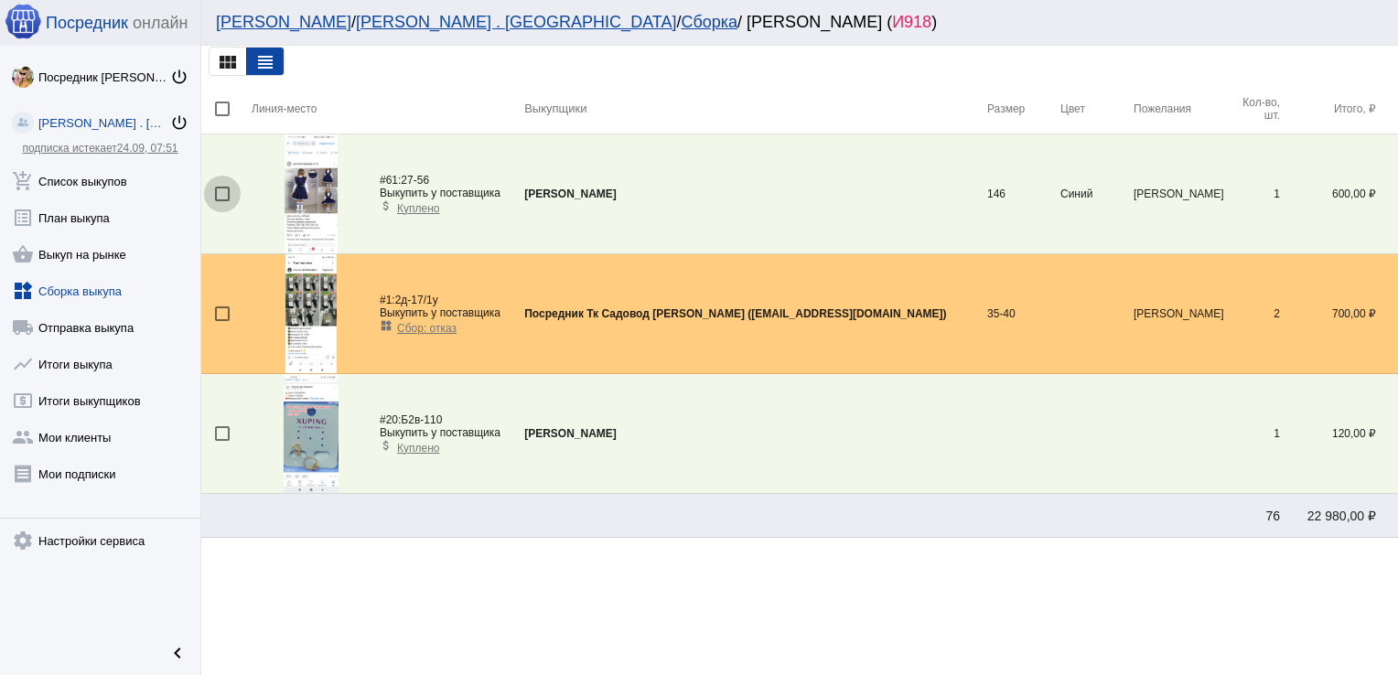
click at [224, 194] on div at bounding box center [222, 194] width 15 height 15
click at [222, 201] on input "checkbox" at bounding box center [221, 201] width 1 height 1
checkbox input "true"
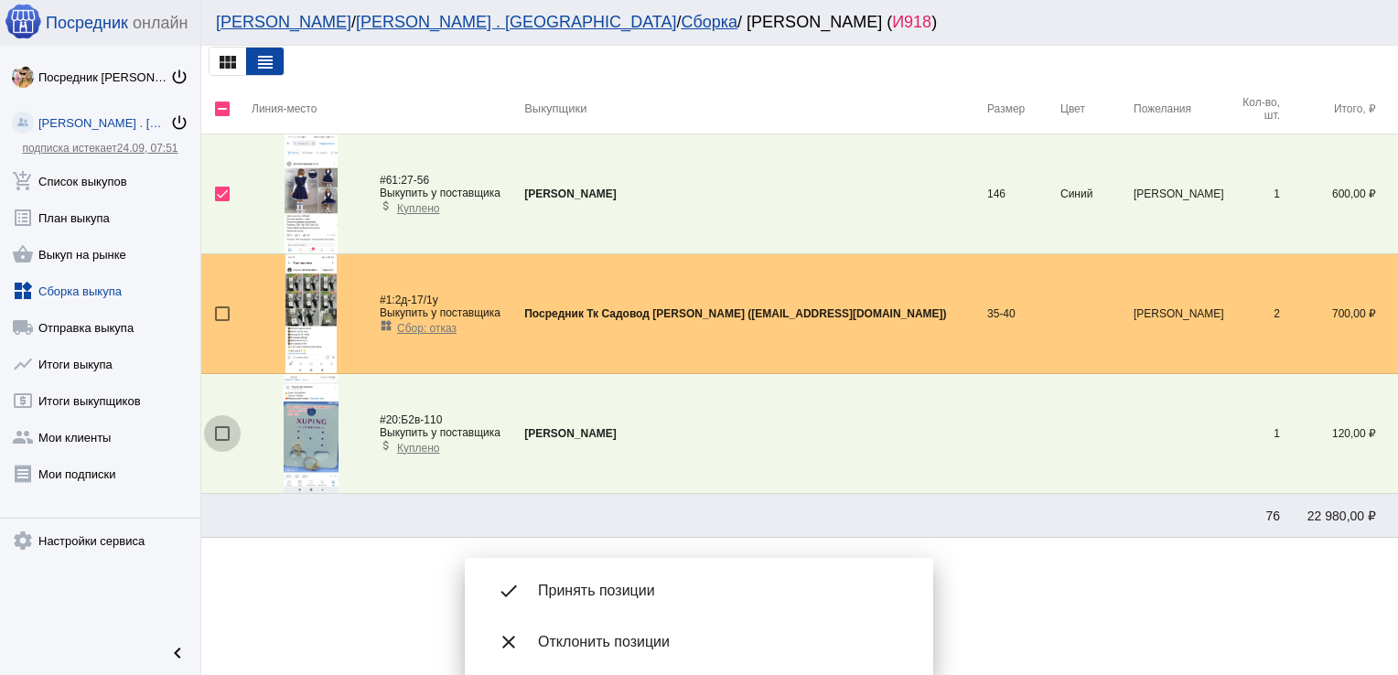
click at [220, 428] on div at bounding box center [222, 433] width 15 height 15
click at [221, 441] on input "checkbox" at bounding box center [221, 441] width 1 height 1
checkbox input "true"
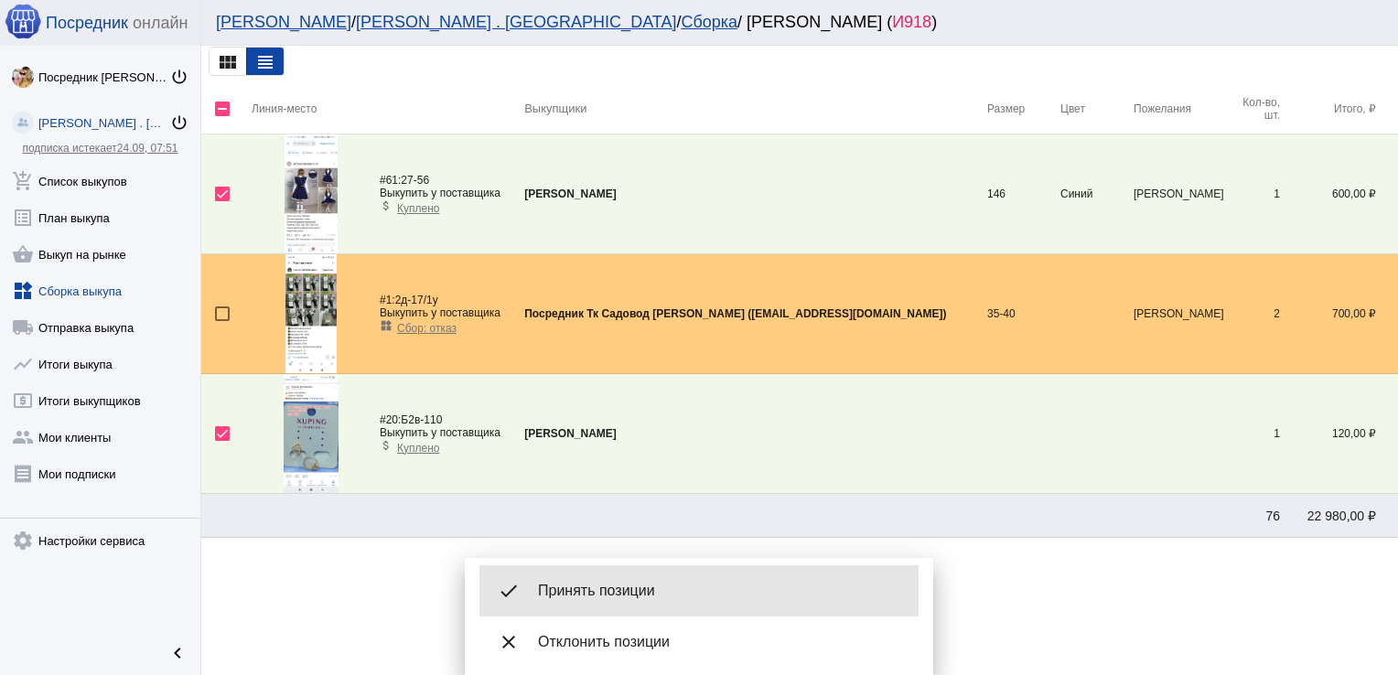
click at [615, 583] on span "Принять позиции" at bounding box center [721, 591] width 366 height 18
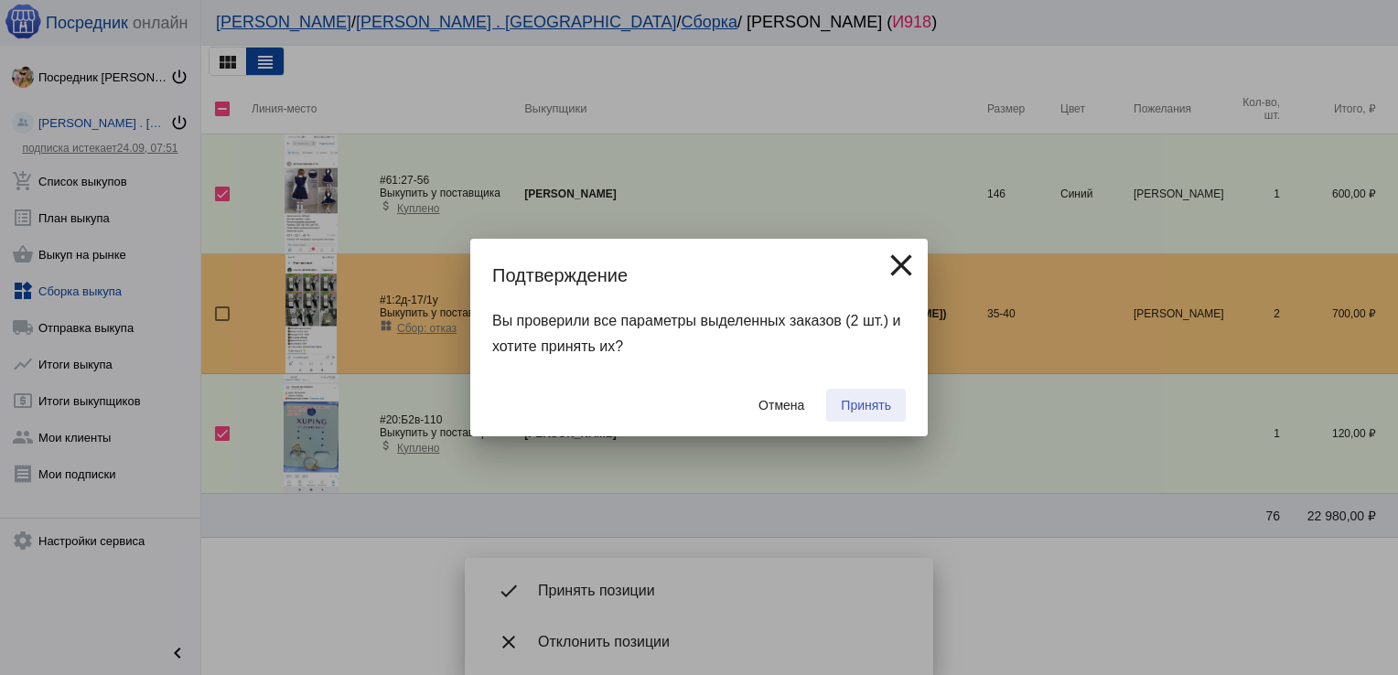
click at [868, 398] on span "Принять" at bounding box center [866, 405] width 50 height 15
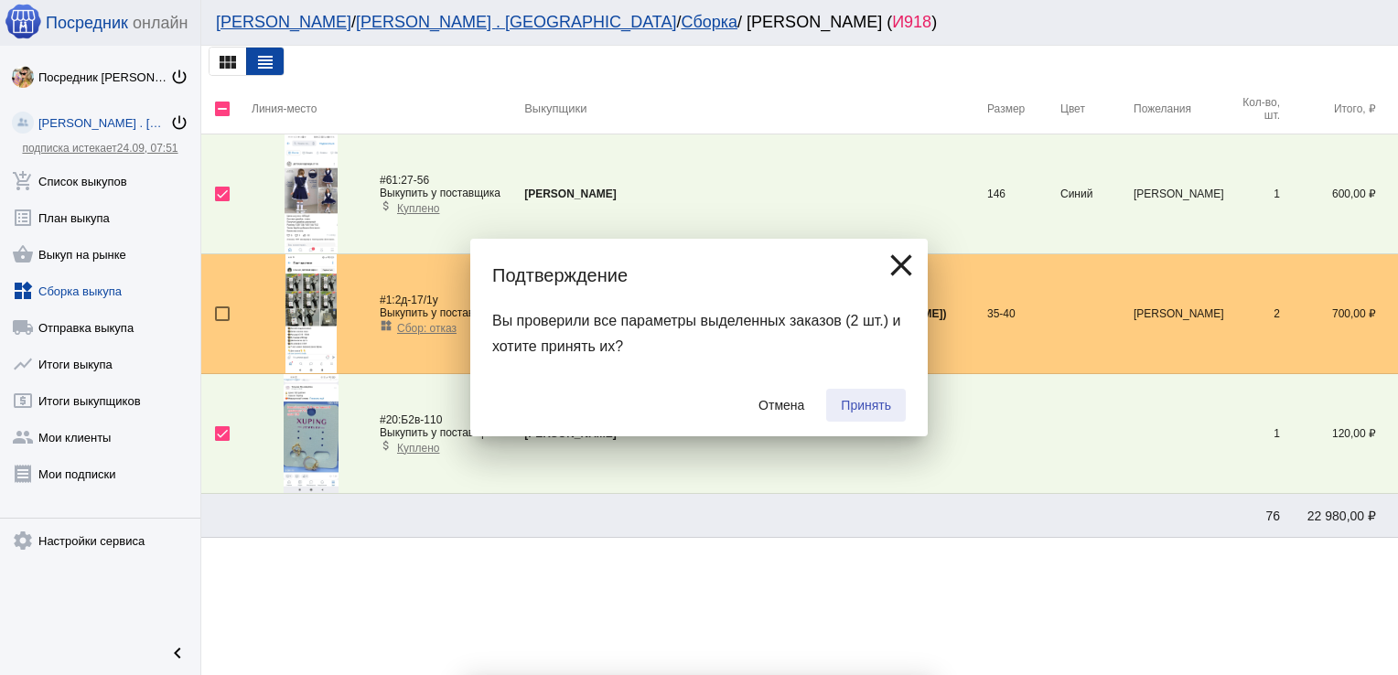
checkbox input "false"
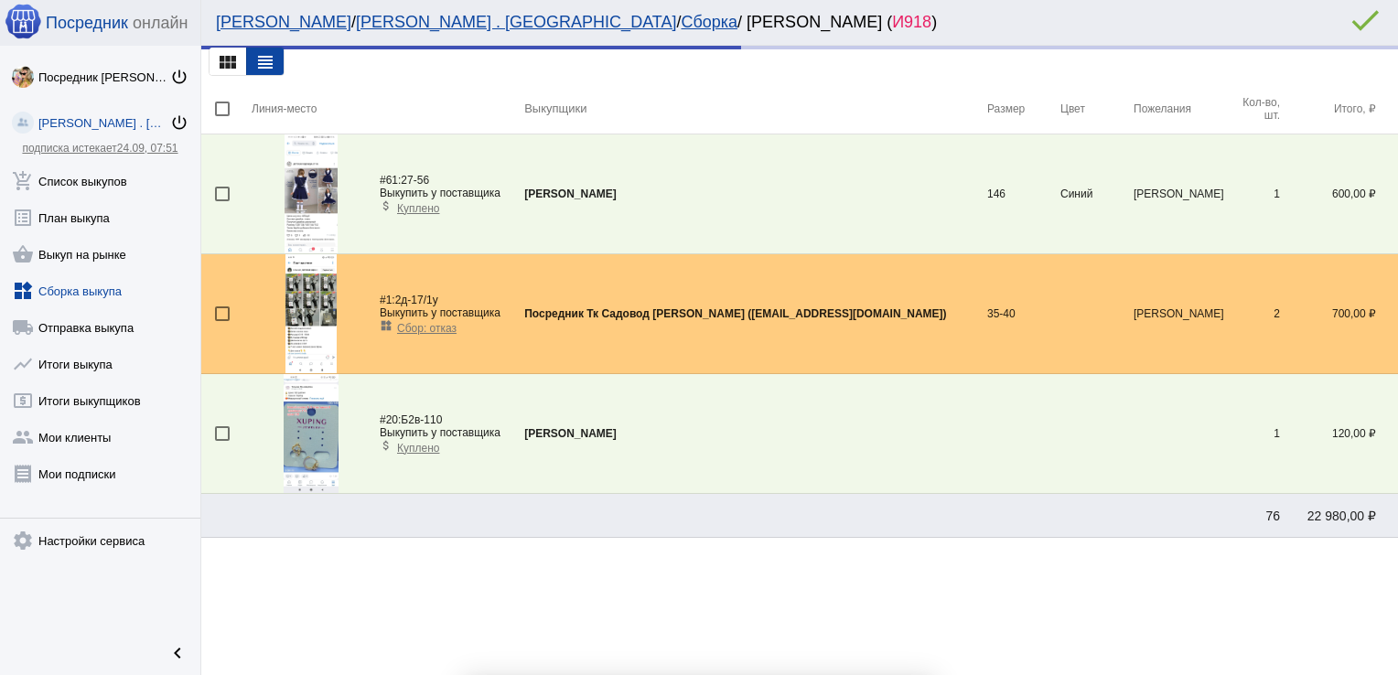
scroll to position [0, 0]
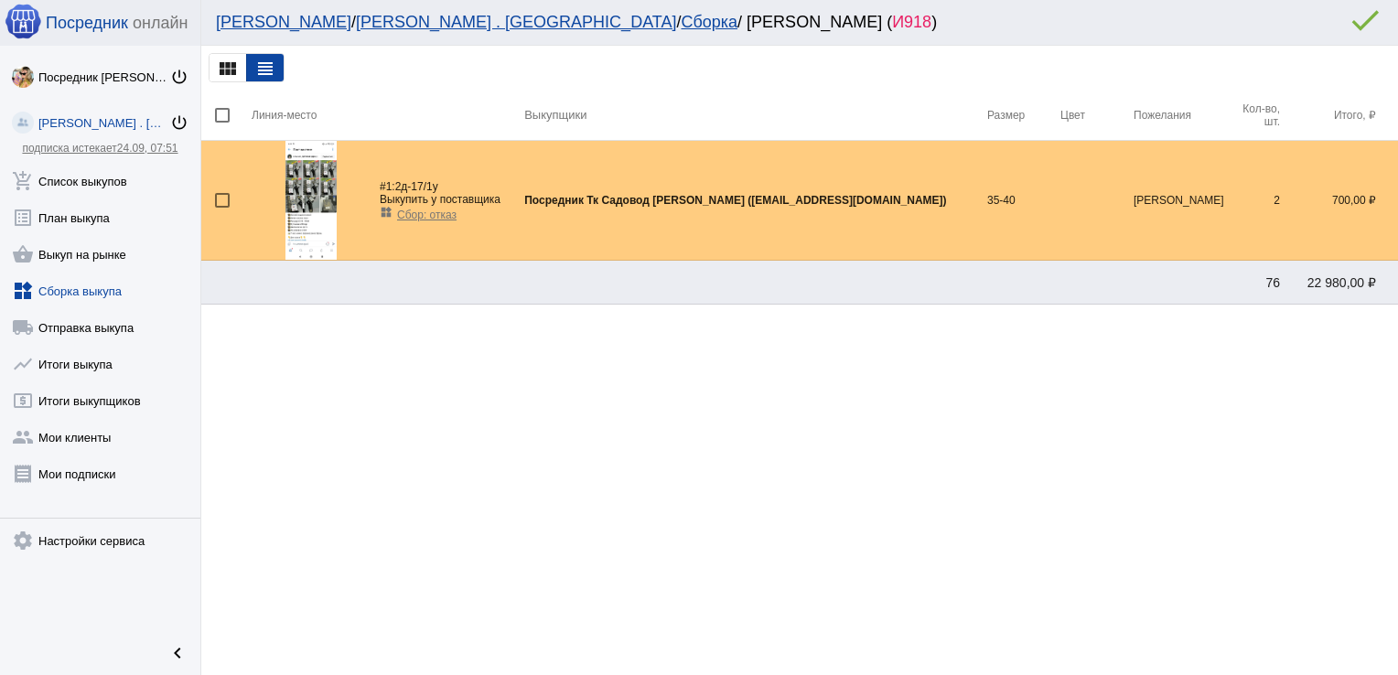
click at [86, 295] on link "widgets Сборка выкупа" at bounding box center [100, 287] width 200 height 37
